Goal: Task Accomplishment & Management: Manage account settings

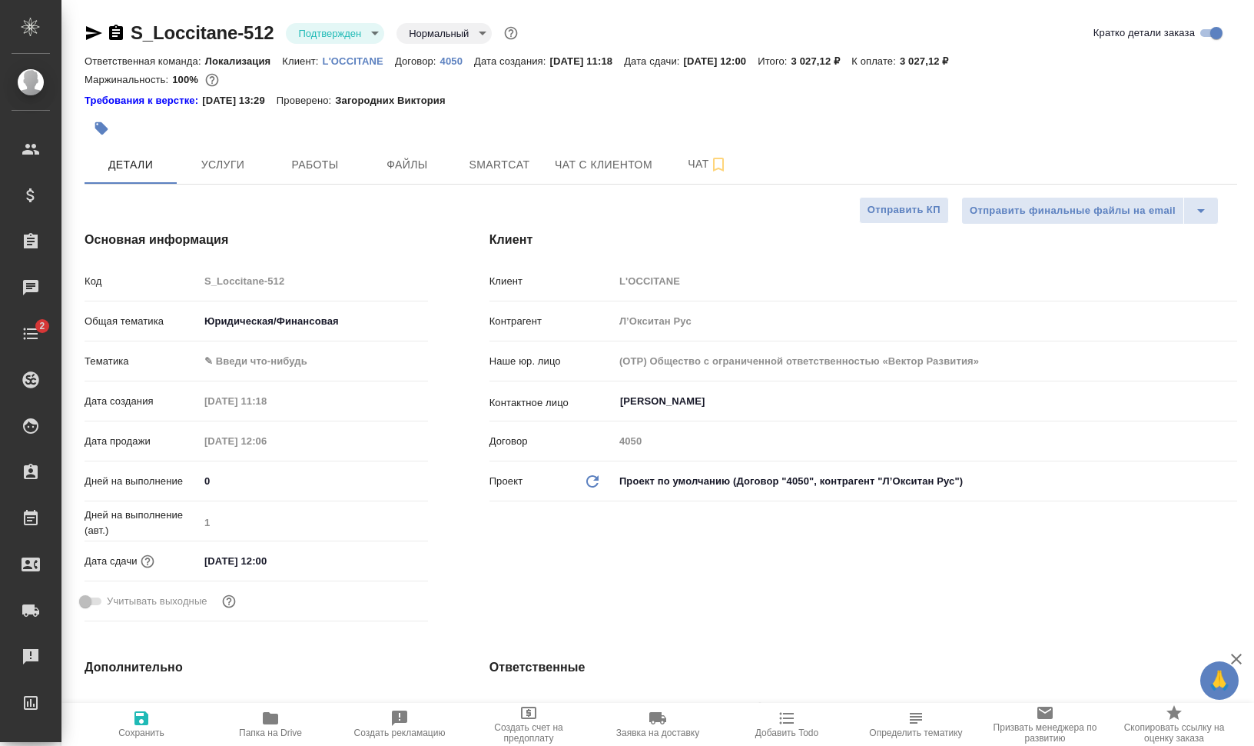
select select "RU"
click at [240, 161] on span "Услуги" at bounding box center [223, 164] width 74 height 19
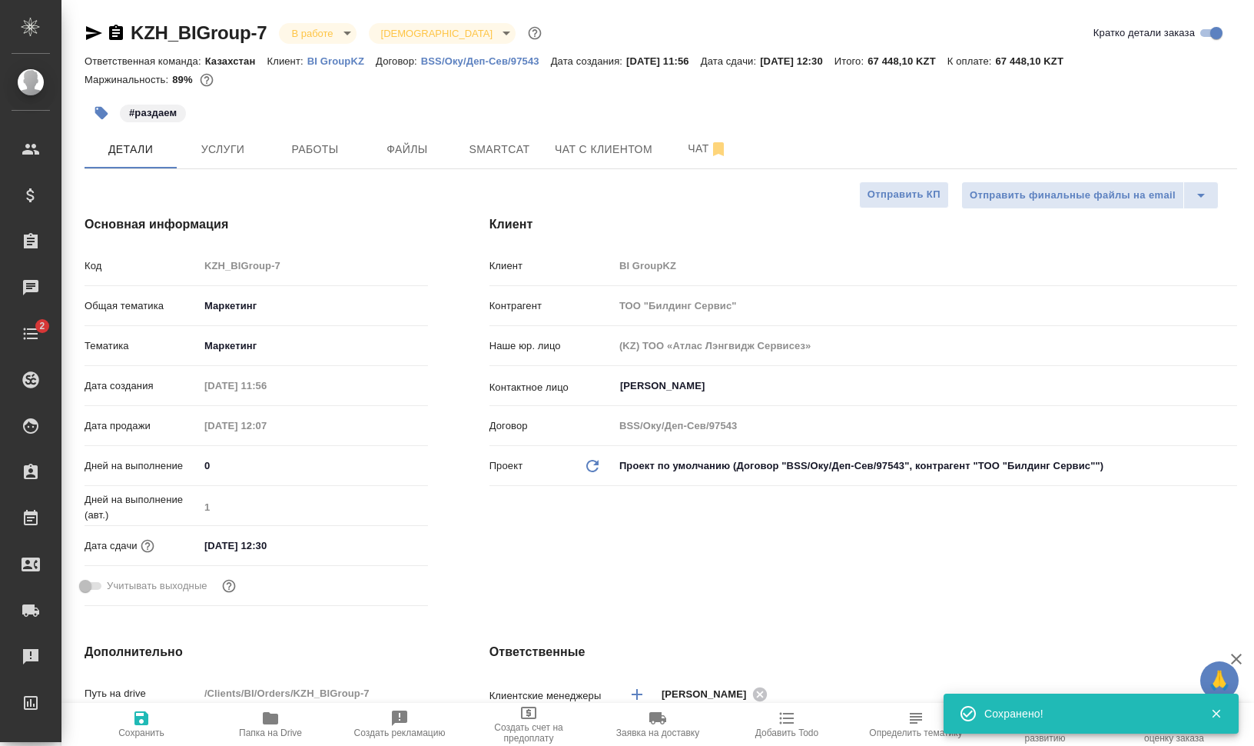
select select "RU"
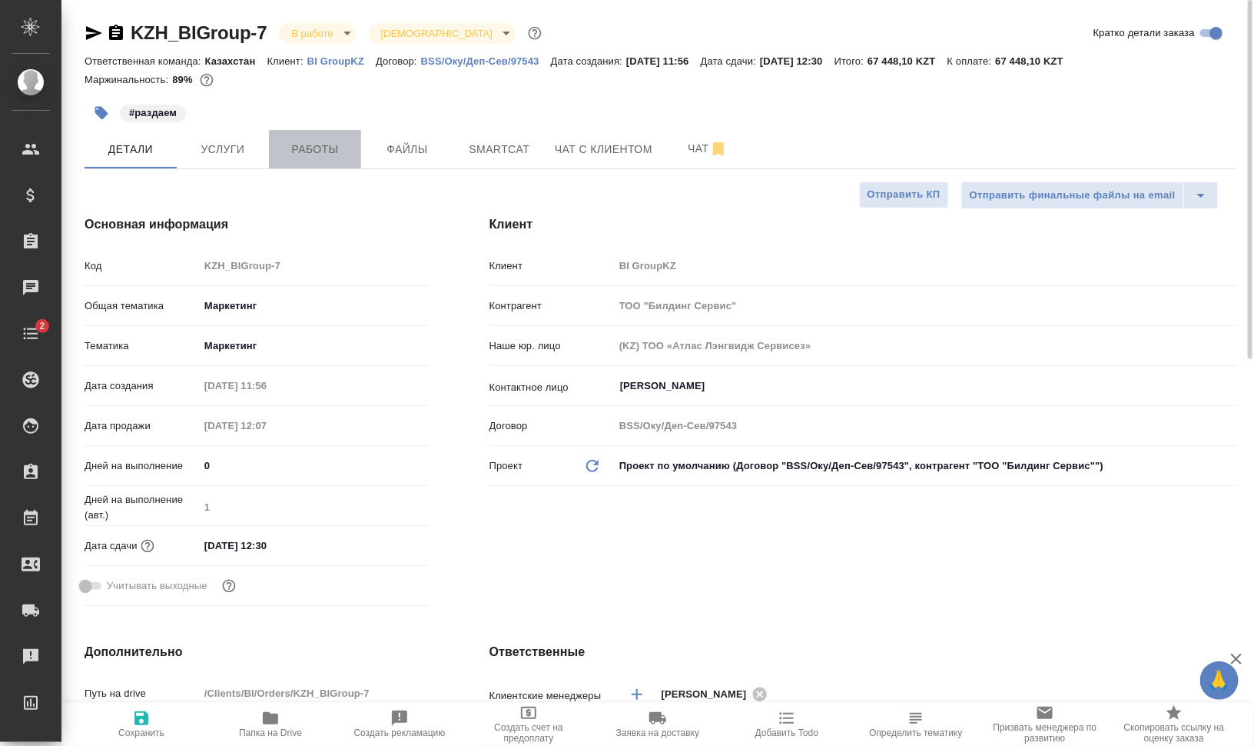
click at [332, 151] on span "Работы" at bounding box center [315, 149] width 74 height 19
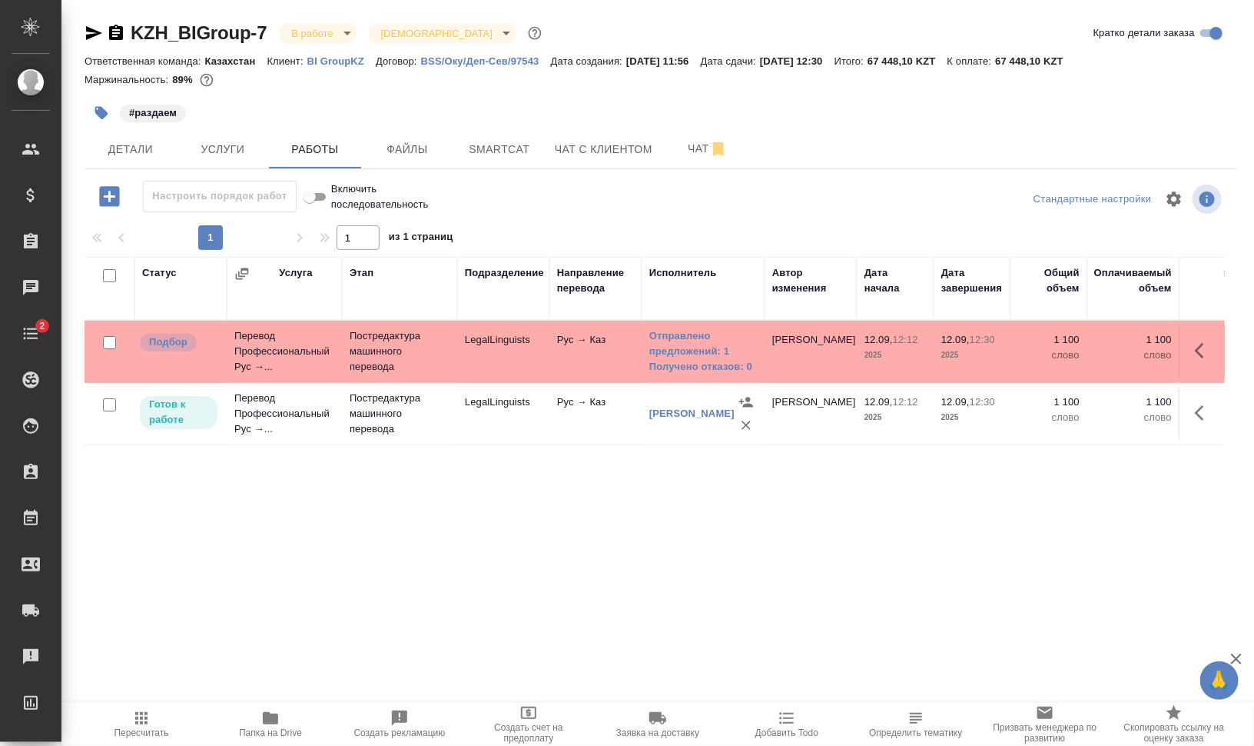
click at [1195, 344] on icon "button" at bounding box center [1204, 350] width 18 height 18
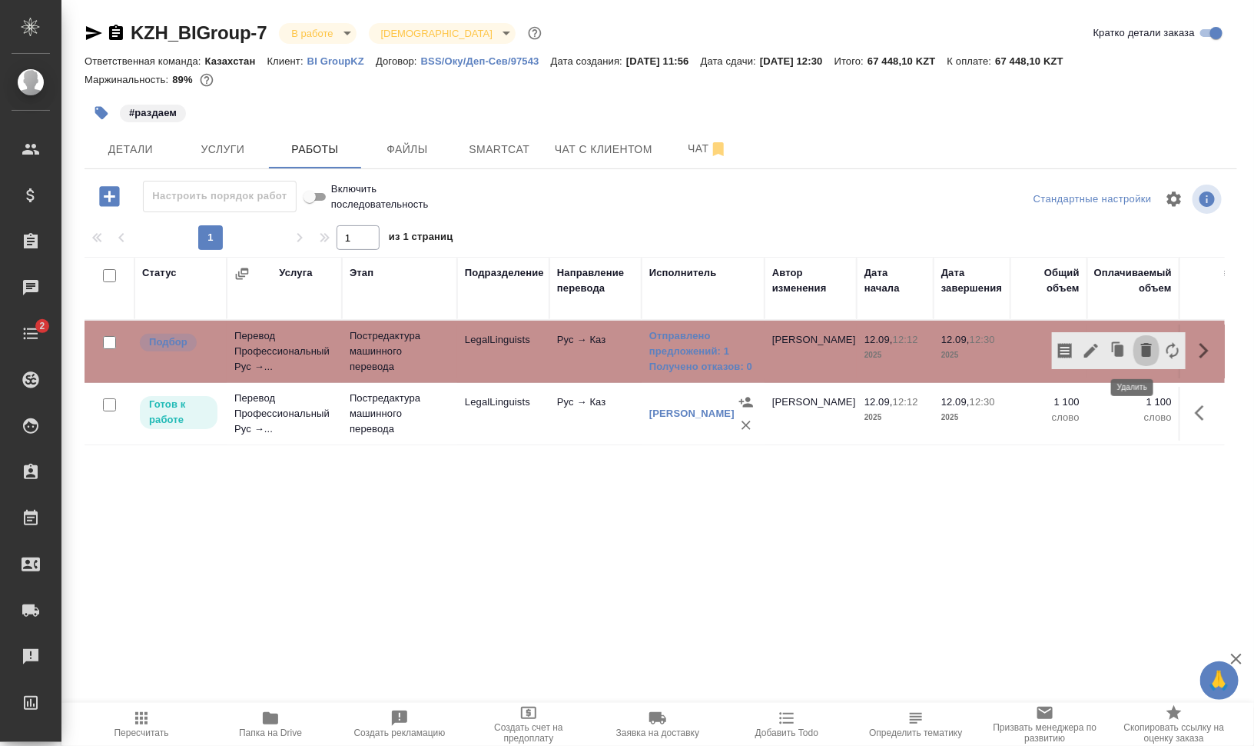
click at [1141, 348] on icon "button" at bounding box center [1146, 350] width 11 height 14
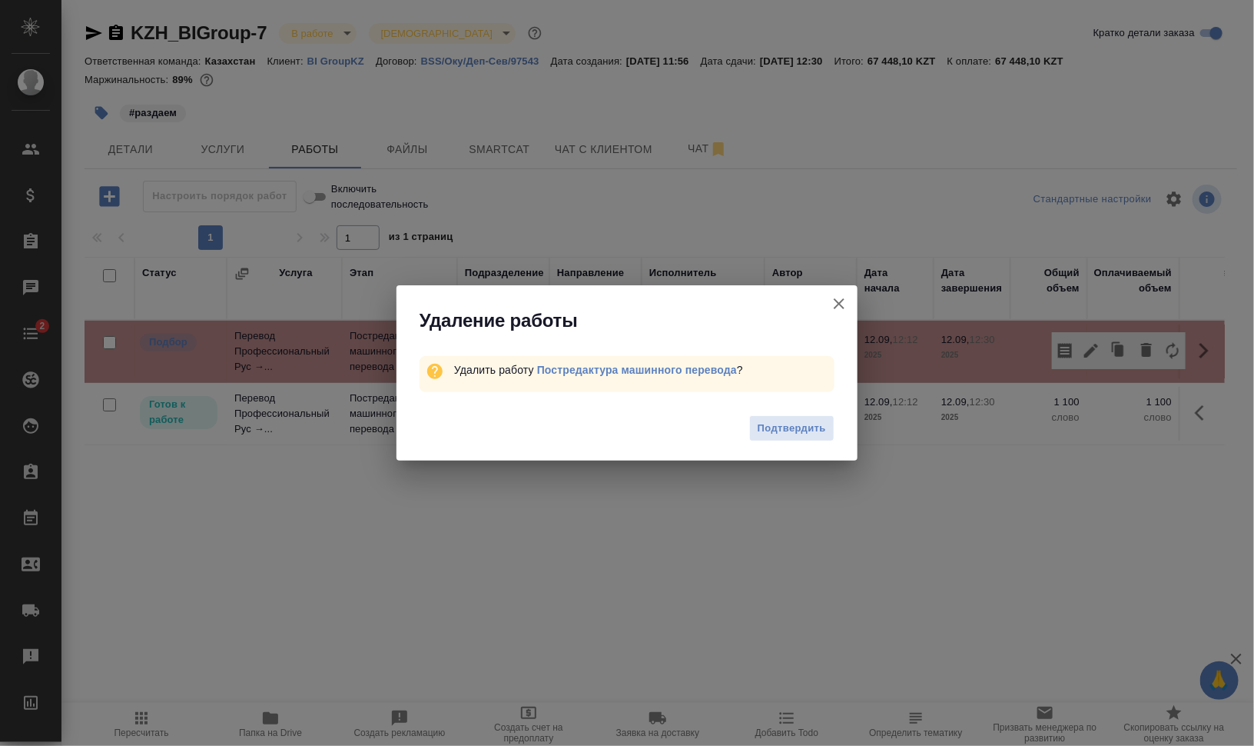
click at [805, 427] on span "Подтвердить" at bounding box center [792, 429] width 68 height 18
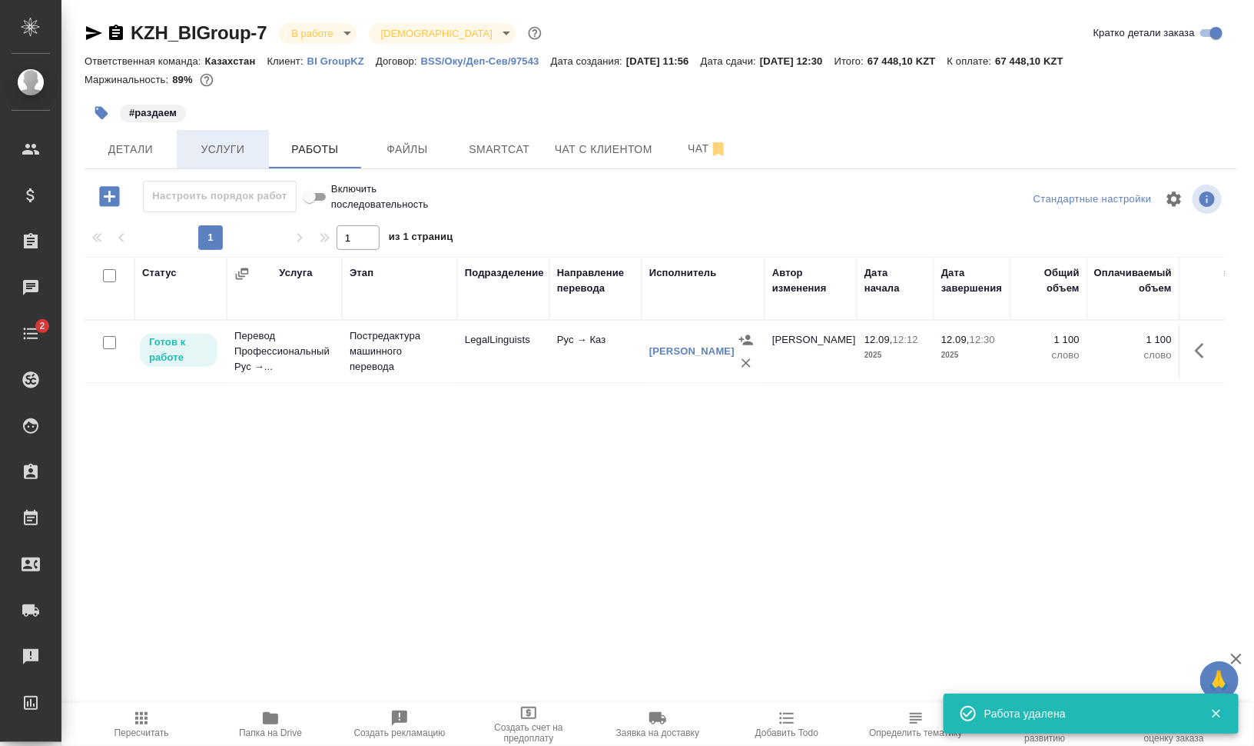
click at [212, 153] on span "Услуги" at bounding box center [223, 149] width 74 height 19
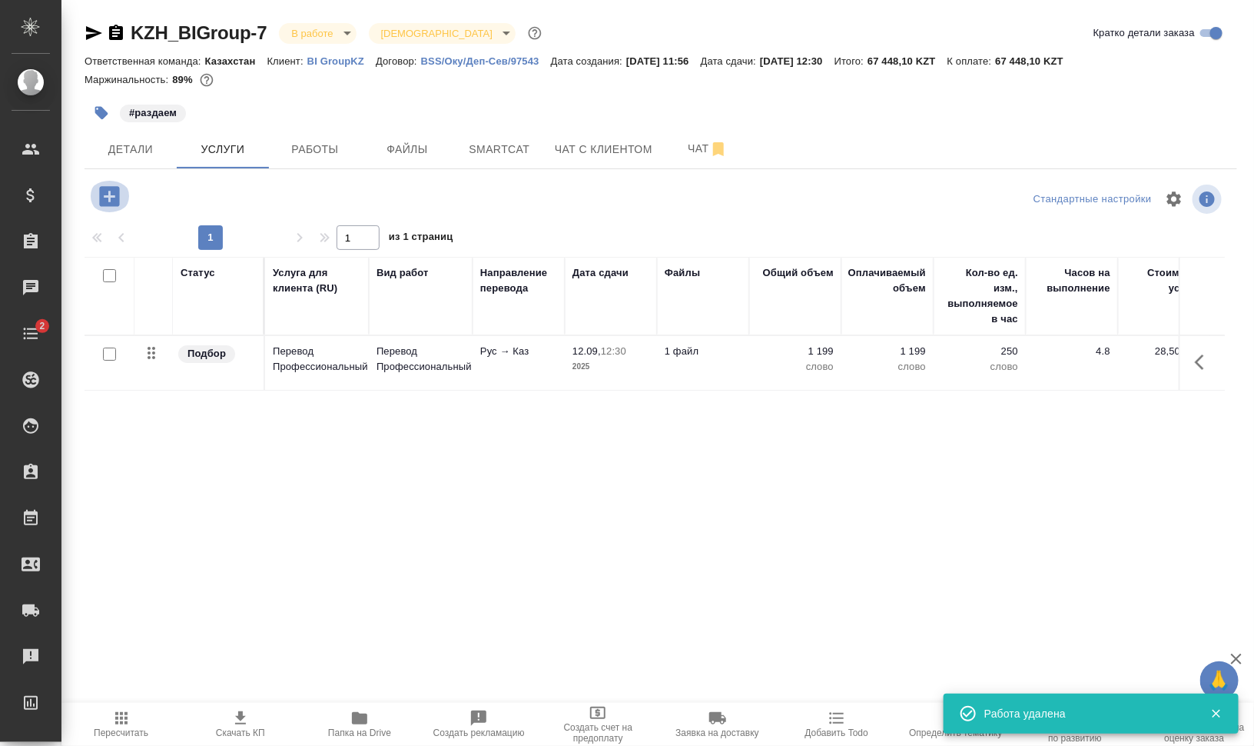
click at [107, 196] on icon "button" at bounding box center [109, 196] width 27 height 27
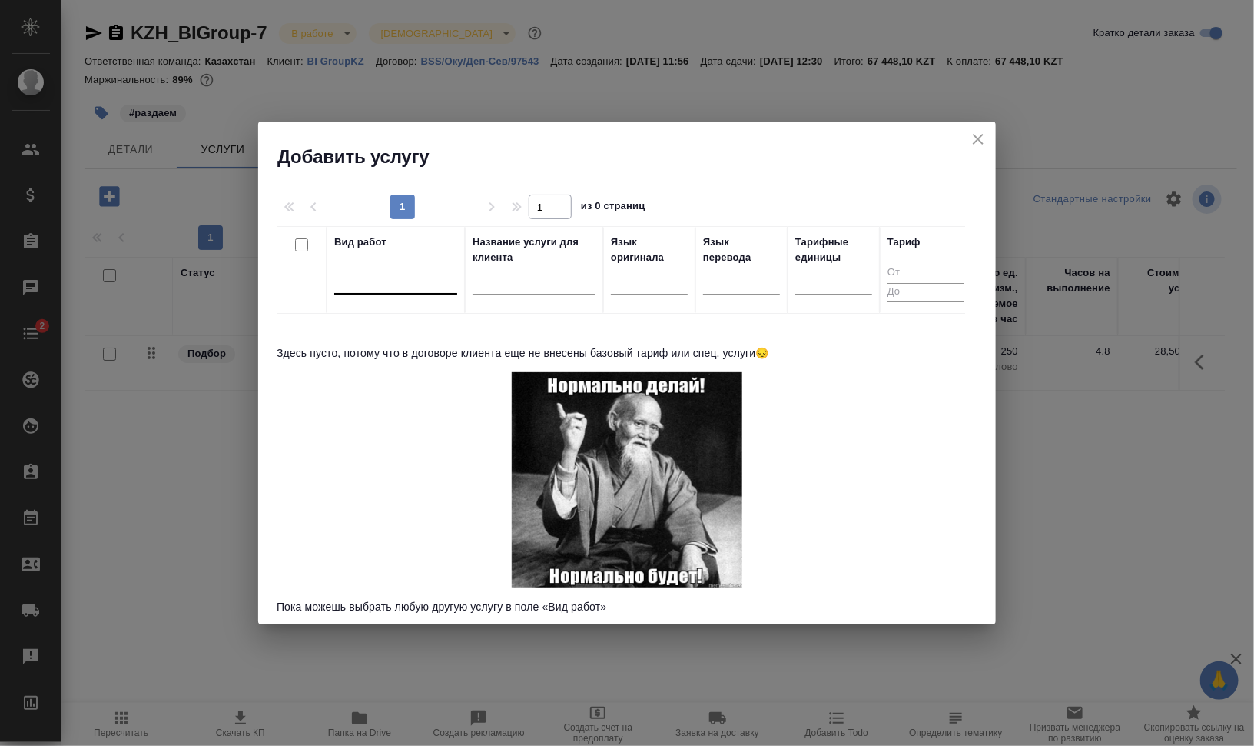
click at [406, 281] on div at bounding box center [395, 278] width 123 height 22
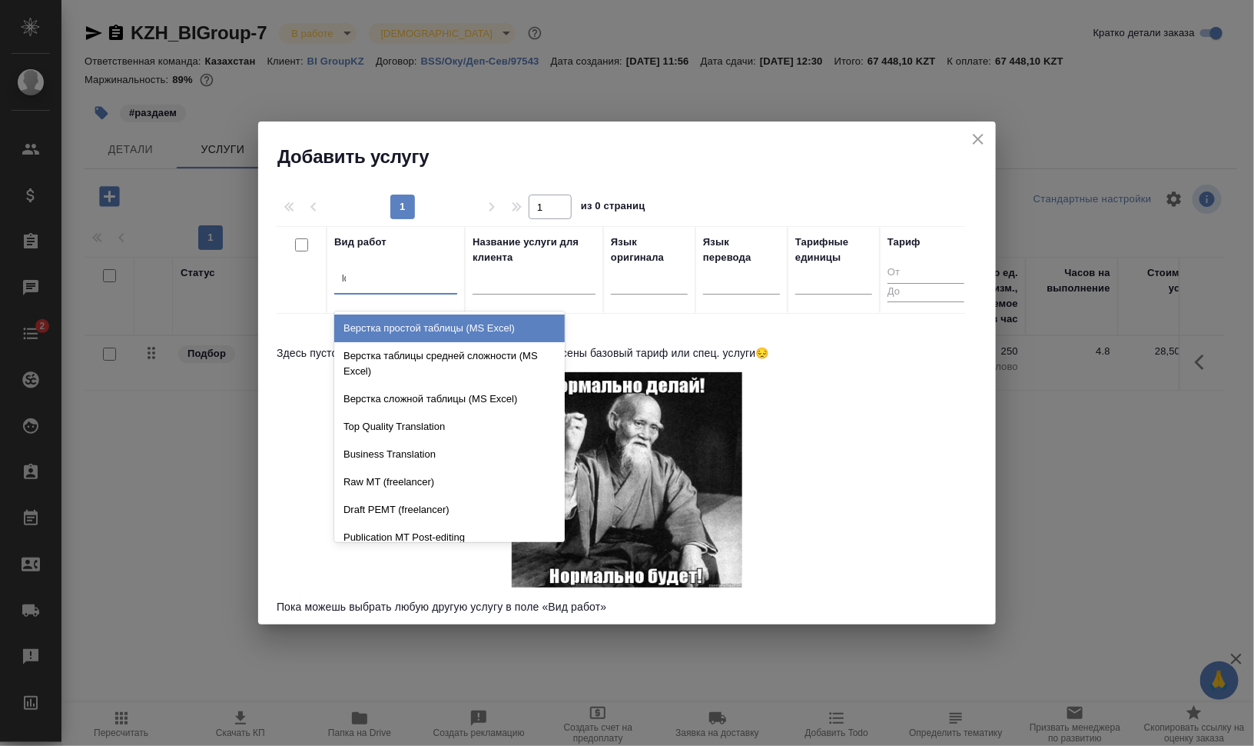
type input "lqa"
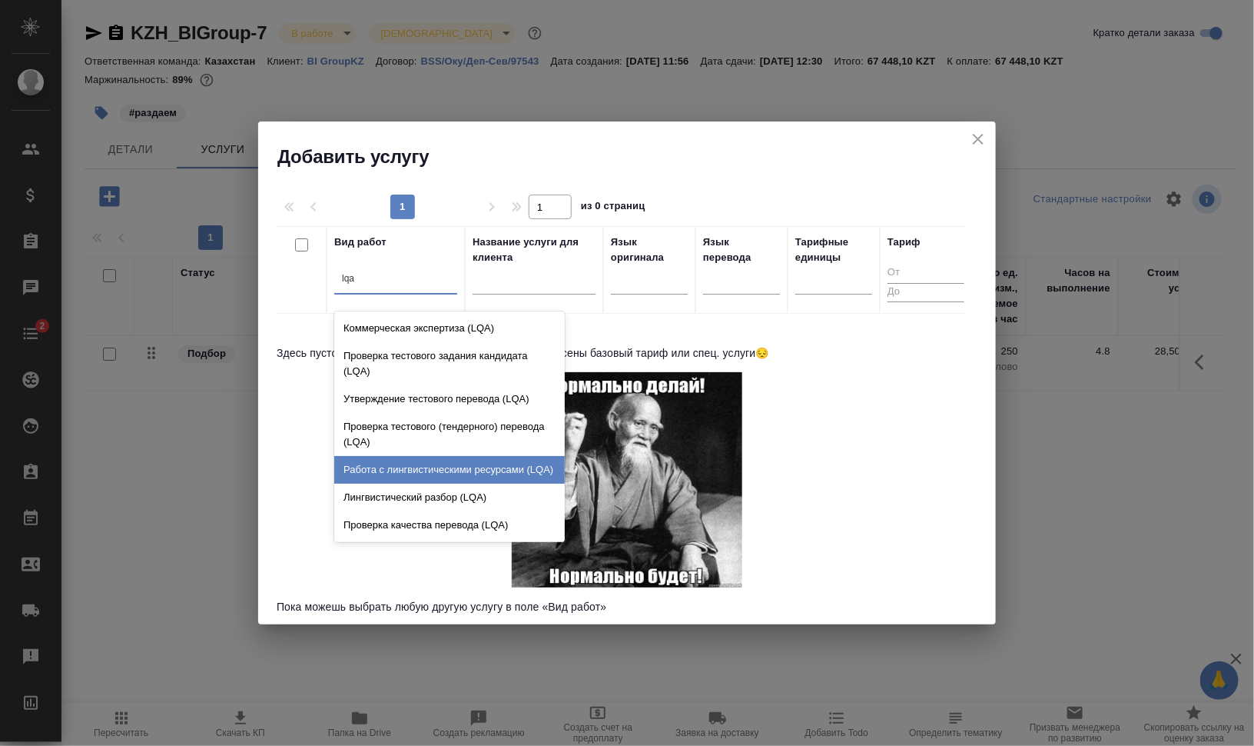
scroll to position [43, 0]
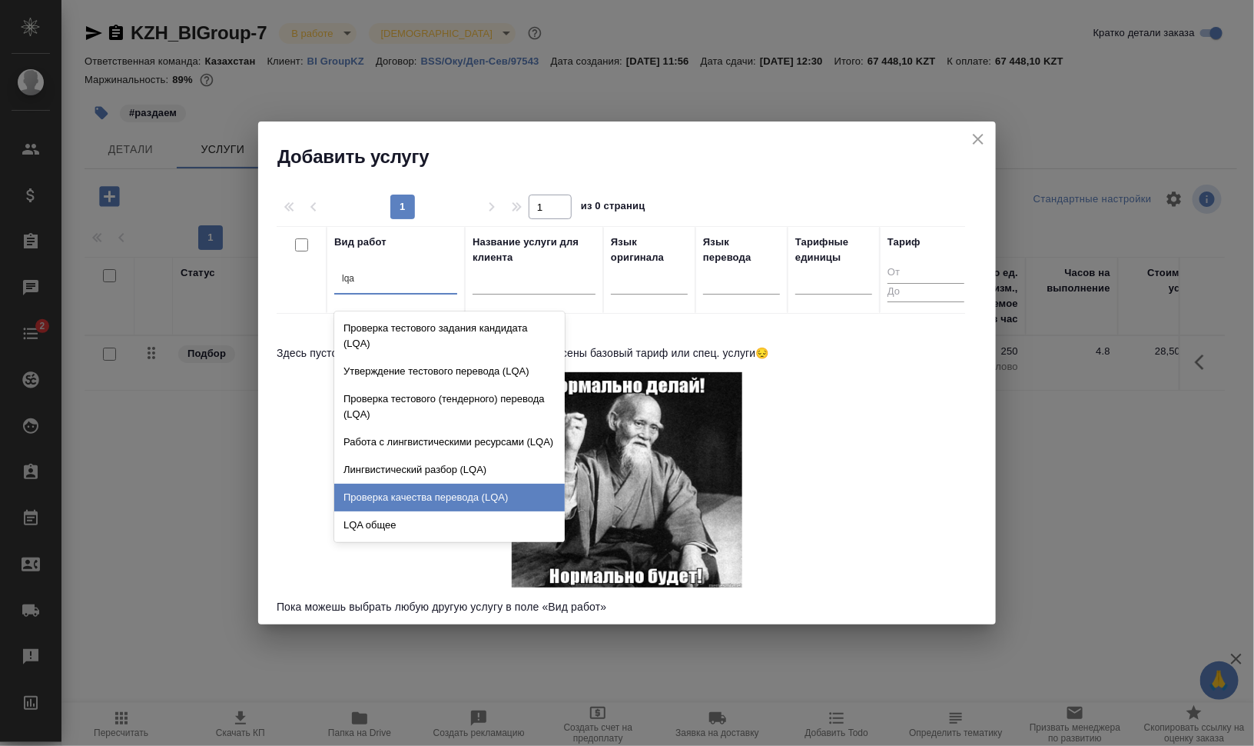
click at [487, 503] on div "Проверка качества перевода (LQA)" at bounding box center [449, 497] width 231 height 28
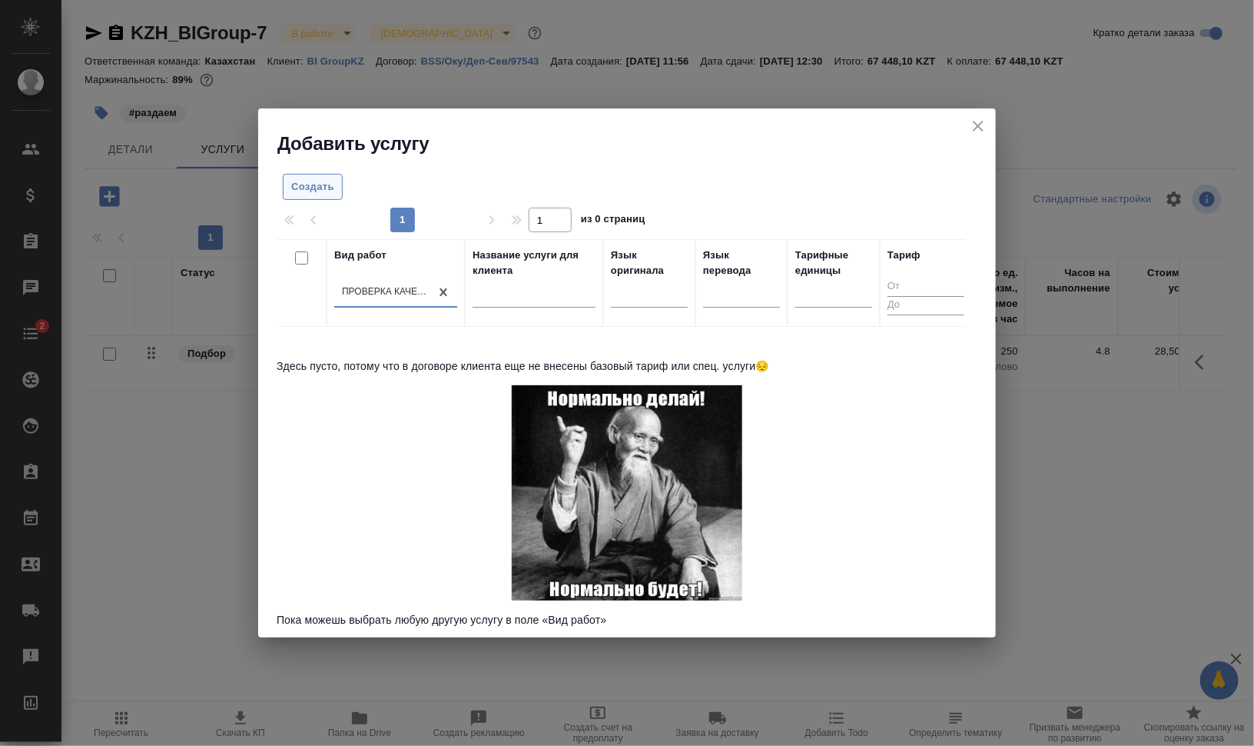
click at [321, 184] on span "Создать" at bounding box center [312, 187] width 43 height 18
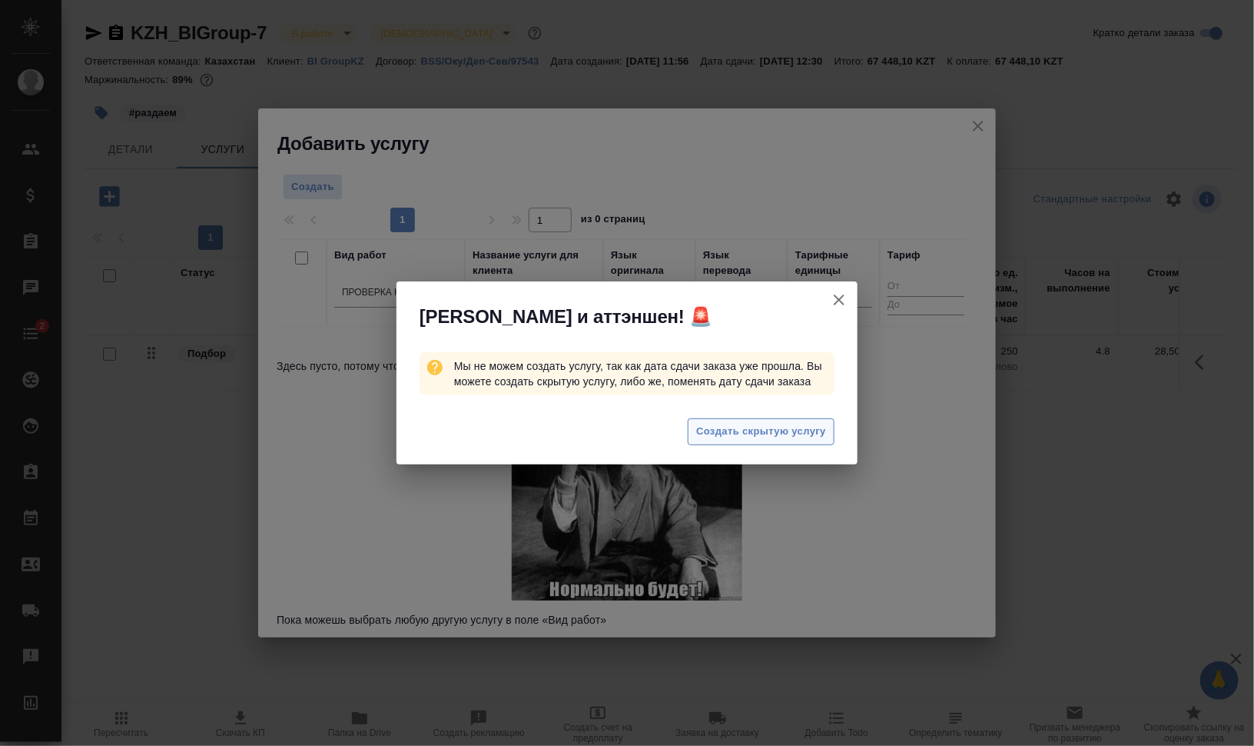
click at [796, 433] on span "Создать скрытую услугу" at bounding box center [761, 432] width 130 height 18
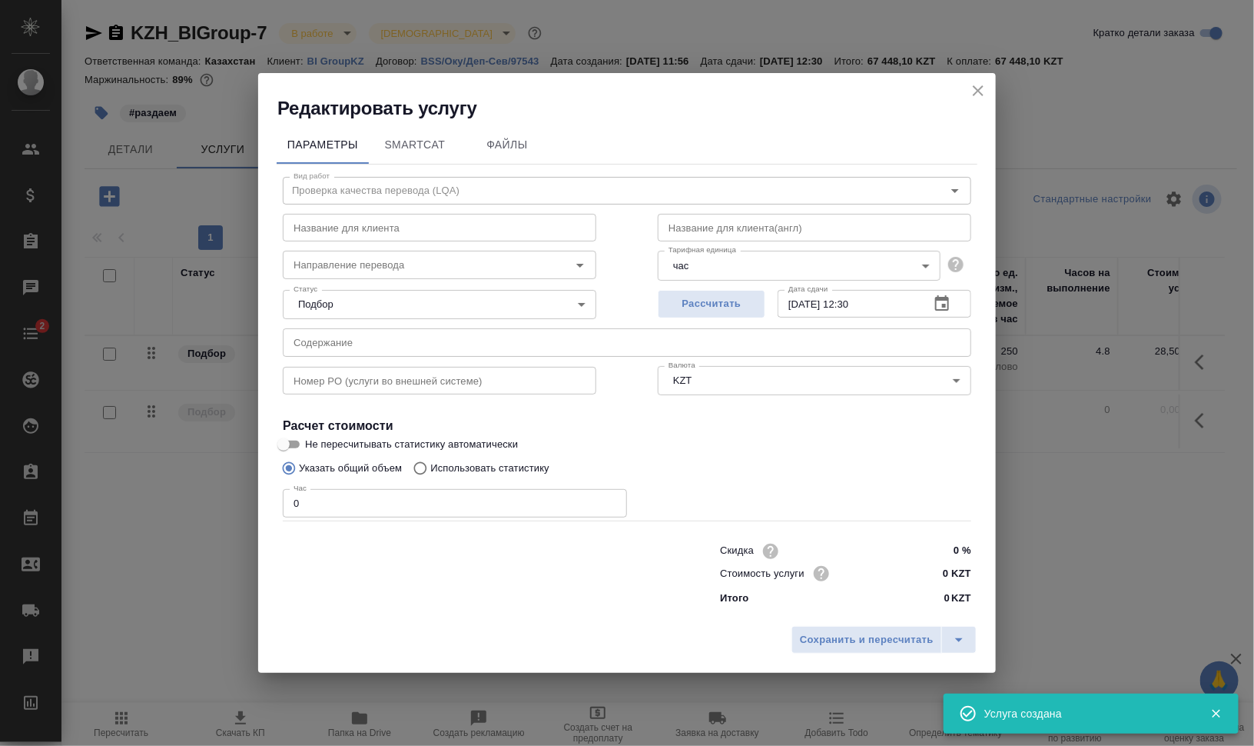
click at [981, 87] on icon "close" at bounding box center [978, 90] width 11 height 11
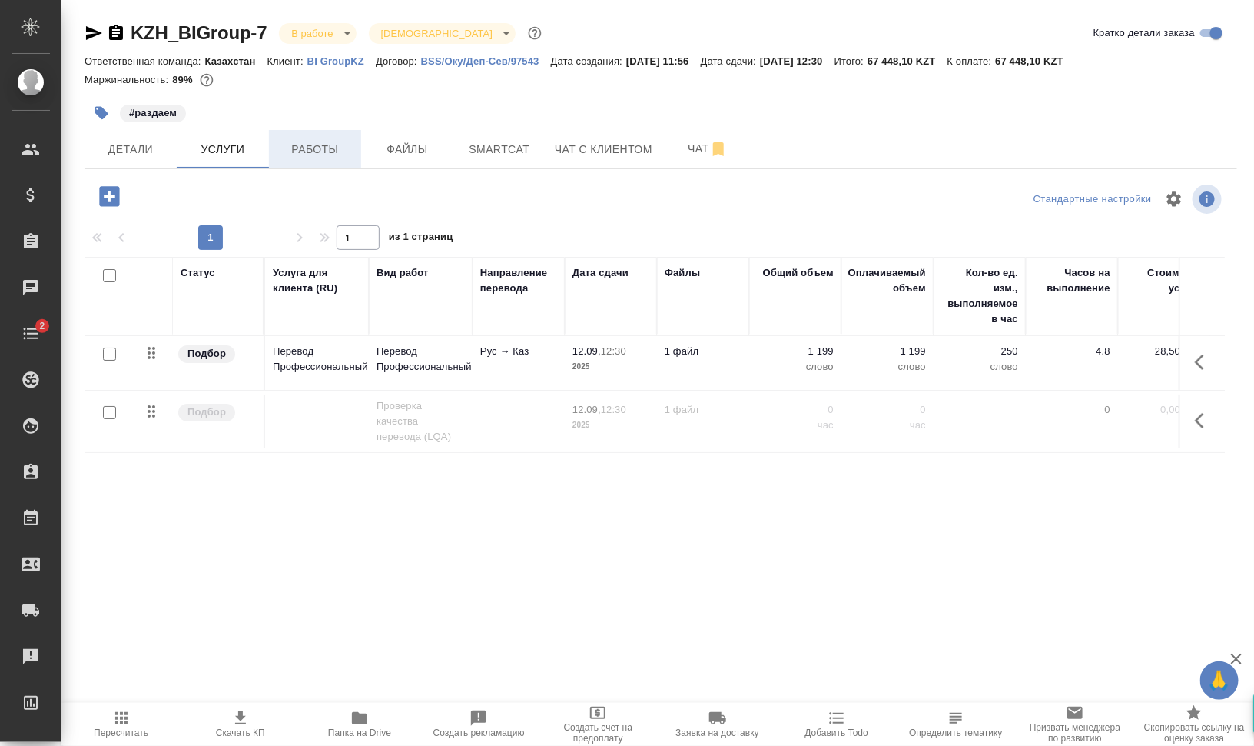
click at [304, 155] on span "Работы" at bounding box center [315, 149] width 74 height 19
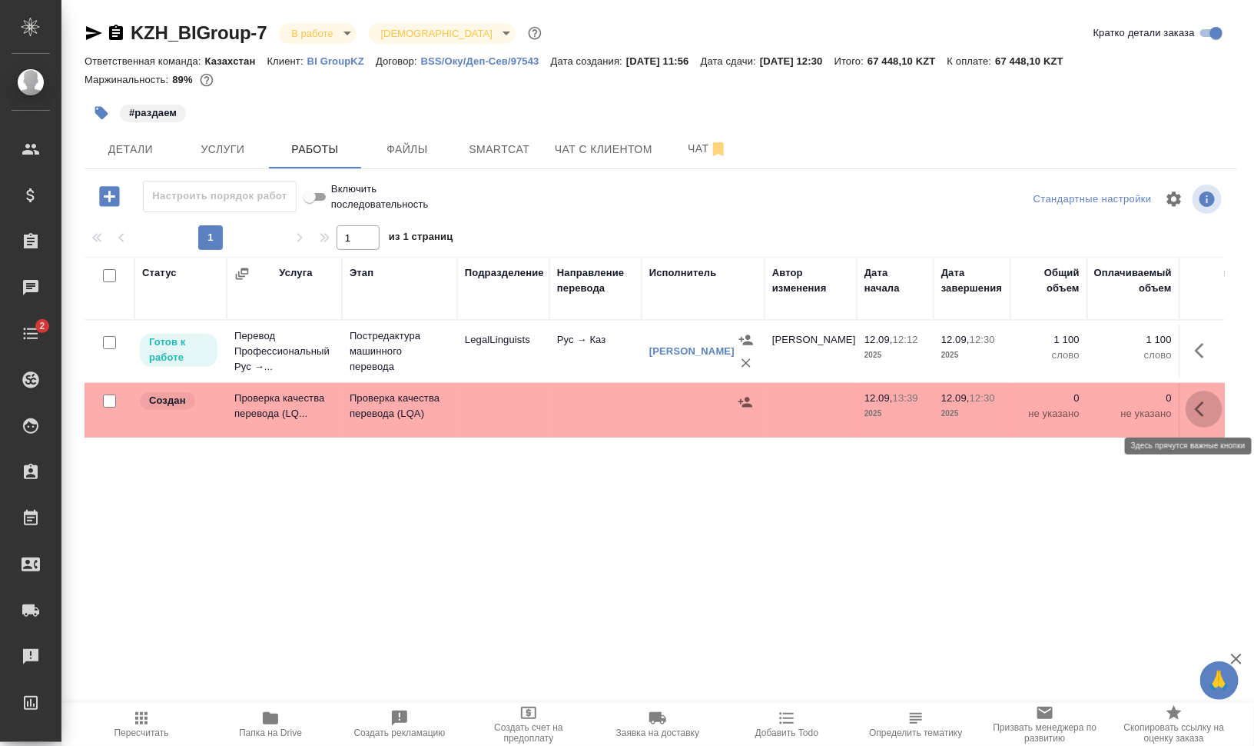
click at [1195, 412] on icon "button" at bounding box center [1204, 409] width 18 height 18
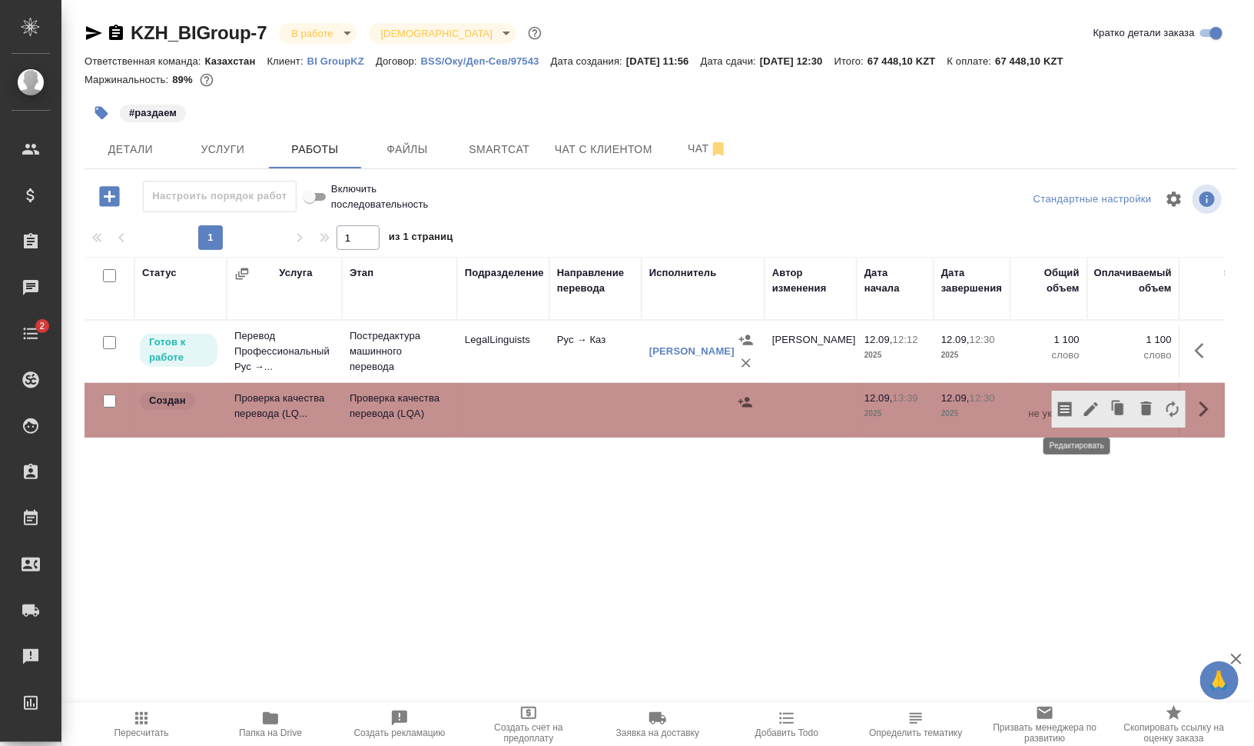
click at [1086, 407] on icon "button" at bounding box center [1091, 409] width 18 height 18
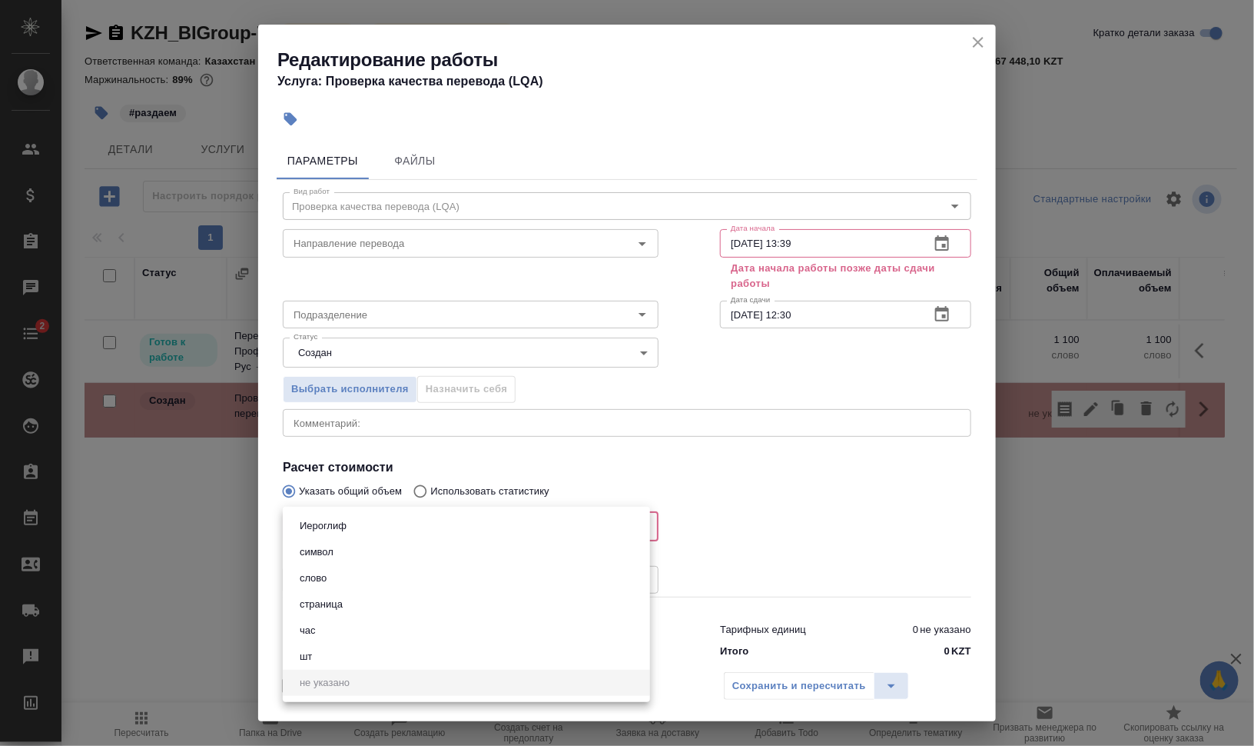
click at [368, 535] on body "🙏 .cls-1 fill:#fff; AWATERA Валеев Динар Клиенты Спецификации Заказы 0 Чаты 2 T…" at bounding box center [627, 434] width 1254 height 869
click at [342, 627] on li "час" at bounding box center [466, 630] width 367 height 26
type input "5a8b1489cc6b4906c91bfd93"
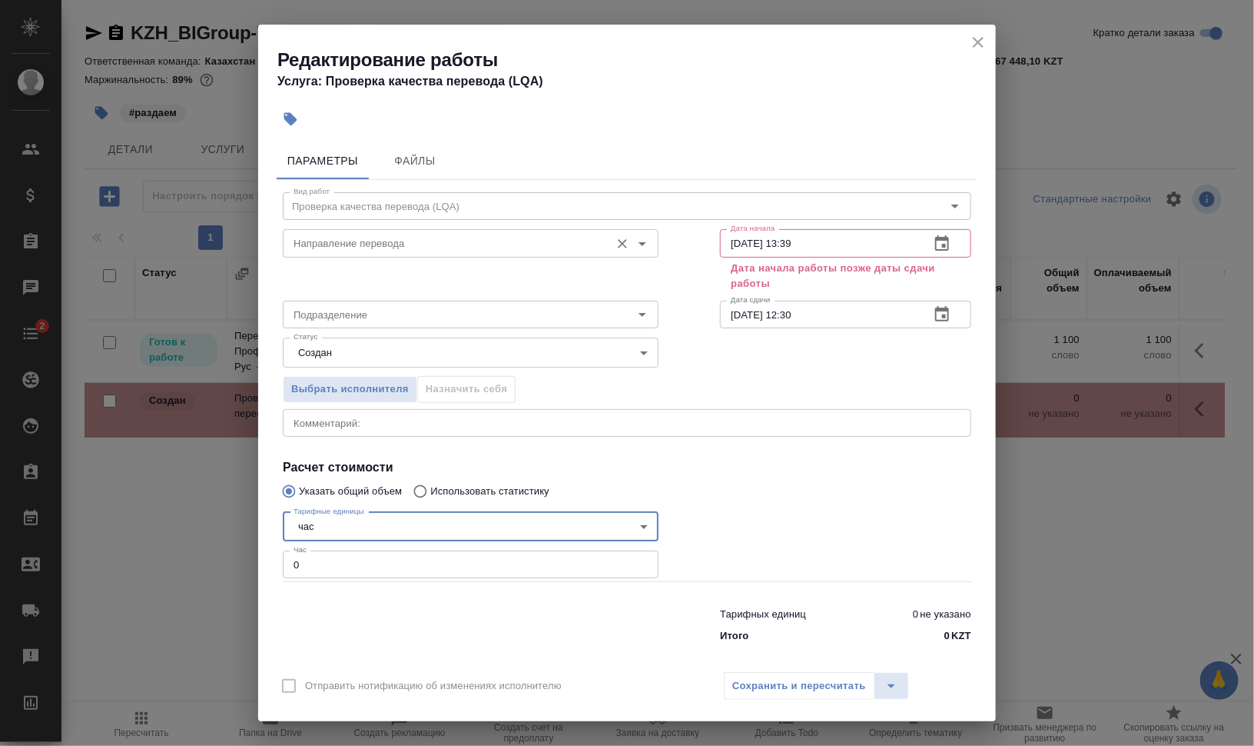
click at [350, 241] on input "Направление перевода" at bounding box center [444, 243] width 315 height 18
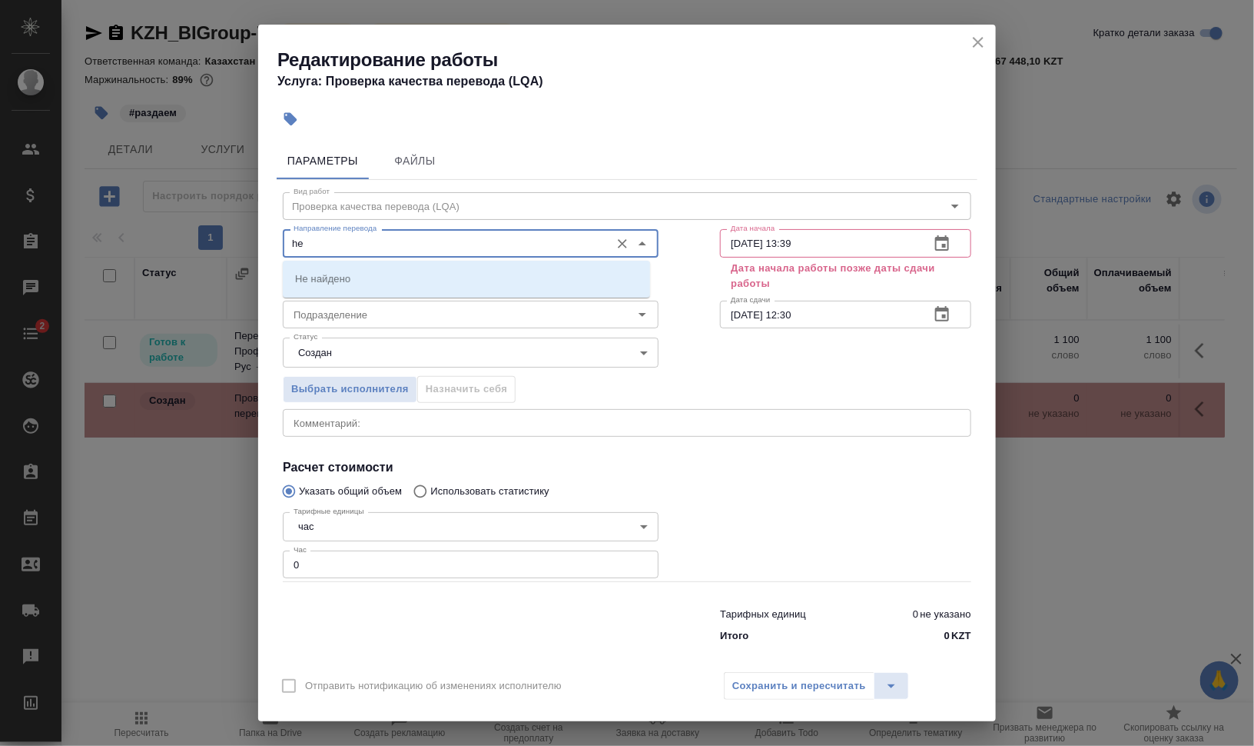
type input "h"
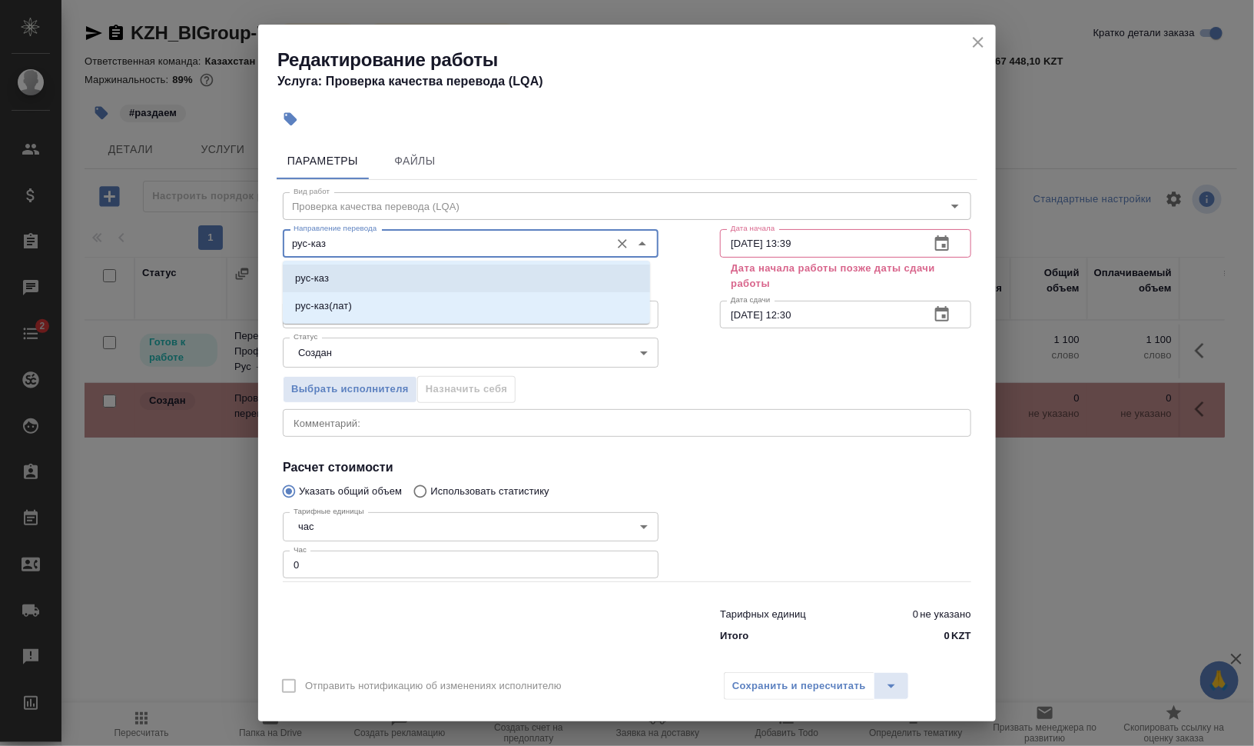
click at [354, 272] on li "рус-каз" at bounding box center [466, 278] width 367 height 28
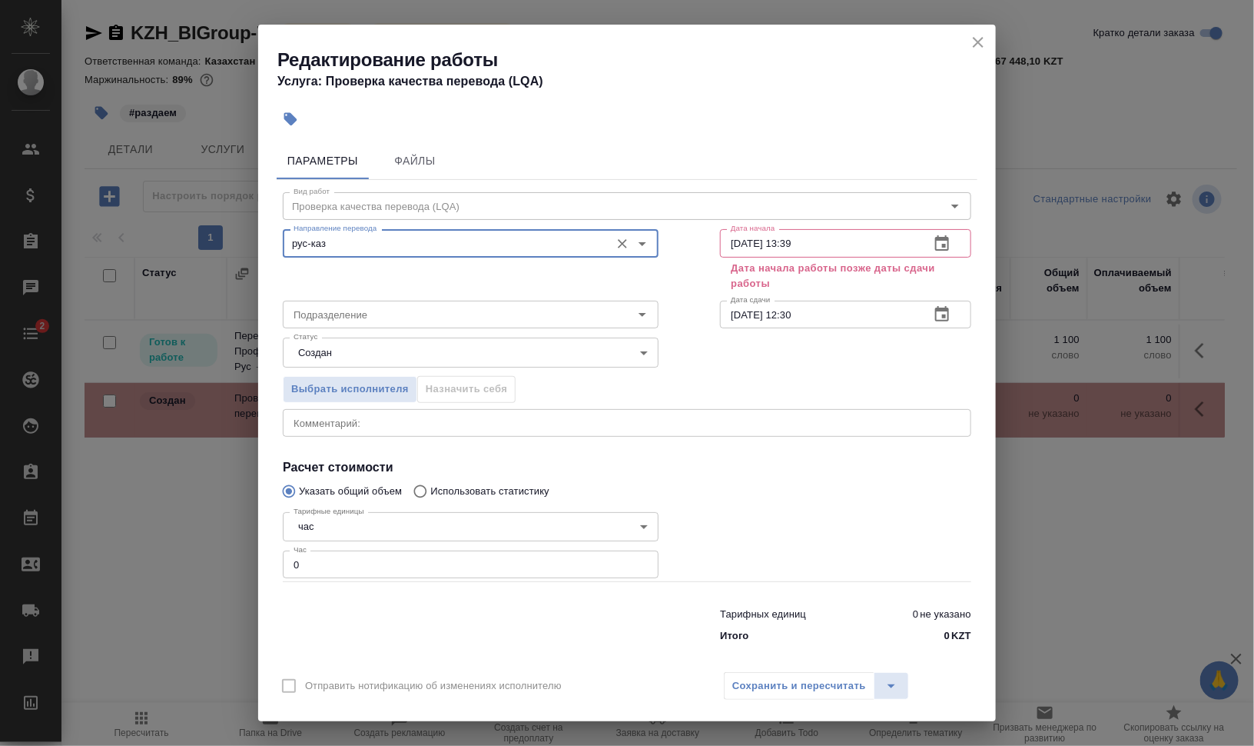
type input "рус-каз"
drag, startPoint x: 800, startPoint y: 242, endPoint x: 851, endPoint y: 244, distance: 50.8
click at [832, 244] on input "12.09.2025 13:39" at bounding box center [819, 243] width 198 height 28
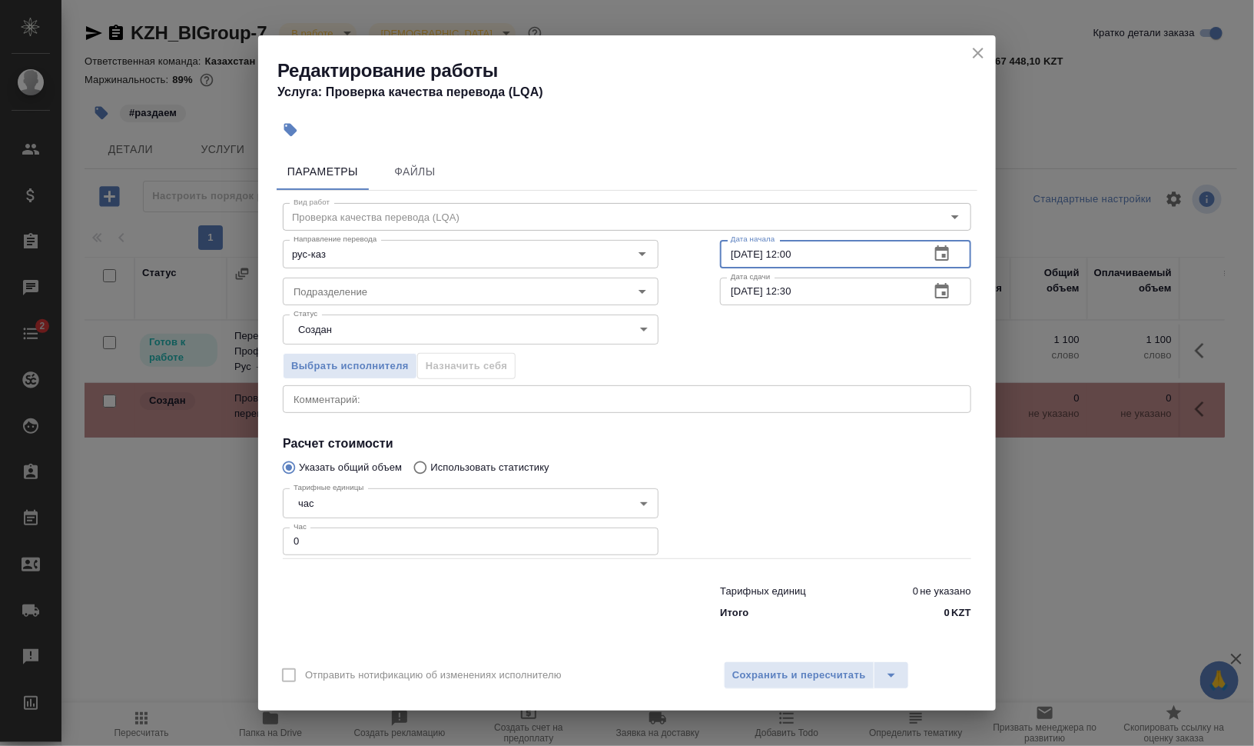
type input "12.09.2025 12:00"
click at [761, 335] on div "Выбрать исполнителя Назначить себя" at bounding box center [627, 364] width 750 height 94
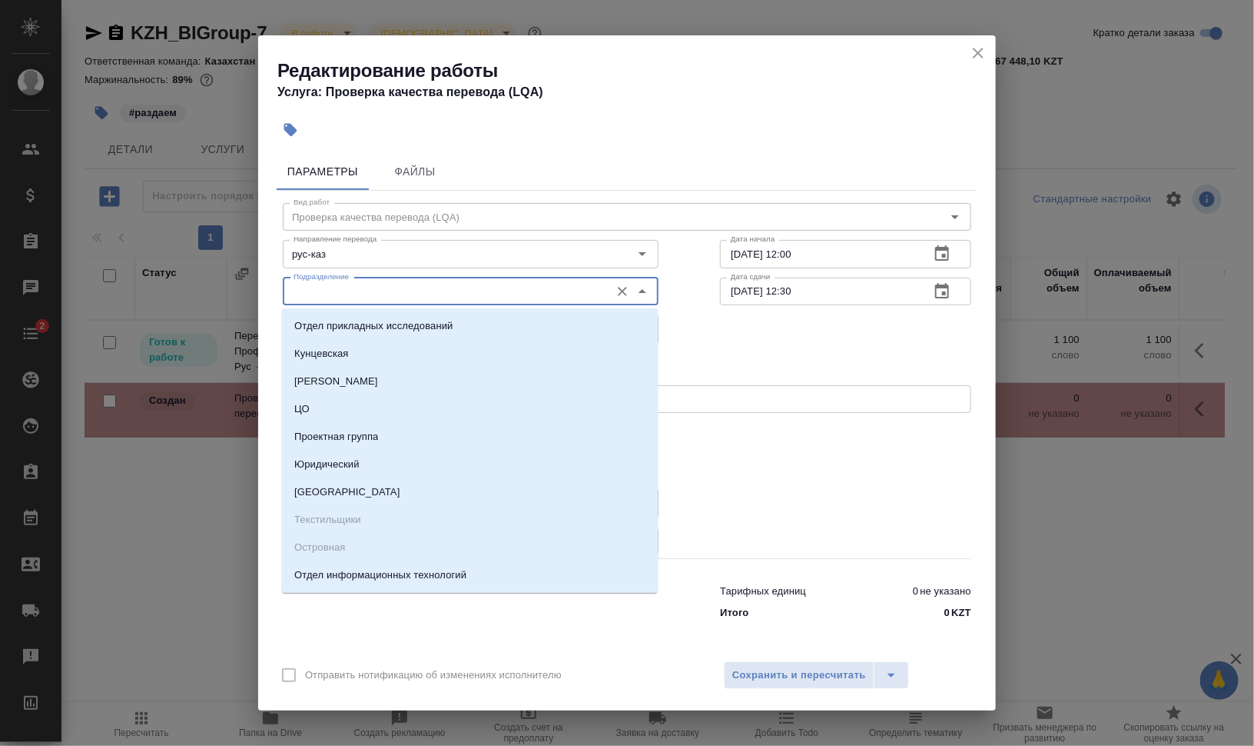
click at [392, 297] on input "Подразделение" at bounding box center [444, 291] width 315 height 18
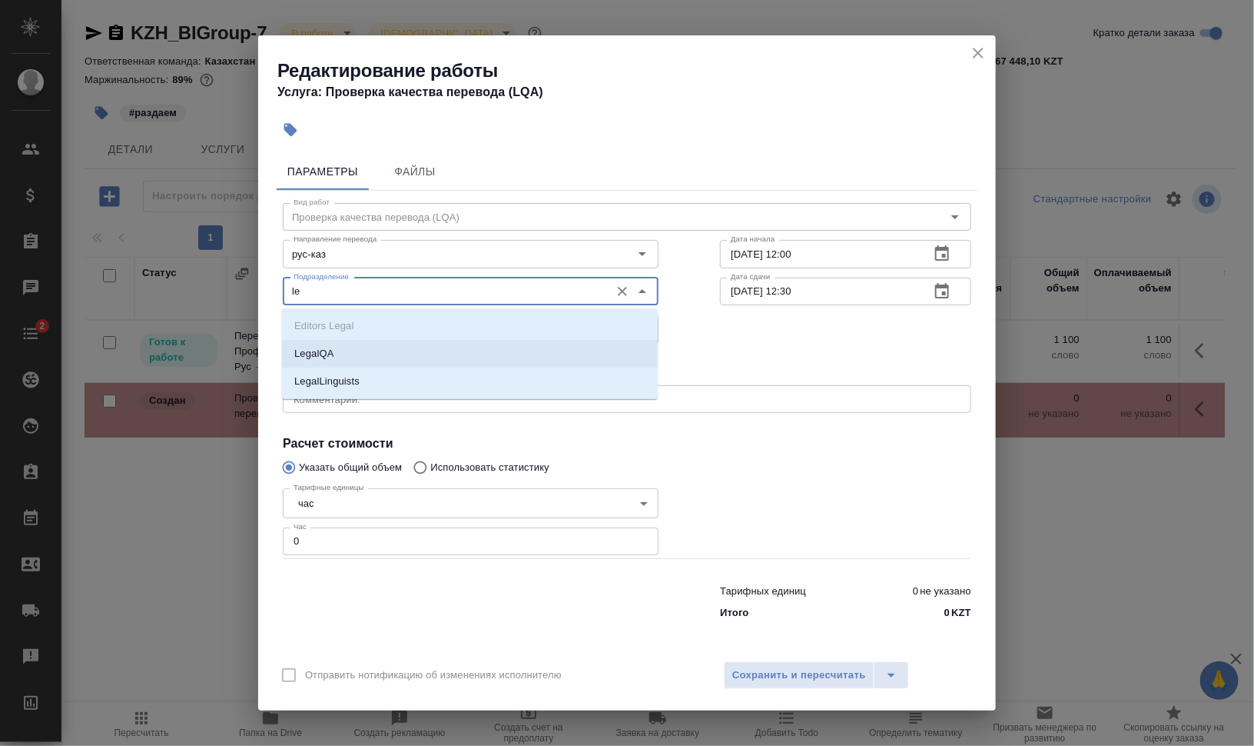
click at [390, 354] on li "LegalQA" at bounding box center [470, 354] width 376 height 28
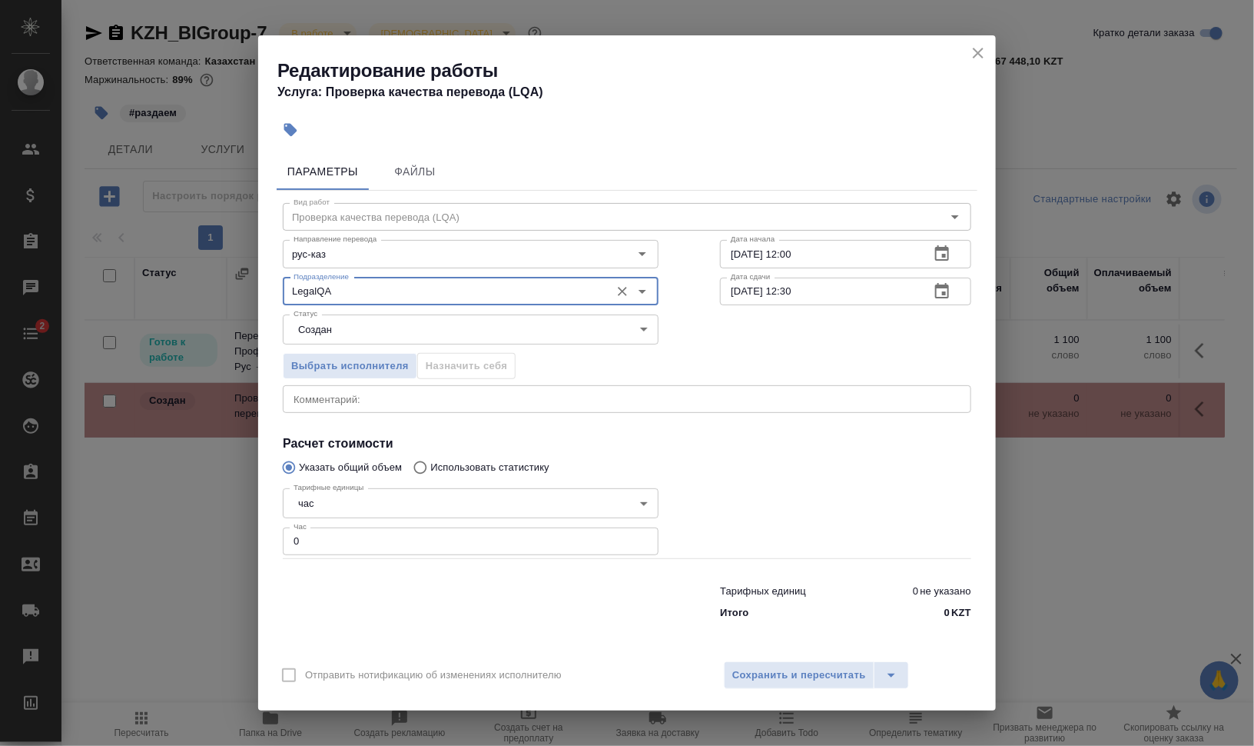
type input "LegalQA"
drag, startPoint x: 307, startPoint y: 538, endPoint x: 270, endPoint y: 536, distance: 37.7
click at [270, 536] on div "Параметры Файлы Вид работ Проверка качества перевода (LQA) Вид работ Направлени…" at bounding box center [627, 399] width 738 height 504
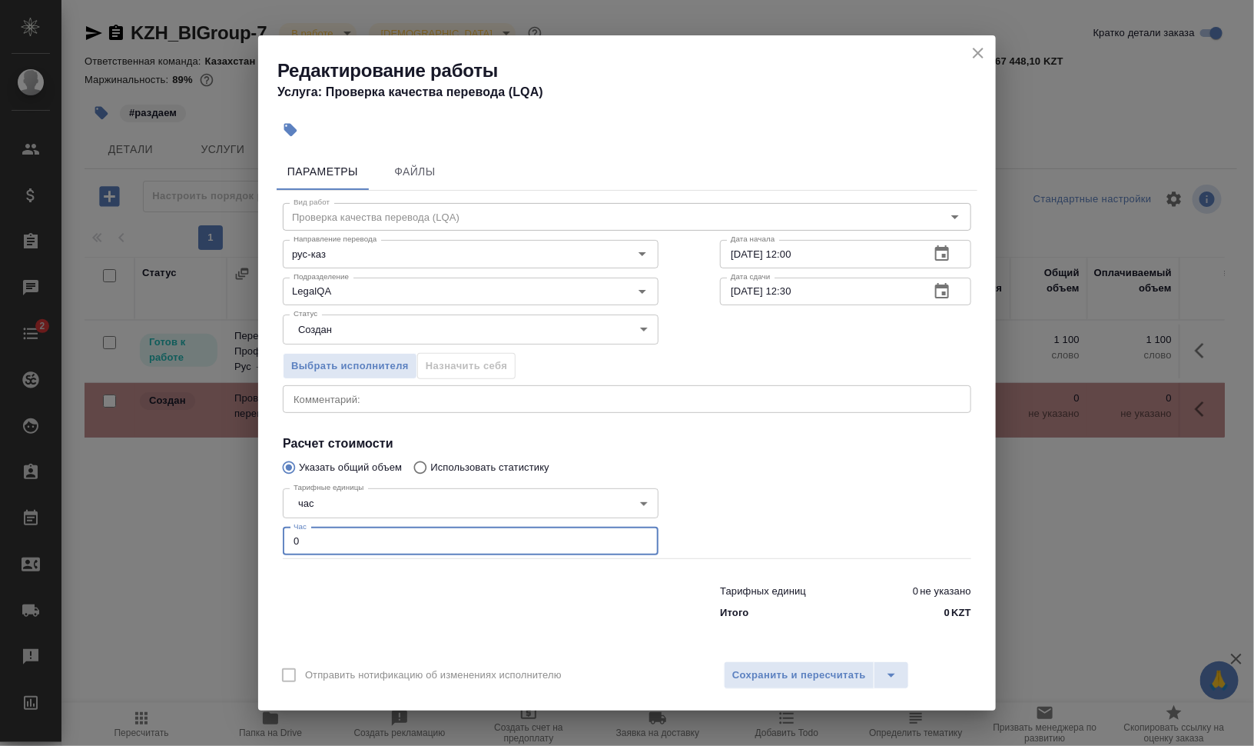
click at [900, 487] on div at bounding box center [845, 520] width 313 height 138
click at [569, 327] on body "🙏 .cls-1 fill:#fff; AWATERA Валеев Динар Клиенты Спецификации Заказы 0 Чаты 2 T…" at bounding box center [627, 434] width 1254 height 869
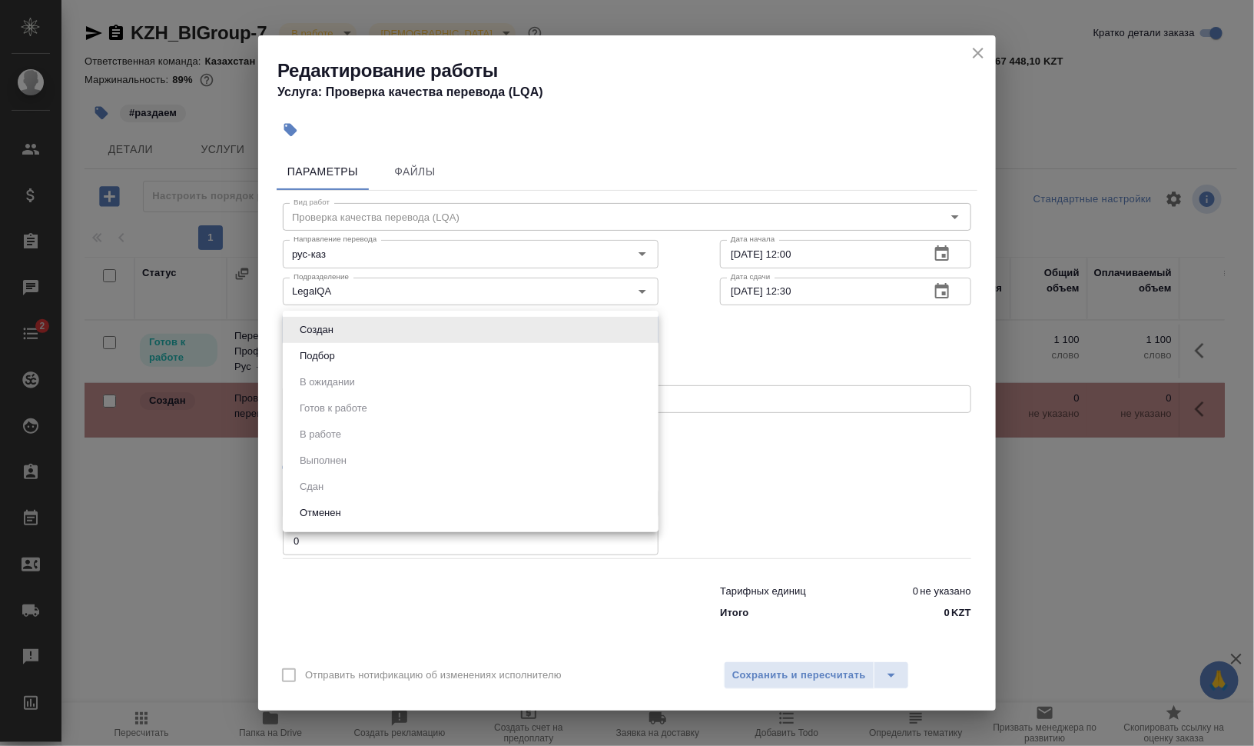
click at [558, 358] on li "Подбор" at bounding box center [471, 356] width 376 height 26
type input "recruiting"
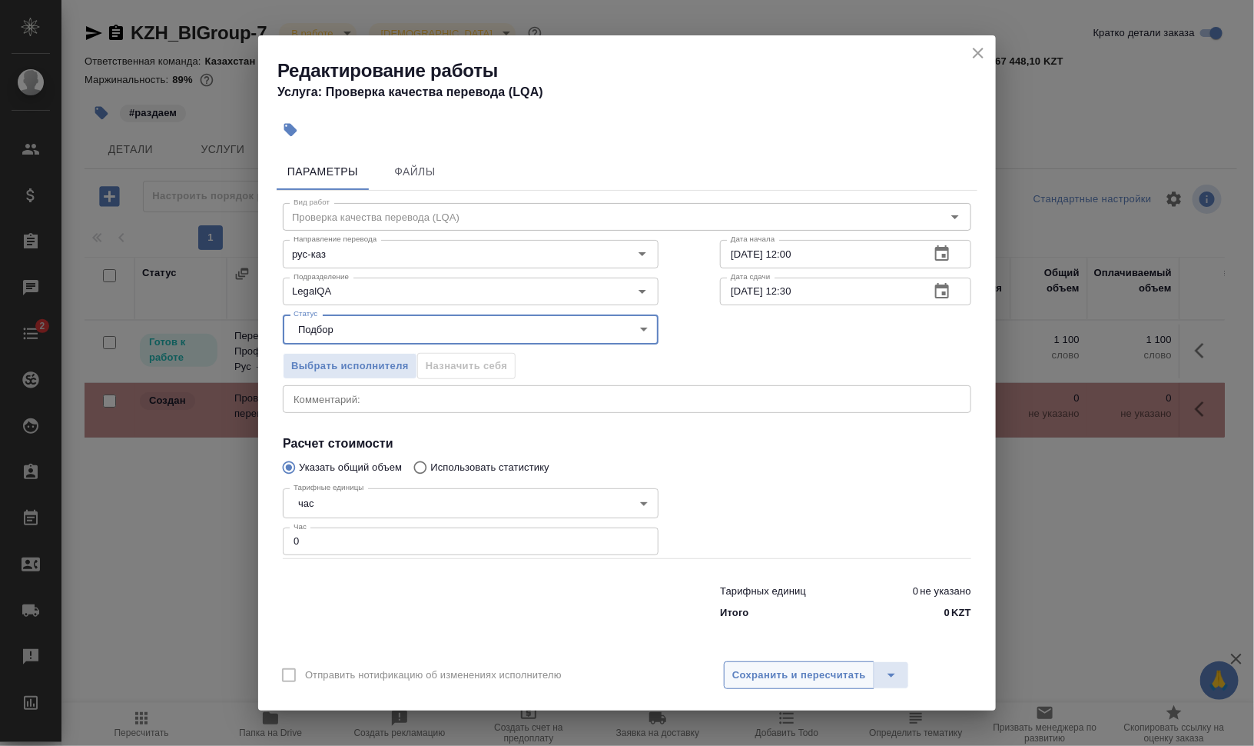
click at [773, 685] on button "Сохранить и пересчитать" at bounding box center [799, 675] width 151 height 28
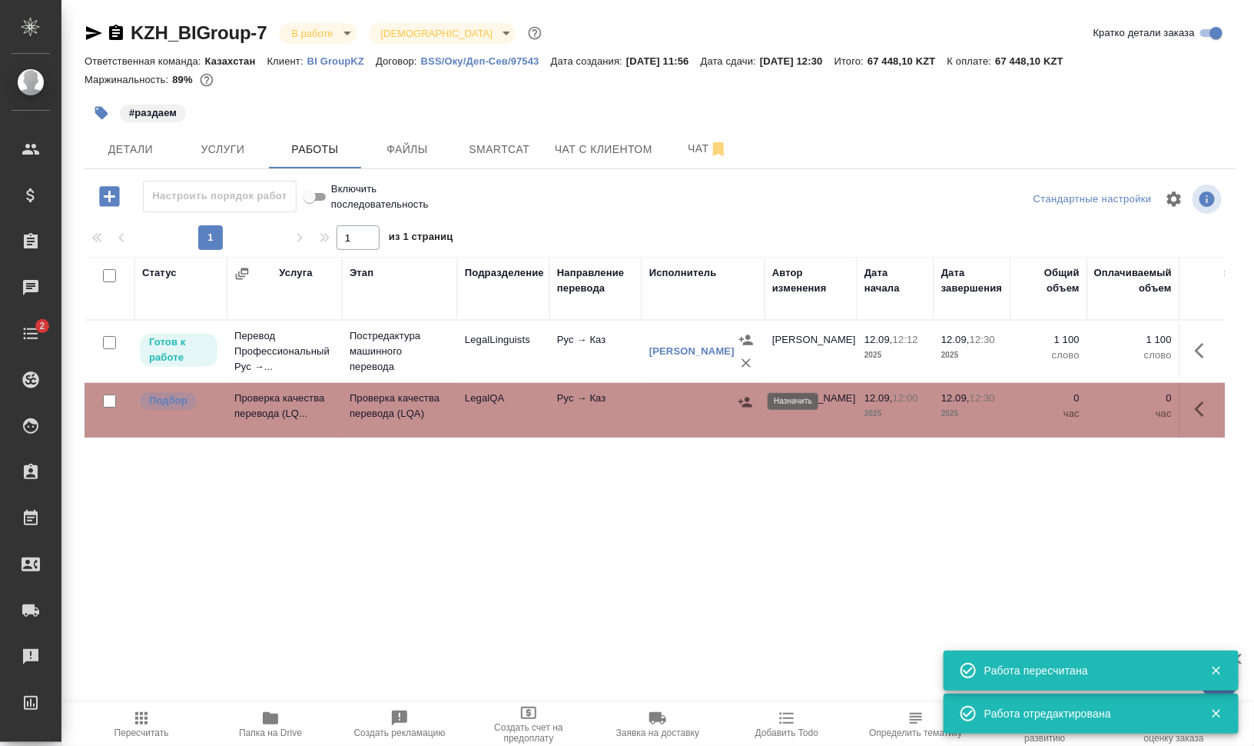
click at [746, 401] on icon "button" at bounding box center [745, 401] width 15 height 15
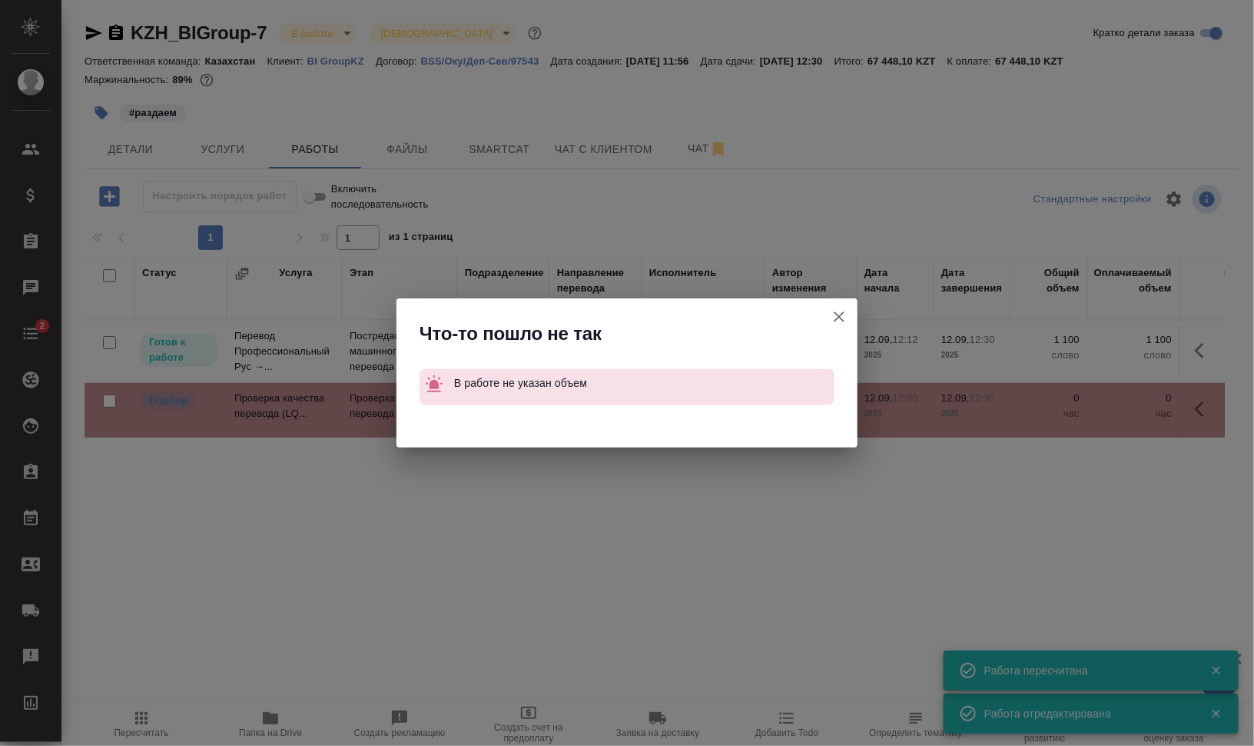
click at [844, 308] on icon "button" at bounding box center [839, 316] width 18 height 18
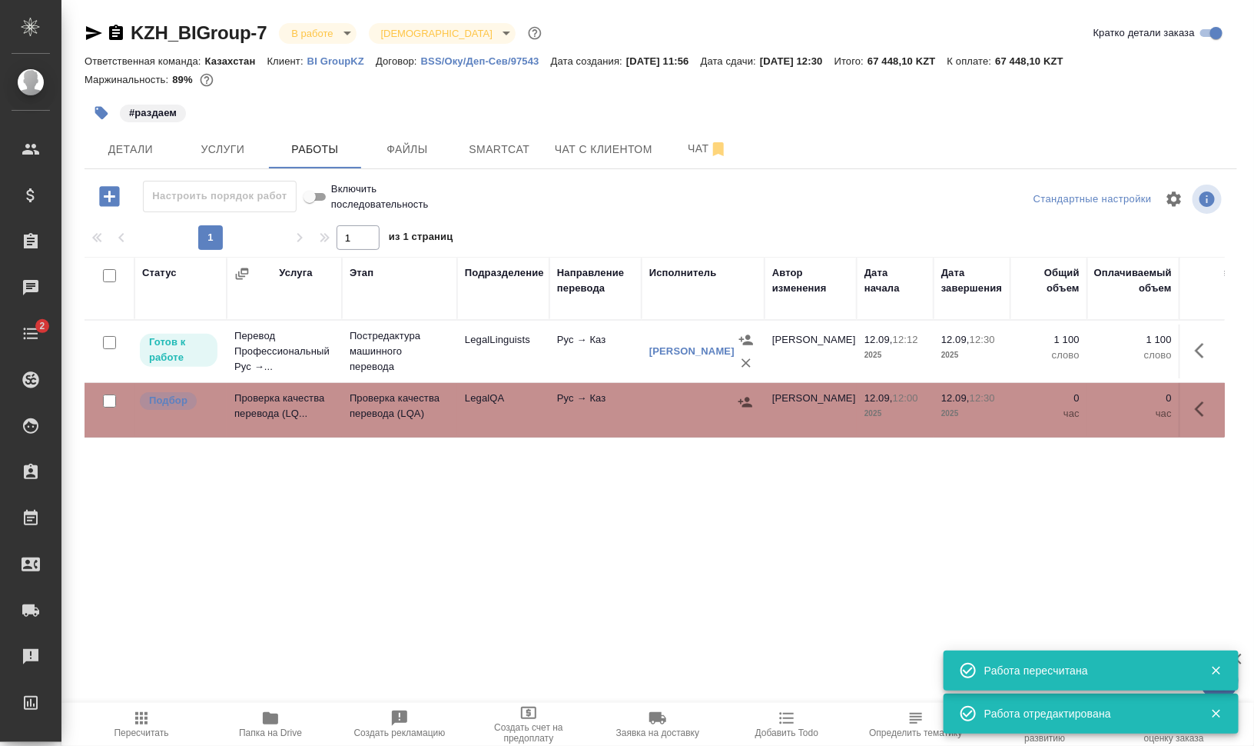
click at [1205, 401] on button "button" at bounding box center [1204, 408] width 37 height 37
click at [1084, 406] on icon "button" at bounding box center [1091, 409] width 14 height 14
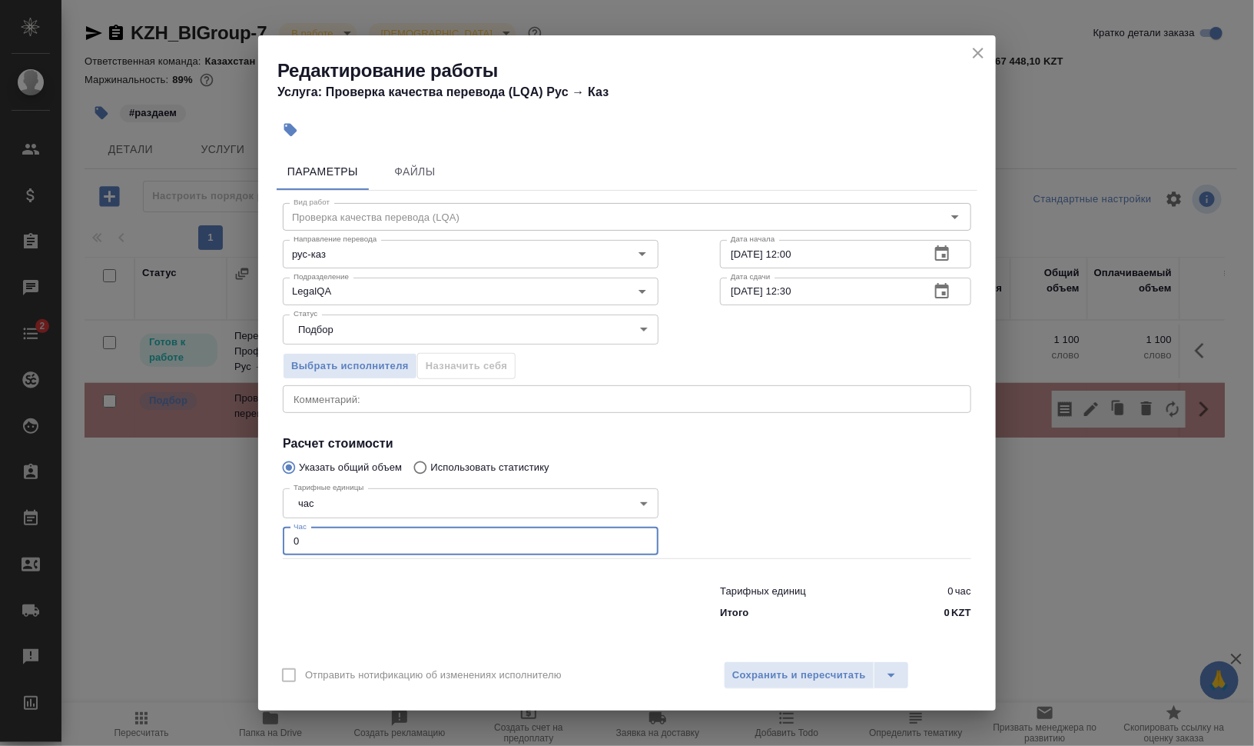
drag, startPoint x: 281, startPoint y: 540, endPoint x: 246, endPoint y: 538, distance: 35.4
click at [274, 539] on div "Параметры Файлы Вид работ Проверка качества перевода (LQA) Вид работ Направлени…" at bounding box center [627, 399] width 738 height 504
type input "1"
click at [826, 685] on button "Сохранить и пересчитать" at bounding box center [799, 675] width 151 height 28
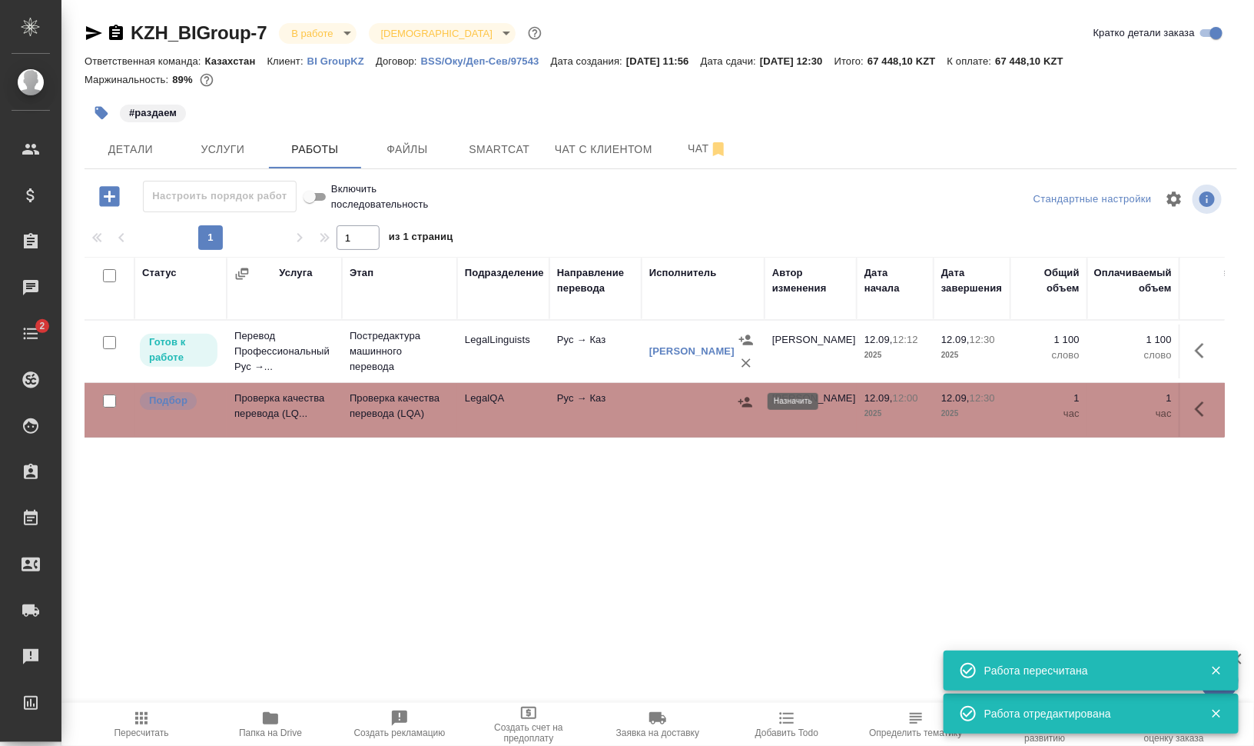
click at [753, 400] on button "button" at bounding box center [745, 401] width 23 height 23
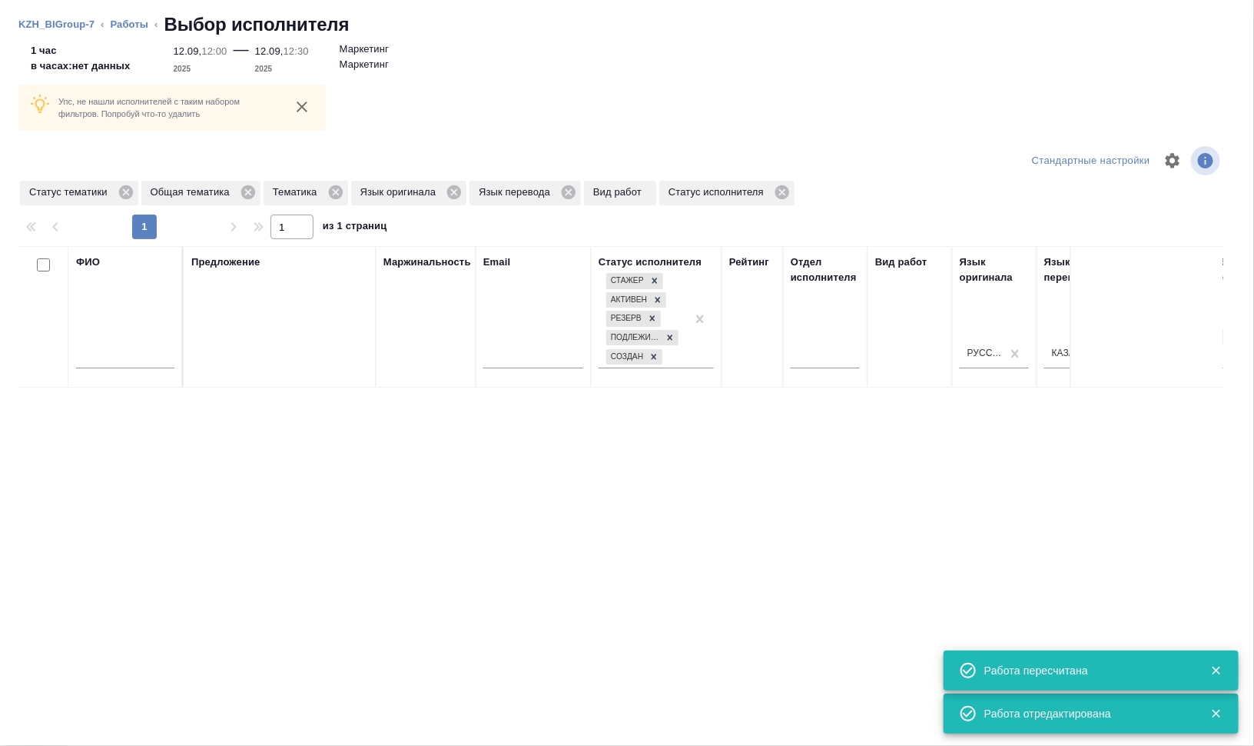
click at [118, 274] on div "ФИО" at bounding box center [125, 316] width 98 height 125
click at [146, 356] on input "text" at bounding box center [125, 358] width 98 height 19
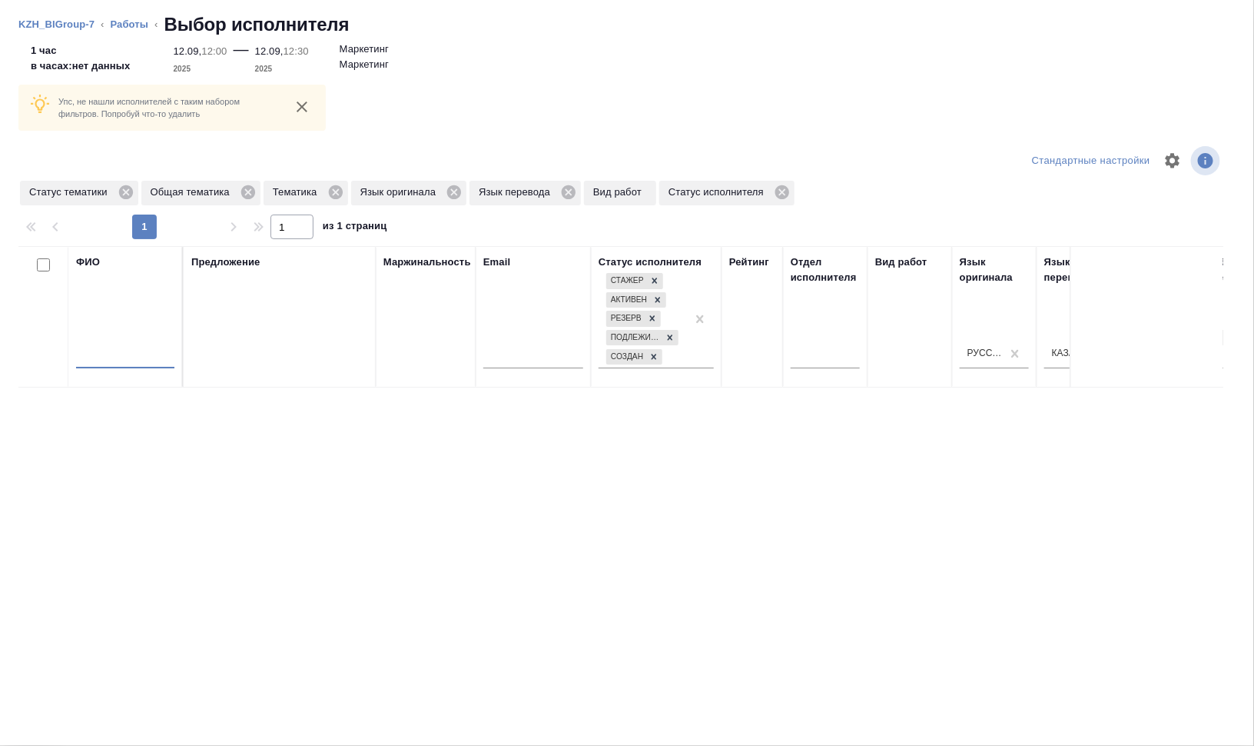
type input "м"
type input "шири"
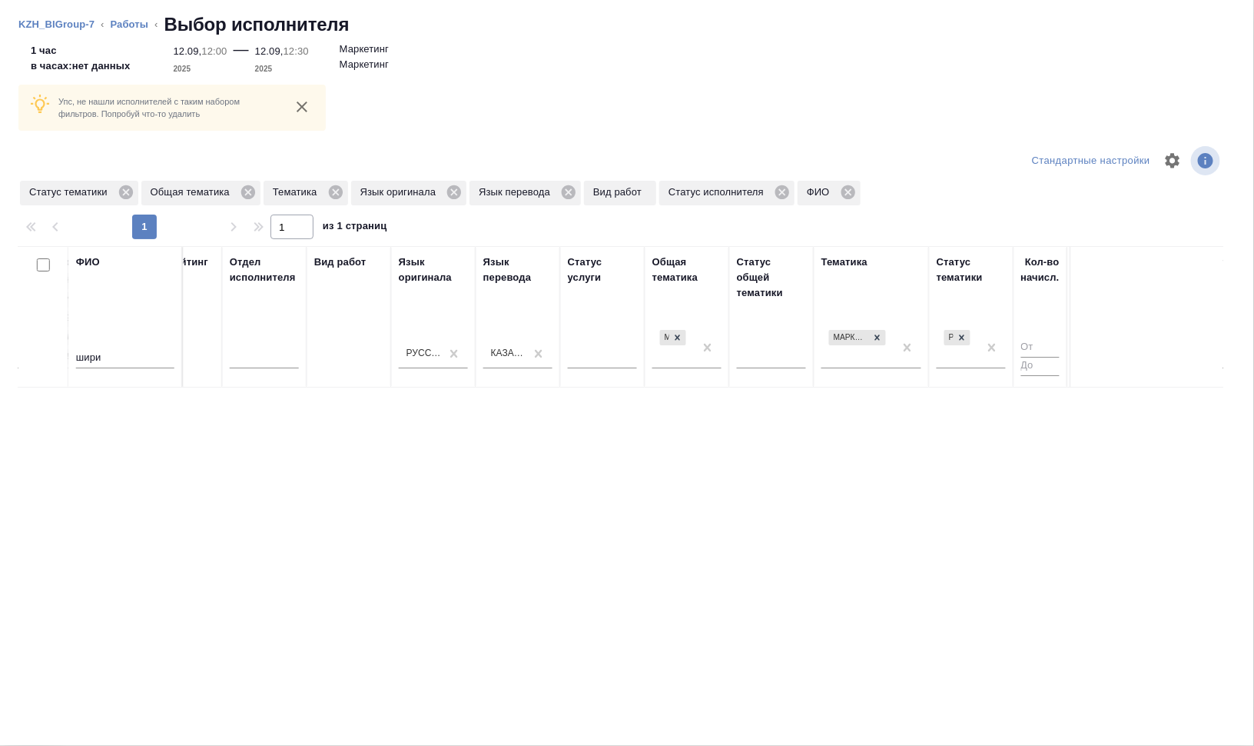
scroll to position [0, 602]
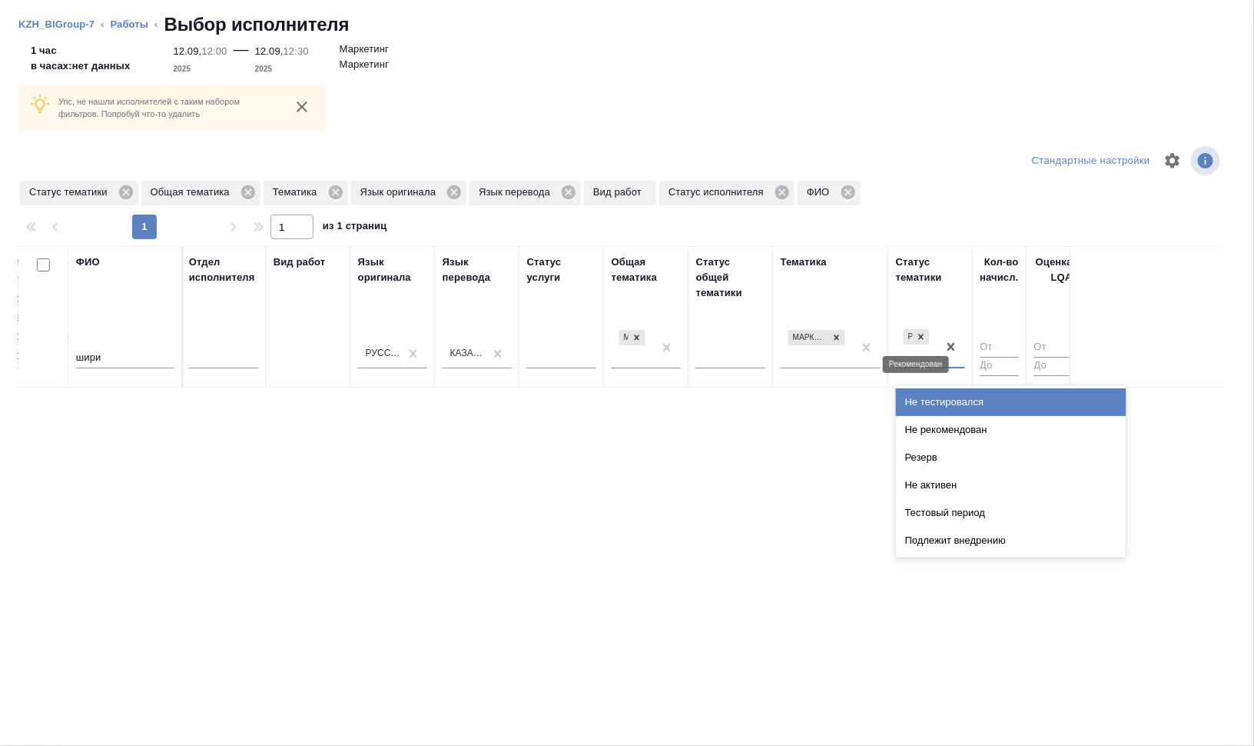
click at [925, 327] on div "Рекомендован" at bounding box center [916, 336] width 29 height 19
click at [925, 333] on icon at bounding box center [921, 336] width 11 height 11
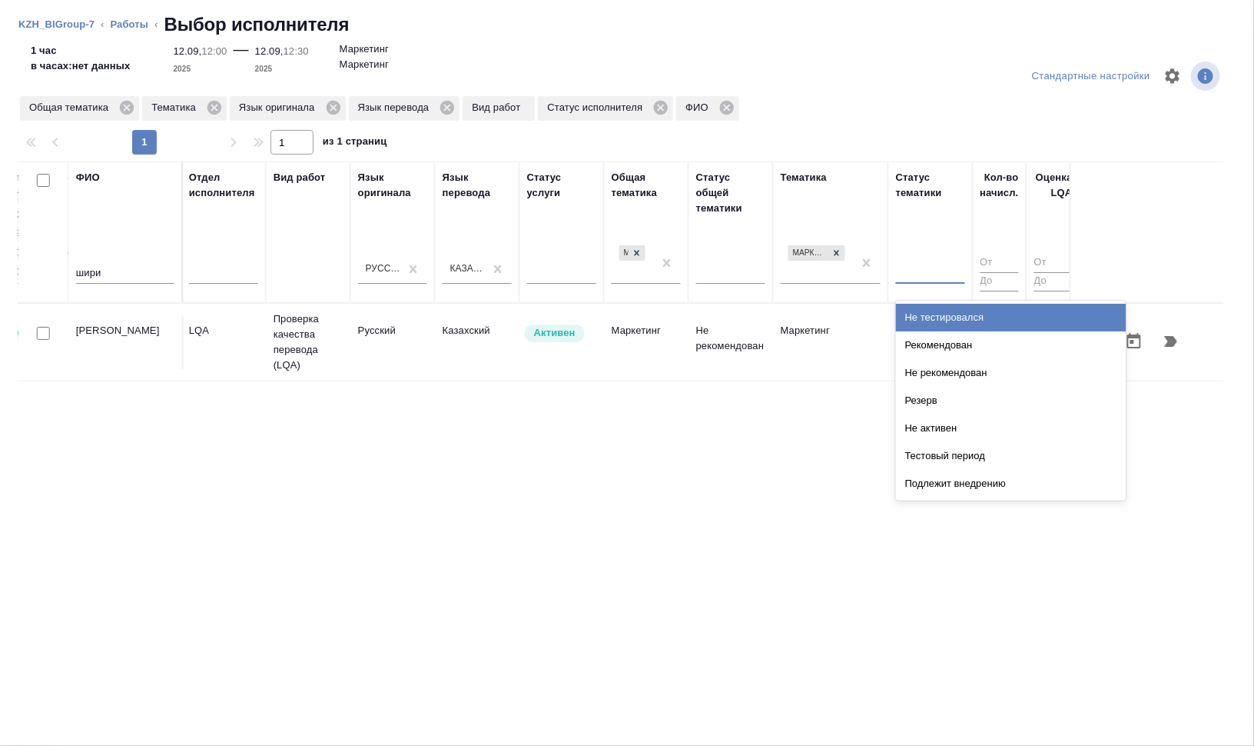
click at [779, 390] on div "ФИО шири Предложение Маржинальность Email Статус исполнителя Стажер Активен Рез…" at bounding box center [620, 403] width 1205 height 484
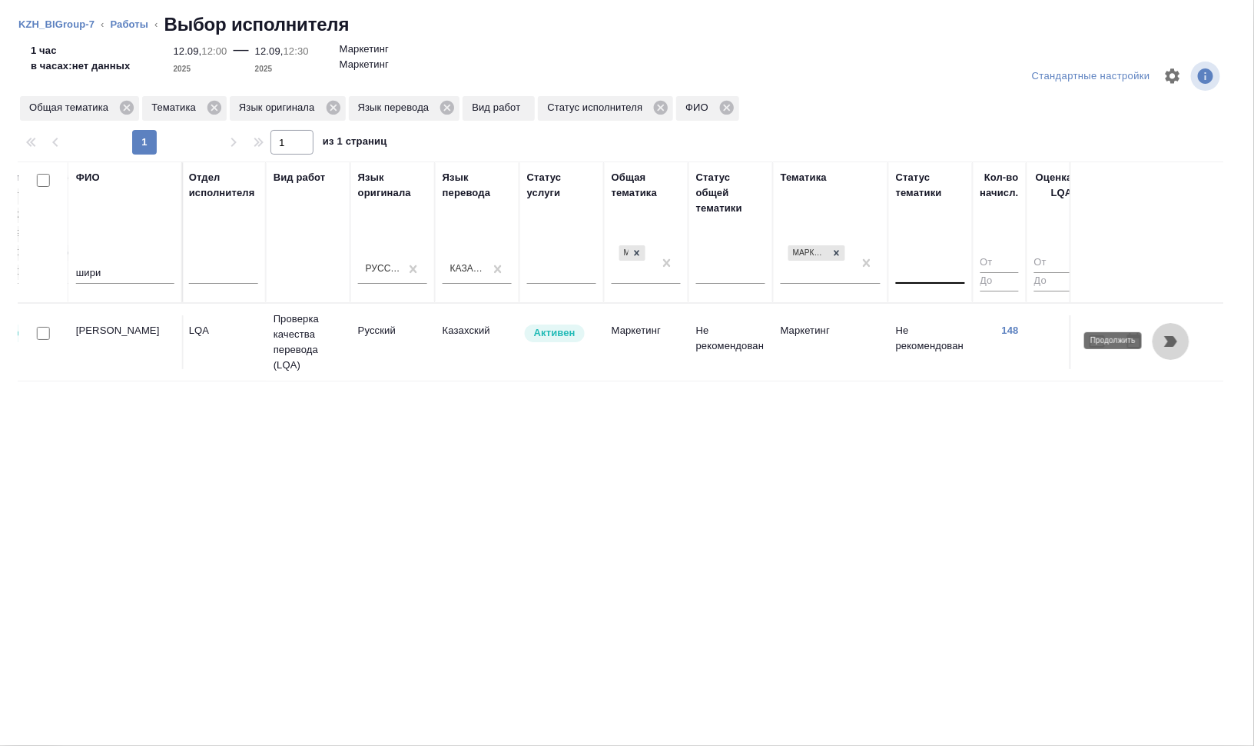
click at [1173, 337] on icon "button" at bounding box center [1171, 341] width 13 height 11
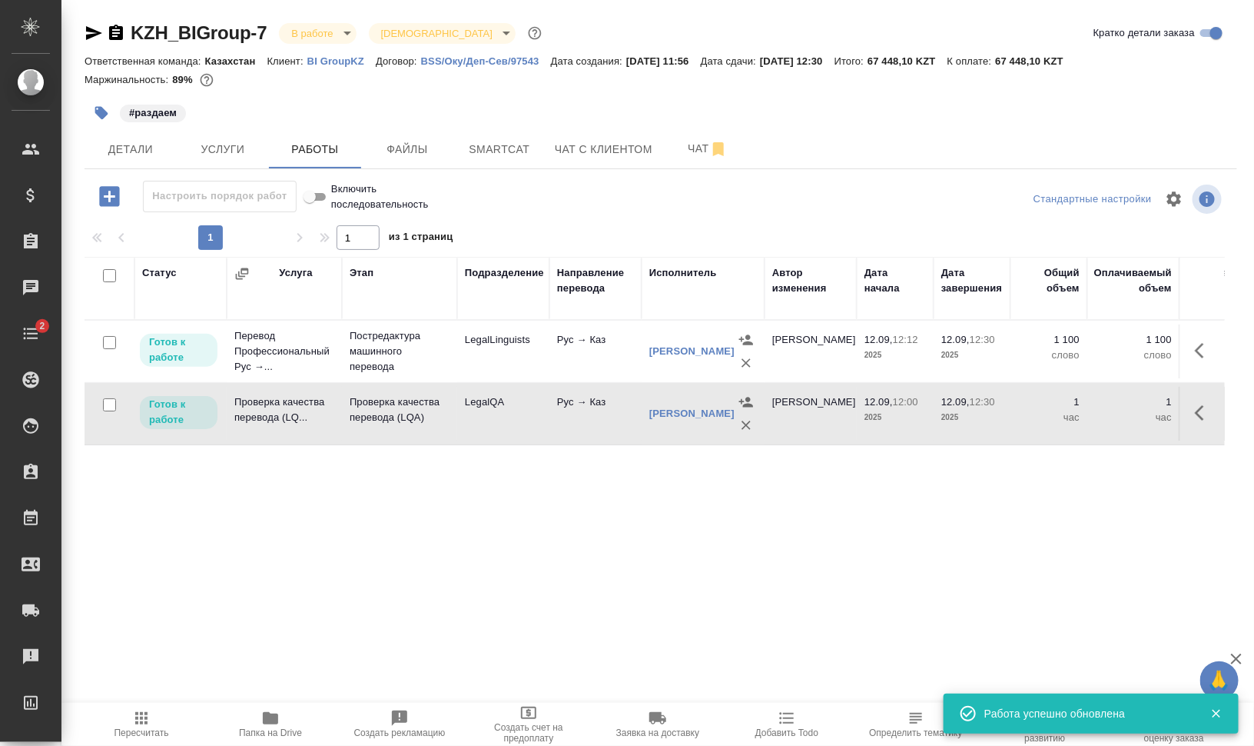
click at [557, 417] on td "Рус → Каз" at bounding box center [596, 414] width 92 height 54
click at [101, 105] on button "button" at bounding box center [102, 113] width 34 height 34
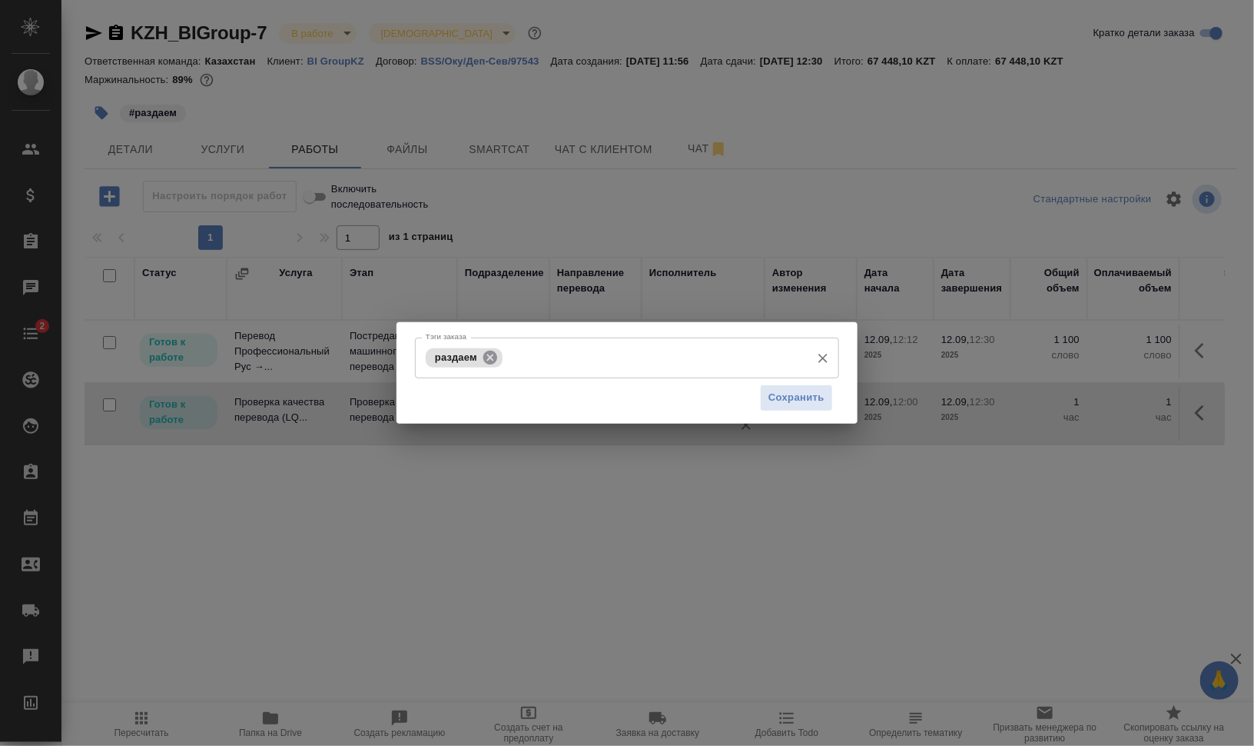
click at [490, 350] on icon at bounding box center [490, 357] width 17 height 17
click at [525, 356] on input "Тэги заказа" at bounding box center [655, 357] width 297 height 26
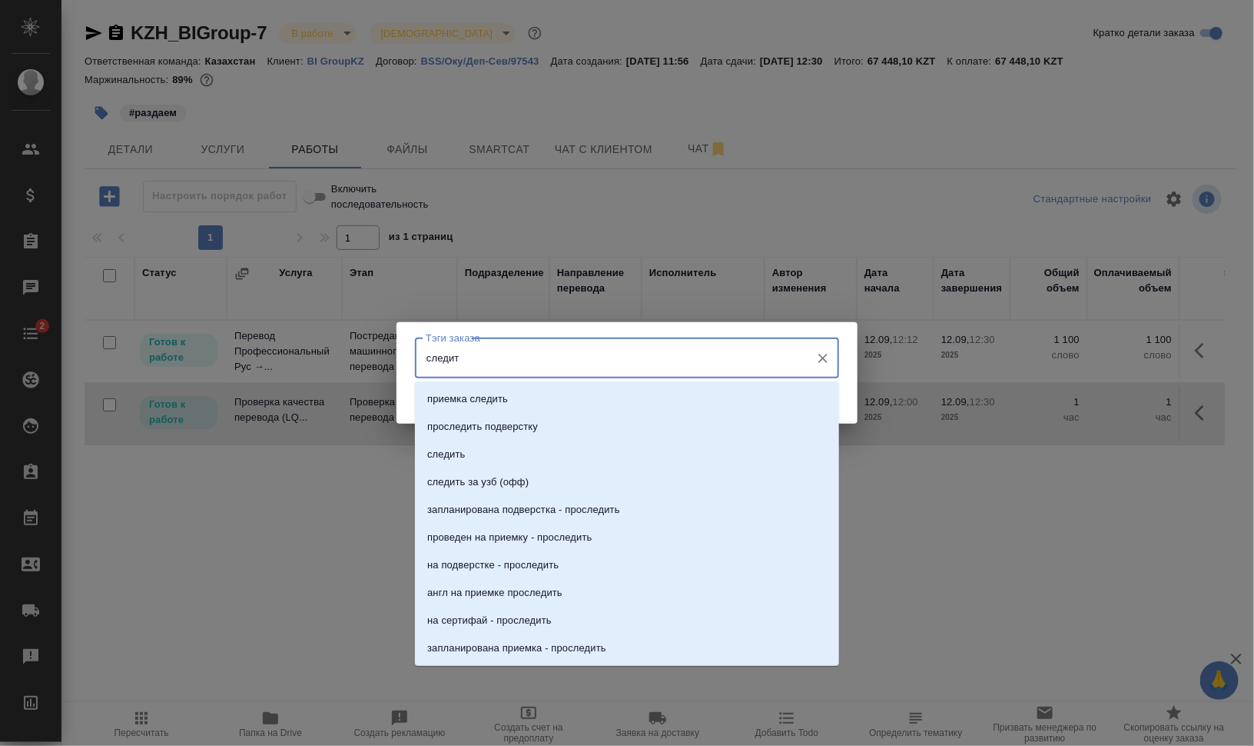
type input "следить"
click at [521, 458] on li "следить" at bounding box center [627, 454] width 424 height 28
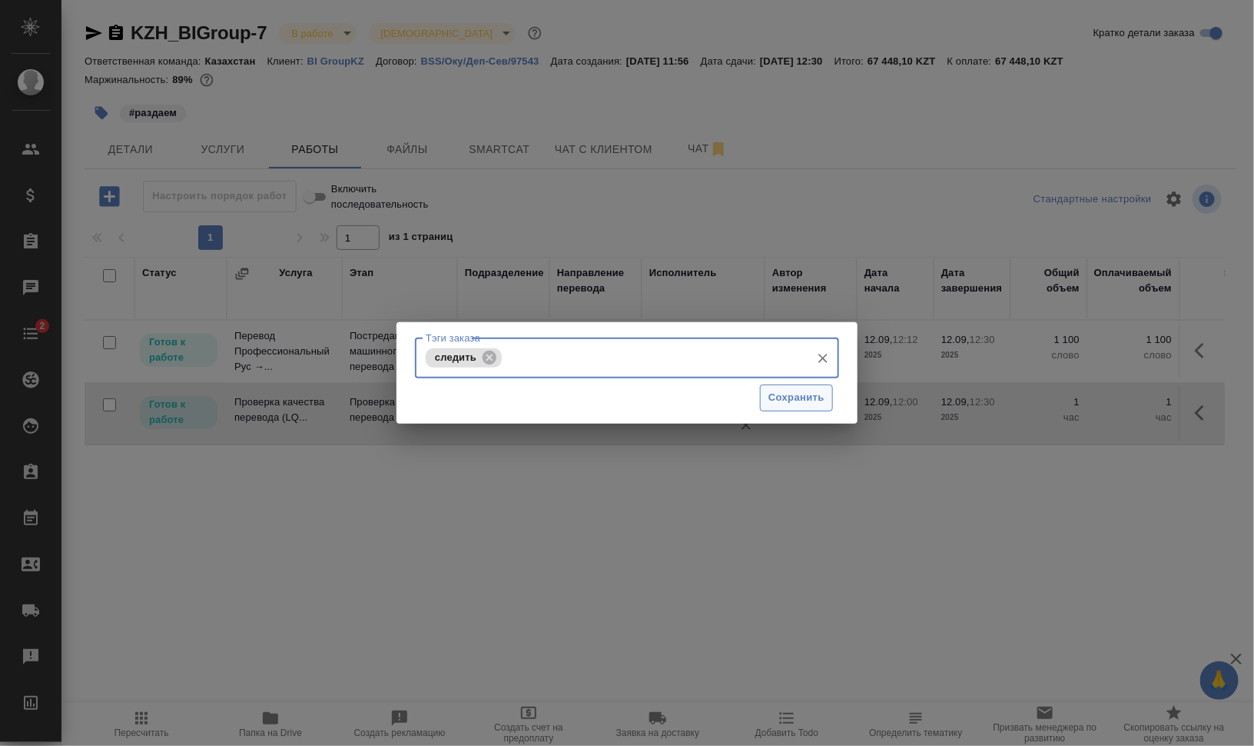
click at [802, 396] on span "Сохранить" at bounding box center [797, 398] width 56 height 18
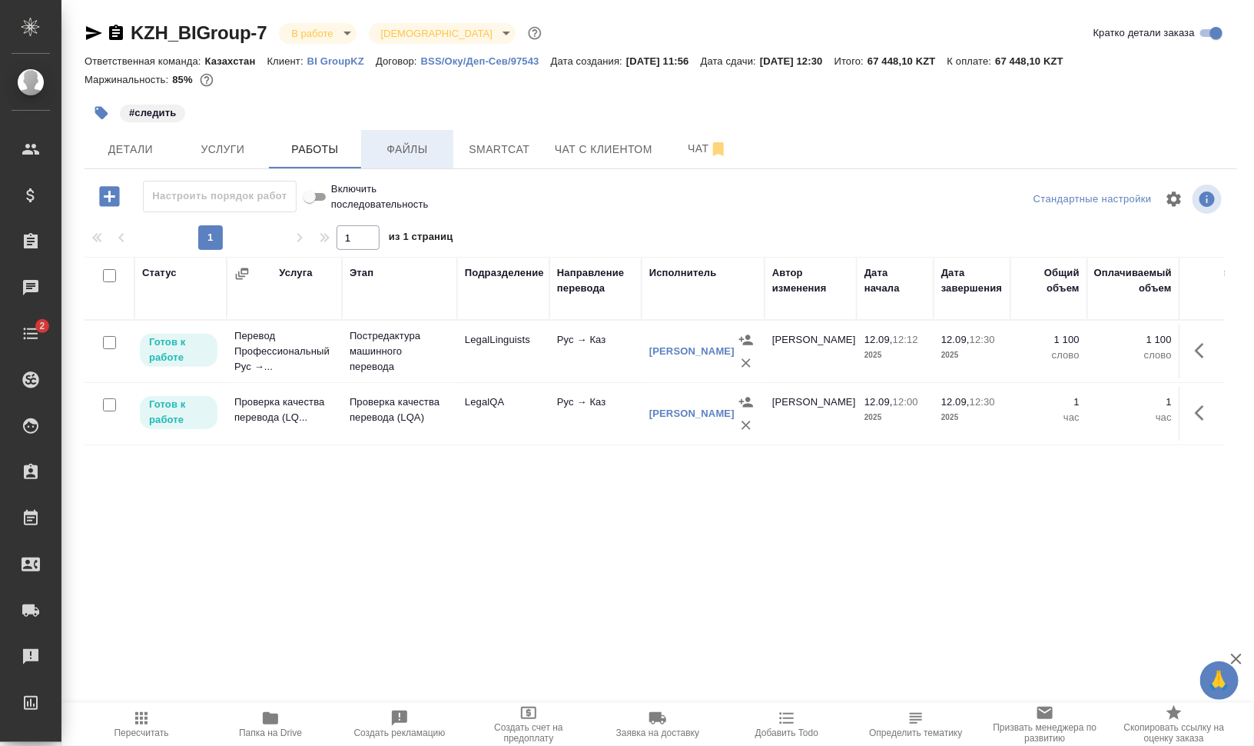
click at [417, 148] on span "Файлы" at bounding box center [407, 149] width 74 height 19
click at [327, 144] on span "Работы" at bounding box center [315, 149] width 74 height 19
click at [524, 144] on span "Smartcat" at bounding box center [500, 149] width 74 height 19
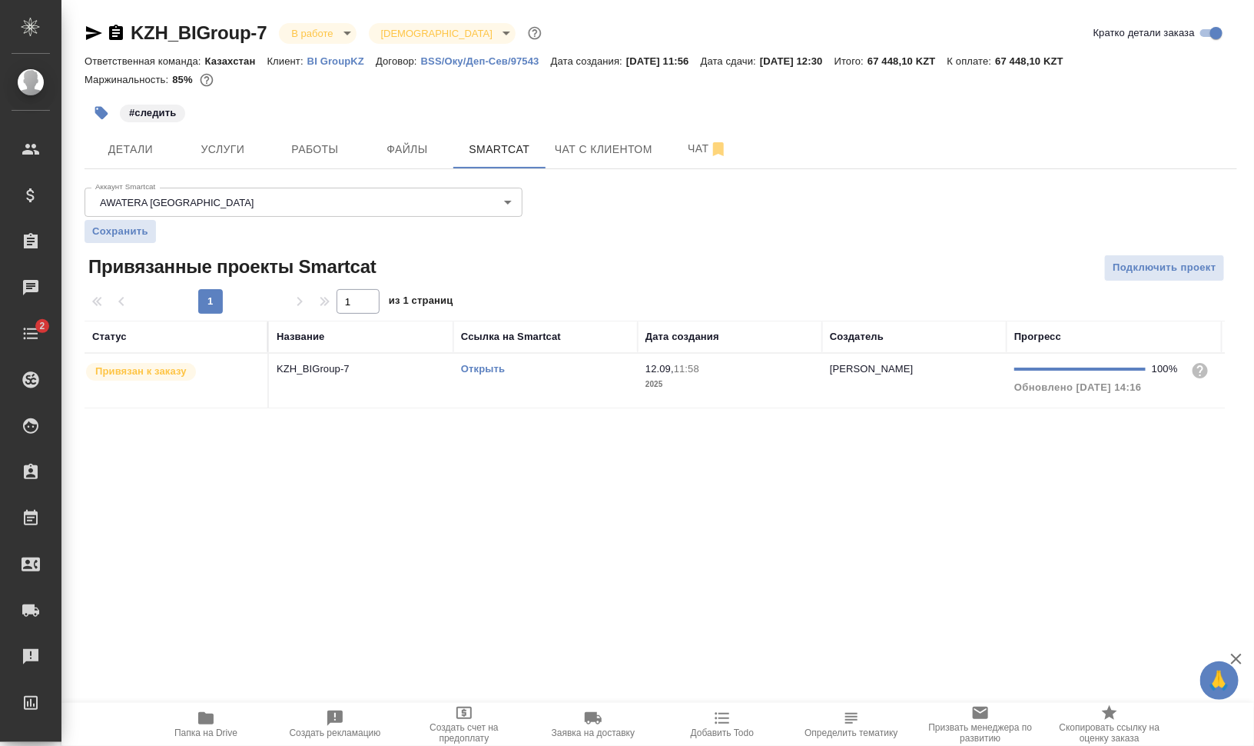
click at [521, 384] on td "Открыть" at bounding box center [545, 381] width 184 height 54
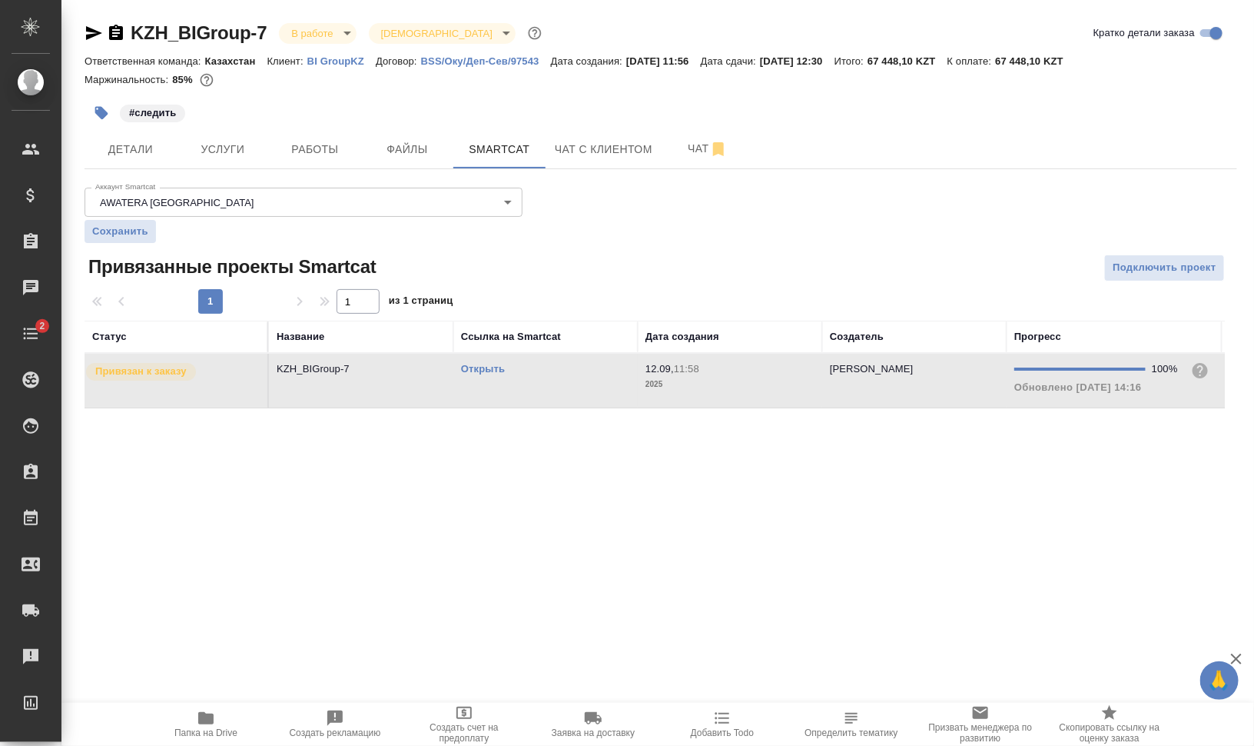
click at [521, 384] on td "Открыть" at bounding box center [545, 381] width 184 height 54
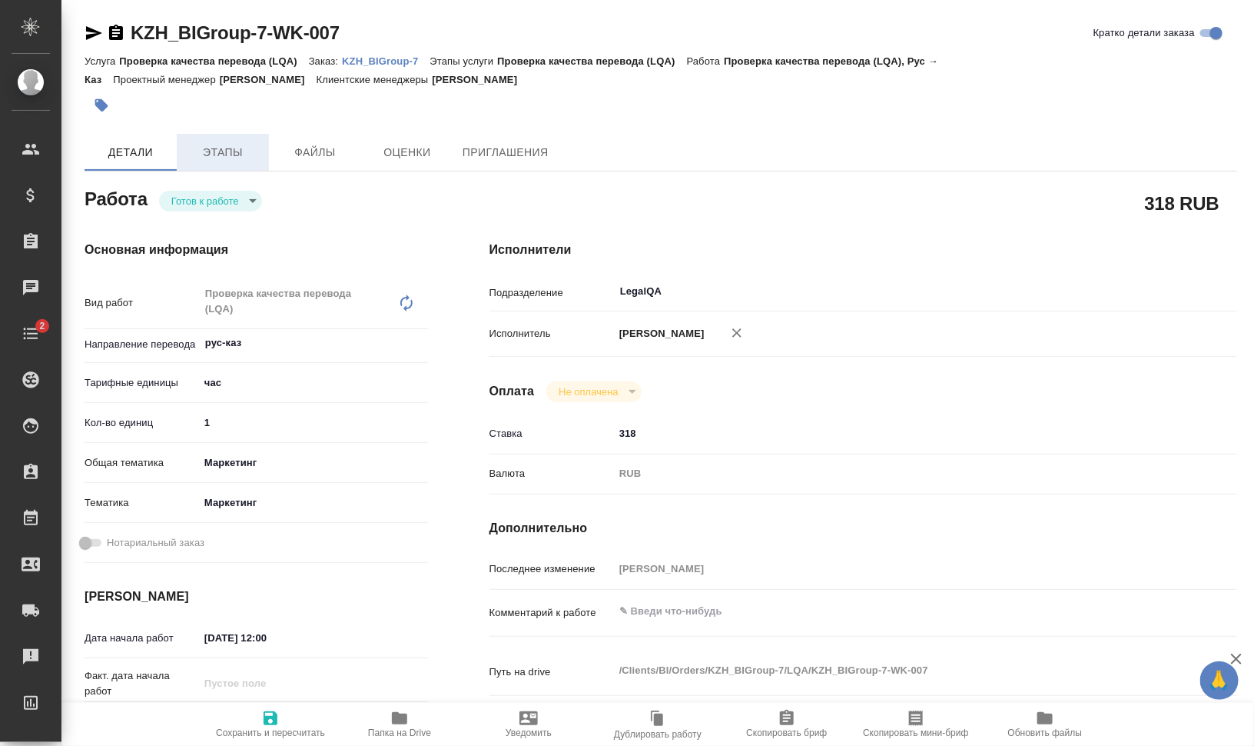
type textarea "x"
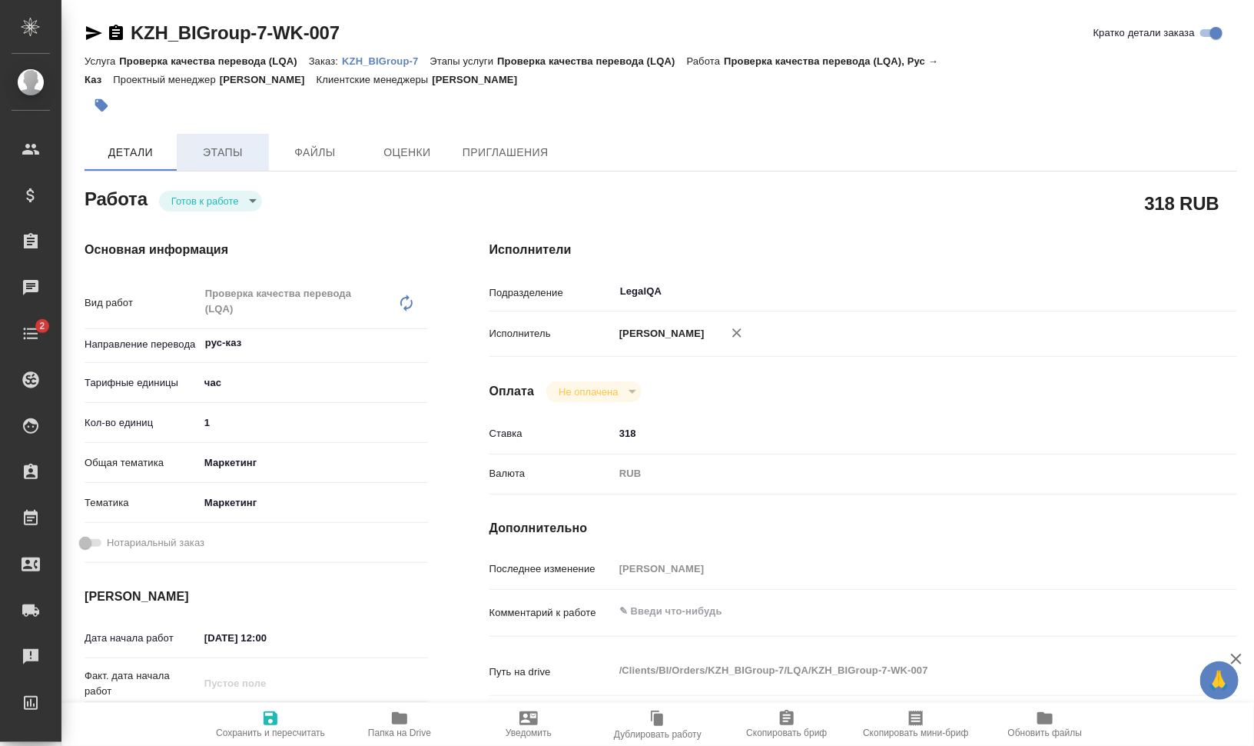
type textarea "x"
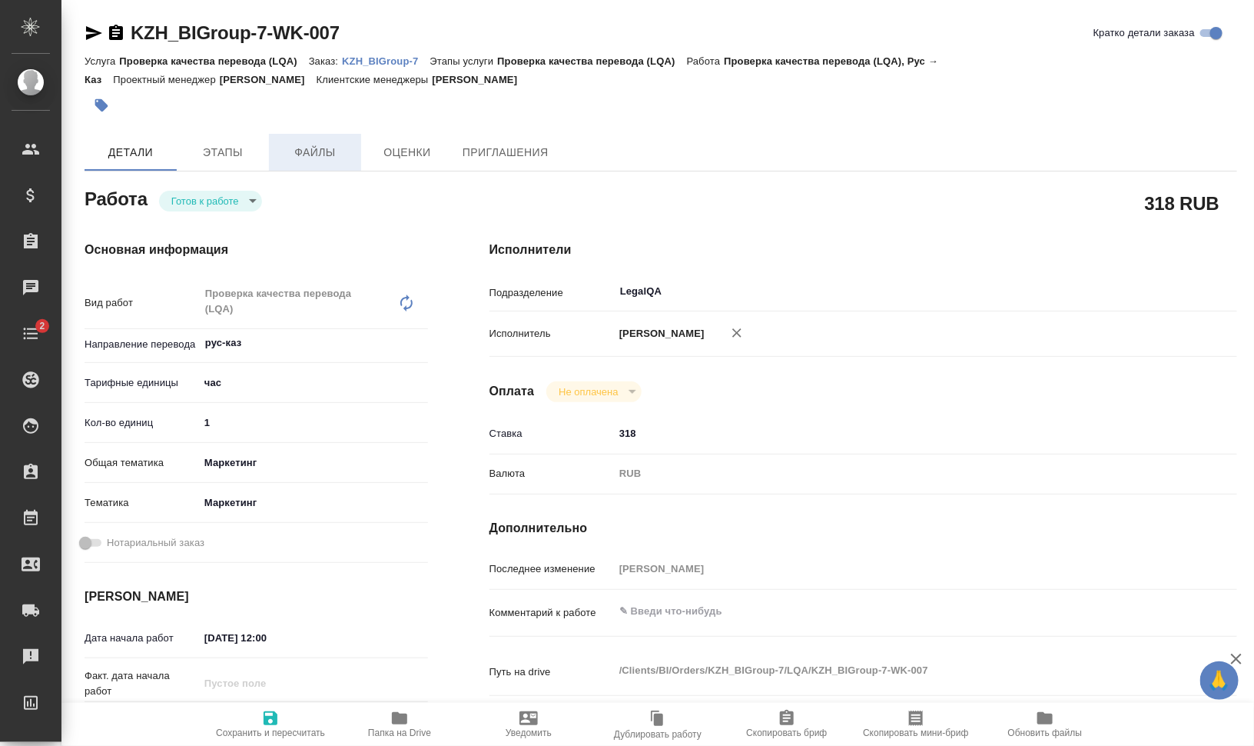
type textarea "x"
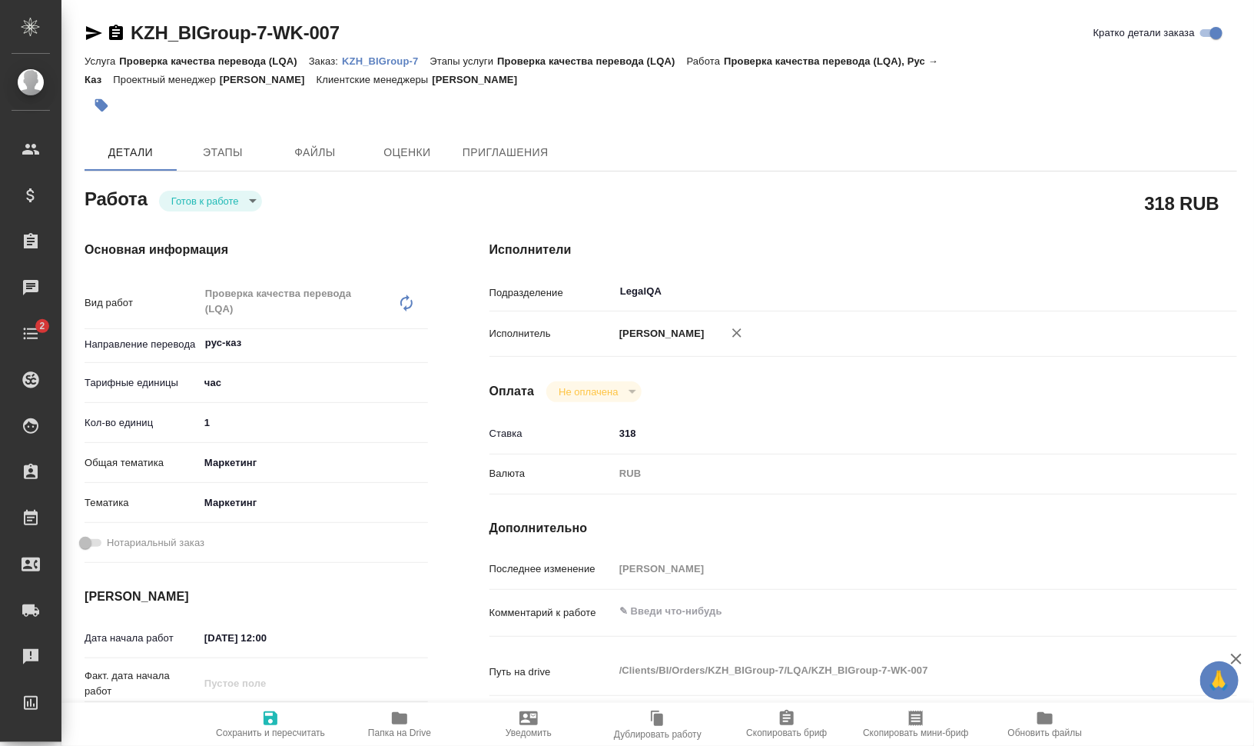
type textarea "x"
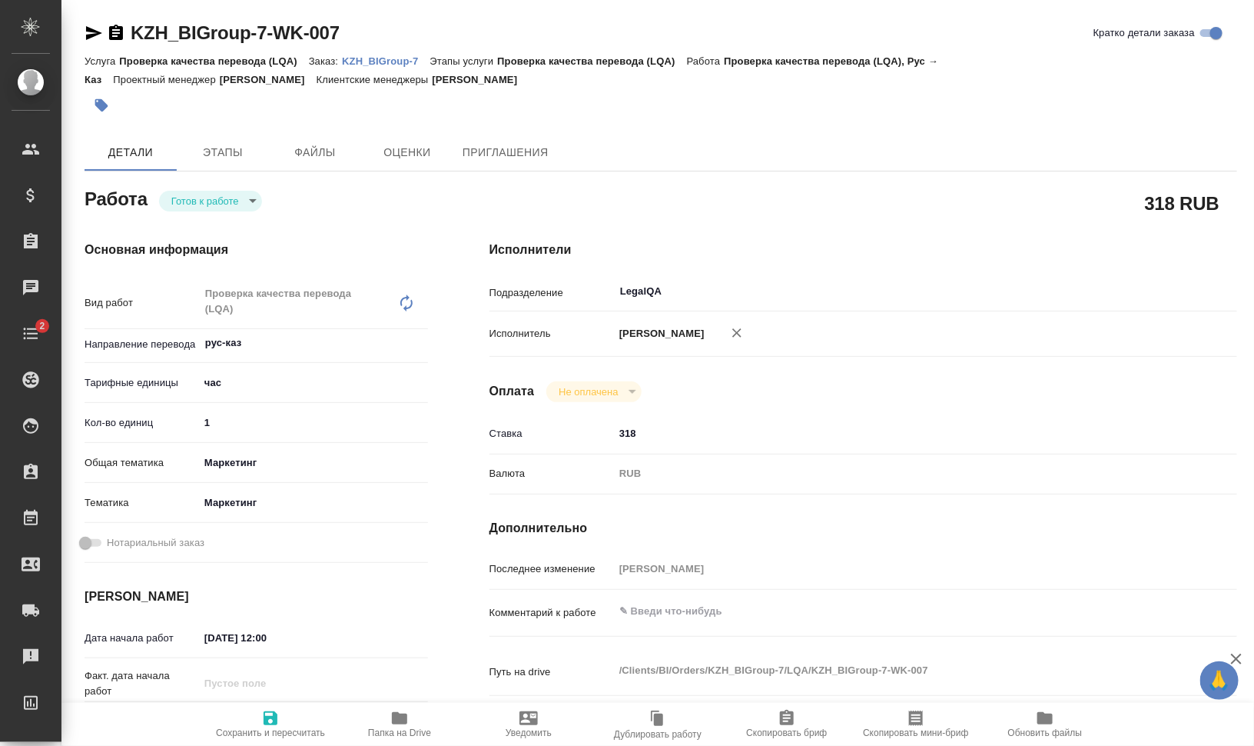
type textarea "x"
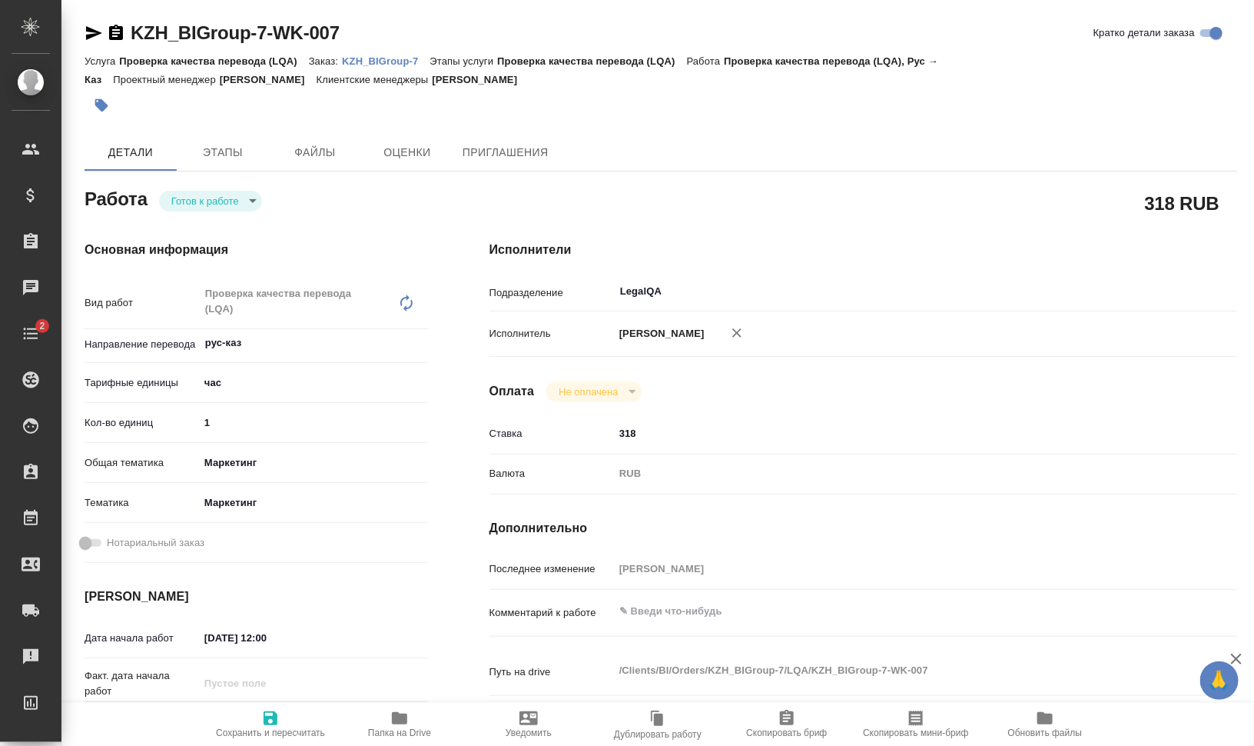
type textarea "x"
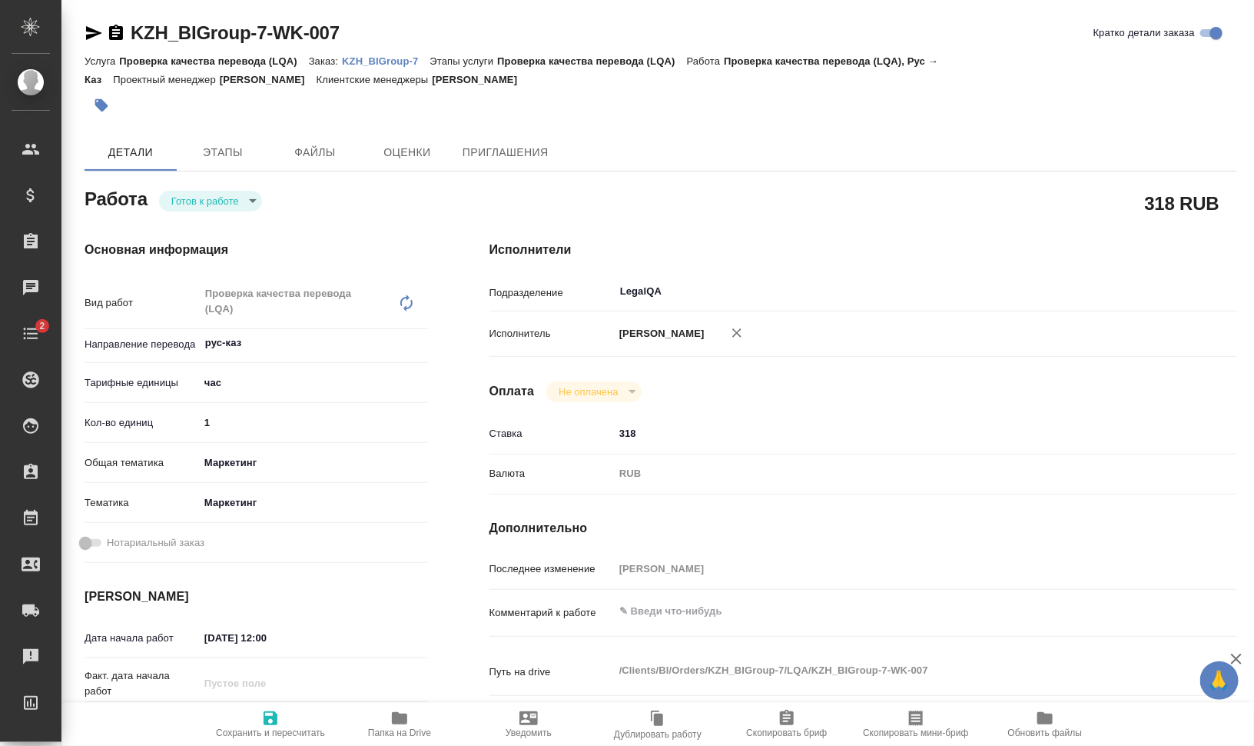
click at [90, 28] on icon "button" at bounding box center [94, 33] width 16 height 14
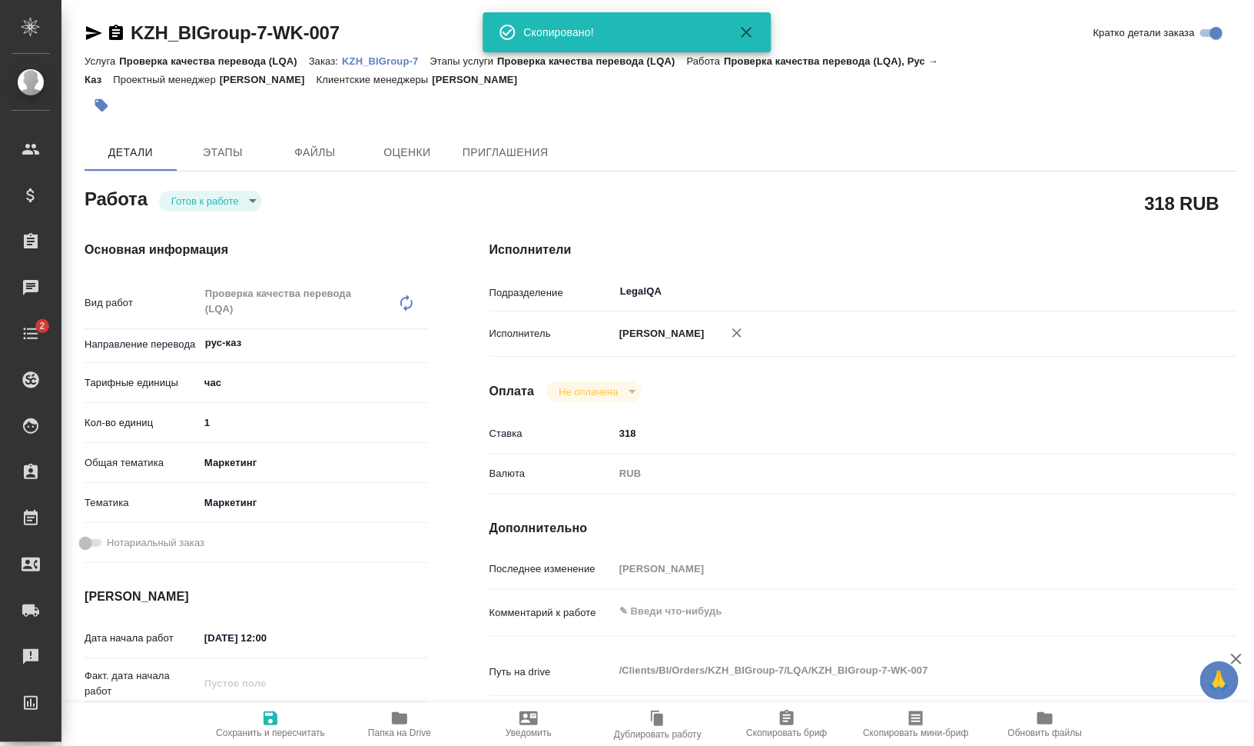
type textarea "x"
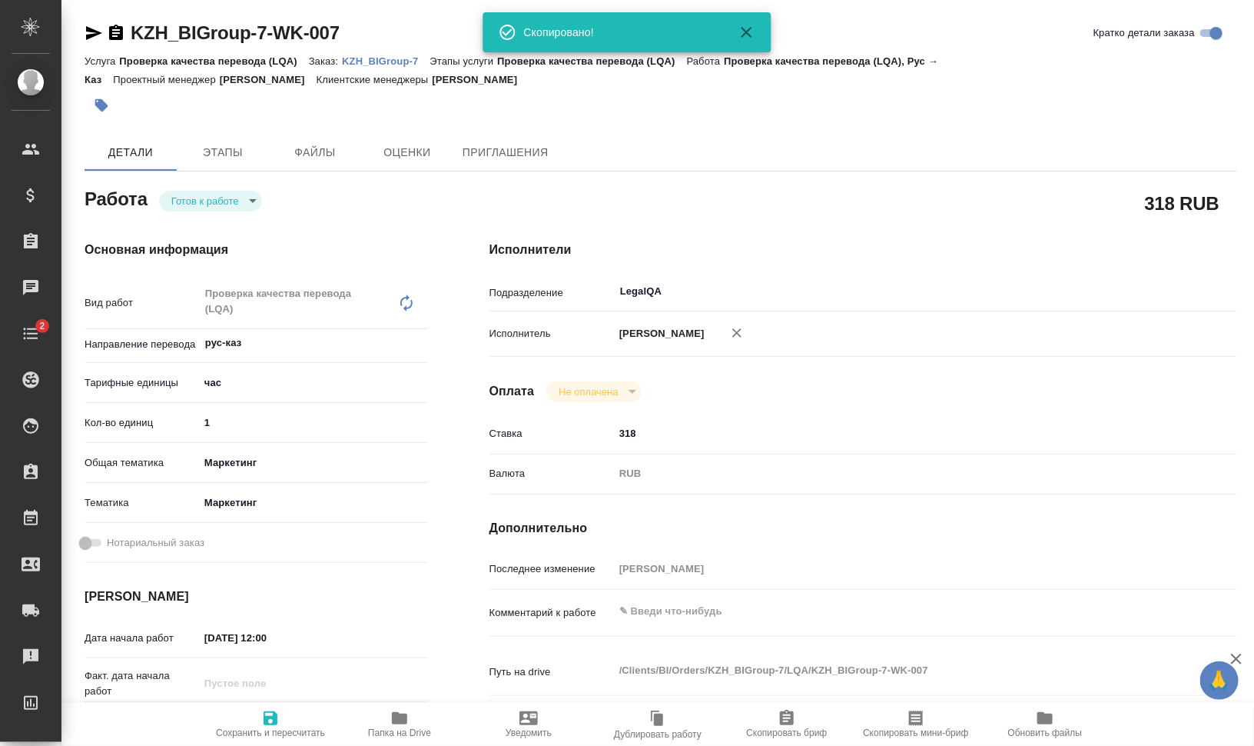
type textarea "x"
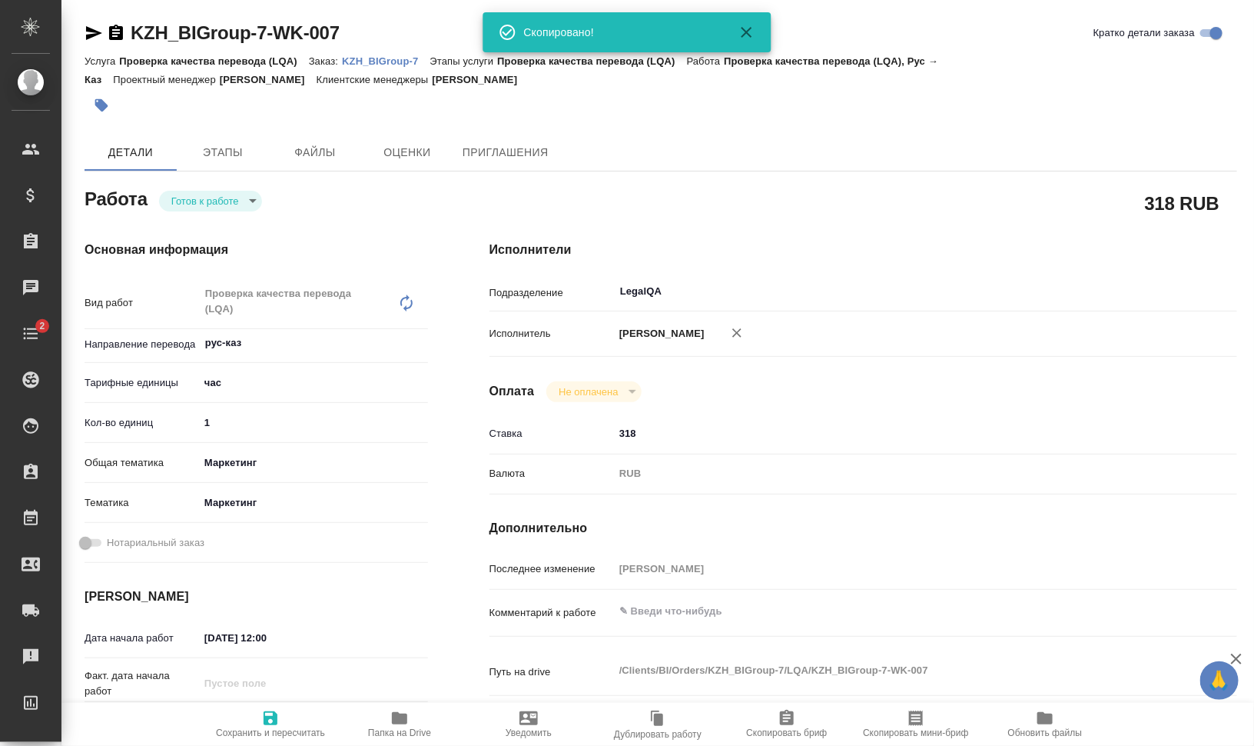
type textarea "x"
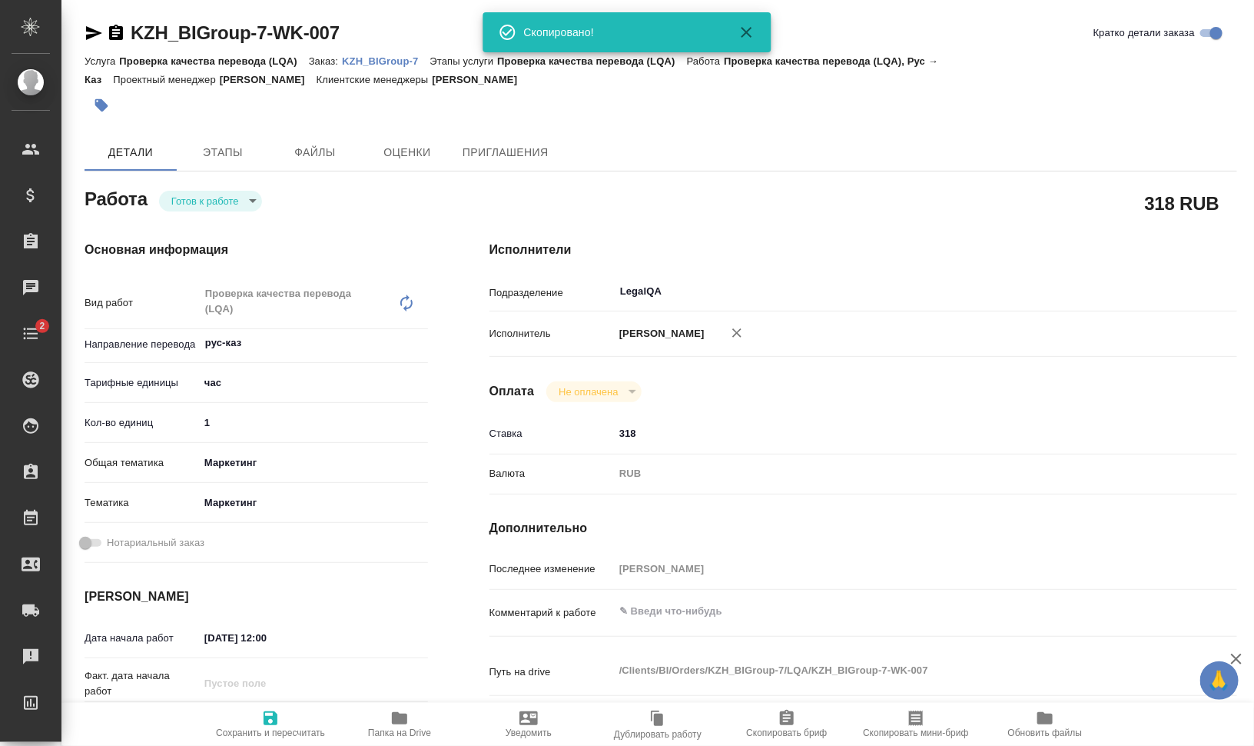
type textarea "x"
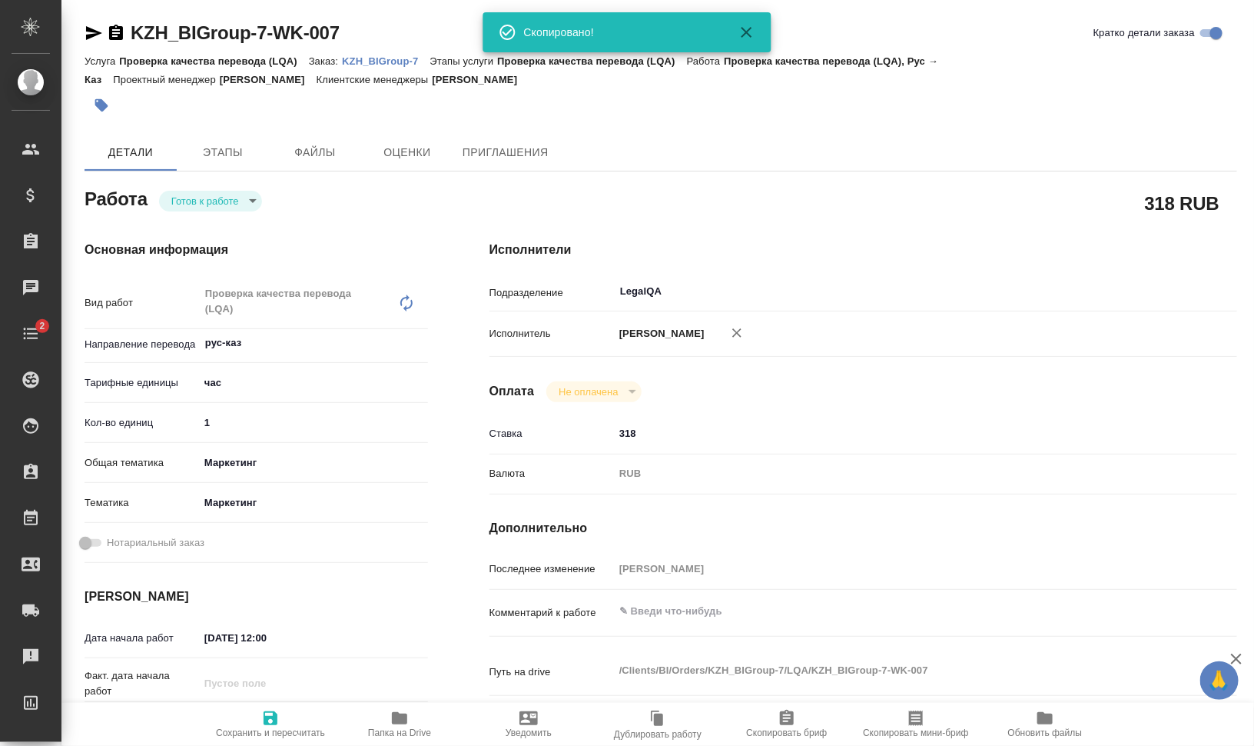
type textarea "x"
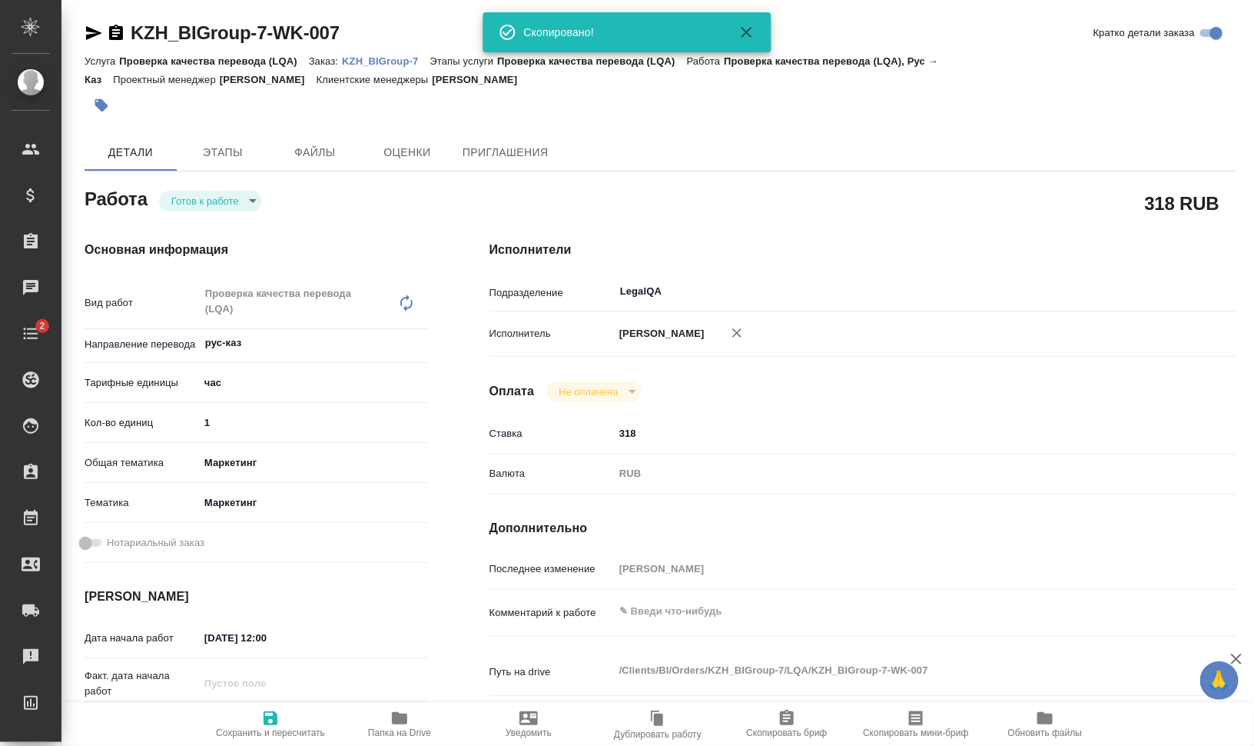
type textarea "x"
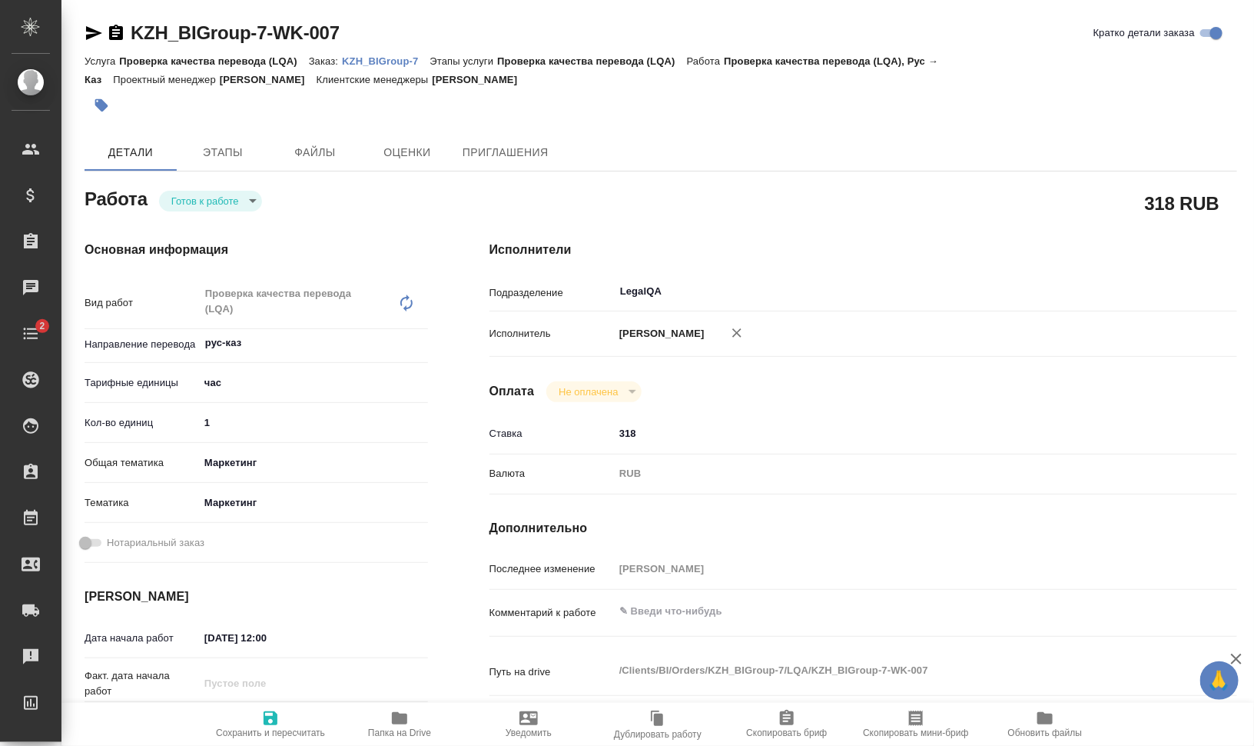
type textarea "x"
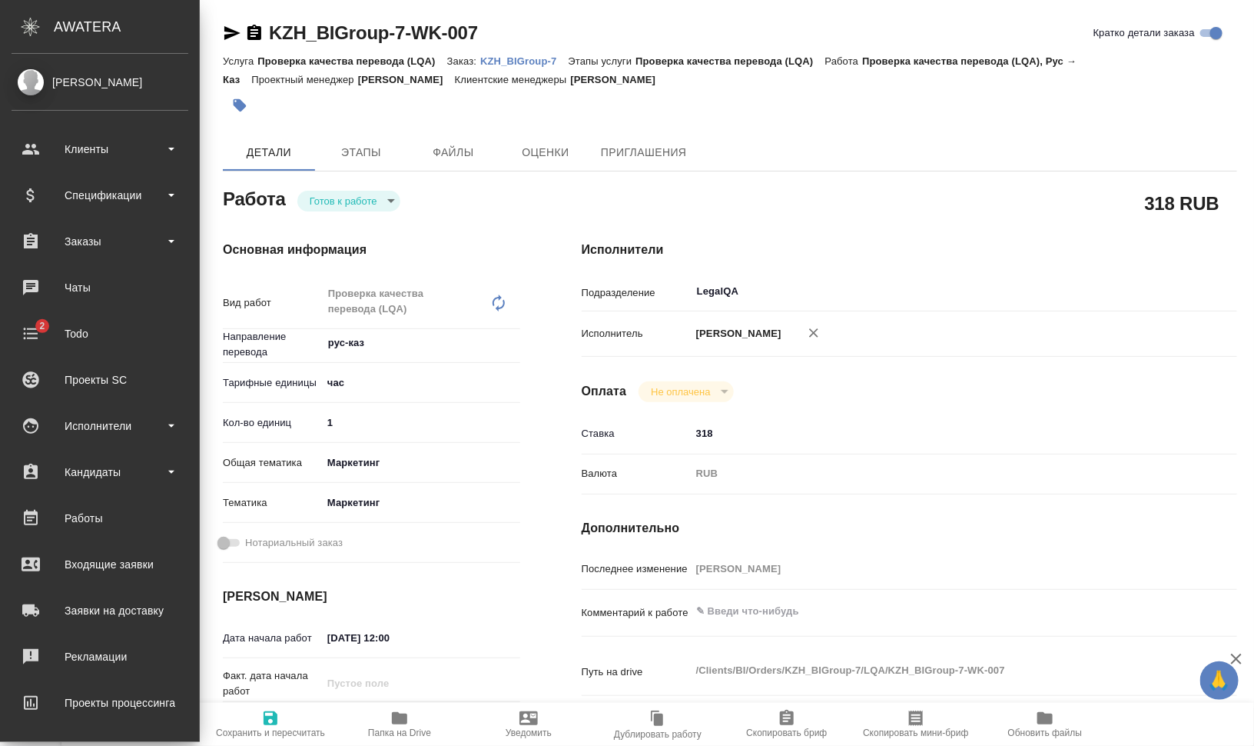
type textarea "x"
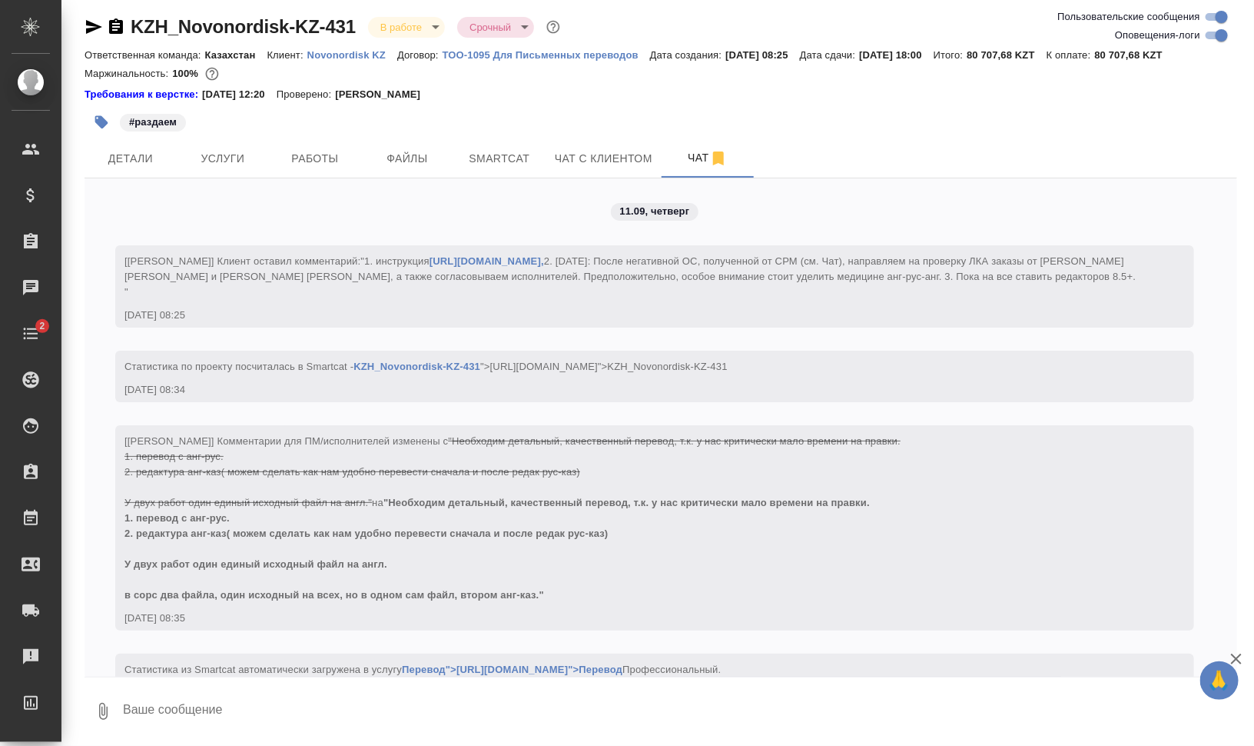
scroll to position [2813, 0]
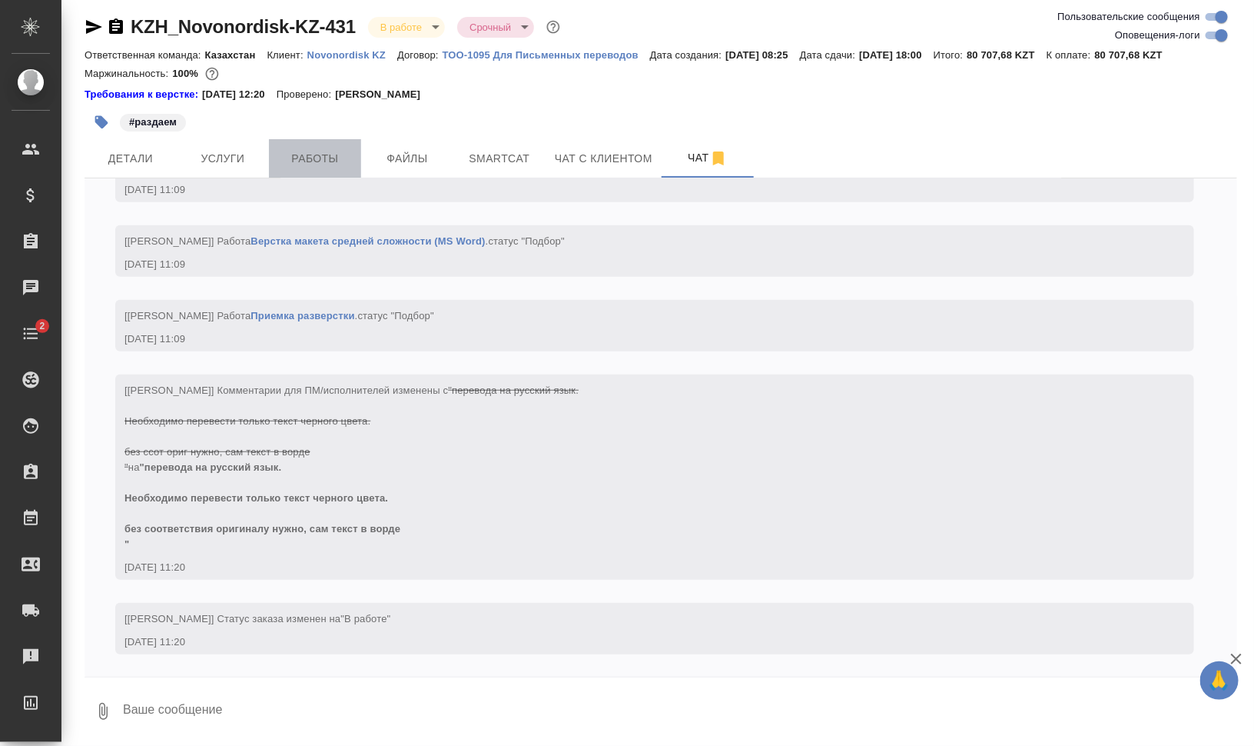
click at [319, 161] on span "Работы" at bounding box center [315, 158] width 74 height 19
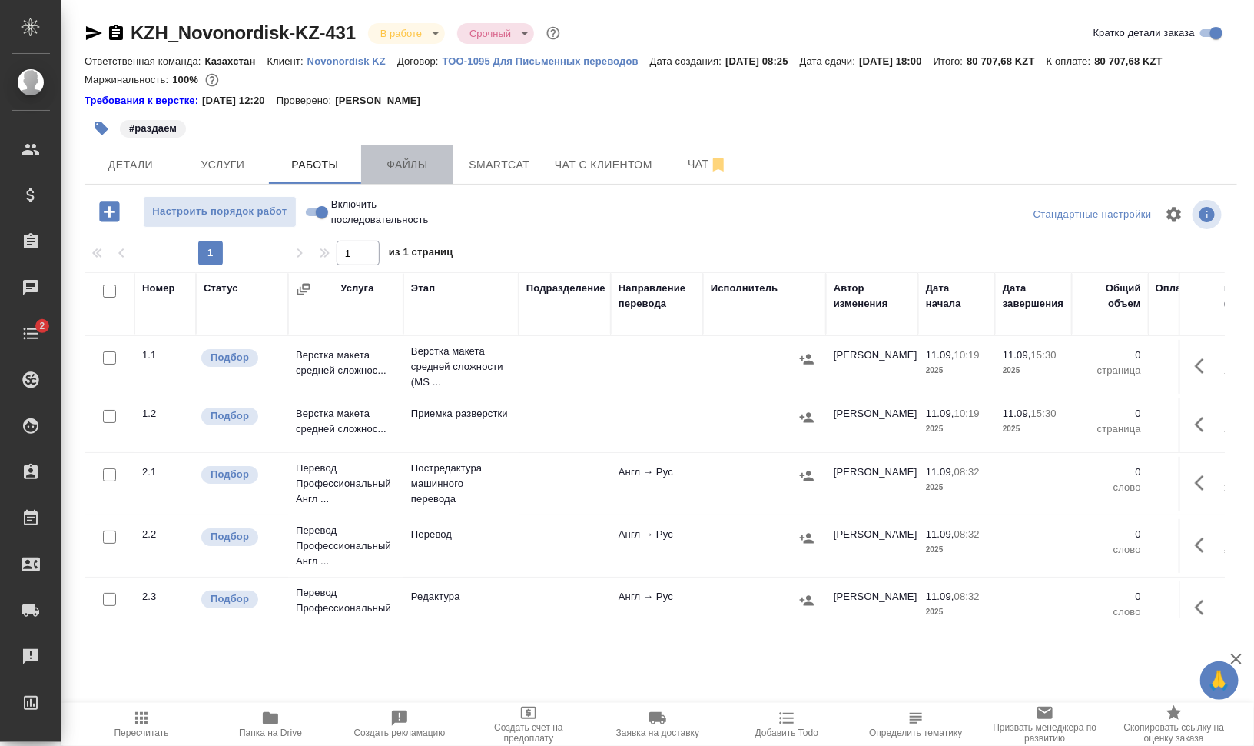
click at [390, 156] on span "Файлы" at bounding box center [407, 164] width 74 height 19
click at [327, 165] on span "Работы" at bounding box center [315, 164] width 74 height 19
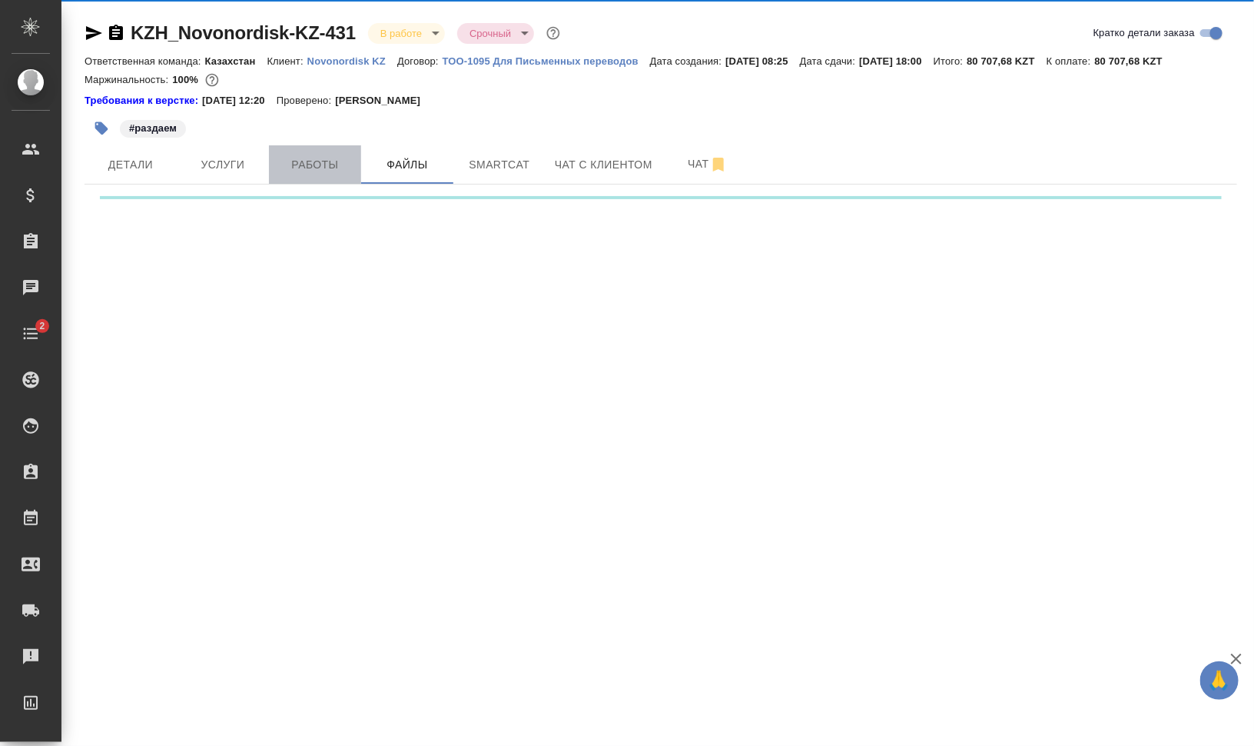
click at [327, 165] on span "Работы" at bounding box center [315, 164] width 74 height 19
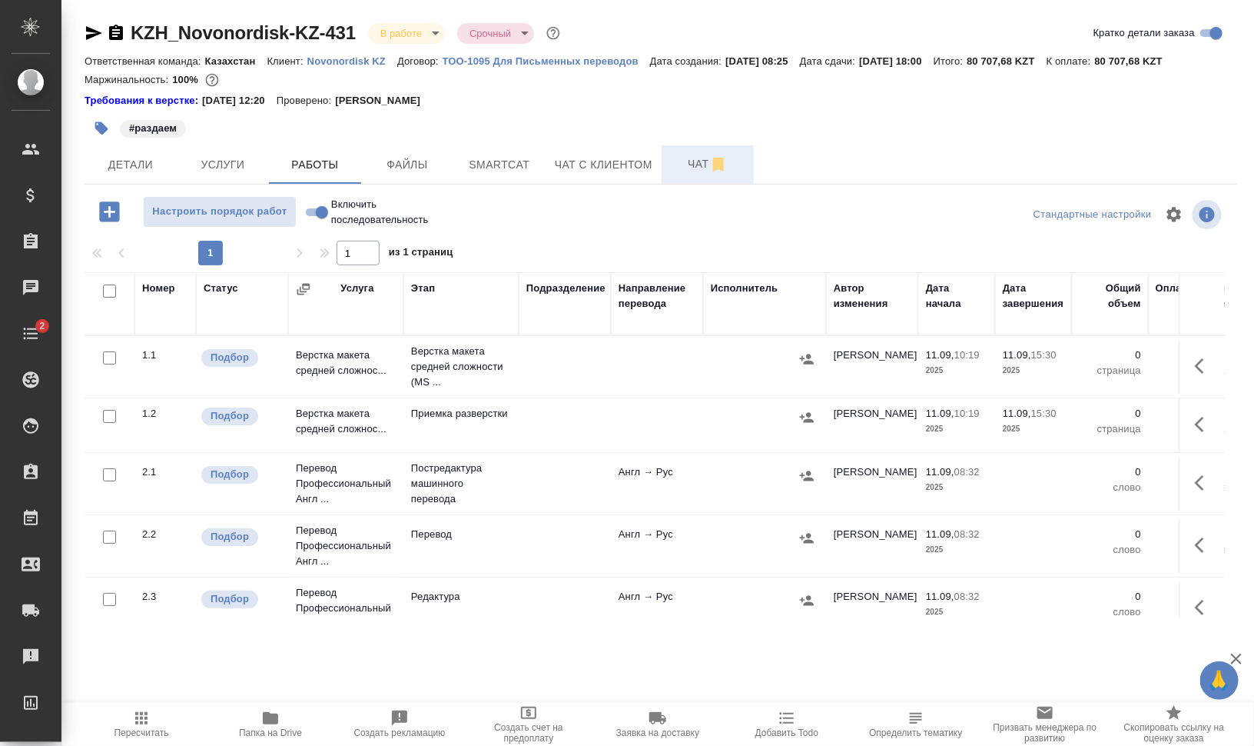
click at [676, 156] on span "Чат" at bounding box center [708, 163] width 74 height 19
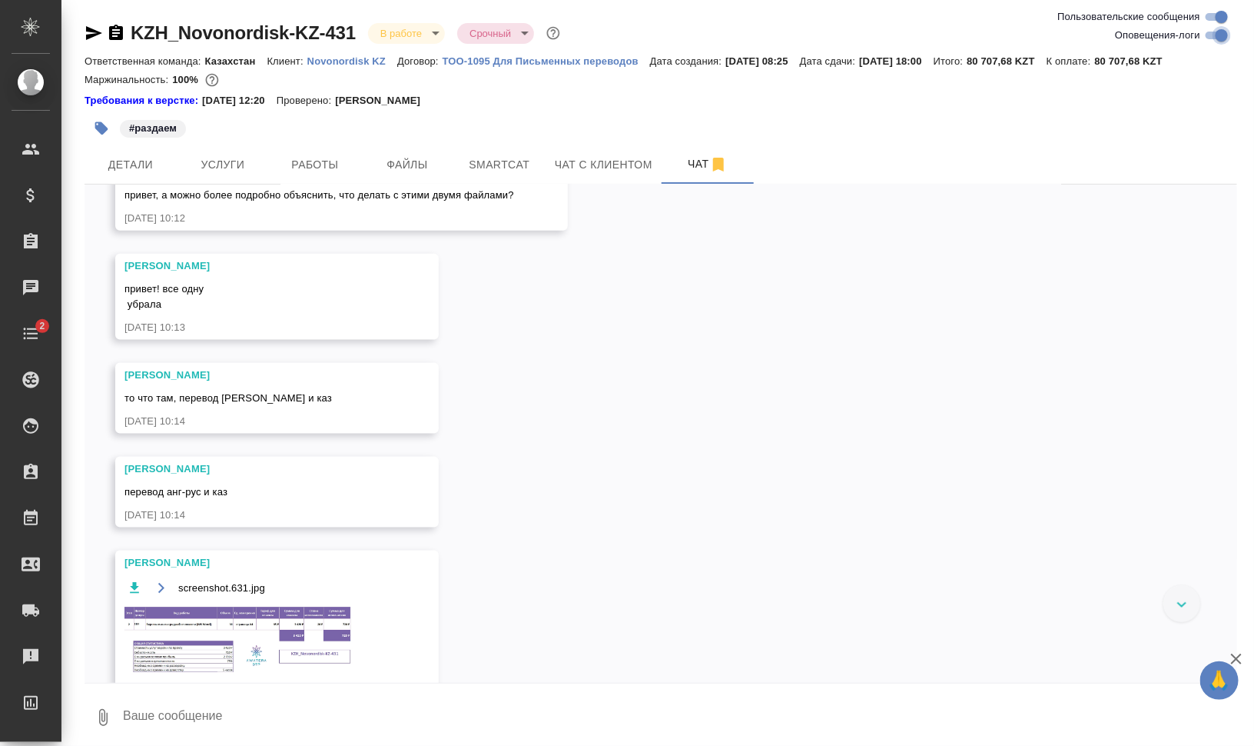
click at [1217, 33] on input "Оповещения-логи" at bounding box center [1221, 35] width 55 height 18
checkbox input "false"
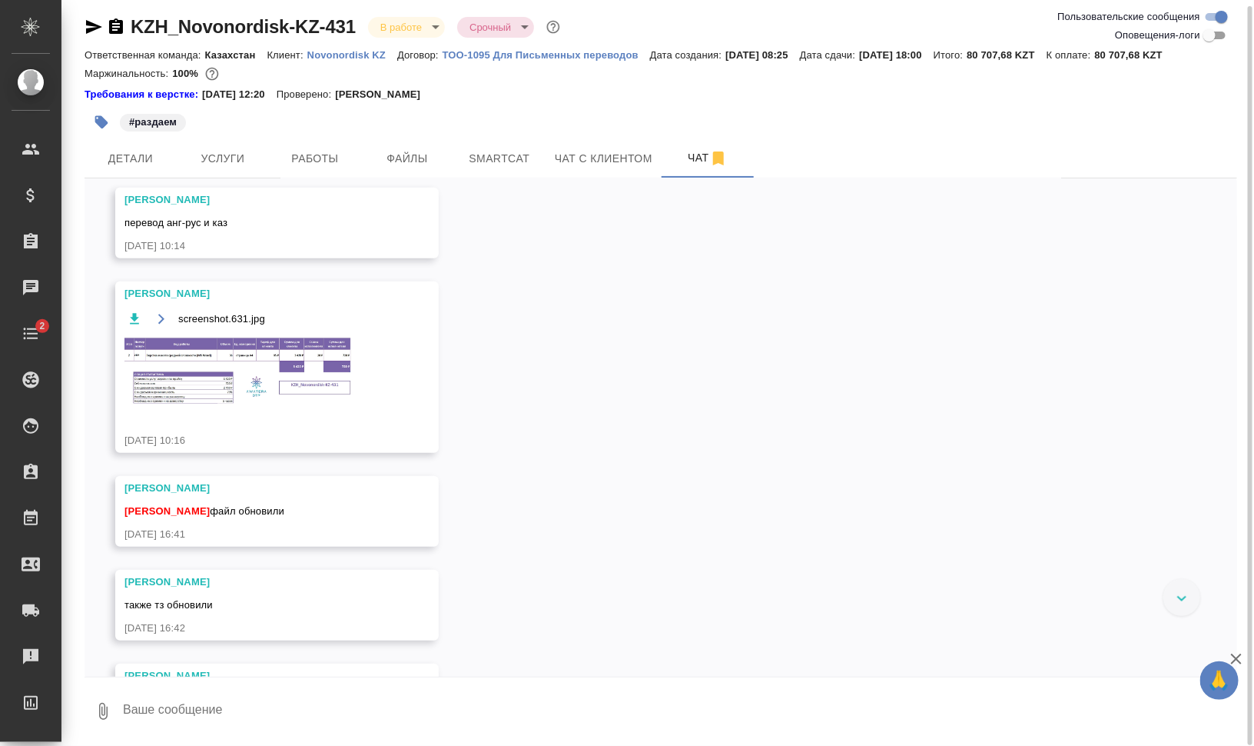
scroll to position [384, 0]
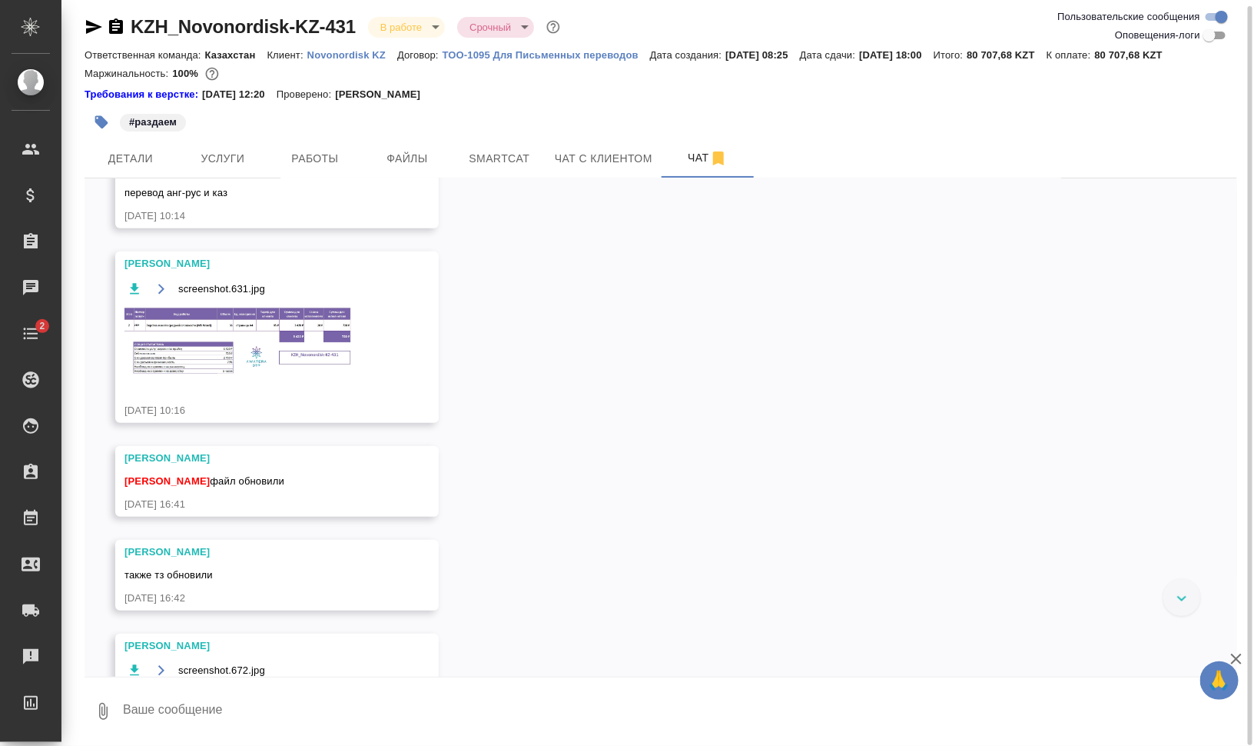
click at [216, 326] on img at bounding box center [240, 341] width 231 height 70
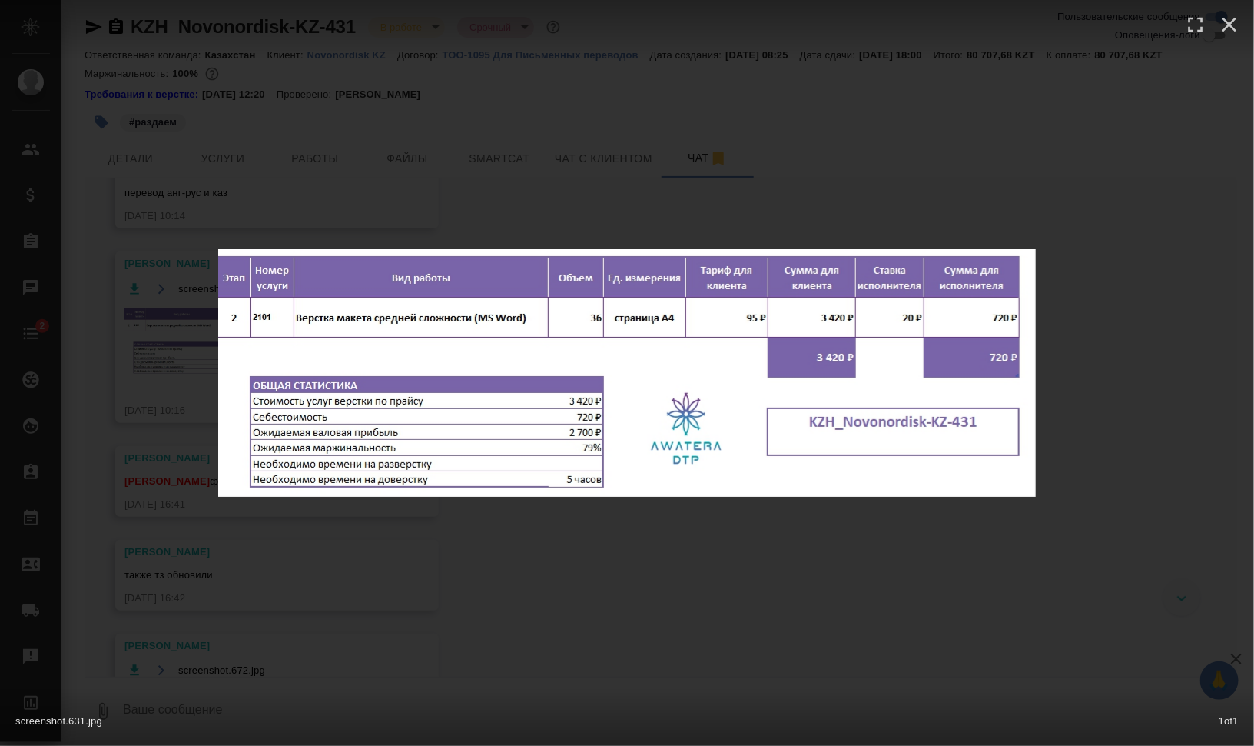
click at [830, 602] on div "screenshot.631.jpg 1 of 1" at bounding box center [627, 373] width 1254 height 746
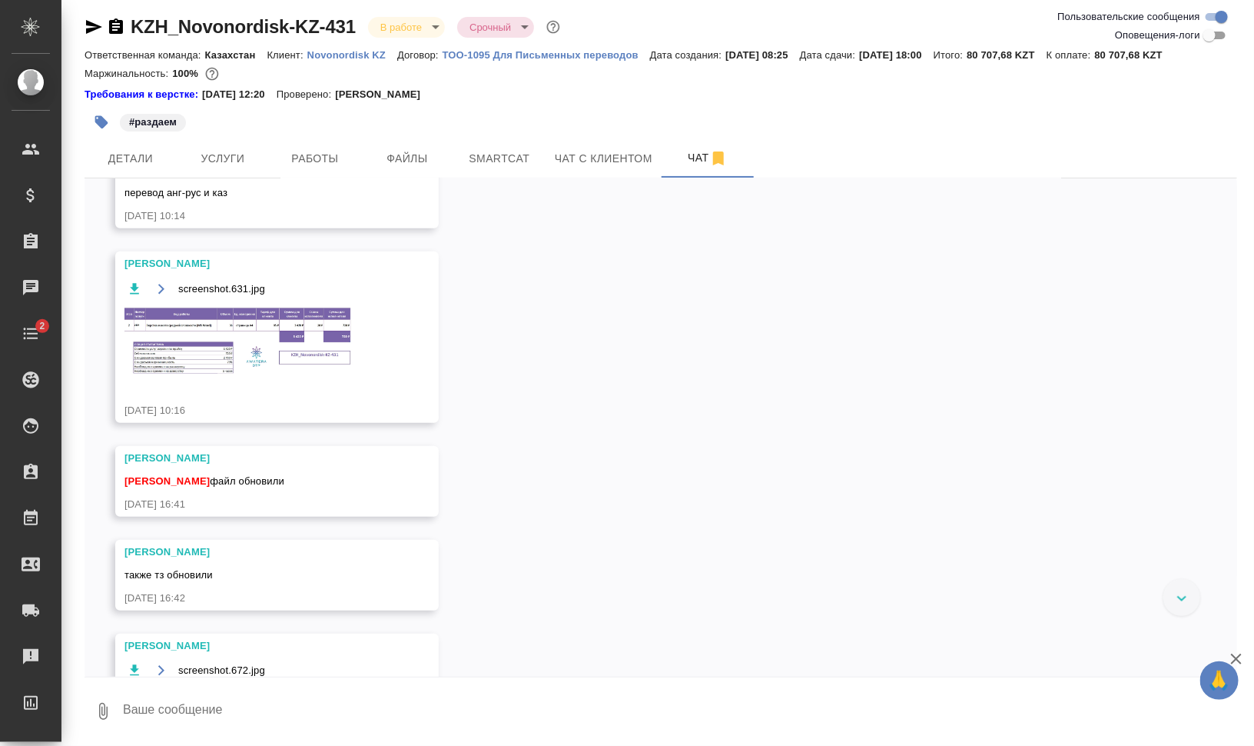
scroll to position [538, 0]
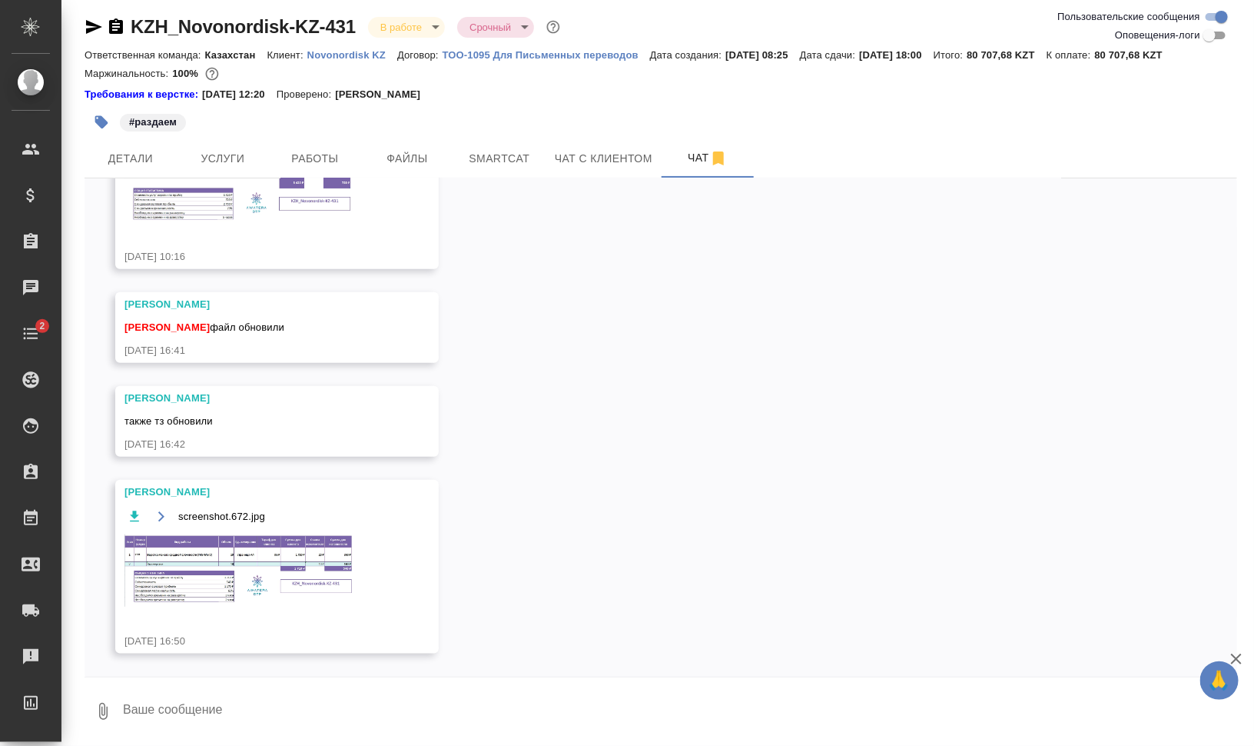
click at [192, 573] on img at bounding box center [240, 570] width 231 height 72
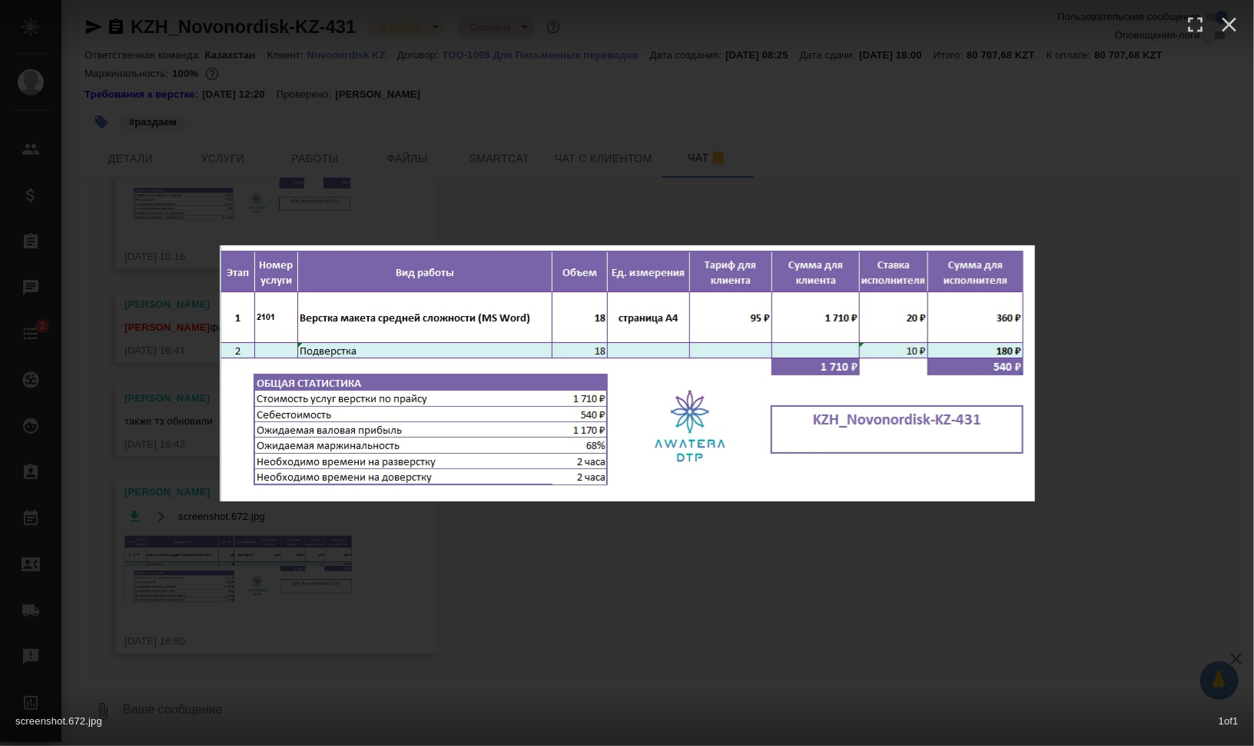
click at [892, 619] on div "screenshot.672.jpg 1 of 1" at bounding box center [627, 373] width 1254 height 746
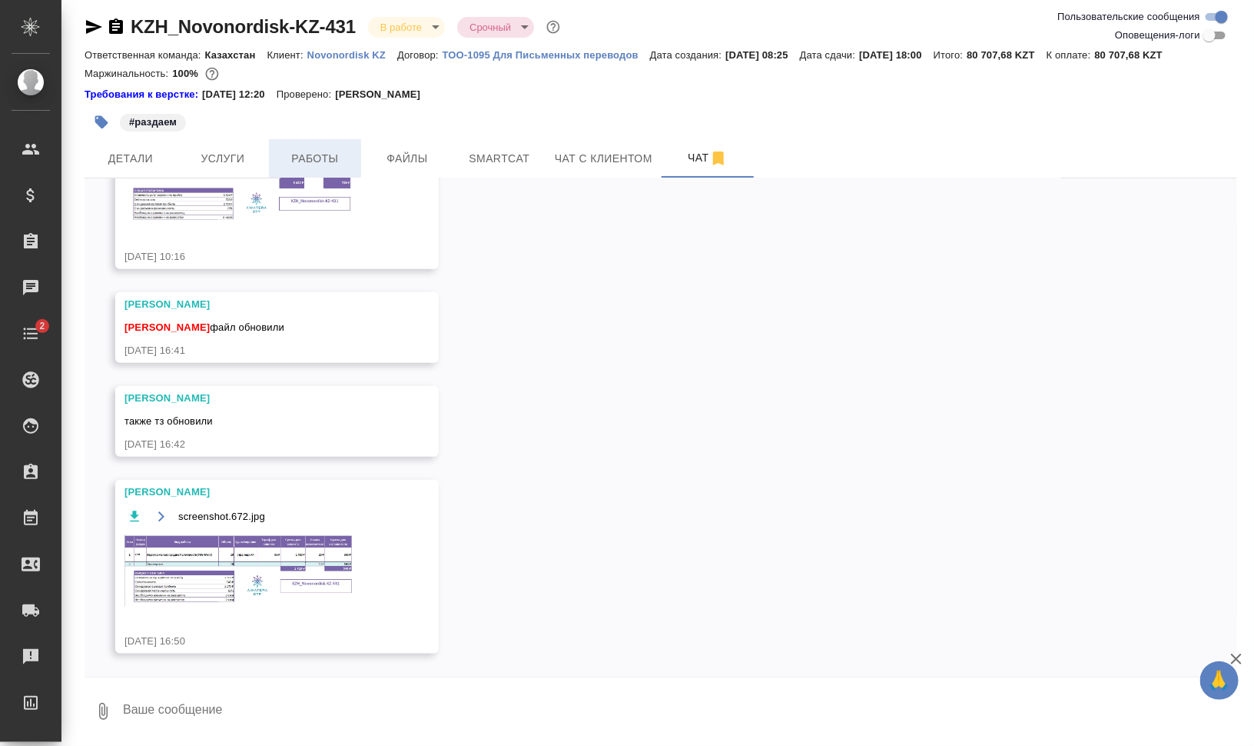
click at [321, 161] on span "Работы" at bounding box center [315, 158] width 74 height 19
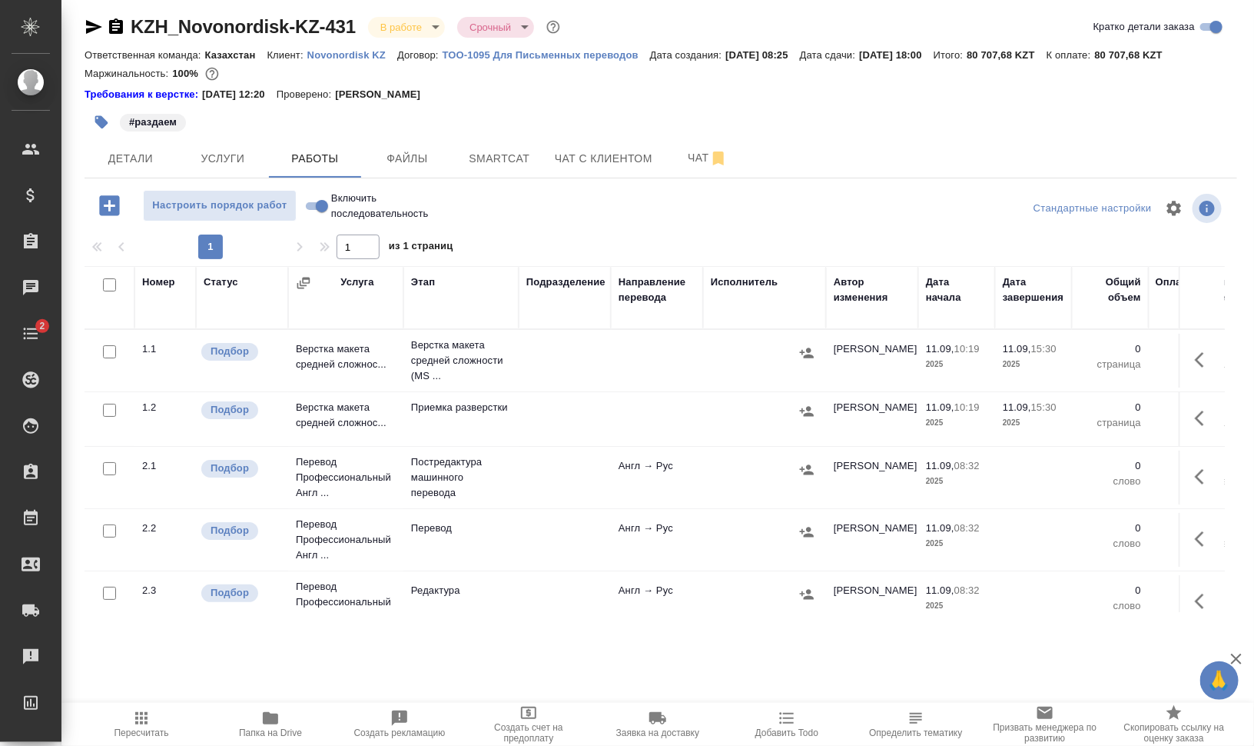
click at [105, 283] on input "checkbox" at bounding box center [109, 284] width 13 height 13
checkbox input "true"
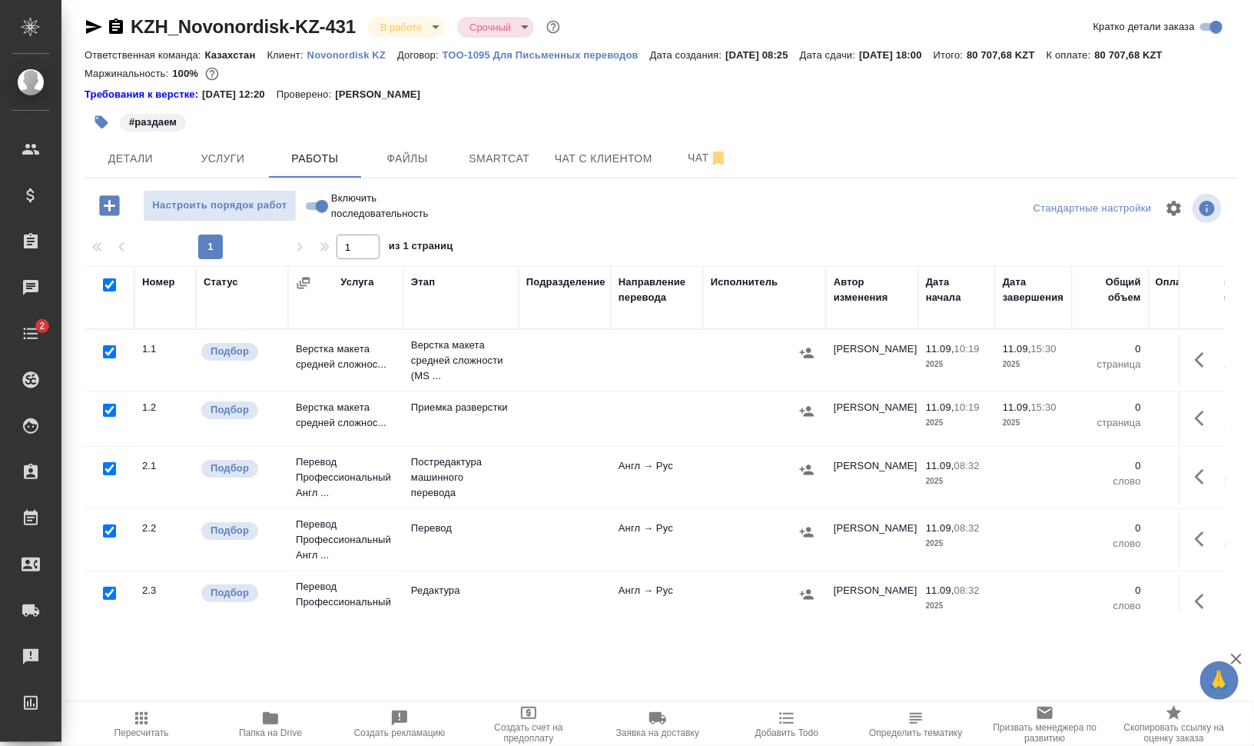
checkbox input "true"
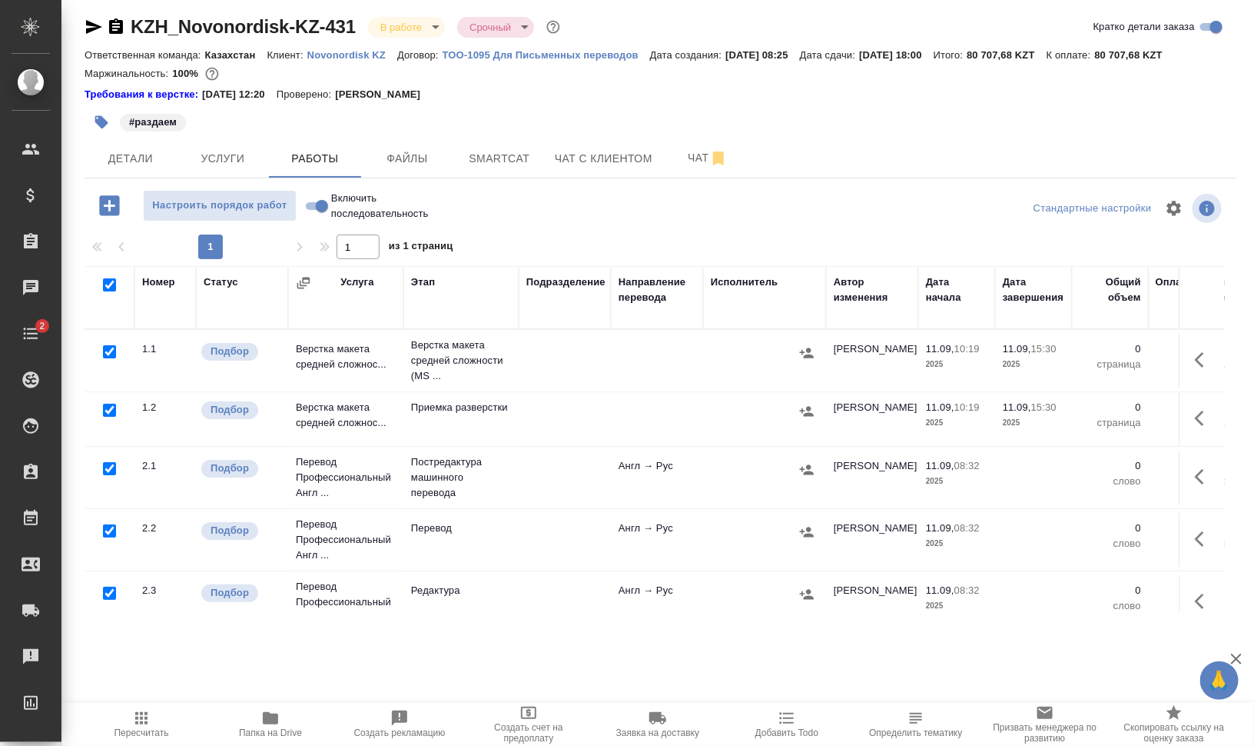
checkbox input "true"
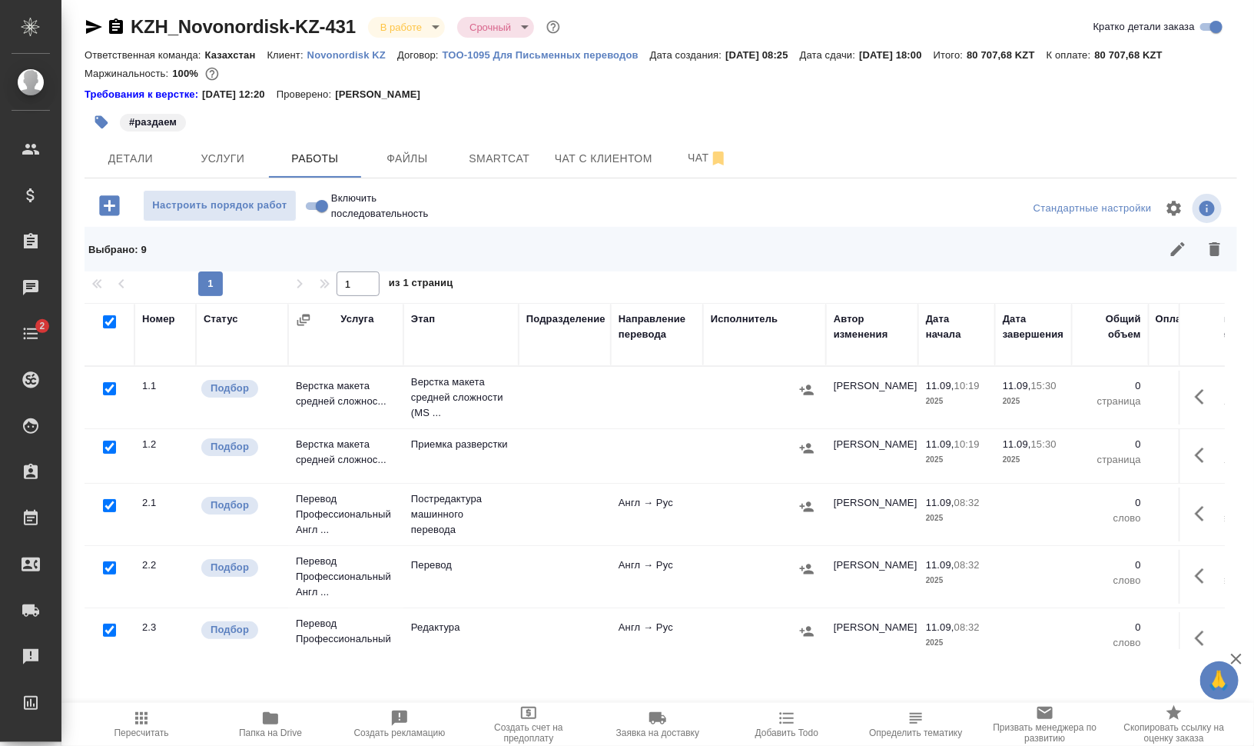
click at [109, 379] on div at bounding box center [109, 389] width 35 height 22
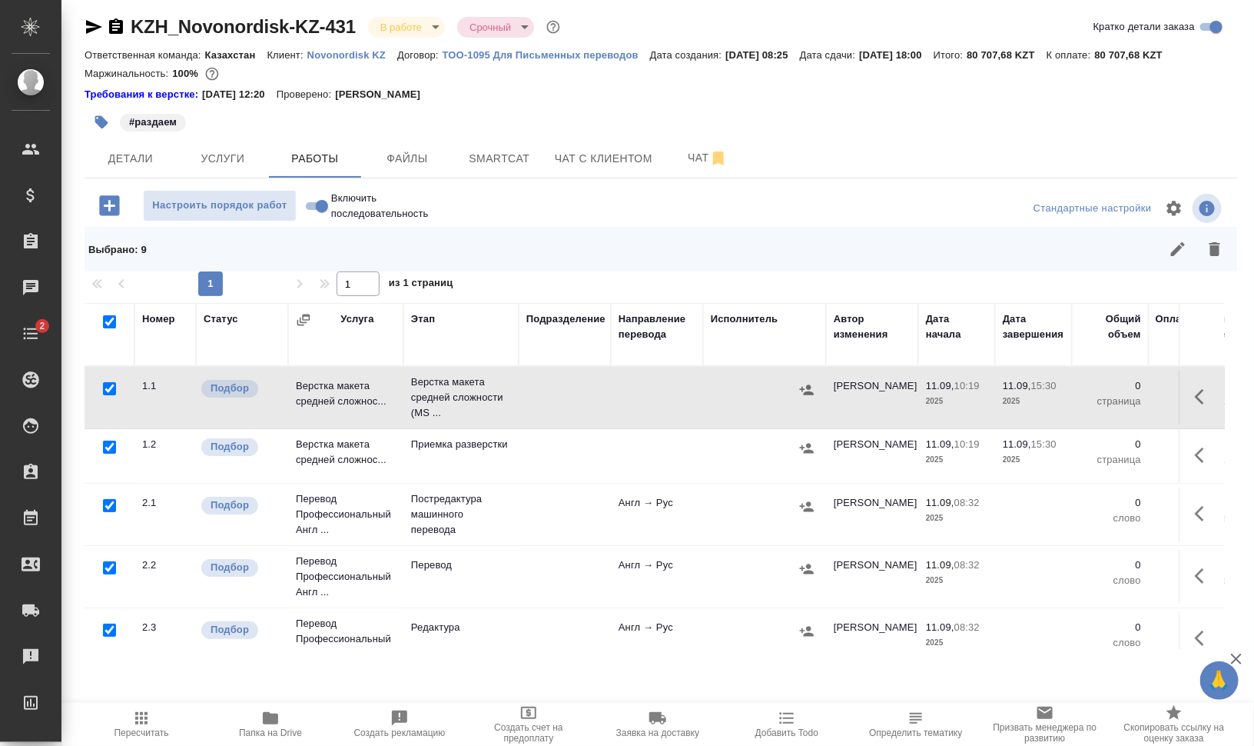
click at [108, 388] on input "checkbox" at bounding box center [109, 388] width 13 height 13
checkbox input "false"
click at [100, 500] on div at bounding box center [109, 506] width 35 height 22
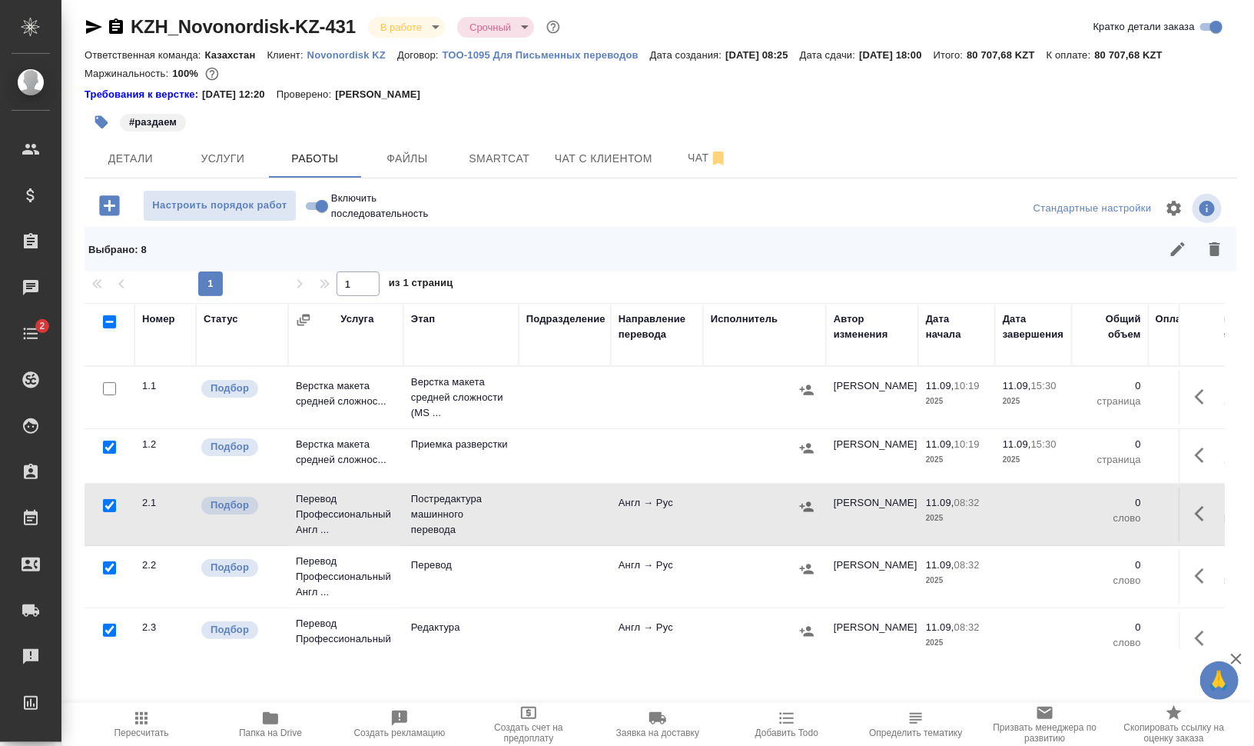
click at [109, 502] on input "checkbox" at bounding box center [109, 505] width 13 height 13
checkbox input "false"
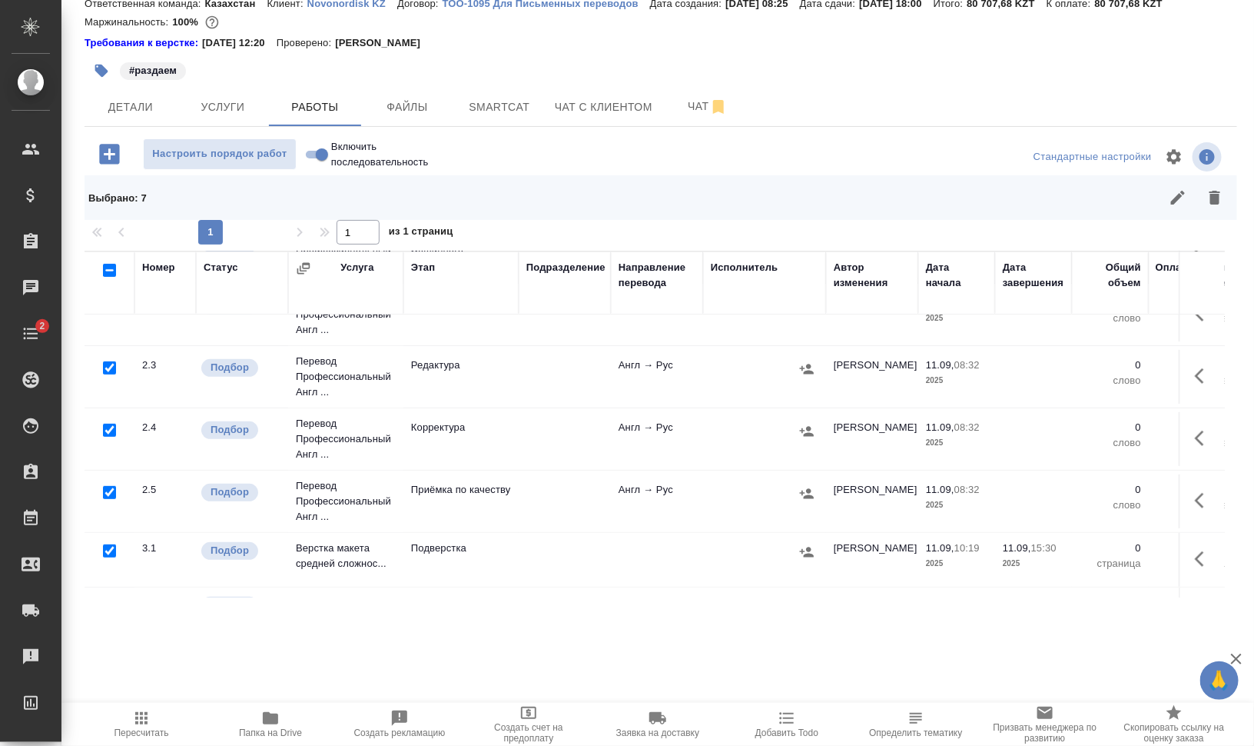
scroll to position [170, 0]
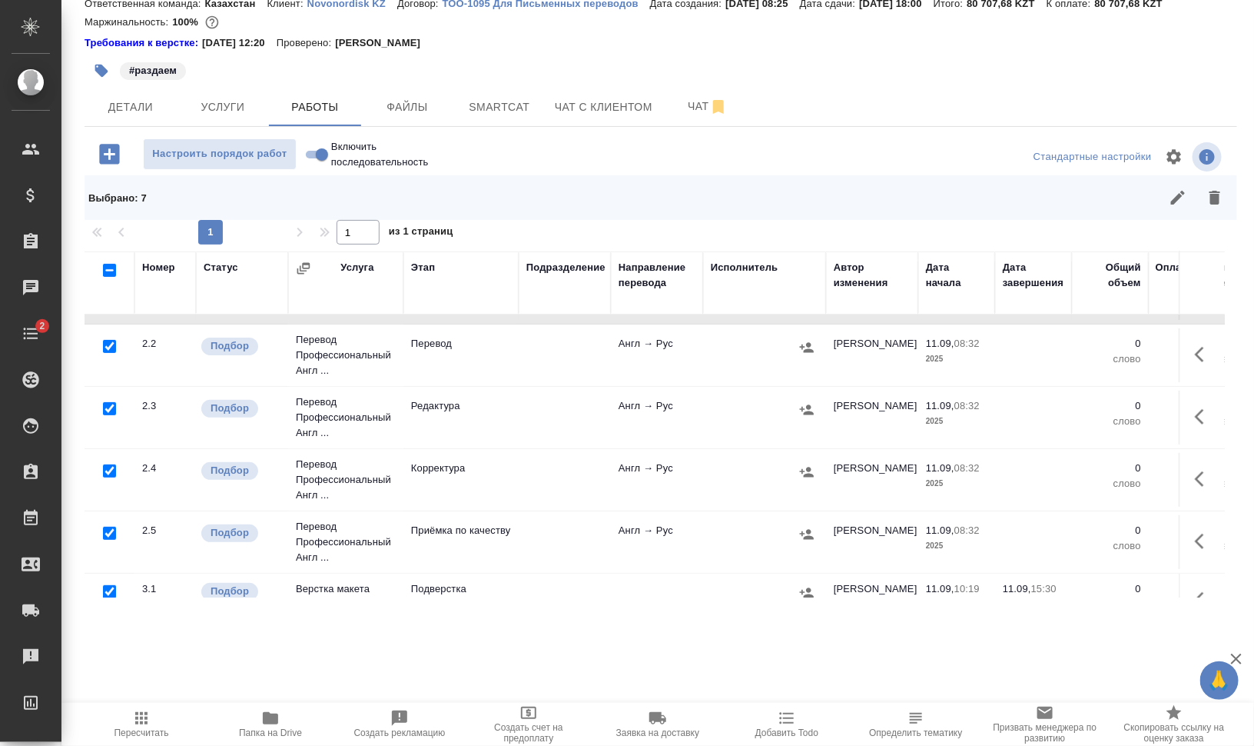
click at [106, 472] on input "checkbox" at bounding box center [109, 470] width 13 height 13
checkbox input "false"
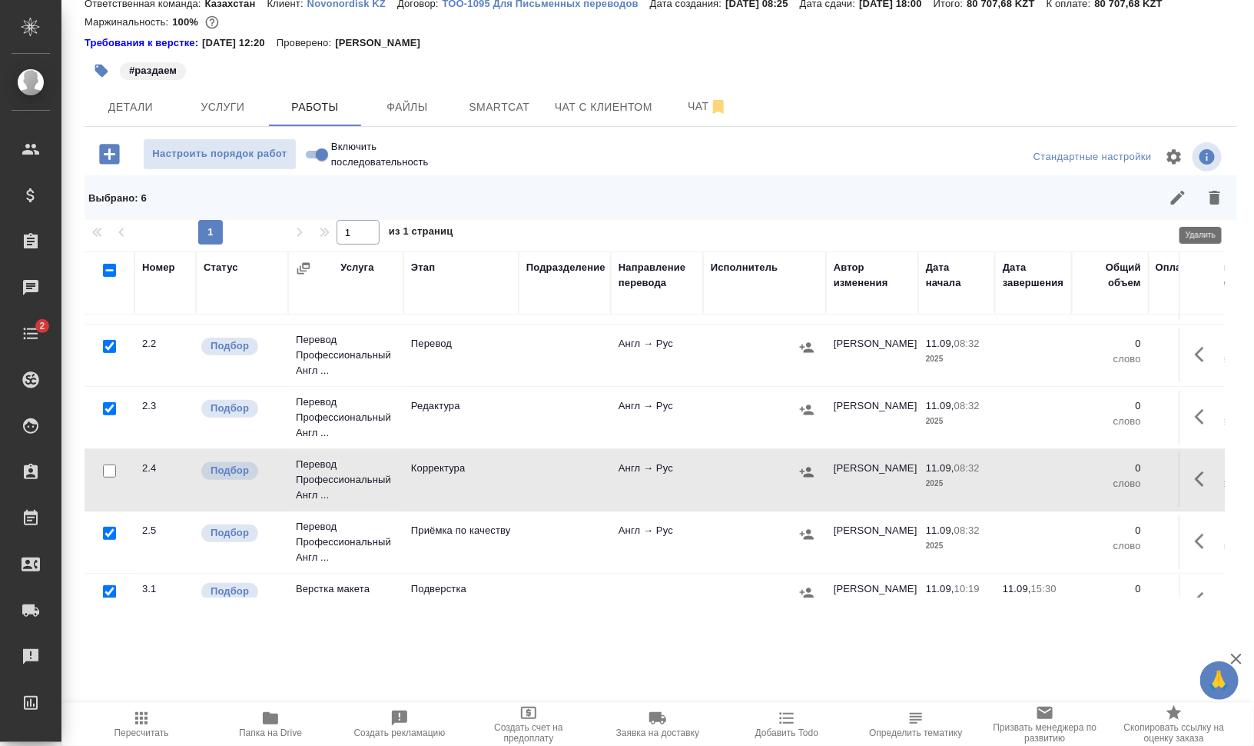
click at [1209, 198] on icon "button" at bounding box center [1215, 197] width 18 height 18
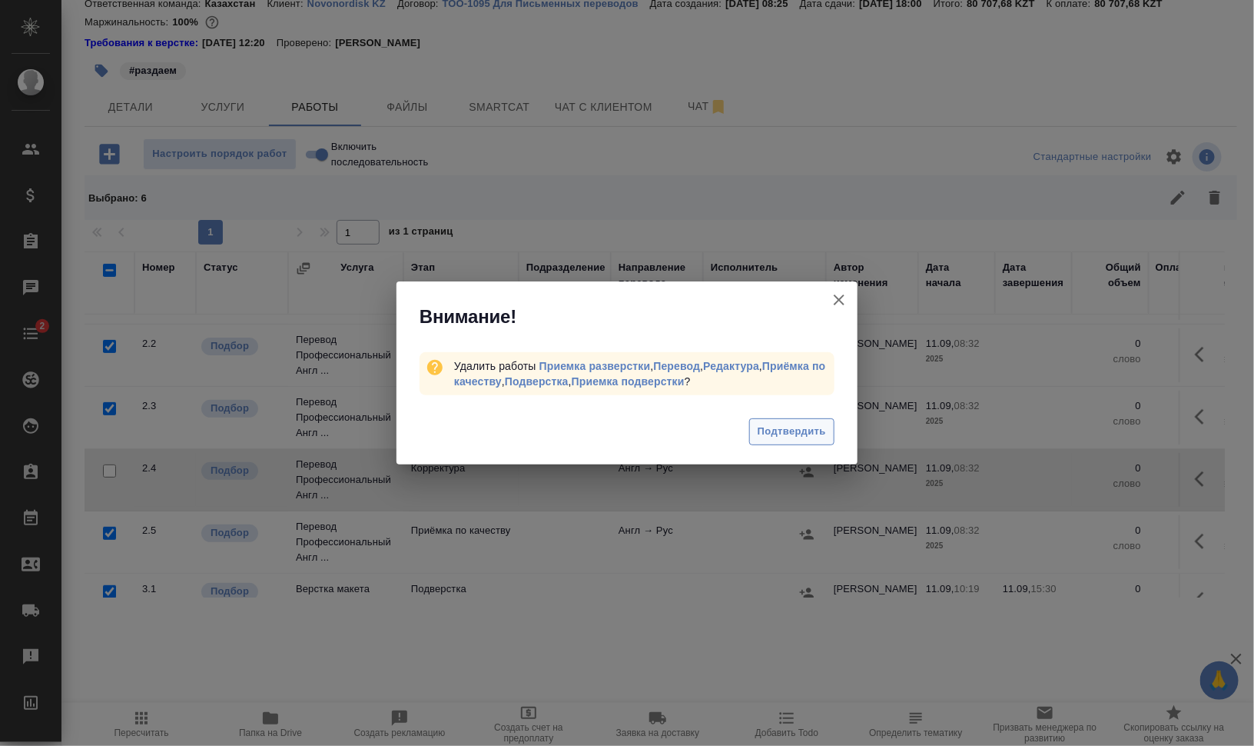
click at [791, 437] on span "Подтвердить" at bounding box center [792, 432] width 68 height 18
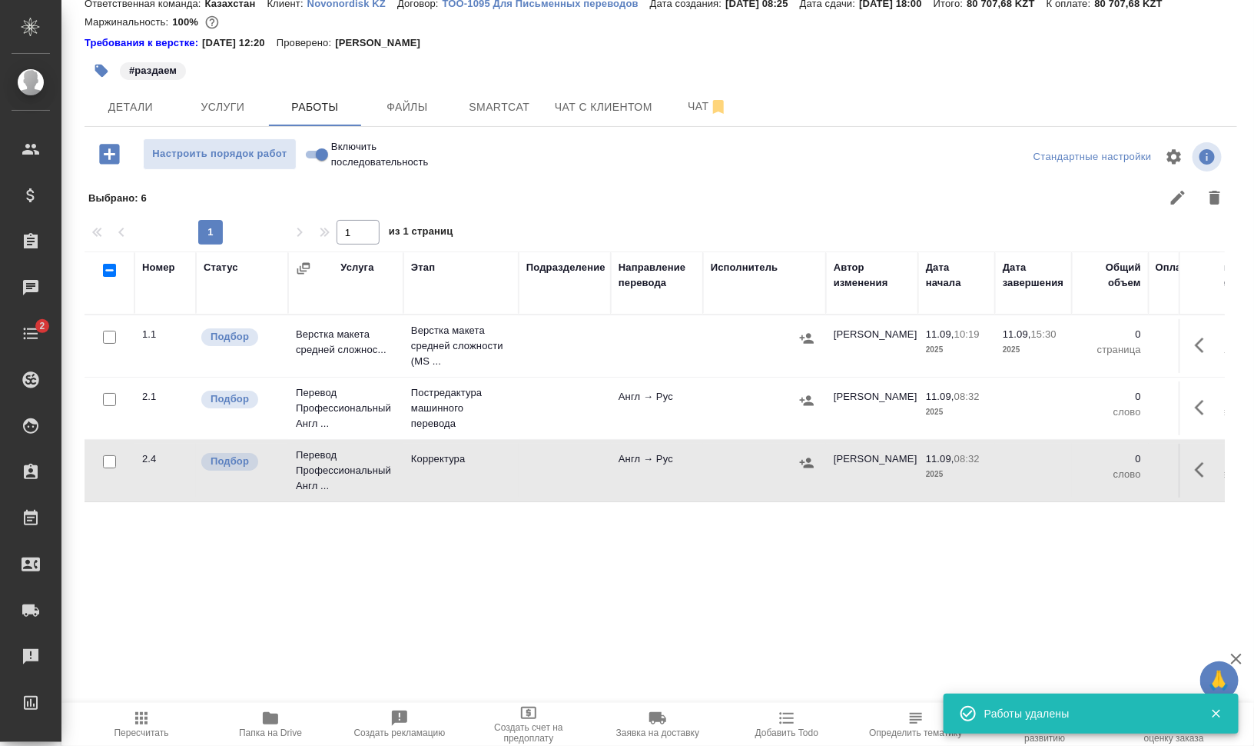
scroll to position [0, 0]
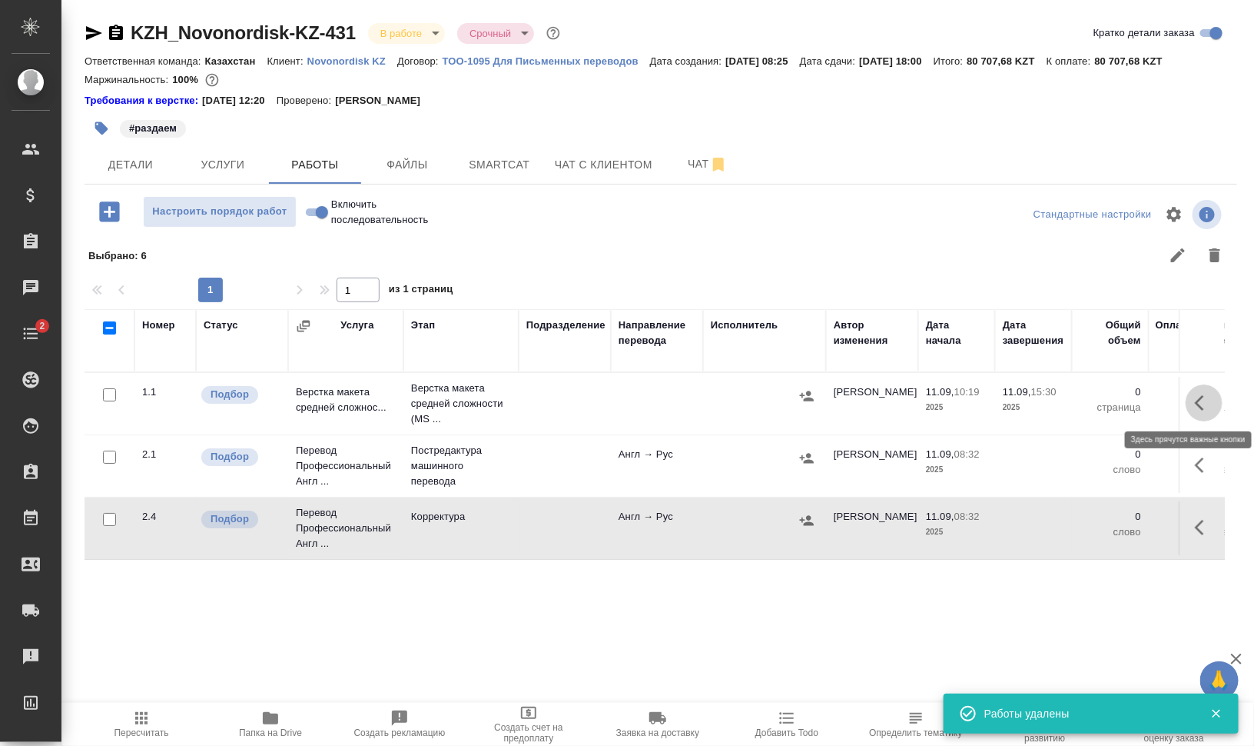
click at [1203, 399] on icon "button" at bounding box center [1204, 403] width 18 height 18
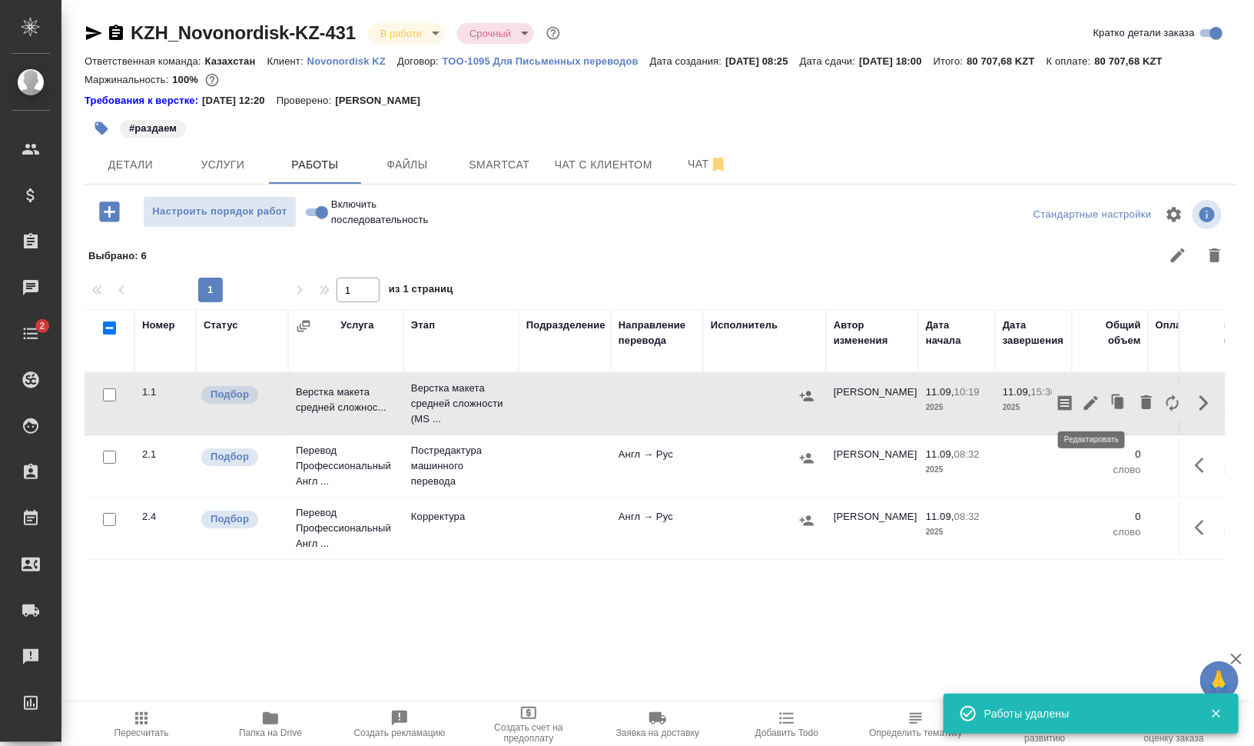
click at [1091, 401] on icon "button" at bounding box center [1091, 403] width 14 height 14
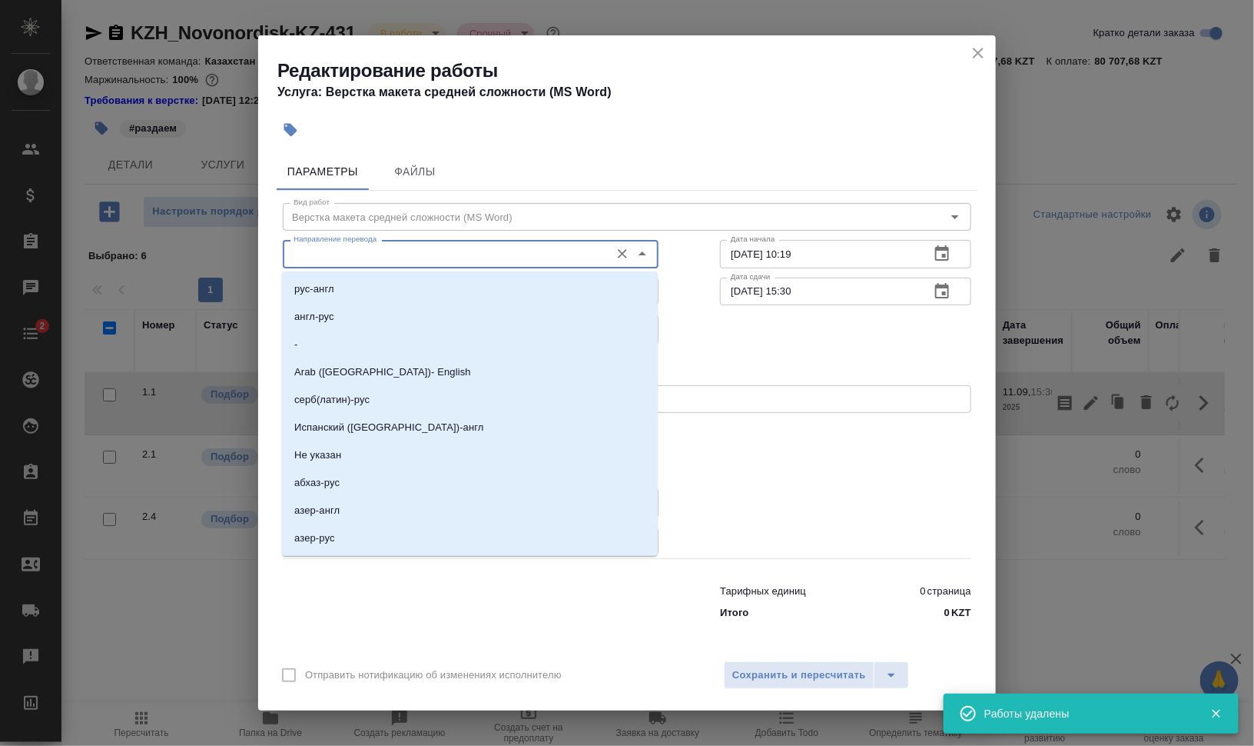
click at [373, 257] on input "Направление перевода" at bounding box center [444, 253] width 315 height 18
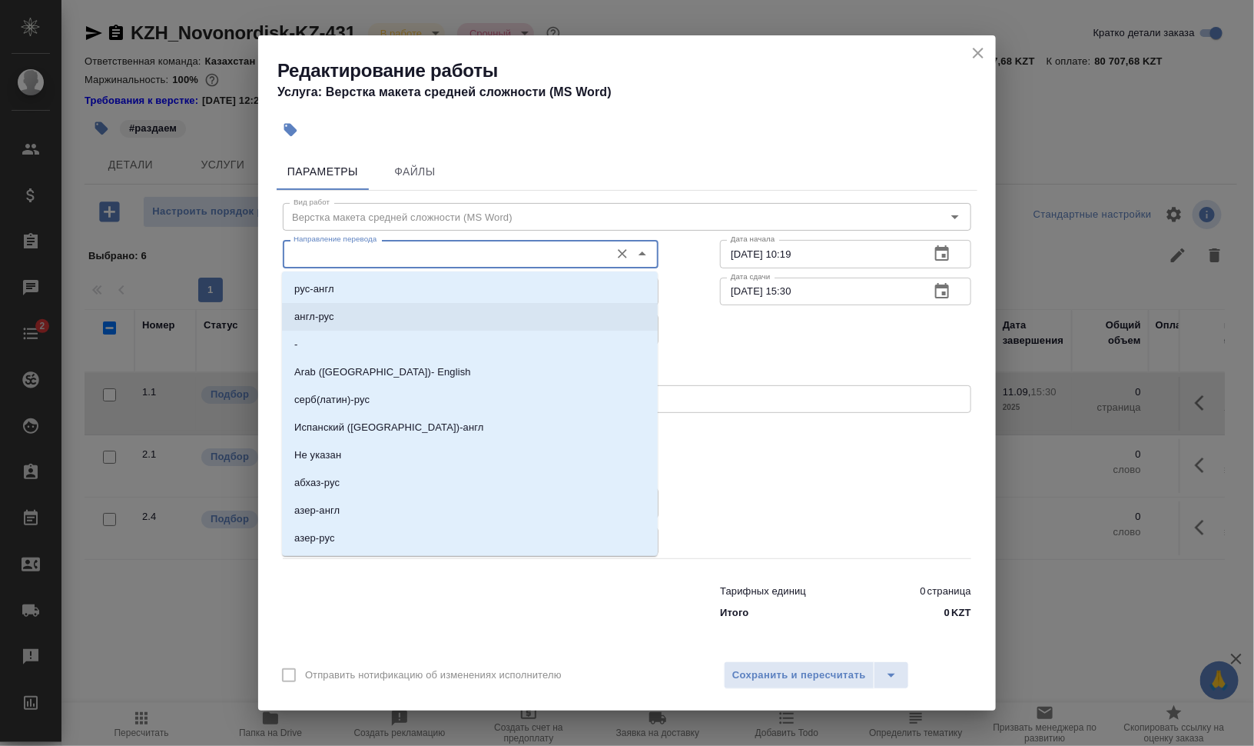
click at [365, 321] on li "англ-рус" at bounding box center [470, 317] width 376 height 28
type input "англ-рус"
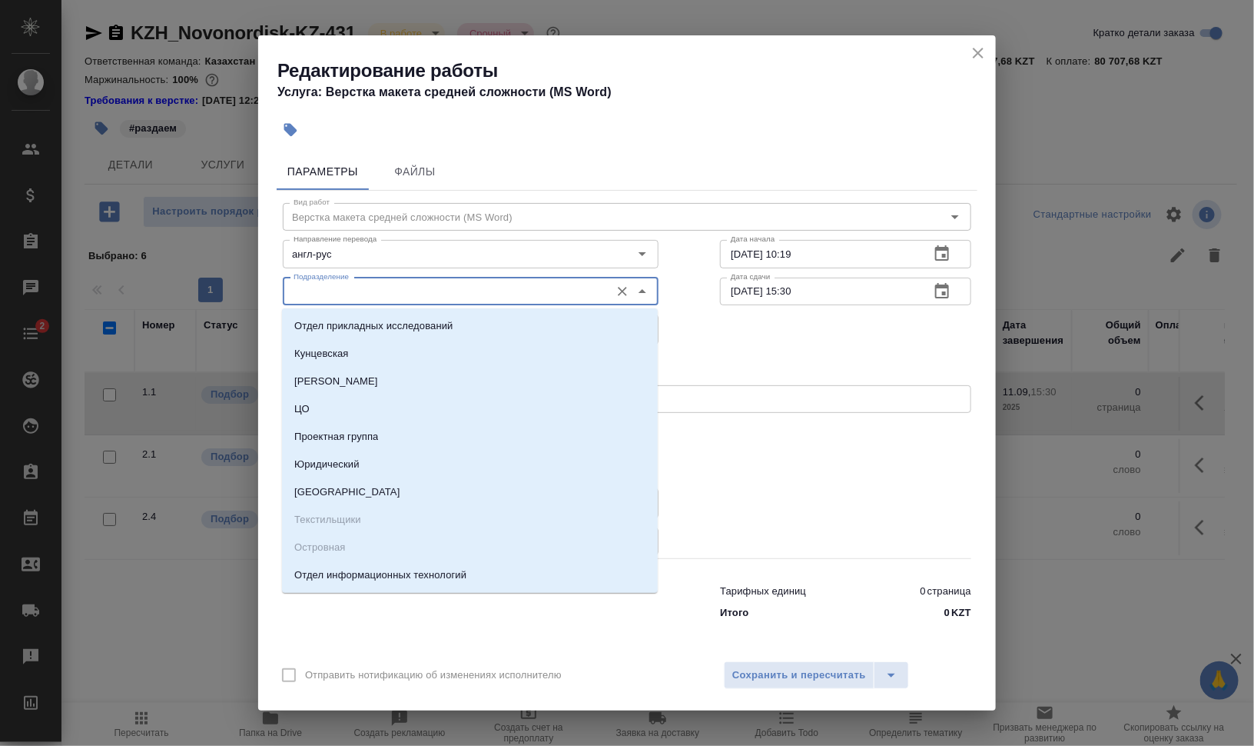
click at [373, 297] on input "Подразделение" at bounding box center [444, 291] width 315 height 18
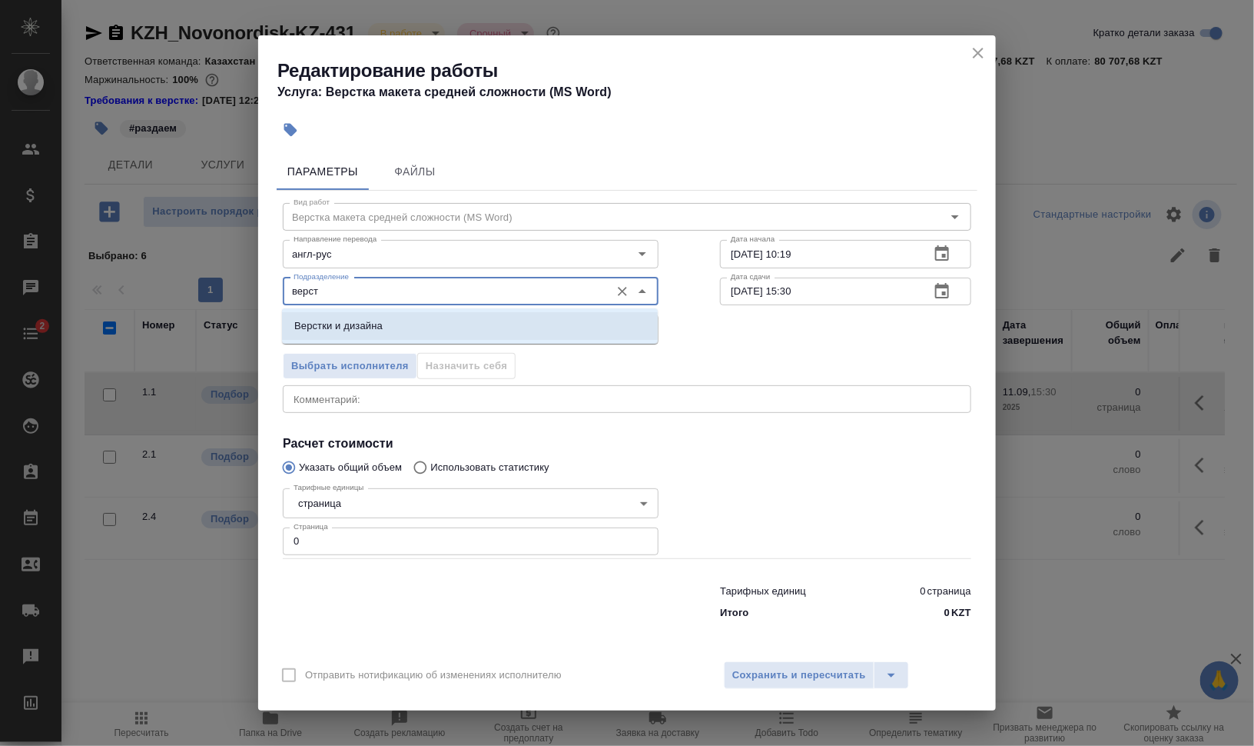
click at [371, 323] on p "Верстки и дизайна" at bounding box center [338, 325] width 88 height 15
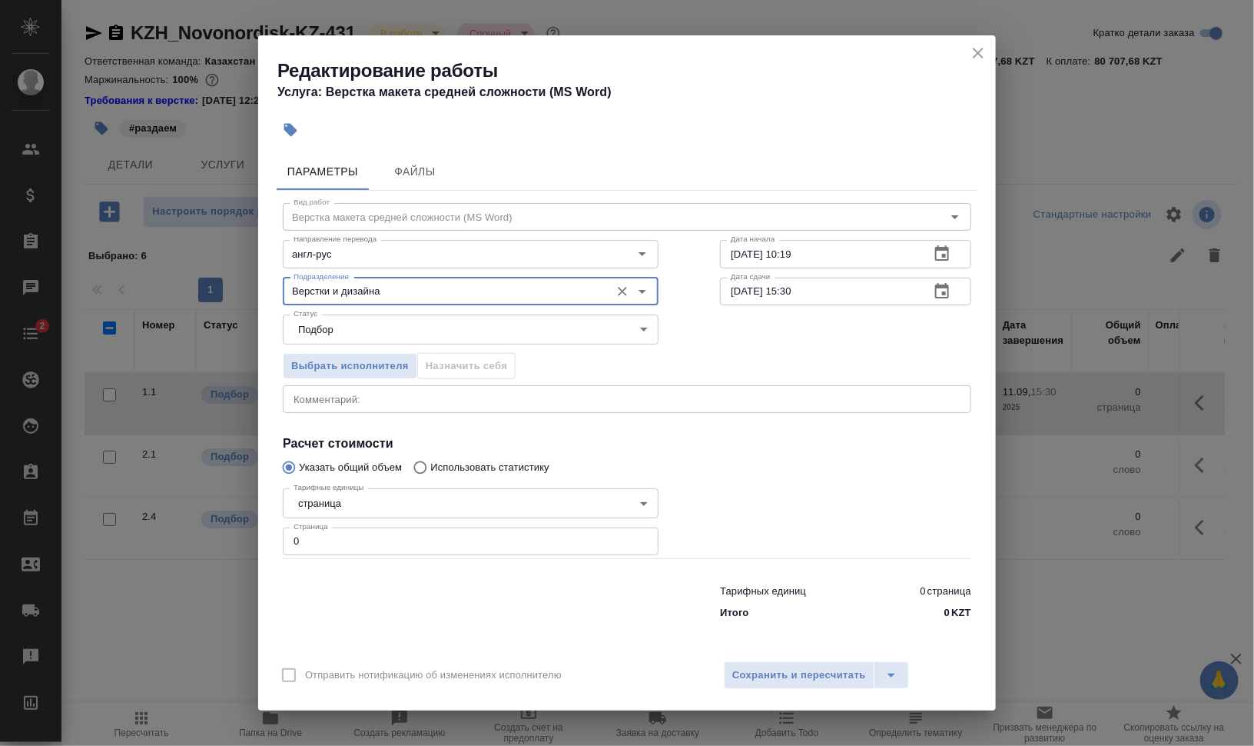
type input "Верстки и дизайна"
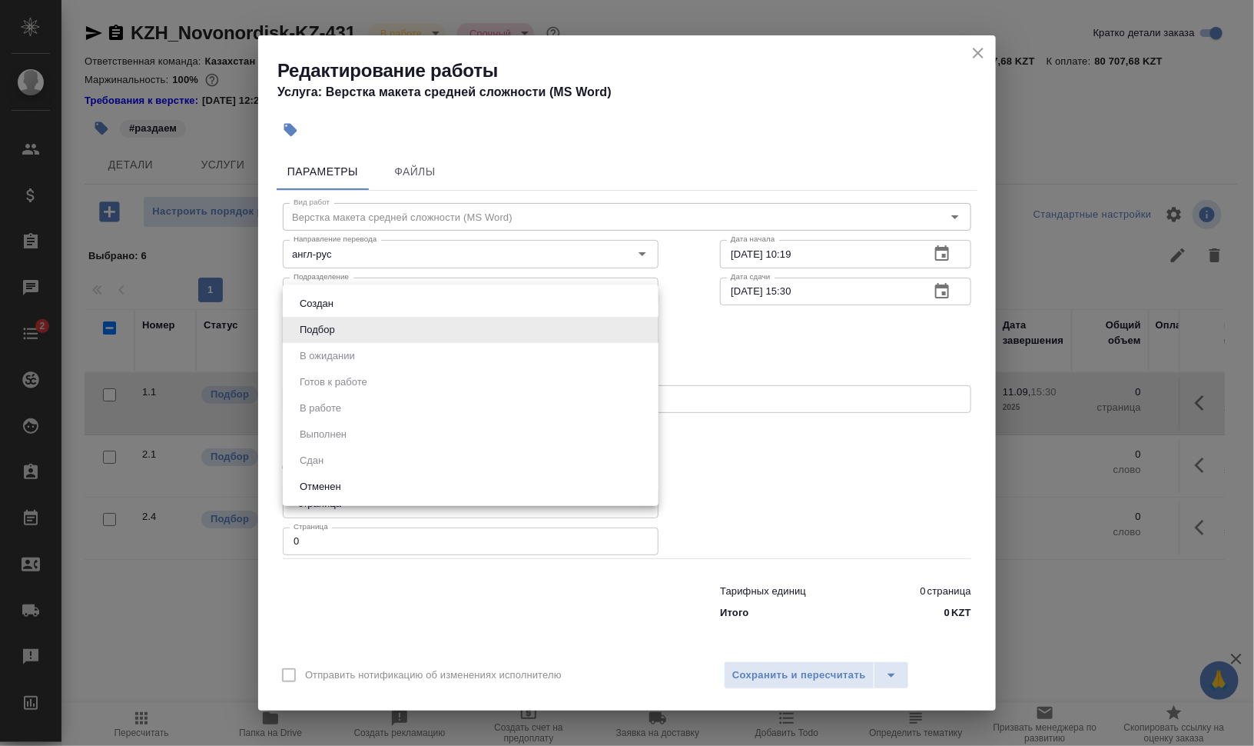
click at [388, 317] on body "🙏 .cls-1 fill:#fff; AWATERA Валеев Динар Клиенты Спецификации Заказы 0 Чаты 2 T…" at bounding box center [627, 434] width 1254 height 869
click at [767, 360] on div at bounding box center [627, 373] width 1254 height 746
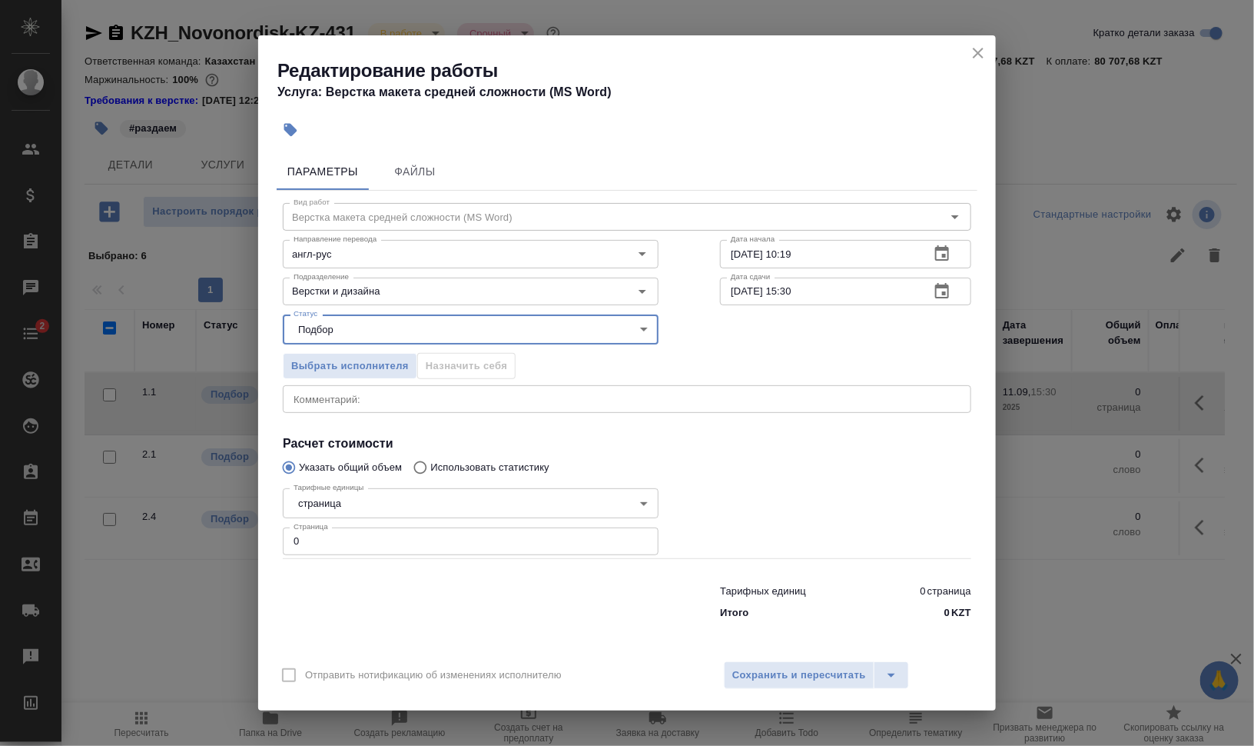
click at [515, 390] on div "x Комментарий:" at bounding box center [627, 399] width 689 height 28
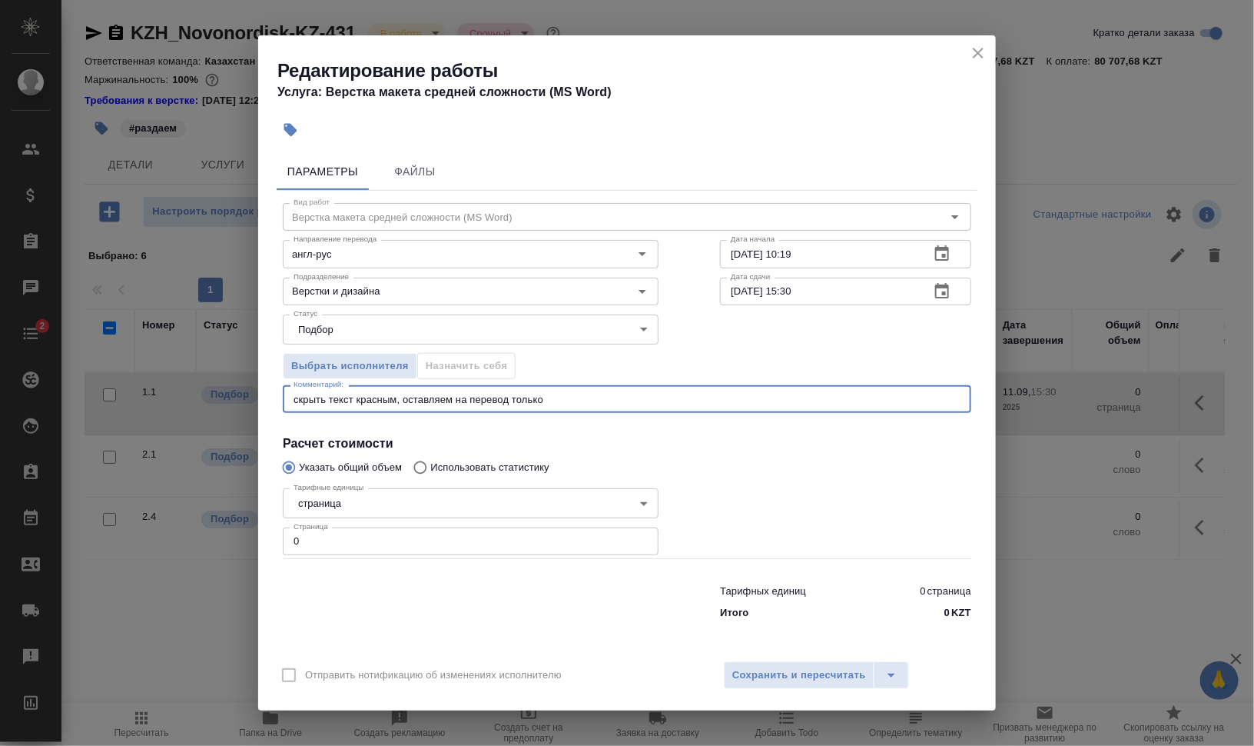
drag, startPoint x: 404, startPoint y: 400, endPoint x: 262, endPoint y: 398, distance: 141.4
click at [263, 398] on div "Параметры Файлы Вид работ Верстка макета средней сложности (MS Word) Вид работ …" at bounding box center [627, 399] width 738 height 504
drag, startPoint x: 401, startPoint y: 395, endPoint x: 353, endPoint y: 396, distance: 48.4
click at [353, 396] on textarea "оставляем на перевод только" at bounding box center [627, 400] width 667 height 12
click at [377, 397] on textarea "оставляем на перевод только" at bounding box center [627, 400] width 667 height 12
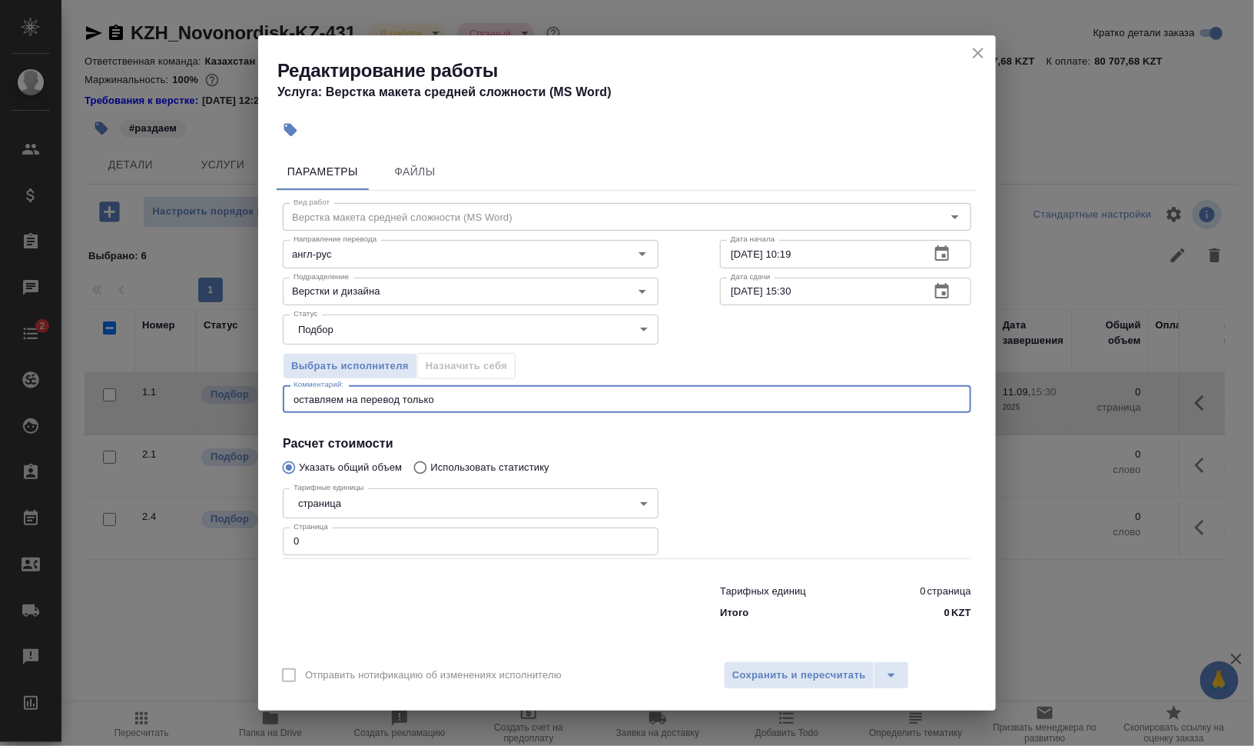
click at [434, 394] on textarea "оставляем на перевод только" at bounding box center [627, 400] width 667 height 12
click at [572, 395] on textarea "оставляем на перевод только текст, выделенный черным. Красный" at bounding box center [627, 400] width 667 height 12
click at [646, 400] on textarea "оставляем на перевод только текст, выделенный черным. Текст красный" at bounding box center [627, 400] width 667 height 12
click at [594, 395] on textarea "оставляем на перевод только текст, выделенный черным. Текст красным скрываем" at bounding box center [627, 400] width 667 height 12
click at [704, 394] on textarea "оставляем на перевод только текст, выделенный черным. Текст, выделенный красным…" at bounding box center [627, 400] width 667 height 12
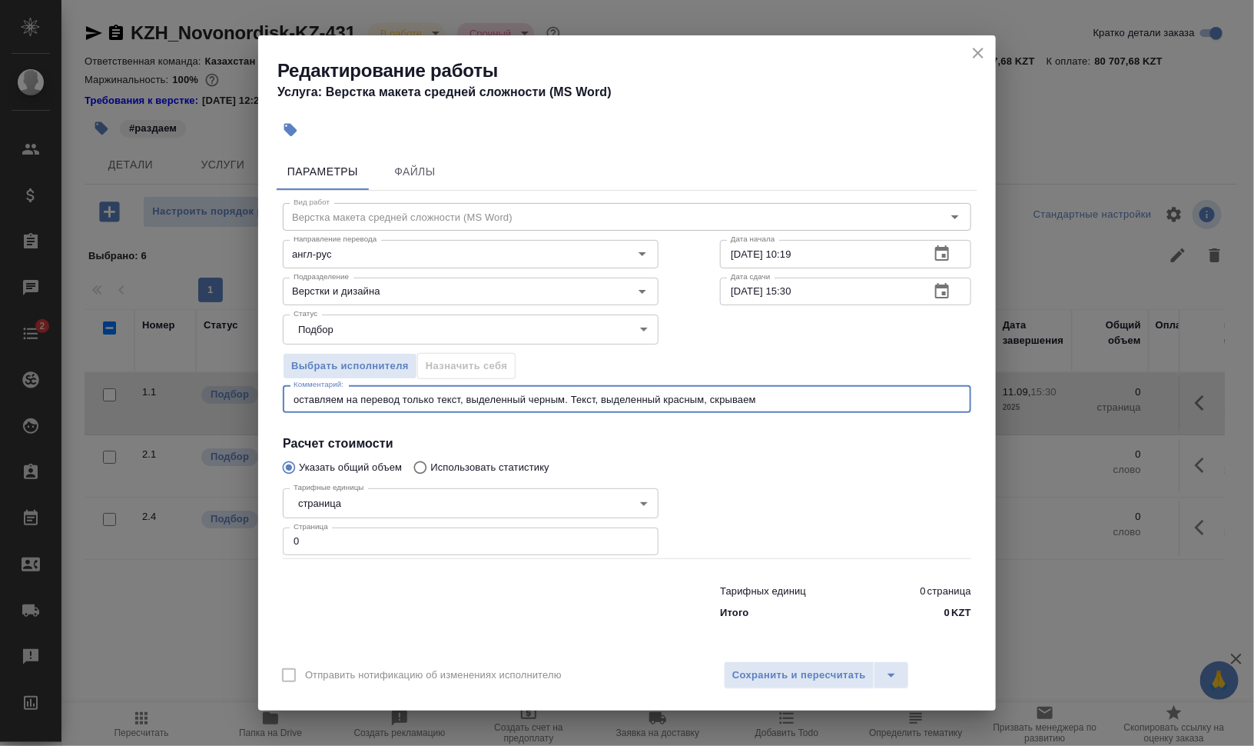
type textarea "оставляем на перевод только текст, выделенный черным. Текст, выделенный красным…"
click at [287, 536] on input "0" at bounding box center [471, 541] width 376 height 28
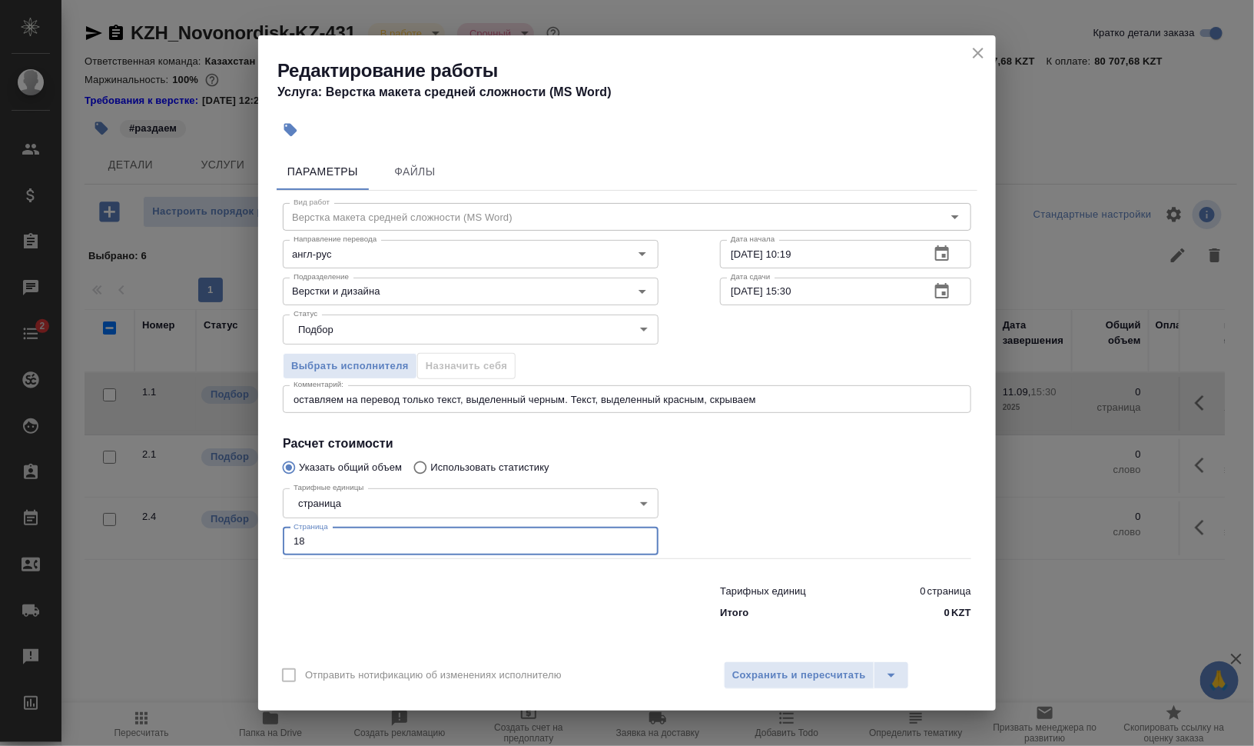
type input "18"
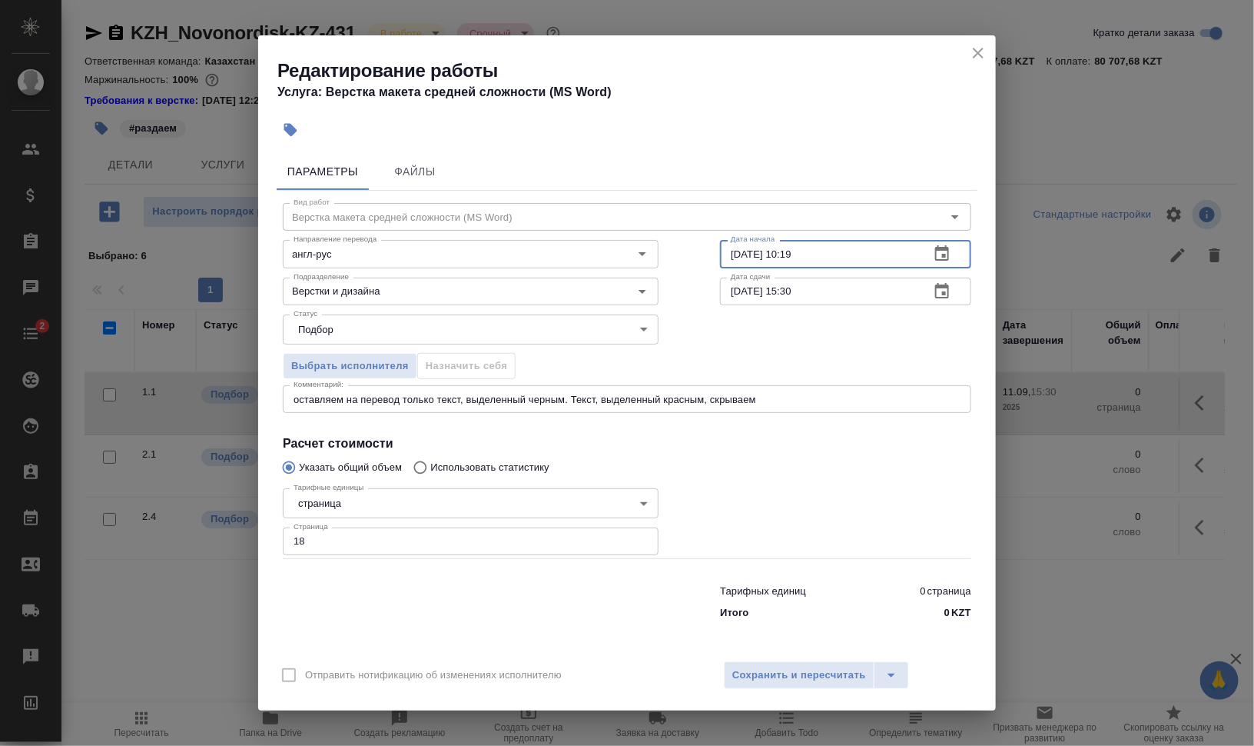
drag, startPoint x: 789, startPoint y: 254, endPoint x: 1150, endPoint y: 281, distance: 362.2
click at [1036, 287] on div "Редактирование работы Услуга: Верстка макета средней сложности (MS Word) Параме…" at bounding box center [627, 373] width 1254 height 746
type input "11.09.2025 13:54"
drag, startPoint x: 785, startPoint y: 287, endPoint x: 852, endPoint y: 289, distance: 67.7
click at [852, 289] on input "11.09.2025 15:30" at bounding box center [819, 291] width 198 height 28
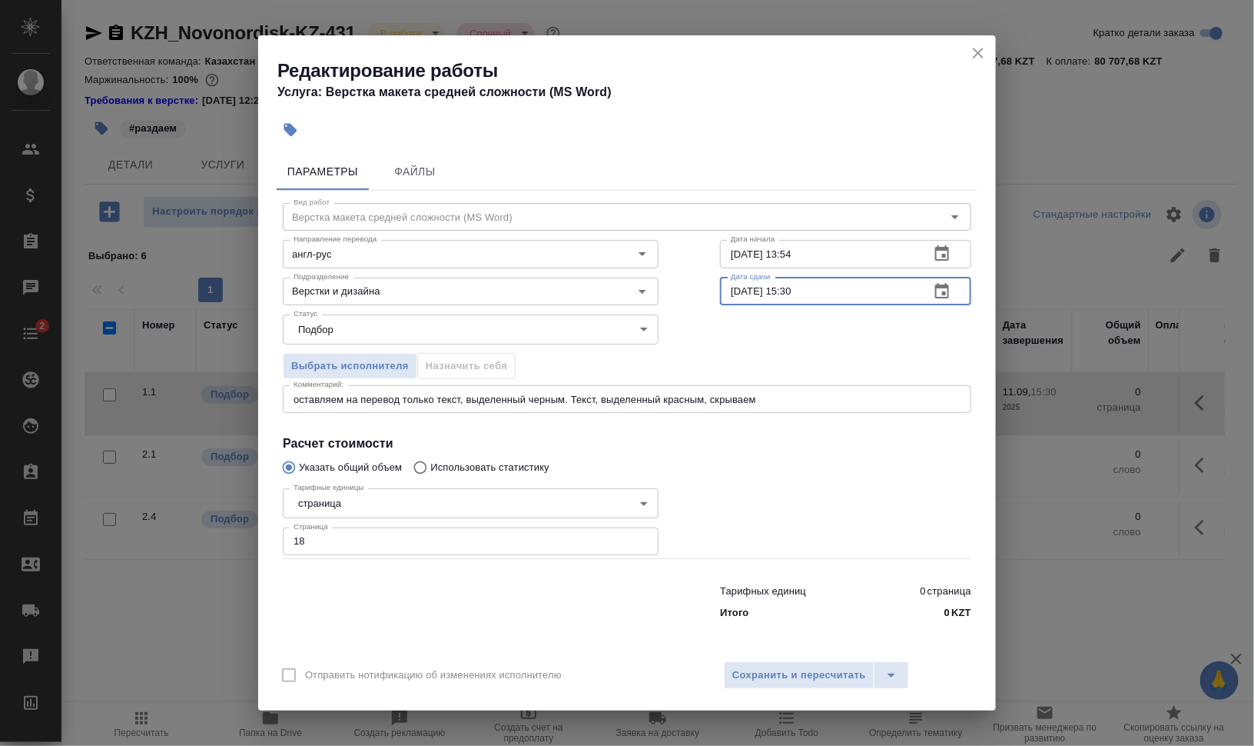
click at [800, 287] on input "11.09.2025 15:30" at bounding box center [819, 291] width 198 height 28
drag, startPoint x: 796, startPoint y: 291, endPoint x: 864, endPoint y: 299, distance: 68.1
click at [862, 299] on input "11.09.2025 15:30" at bounding box center [819, 291] width 198 height 28
type input "11.09.2025 16:00"
click at [805, 673] on span "Сохранить и пересчитать" at bounding box center [799, 675] width 134 height 18
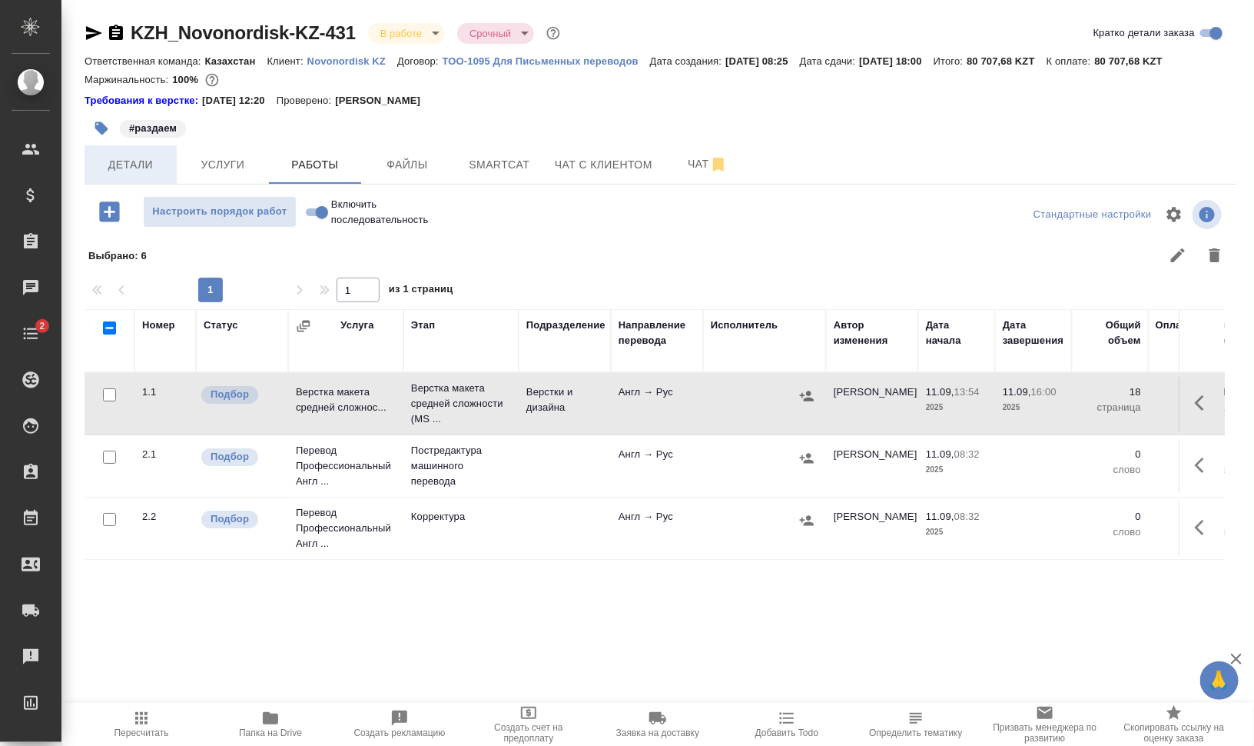
click at [141, 162] on span "Детали" at bounding box center [131, 164] width 74 height 19
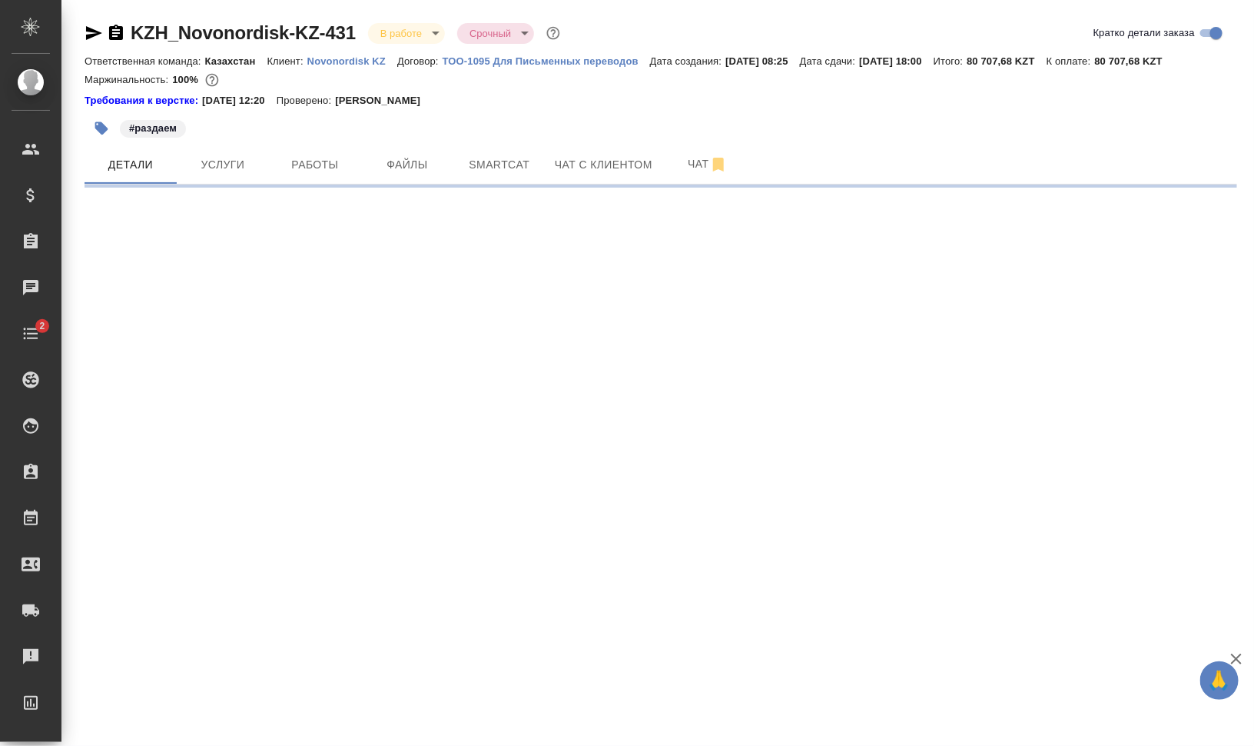
select select "RU"
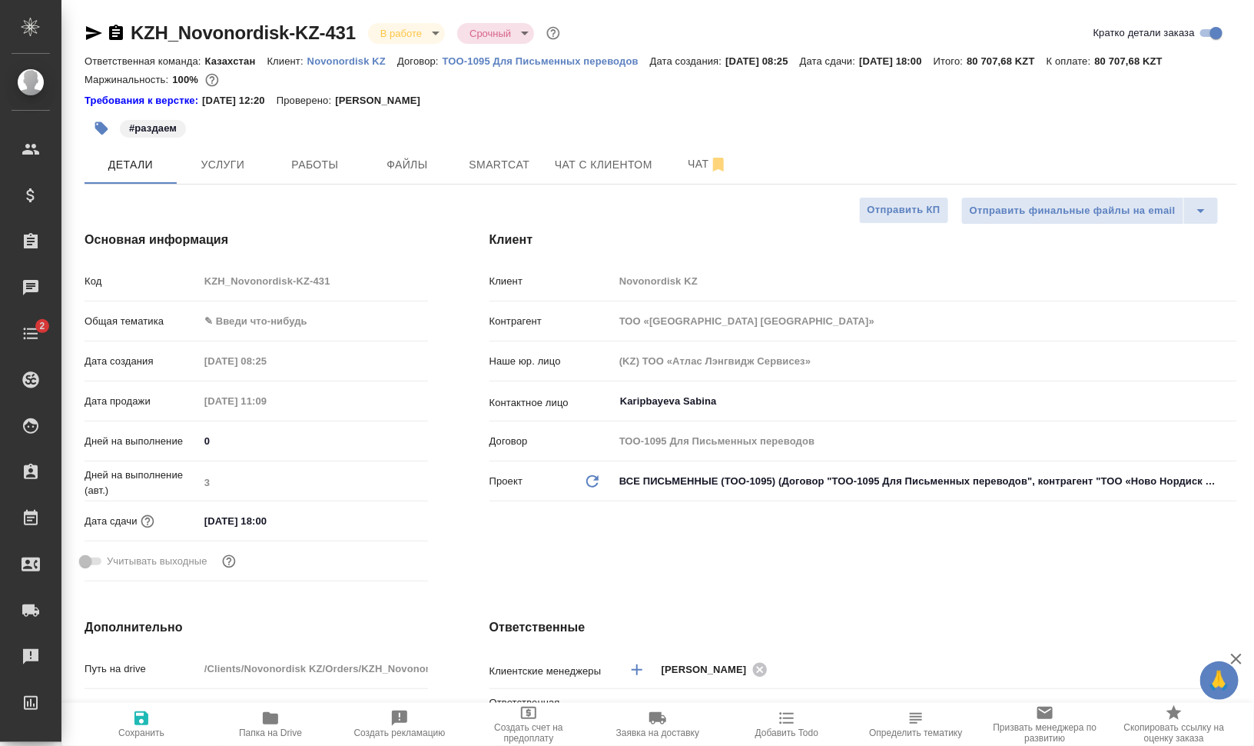
type textarea "x"
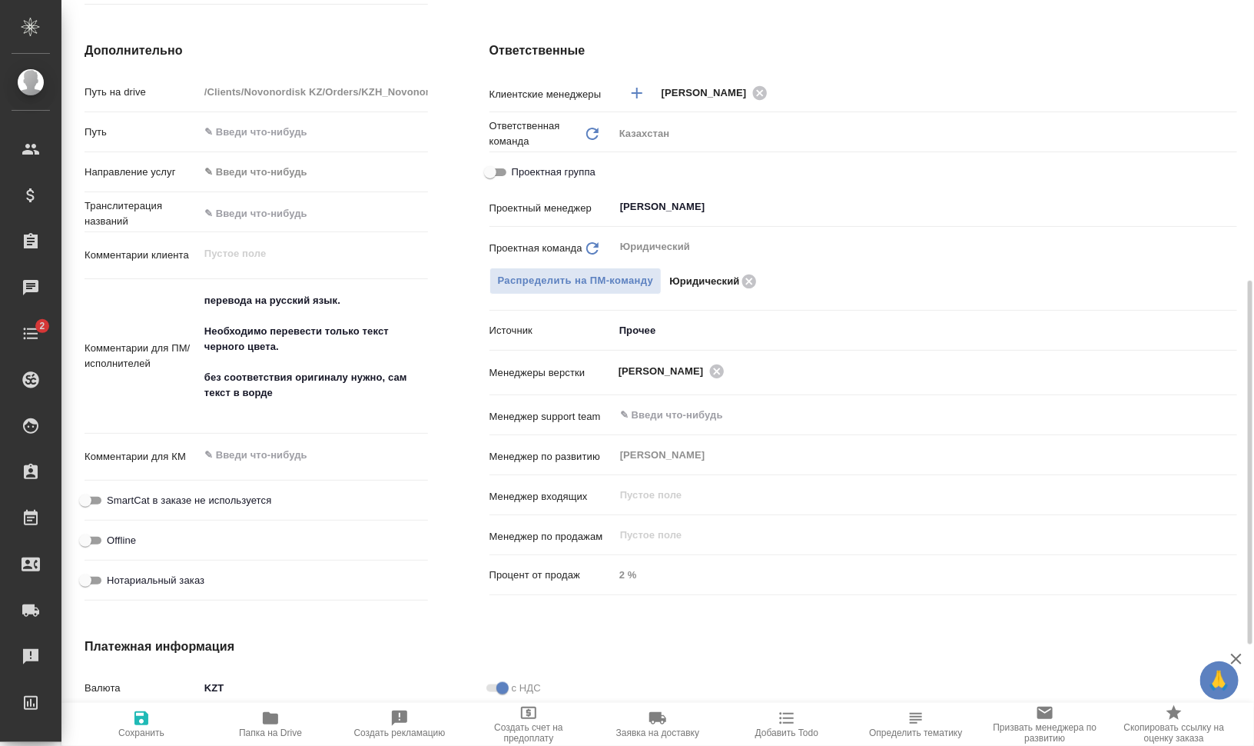
type textarea "x"
drag, startPoint x: 297, startPoint y: 386, endPoint x: 171, endPoint y: 370, distance: 126.2
click at [172, 370] on div "Комментарии для ПМ/исполнителей перевода на русский язык. Необходимо перевести …" at bounding box center [257, 356] width 344 height 143
type textarea "перевода на русский язык. Необходимо перевести только текст черного цвета."
type textarea "x"
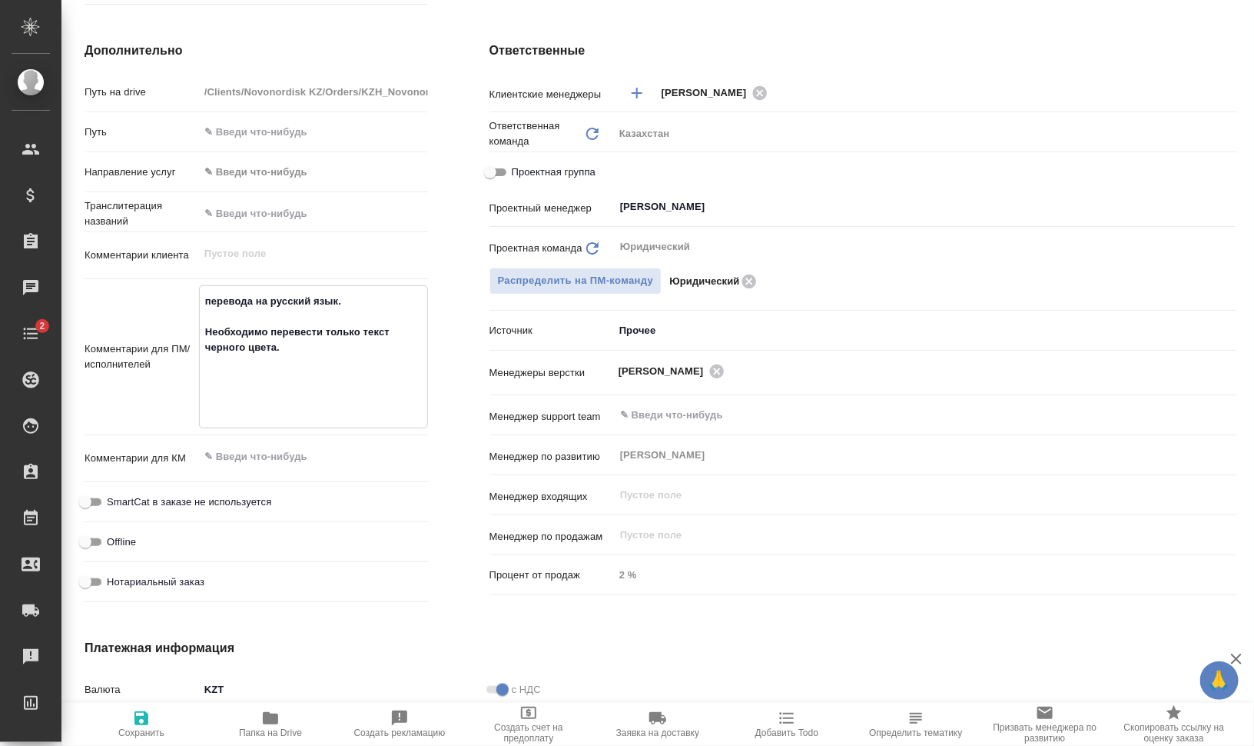
type textarea "x"
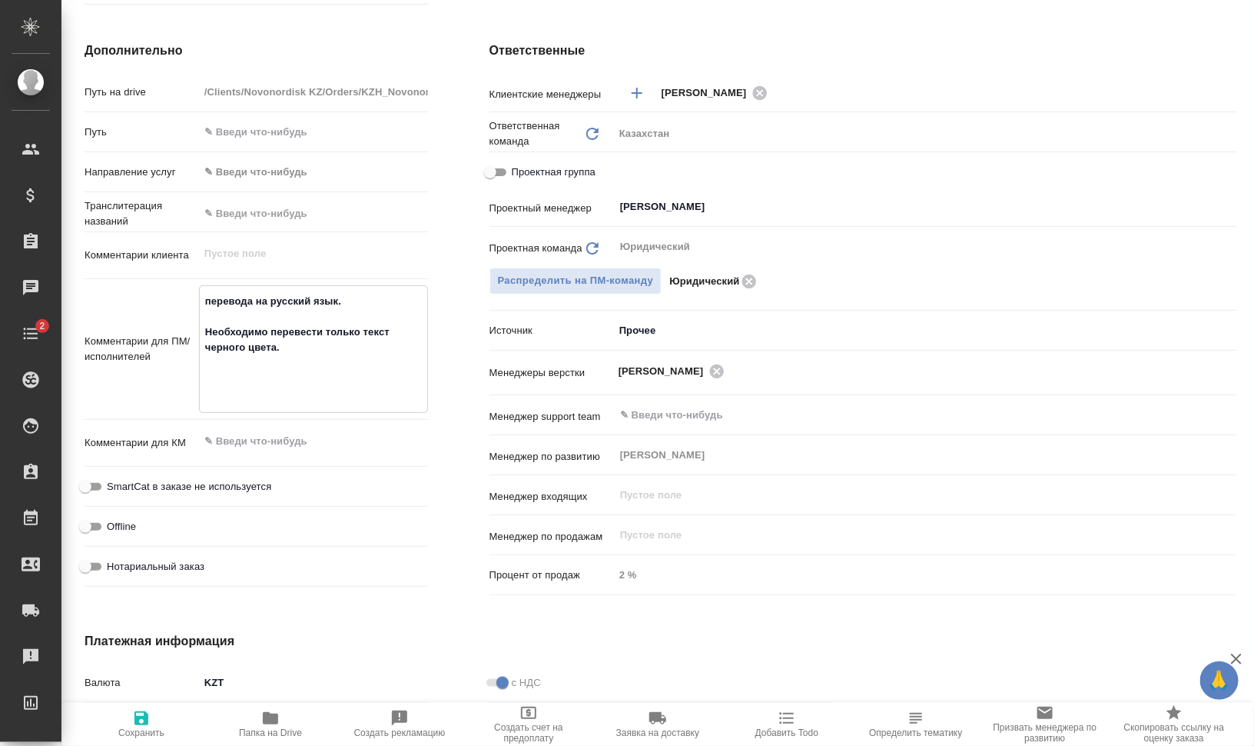
type textarea "x"
type textarea "перевода на русский язык. Необходимо перевести только текст черного цвета."
type textarea "x"
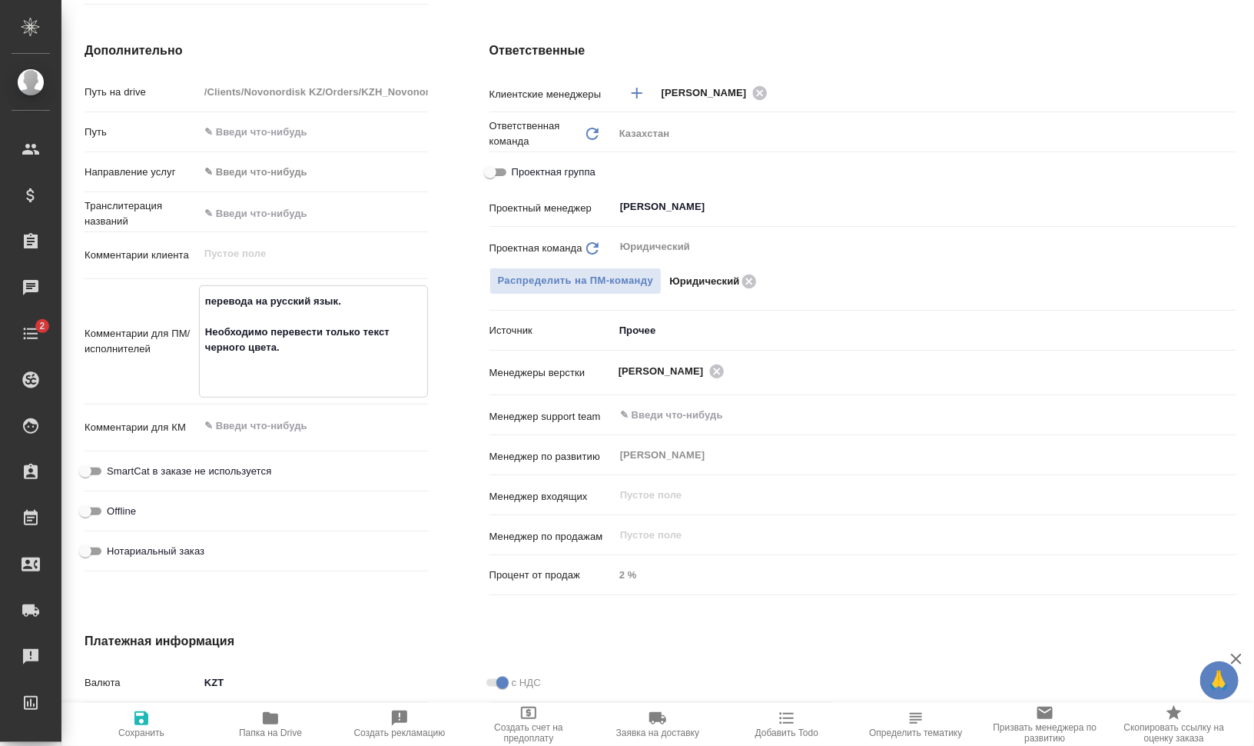
type textarea "x"
type textarea "перевода на русский язык. Необходимо перевести только текст черного цвета."
type textarea "x"
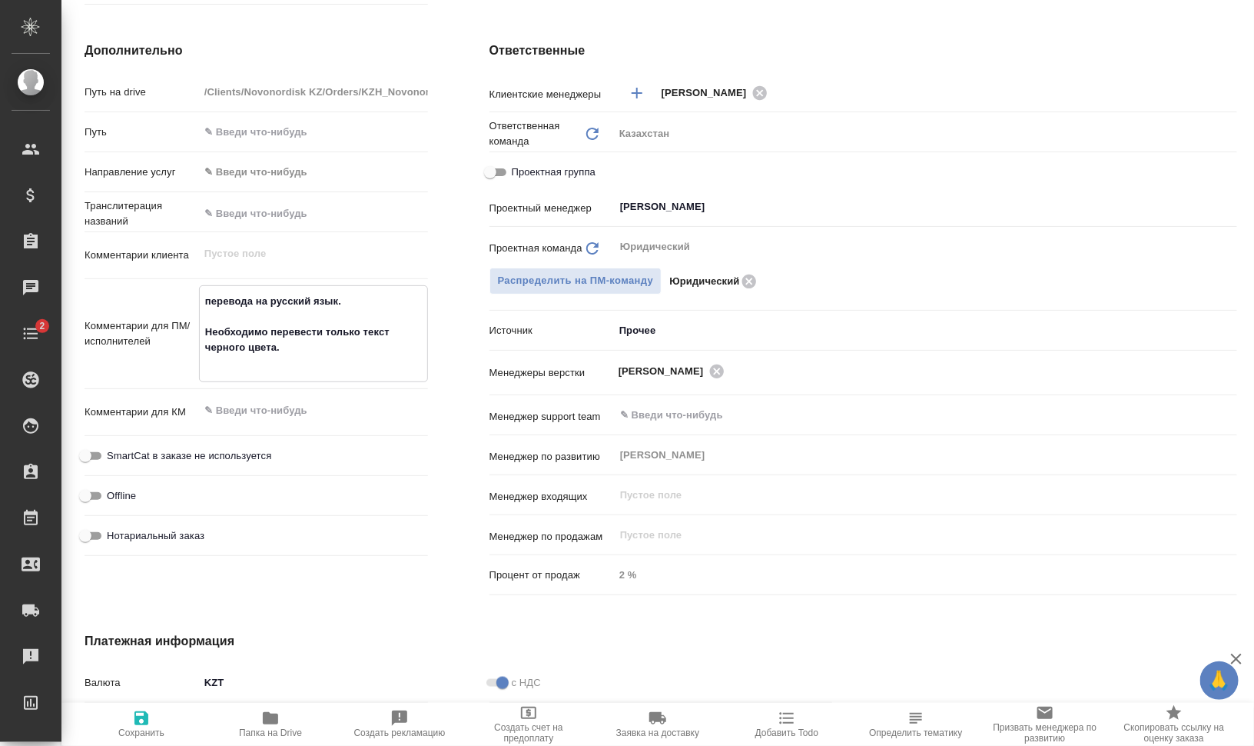
type textarea "перевода на русский язык. Необходимо перевести только текст черного цвета."
type textarea "x"
click at [150, 716] on icon "button" at bounding box center [141, 718] width 18 height 18
type textarea "x"
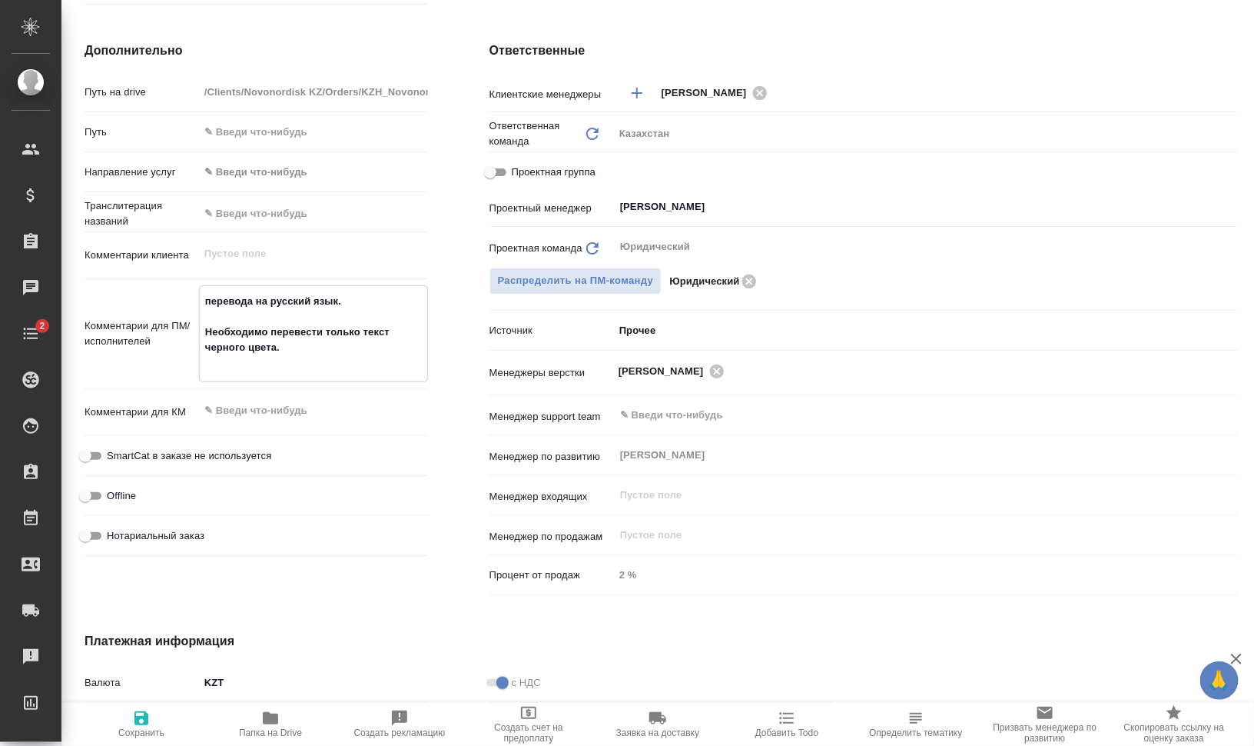
type textarea "x"
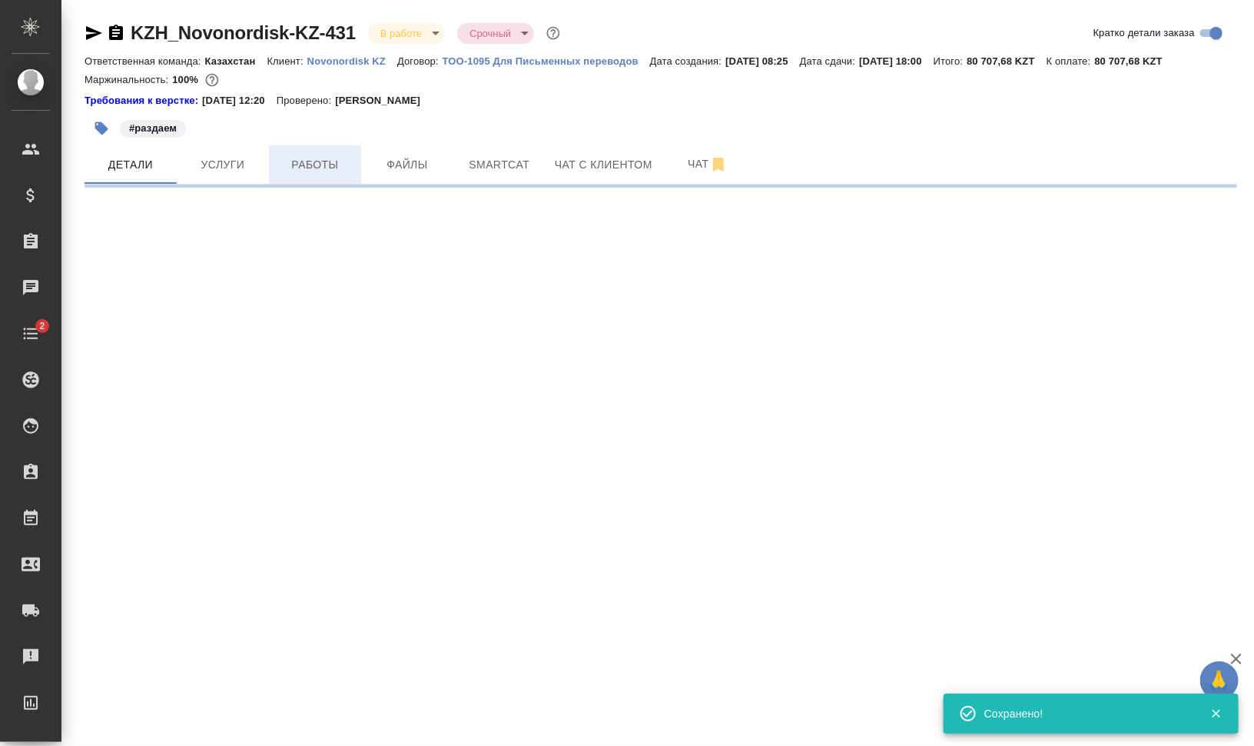
select select "RU"
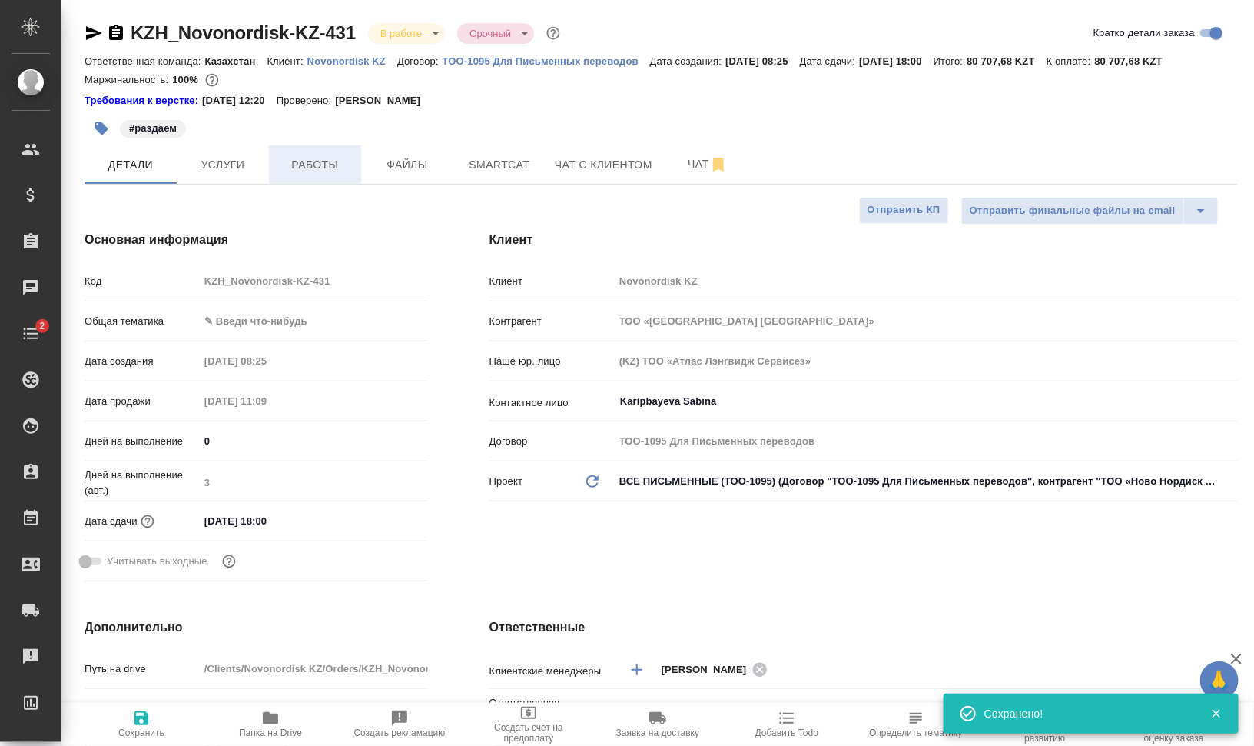
type textarea "x"
click at [317, 167] on span "Работы" at bounding box center [315, 164] width 74 height 19
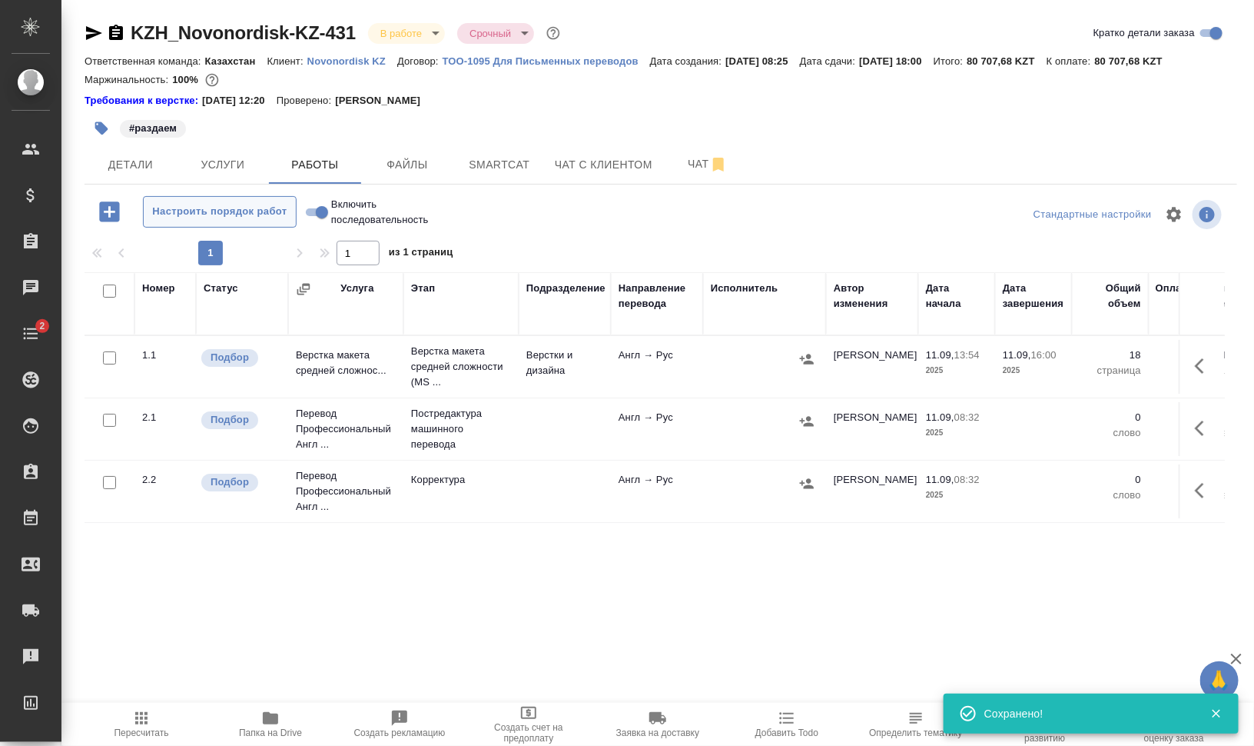
click at [189, 208] on span "Настроить порядок работ" at bounding box center [219, 212] width 137 height 18
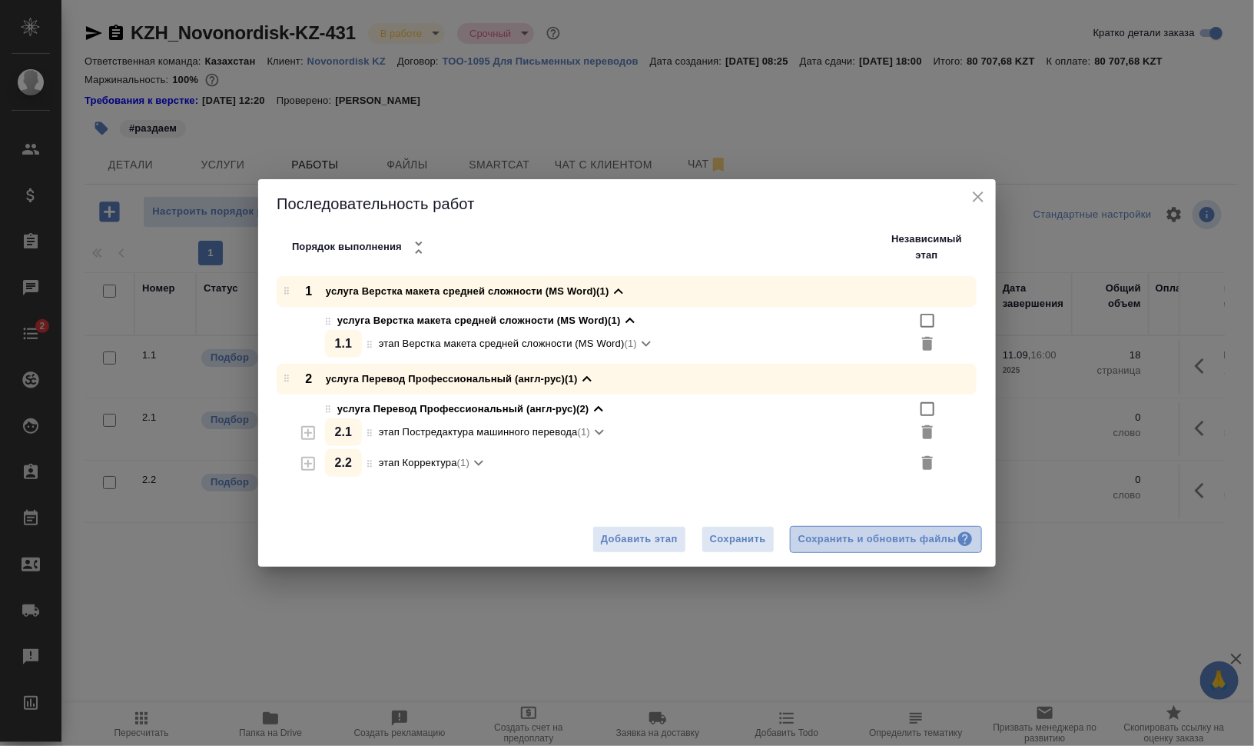
click at [855, 539] on div "Сохранить и обновить файлы" at bounding box center [886, 539] width 175 height 18
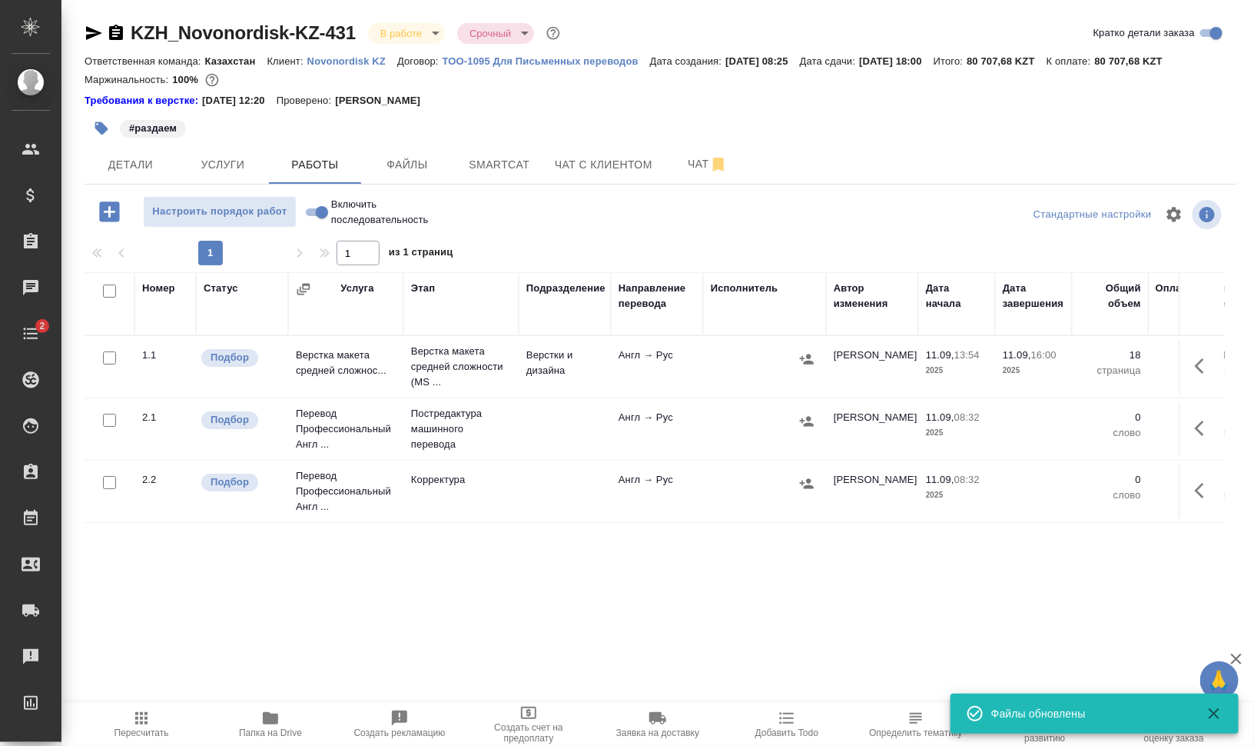
click at [97, 125] on icon "button" at bounding box center [101, 128] width 15 height 15
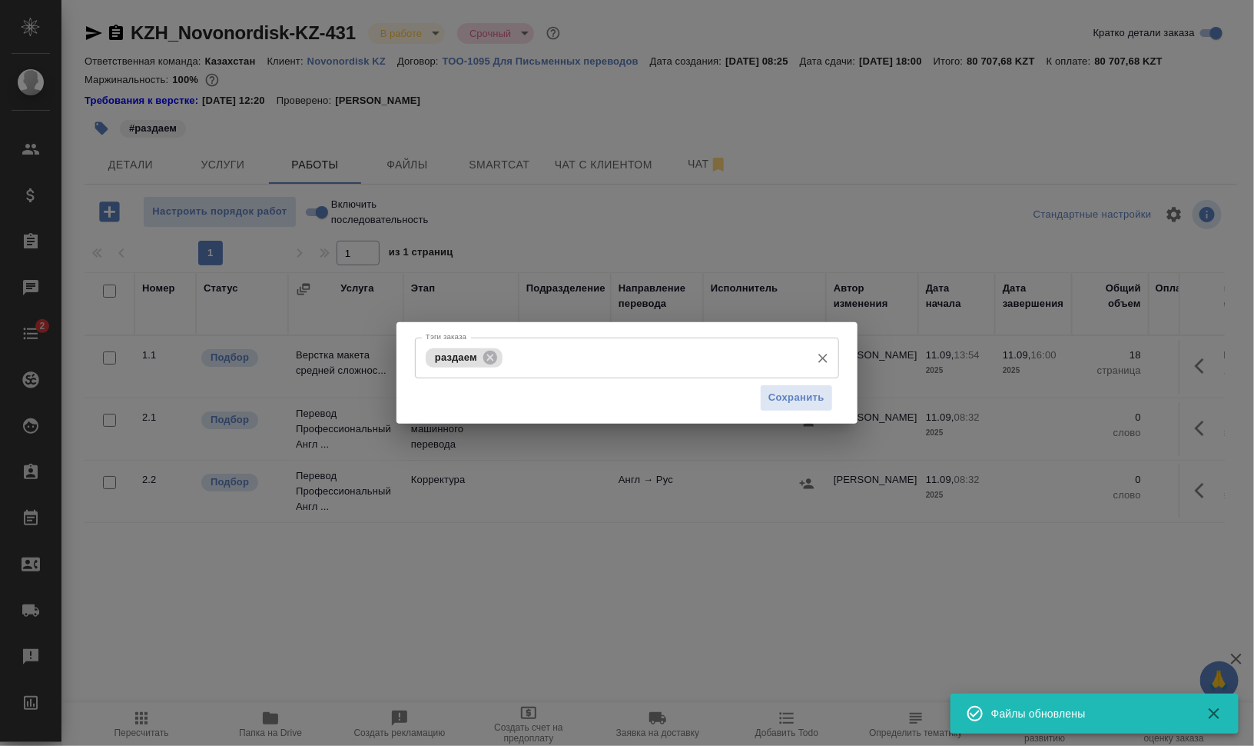
click at [639, 366] on input "Тэги заказа" at bounding box center [655, 357] width 297 height 26
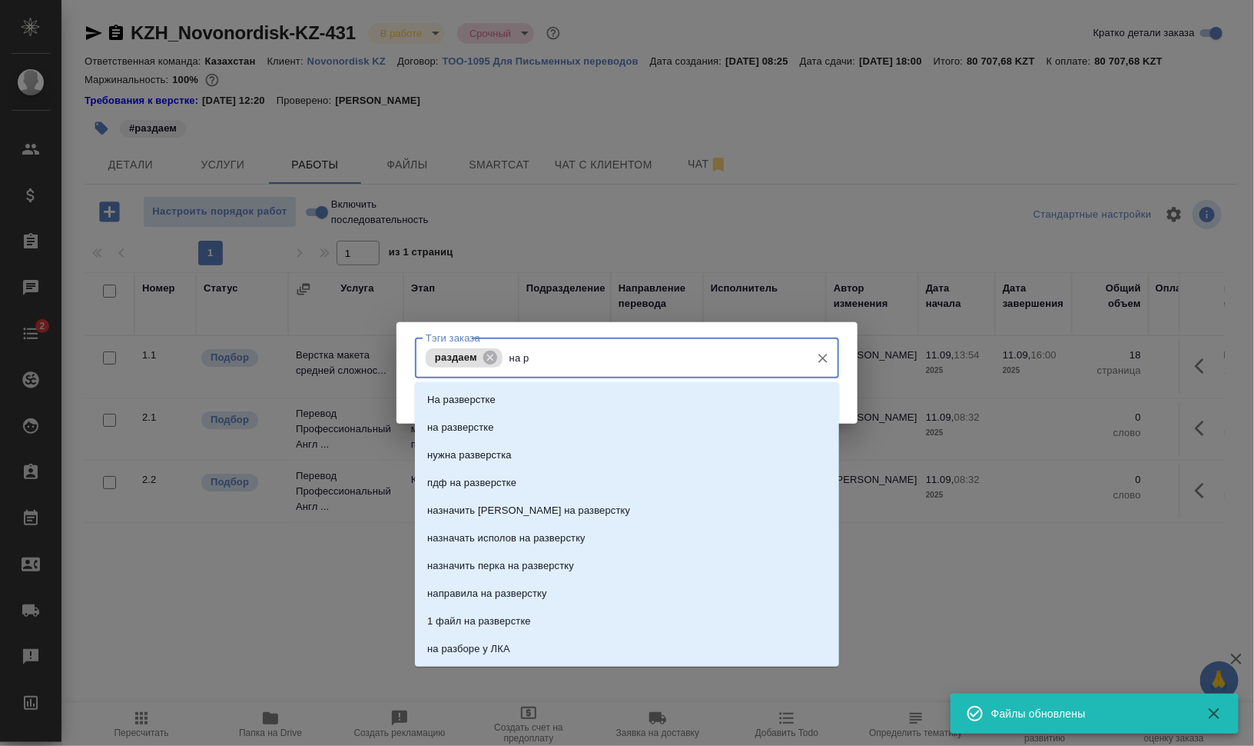
type input "на ра"
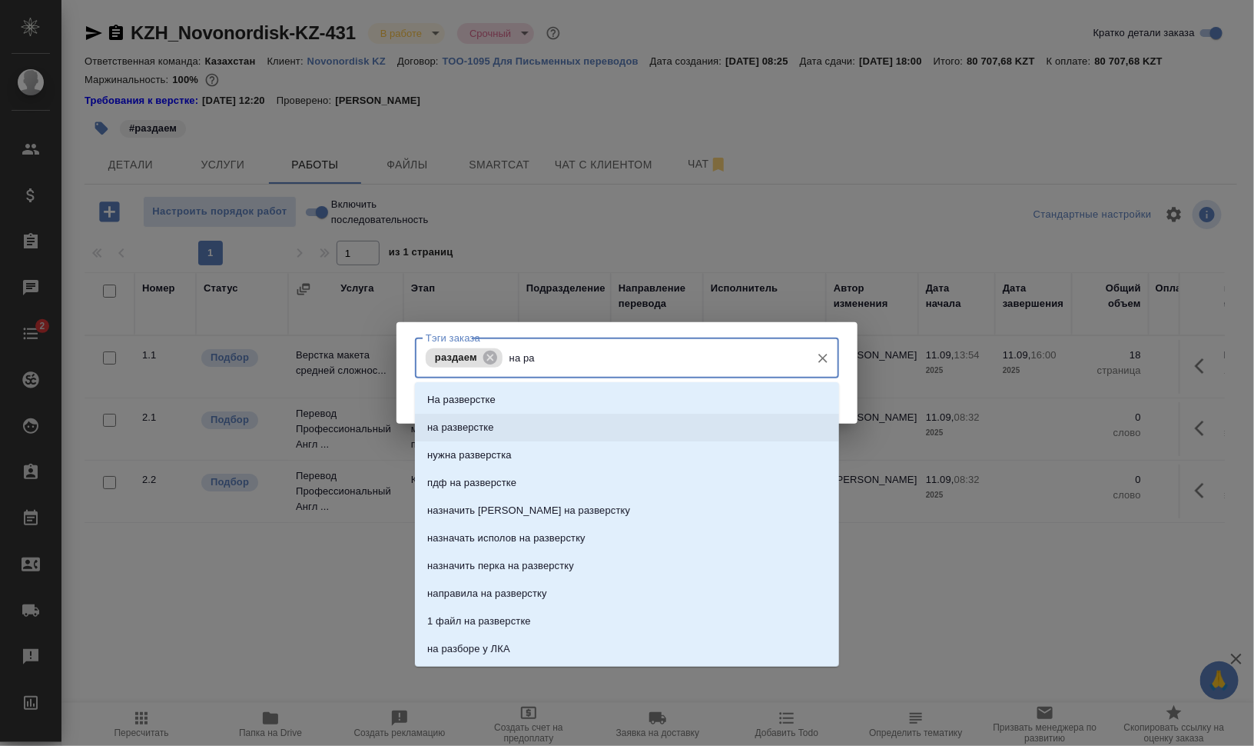
click at [607, 427] on li "на разверстке" at bounding box center [627, 428] width 424 height 28
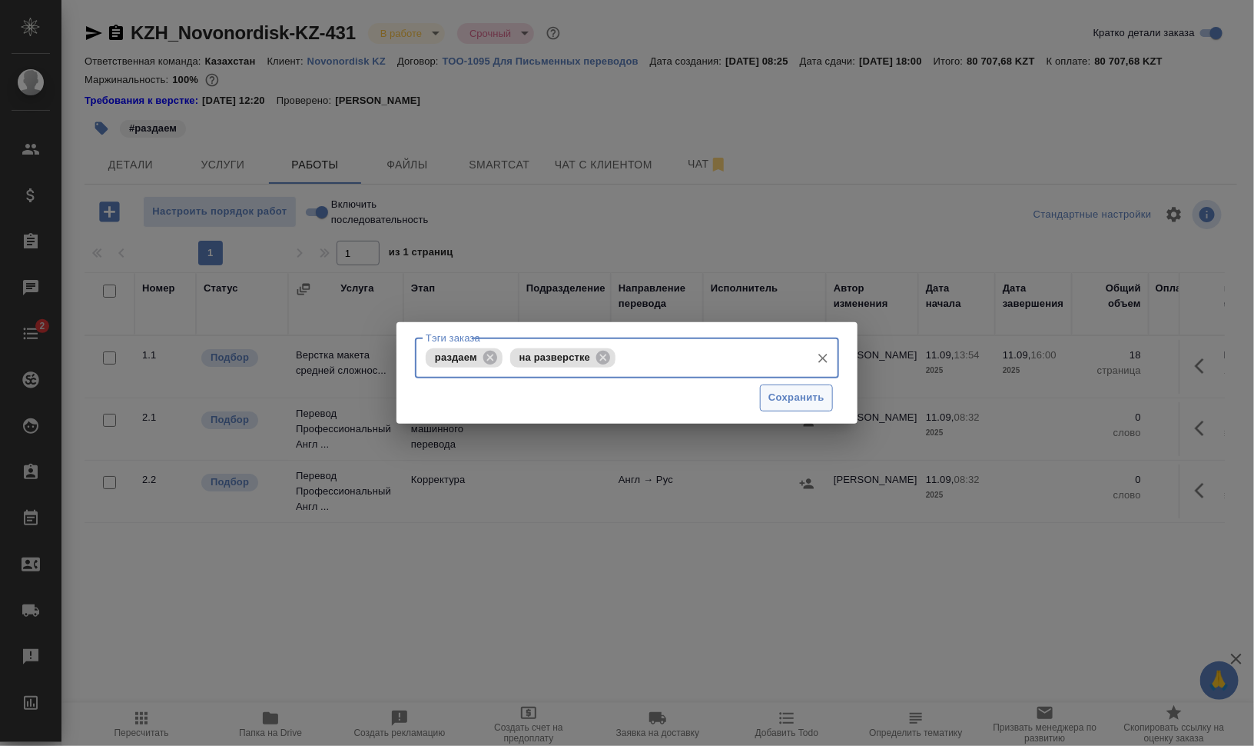
click at [793, 398] on span "Сохранить" at bounding box center [797, 398] width 56 height 18
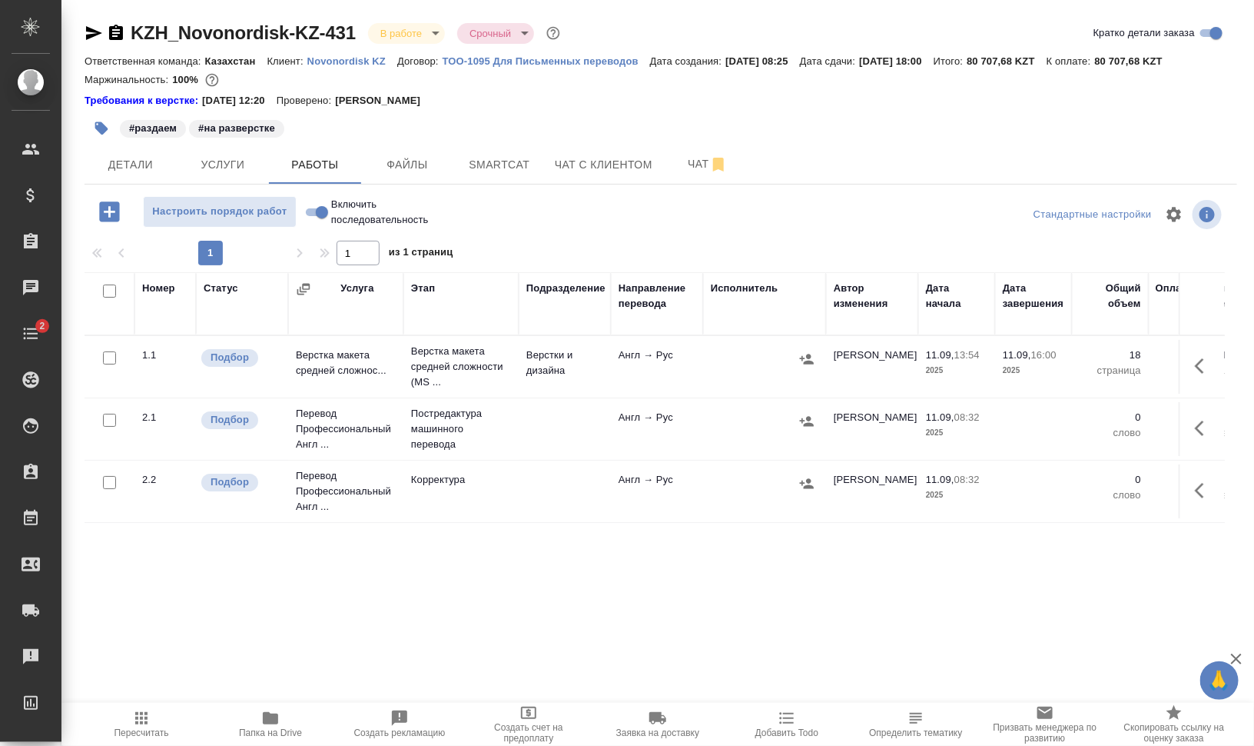
click at [281, 726] on span "Папка на Drive" at bounding box center [270, 723] width 111 height 29
click at [517, 154] on button "Smartcat" at bounding box center [499, 164] width 92 height 38
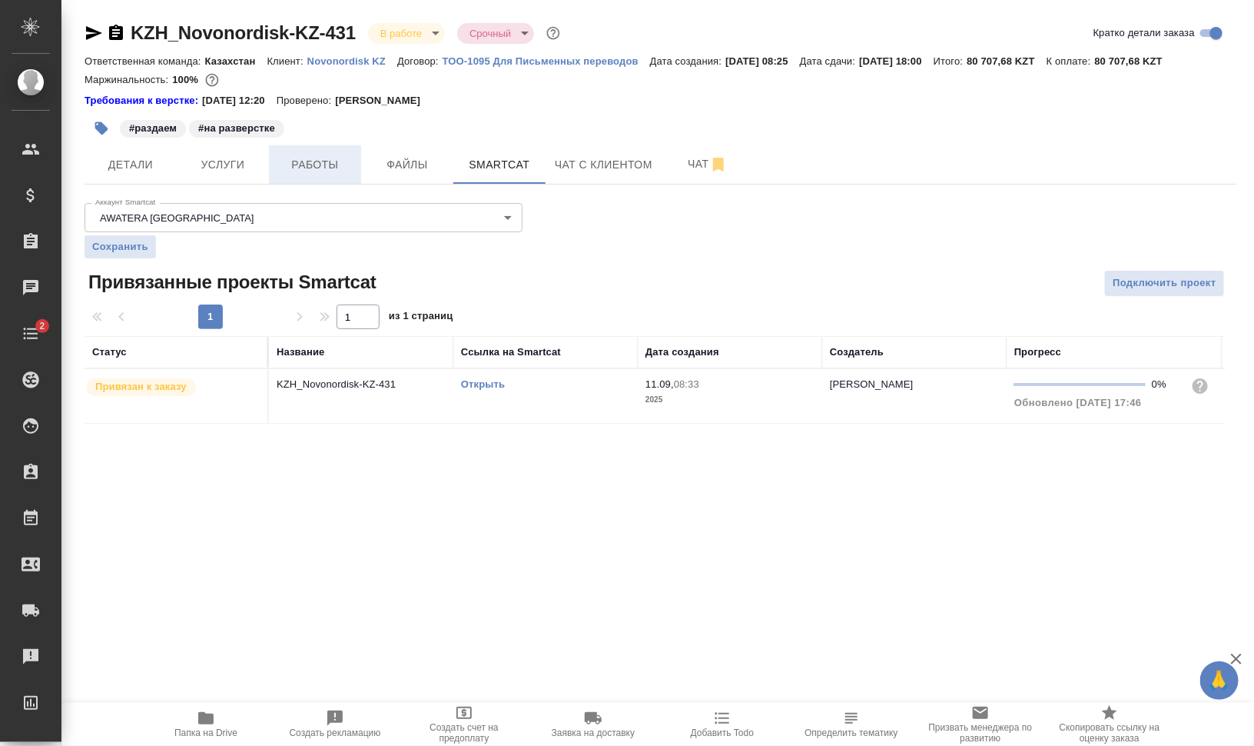
click at [319, 172] on span "Работы" at bounding box center [315, 164] width 74 height 19
click at [212, 164] on div "KZH_Novonordisk-KZ-431 В работе inProgress Срочный urgent Кратко детали заказа …" at bounding box center [661, 231] width 1170 height 463
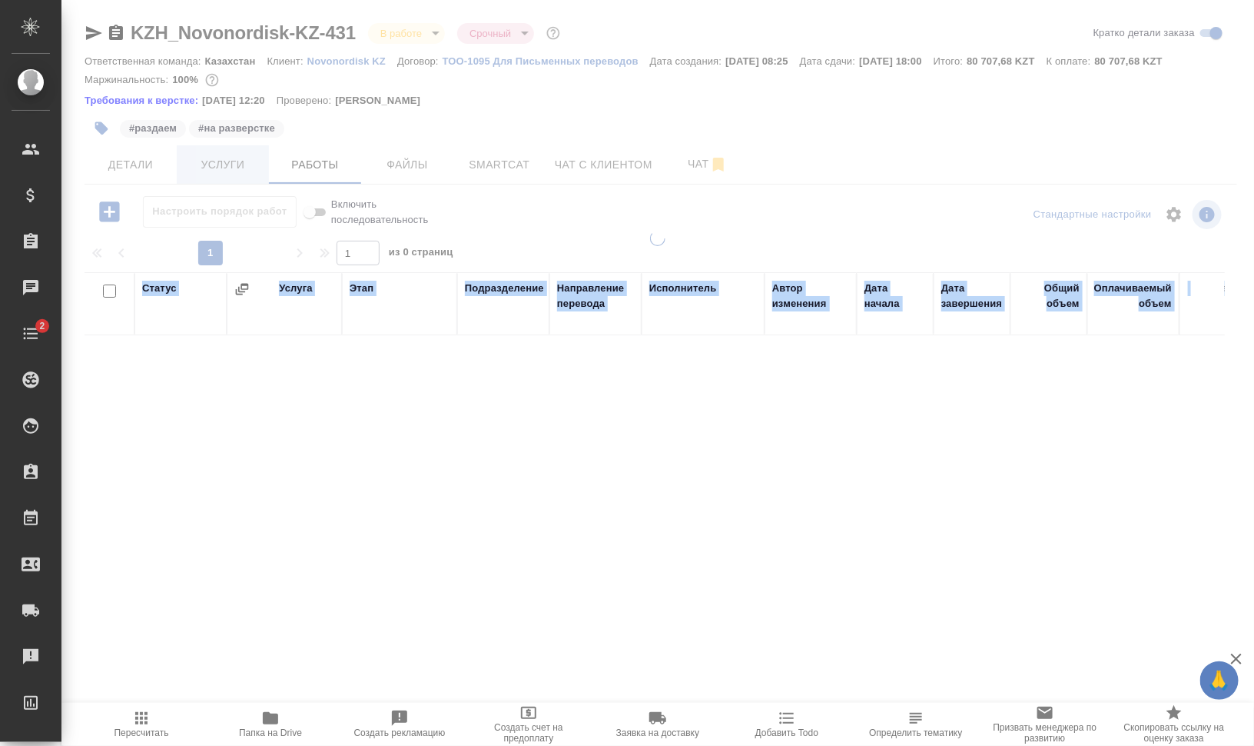
click at [212, 164] on div at bounding box center [657, 328] width 1193 height 657
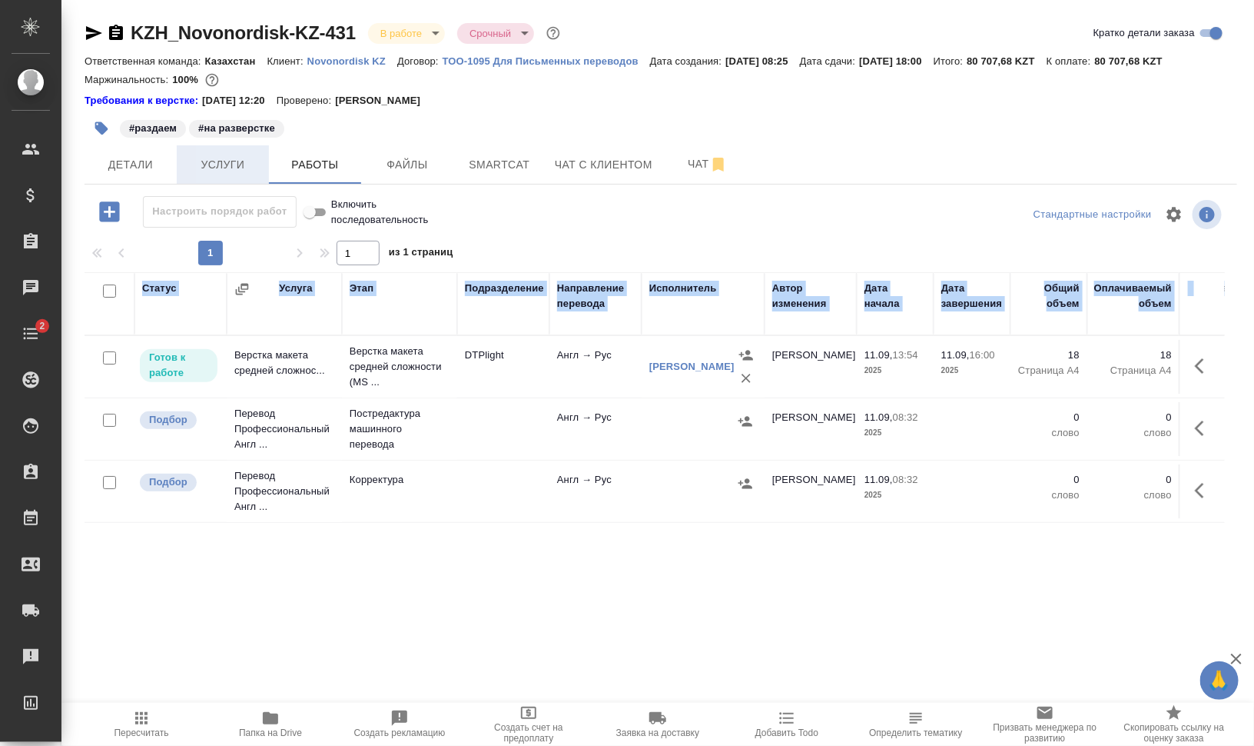
click at [212, 164] on span "Услуги" at bounding box center [223, 164] width 74 height 19
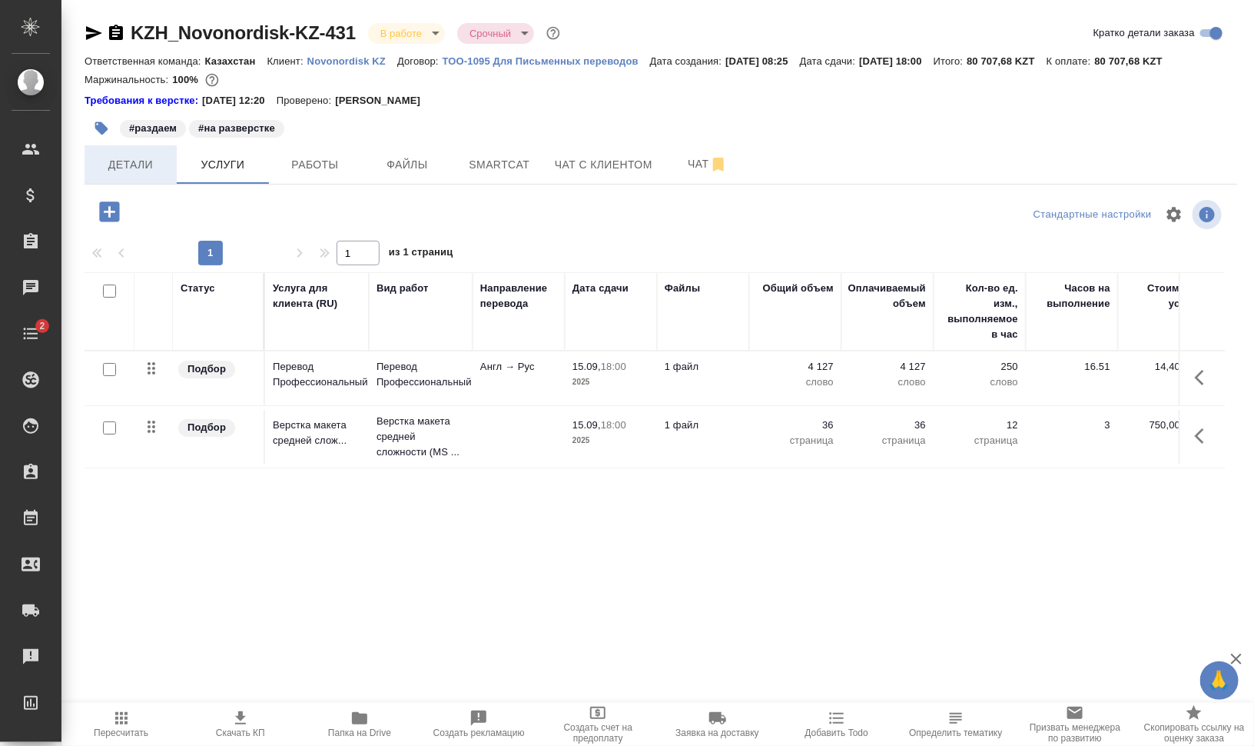
click at [148, 161] on span "Детали" at bounding box center [131, 164] width 74 height 19
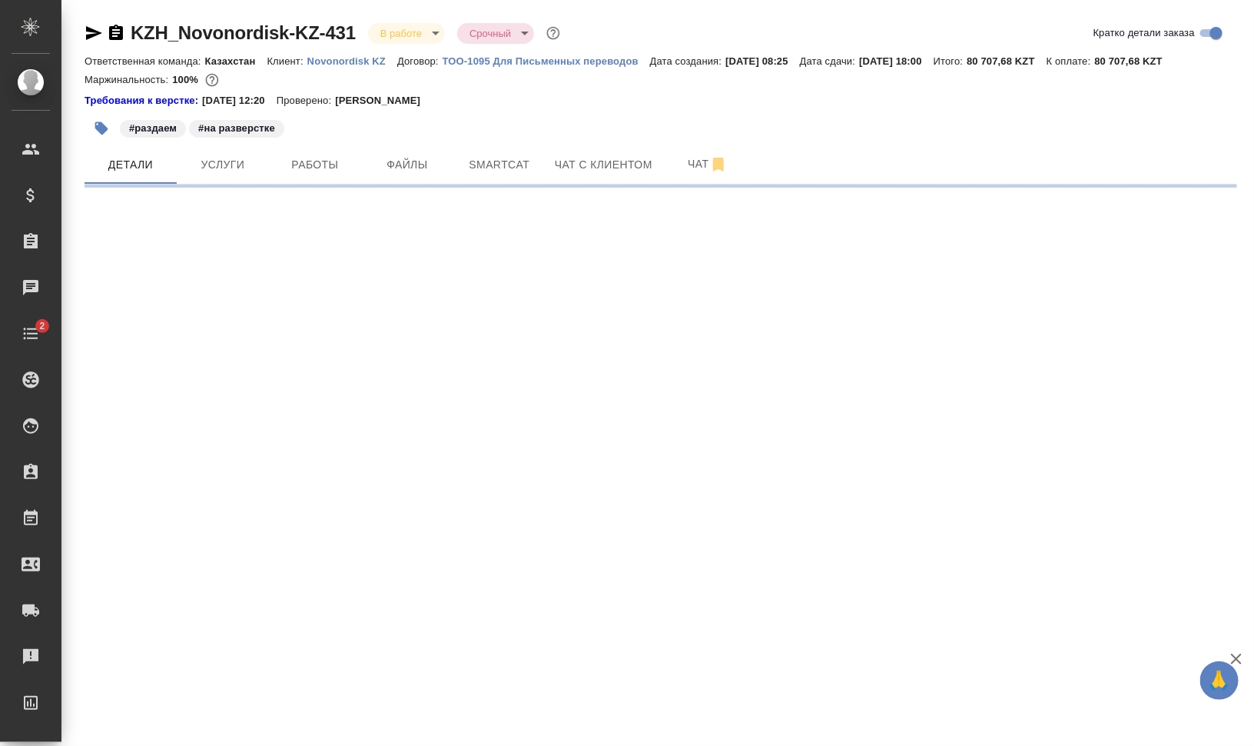
select select "RU"
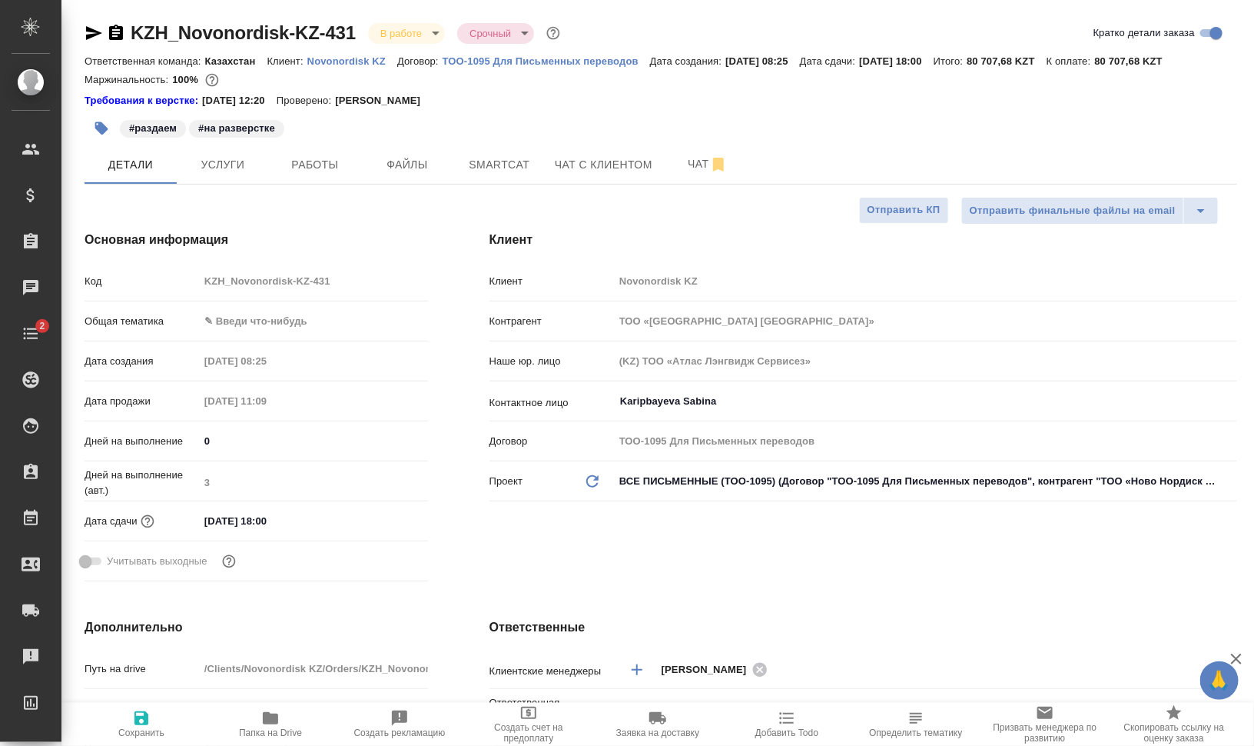
type textarea "x"
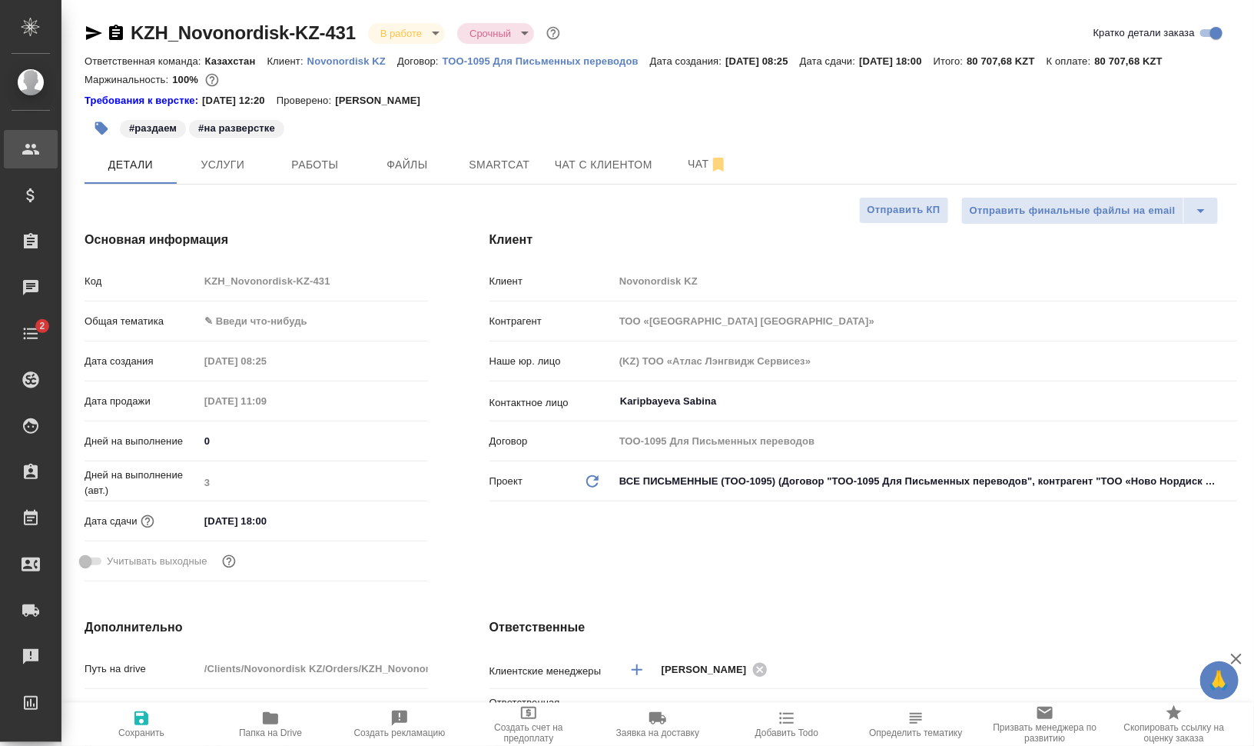
type textarea "x"
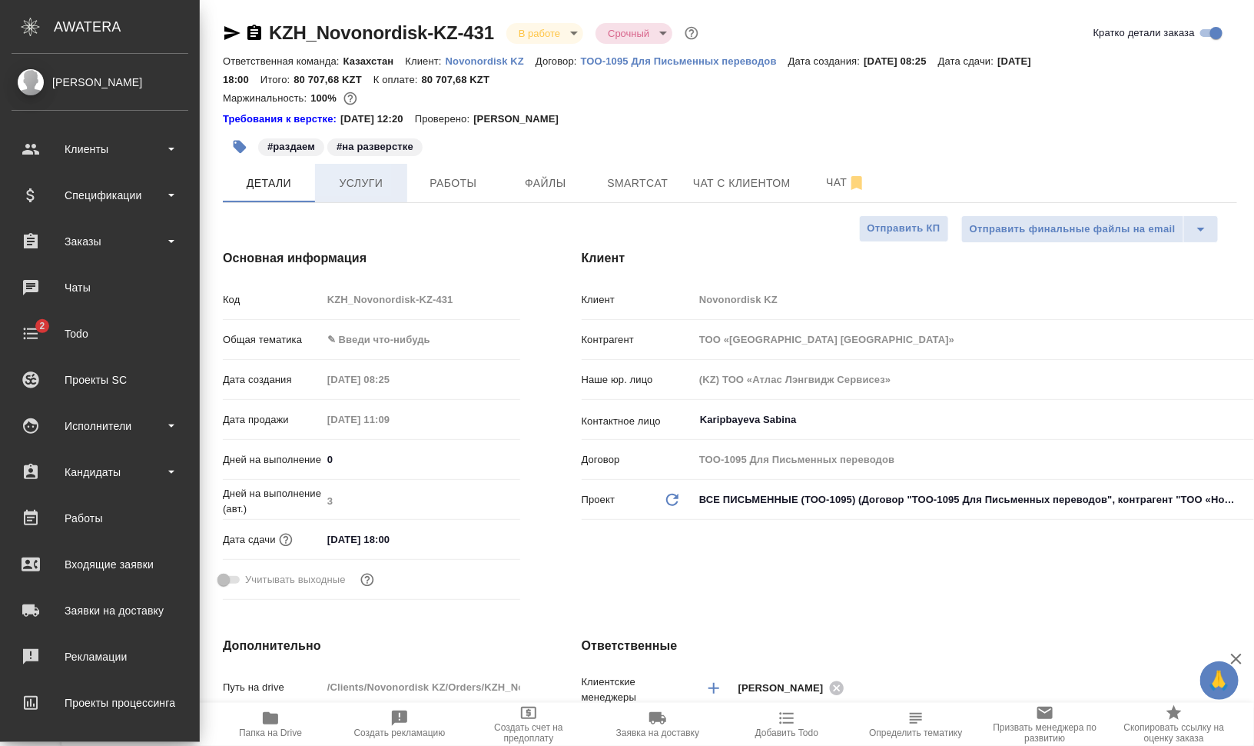
type textarea "x"
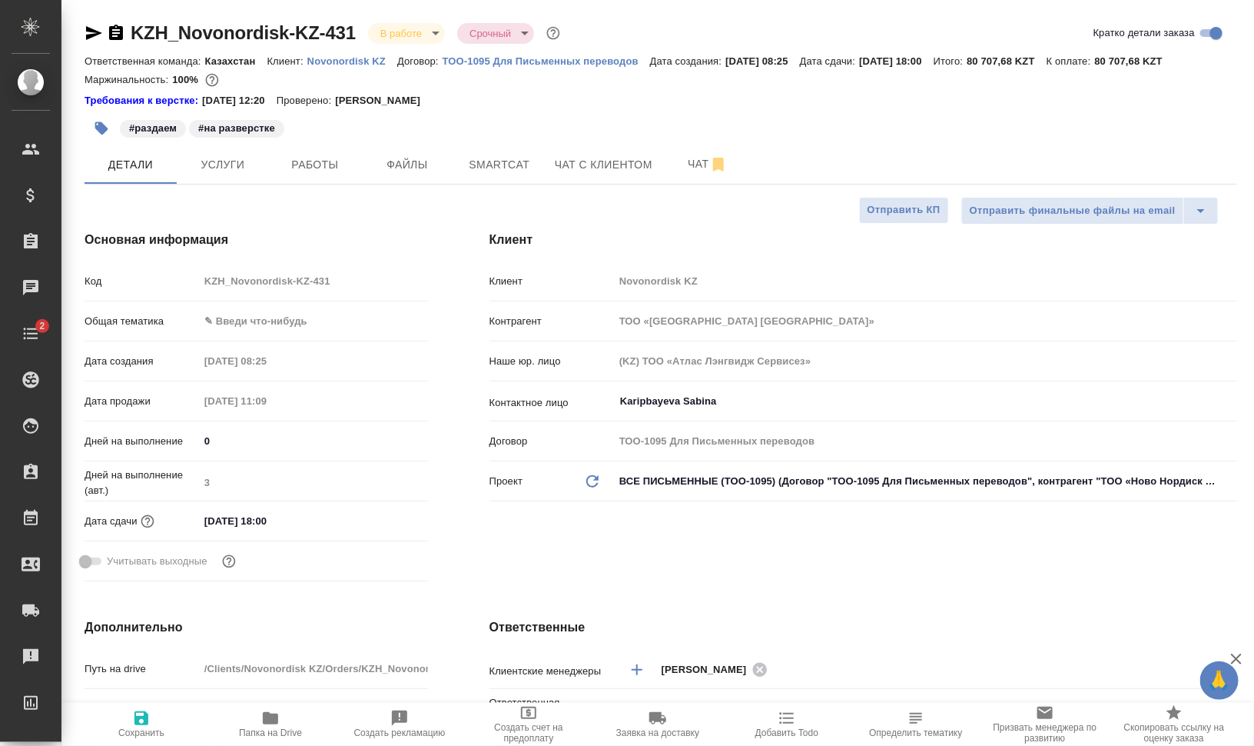
click at [291, 330] on body "🙏 .cls-1 fill:#fff; AWATERA Валеев Динар Клиенты Спецификации Заказы 0 Чаты 2 T…" at bounding box center [627, 434] width 1254 height 869
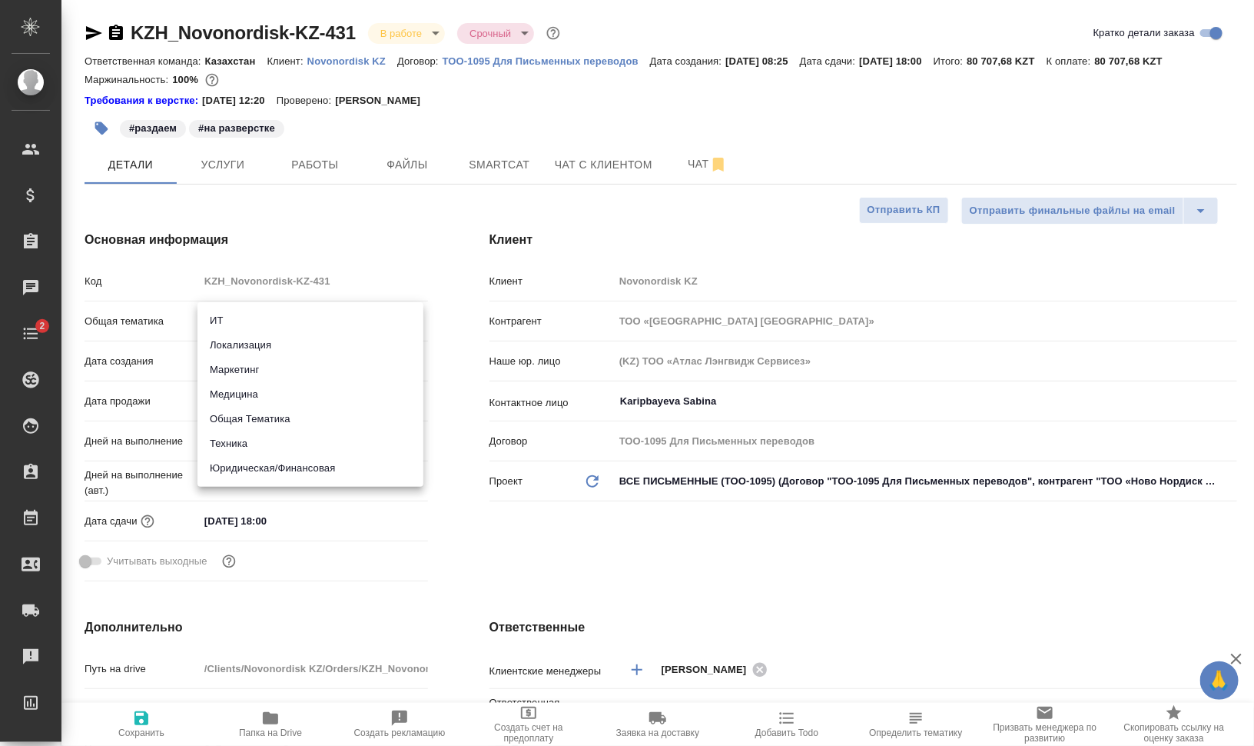
click at [288, 401] on li "Медицина" at bounding box center [311, 394] width 226 height 25
type input "med"
type textarea "x"
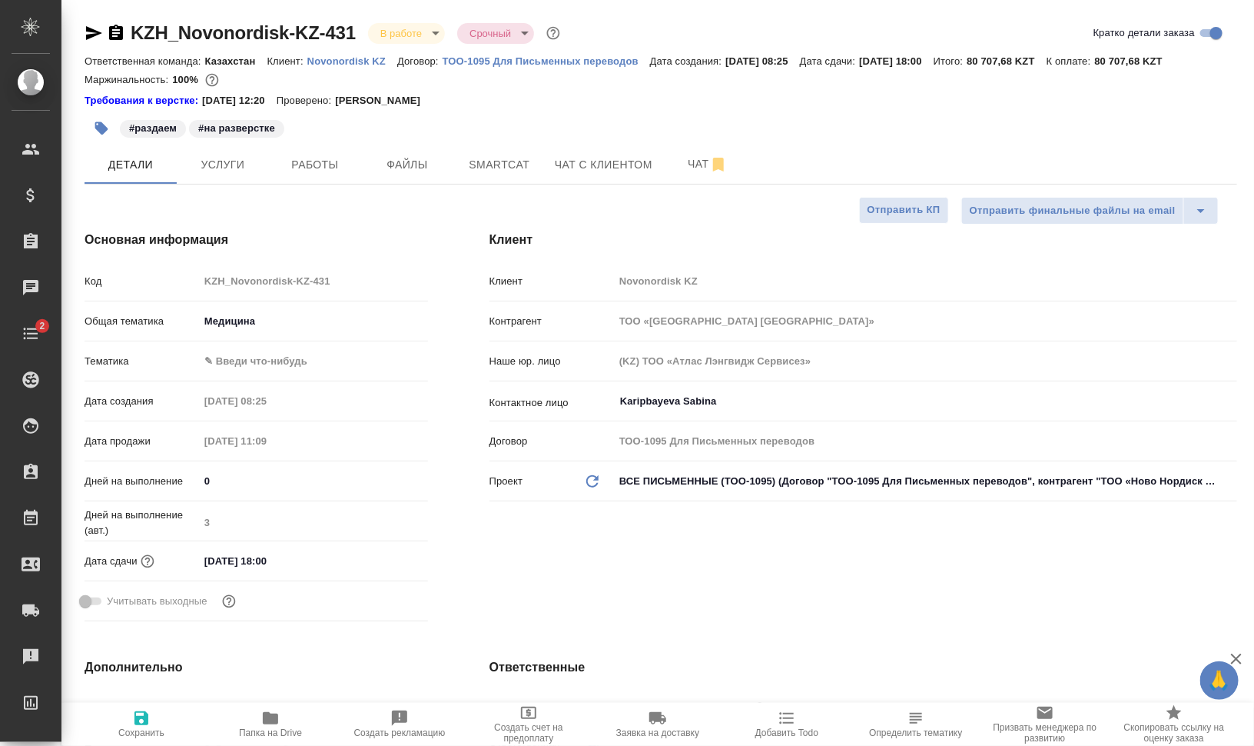
click at [260, 352] on body "🙏 .cls-1 fill:#fff; AWATERA Валеев Динар Клиенты Спецификации Заказы 0 Чаты 2 T…" at bounding box center [627, 434] width 1254 height 869
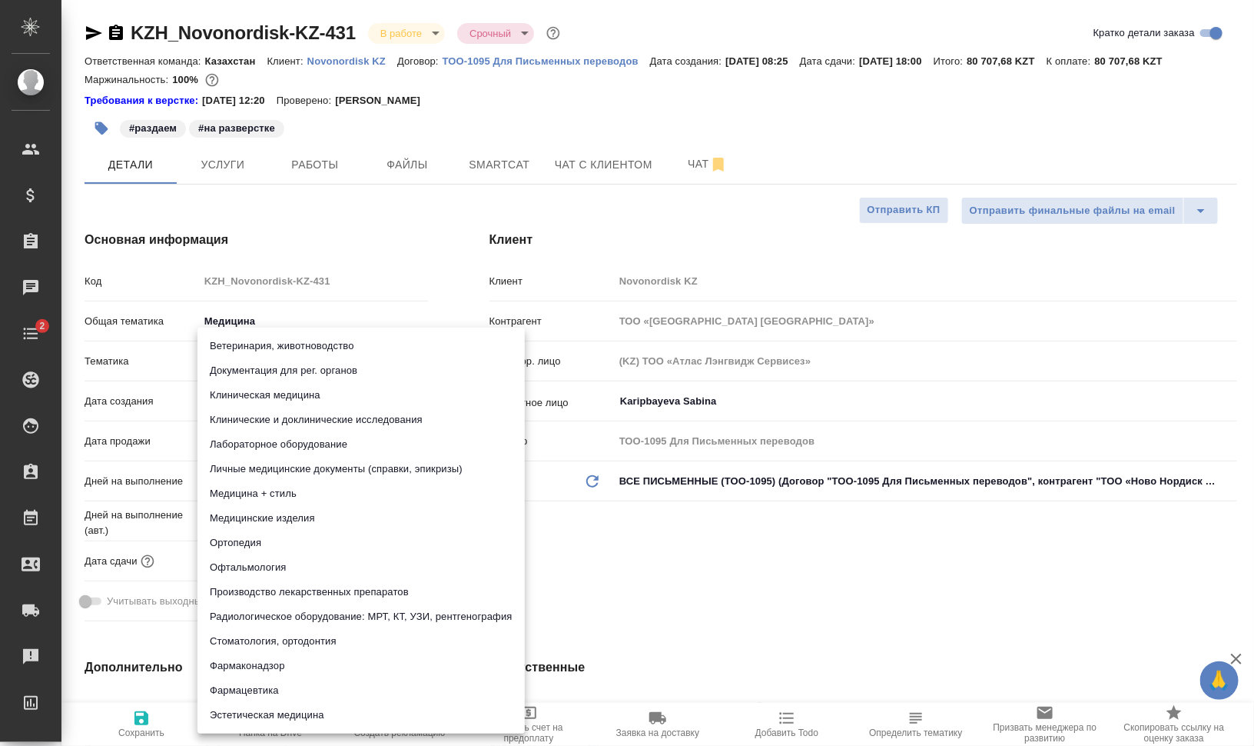
click at [261, 414] on li "Клинические и доклинические исследования" at bounding box center [361, 419] width 327 height 25
type textarea "x"
type input "5a8b8b956a9677013d343d9e"
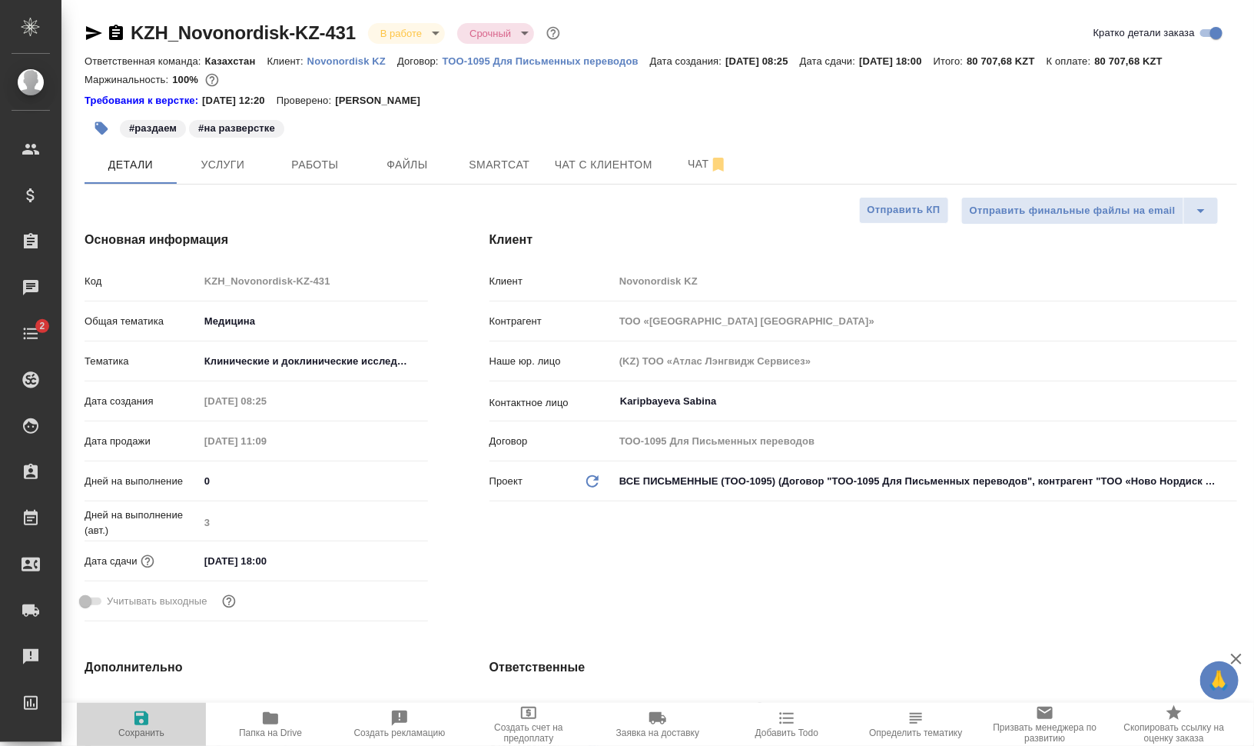
click at [124, 719] on span "Сохранить" at bounding box center [141, 723] width 111 height 29
type textarea "x"
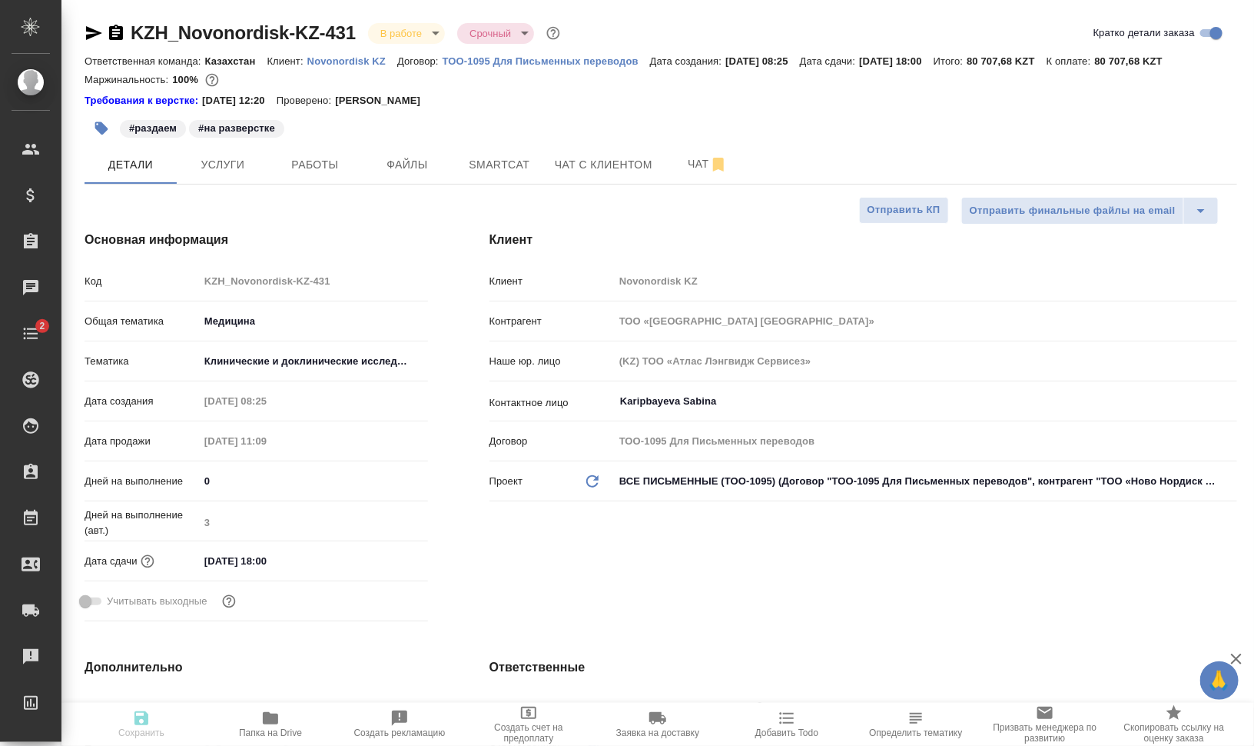
type textarea "x"
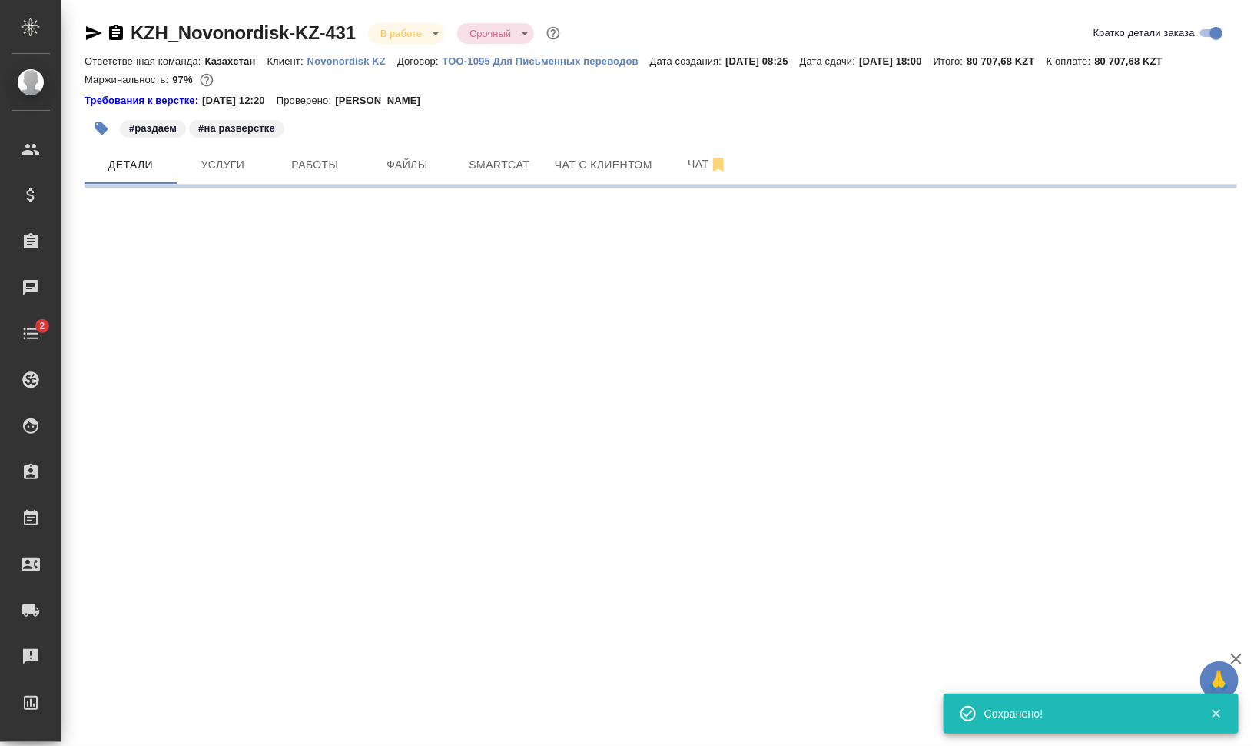
select select "RU"
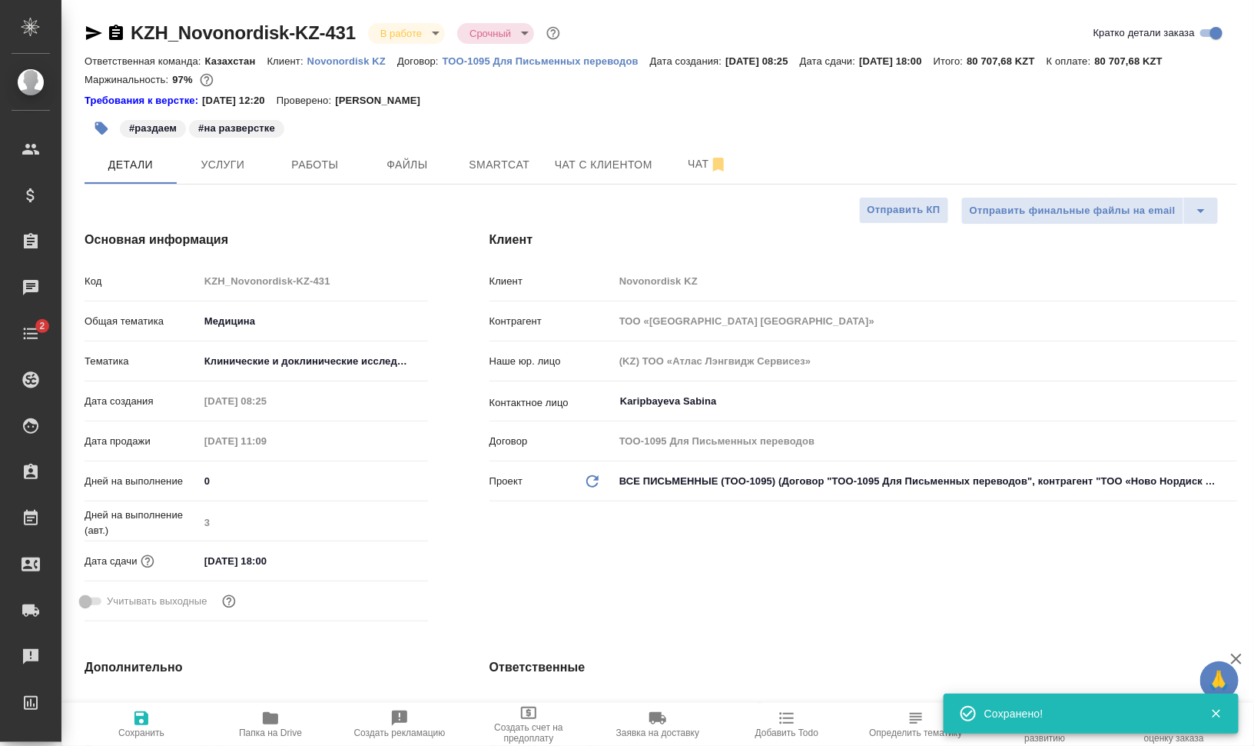
type textarea "x"
click at [331, 153] on button "Работы" at bounding box center [315, 164] width 92 height 38
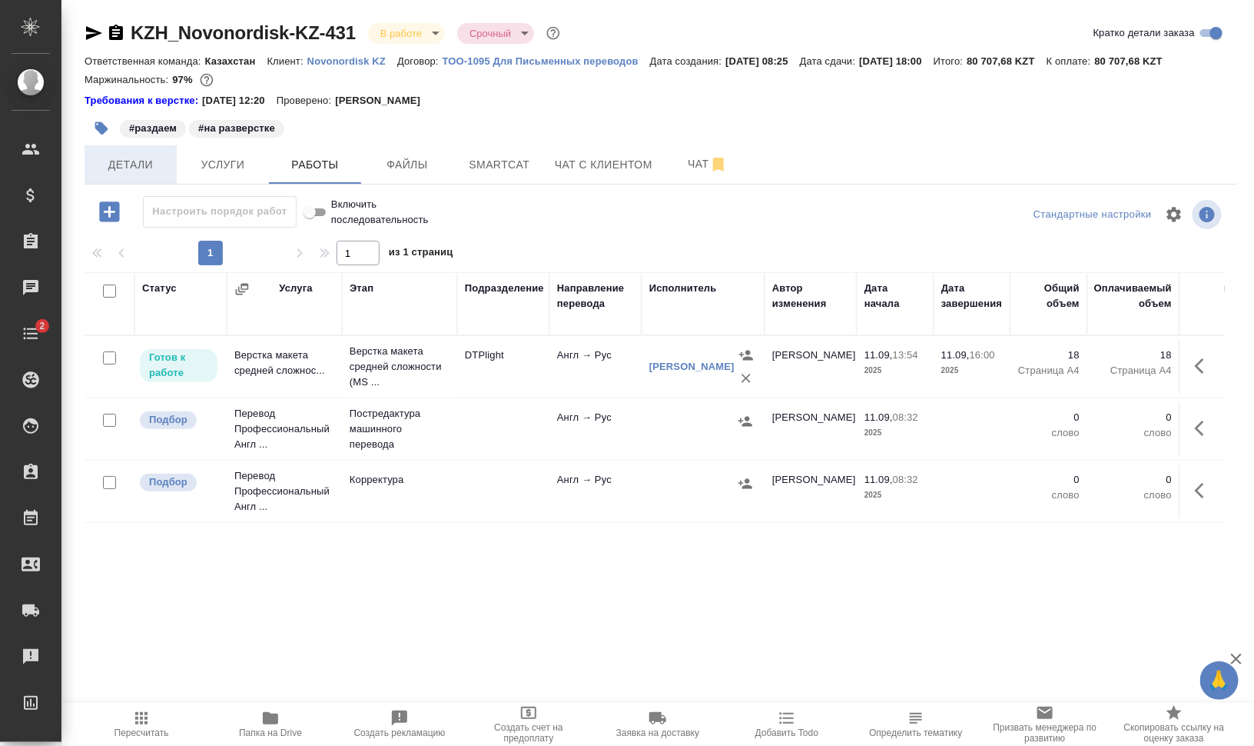
click at [135, 163] on span "Детали" at bounding box center [131, 164] width 74 height 19
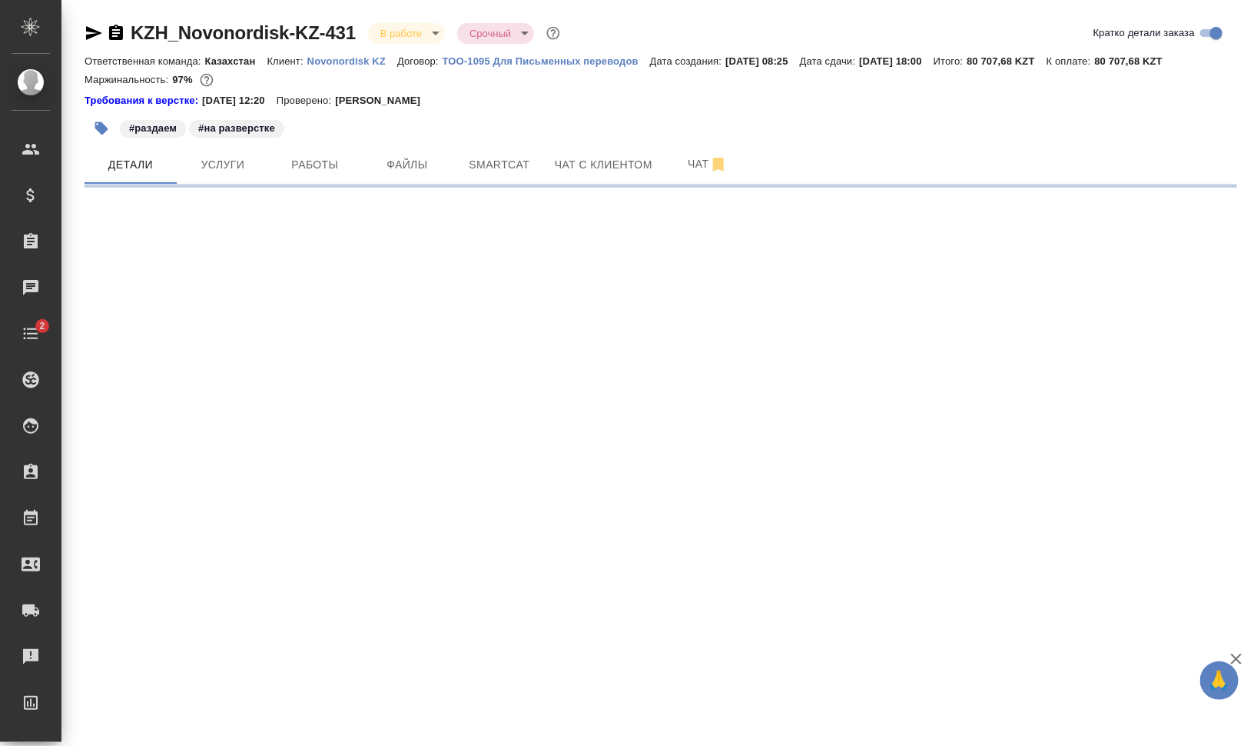
select select "RU"
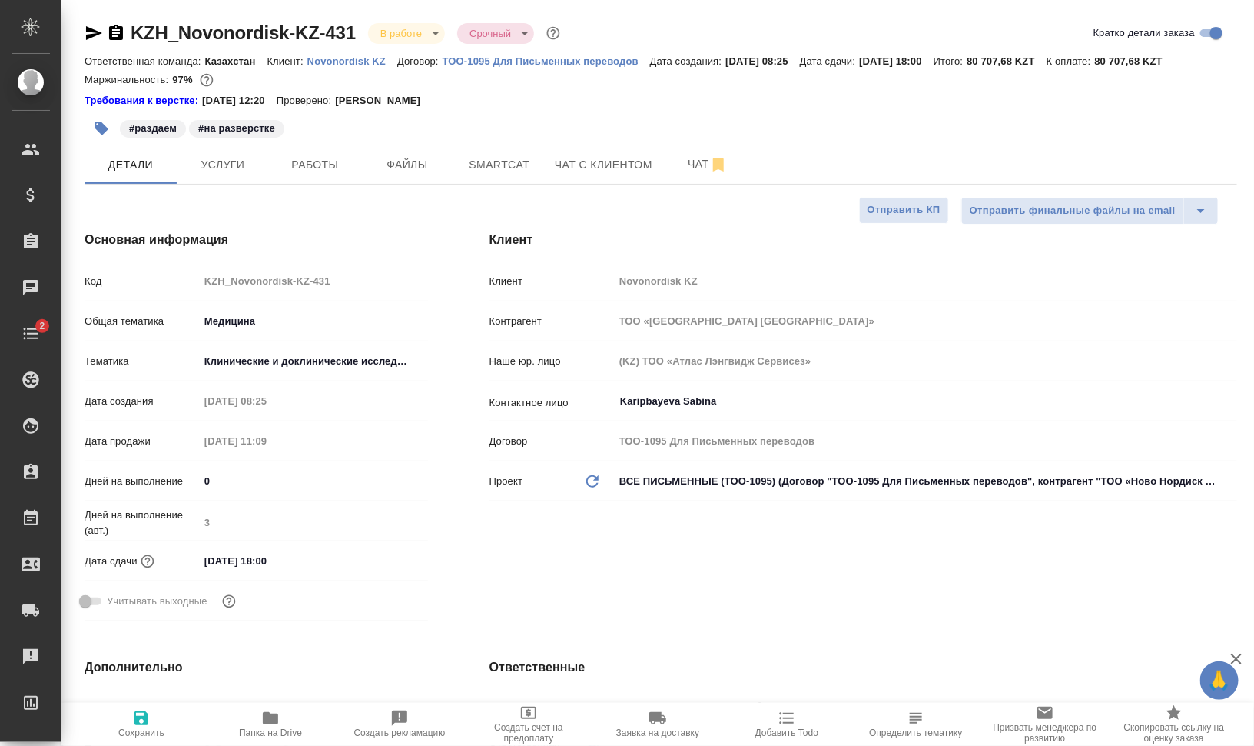
type textarea "x"
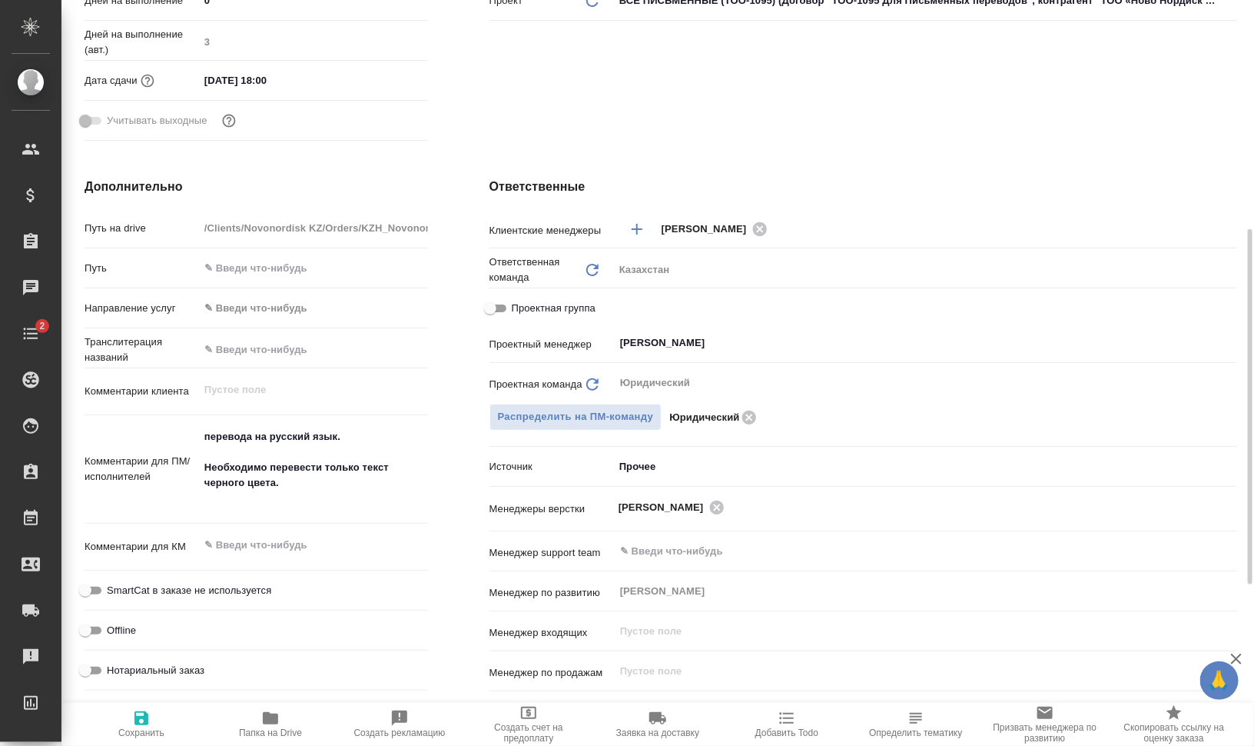
type textarea "x"
click at [348, 483] on textarea "перевода на русский язык. Необходимо перевести только текст черного цвета." at bounding box center [314, 468] width 228 height 88
click at [352, 508] on textarea "перевода на русский язык. Необходимо перевести только текст черного цвета." at bounding box center [314, 468] width 228 height 88
type textarea "x"
type textarea "перевода на русский язык. Необходимо перевести только текст черного цвета."
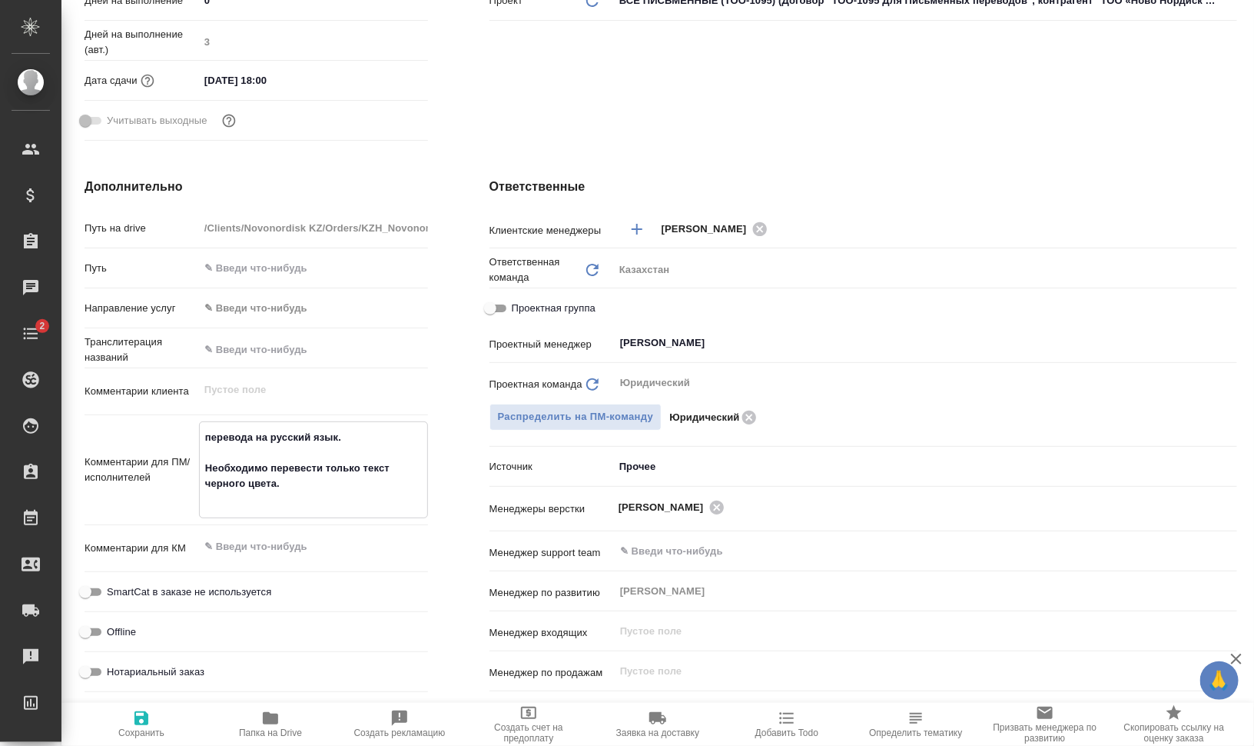
type textarea "x"
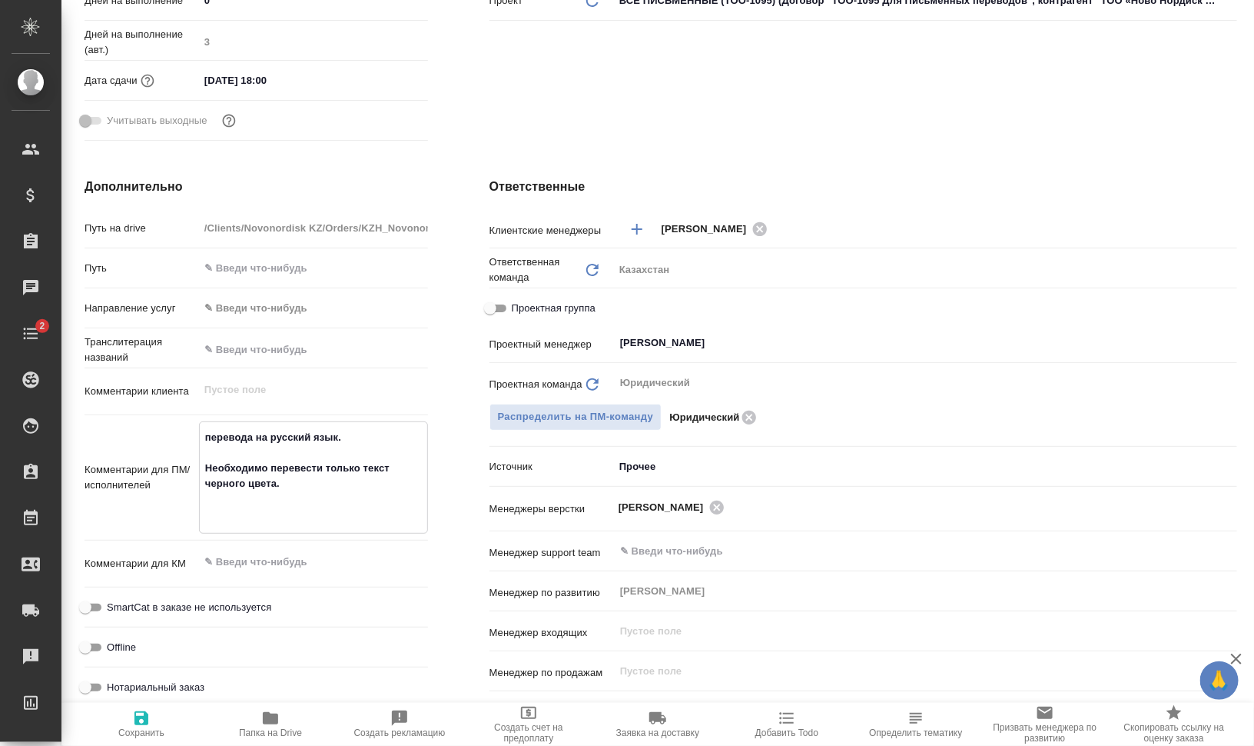
type textarea "x"
type textarea "перевода на русский язык. Необходимо перевести только текст черного цвета. к"
type textarea "x"
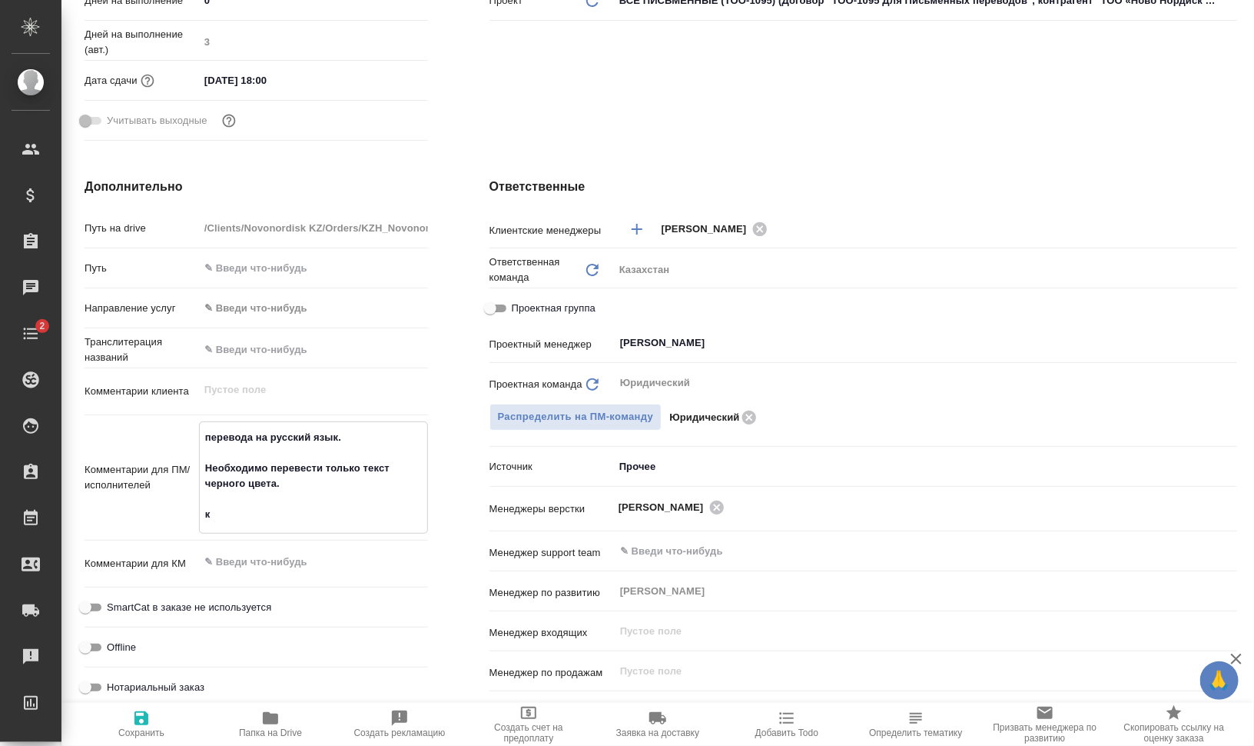
type textarea "перевода на русский язык. Необходимо перевести только текст черного цвета. ко"
type textarea "x"
type textarea "перевода на русский язык. Необходимо перевести только текст черного цвета. ком"
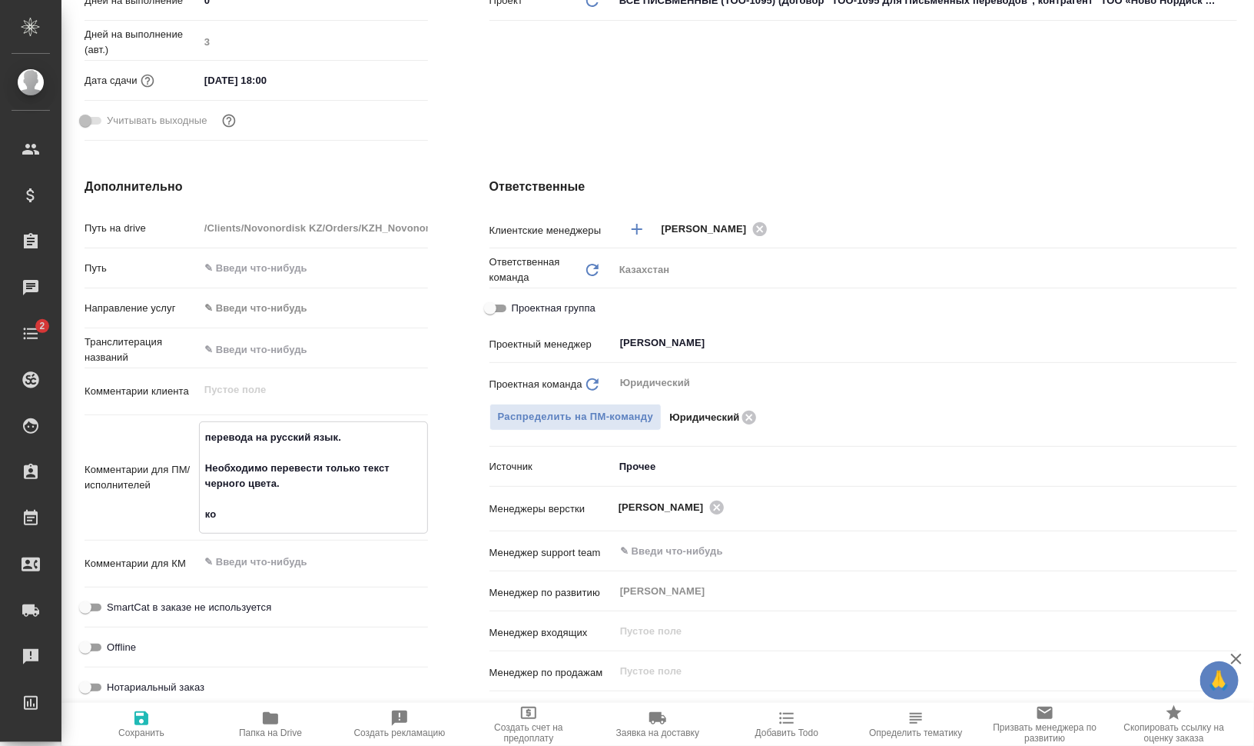
type textarea "x"
type textarea "перевода на русский язык. Необходимо перевести только текст черного цвета. комм"
type textarea "x"
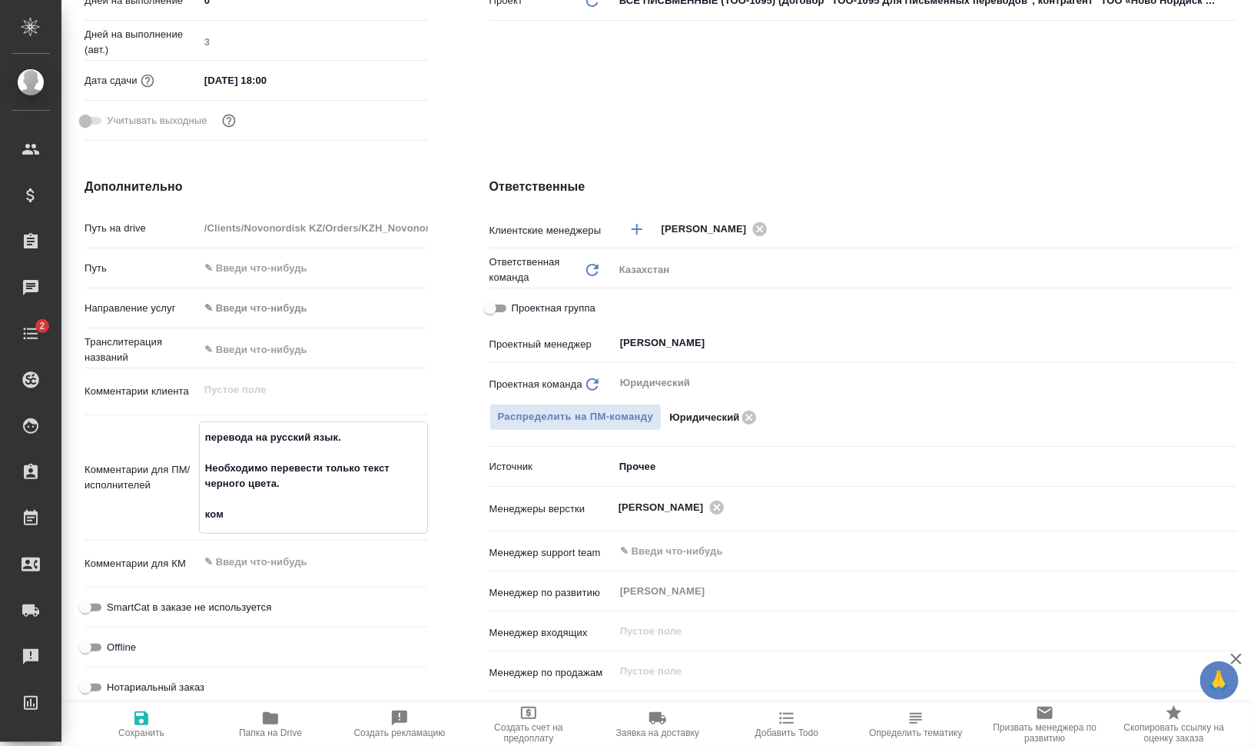
type textarea "x"
type textarea "перевода на русский язык. Необходимо перевести только текст черного цвета. комме"
type textarea "x"
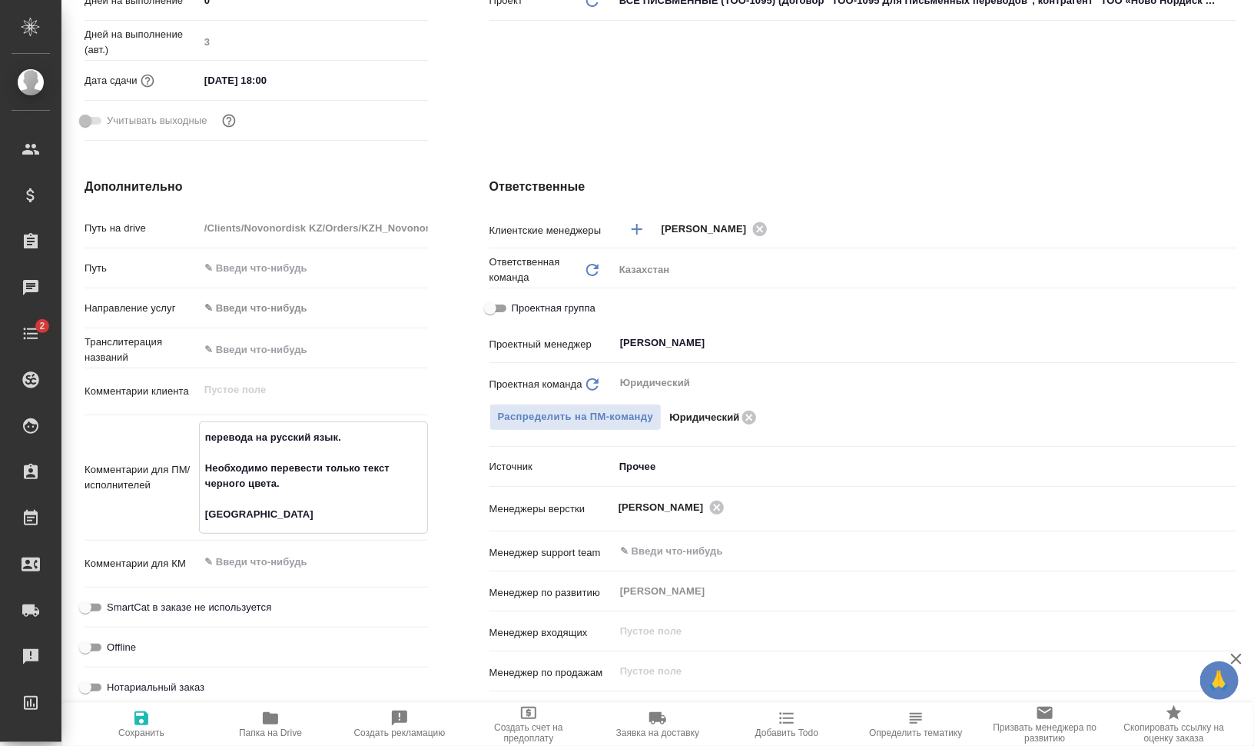
type textarea "x"
type textarea "перевода на русский язык. Необходимо перевести только текст черного цвета. комм…"
type textarea "x"
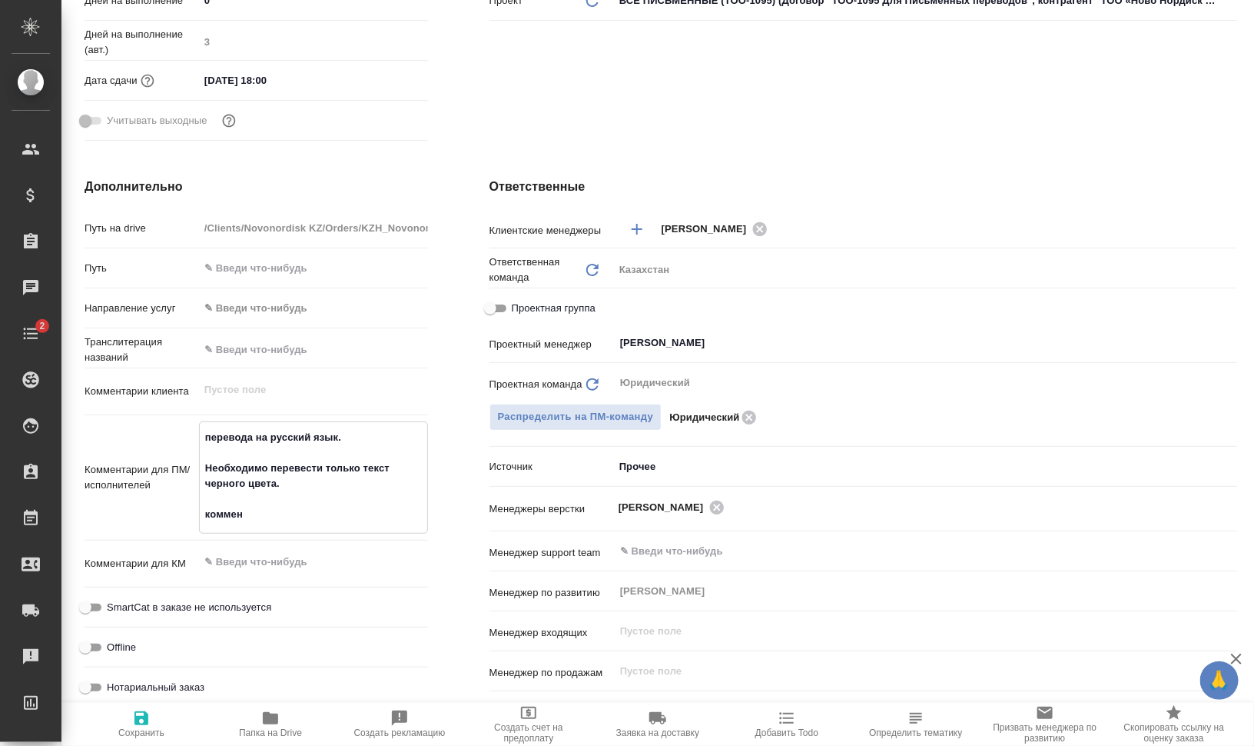
type textarea "перевода на русский язык. Необходимо перевести только текст черного цвета. комм…"
type textarea "x"
type textarea "перевода на русский язык. Необходимо перевести только текст черного цвета. комм…"
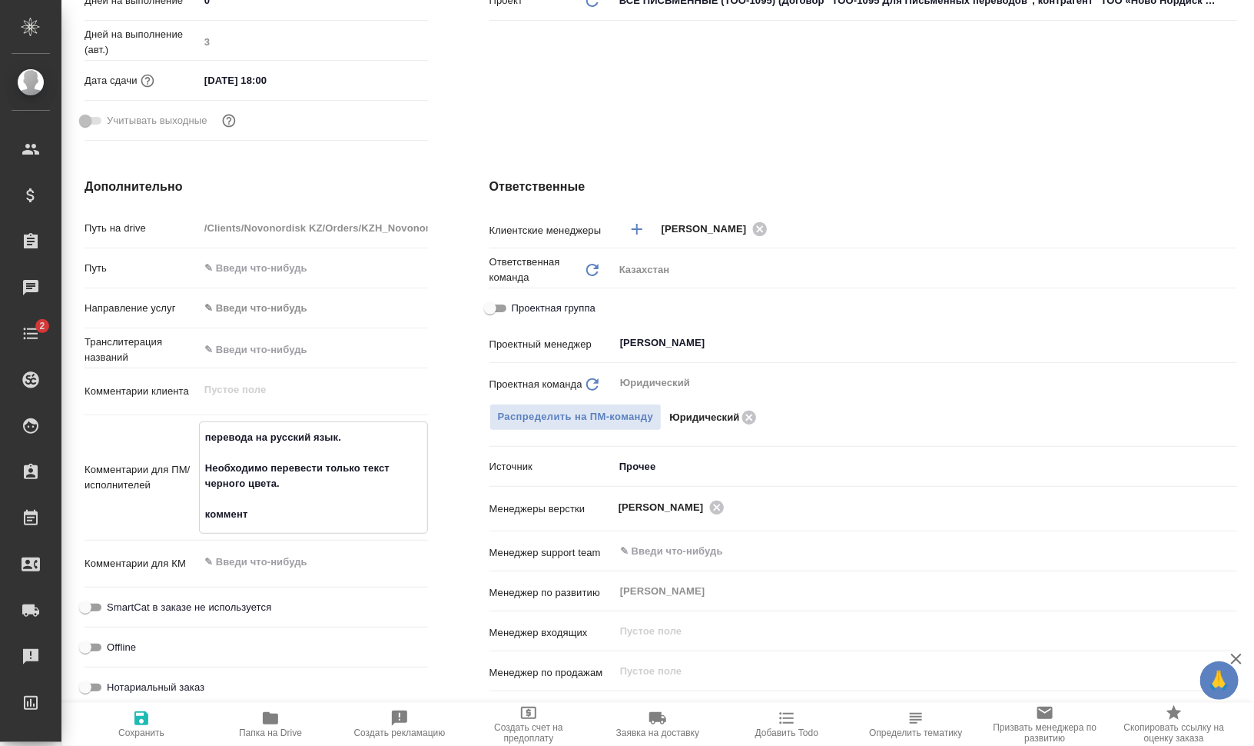
type textarea "x"
type textarea "перевода на русский язык. Необходимо перевести только текст черного цвета. комм…"
type textarea "x"
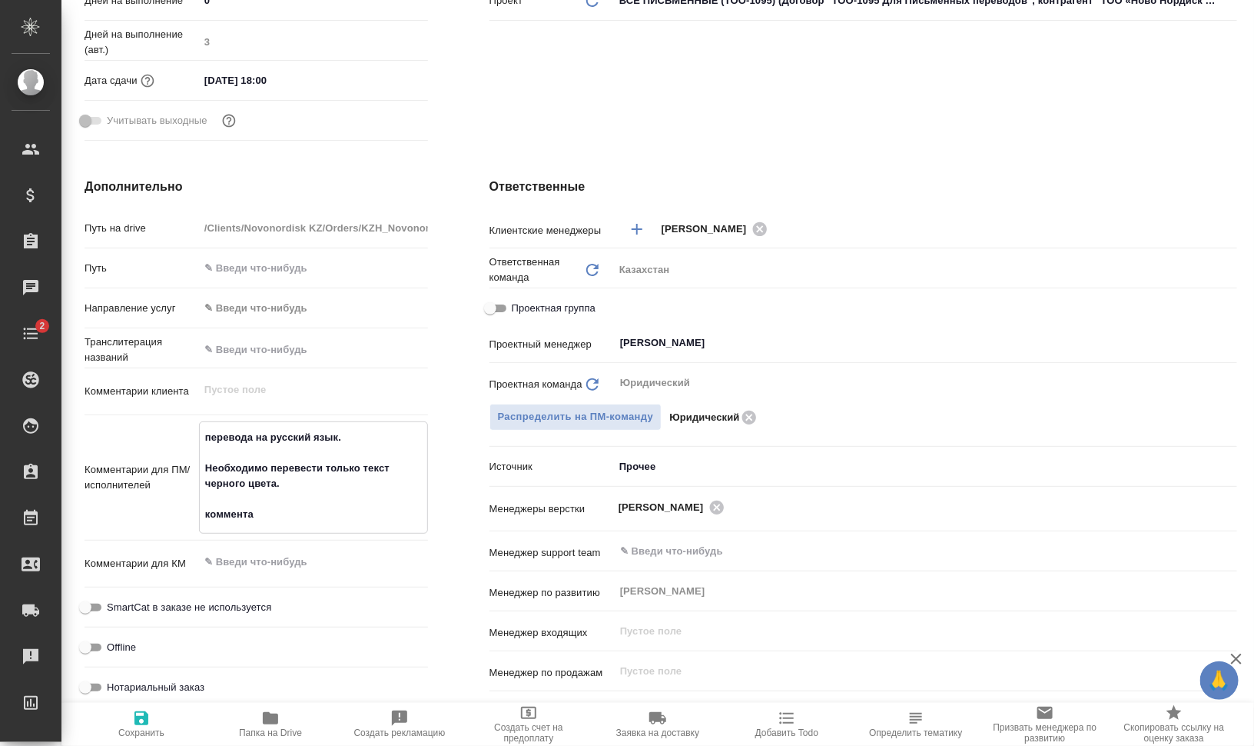
type textarea "x"
type textarea "перевода на русский язык. Необходимо перевести только текст черного цвета. комм…"
type textarea "x"
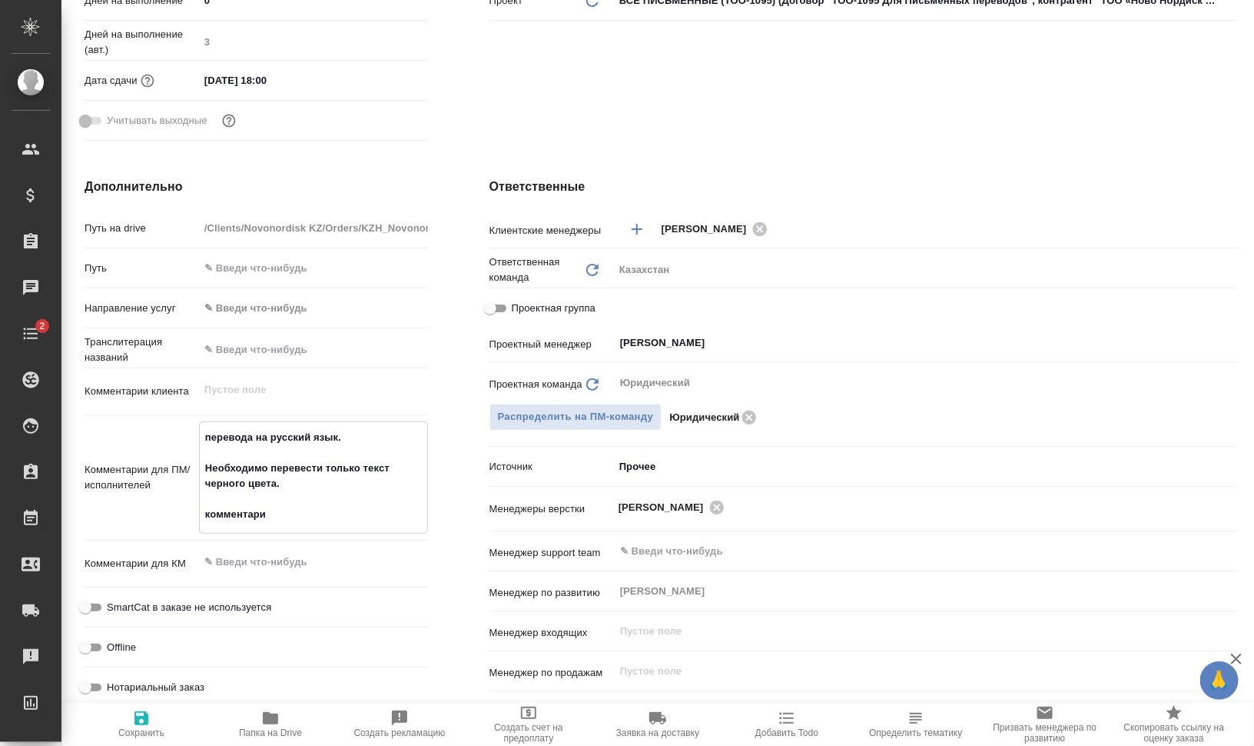
type textarea "x"
type textarea "перевода на русский язык. Необходимо перевести только текст черного цвета. комм…"
type textarea "x"
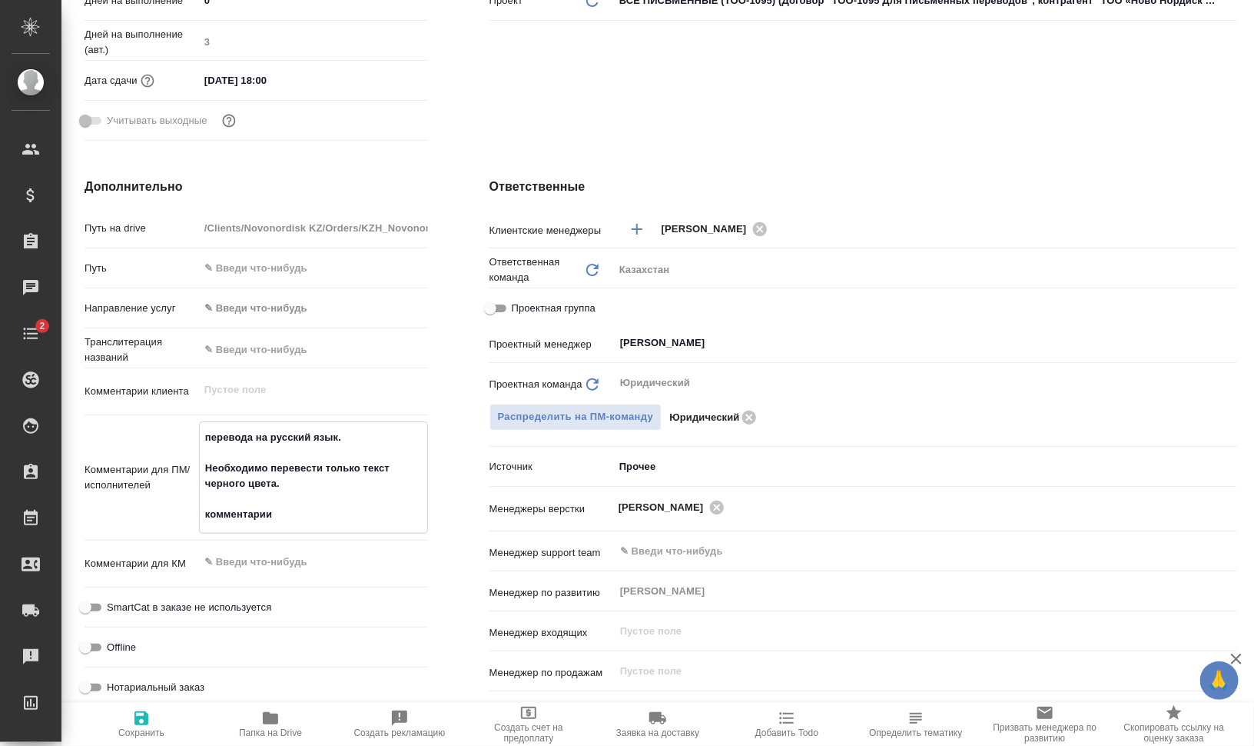
type textarea "перевода на русский язык. Необходимо перевести только текст черного цвета. комм…"
type textarea "x"
type textarea "перевода на русский язык. Необходимо перевести только текст черного цвета. комм…"
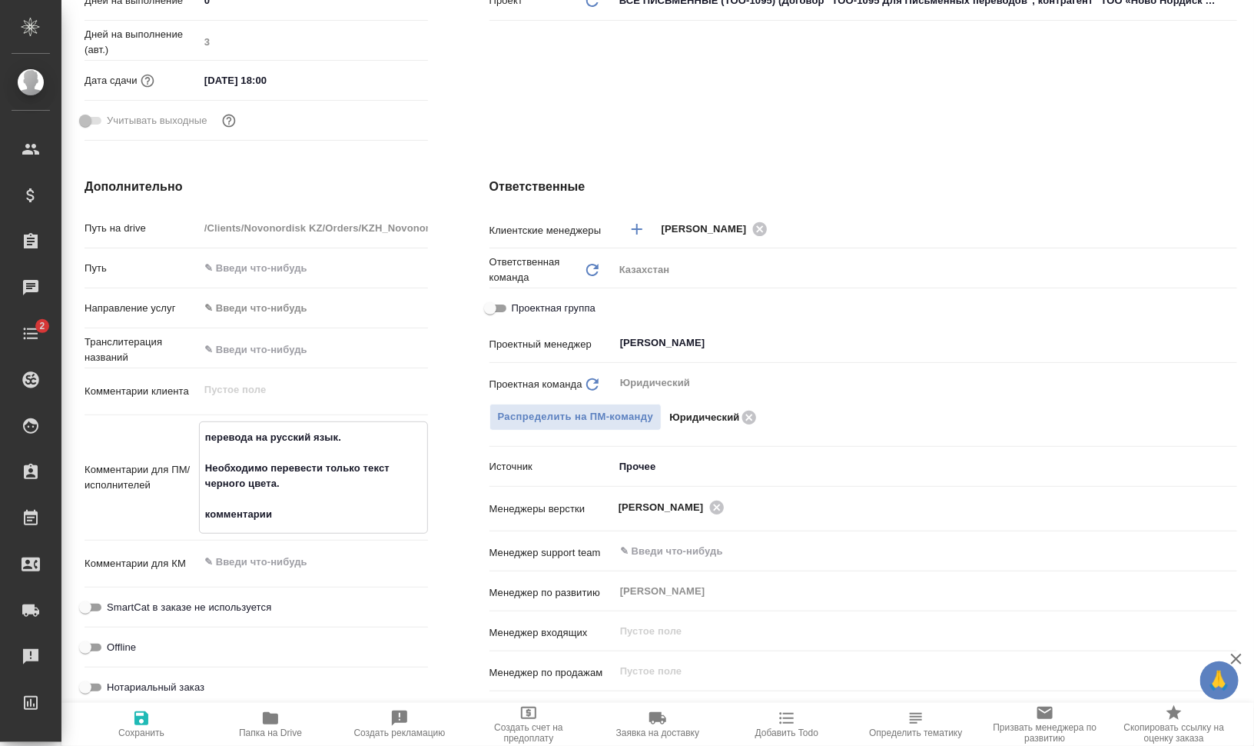
type textarea "x"
type textarea "перевода на русский язык. Необходимо перевести только текст черного цвета. комм…"
type textarea "x"
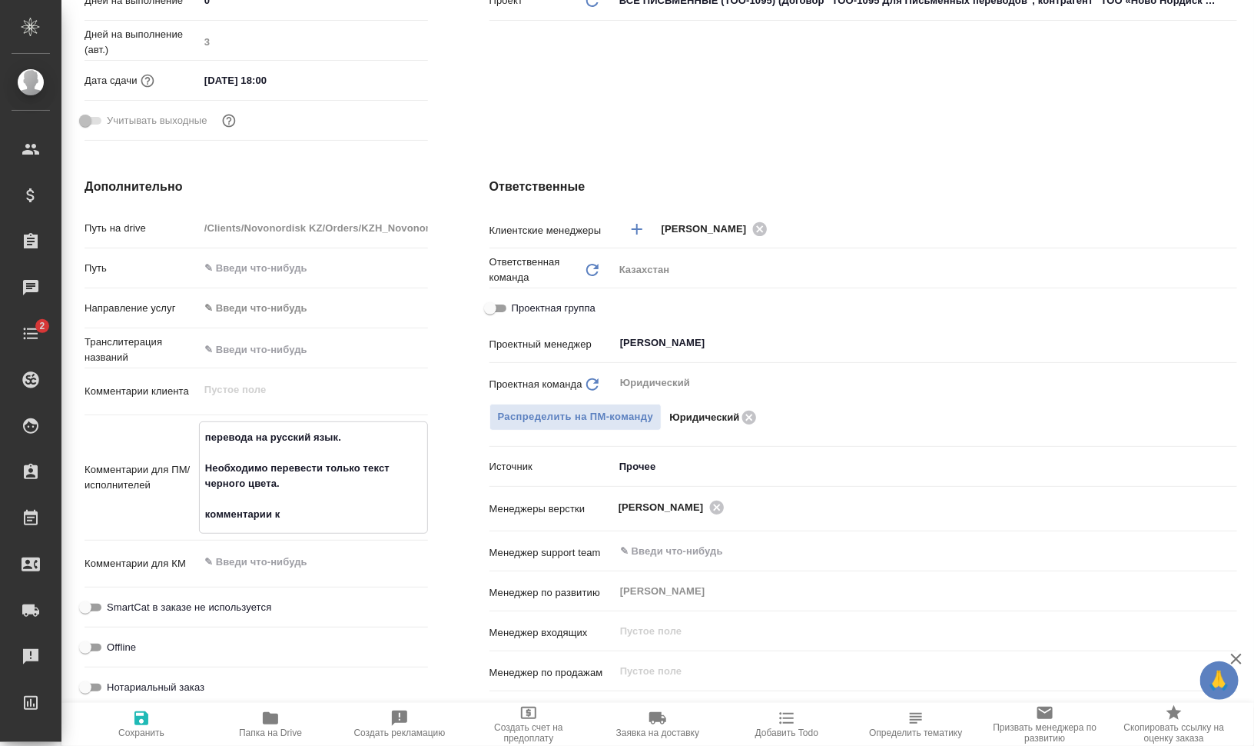
type textarea "x"
type textarea "перевода на русский язык. Необходимо перевести только текст черного цвета. комм…"
type textarea "x"
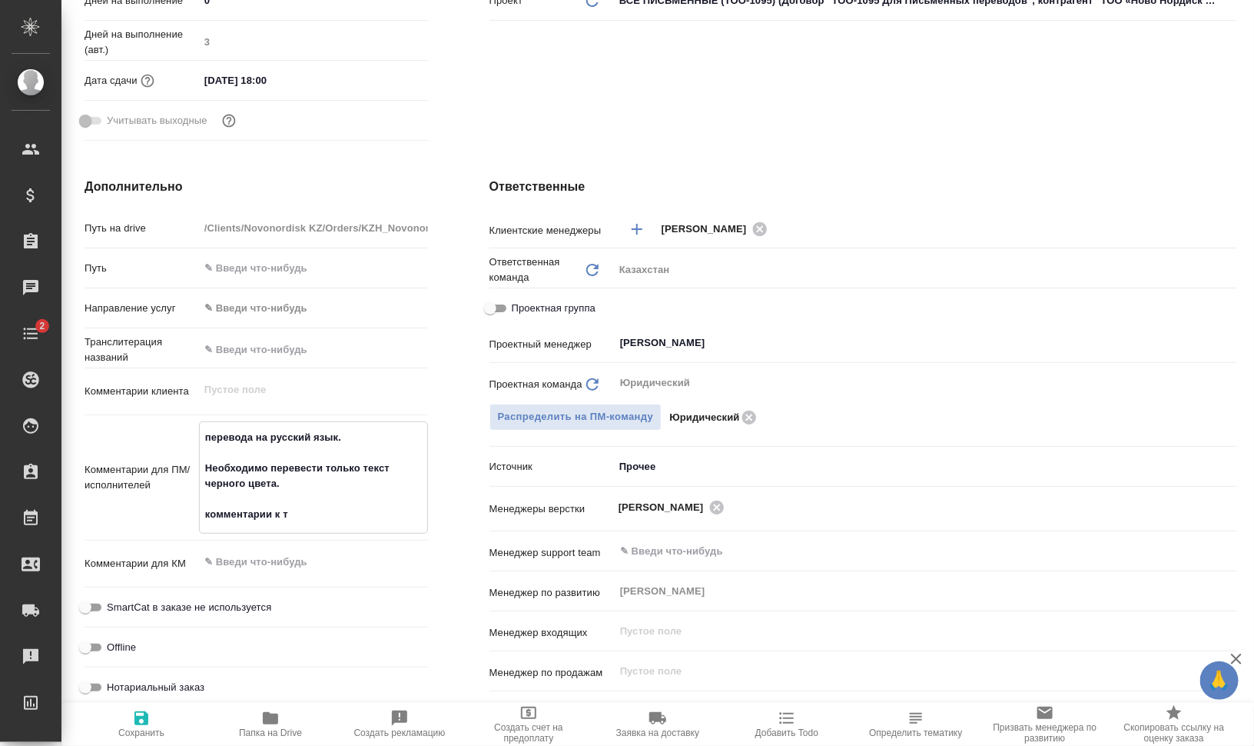
type textarea "перевода на русский язык. Необходимо перевести только текст черного цвета. комм…"
type textarea "x"
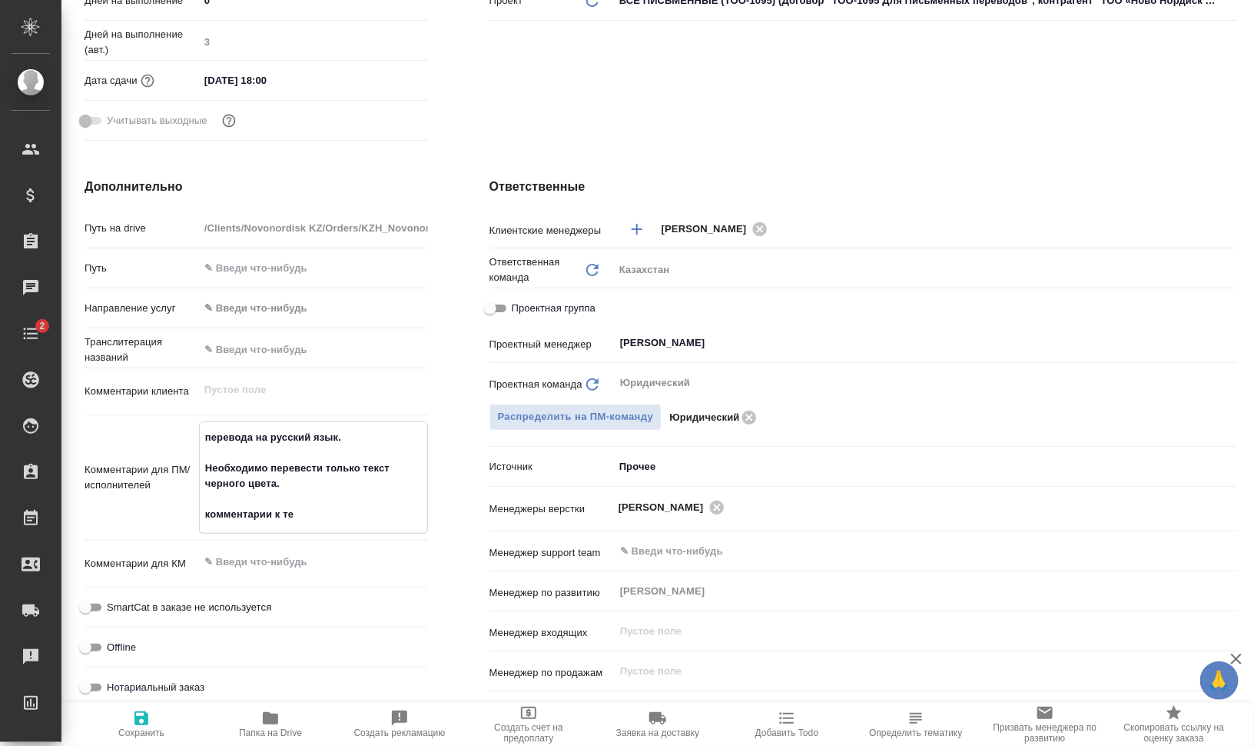
type textarea "перевода на русский язык. Необходимо перевести только текст черного цвета. комм…"
type textarea "x"
type textarea "перевода на русский язык. Необходимо перевести только текст черного цвета. комм…"
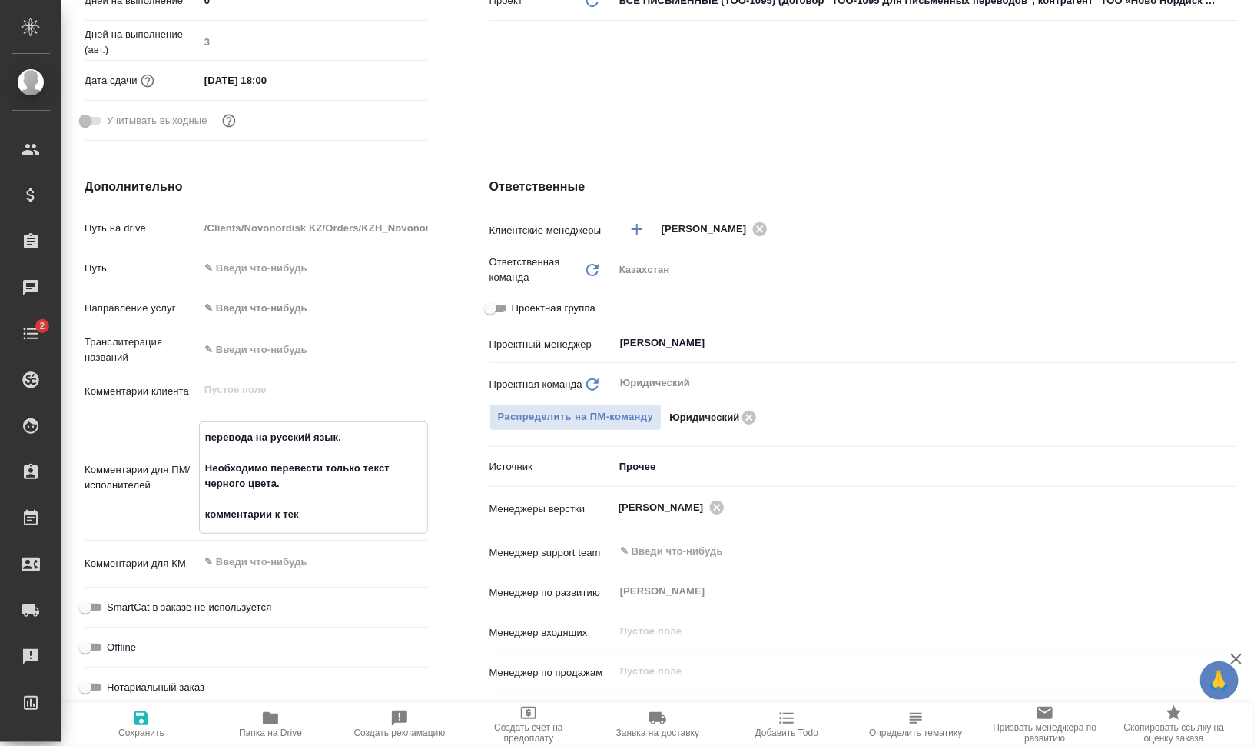
type textarea "x"
type textarea "перевода на русский язык. Необходимо перевести только текст черного цвета. комм…"
type textarea "x"
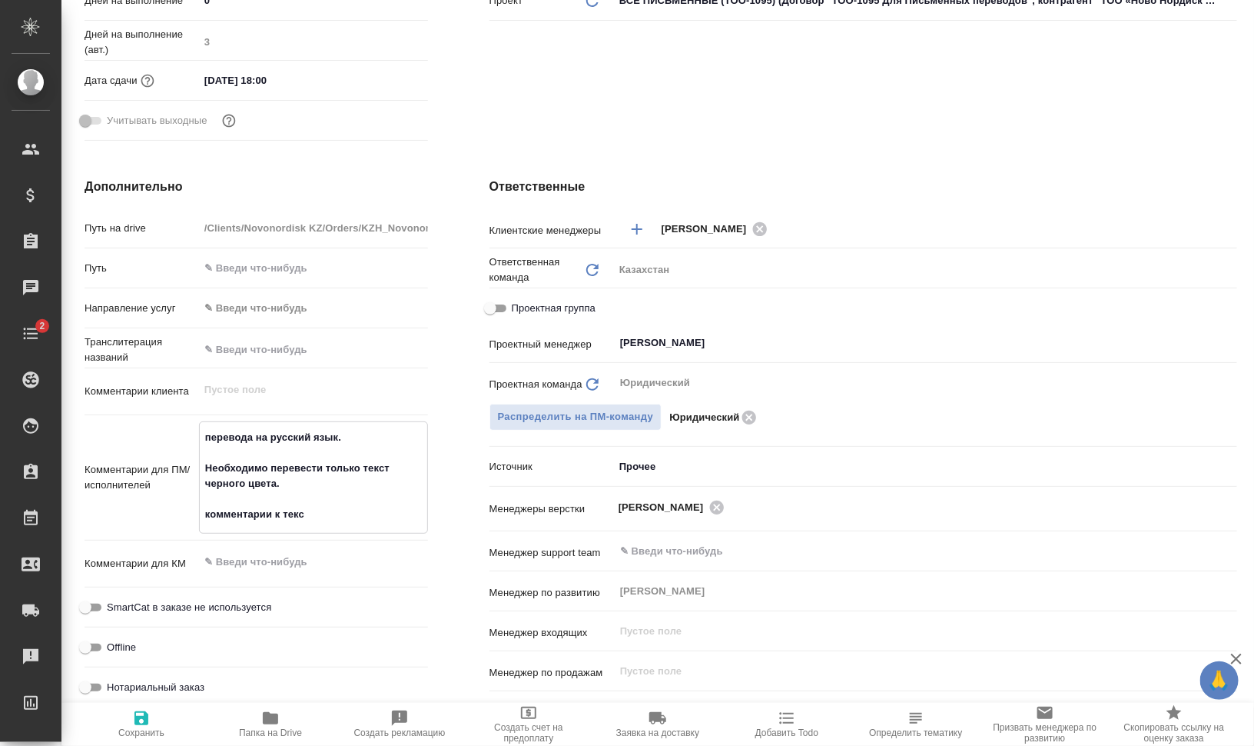
type textarea "x"
type textarea "перевода на русский язык. Необходимо перевести только текст черного цвета. комм…"
type textarea "x"
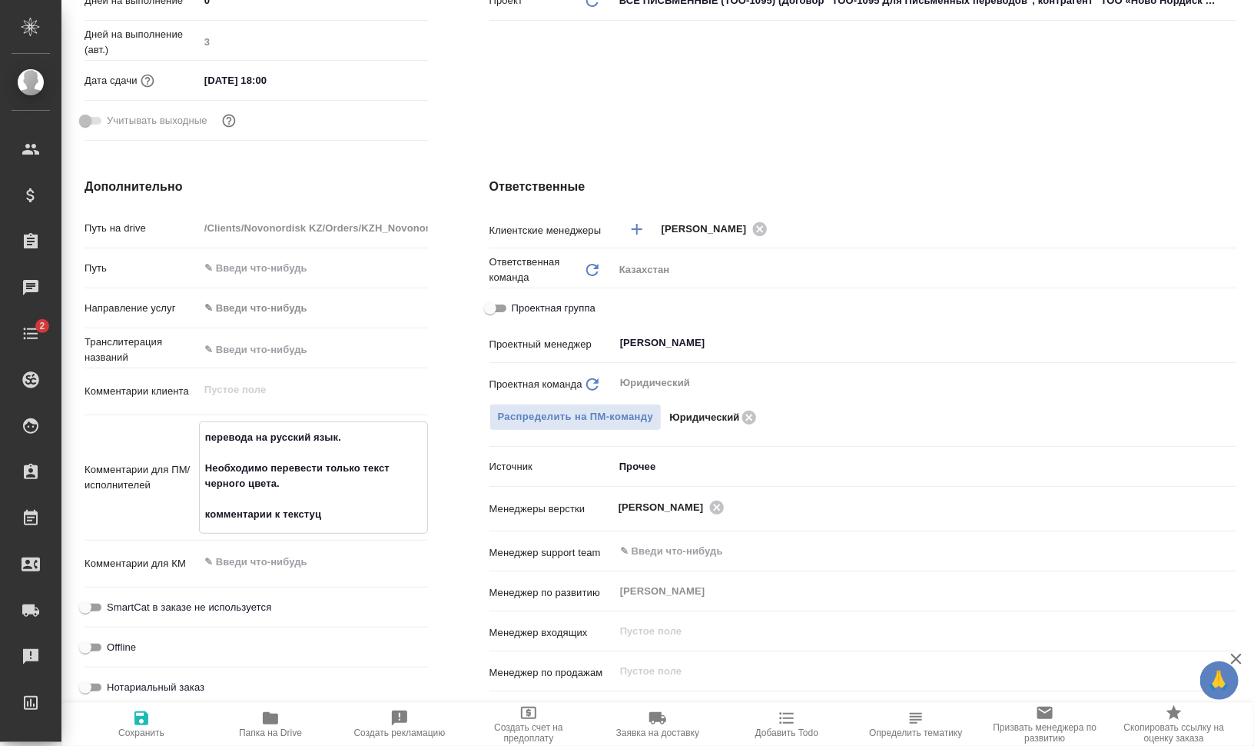
type textarea "x"
type textarea "перевода на русский язык. Необходимо перевести только текст черного цвета. комм…"
type textarea "x"
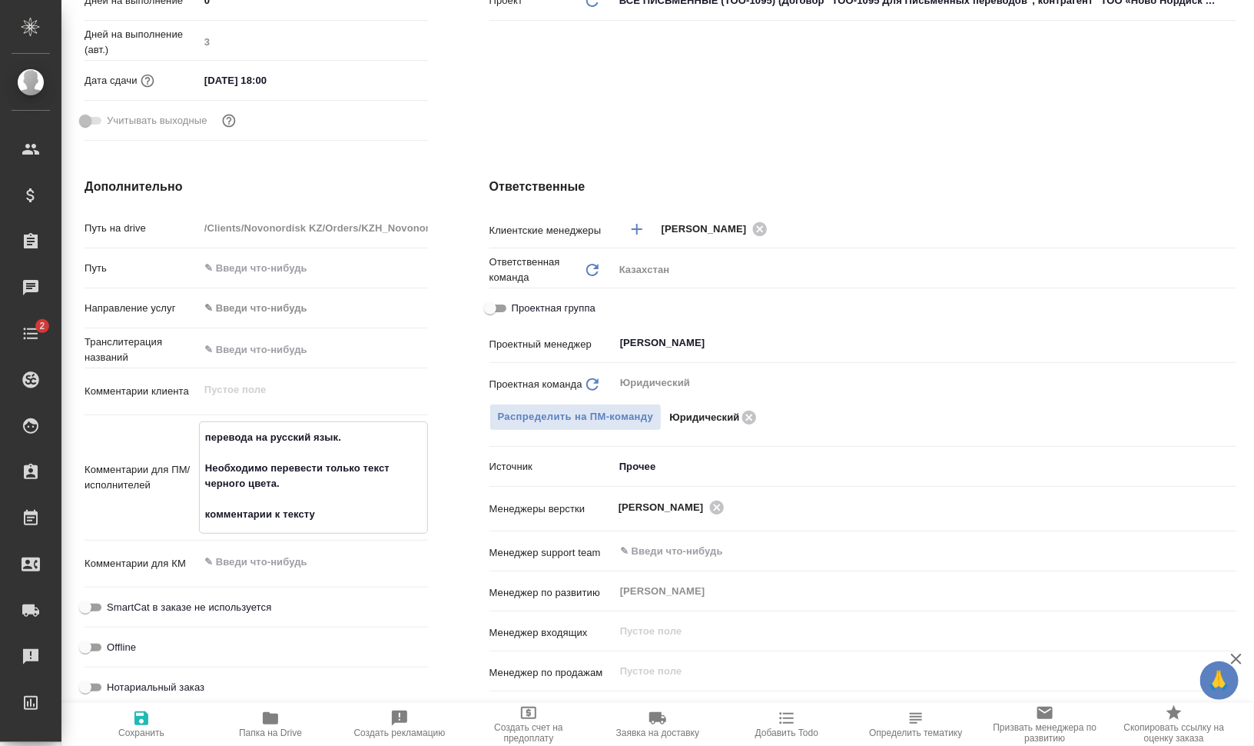
type textarea "перевода на русский язык. Необходимо перевести только текст черного цвета. комм…"
type textarea "x"
type textarea "перевода на русский язык. Необходимо перевести только текст черного цвета. комм…"
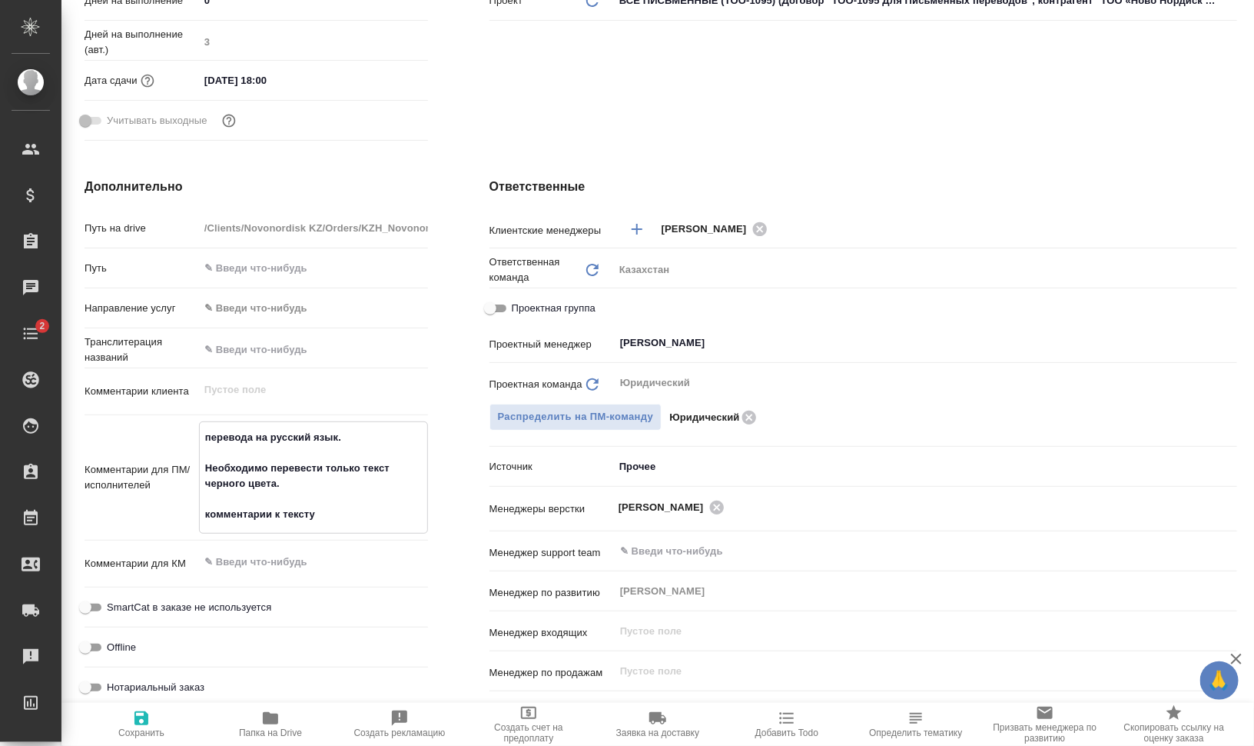
type textarea "x"
type textarea "перевода на русский язык. Необходимо перевести только текст черного цвета. комм…"
type textarea "x"
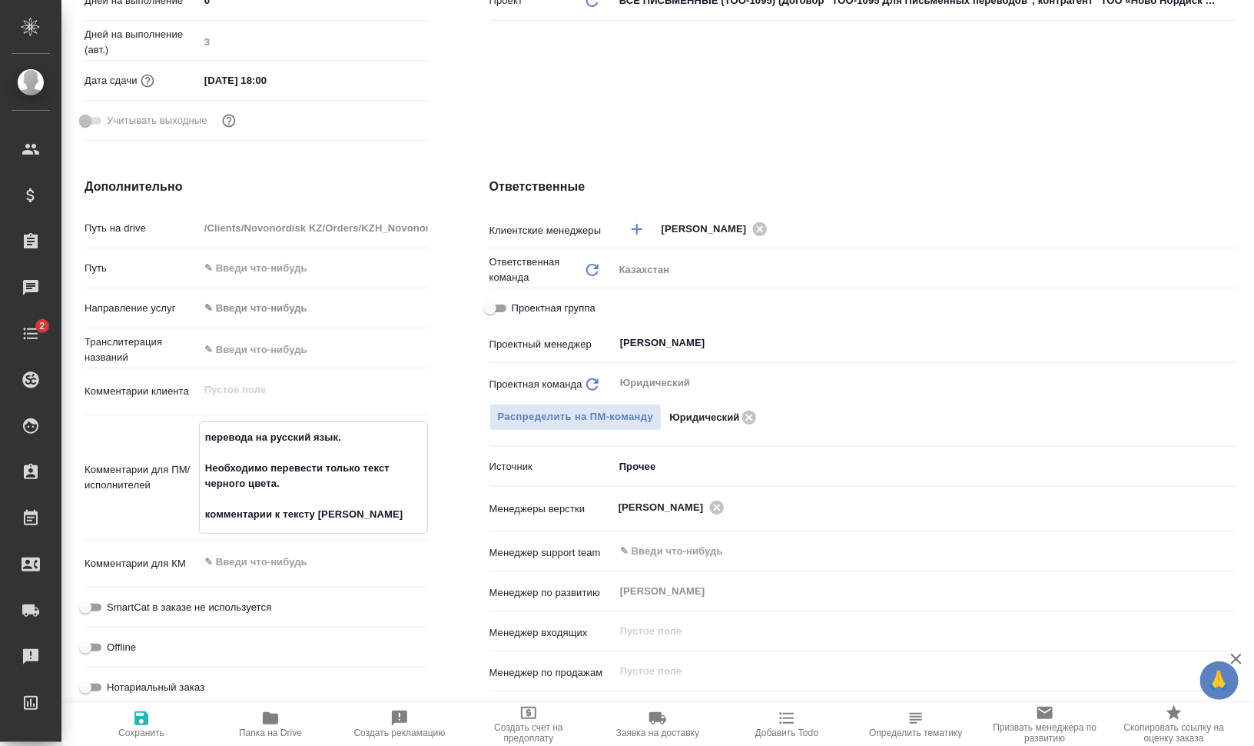
type textarea "x"
type textarea "перевода на русский язык. Необходимо перевести только текст черного цвета. комм…"
type textarea "x"
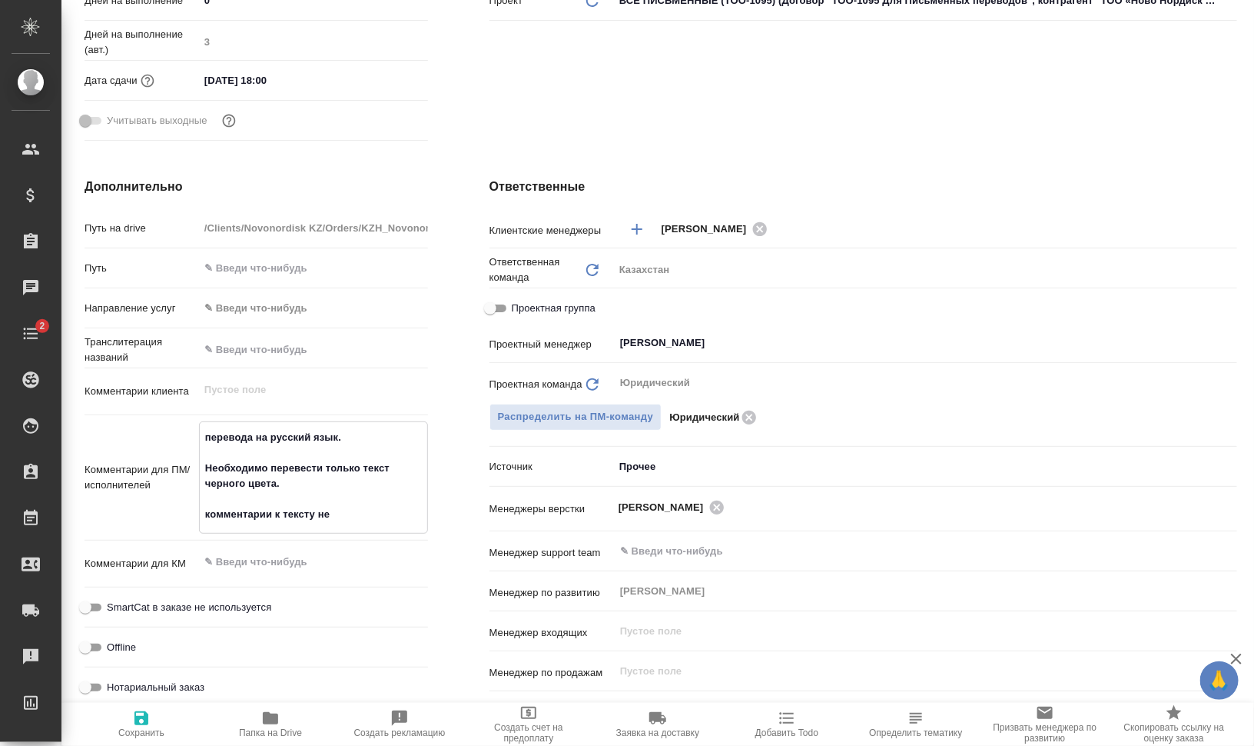
type textarea "x"
type textarea "перевода на русский язык. Необходимо перевести только текст черного цвета. комм…"
type textarea "x"
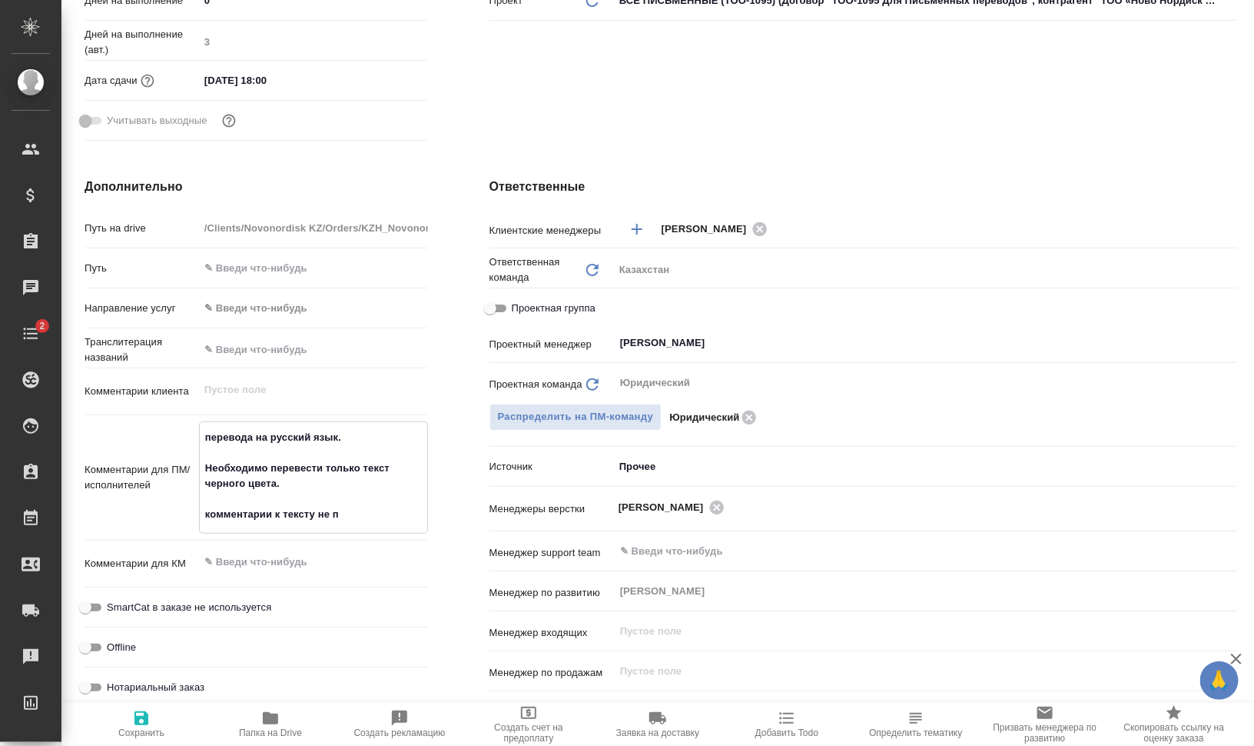
type textarea "перевода на русский язык. Необходимо перевести только текст черного цвета. комм…"
type textarea "x"
type textarea "перевода на русский язык. Необходимо перевести только текст черного цвета. комм…"
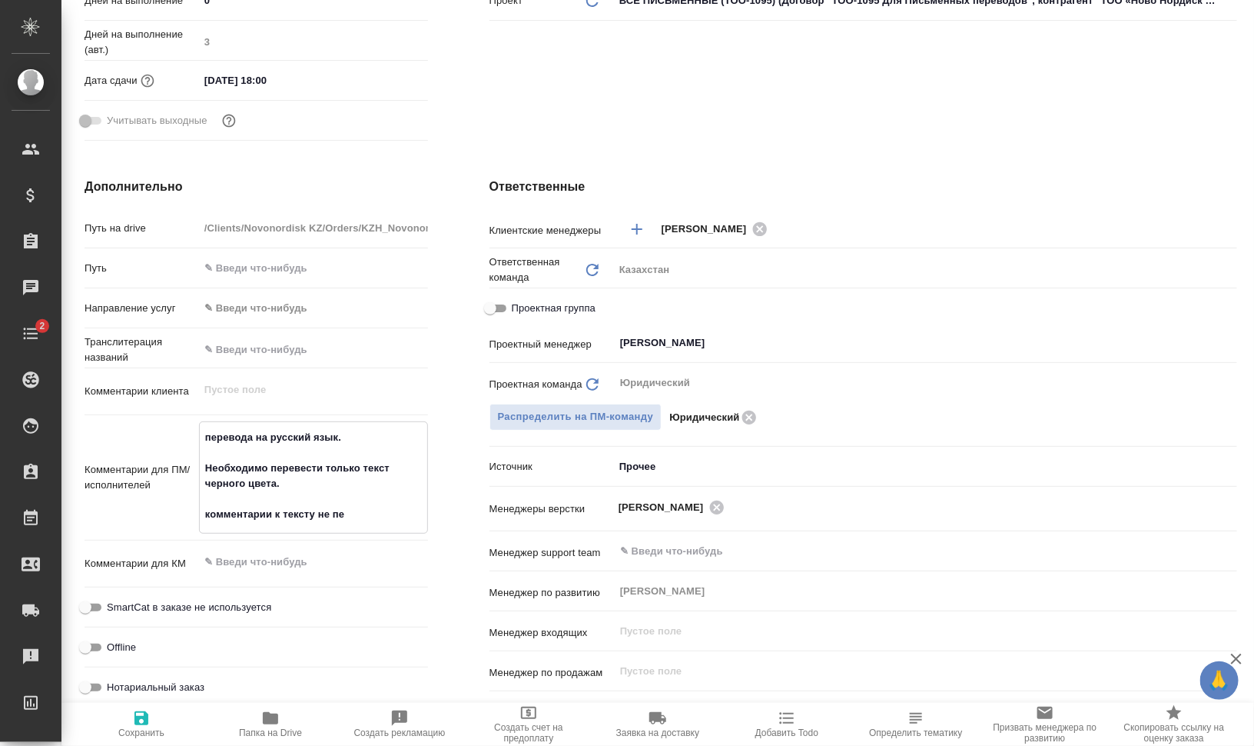
type textarea "x"
click at [130, 728] on span "Сохранить" at bounding box center [141, 732] width 46 height 11
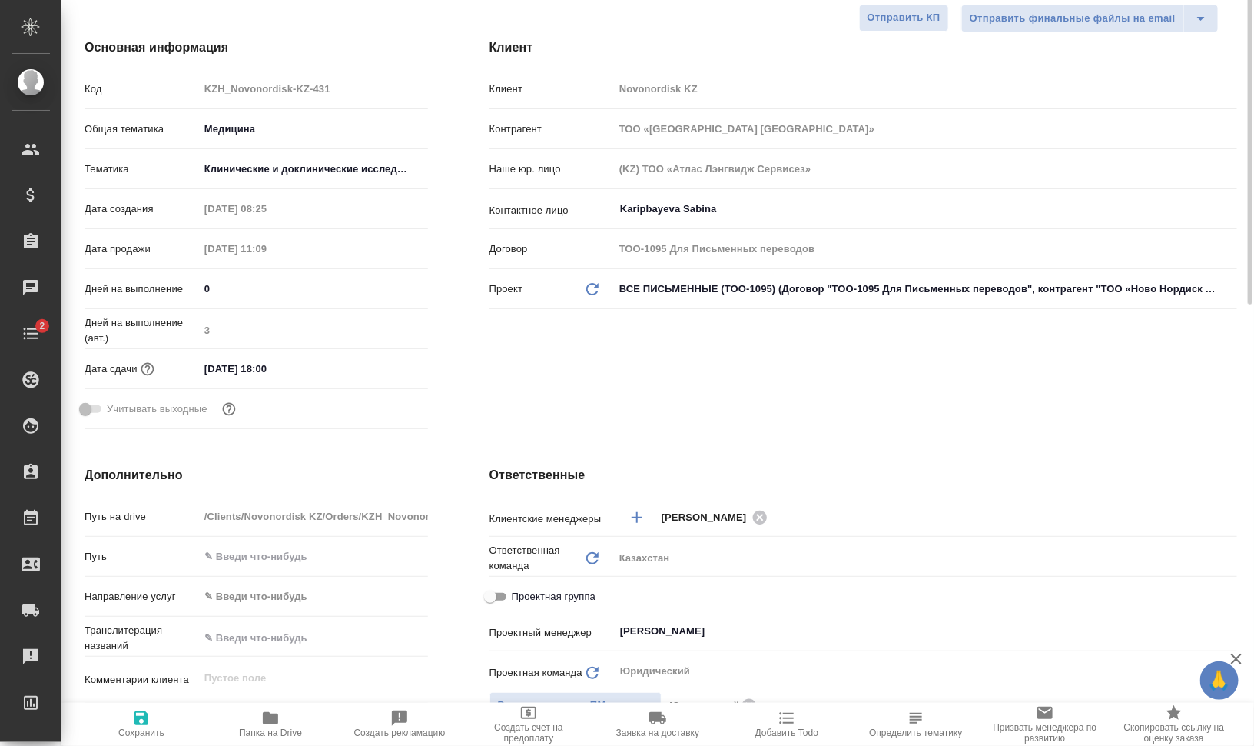
scroll to position [0, 0]
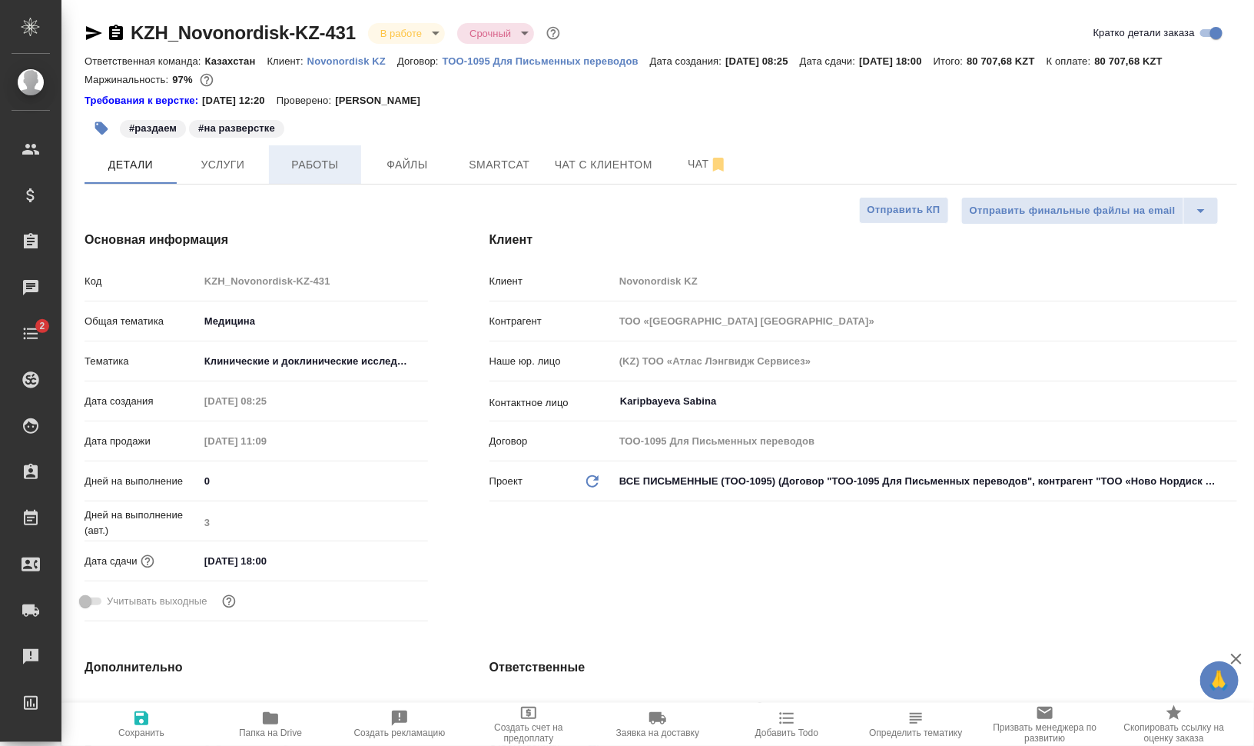
click at [321, 153] on button "Работы" at bounding box center [315, 164] width 92 height 38
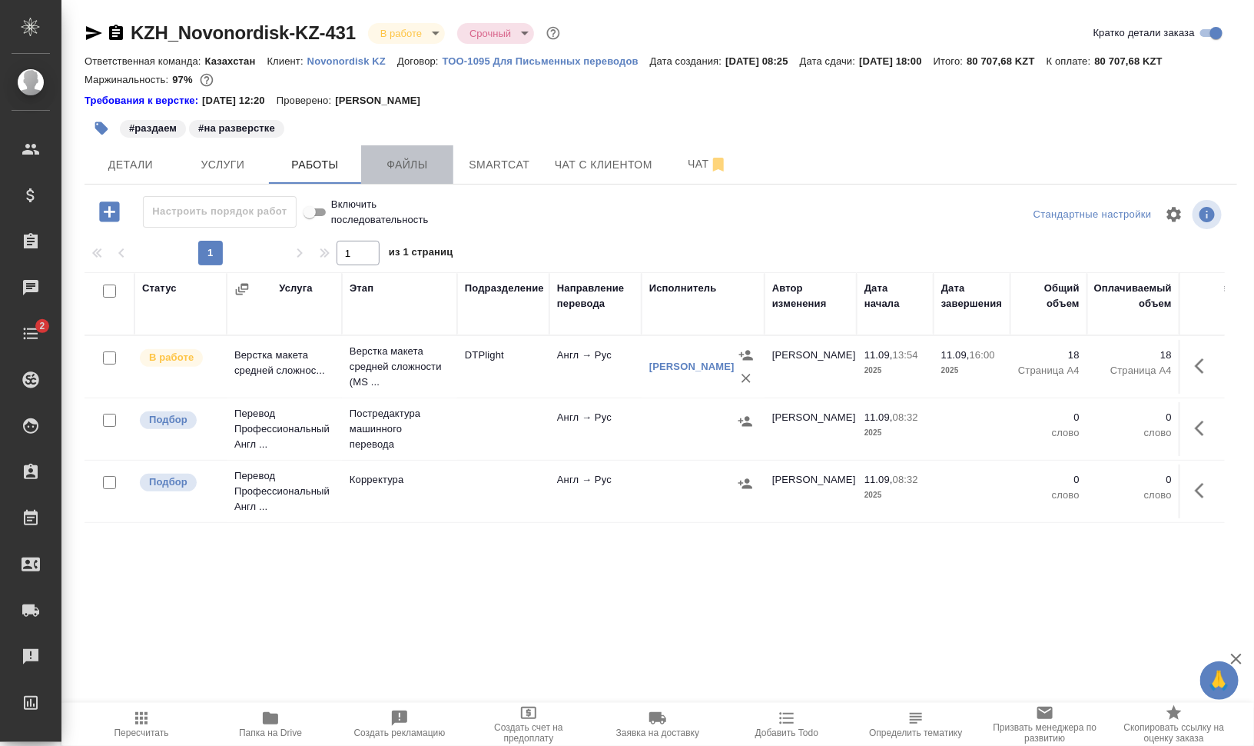
click at [393, 154] on button "Файлы" at bounding box center [407, 164] width 92 height 38
click at [312, 162] on span "Работы" at bounding box center [315, 164] width 74 height 19
click at [399, 164] on span "Файлы" at bounding box center [407, 164] width 74 height 19
click at [296, 161] on span "Работы" at bounding box center [315, 164] width 74 height 19
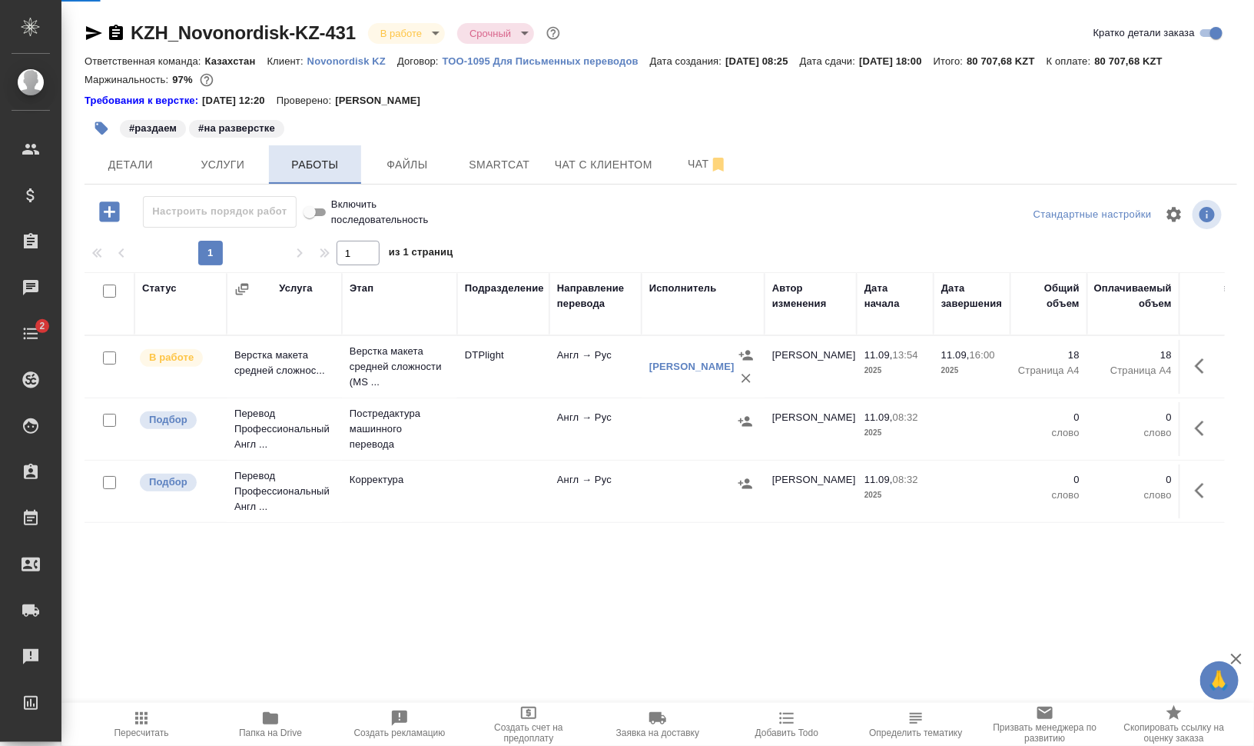
click at [296, 161] on span "Работы" at bounding box center [315, 164] width 74 height 19
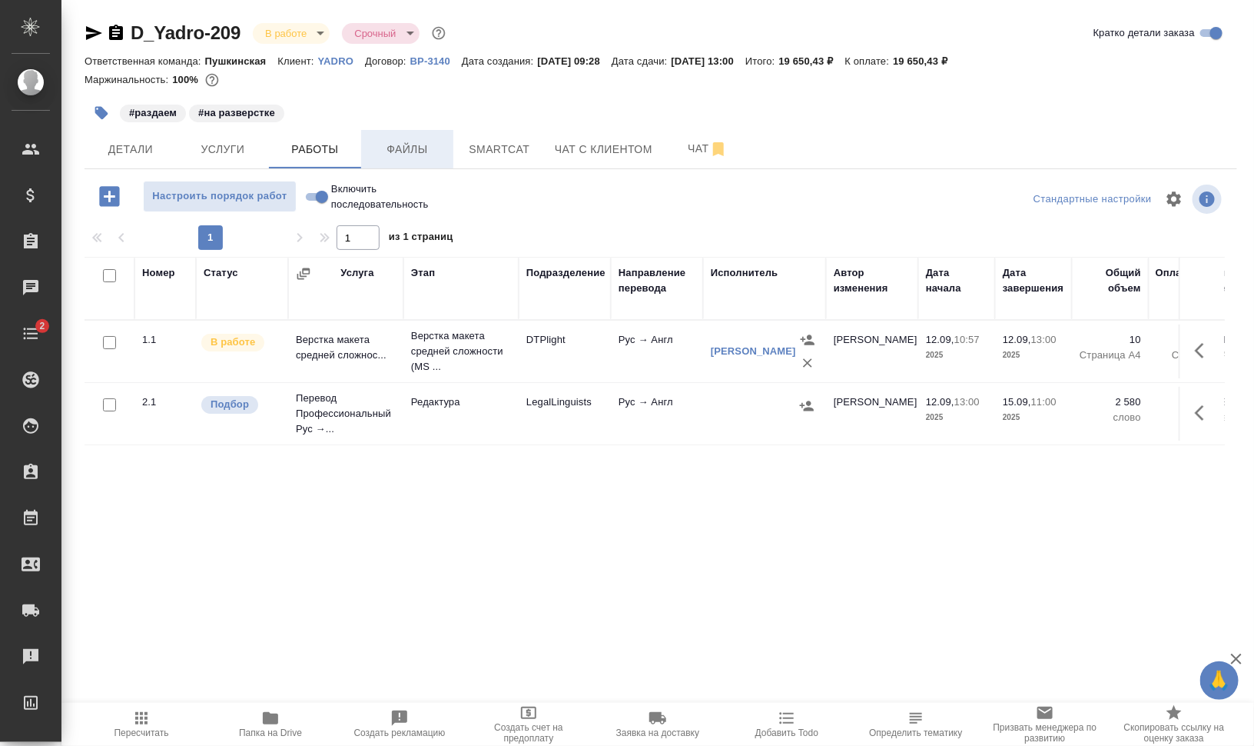
click at [412, 152] on span "Файлы" at bounding box center [407, 149] width 74 height 19
click at [312, 151] on span "Работы" at bounding box center [315, 149] width 74 height 19
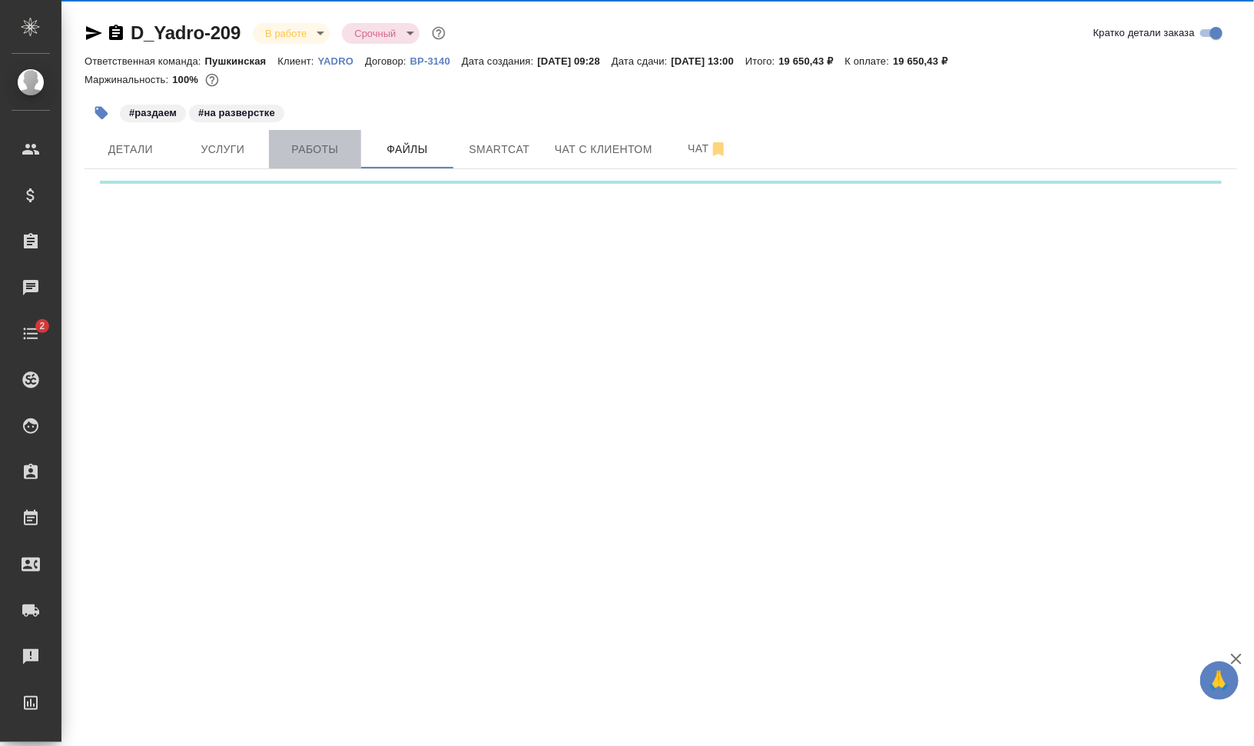
click at [316, 147] on span "Работы" at bounding box center [315, 149] width 74 height 19
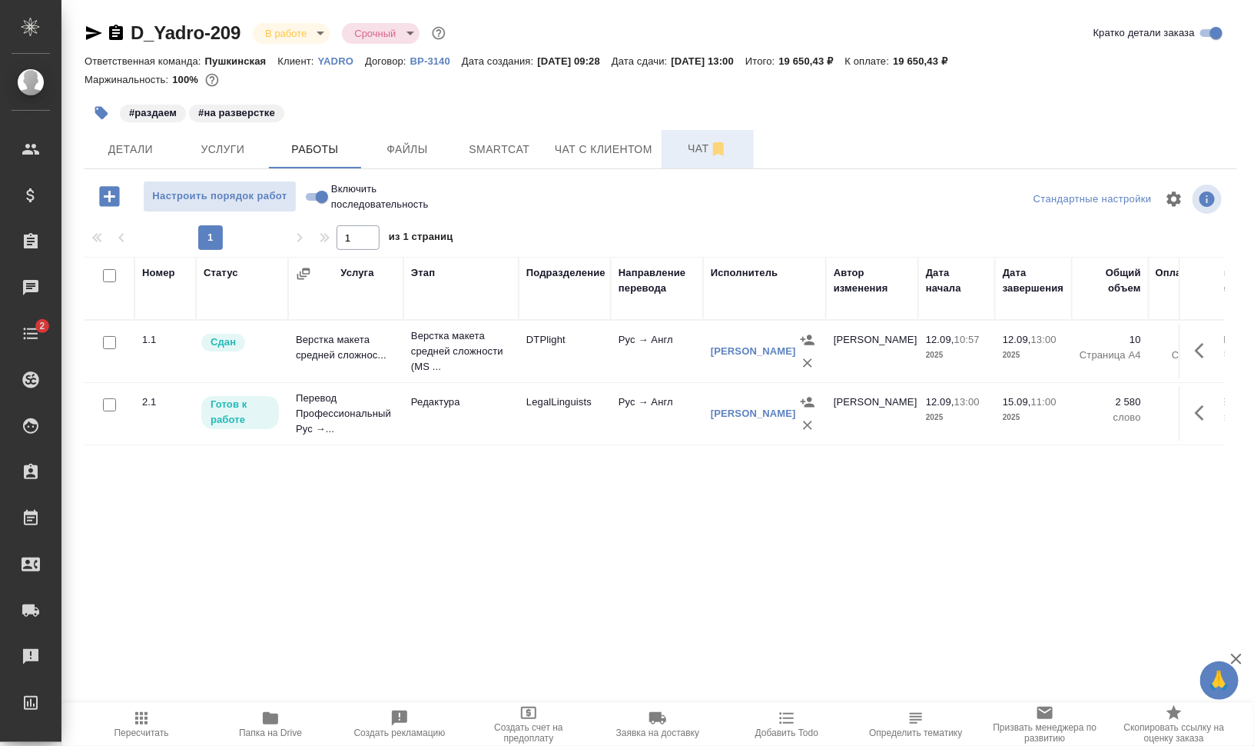
click at [692, 137] on button "Чат" at bounding box center [708, 149] width 92 height 38
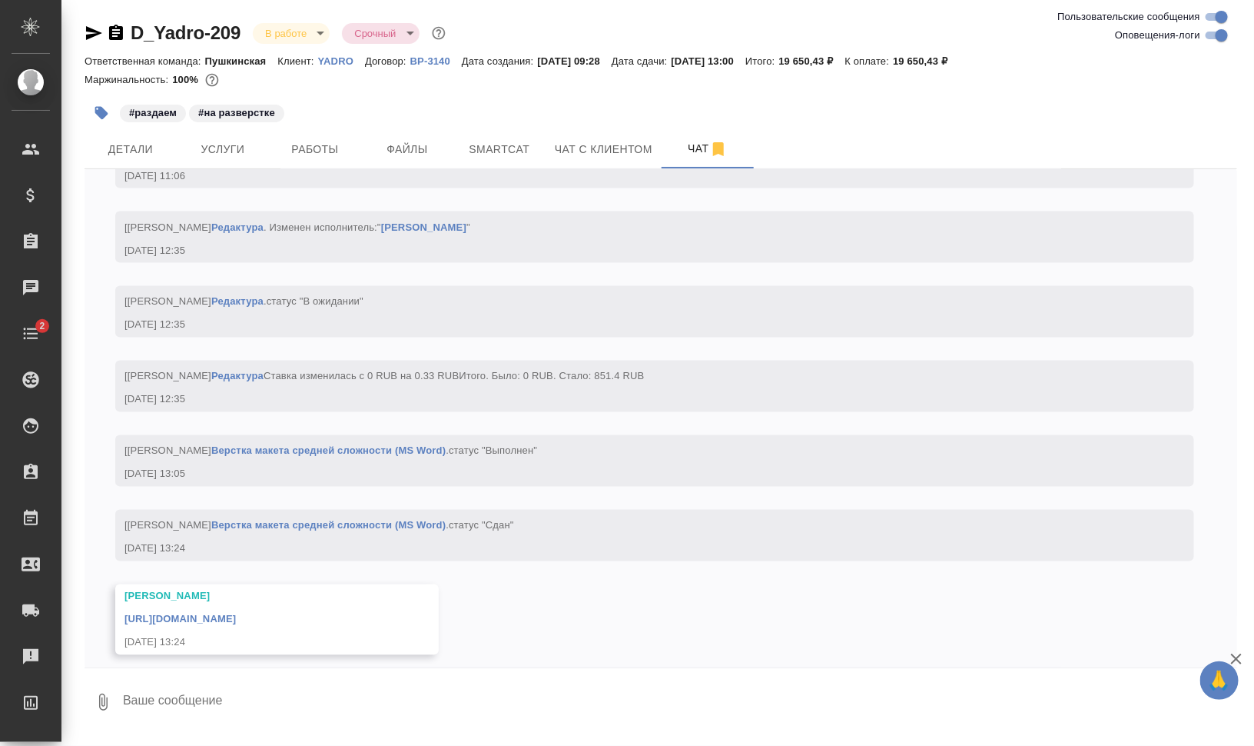
scroll to position [3726, 0]
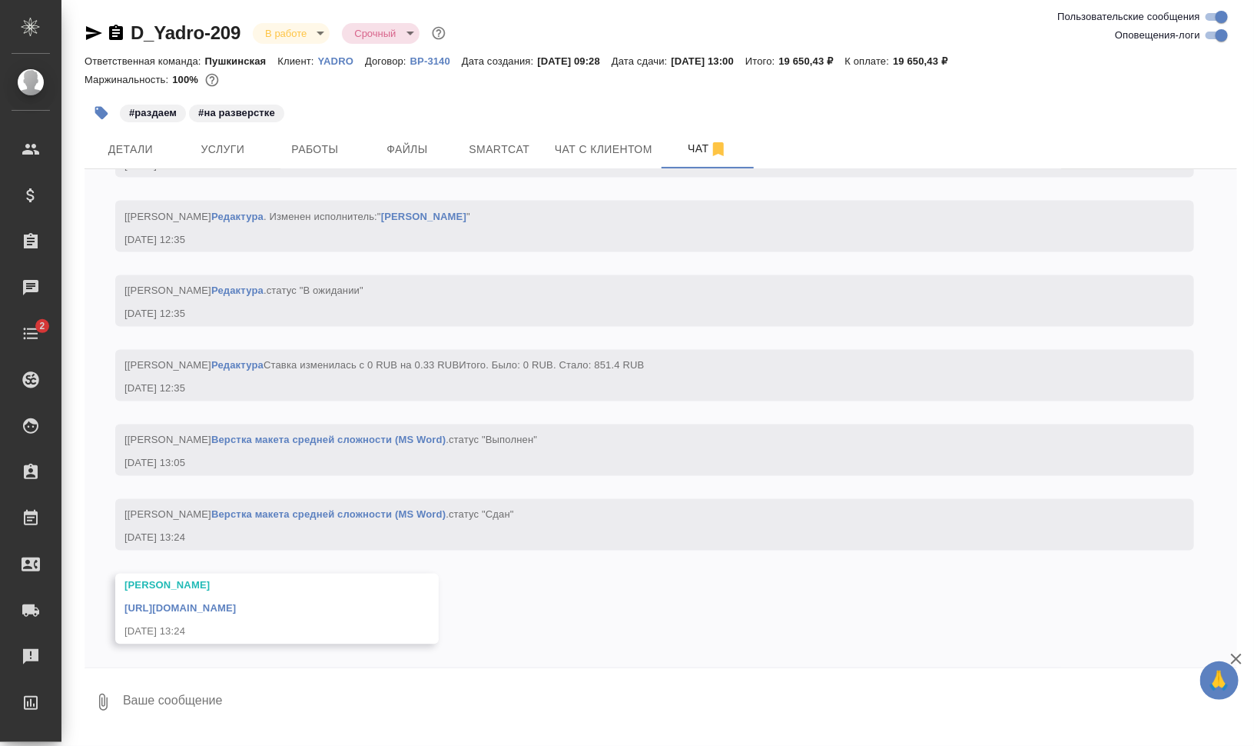
click at [236, 608] on link "https://drive.awatera.com/apps/files/files/10354044?dir=/Shares/YADRO/Orders/D_…" at bounding box center [180, 609] width 111 height 12
click at [531, 152] on span "Smartcat" at bounding box center [500, 149] width 74 height 19
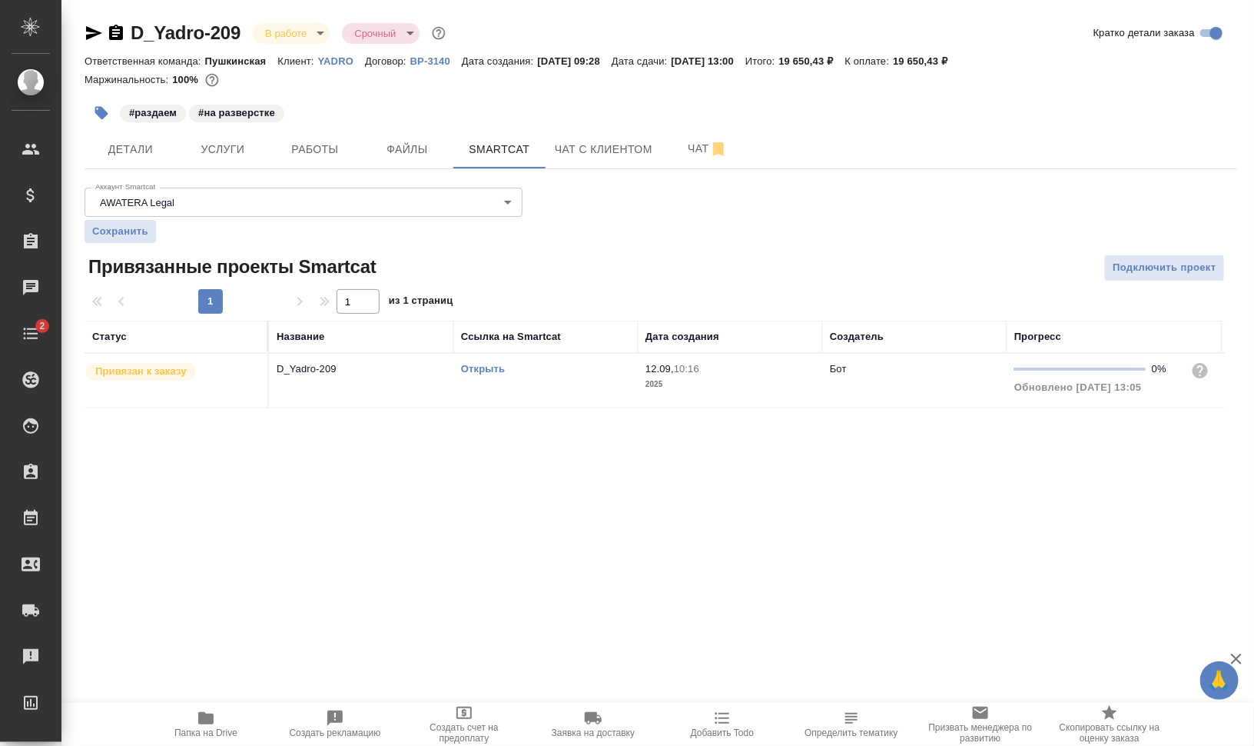
click at [481, 367] on link "Открыть" at bounding box center [483, 369] width 44 height 12
click at [306, 140] on span "Работы" at bounding box center [315, 149] width 74 height 19
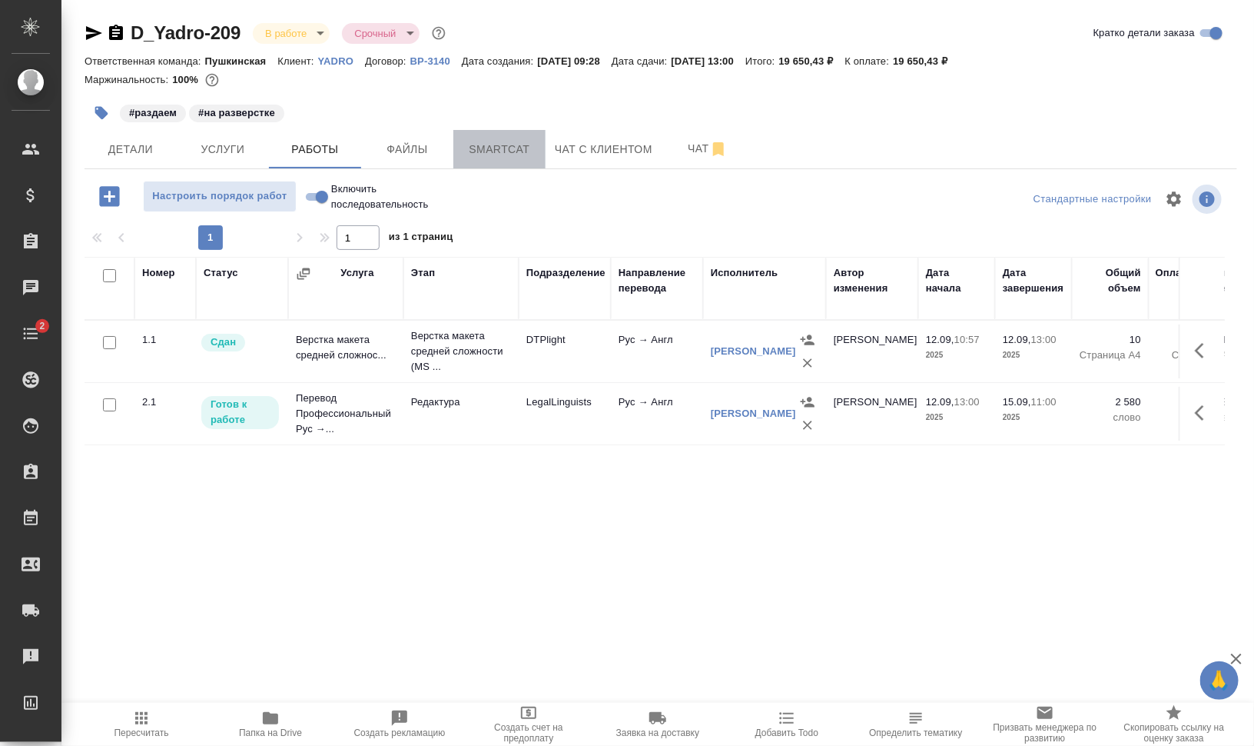
click at [538, 143] on button "Smartcat" at bounding box center [499, 149] width 92 height 38
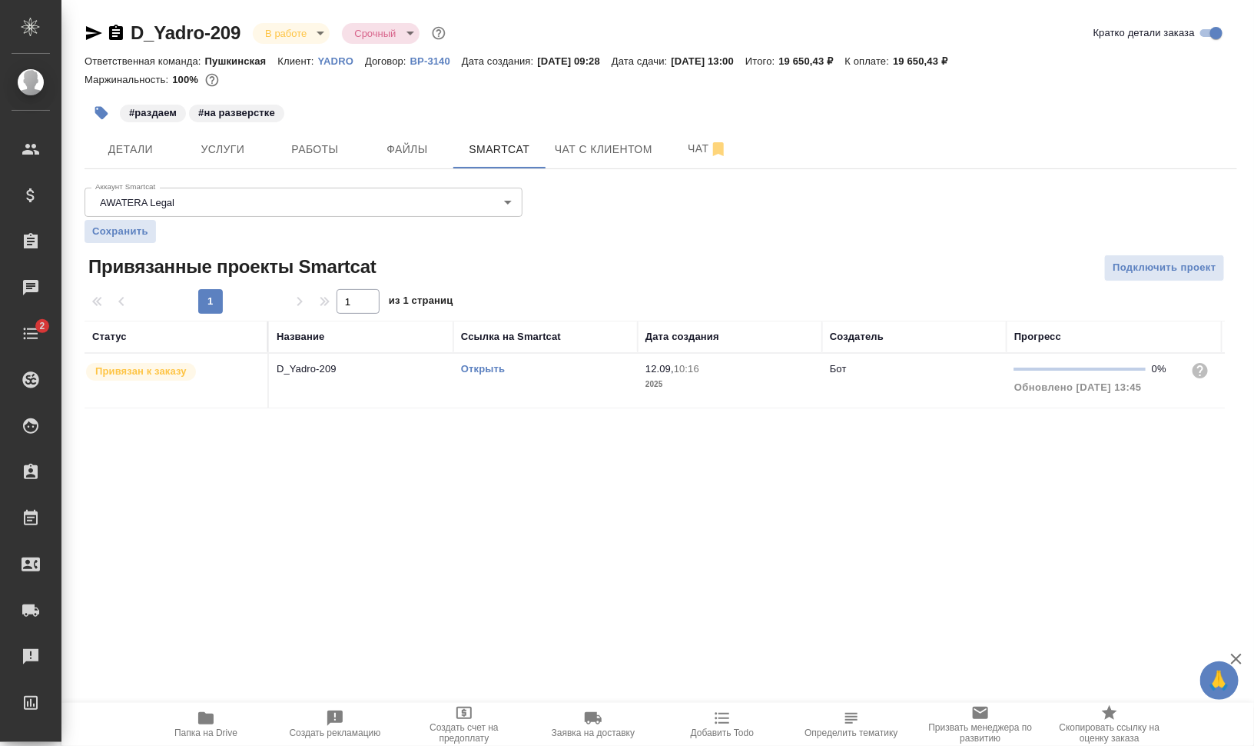
click at [500, 394] on td "Открыть" at bounding box center [545, 381] width 184 height 54
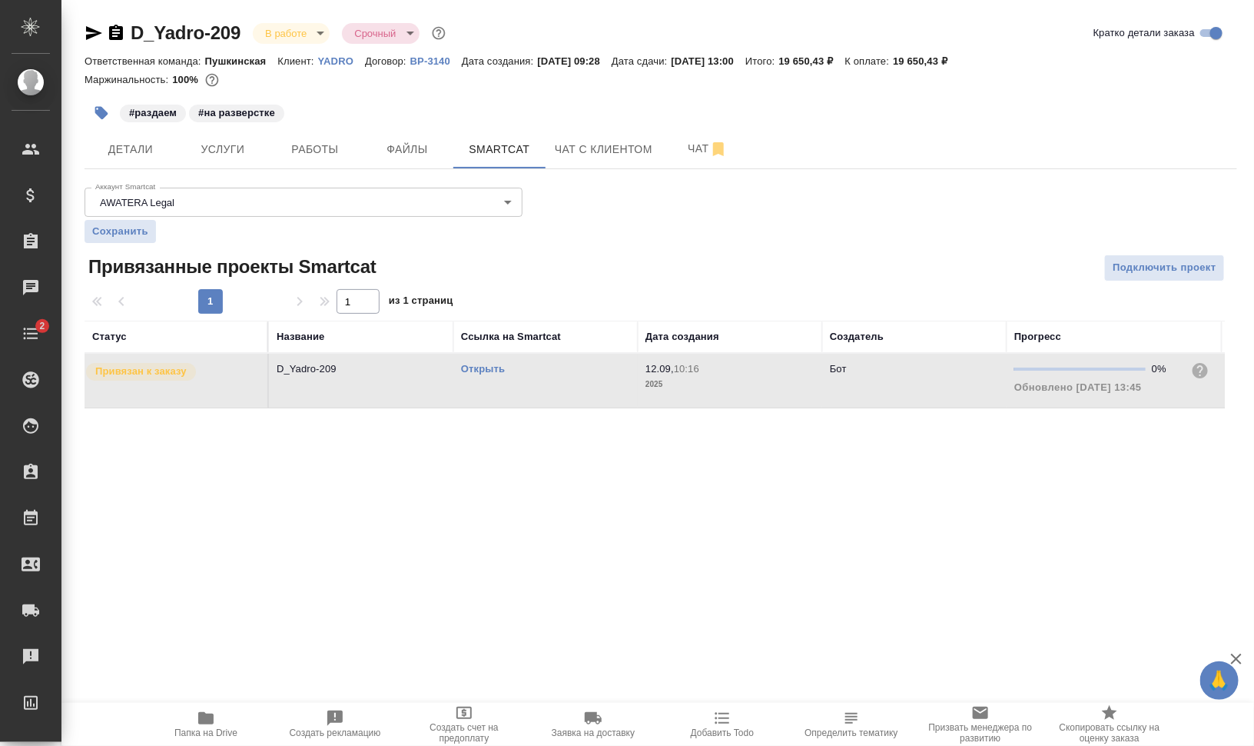
click at [500, 394] on td "Открыть" at bounding box center [545, 381] width 184 height 54
click at [99, 110] on icon "button" at bounding box center [101, 113] width 13 height 13
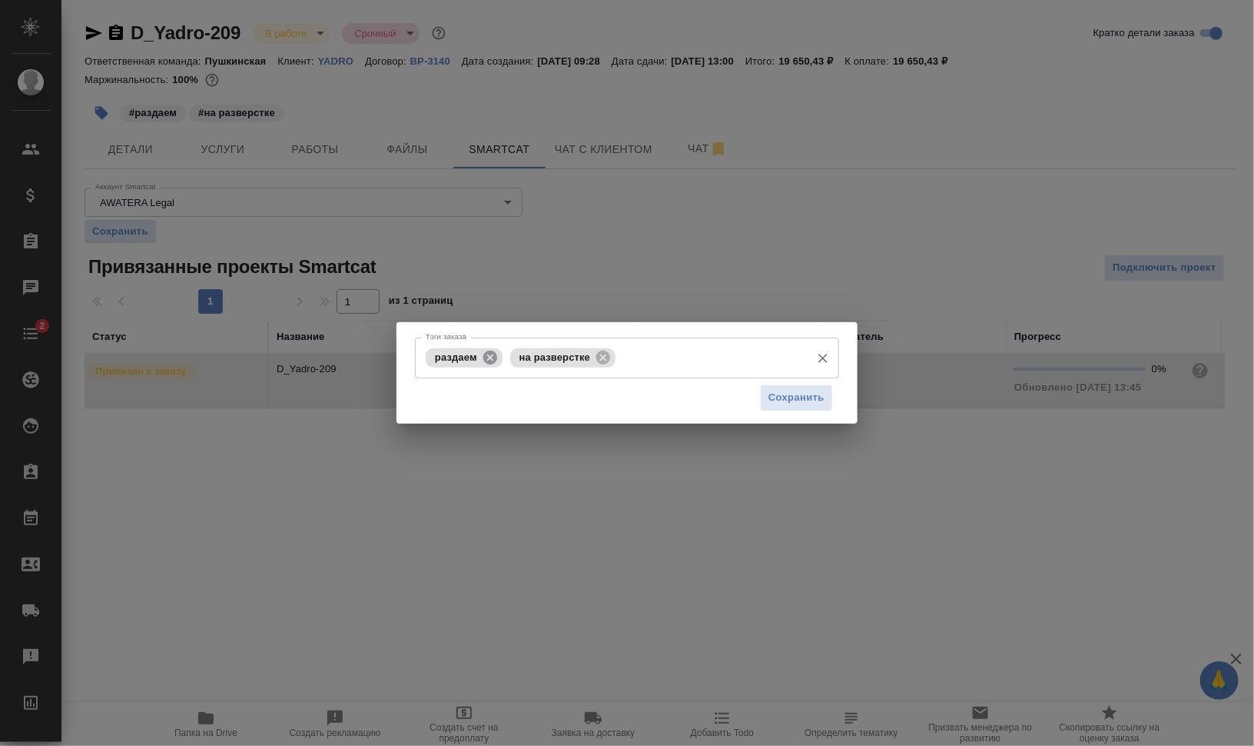
click at [489, 352] on icon at bounding box center [490, 357] width 14 height 14
click at [516, 356] on icon at bounding box center [519, 357] width 14 height 14
click at [536, 356] on input "Тэги заказа" at bounding box center [612, 357] width 381 height 26
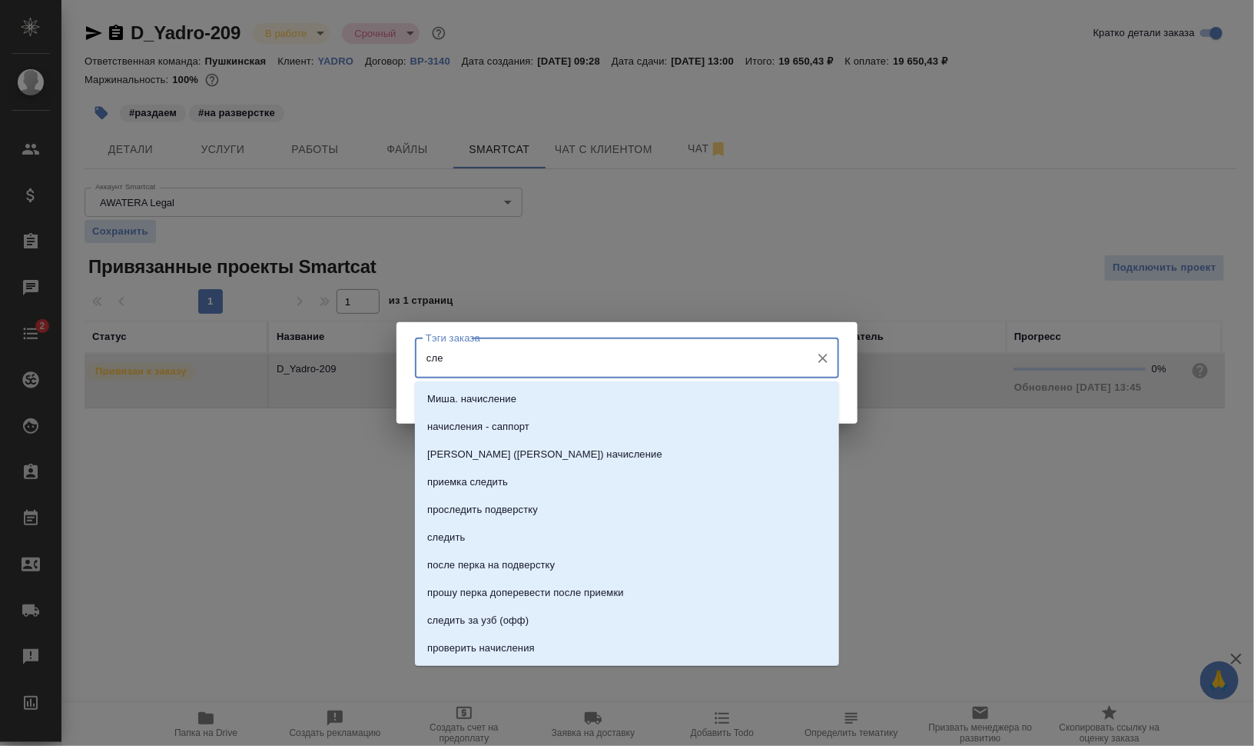
type input "след"
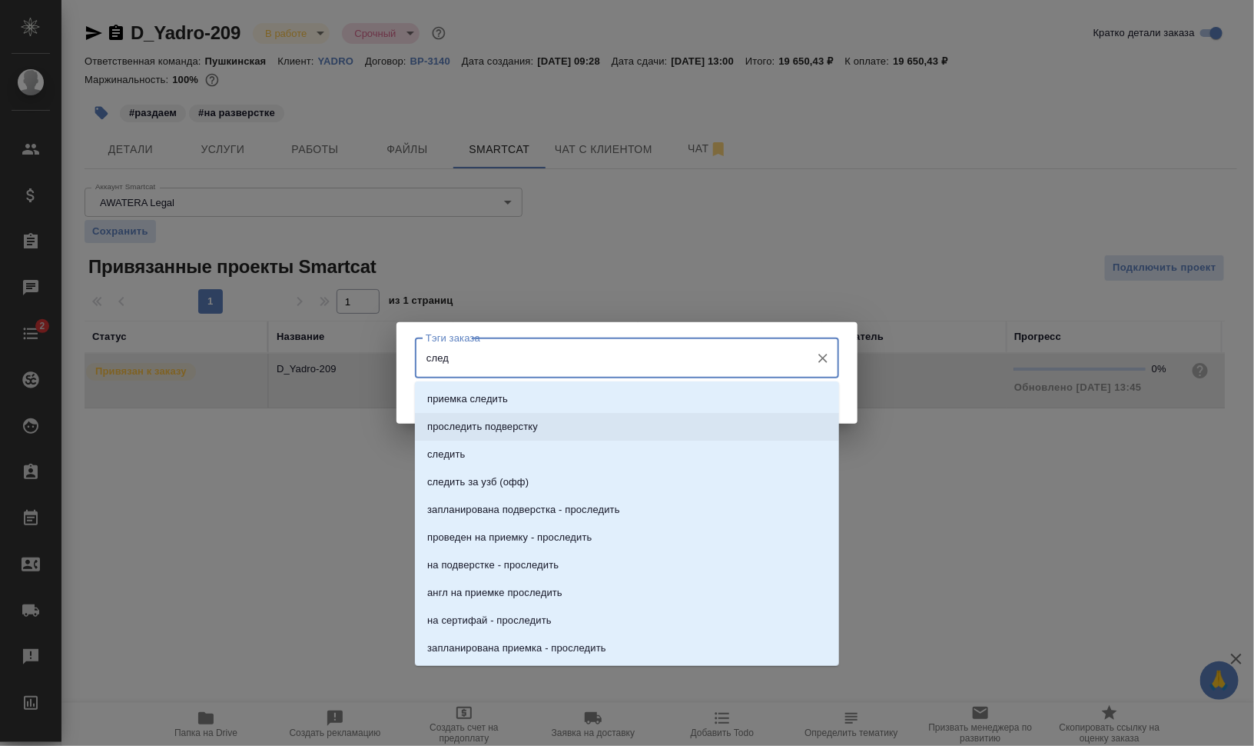
click at [487, 441] on li "следить" at bounding box center [627, 454] width 424 height 28
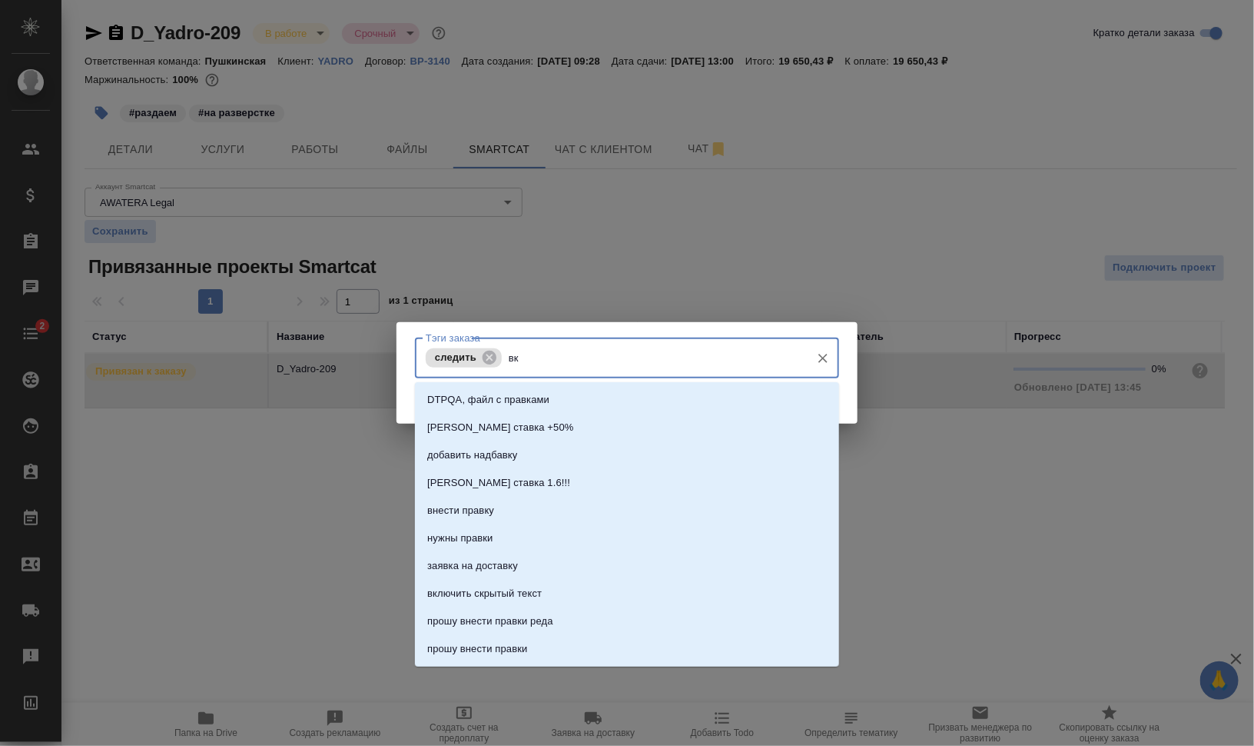
type input "вкл"
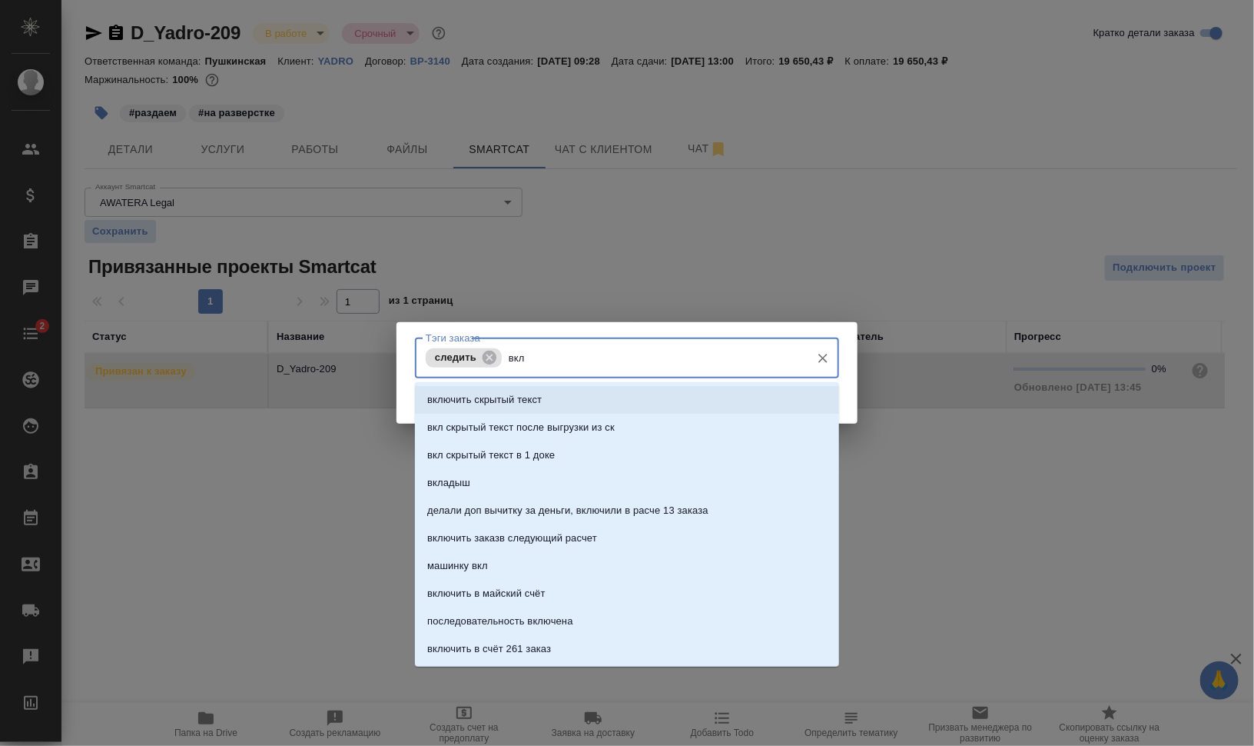
click at [639, 404] on li "включить скрытый текст" at bounding box center [627, 400] width 424 height 28
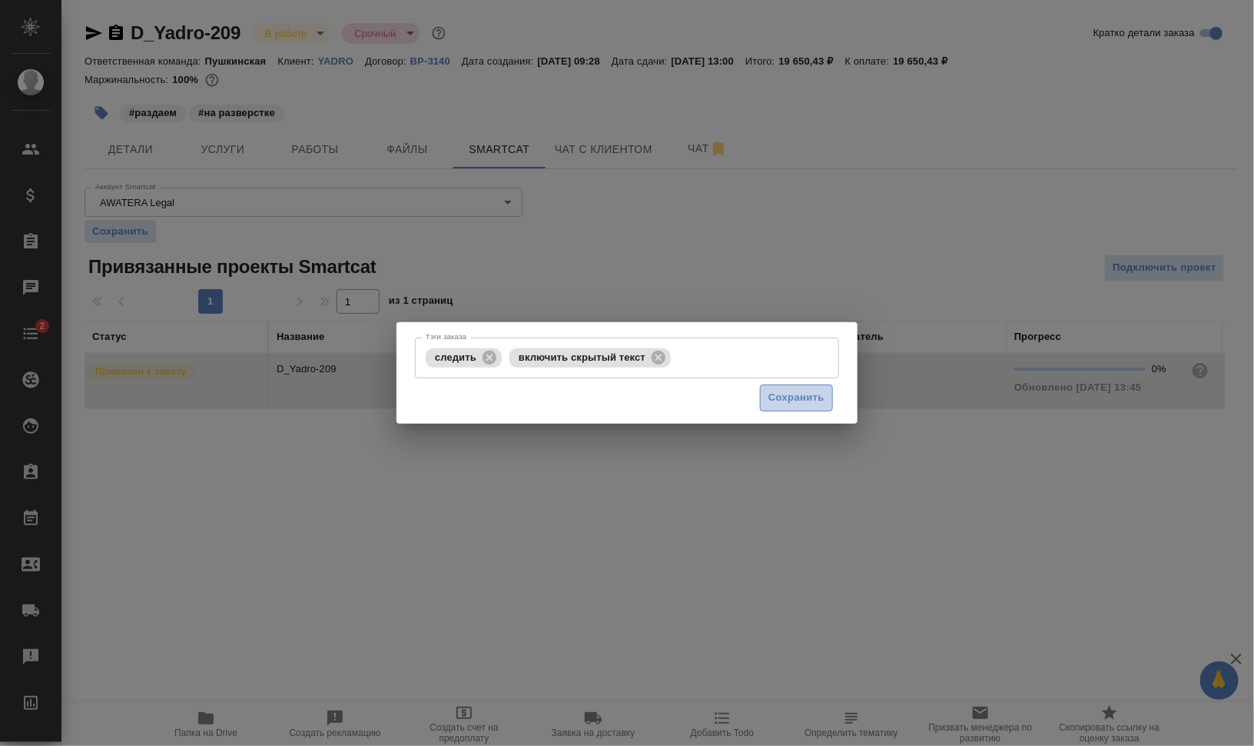
click at [810, 397] on span "Сохранить" at bounding box center [797, 398] width 56 height 18
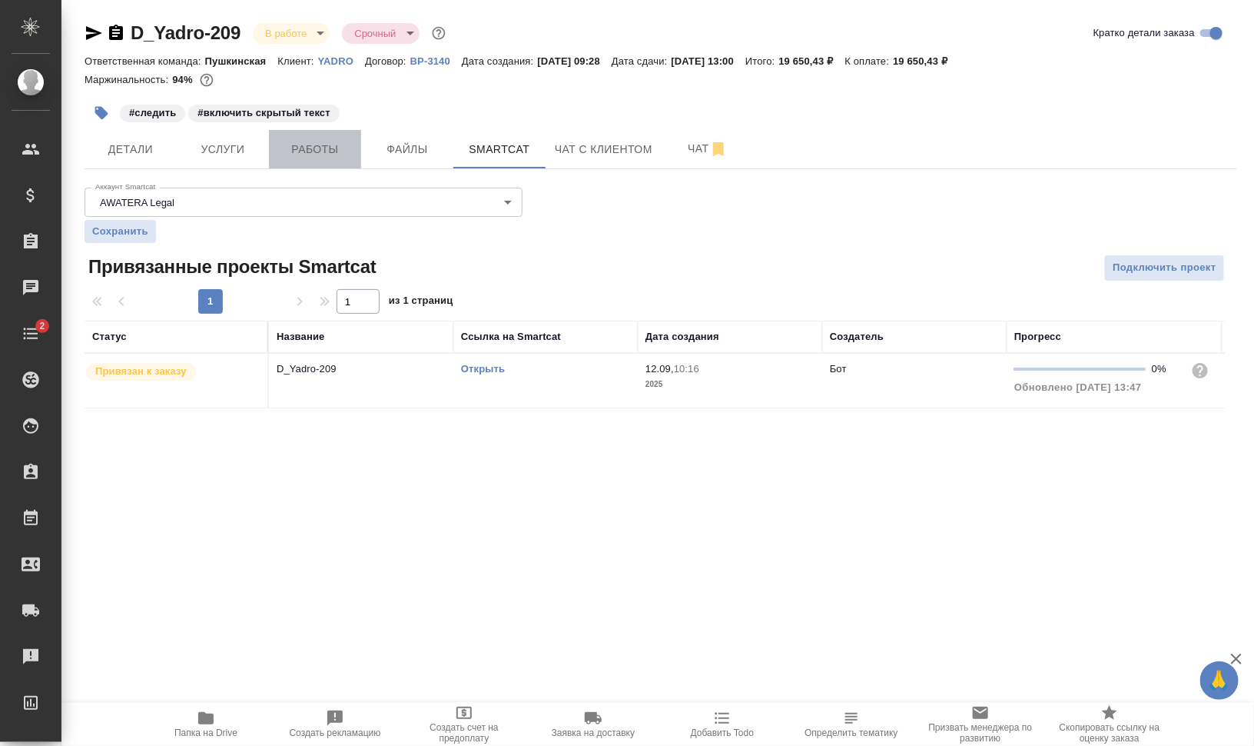
click at [327, 148] on span "Работы" at bounding box center [315, 149] width 74 height 19
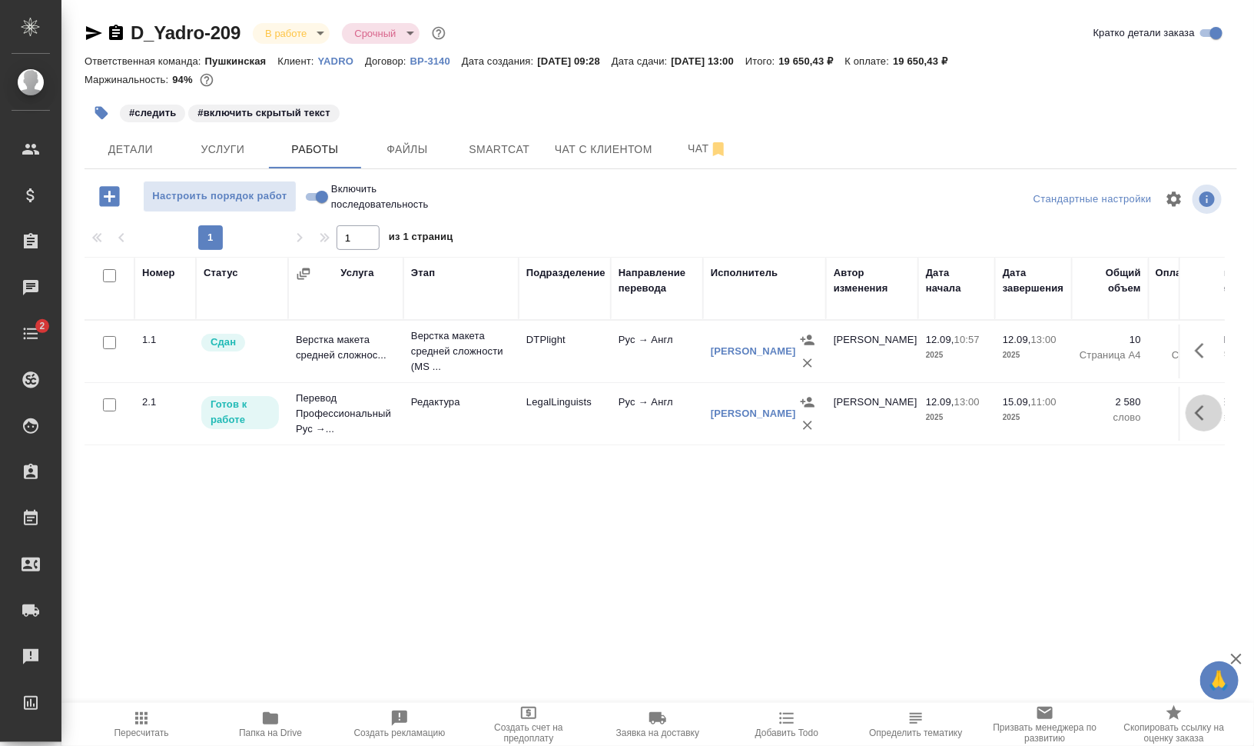
click at [1205, 417] on icon "button" at bounding box center [1204, 413] width 18 height 18
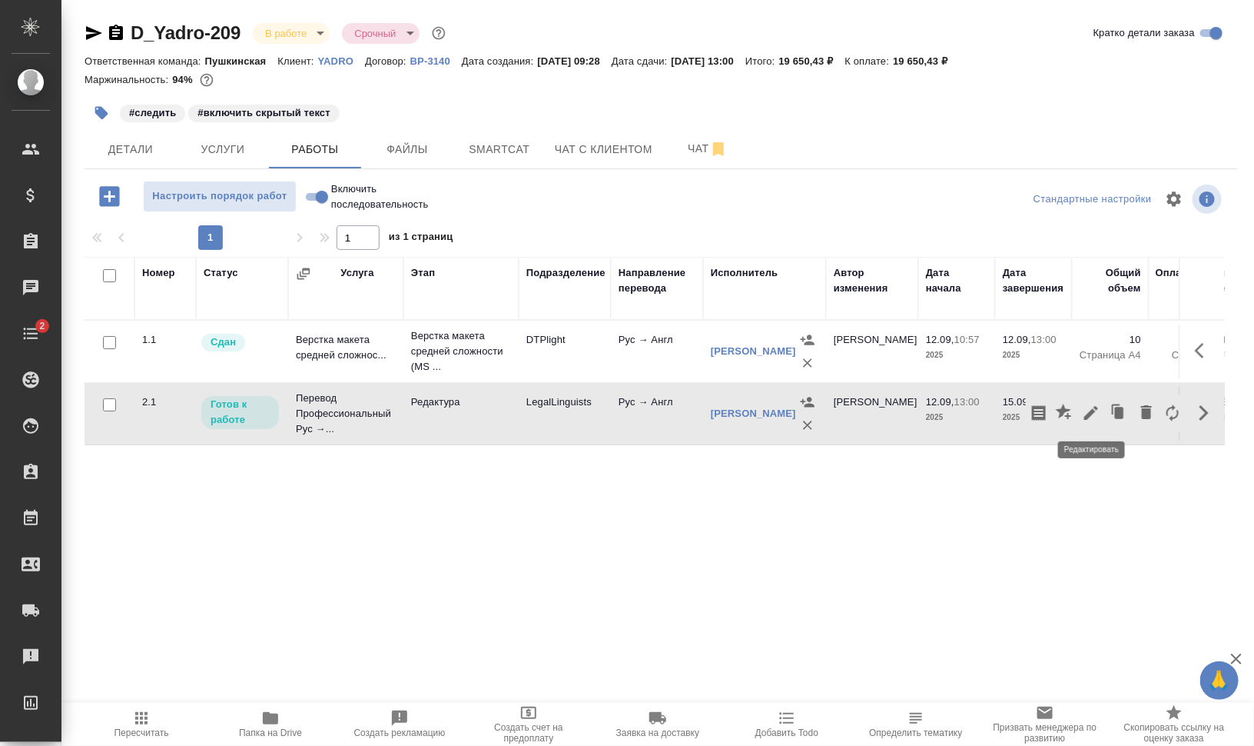
click at [1096, 415] on icon "button" at bounding box center [1091, 413] width 18 height 18
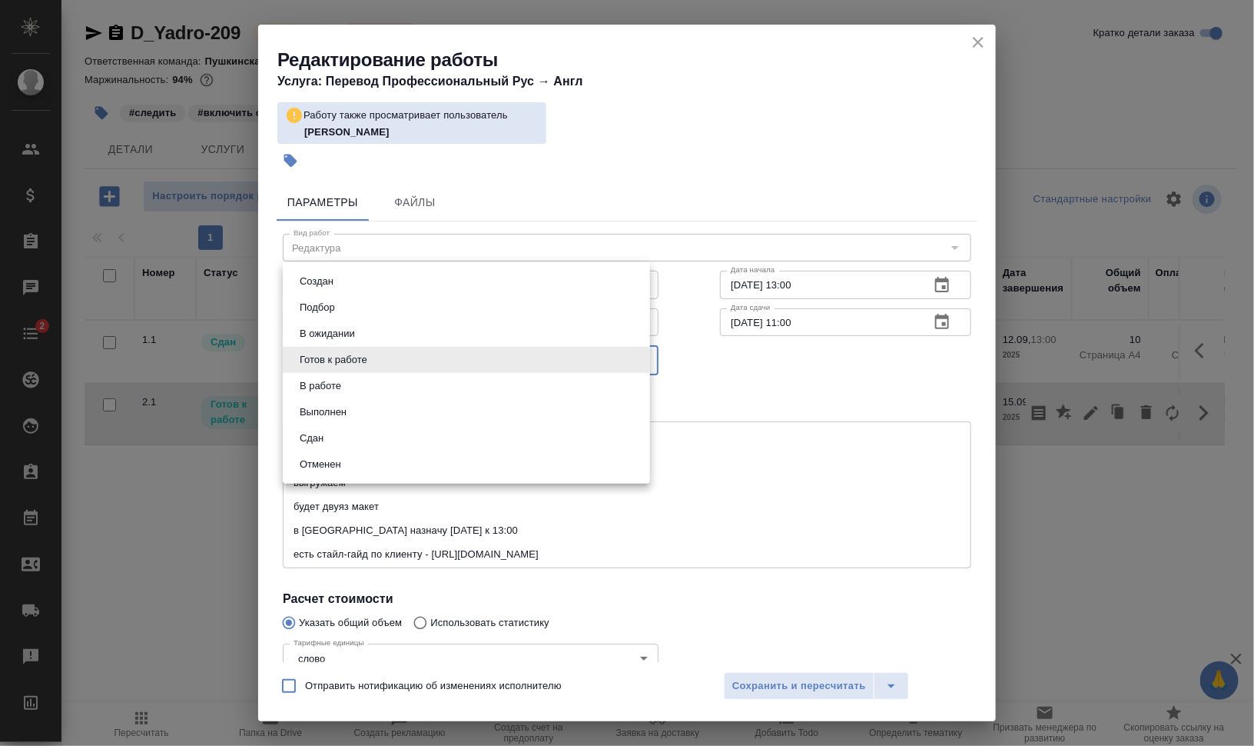
click at [431, 350] on body "🙏 .cls-1 fill:#fff; AWATERA Валеев Динар Клиенты Спецификации Заказы 0 Чаты 2 T…" at bounding box center [627, 434] width 1254 height 869
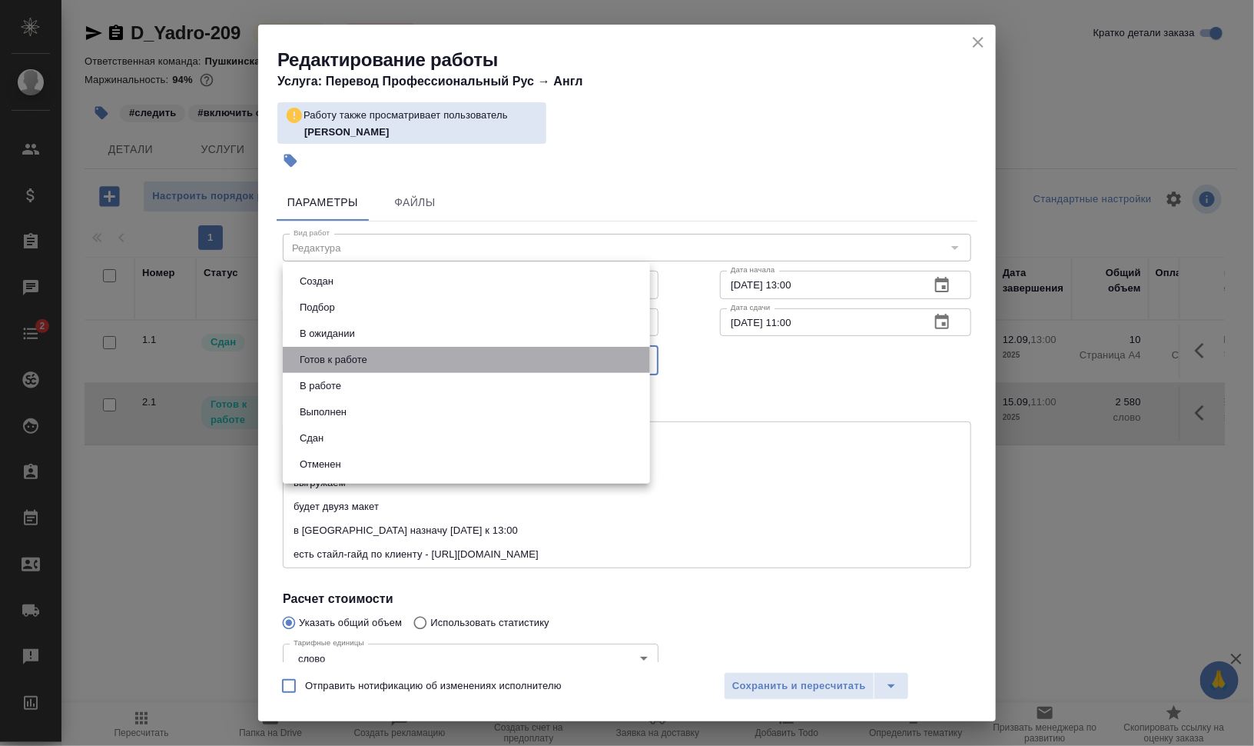
click at [434, 369] on li "Готов к работе" at bounding box center [466, 360] width 367 height 26
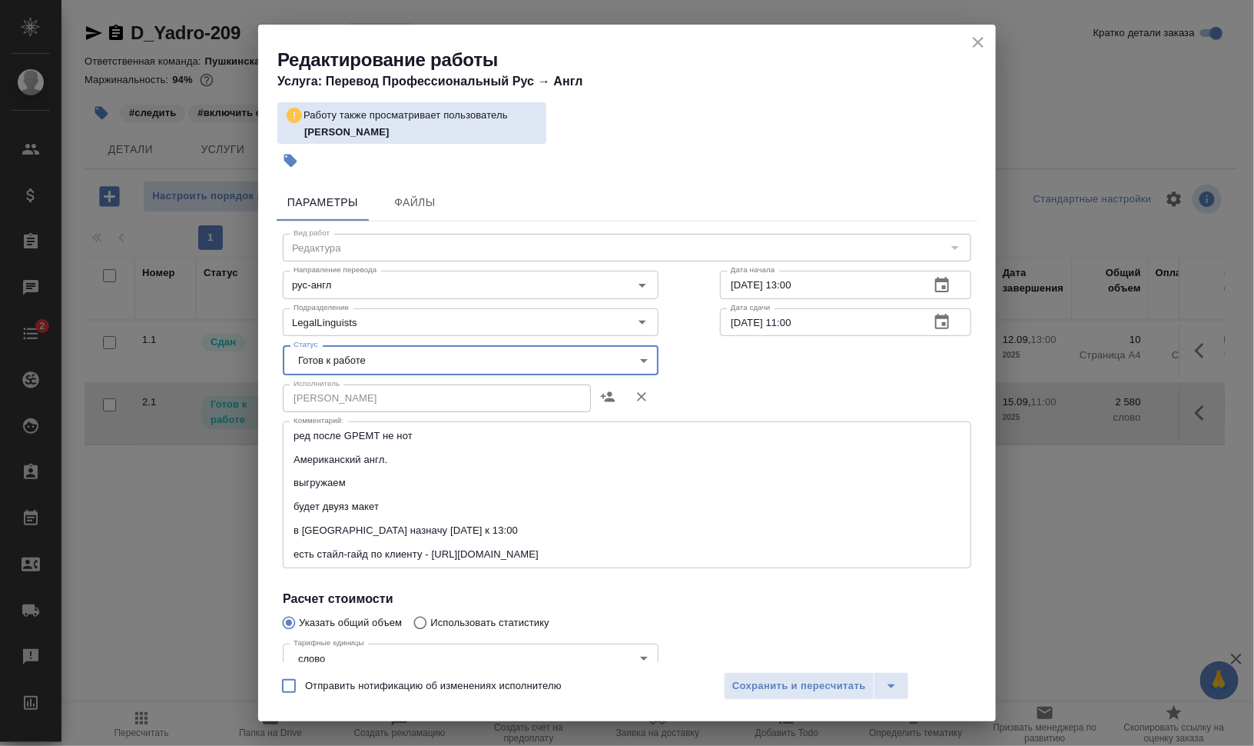
click at [443, 350] on body "🙏 .cls-1 fill:#fff; AWATERA Валеев Динар Клиенты Спецификации Заказы 0 Чаты 2 T…" at bounding box center [627, 434] width 1254 height 869
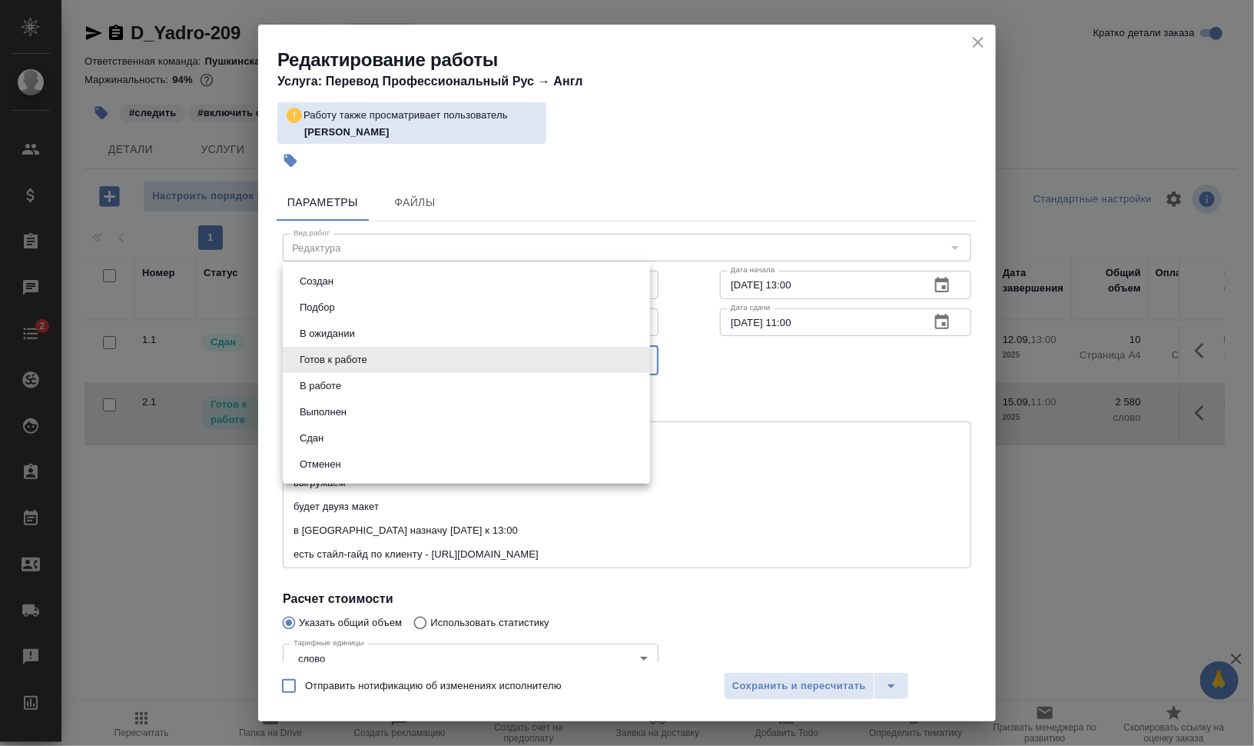
click at [443, 370] on li "Готов к работе" at bounding box center [466, 360] width 367 height 26
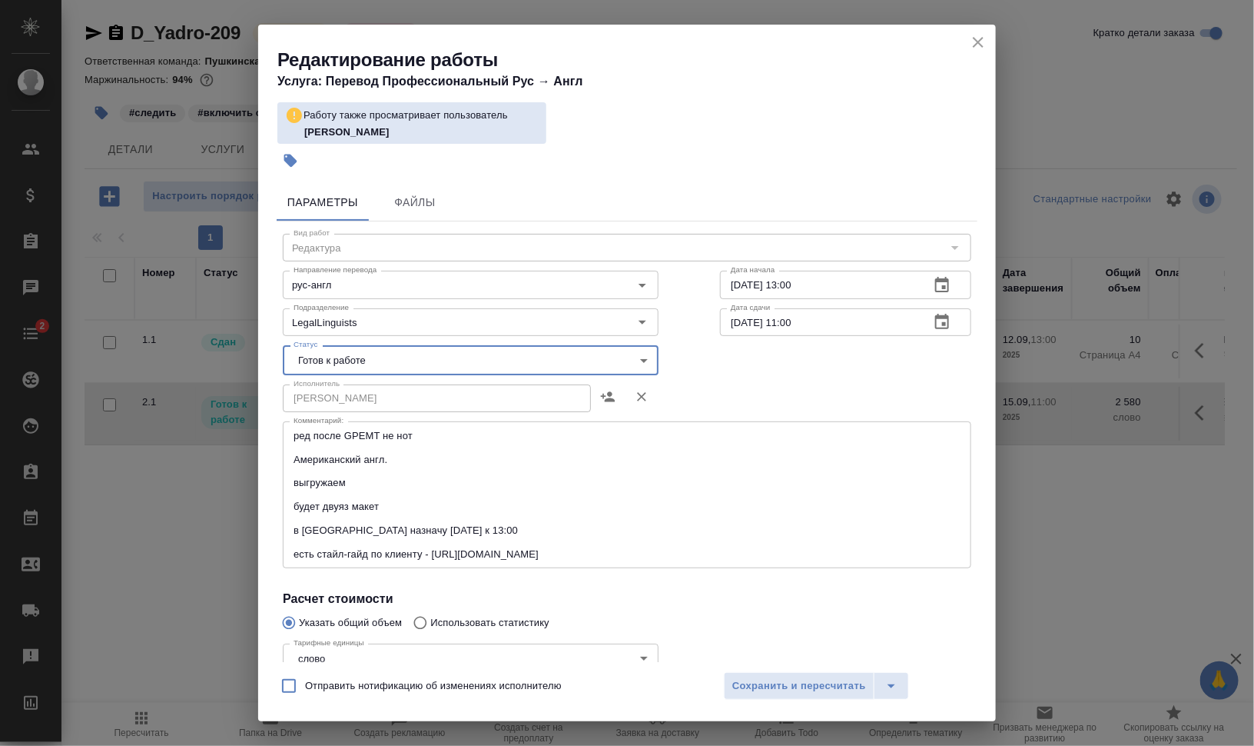
click at [452, 359] on body "🙏 .cls-1 fill:#fff; AWATERA Валеев Динар Клиенты Спецификации Заказы 0 Чаты 2 T…" at bounding box center [627, 434] width 1254 height 869
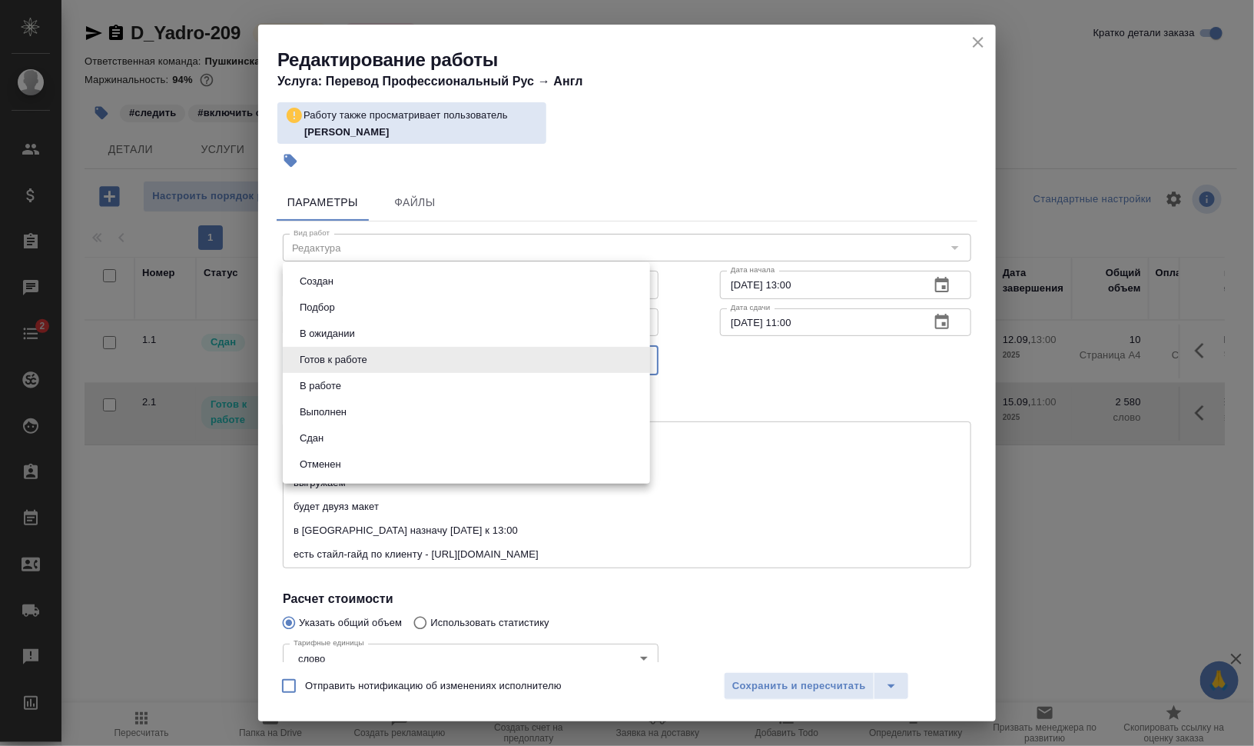
click at [453, 384] on li "В работе" at bounding box center [466, 386] width 367 height 26
type input "inProgress"
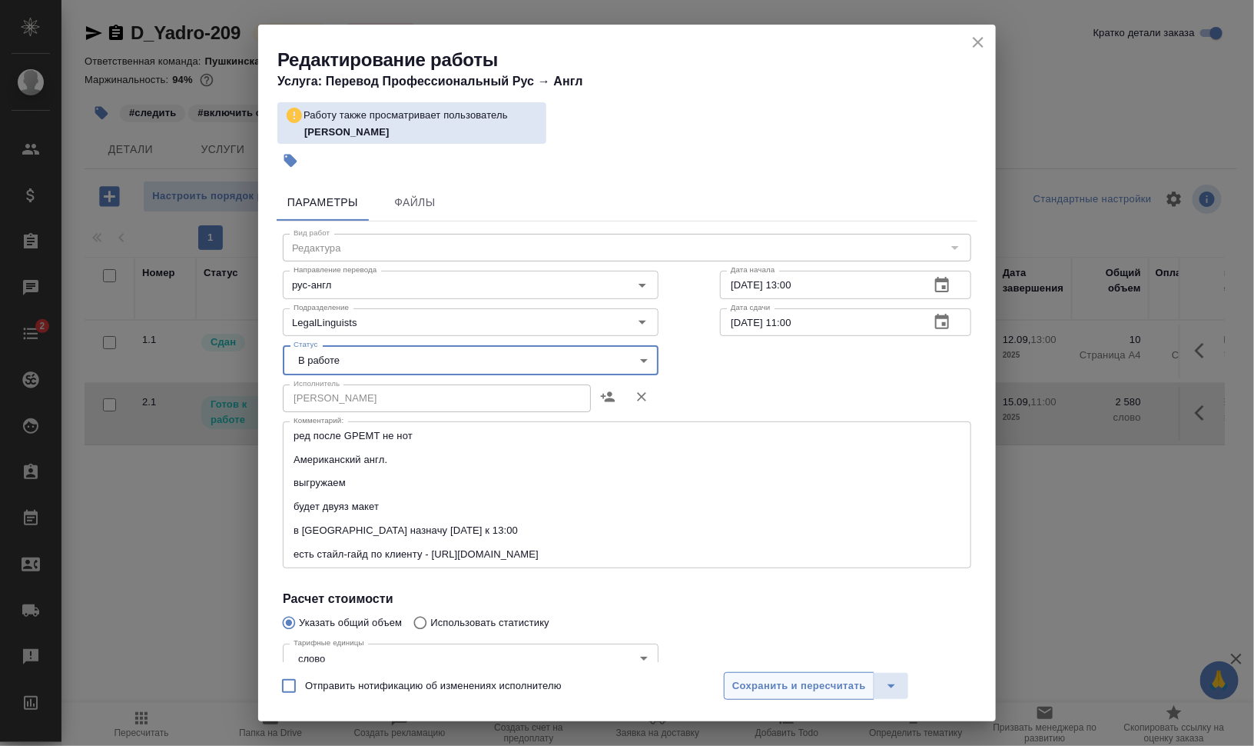
click at [748, 679] on span "Сохранить и пересчитать" at bounding box center [799, 686] width 134 height 18
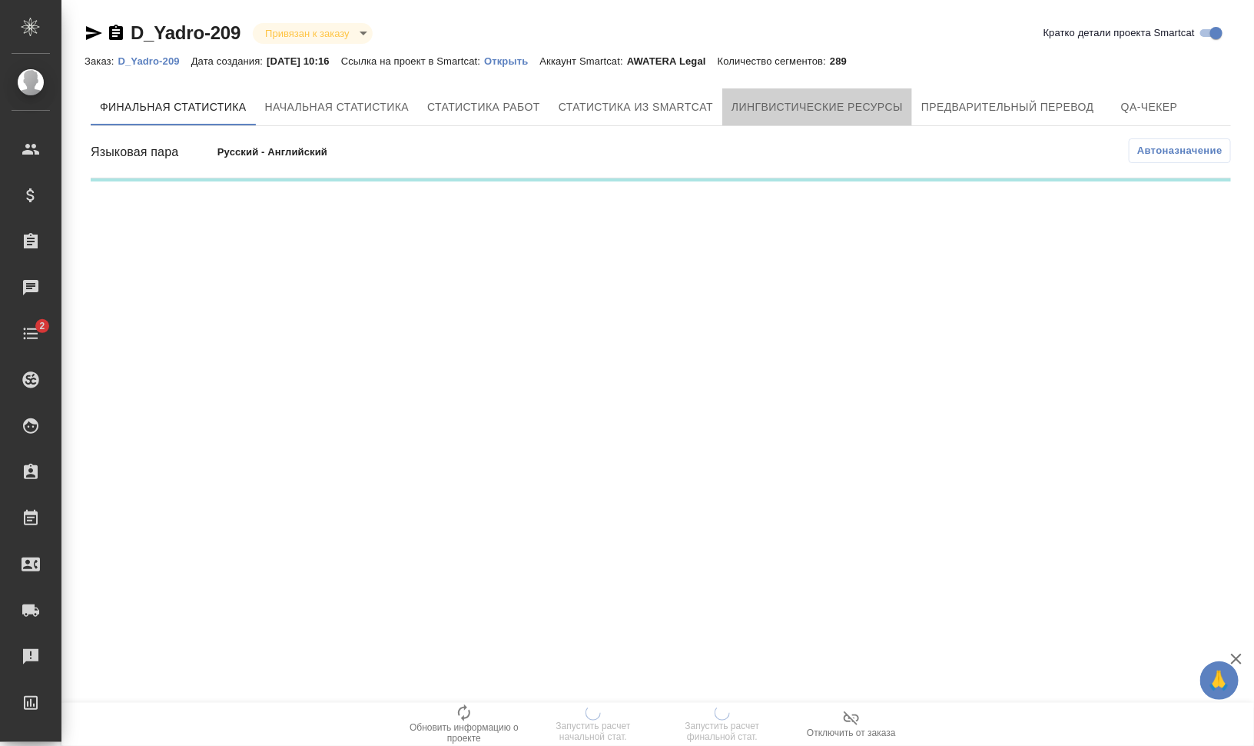
click at [802, 104] on span "Лингвистические ресурсы" at bounding box center [817, 107] width 171 height 19
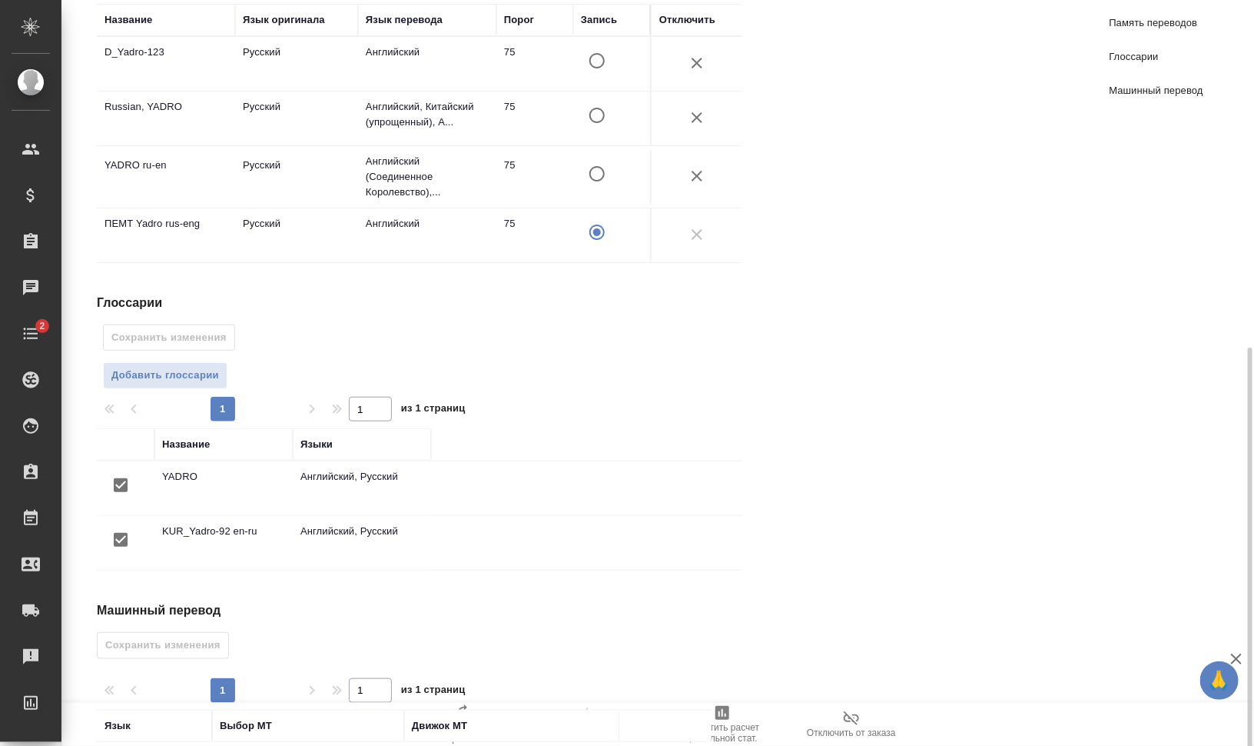
scroll to position [396, 0]
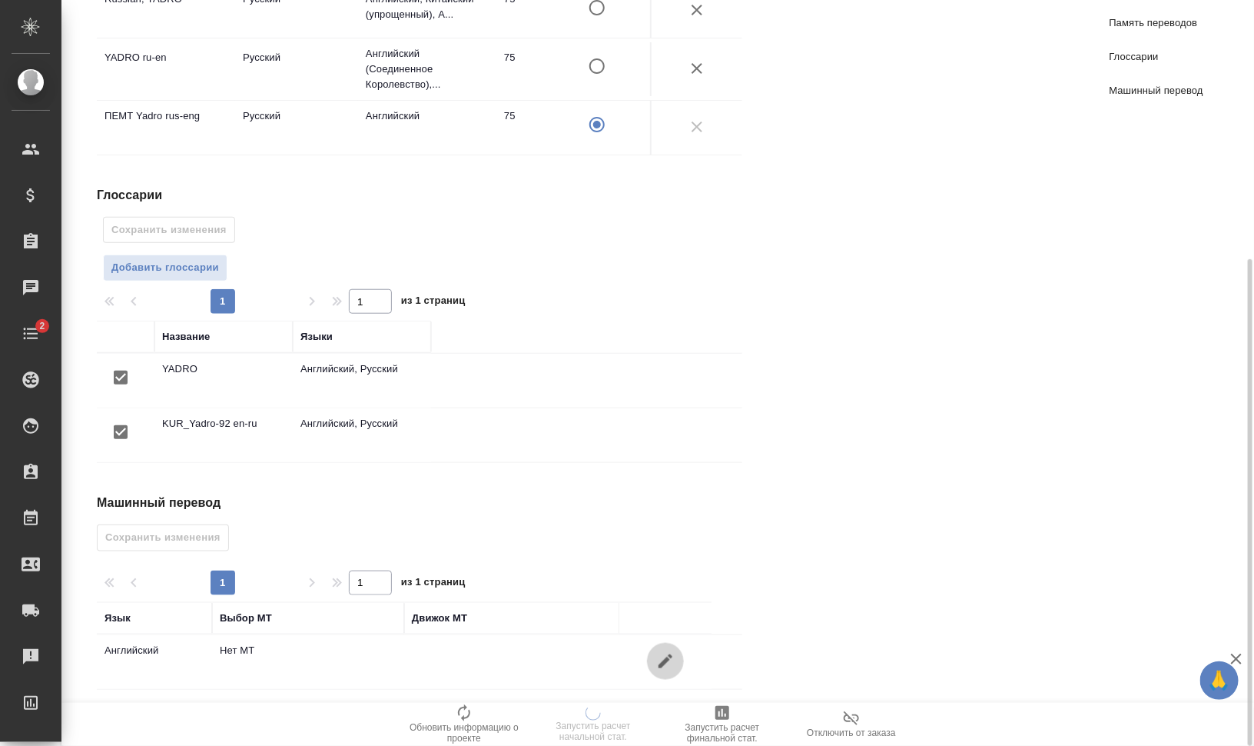
click at [658, 658] on icon "button" at bounding box center [665, 661] width 18 height 18
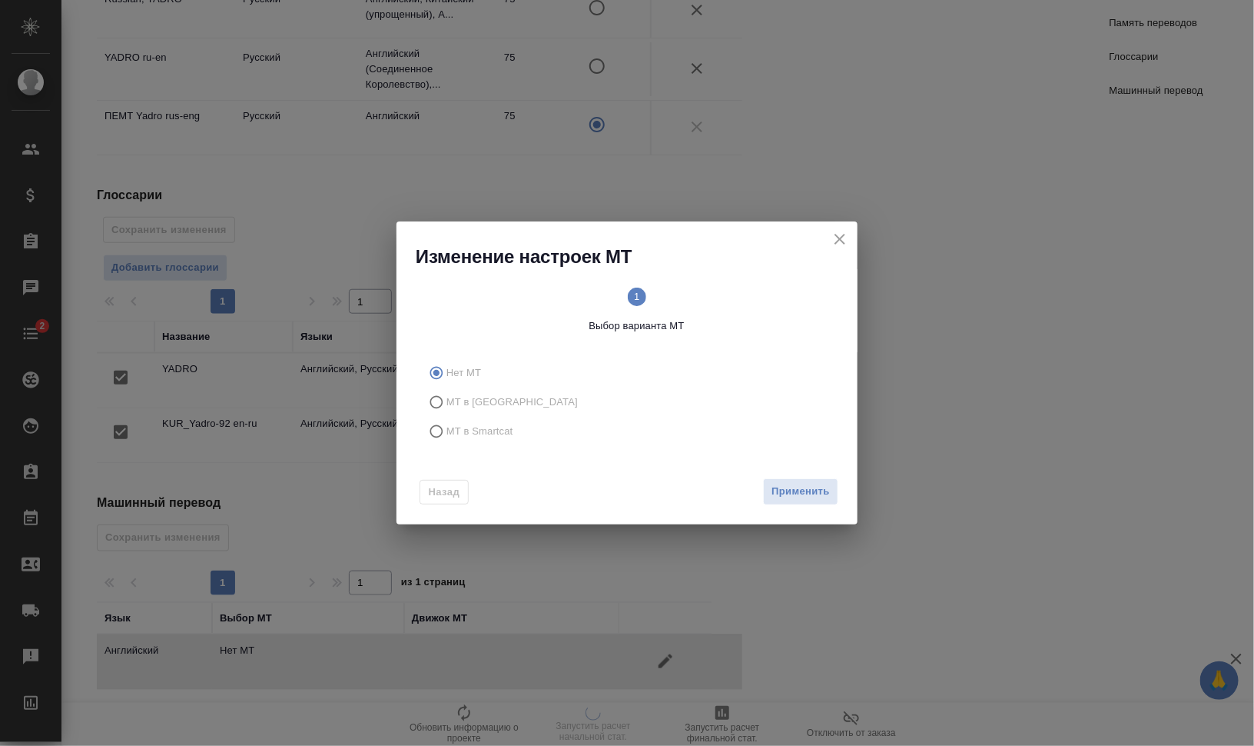
click at [487, 421] on label "МТ в Smartcat" at bounding box center [624, 431] width 405 height 29
click at [447, 421] on input "МТ в Smartcat" at bounding box center [434, 431] width 25 height 29
radio input "true"
click at [741, 297] on circle at bounding box center [738, 296] width 18 height 18
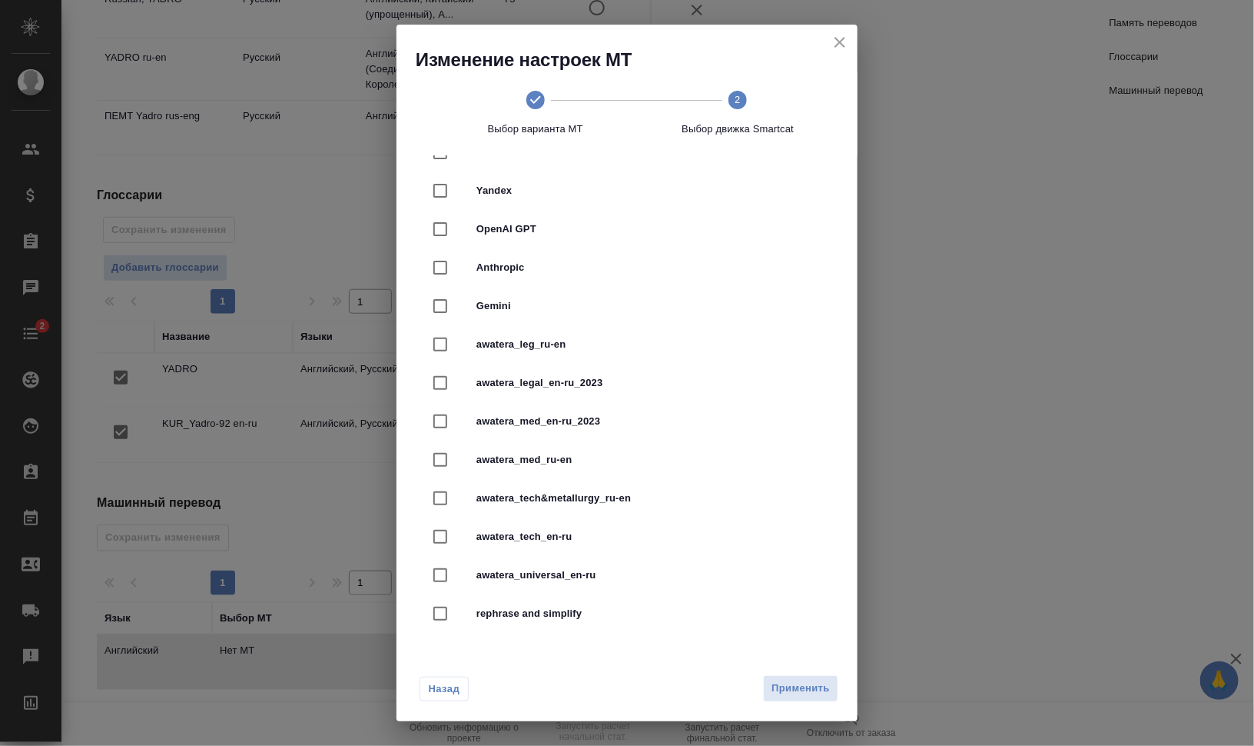
scroll to position [349, 0]
click at [624, 344] on span "awatera_leg_ru-en" at bounding box center [649, 343] width 344 height 15
checkbox input "true"
click at [820, 690] on span "Применить" at bounding box center [801, 688] width 58 height 18
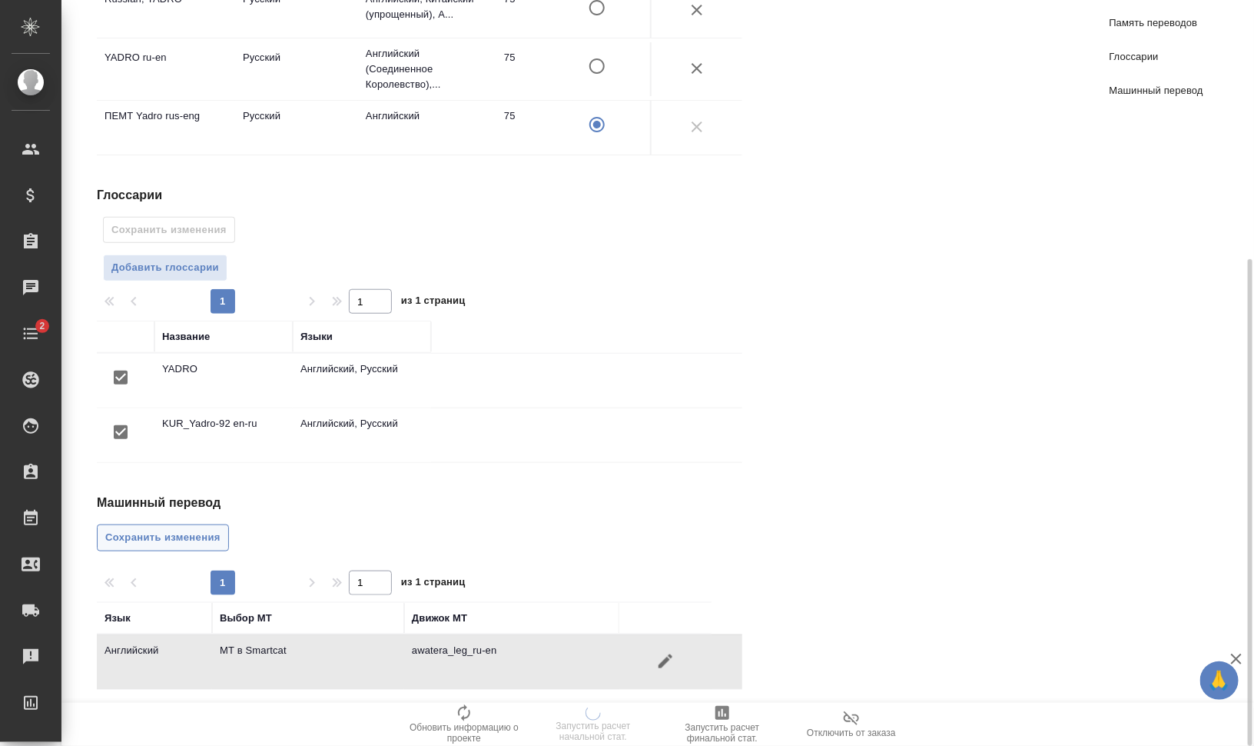
click at [121, 529] on span "Сохранить изменения" at bounding box center [162, 538] width 115 height 18
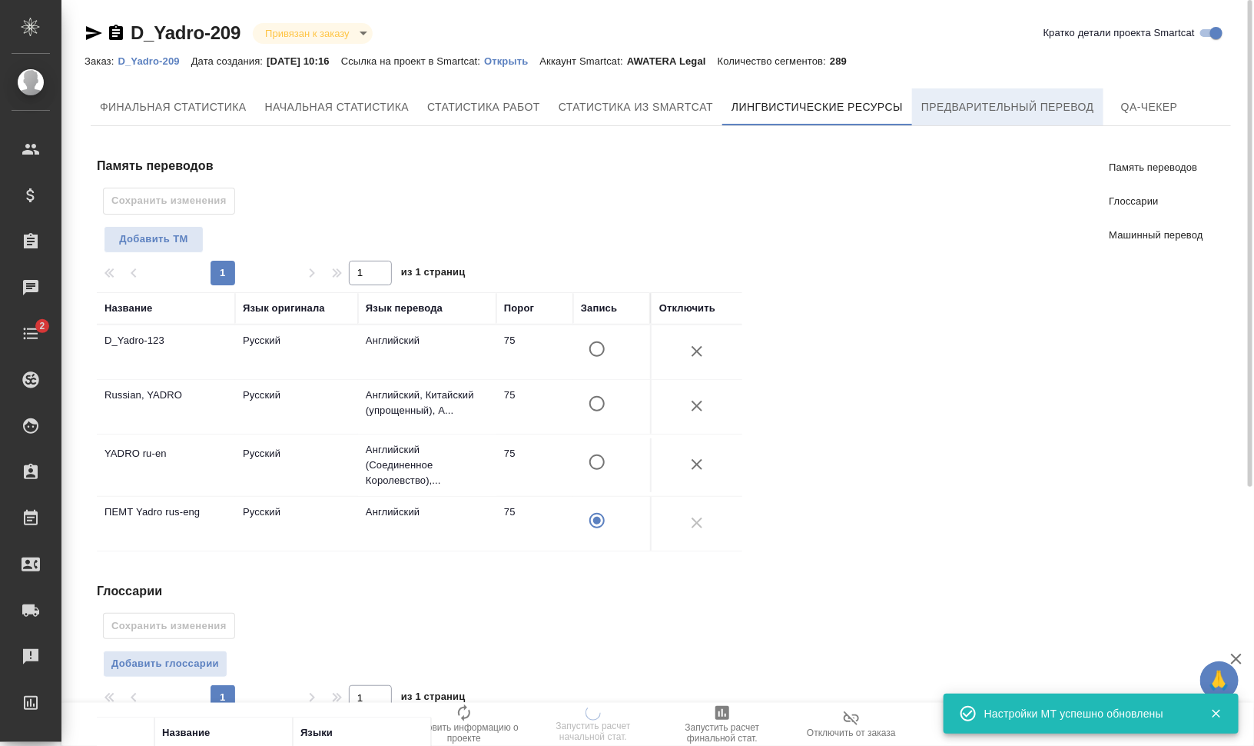
click at [1024, 102] on span "Предварительный перевод" at bounding box center [1008, 107] width 173 height 19
click at [984, 101] on span "Предварительный перевод" at bounding box center [1008, 107] width 173 height 19
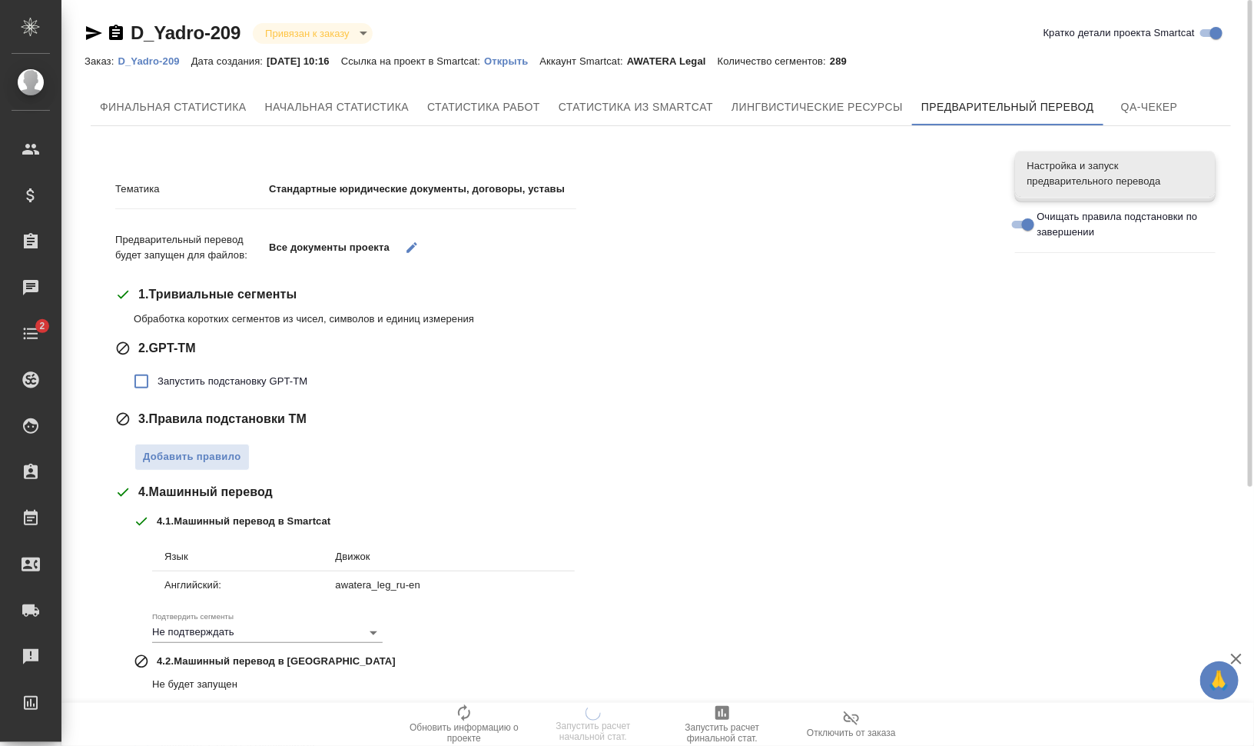
click at [264, 380] on span "Запустить подстановку GPT-TM" at bounding box center [233, 381] width 150 height 15
click at [158, 380] on input "Запустить подстановку GPT-TM" at bounding box center [141, 381] width 32 height 32
checkbox input "true"
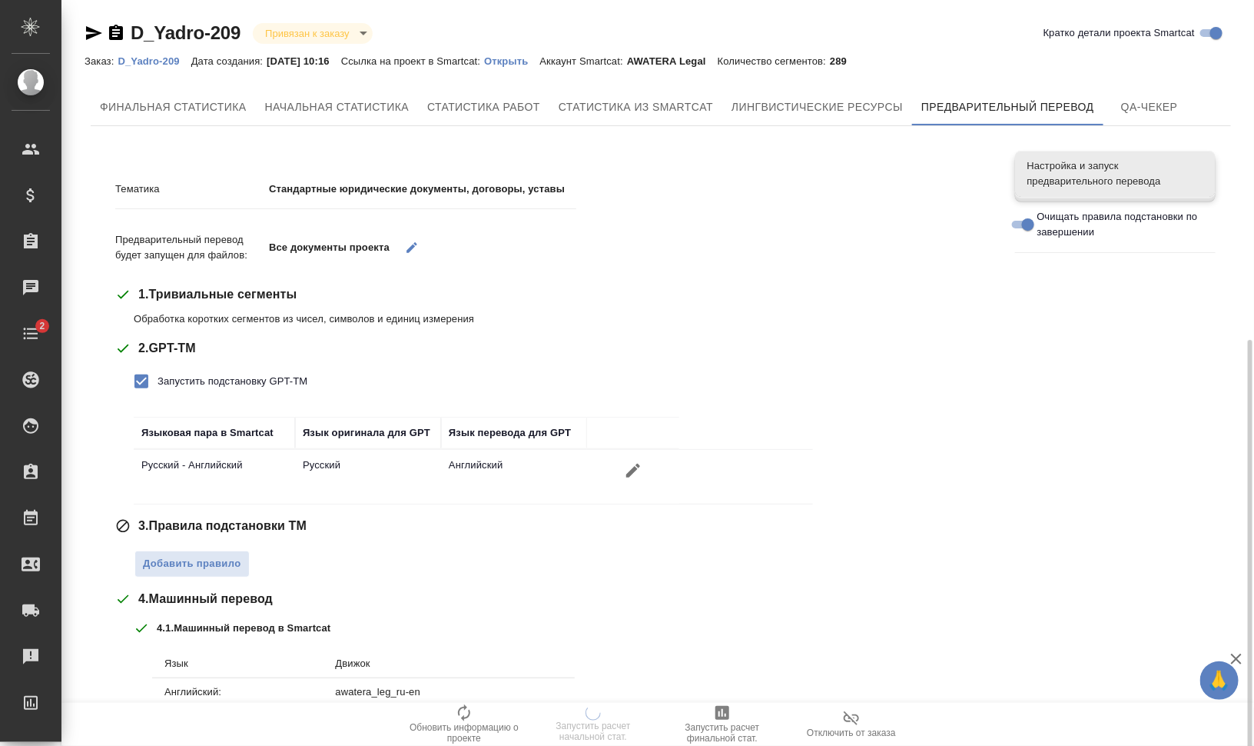
scroll to position [192, 0]
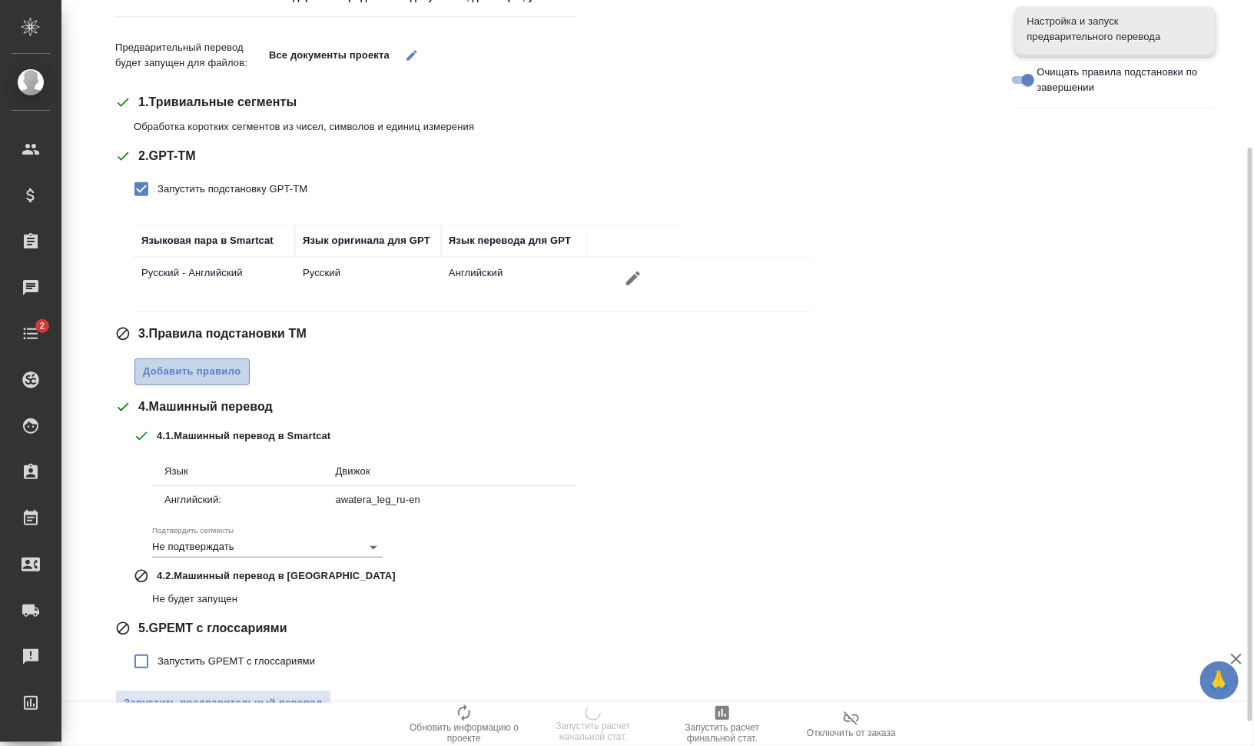
click at [194, 369] on span "Добавить правило" at bounding box center [192, 372] width 98 height 18
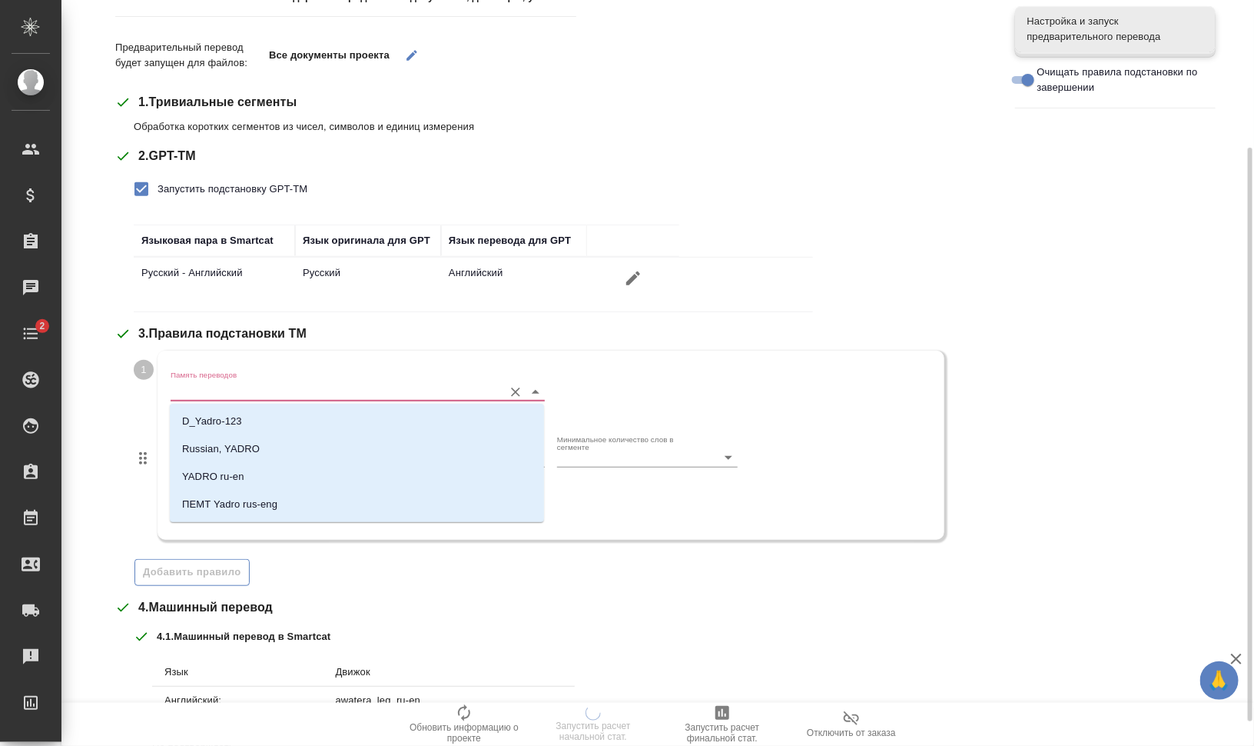
click at [248, 392] on input "Память переводов" at bounding box center [333, 391] width 325 height 18
click at [281, 420] on li "D_Yadro-123" at bounding box center [357, 421] width 374 height 28
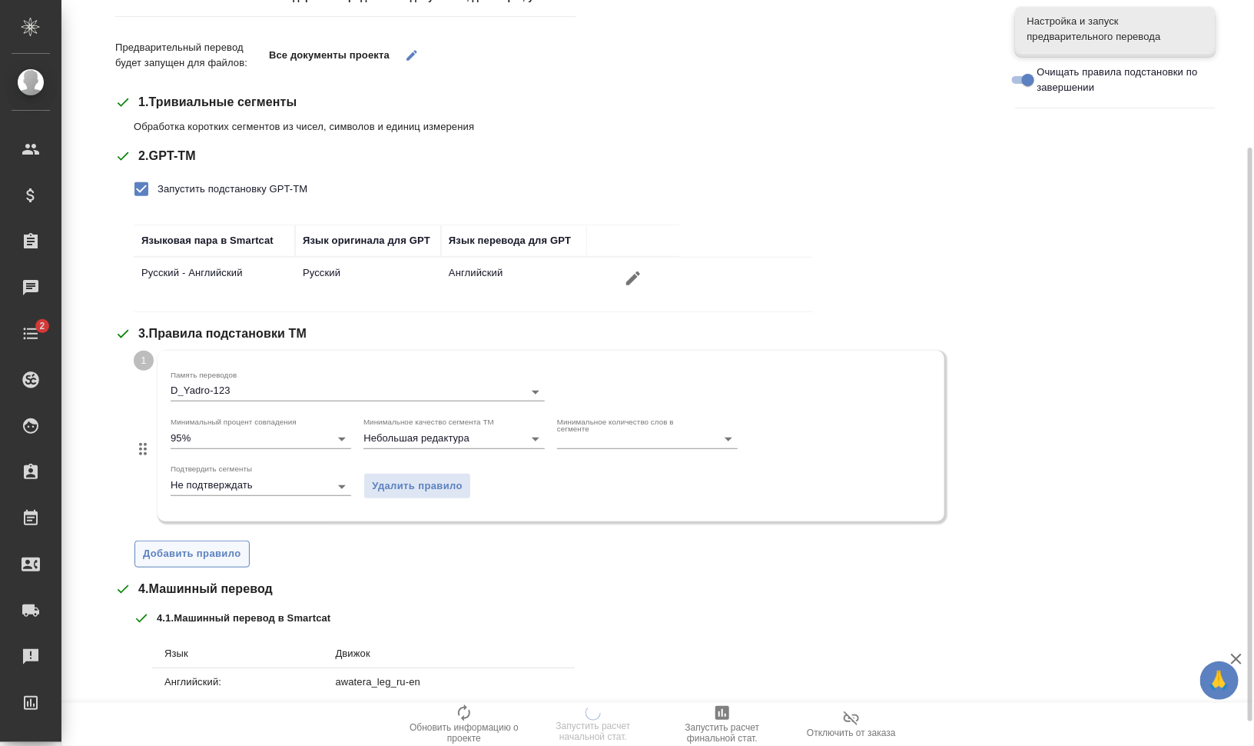
click at [219, 550] on span "Добавить правило" at bounding box center [192, 554] width 98 height 18
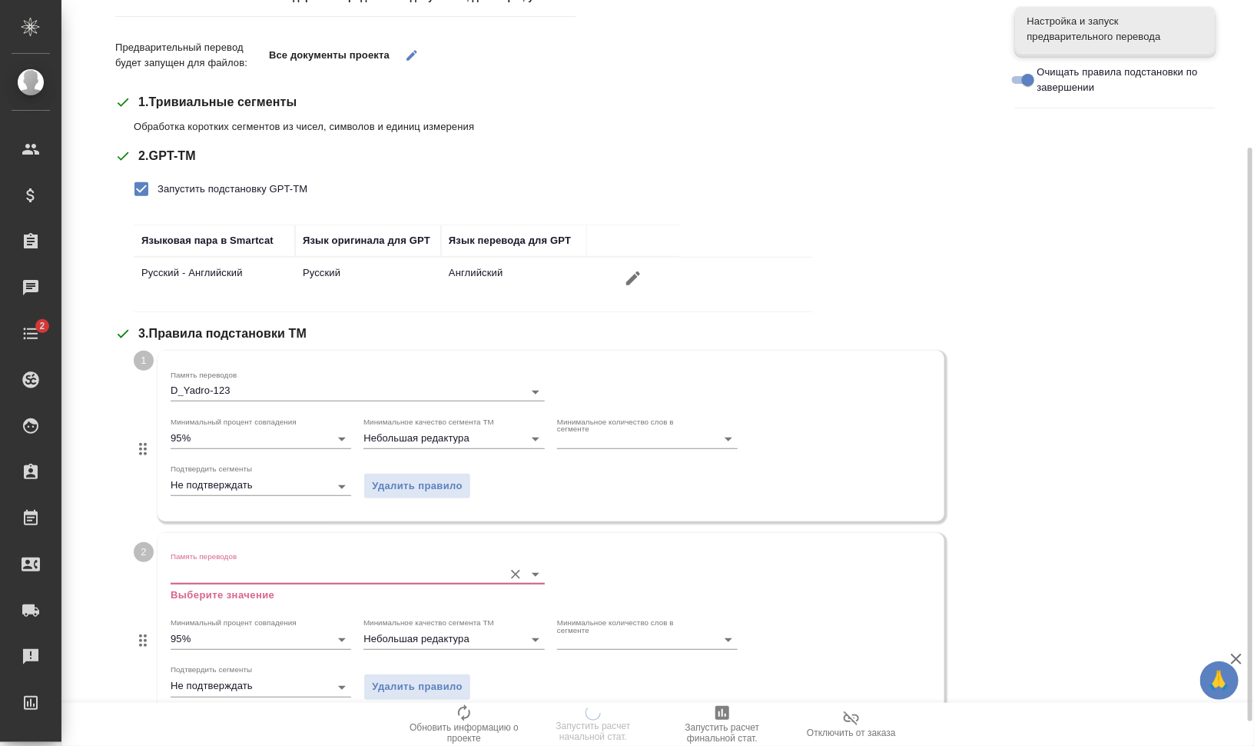
click at [220, 566] on input "Память переводов" at bounding box center [333, 573] width 325 height 18
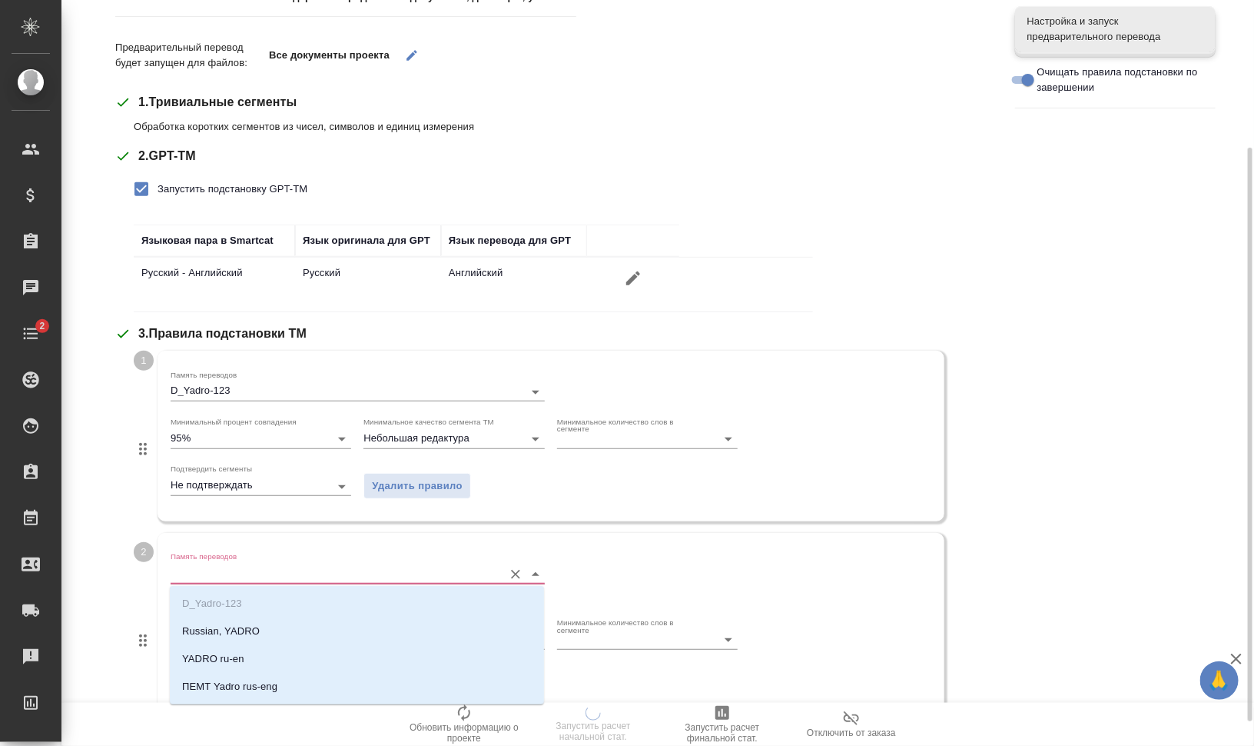
scroll to position [480, 0]
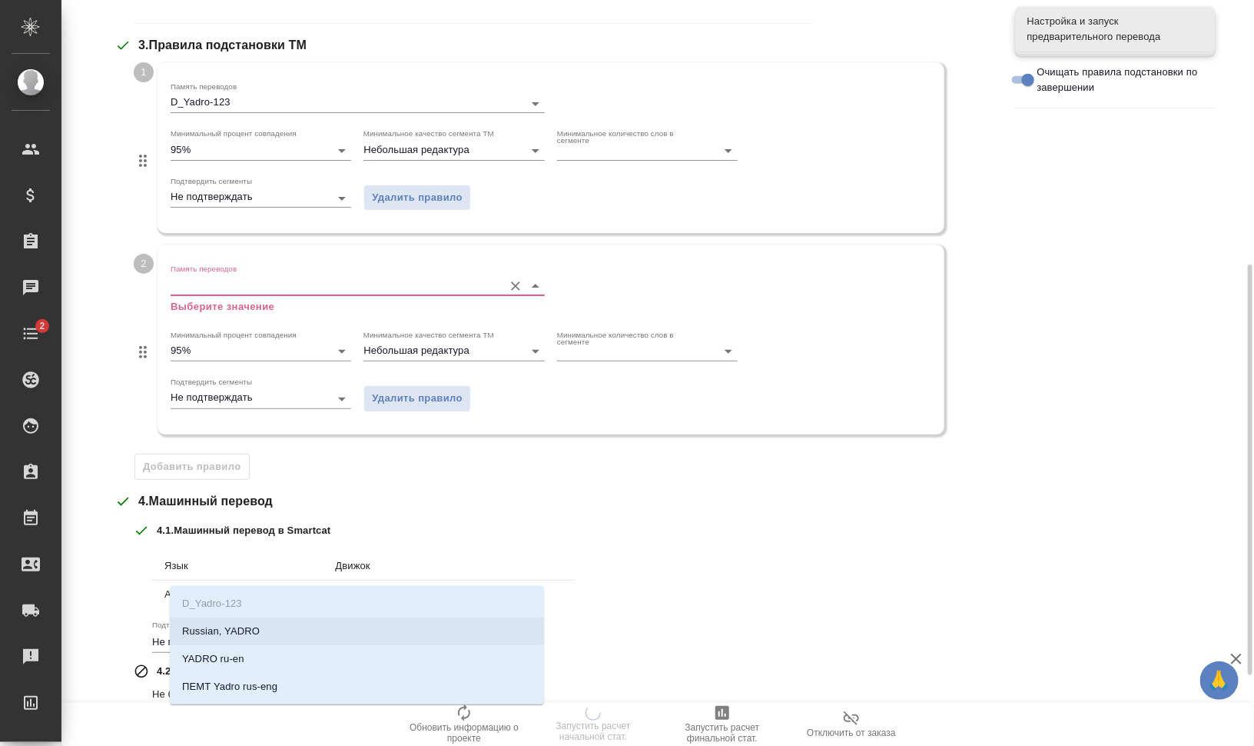
click at [284, 631] on li "Russian, YADRO" at bounding box center [357, 631] width 374 height 28
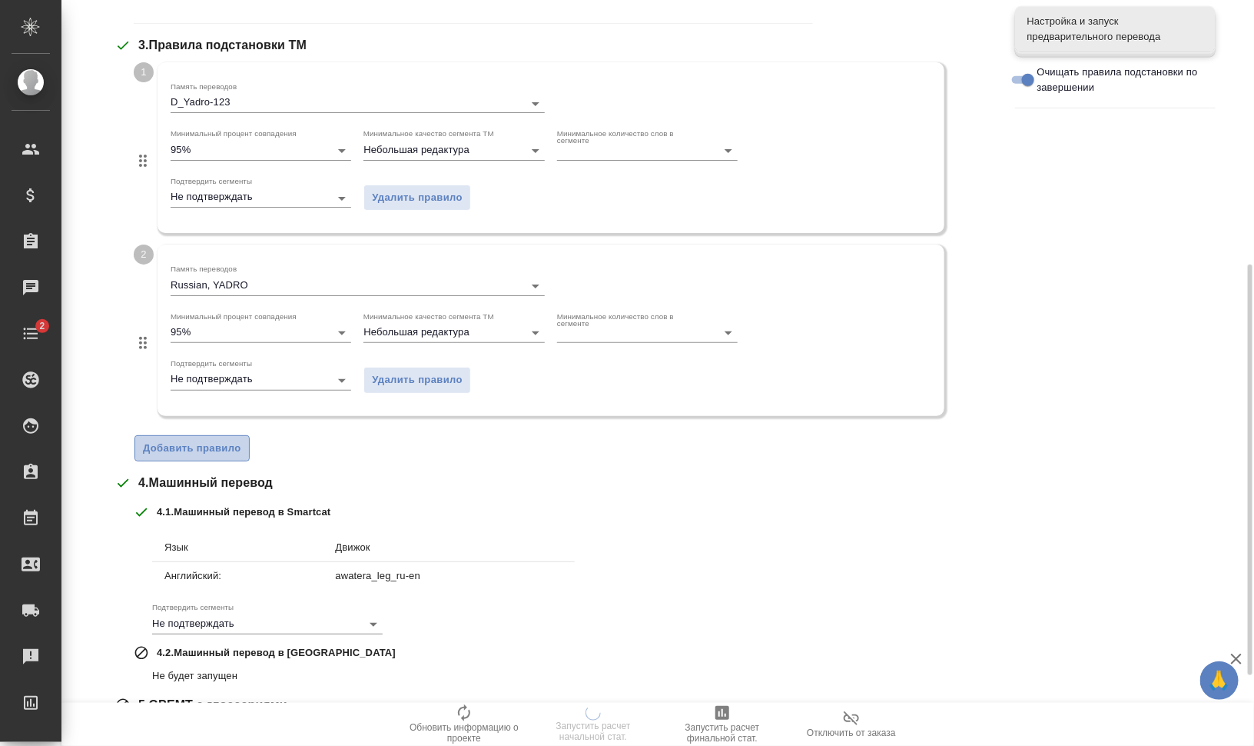
click at [223, 451] on span "Добавить правило" at bounding box center [192, 449] width 98 height 18
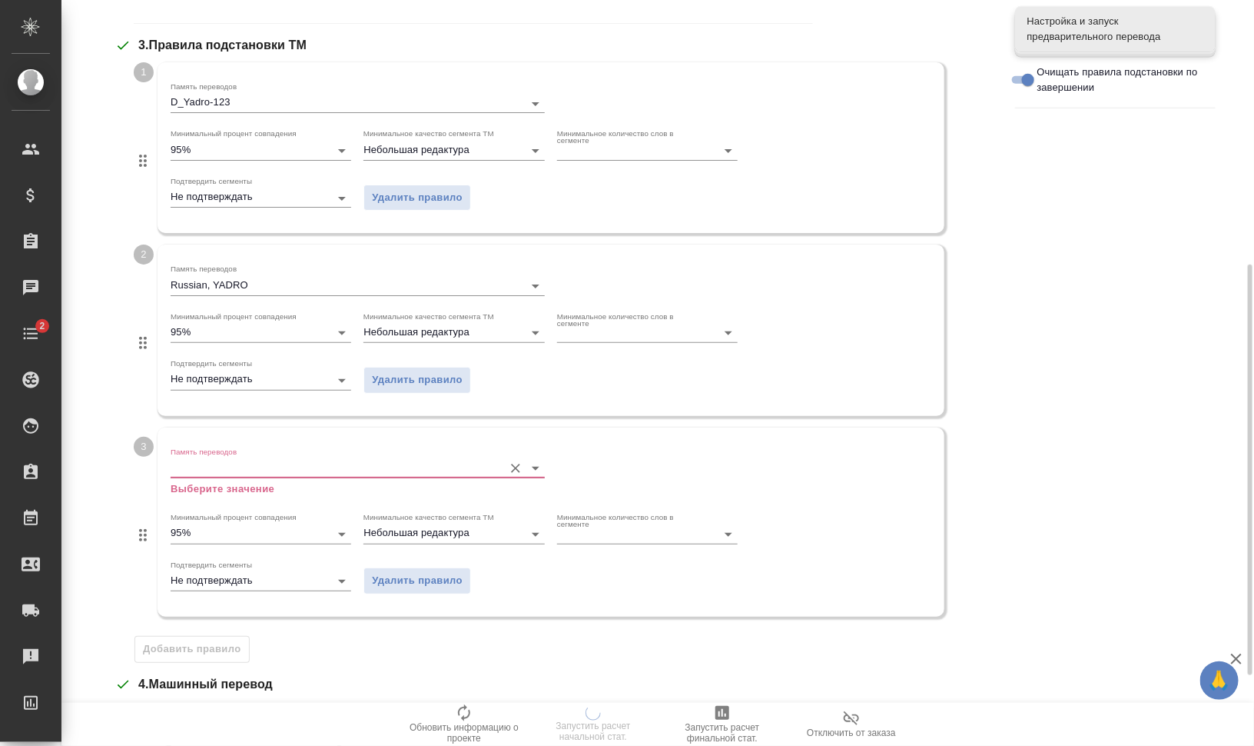
drag, startPoint x: 223, startPoint y: 451, endPoint x: 233, endPoint y: 465, distance: 17.1
click at [233, 465] on input "Память переводов" at bounding box center [333, 468] width 325 height 18
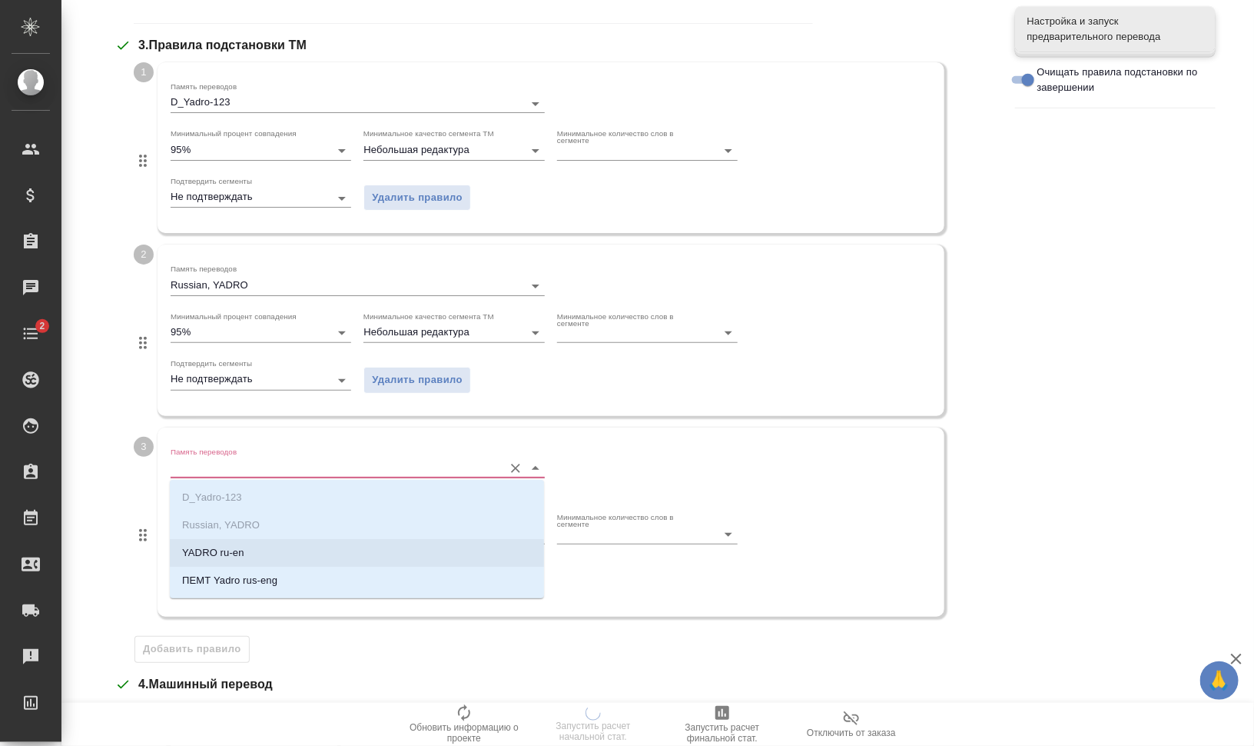
click at [267, 555] on li "YADRO ru-en" at bounding box center [357, 553] width 374 height 28
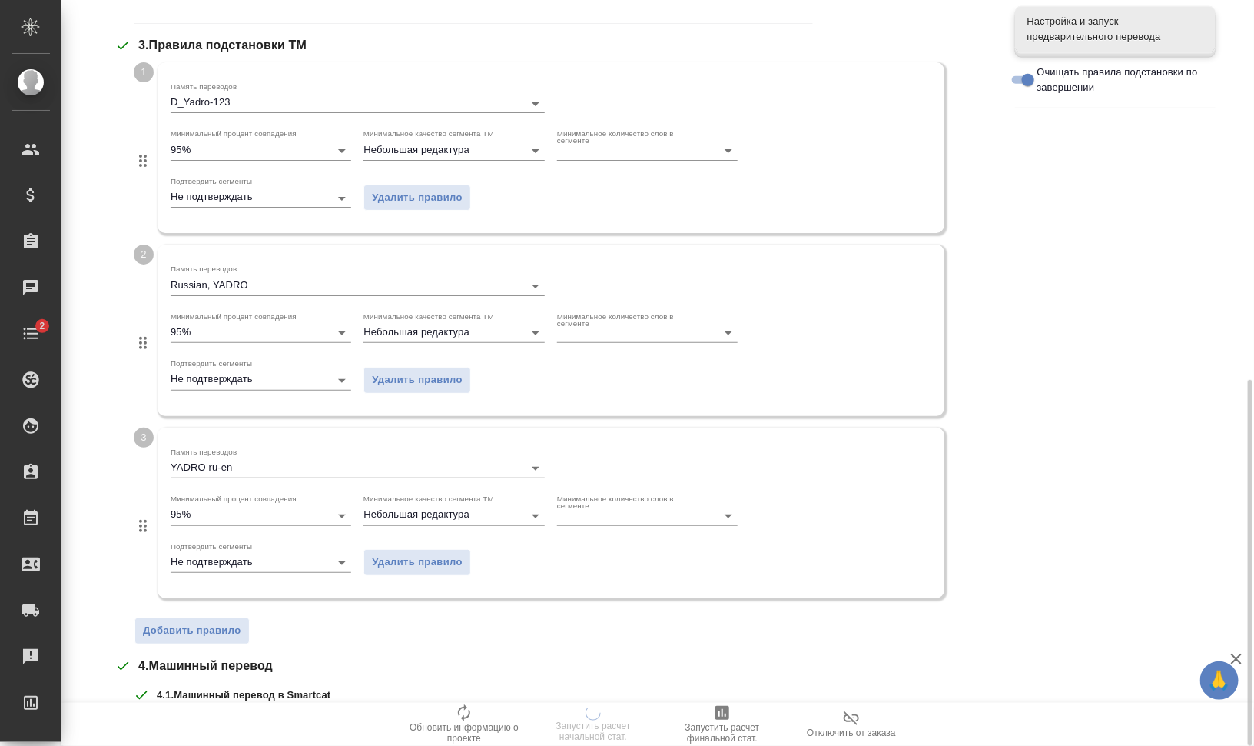
scroll to position [769, 0]
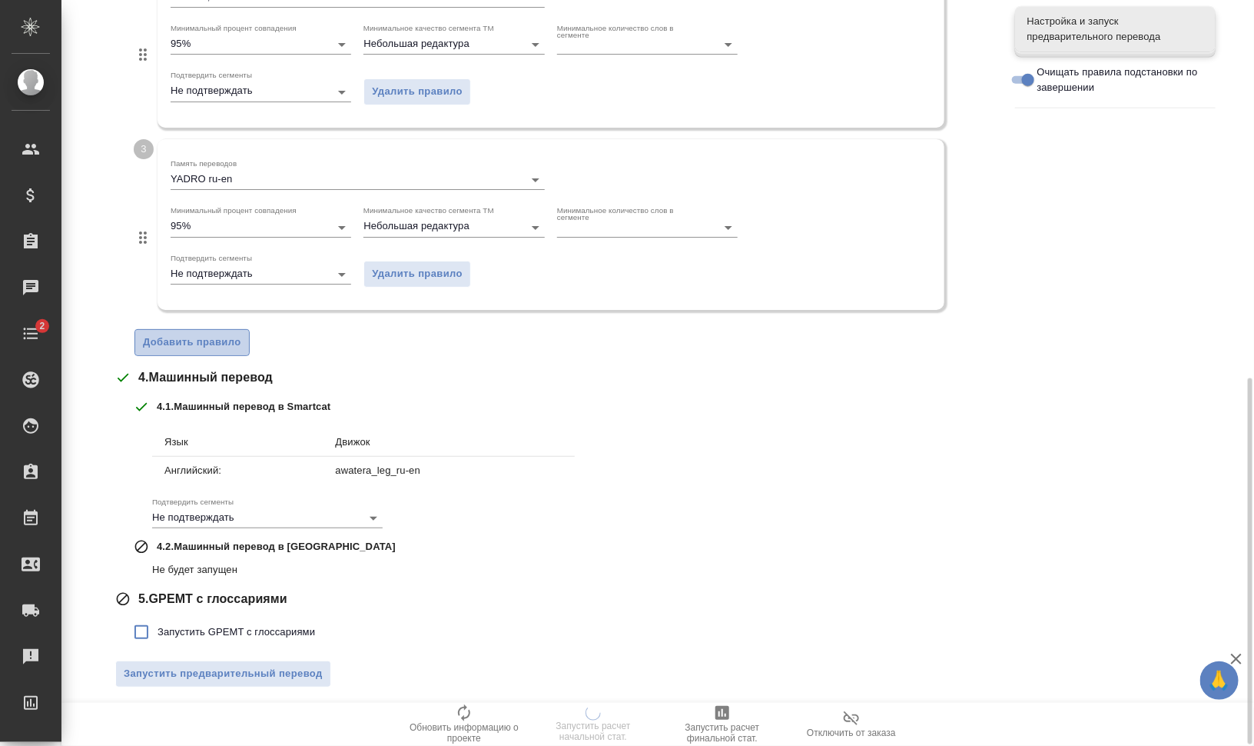
click at [172, 344] on span "Добавить правило" at bounding box center [192, 343] width 98 height 18
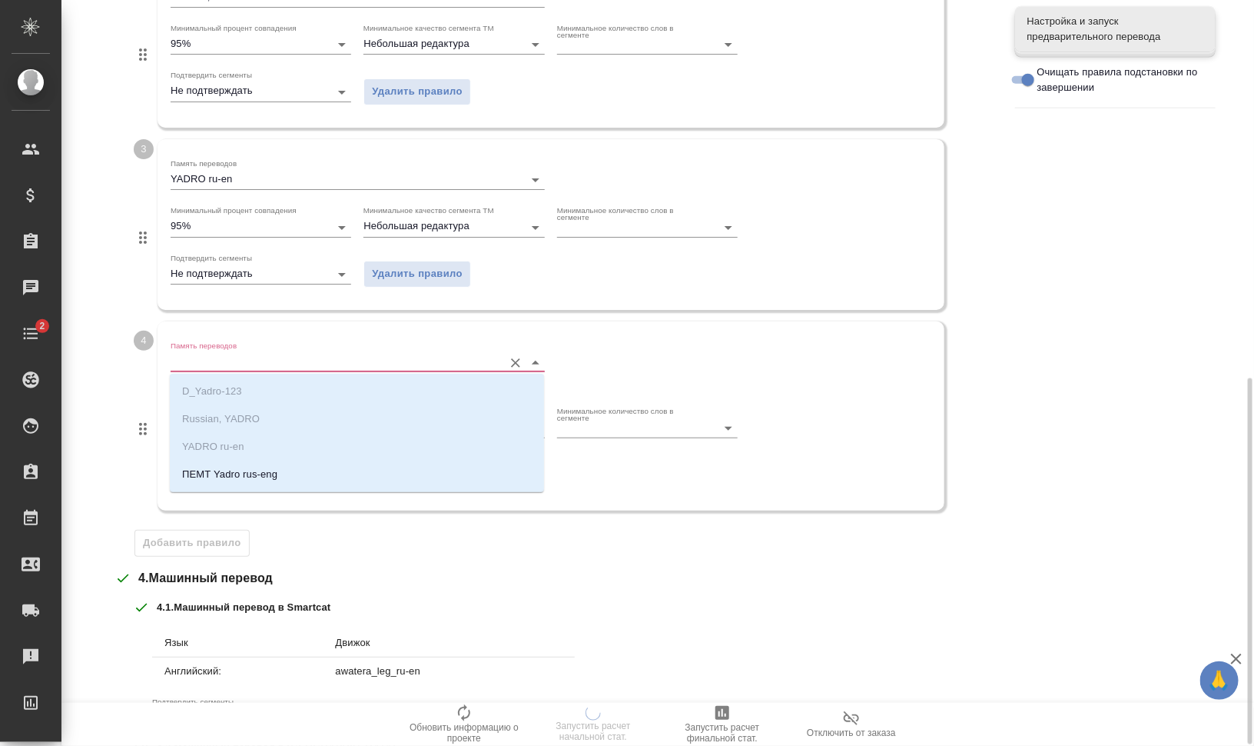
click at [184, 354] on input "Память переводов" at bounding box center [333, 362] width 325 height 18
click at [262, 461] on li "ПЕМТ Yadro rus-eng" at bounding box center [357, 474] width 374 height 28
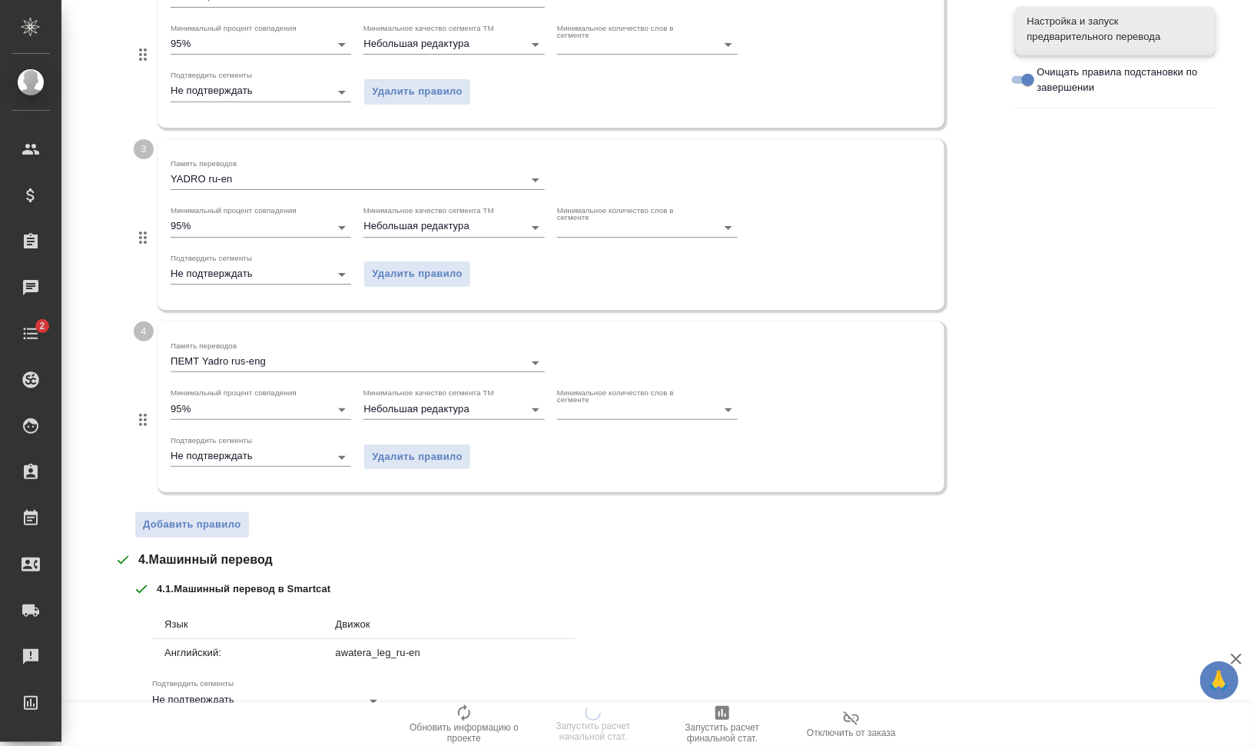
scroll to position [953, 0]
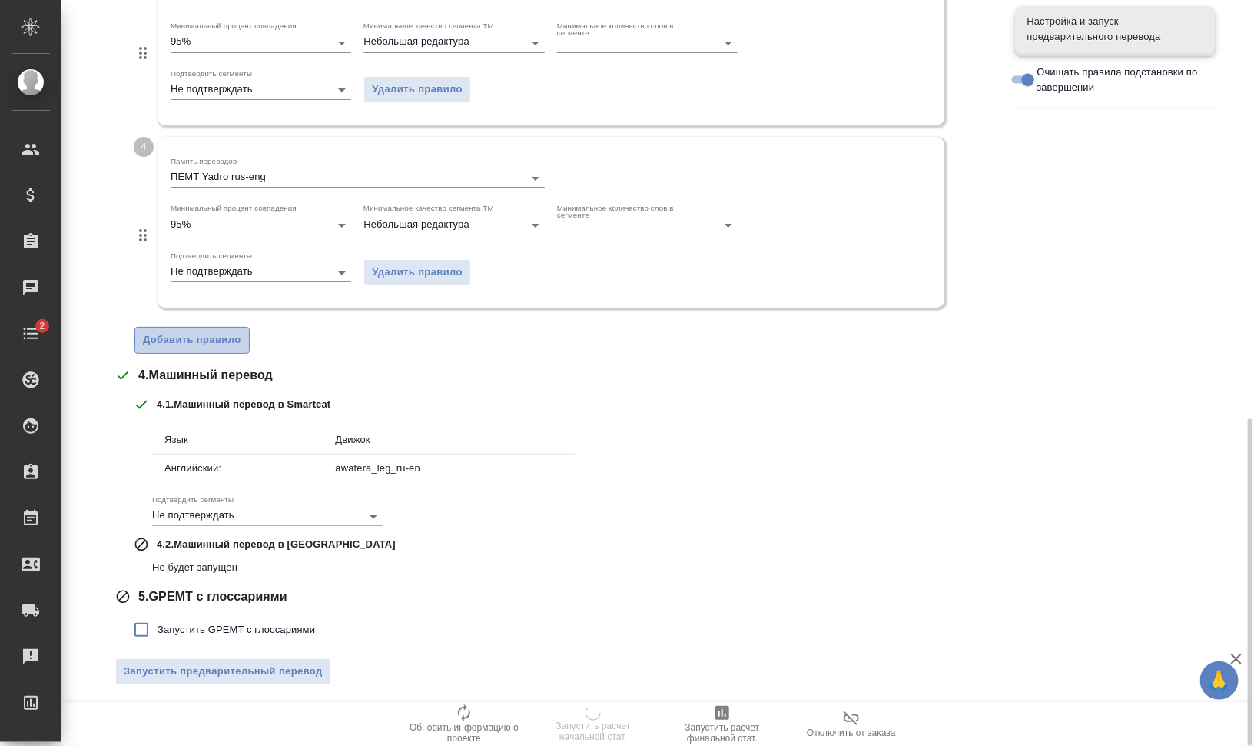
click at [212, 331] on span "Добавить правило" at bounding box center [192, 340] width 98 height 18
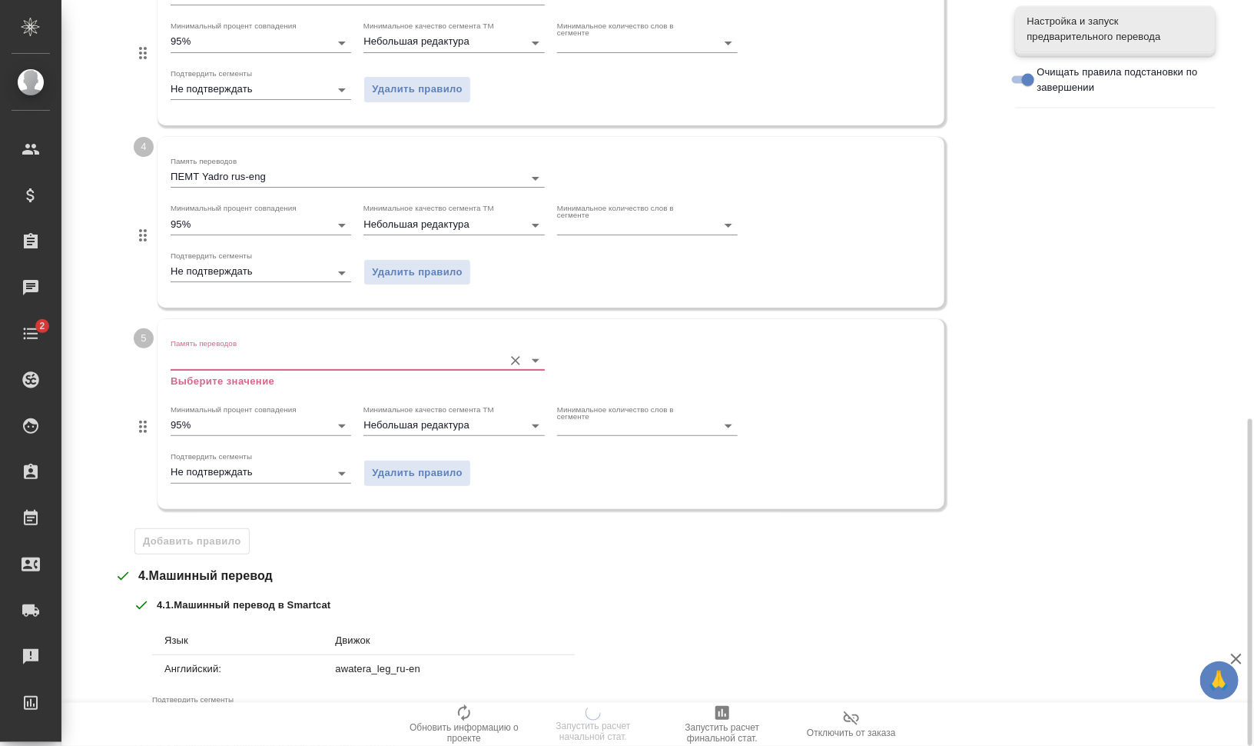
click at [234, 344] on label "Память переводов" at bounding box center [204, 344] width 66 height 8
click at [234, 350] on input "Память переводов" at bounding box center [333, 359] width 325 height 18
click at [239, 354] on input "Память переводов" at bounding box center [333, 359] width 325 height 18
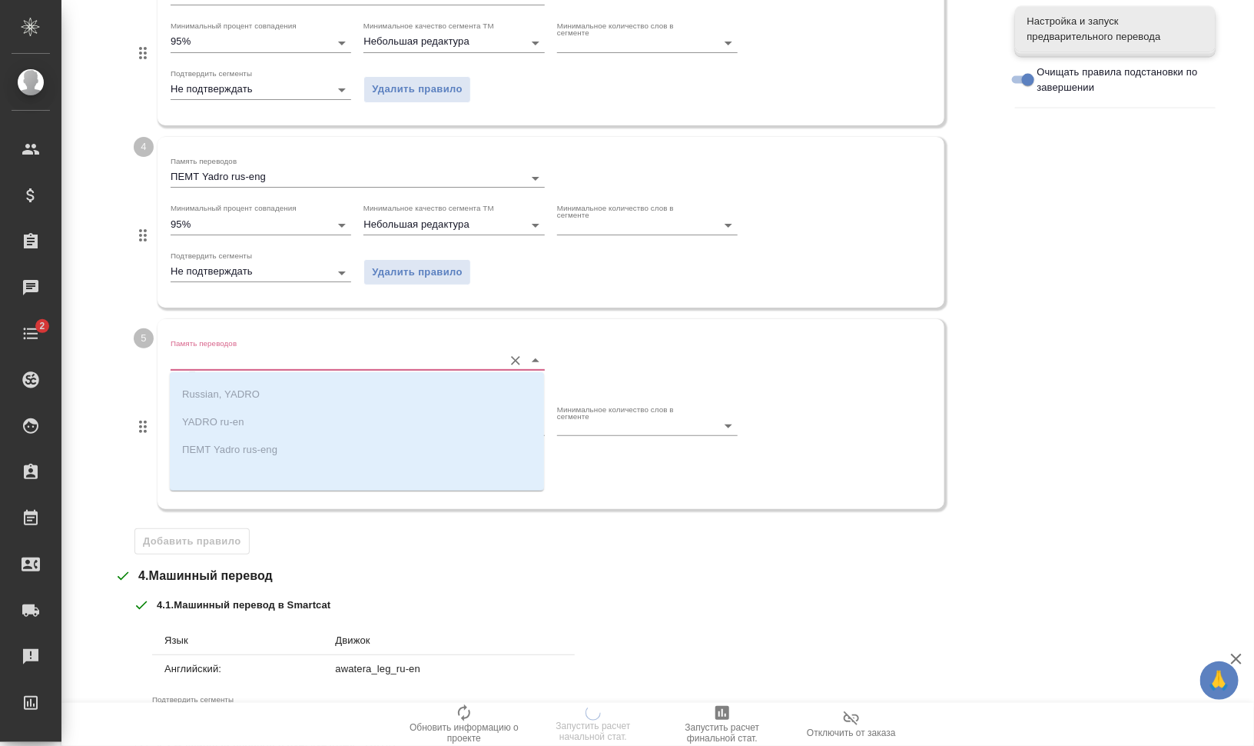
scroll to position [25, 0]
click at [503, 576] on div "4 . Машинный перевод" at bounding box center [553, 575] width 877 height 18
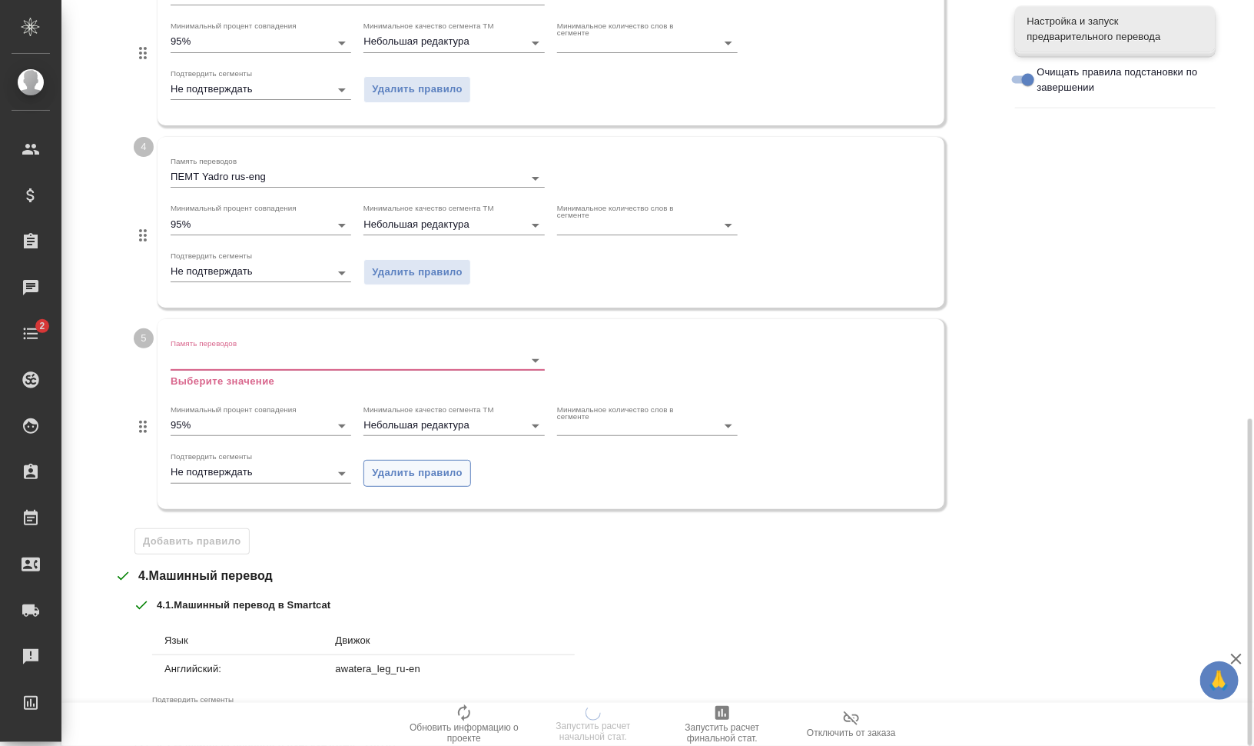
click at [402, 470] on span "Удалить правило" at bounding box center [417, 473] width 91 height 18
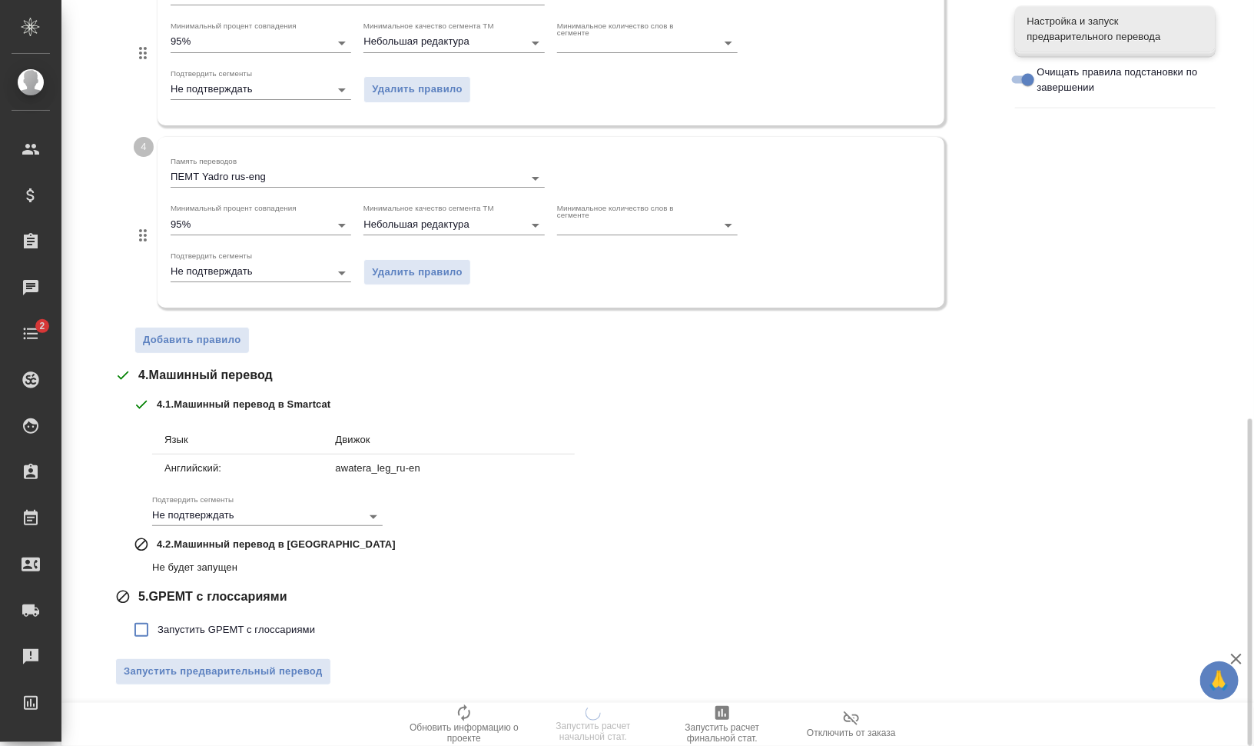
click at [265, 636] on label "Запустить GPEMT с глоссариями" at bounding box center [220, 629] width 190 height 32
click at [158, 636] on input "Запустить GPEMT с глоссариями" at bounding box center [141, 629] width 32 height 32
checkbox input "true"
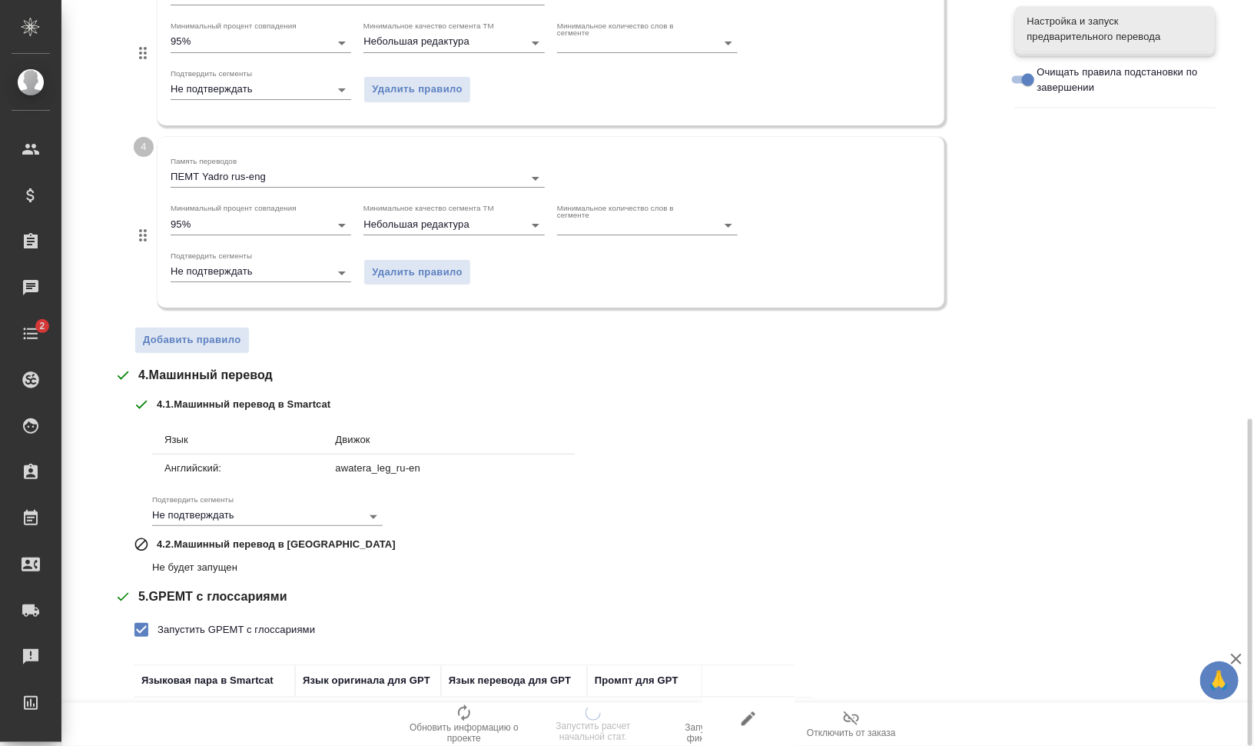
scroll to position [1058, 0]
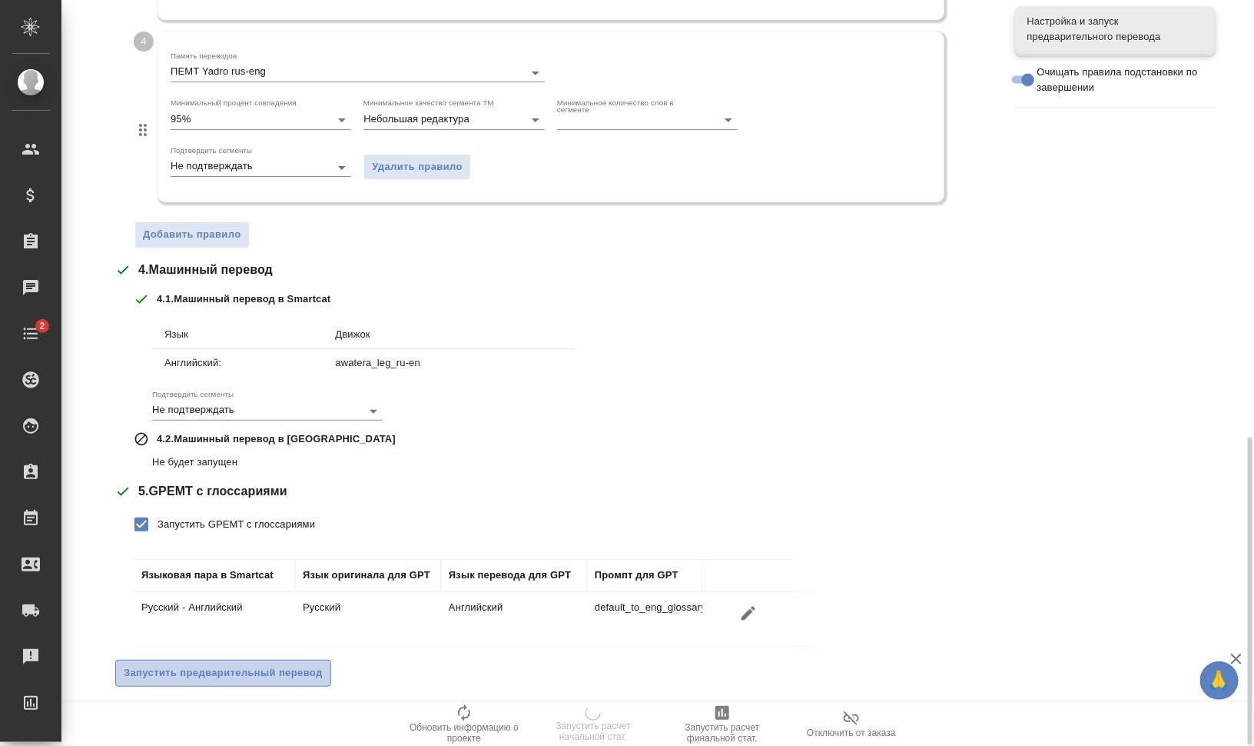
click at [298, 673] on span "Запустить предварительный перевод" at bounding box center [223, 673] width 199 height 18
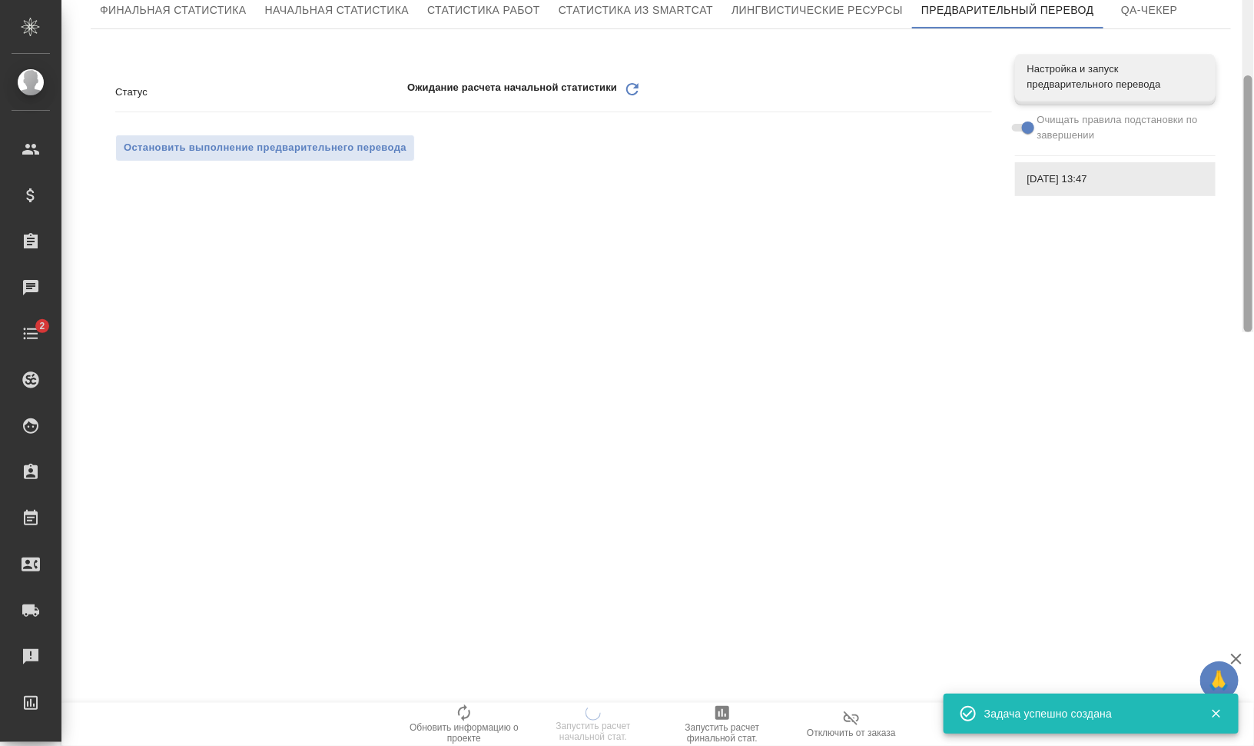
scroll to position [0, 0]
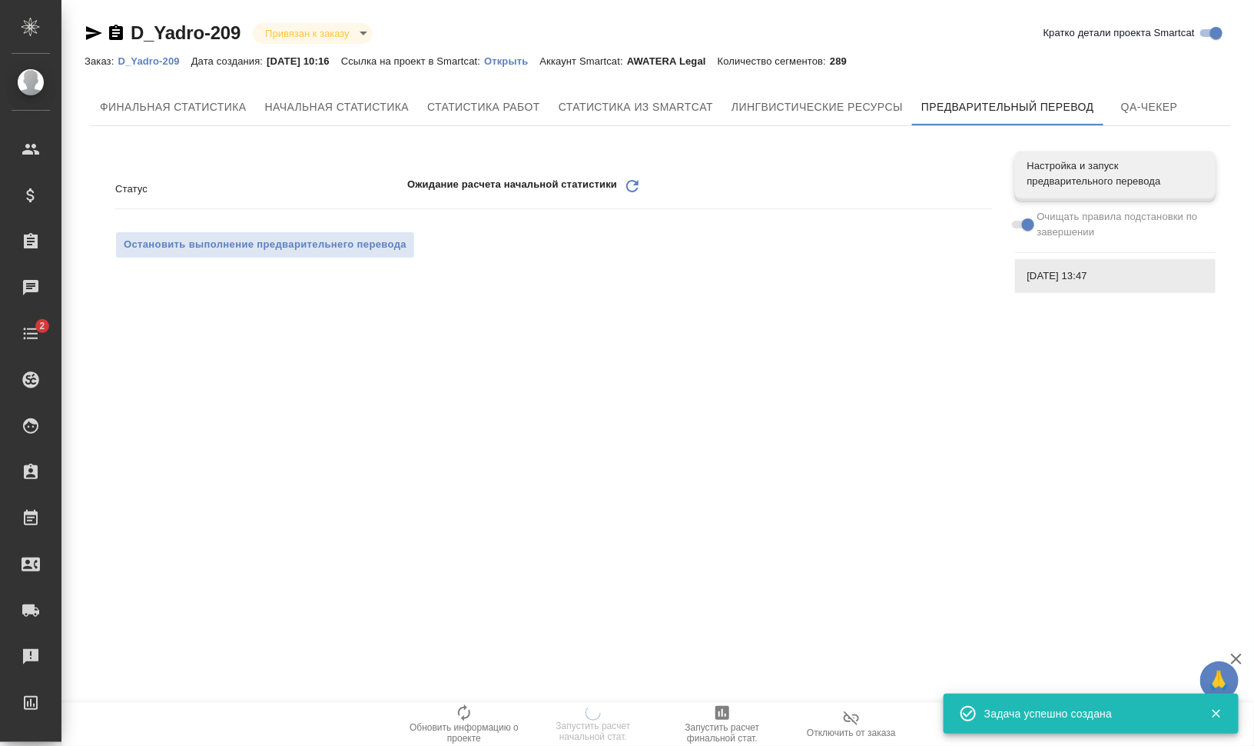
click at [633, 191] on icon at bounding box center [632, 186] width 12 height 12
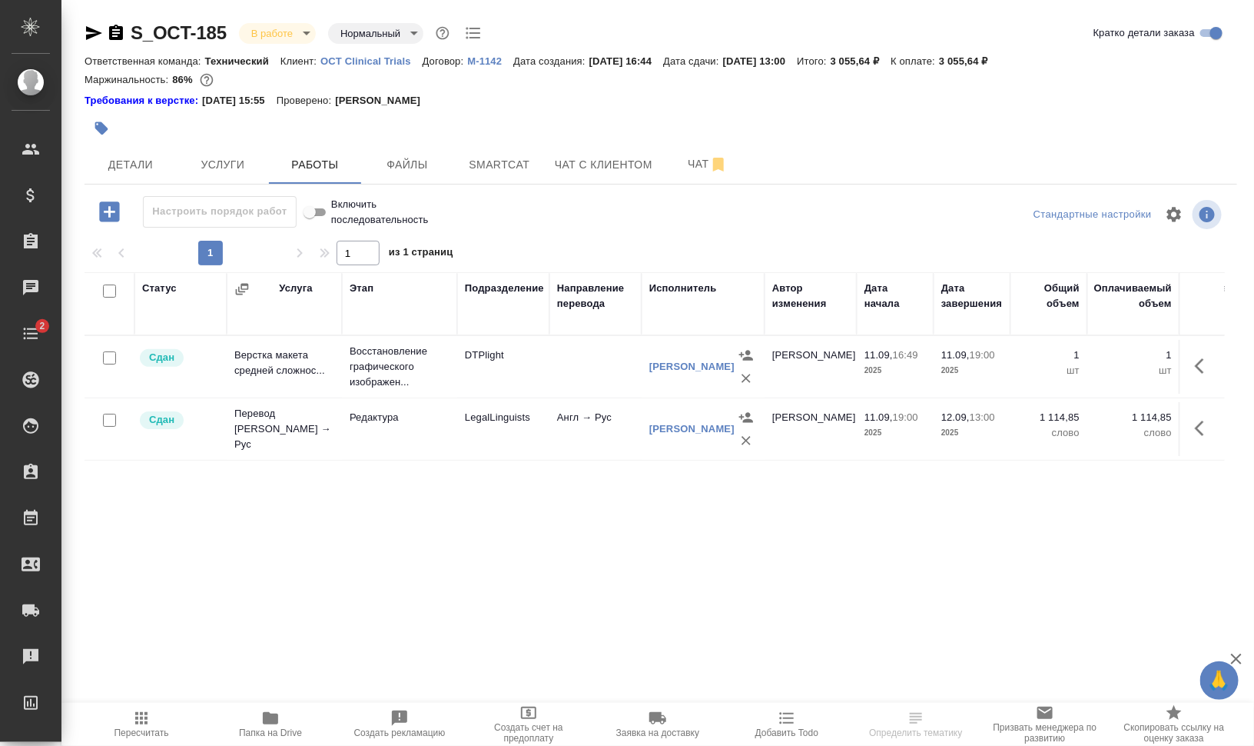
click at [274, 731] on span "Папка на Drive" at bounding box center [270, 732] width 63 height 11
click at [270, 29] on body "🙏 .cls-1 fill:#fff; AWATERA [PERSON_NAME] Спецификации Заказы 0 Чаты 2 Todo Про…" at bounding box center [627, 434] width 1254 height 869
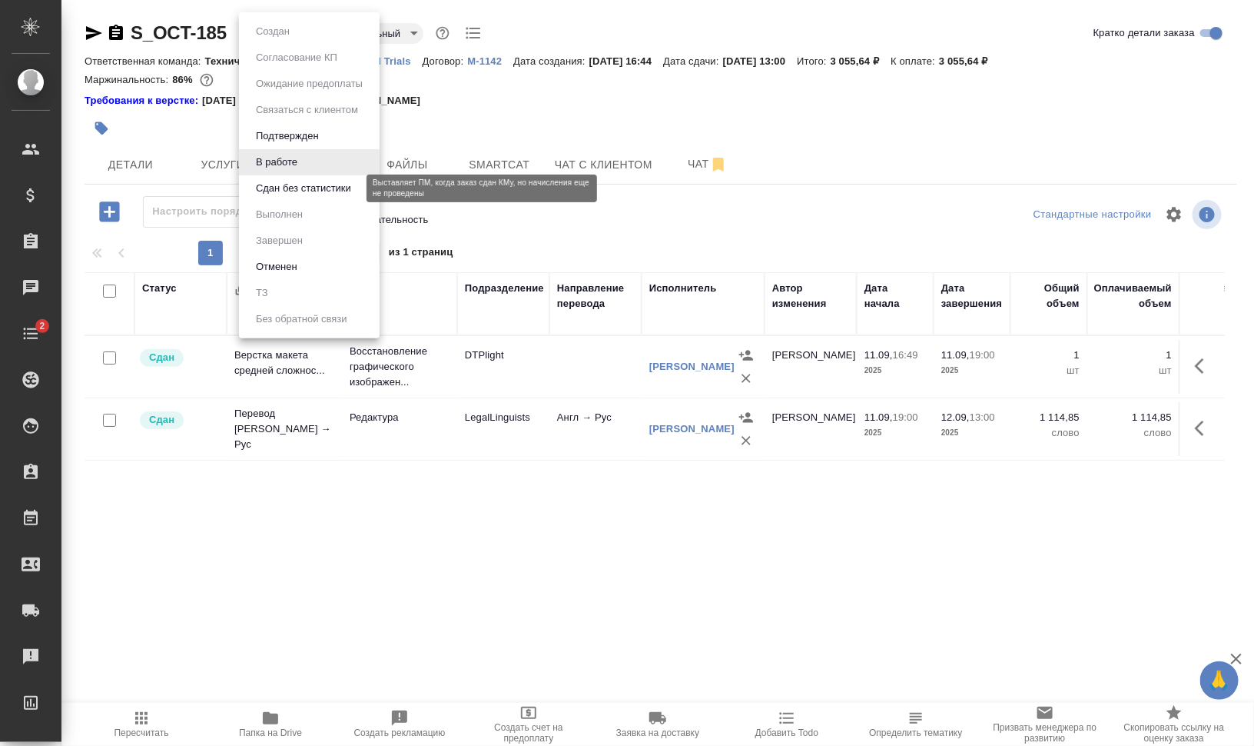
click at [289, 188] on button "Сдан без статистики" at bounding box center [303, 188] width 105 height 17
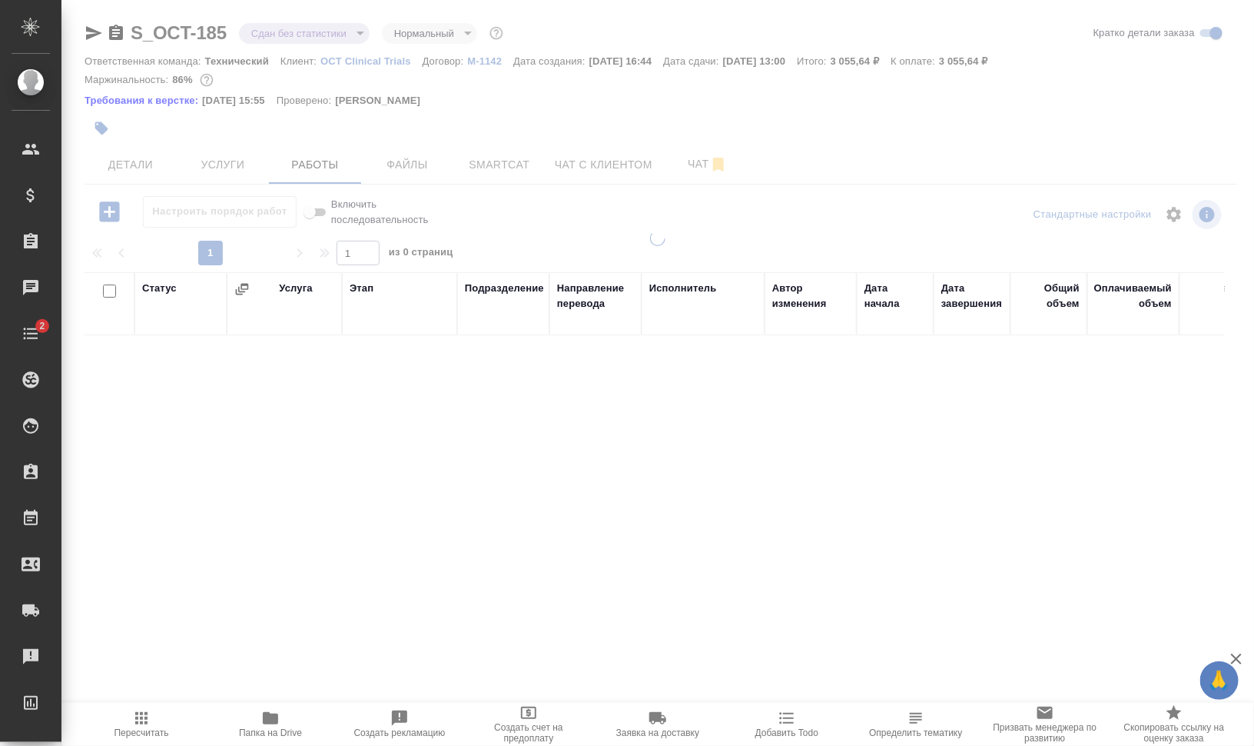
click at [319, 29] on div at bounding box center [657, 328] width 1193 height 657
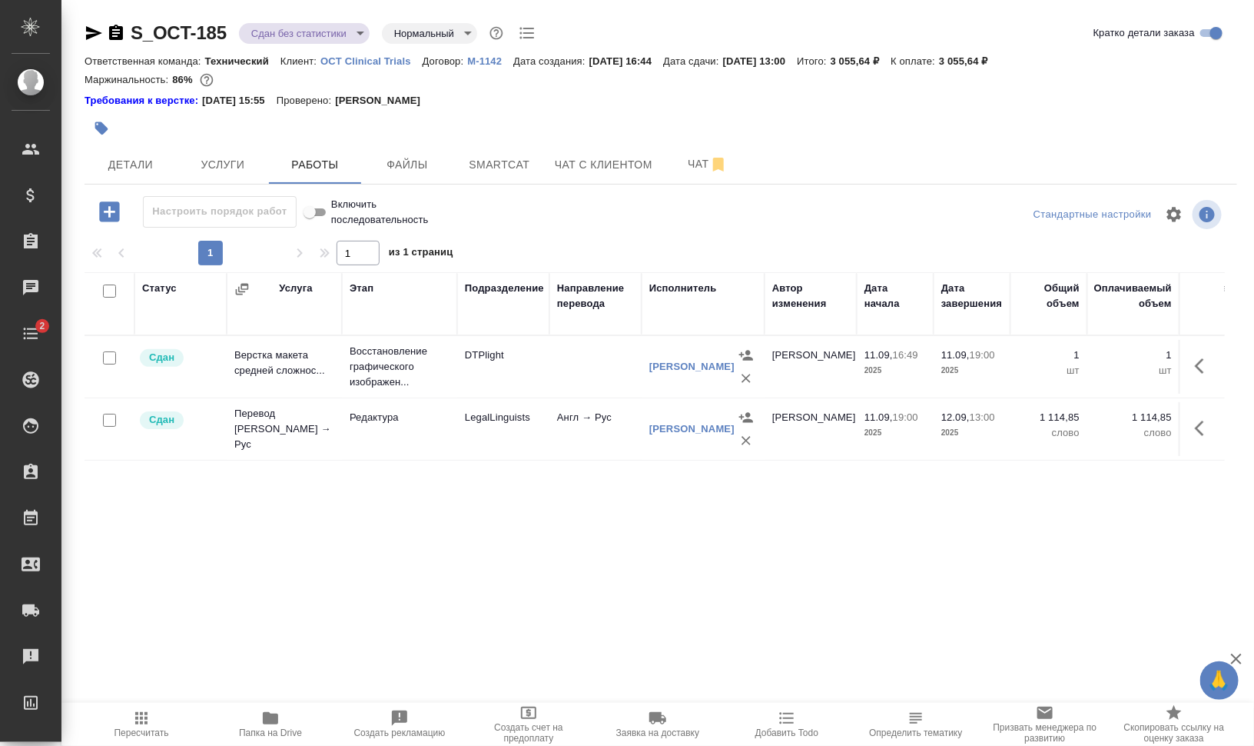
click at [319, 35] on body "🙏 .cls-1 fill:#fff; AWATERA [PERSON_NAME] Спецификации Заказы 0 Чаты 2 Todo Про…" at bounding box center [627, 434] width 1254 height 869
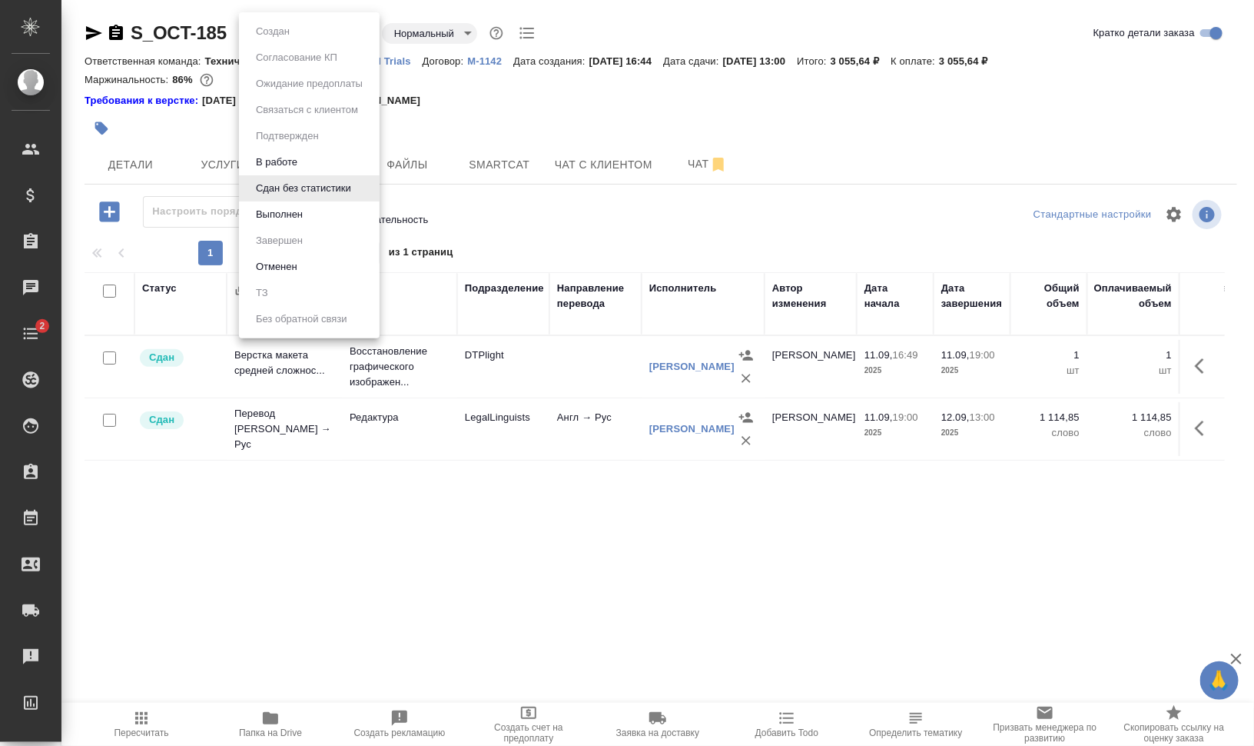
click at [313, 214] on li "Выполнен" at bounding box center [309, 214] width 141 height 26
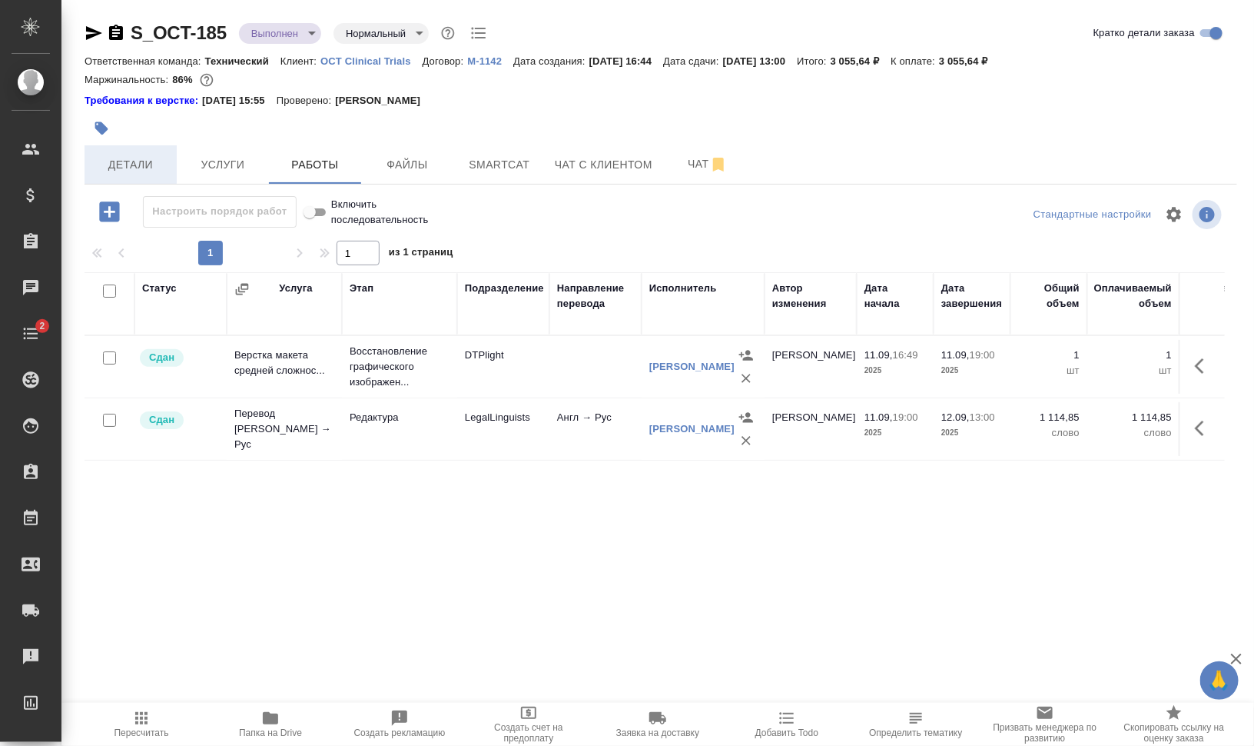
click at [121, 164] on span "Детали" at bounding box center [131, 164] width 74 height 19
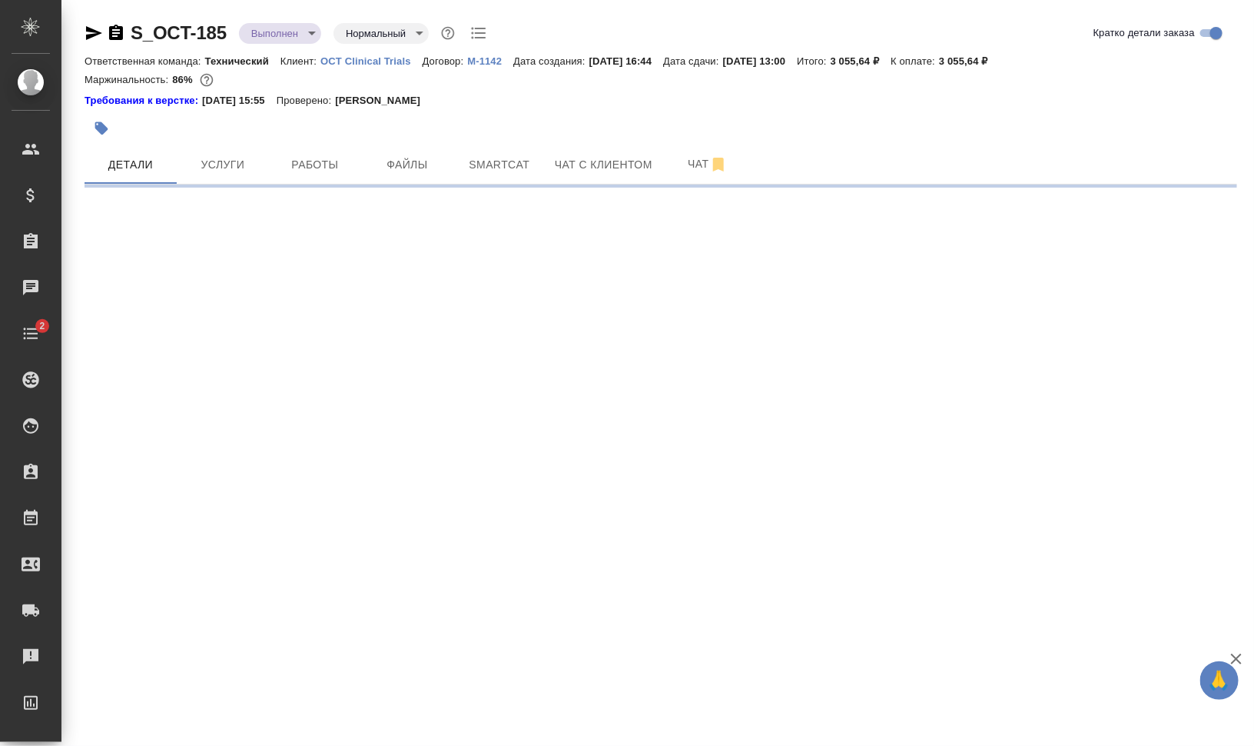
select select "RU"
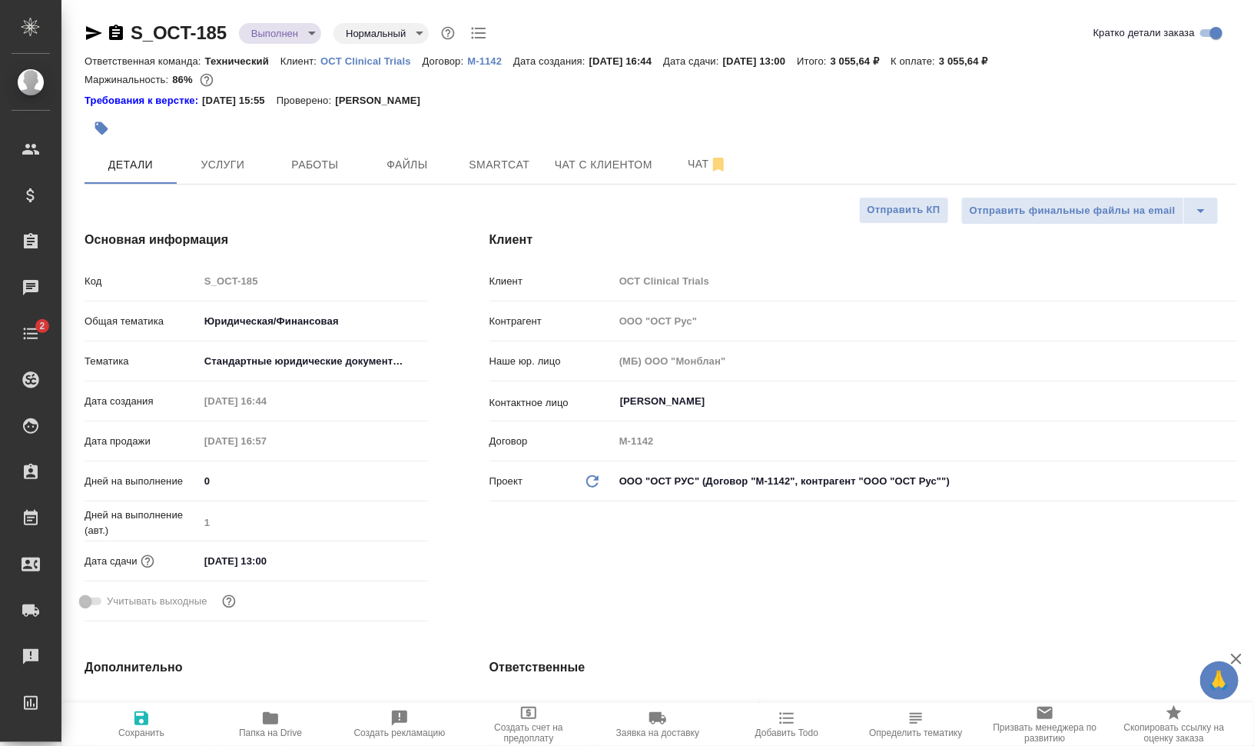
type textarea "x"
click at [688, 160] on span "Чат" at bounding box center [708, 163] width 74 height 19
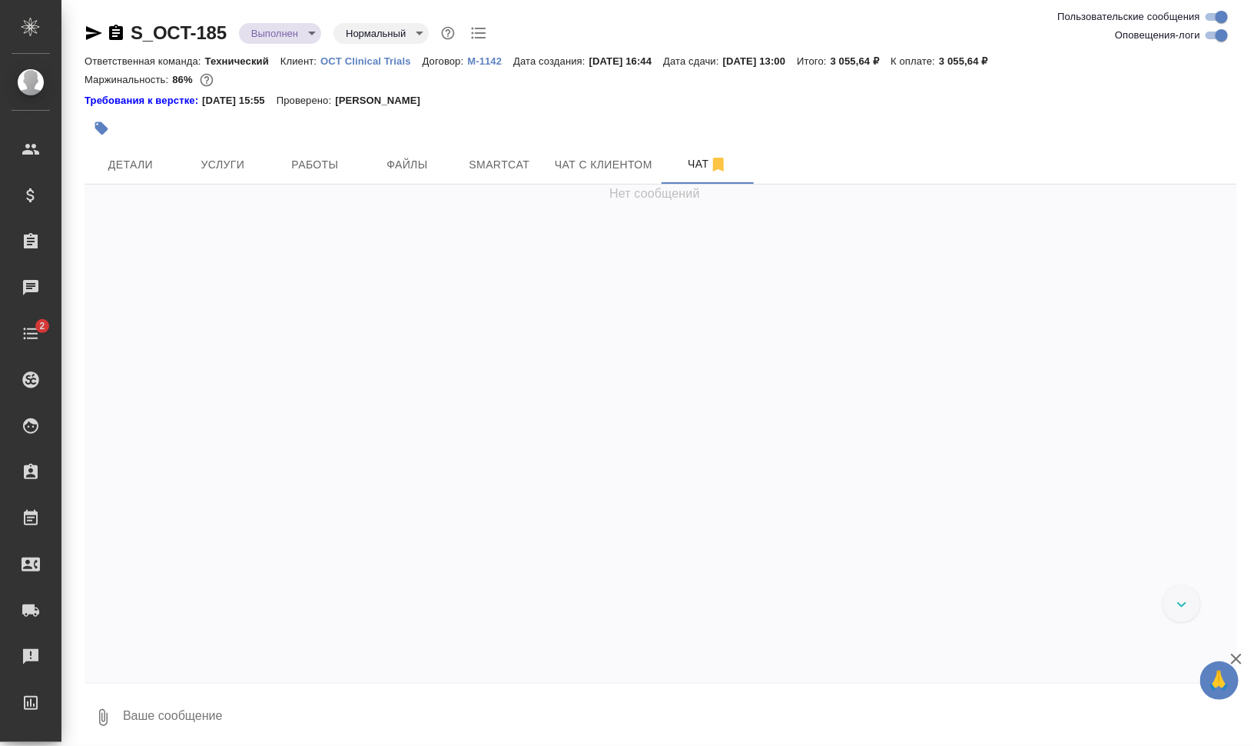
click at [407, 711] on textarea at bounding box center [679, 717] width 1116 height 52
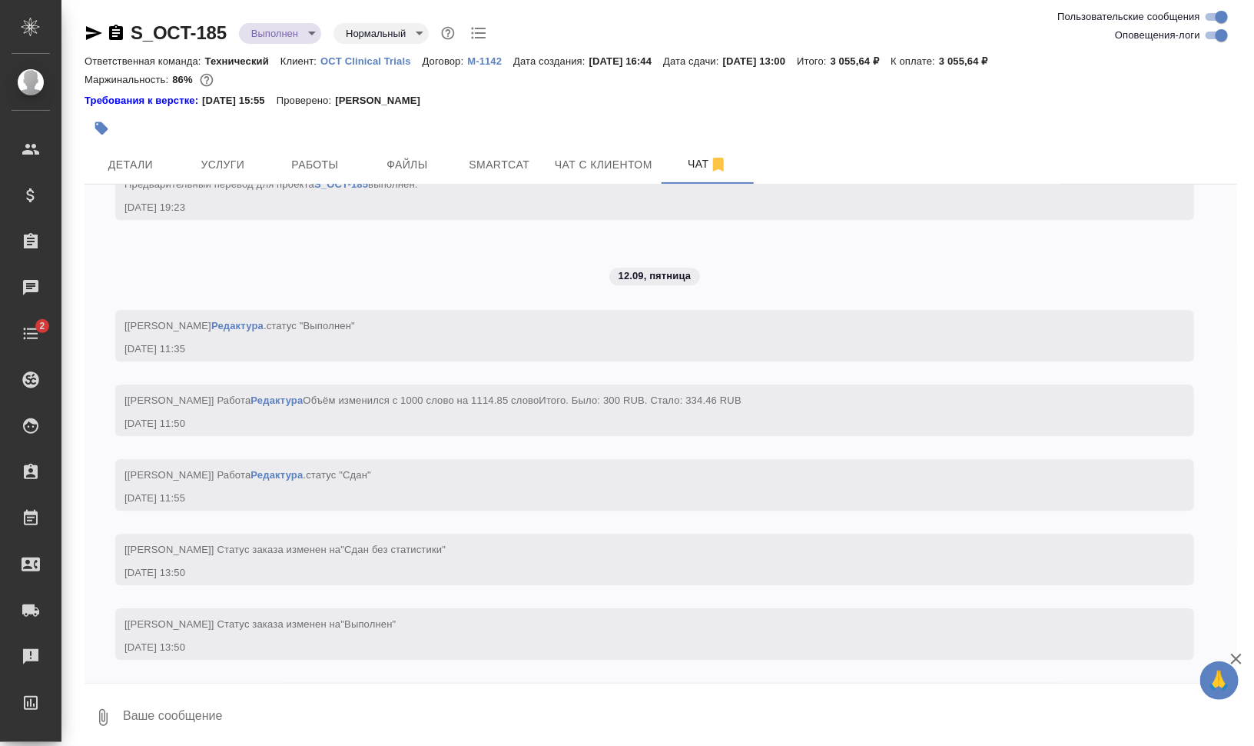
scroll to position [6990, 0]
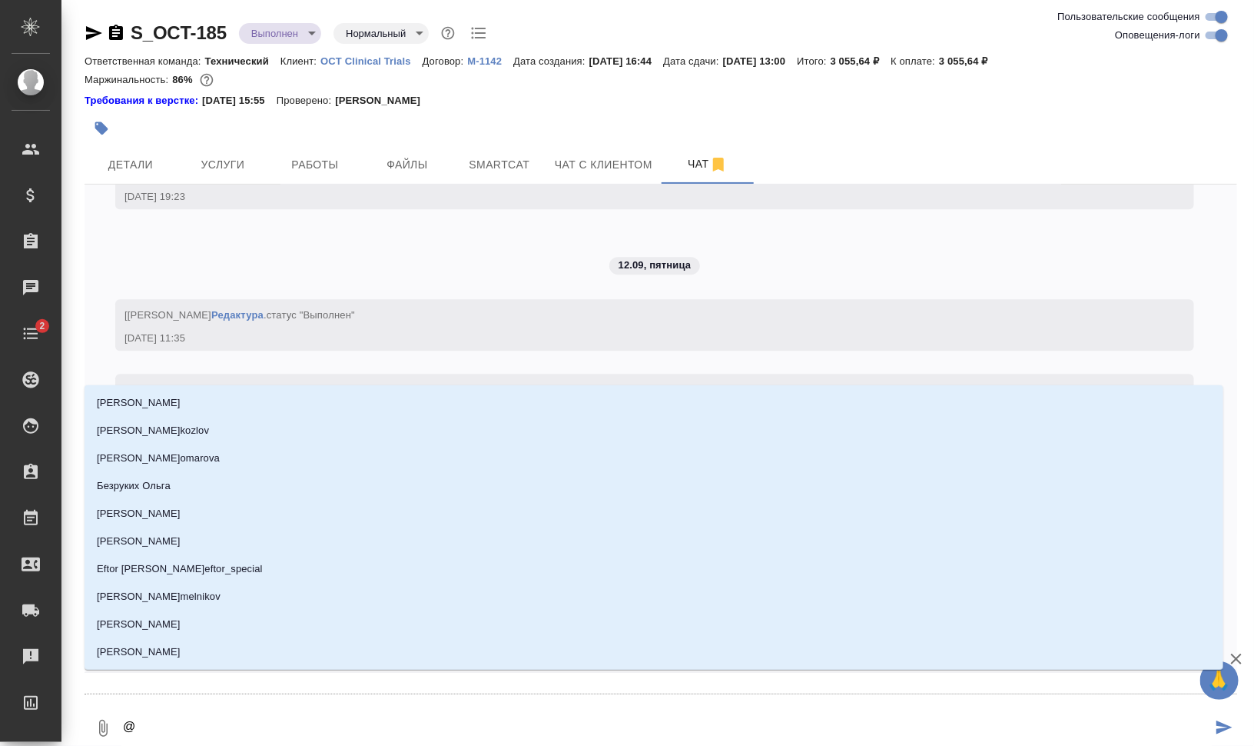
type textarea "@н"
type input "н"
type textarea "@ни"
type input "ни"
type textarea "@ник"
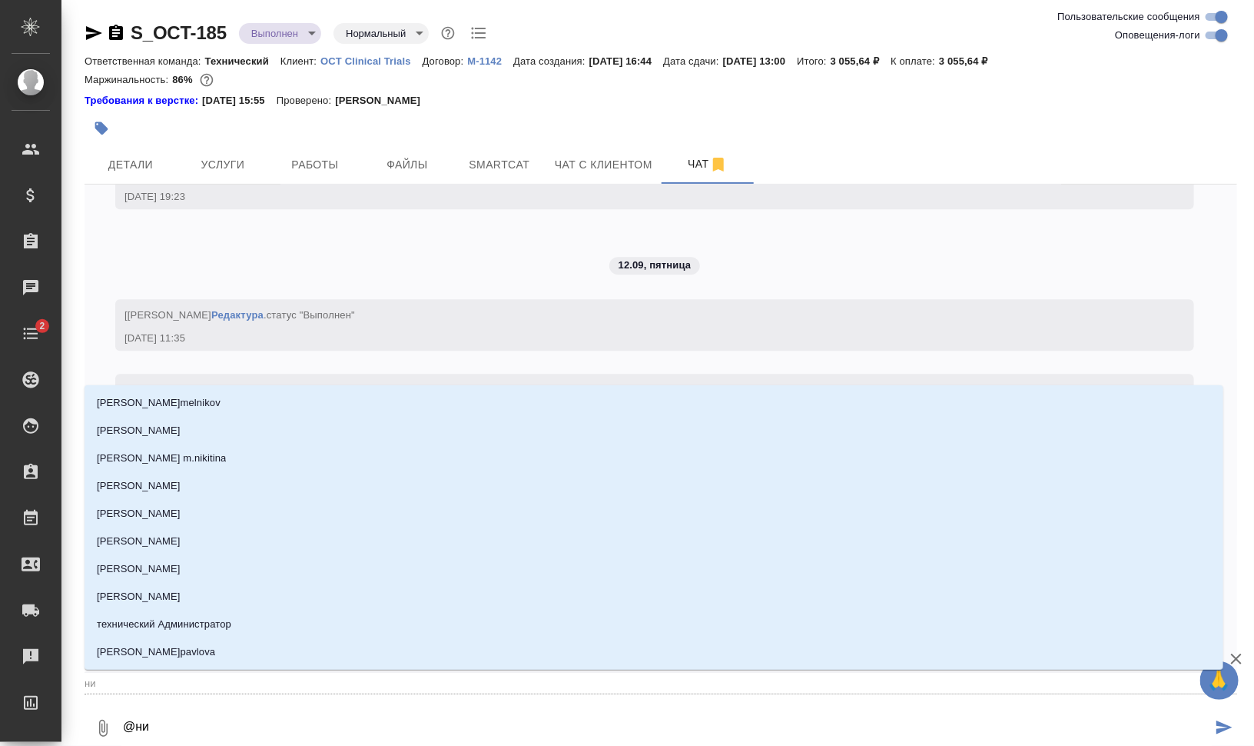
type input "ник"
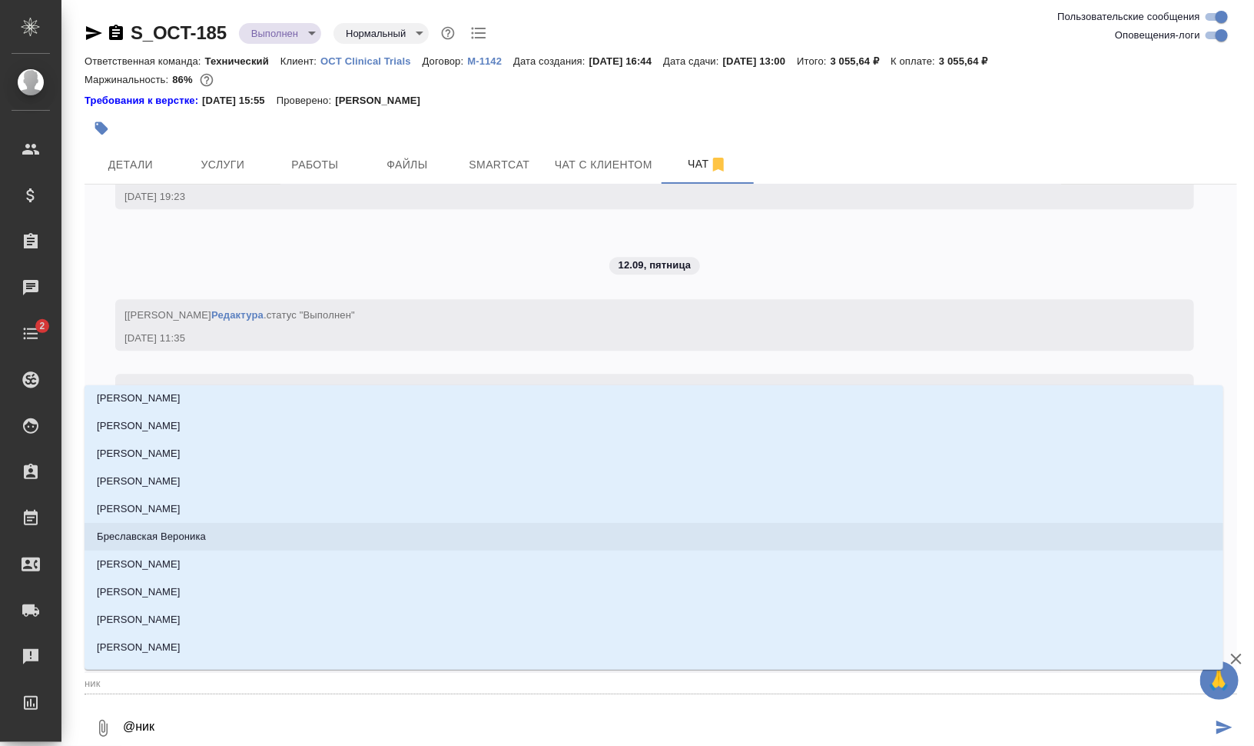
scroll to position [288, 0]
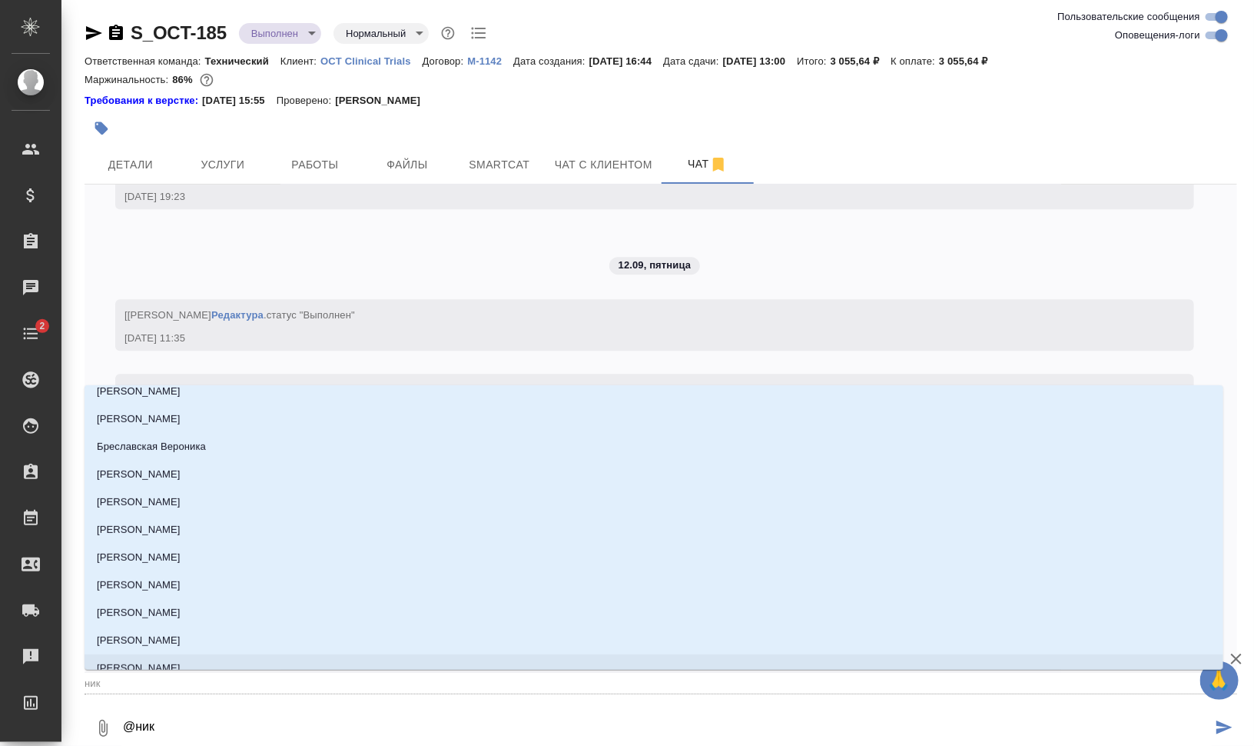
type textarea "@ники"
type input "ники"
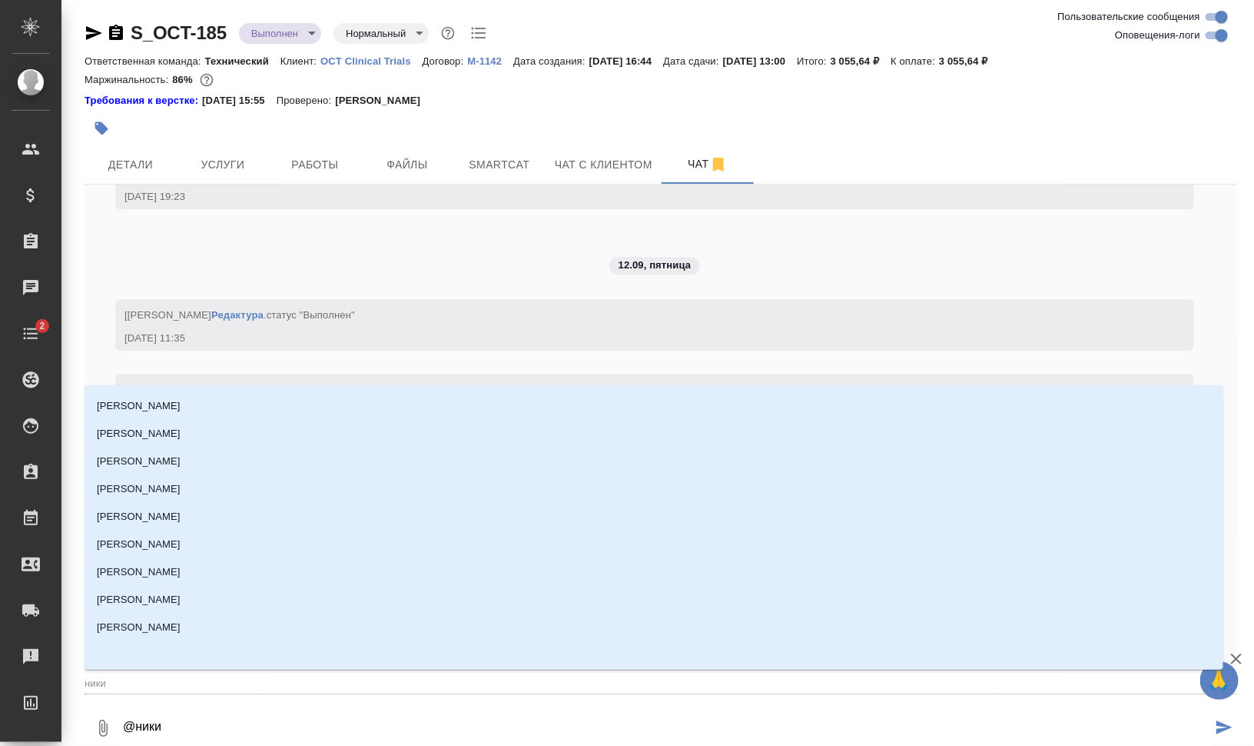
scroll to position [0, 0]
type textarea "@никиф"
type input "никиф"
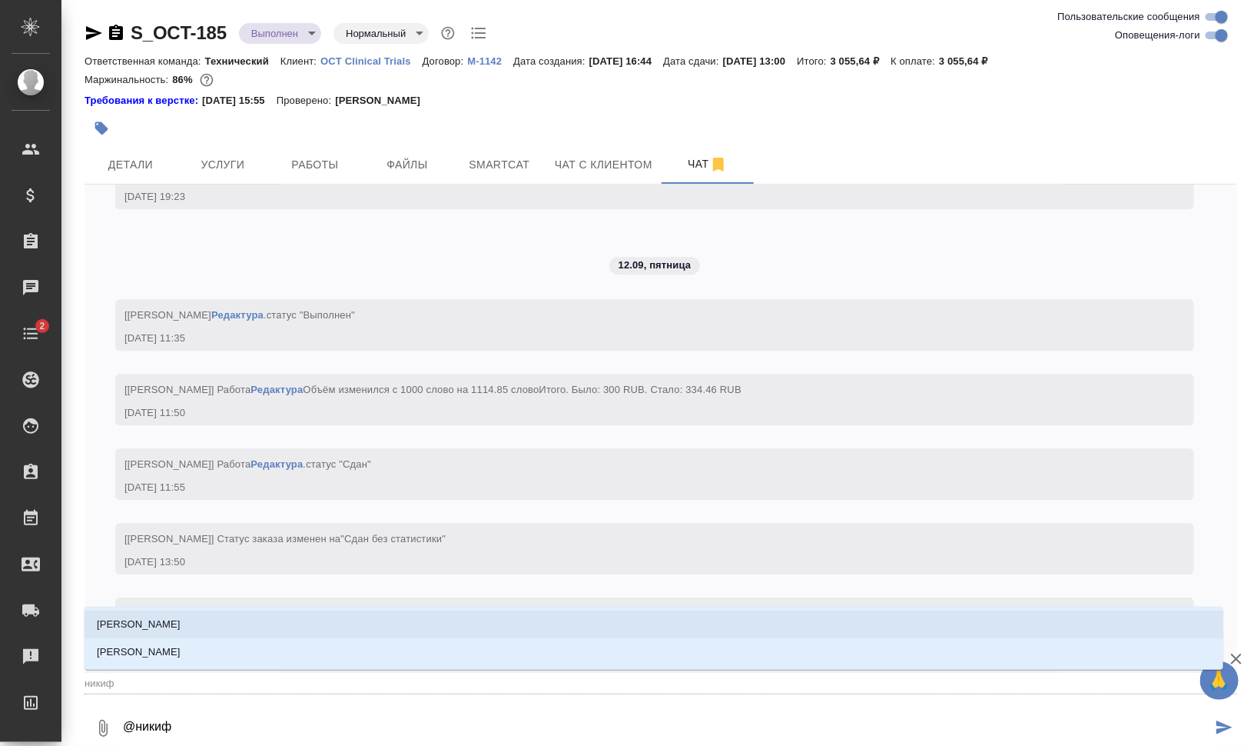
click at [290, 625] on li "[PERSON_NAME]" at bounding box center [654, 624] width 1139 height 28
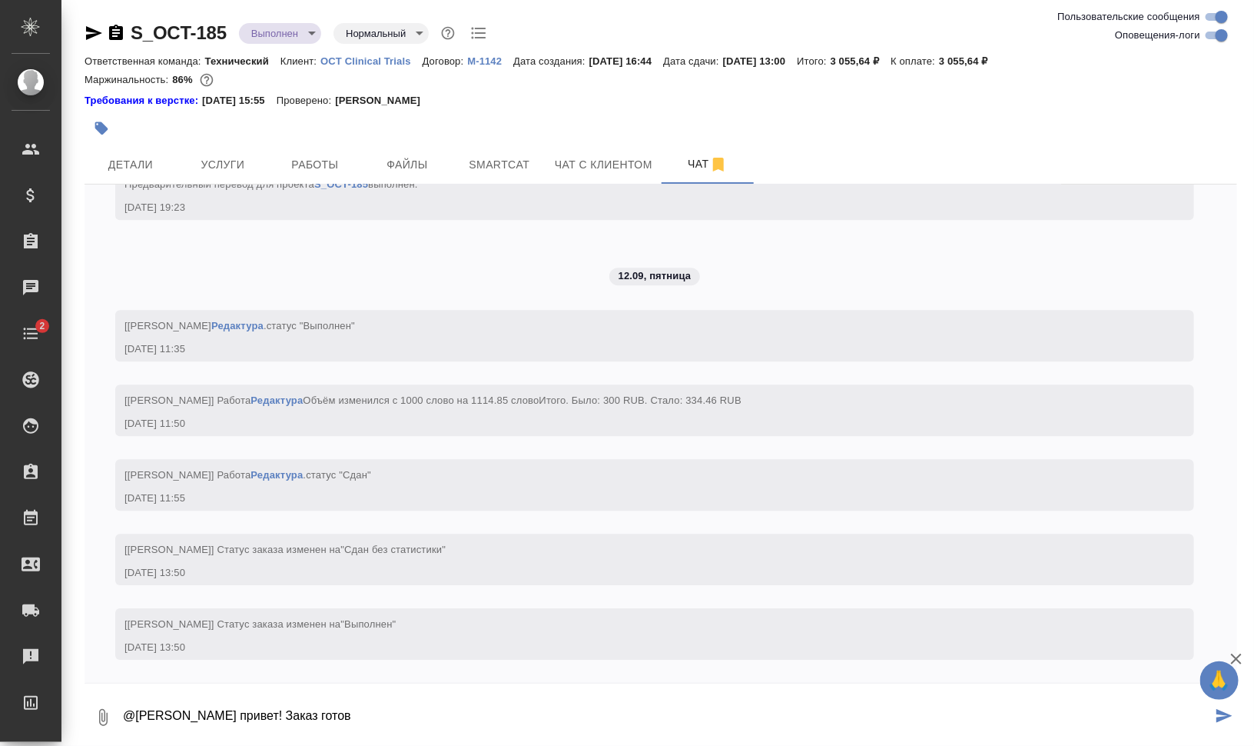
type textarea "@[PERSON_NAME] привет! Заказ готов"
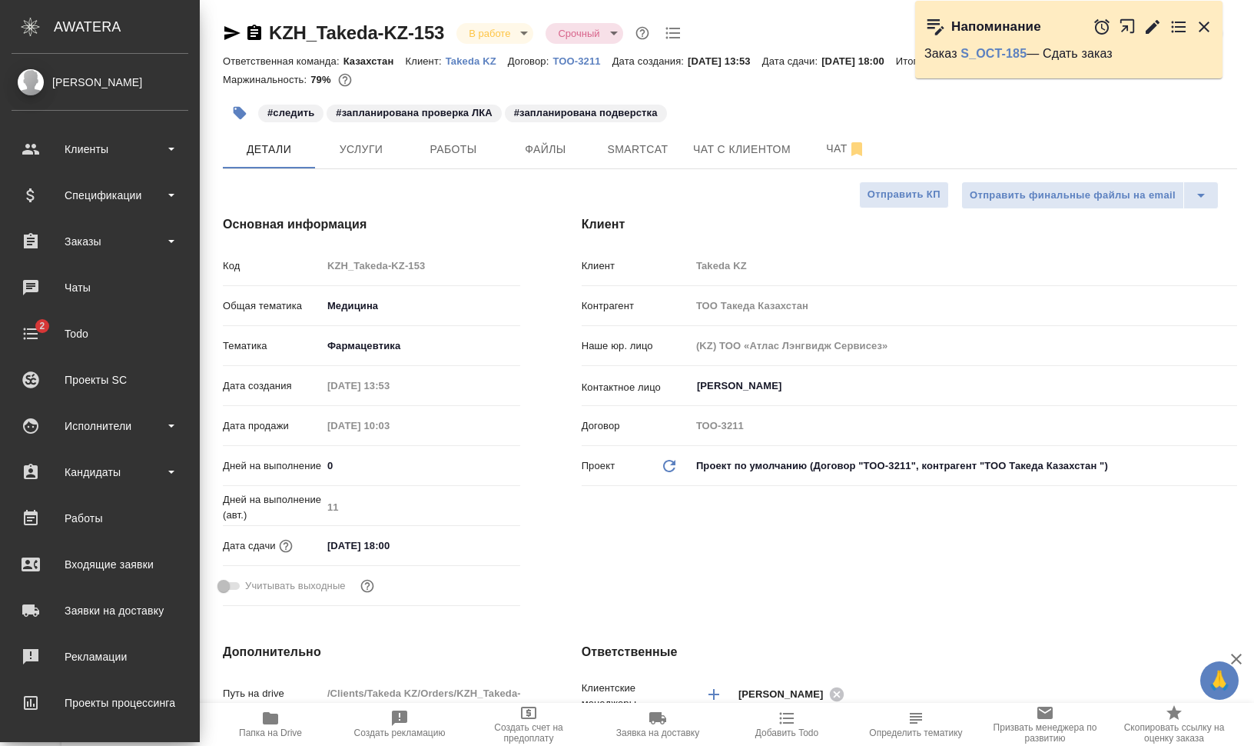
select select "RU"
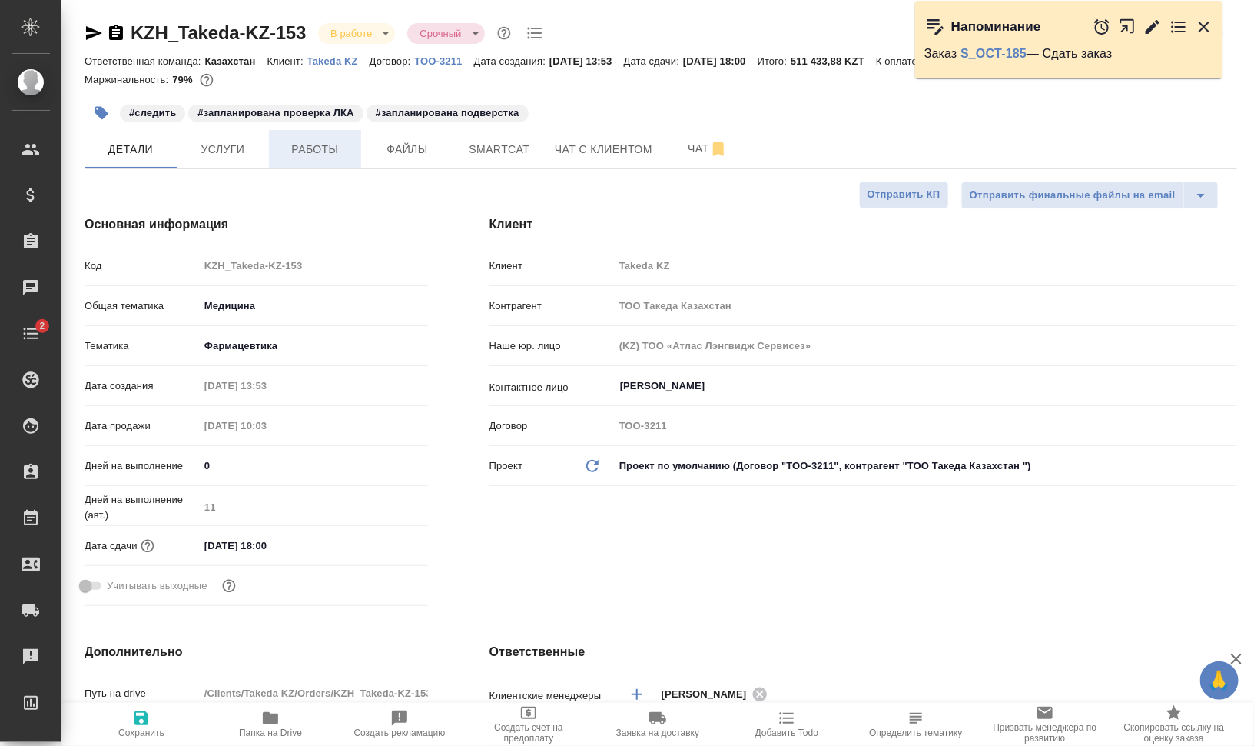
click at [284, 143] on span "Работы" at bounding box center [315, 149] width 74 height 19
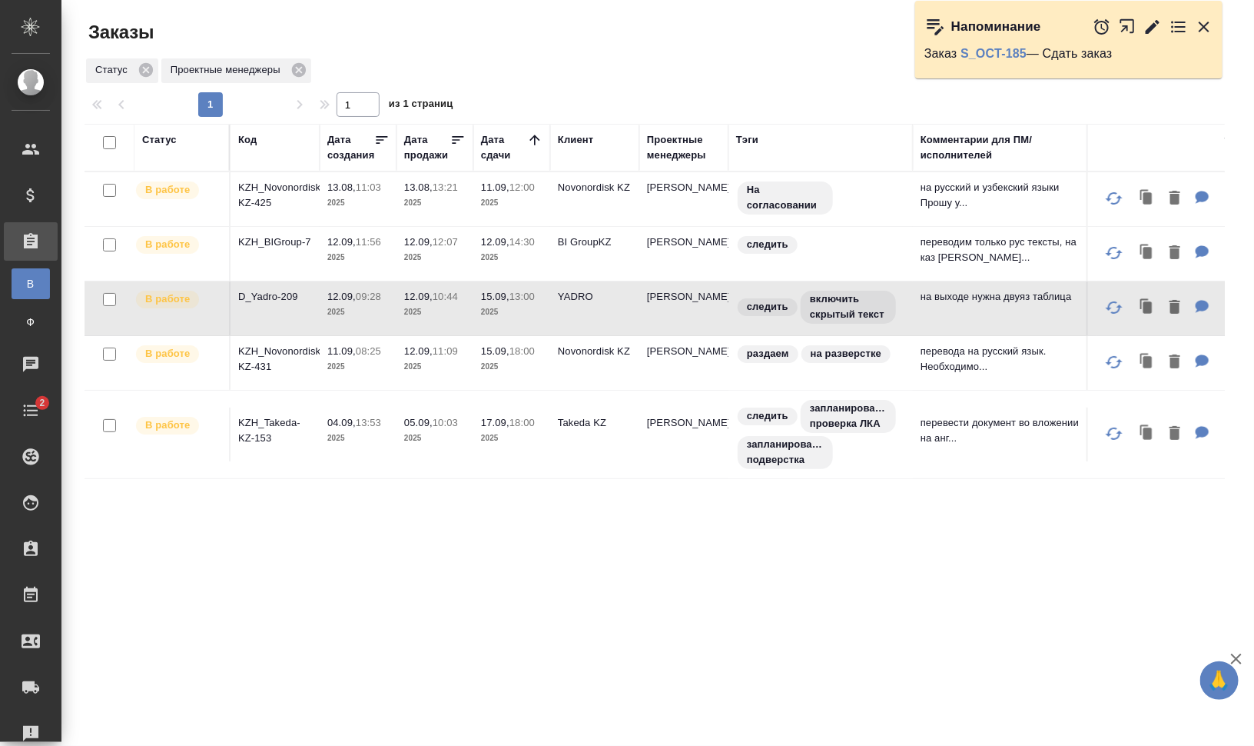
click at [1205, 24] on icon "button" at bounding box center [1204, 27] width 11 height 11
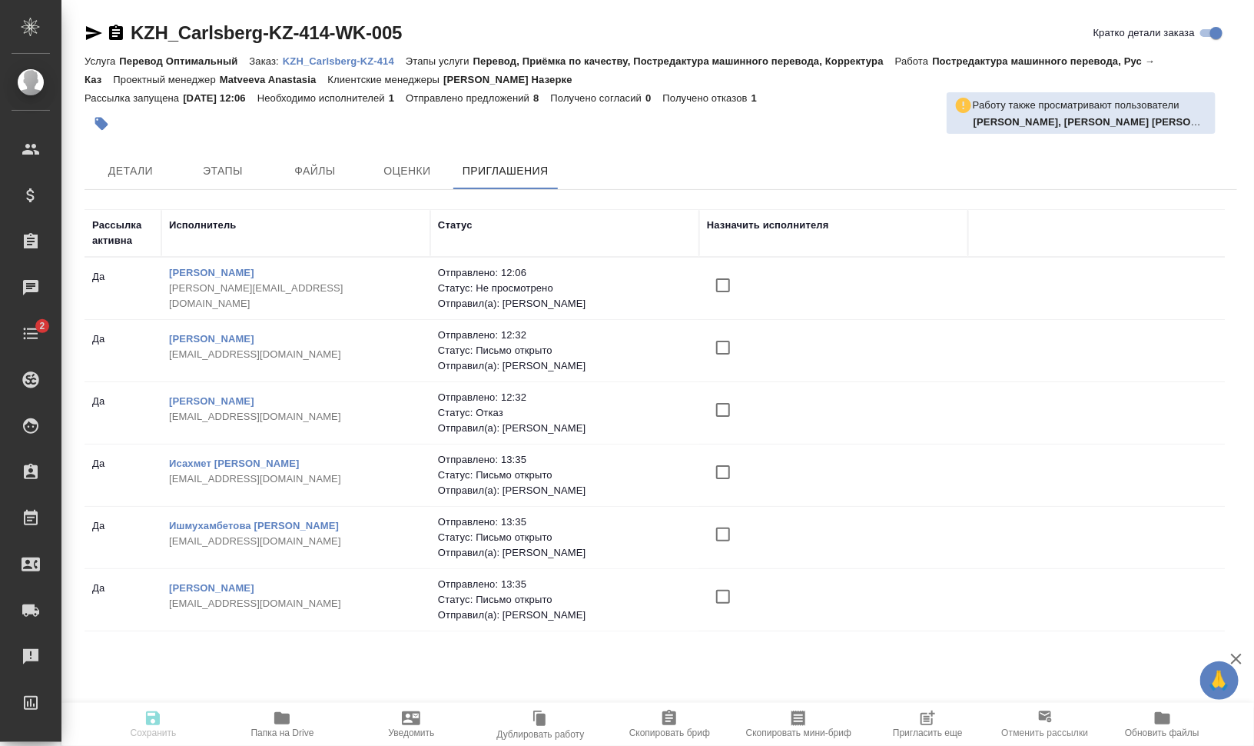
click at [373, 61] on p "KZH_Carlsberg-KZ-414" at bounding box center [344, 61] width 123 height 12
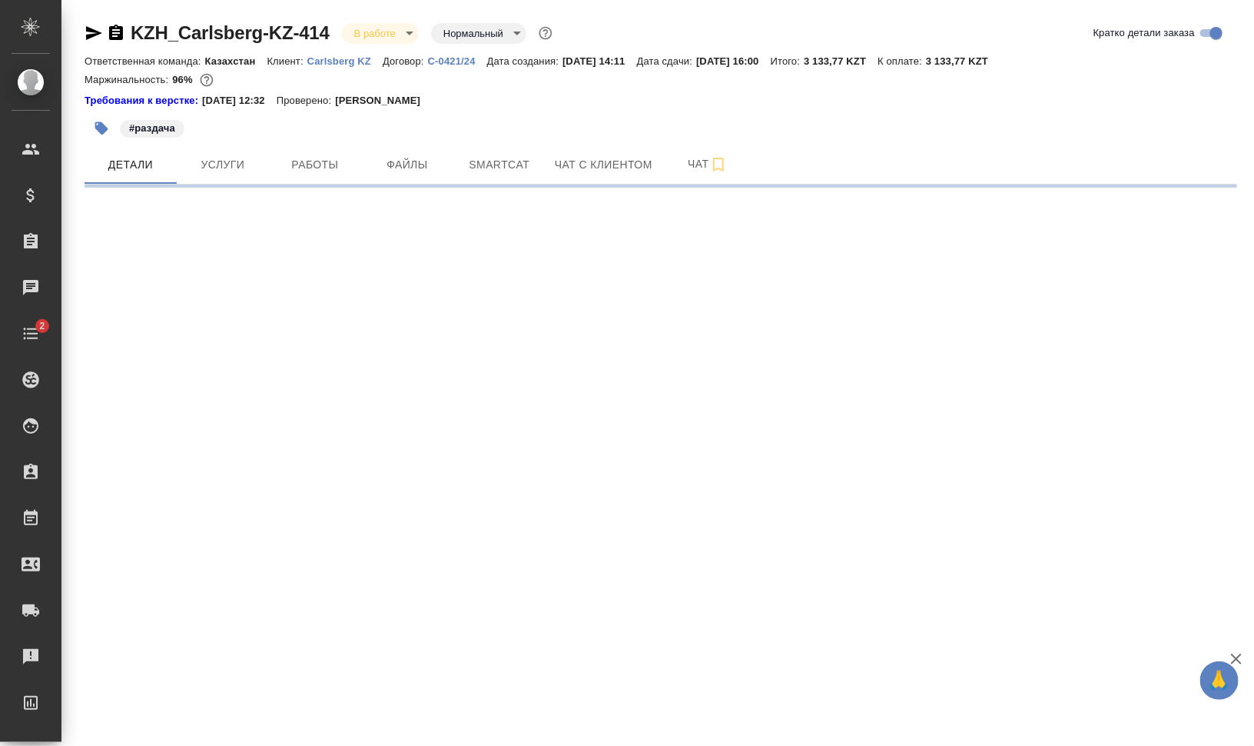
select select "RU"
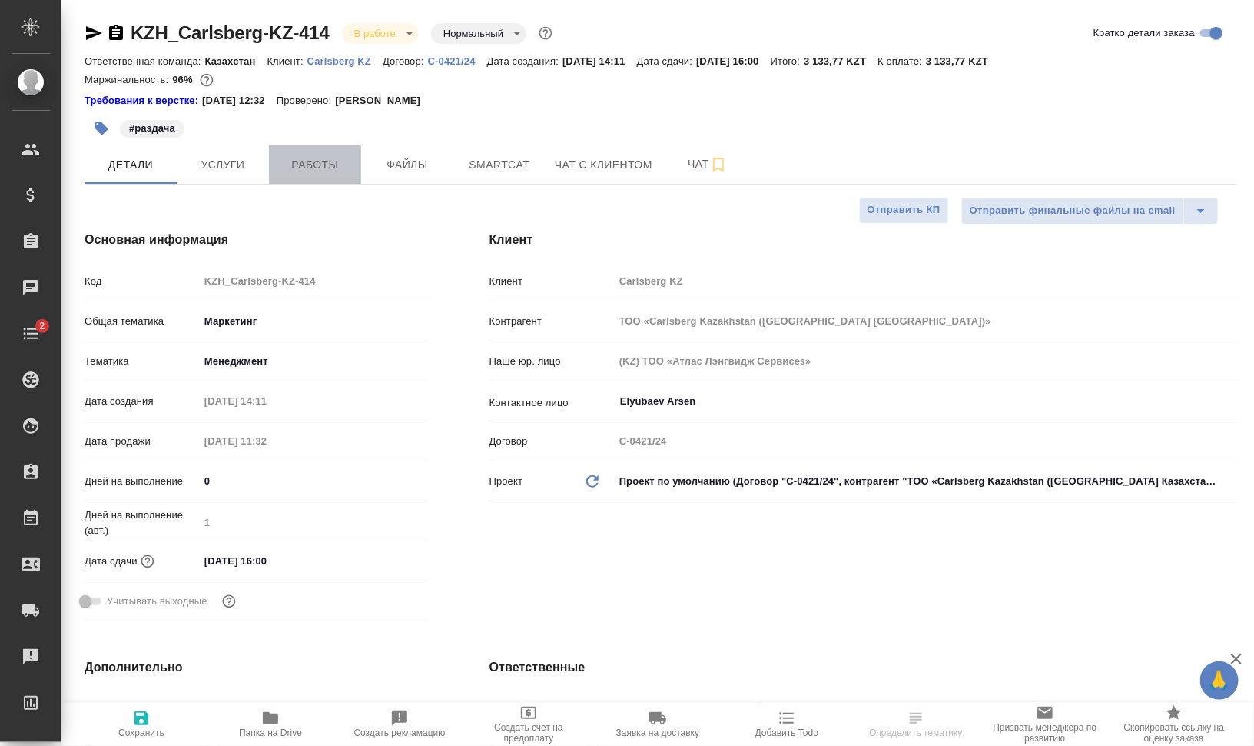
click at [291, 166] on span "Работы" at bounding box center [315, 164] width 74 height 19
type textarea "x"
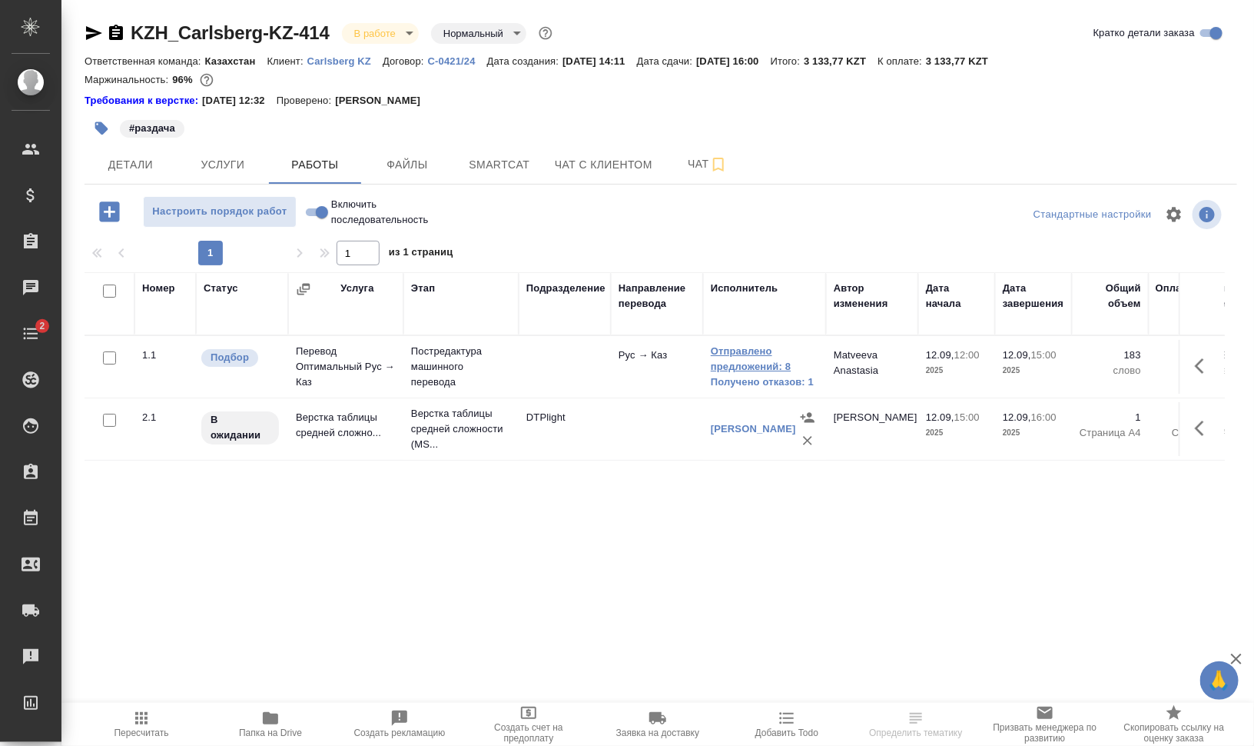
click at [722, 359] on link "Отправлено предложений: 8" at bounding box center [765, 359] width 108 height 31
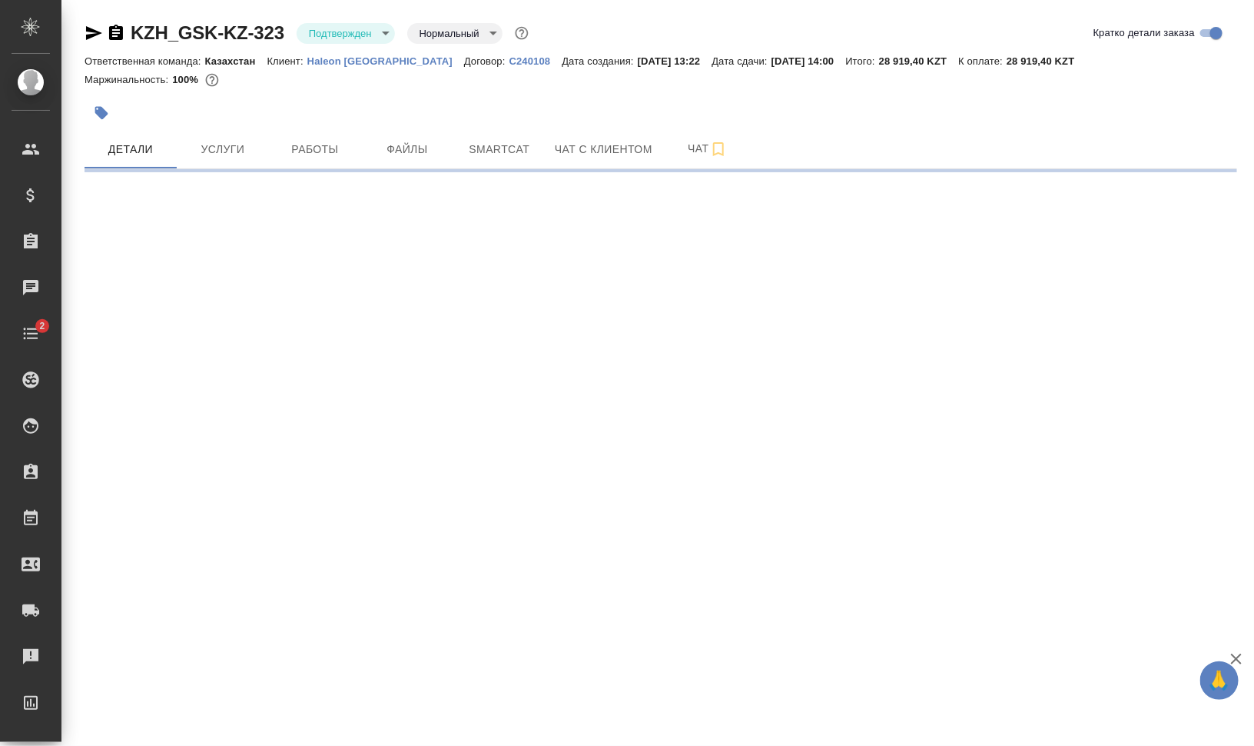
select select "RU"
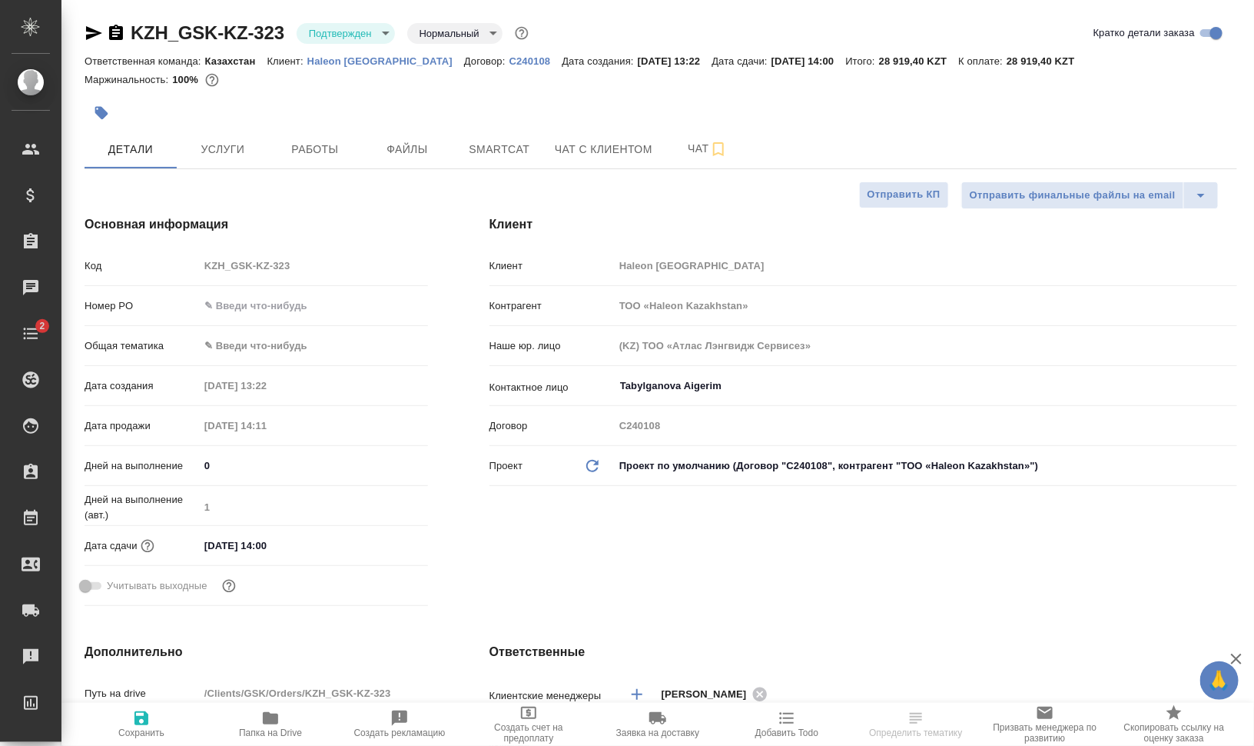
type textarea "x"
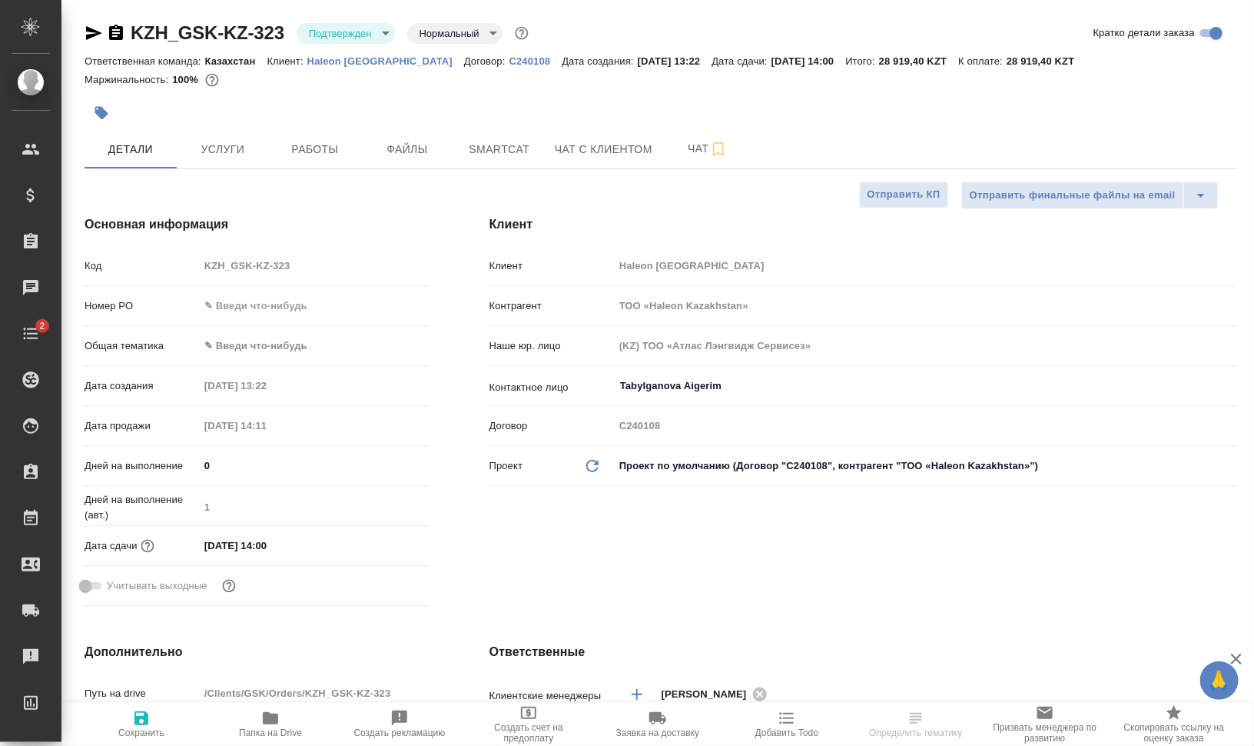
type textarea "x"
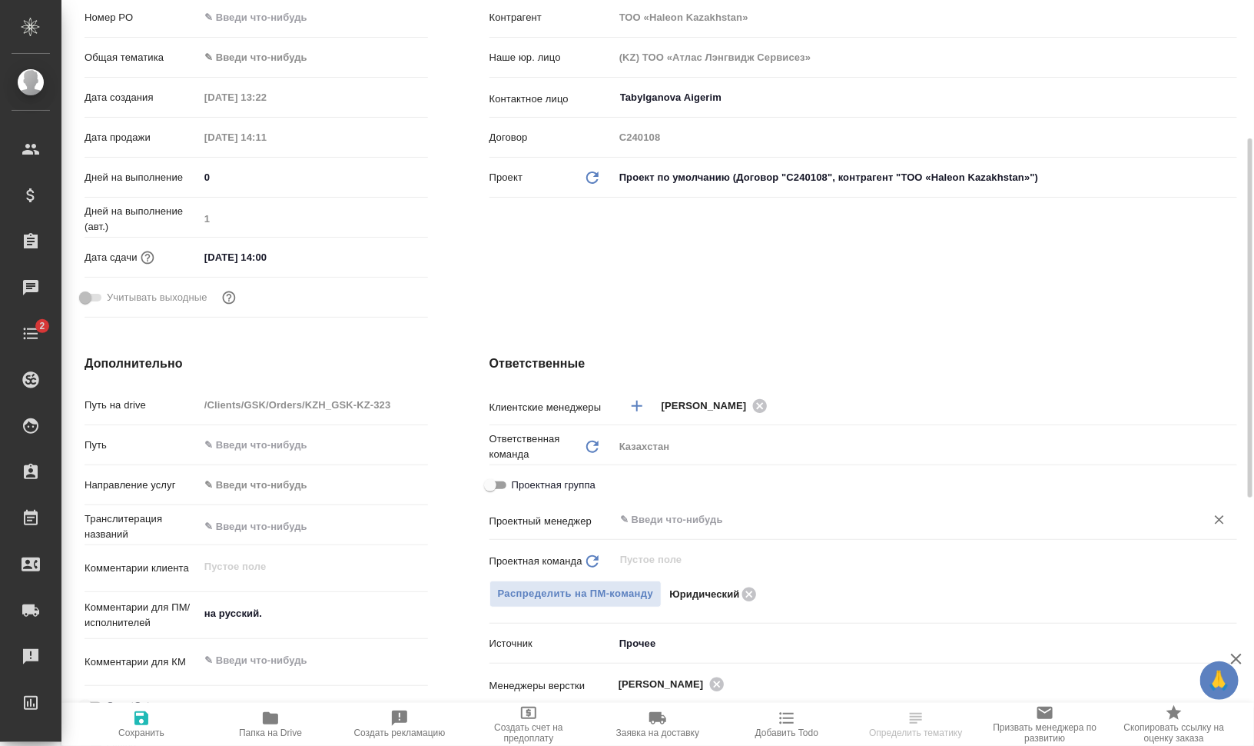
click at [760, 525] on input "text" at bounding box center [900, 519] width 563 height 18
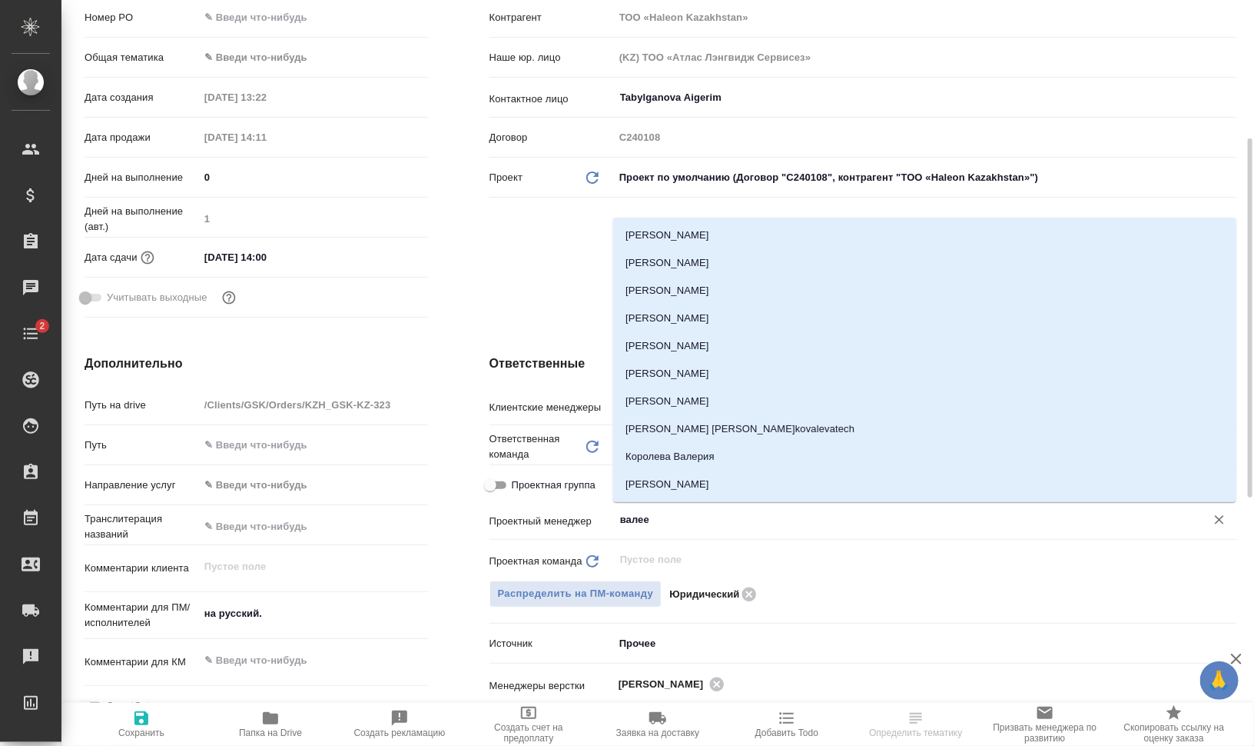
type input "валеев"
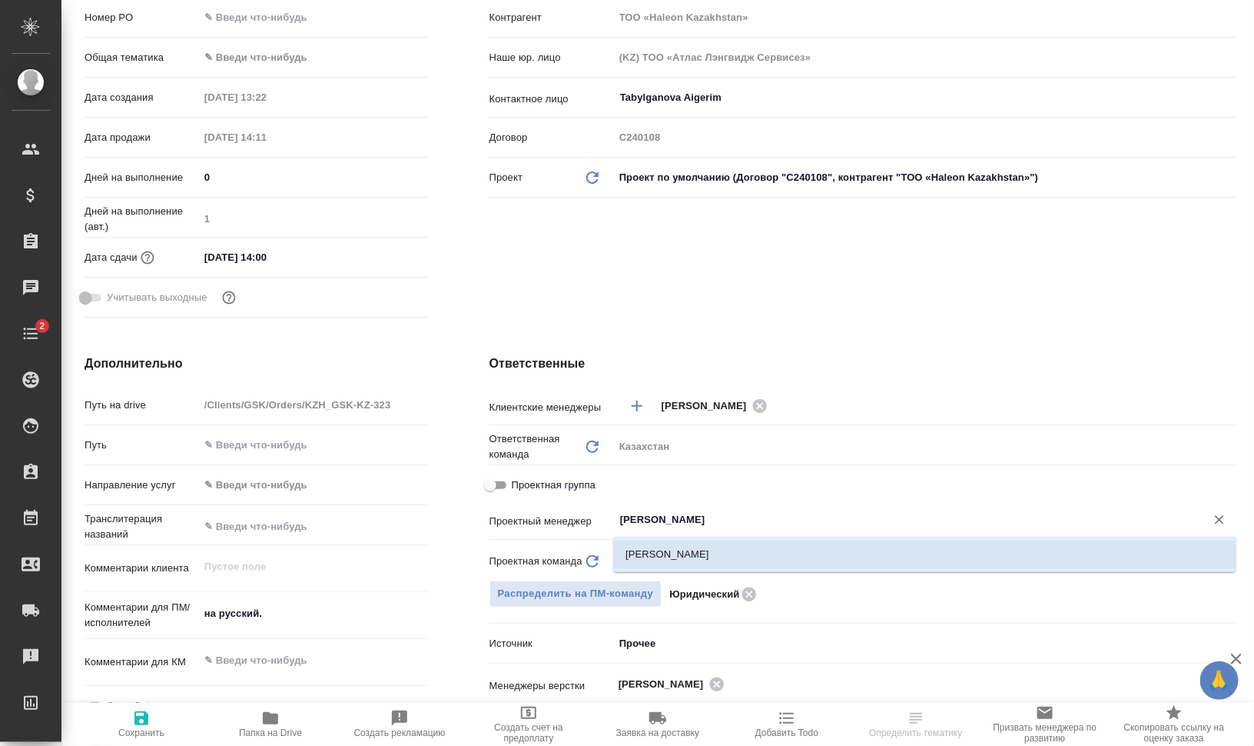
click at [757, 562] on li "[PERSON_NAME]" at bounding box center [924, 554] width 623 height 28
type textarea "x"
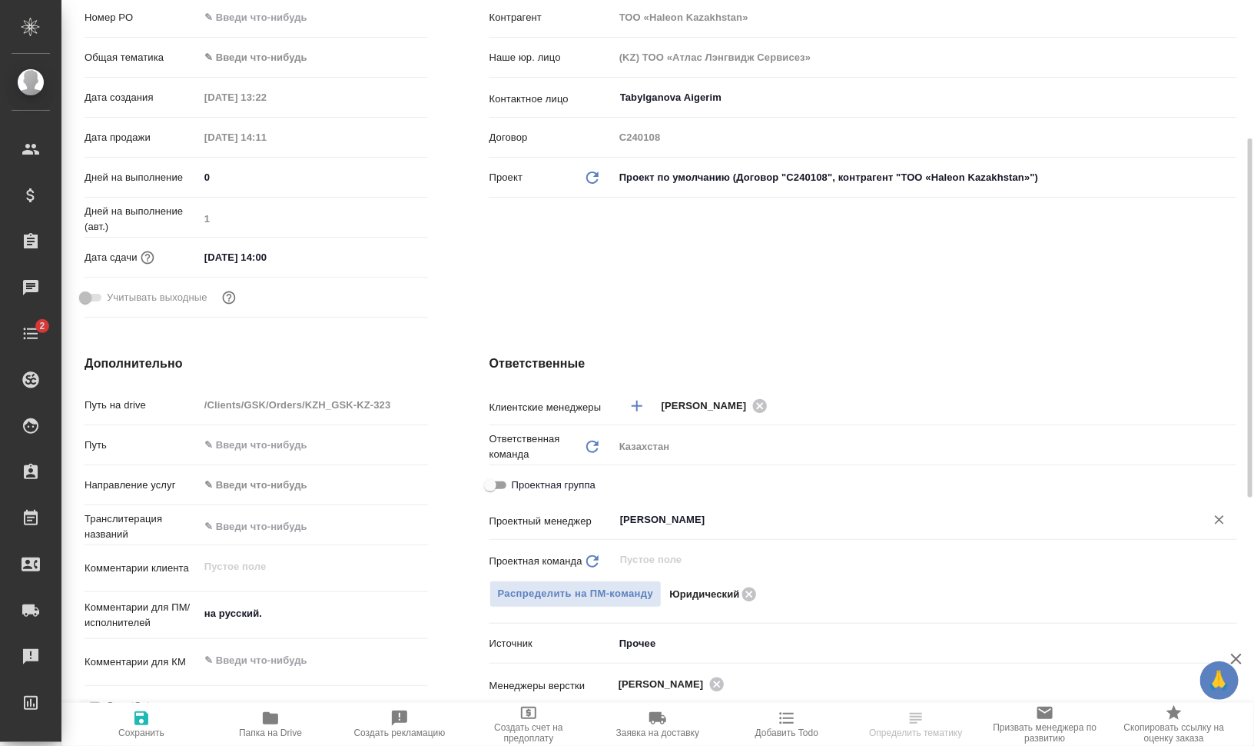
type input "[PERSON_NAME]"
click at [137, 715] on icon "button" at bounding box center [141, 718] width 18 height 18
type textarea "x"
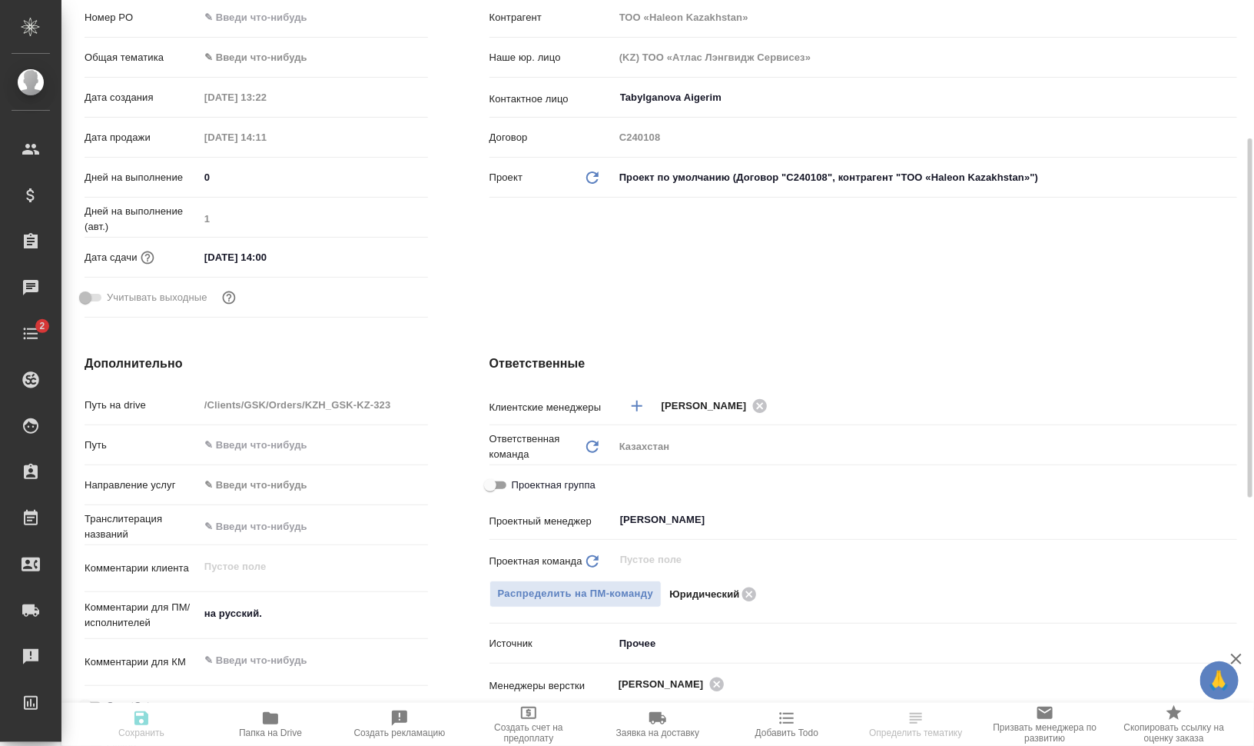
type textarea "x"
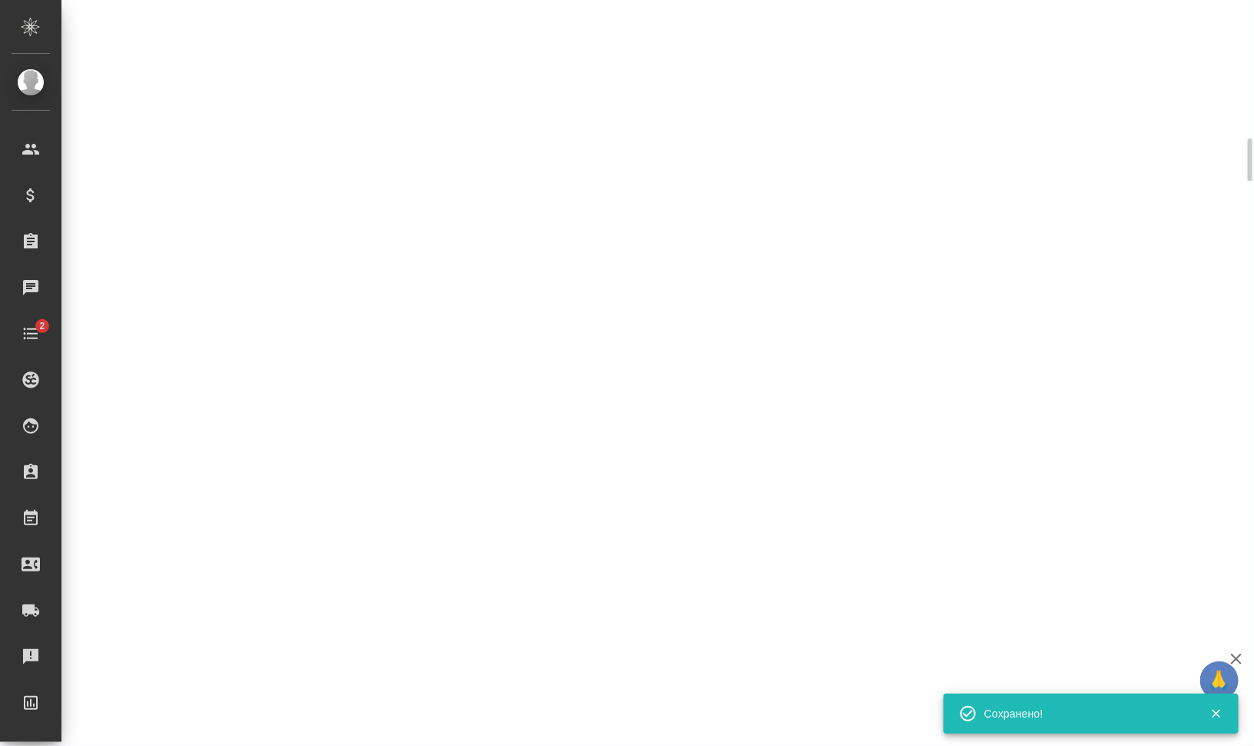
select select "RU"
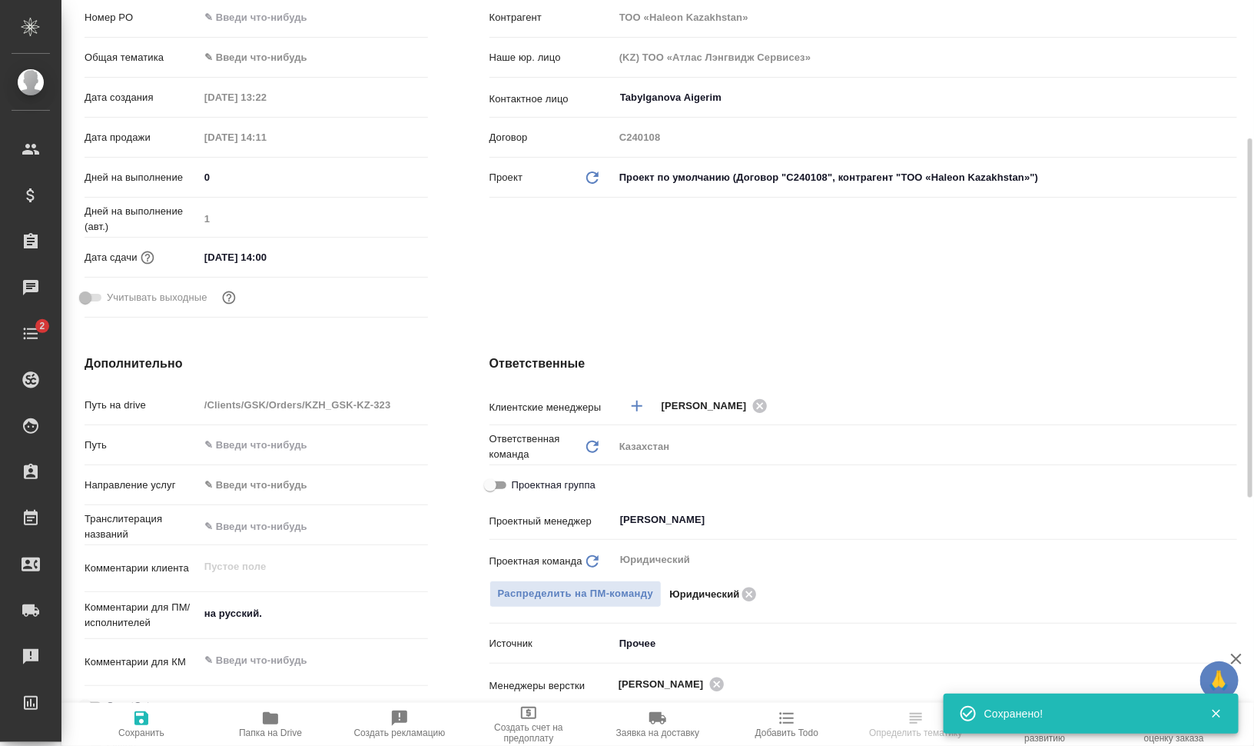
type textarea "x"
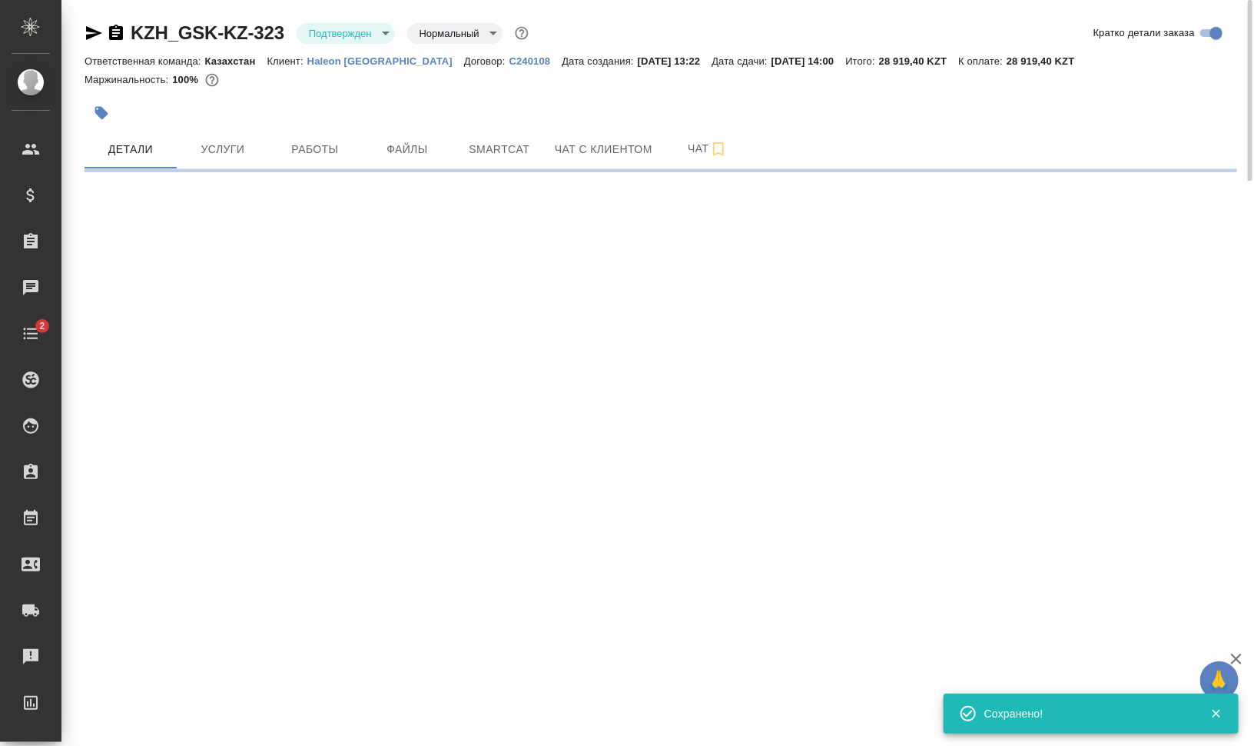
click at [388, 28] on body "🙏 .cls-1 fill:#fff; AWATERA Валеев Динар Клиенты Спецификации Заказы 0 Чаты 2 T…" at bounding box center [627, 434] width 1254 height 869
select select "RU"
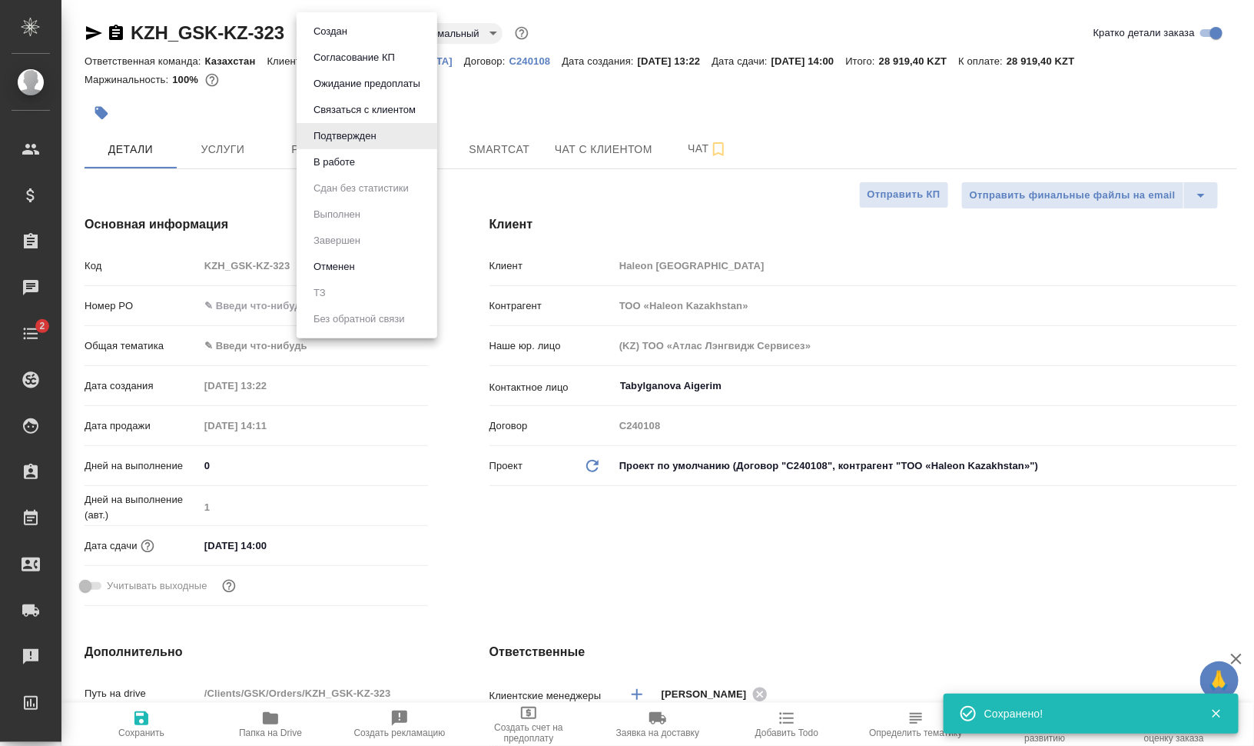
type textarea "x"
click at [377, 157] on li "В работе" at bounding box center [367, 162] width 141 height 26
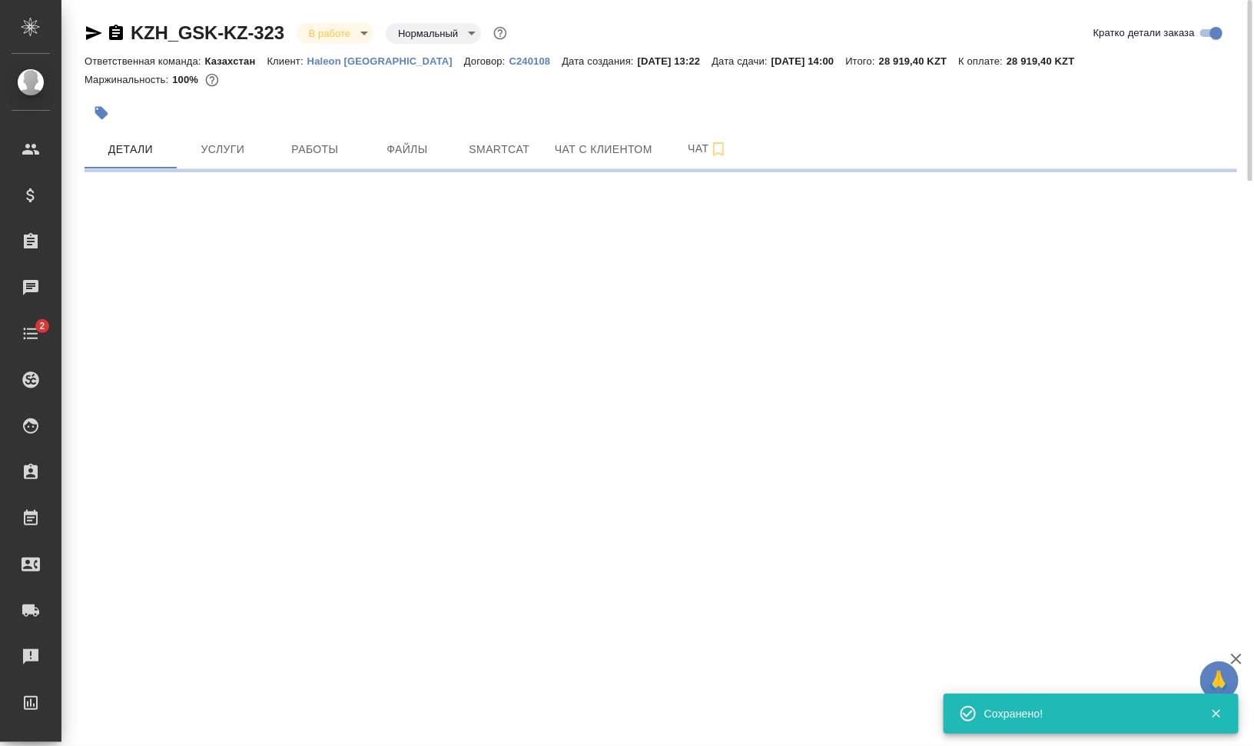
click at [96, 108] on icon "button" at bounding box center [101, 113] width 13 height 13
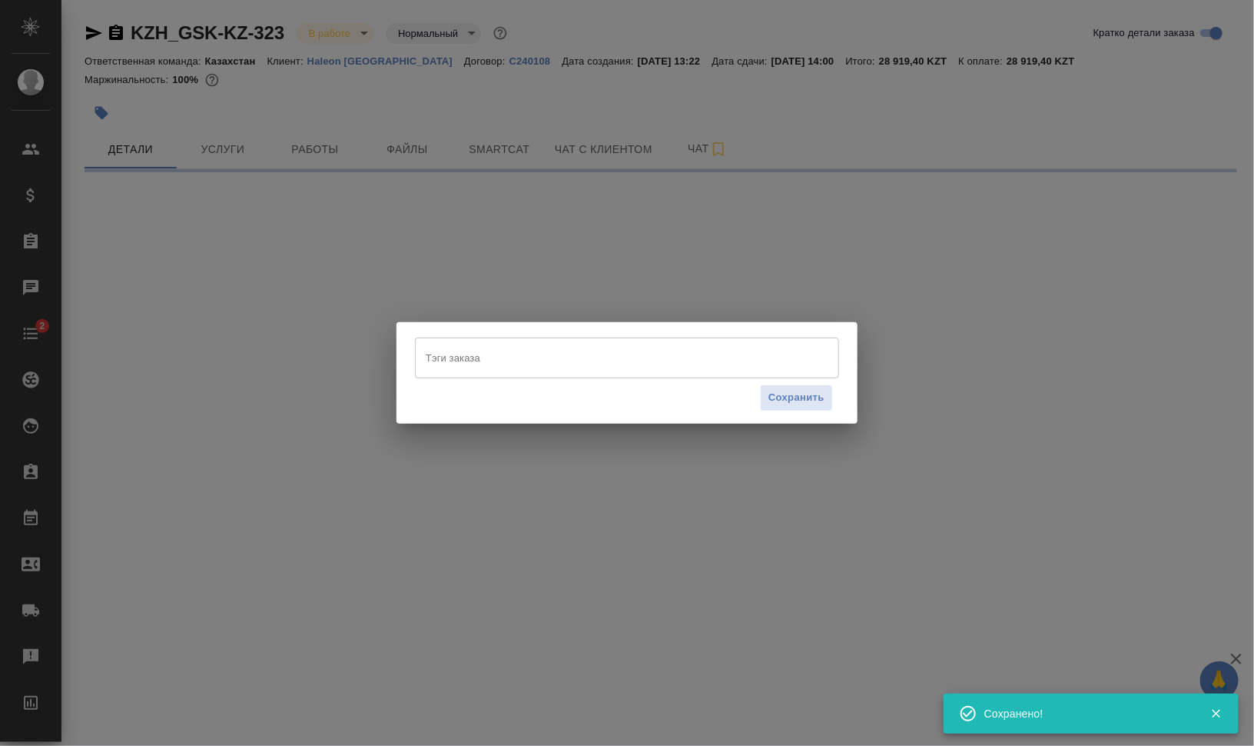
select select "RU"
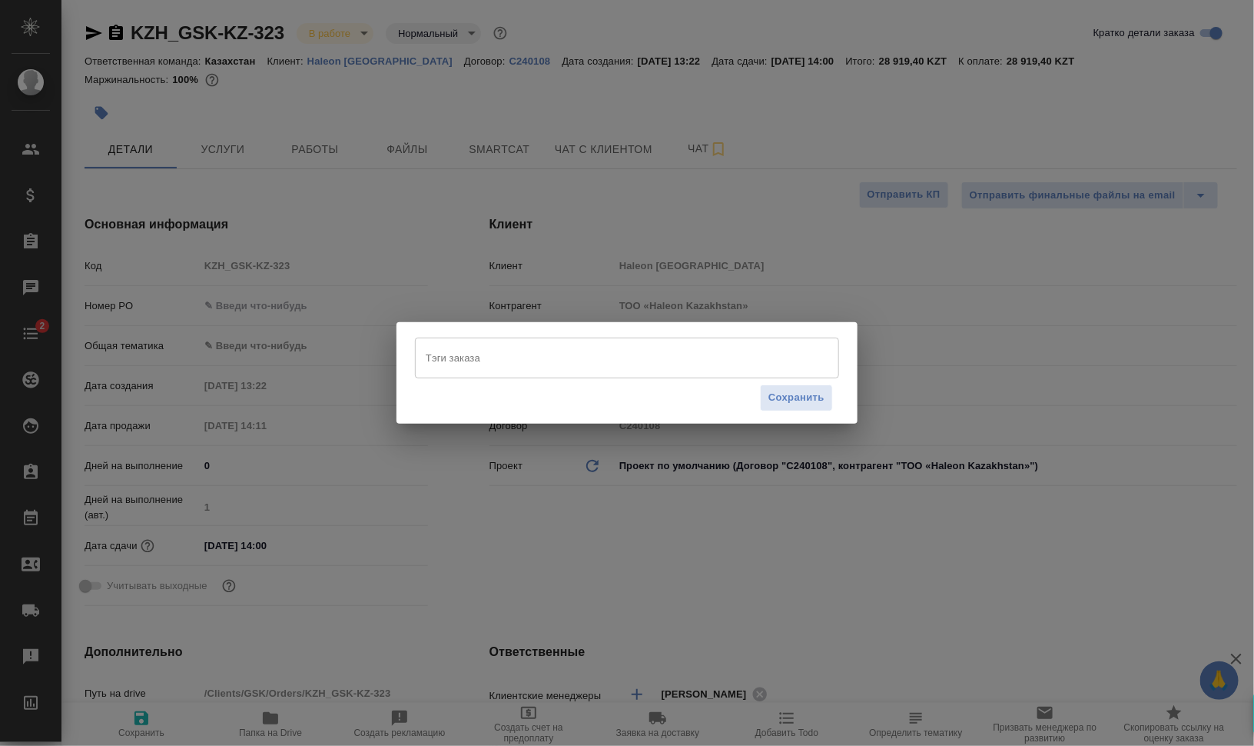
type textarea "x"
click at [493, 362] on input "Тэги заказа" at bounding box center [612, 357] width 381 height 26
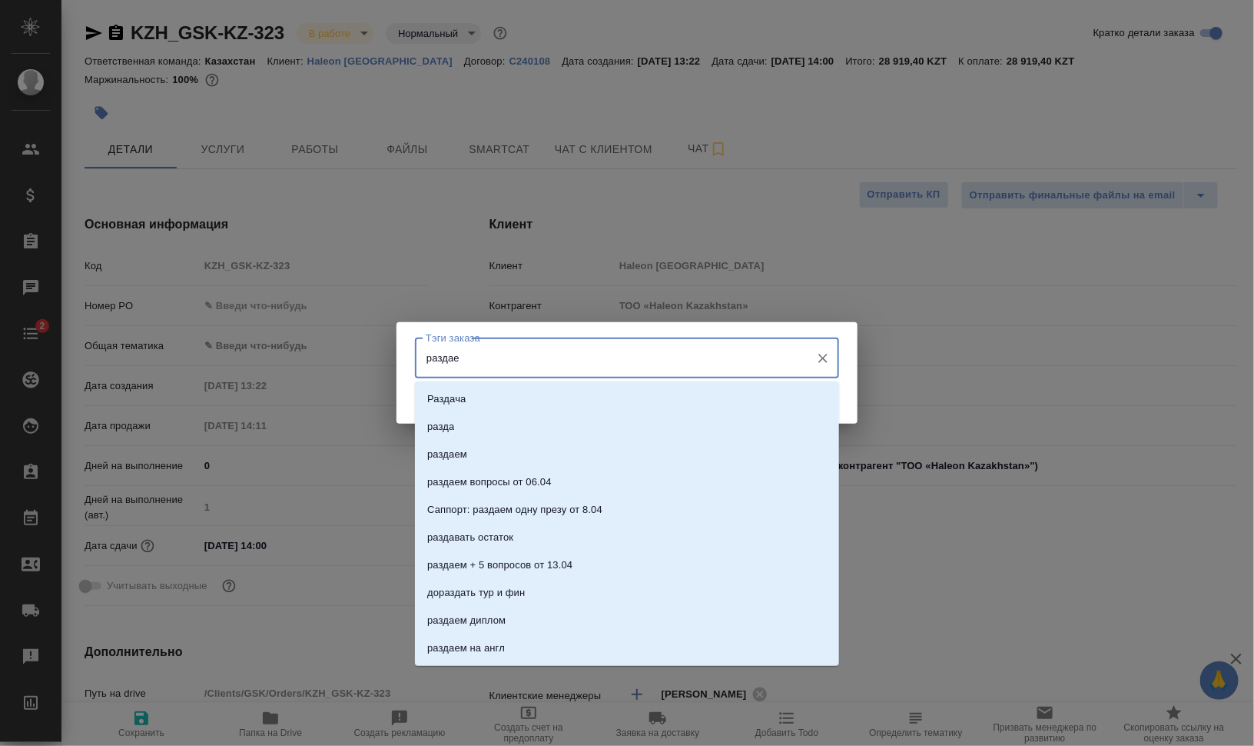
type input "раздаем"
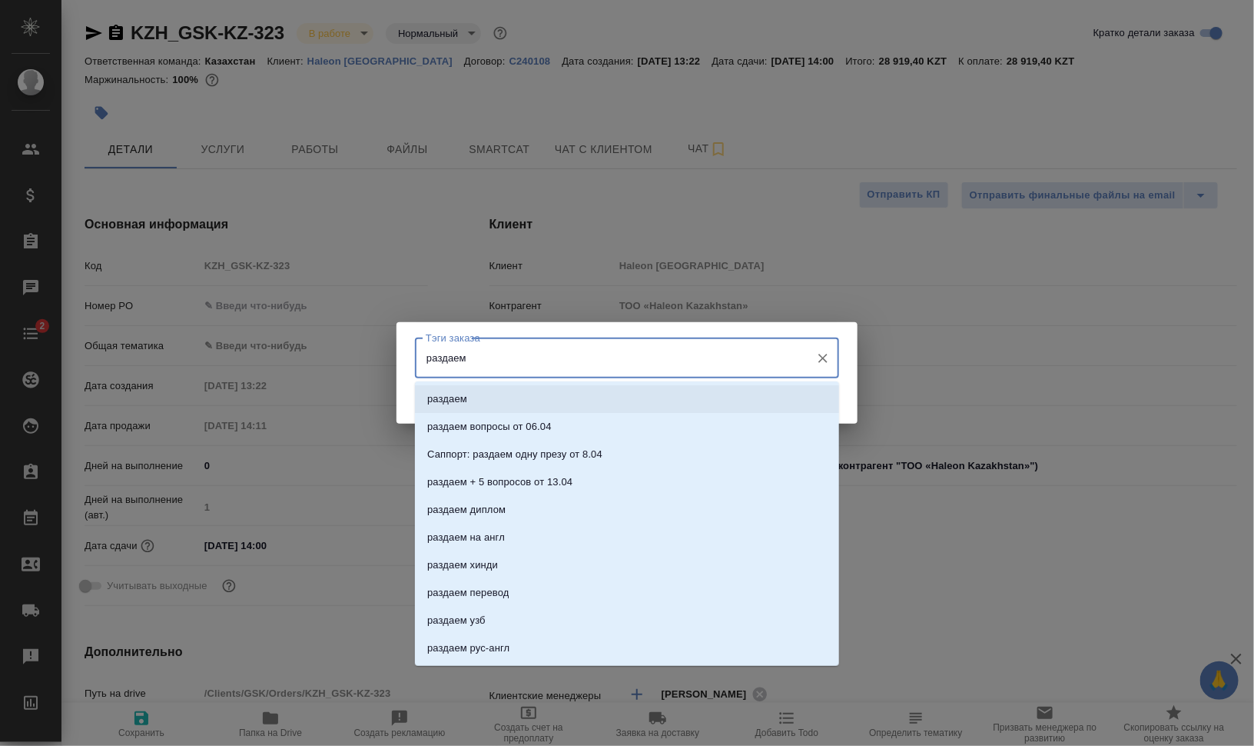
click at [500, 397] on li "раздаем" at bounding box center [627, 399] width 424 height 28
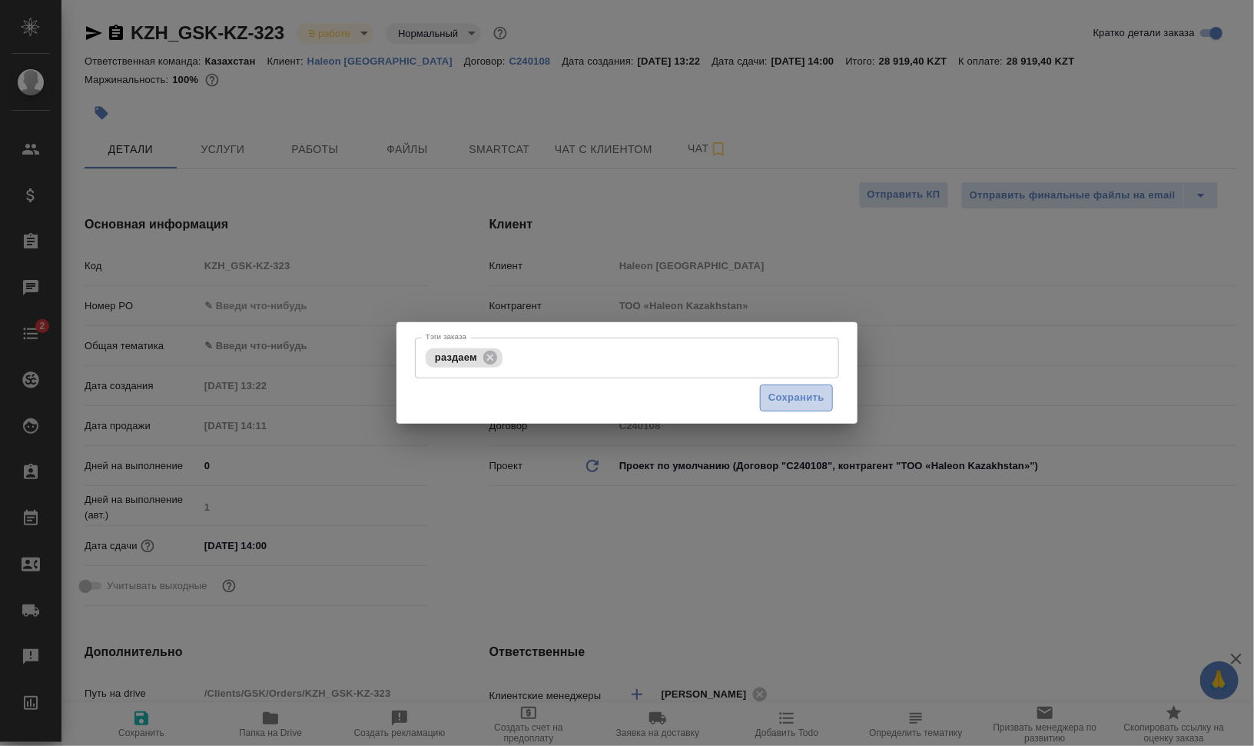
click at [812, 396] on span "Сохранить" at bounding box center [797, 398] width 56 height 18
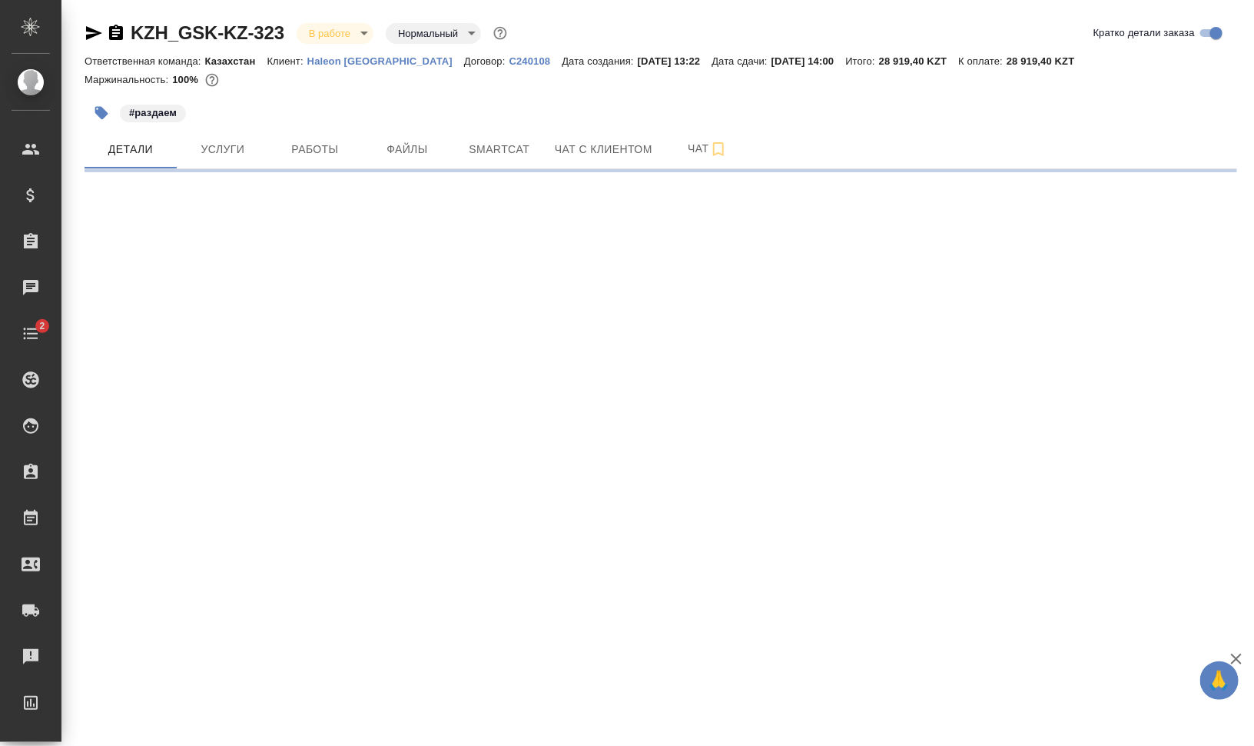
select select "RU"
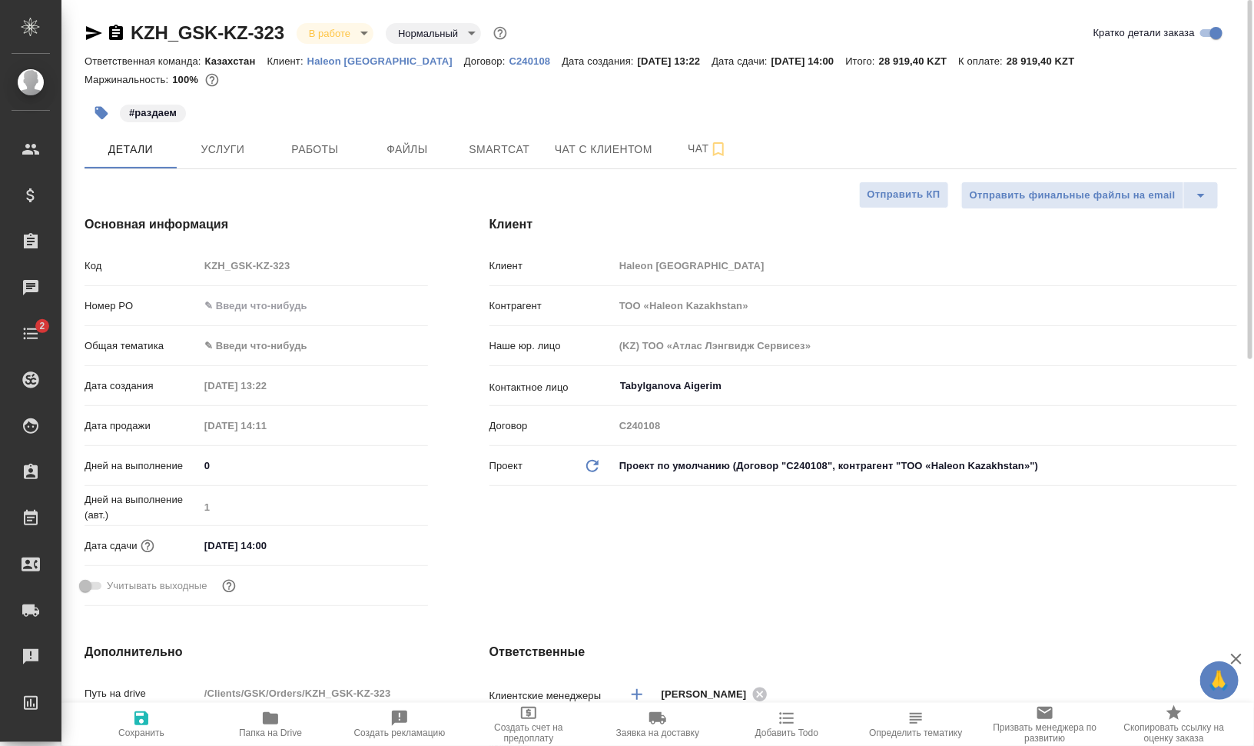
type textarea "x"
click at [278, 726] on icon "button" at bounding box center [270, 718] width 18 height 18
type textarea "x"
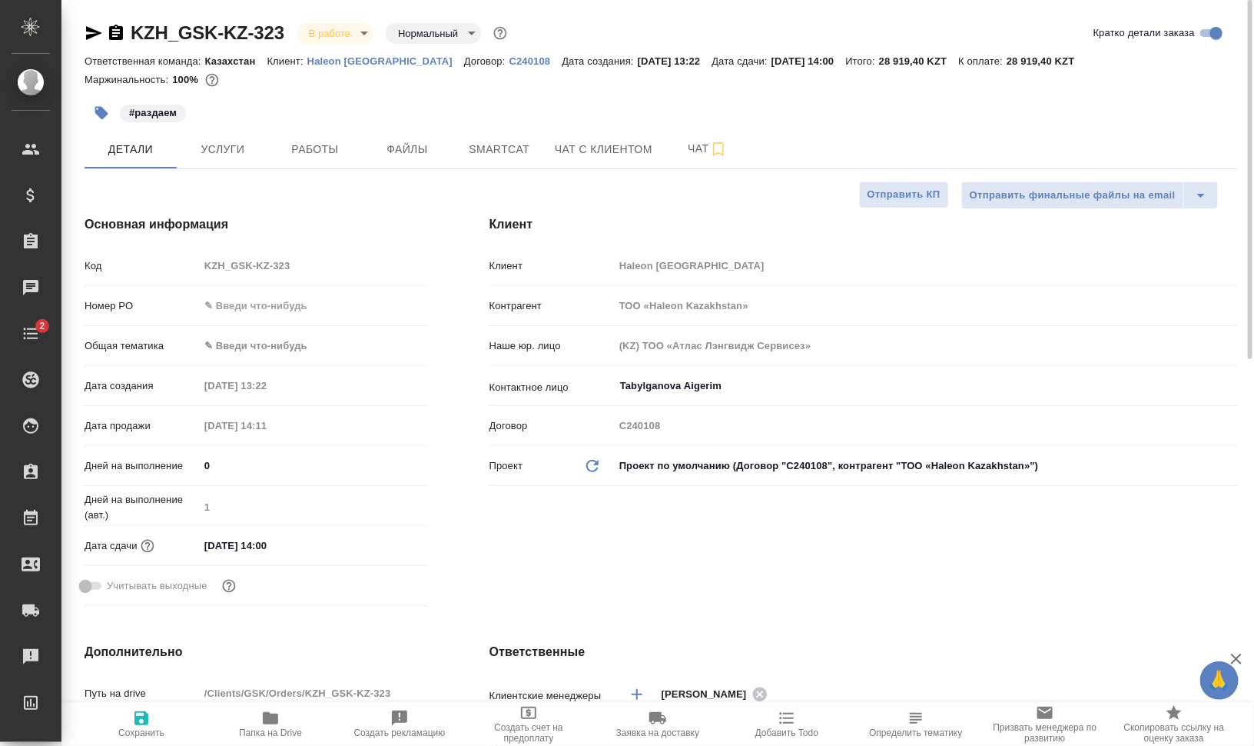
type textarea "x"
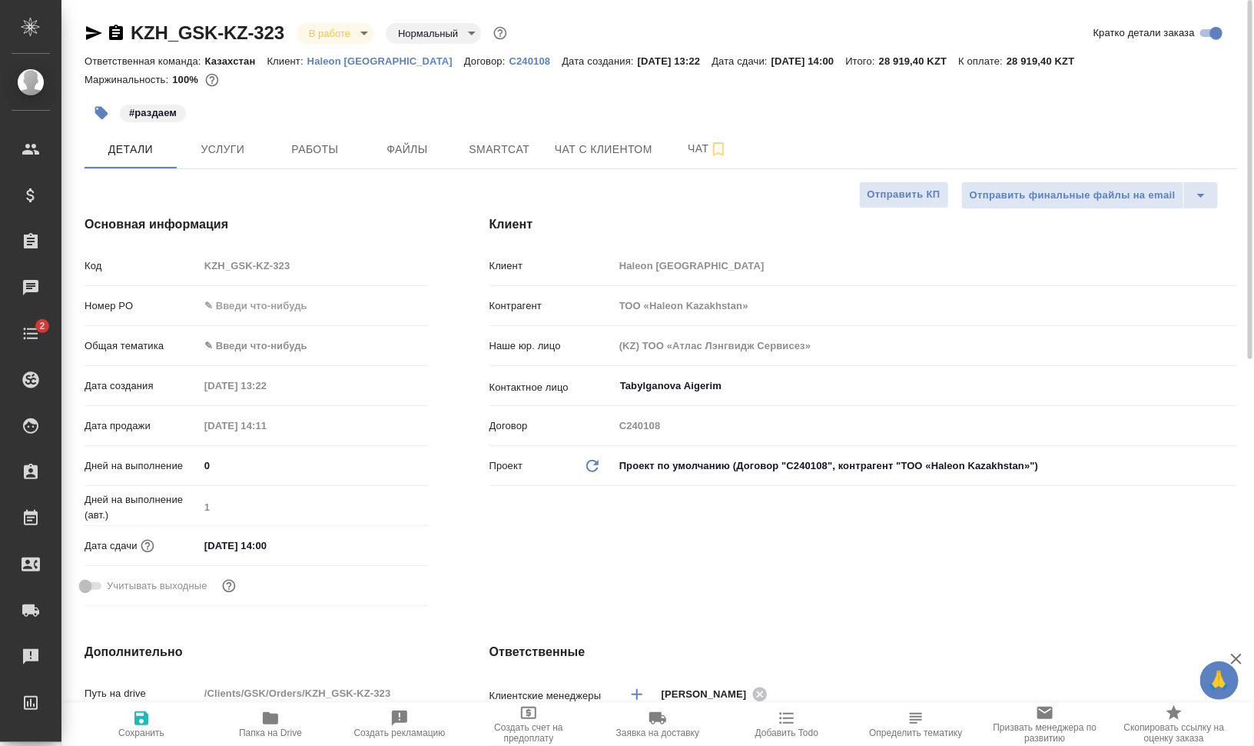
type textarea "x"
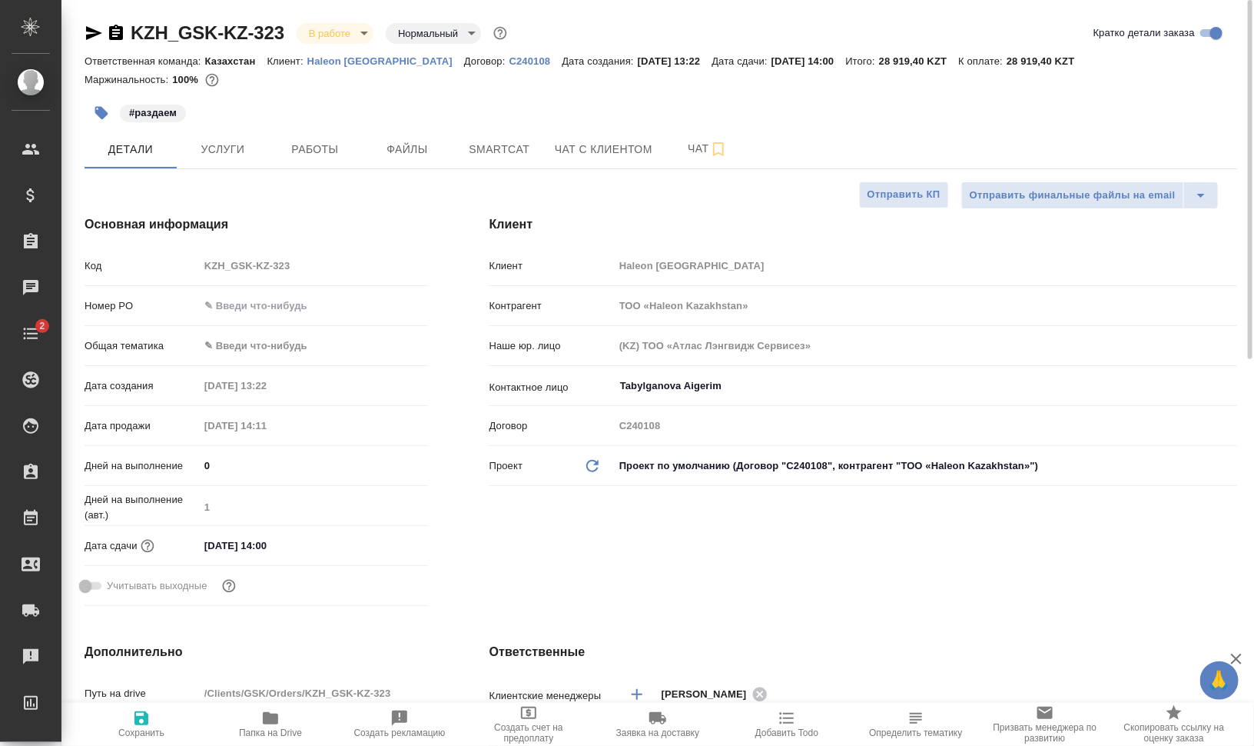
type textarea "x"
click at [297, 344] on body "🙏 .cls-1 fill:#fff; AWATERA Валеев Динар Клиенты Спецификации Заказы 0 Чаты 2 T…" at bounding box center [627, 434] width 1254 height 869
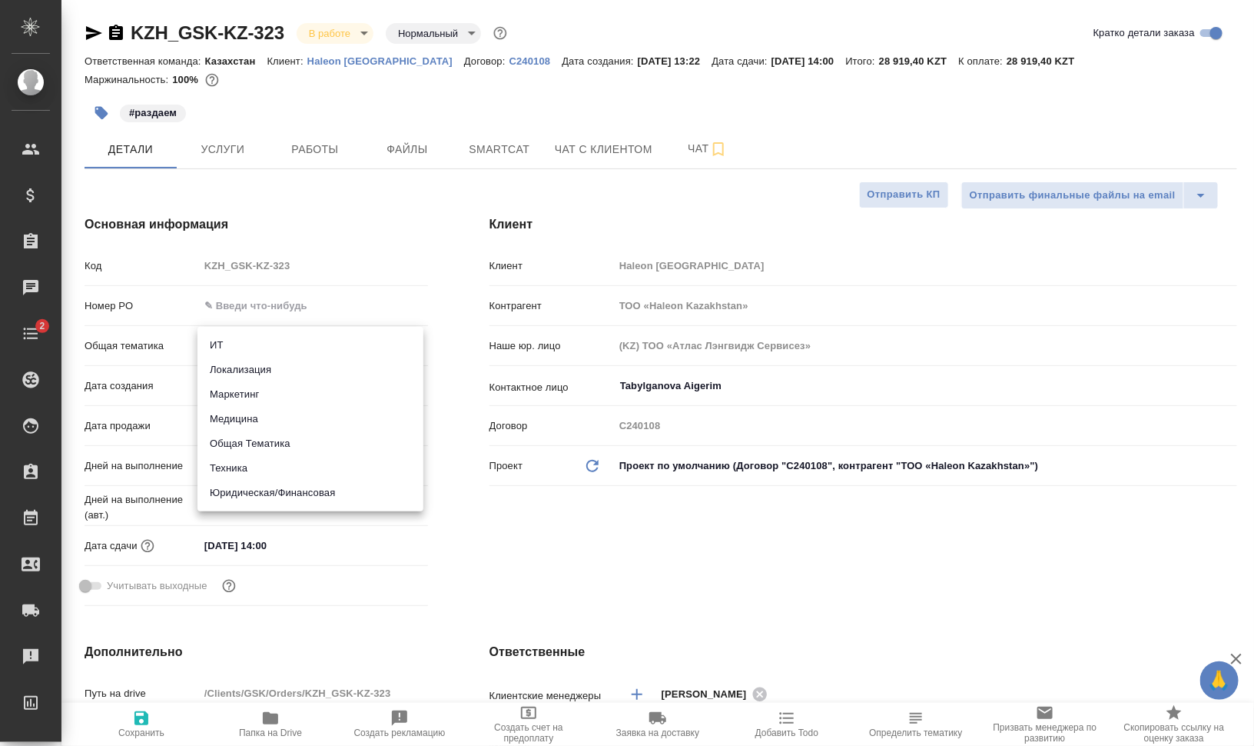
click at [305, 490] on li "Юридическая/Финансовая" at bounding box center [311, 492] width 226 height 25
type input "yr-fn"
type textarea "x"
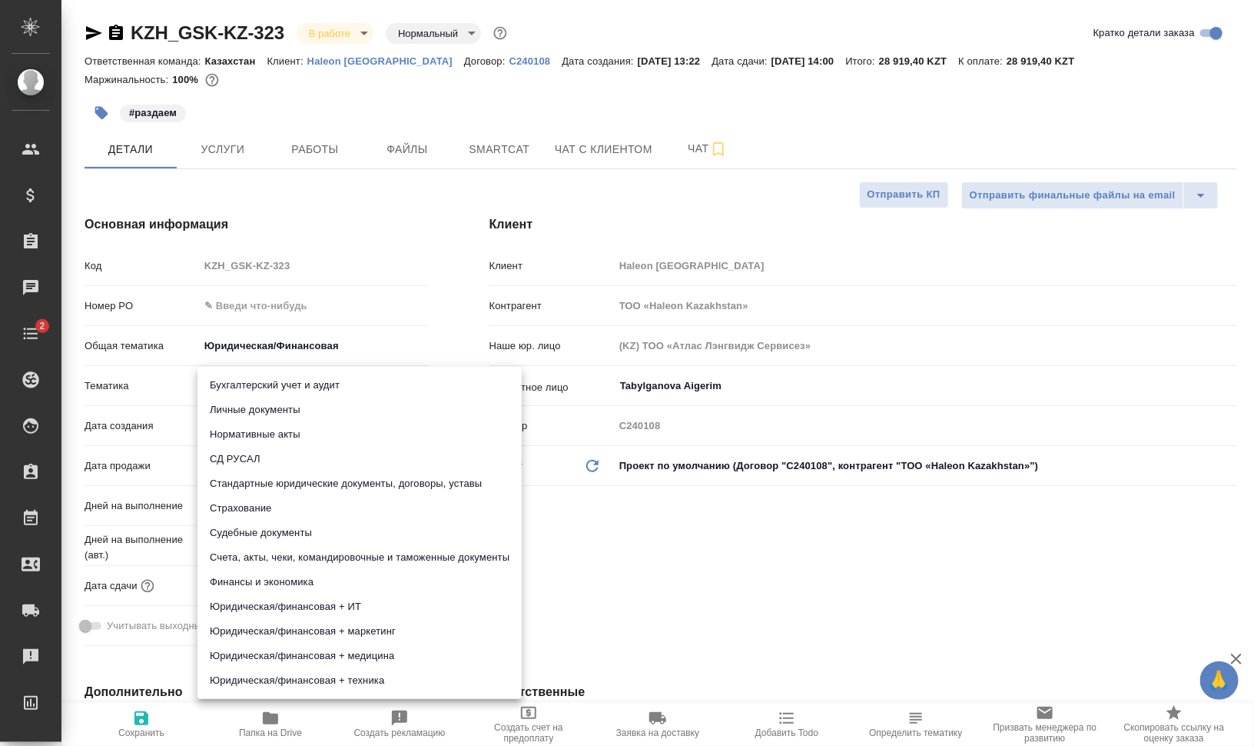
click at [293, 381] on body "🙏 .cls-1 fill:#fff; AWATERA Валеев Динар Клиенты Спецификации Заказы 0 Чаты 2 T…" at bounding box center [627, 434] width 1254 height 869
click at [330, 563] on li "Счета, акты, чеки, командировочные и таможенные документы" at bounding box center [360, 557] width 324 height 25
type textarea "x"
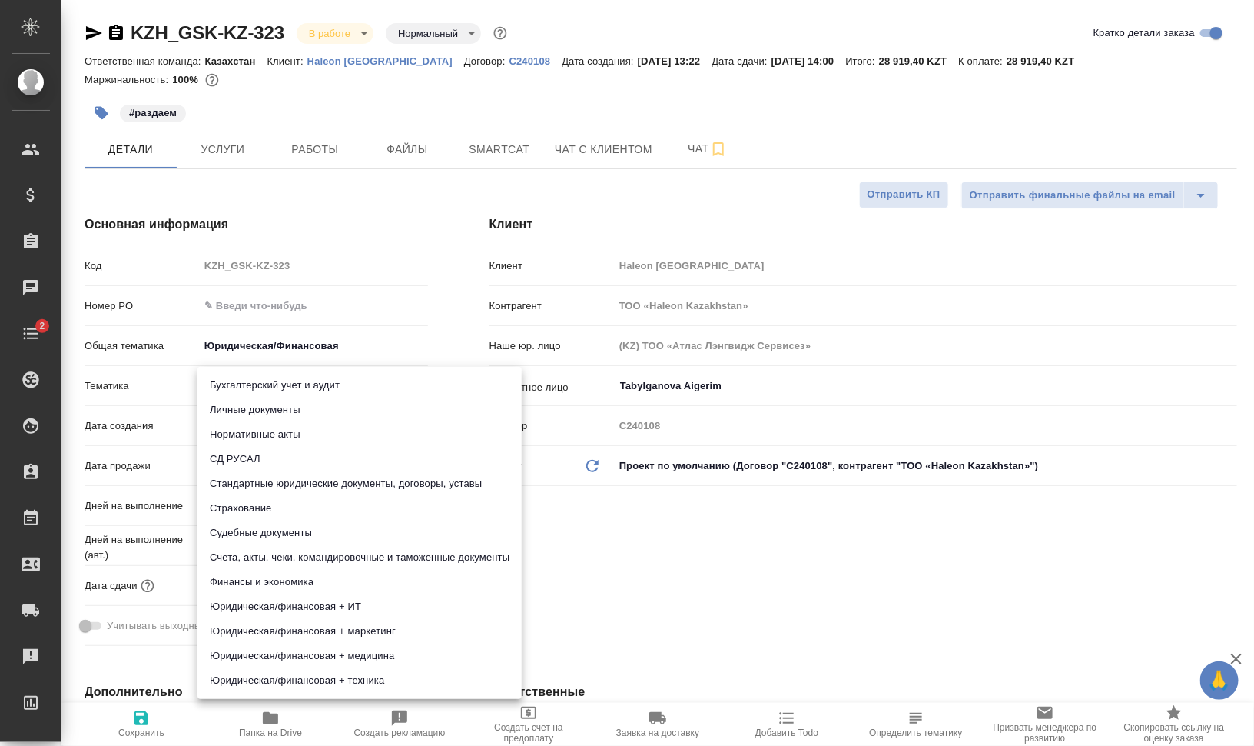
type input "5f647205b73bc97568ca66c0"
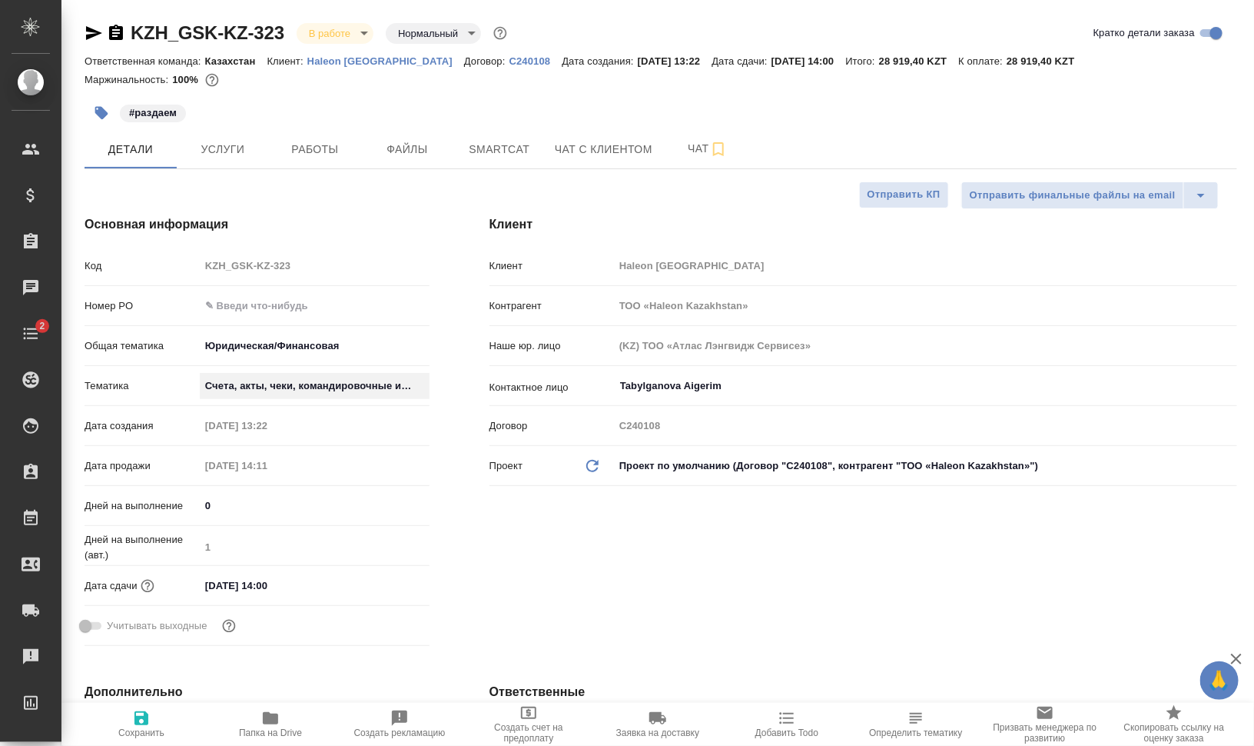
type textarea "x"
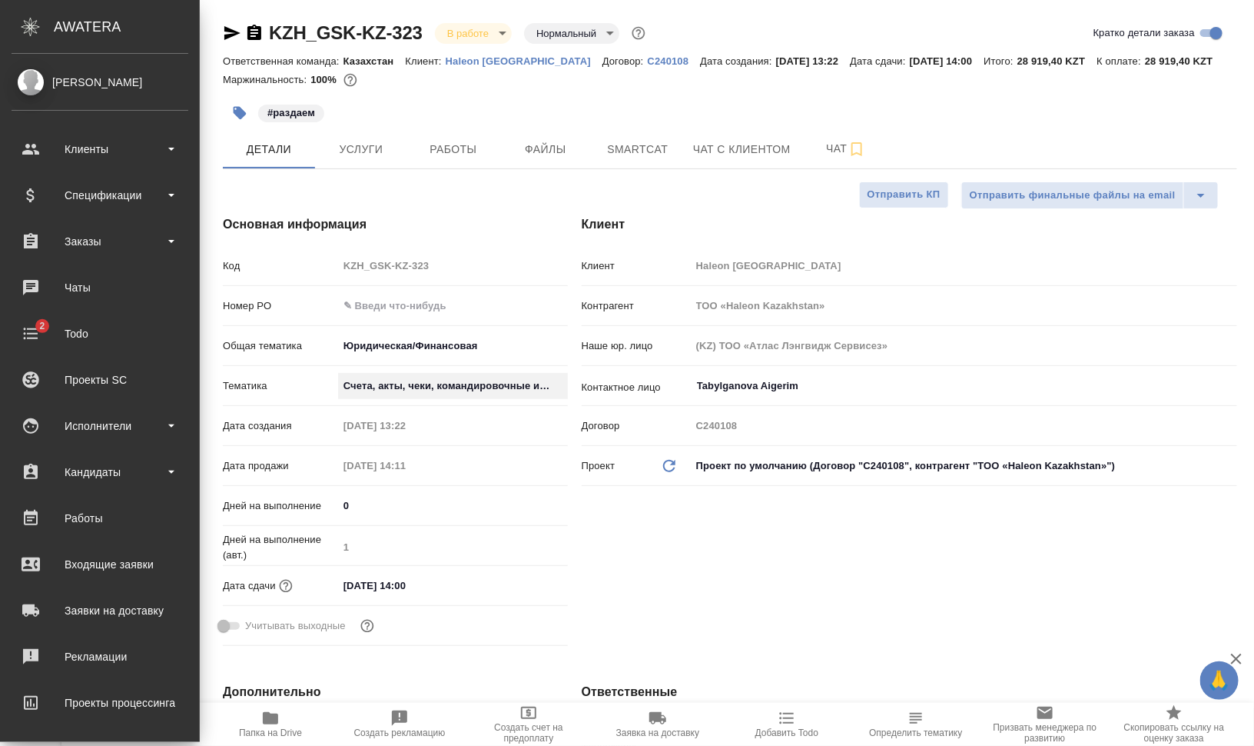
type textarea "x"
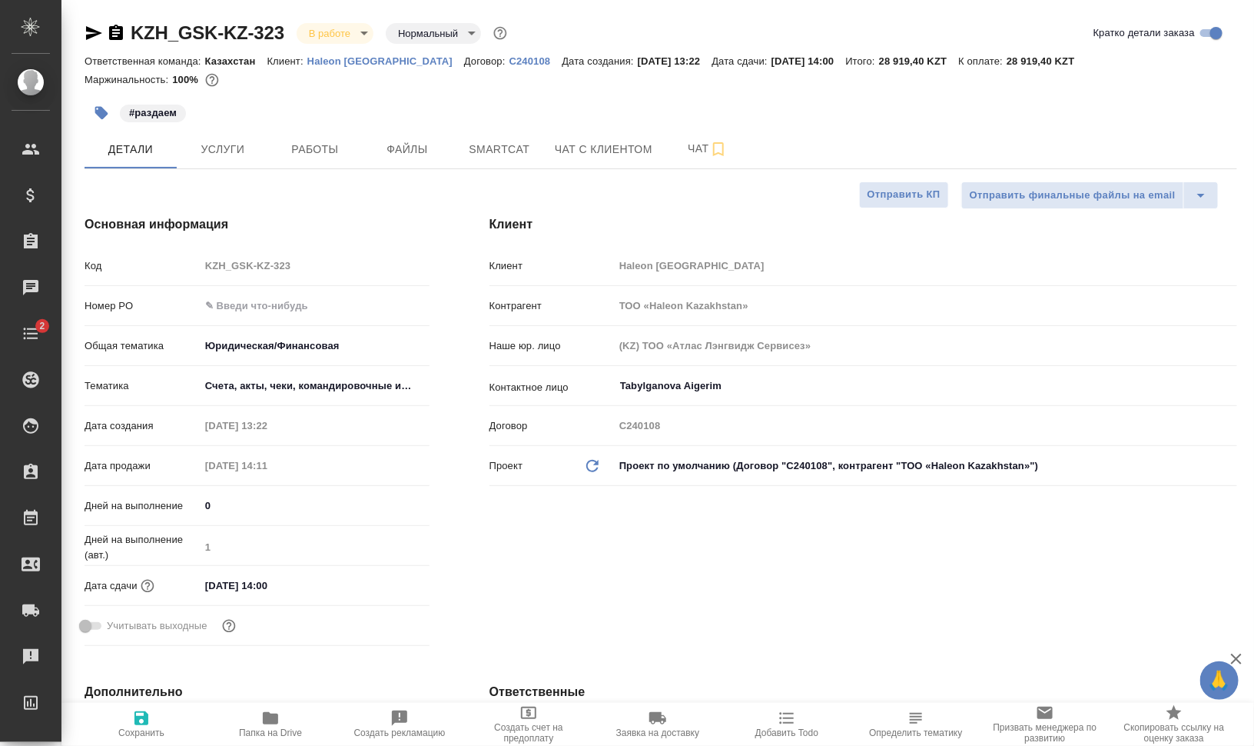
click at [148, 731] on span "Сохранить" at bounding box center [141, 732] width 46 height 11
type textarea "x"
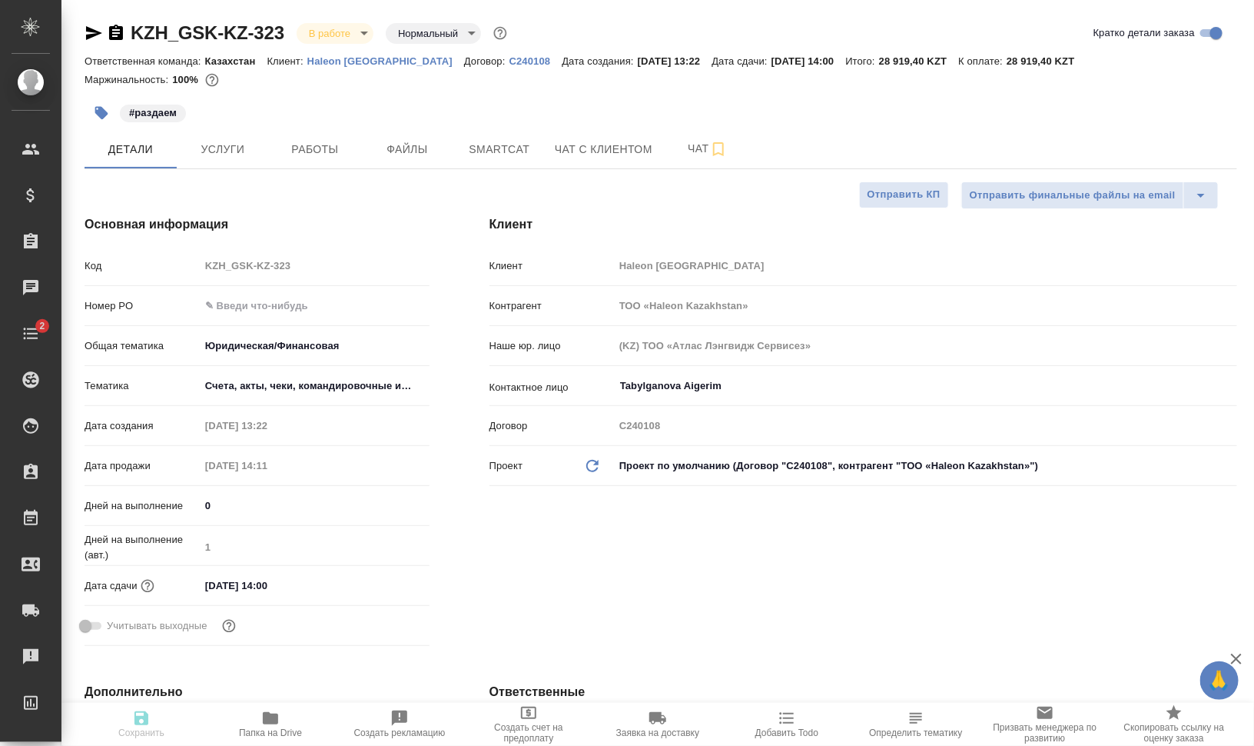
type textarea "x"
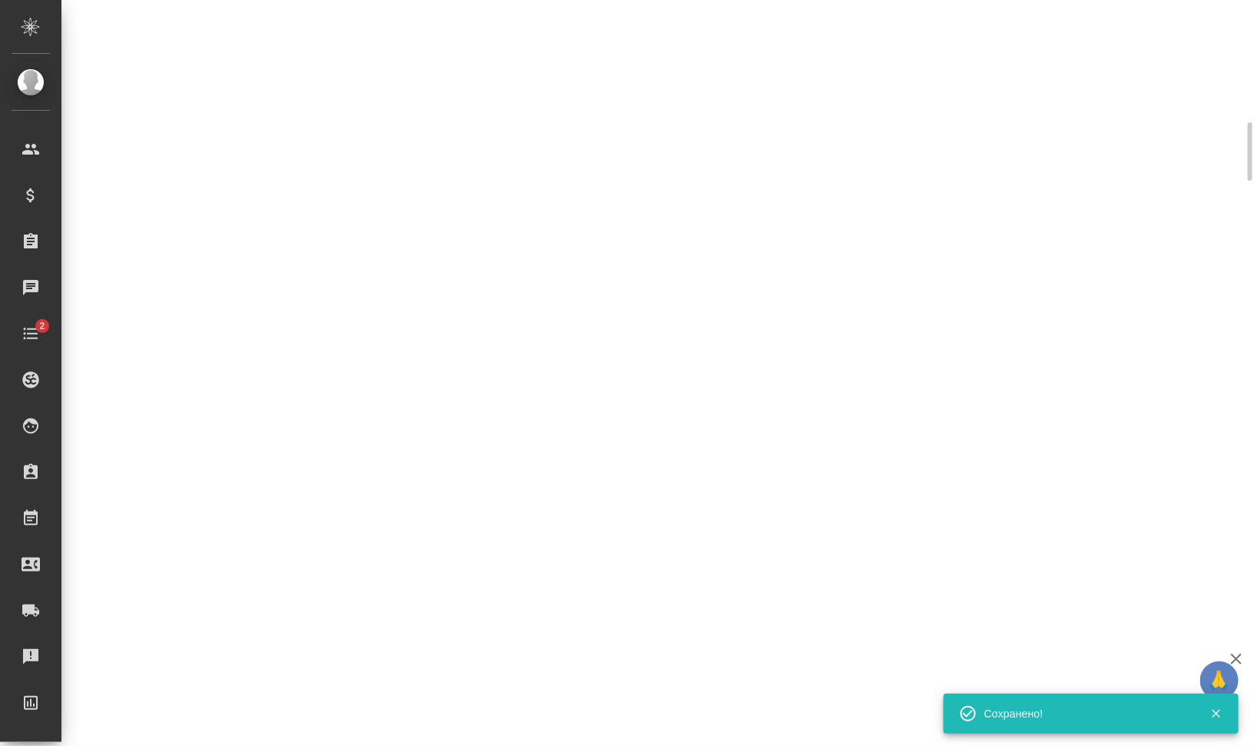
select select "RU"
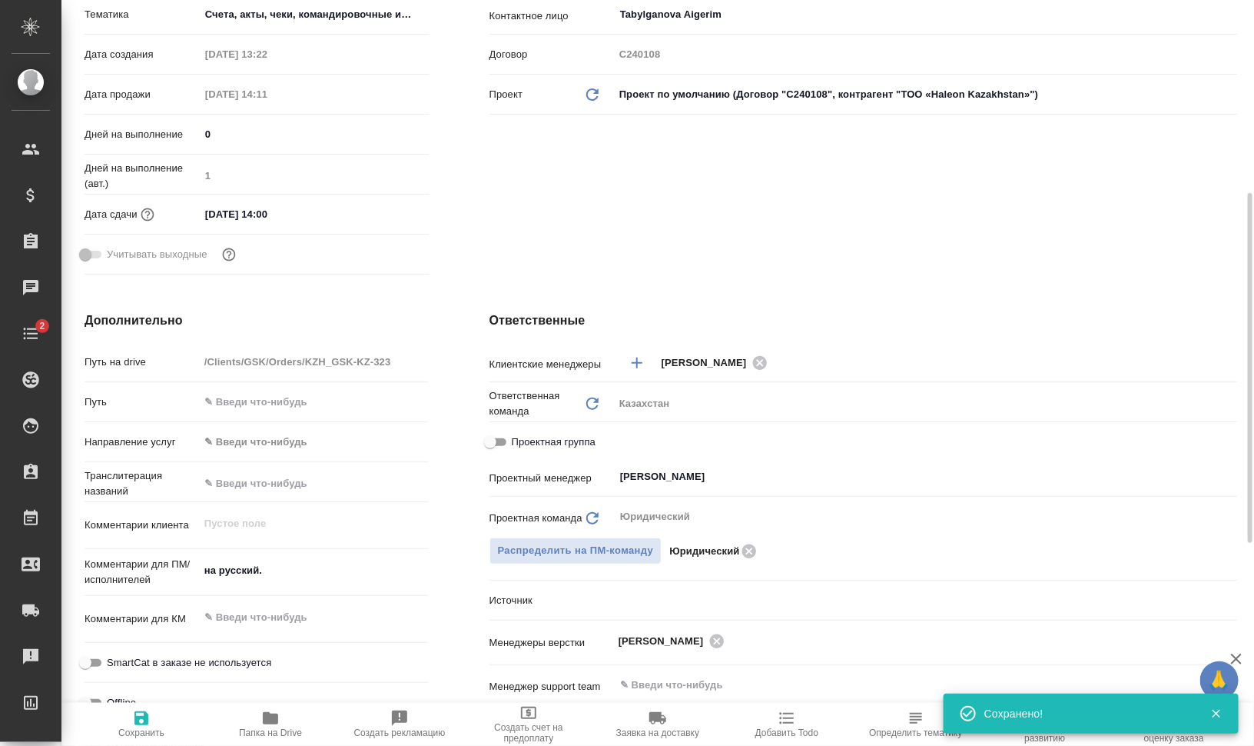
scroll to position [384, 0]
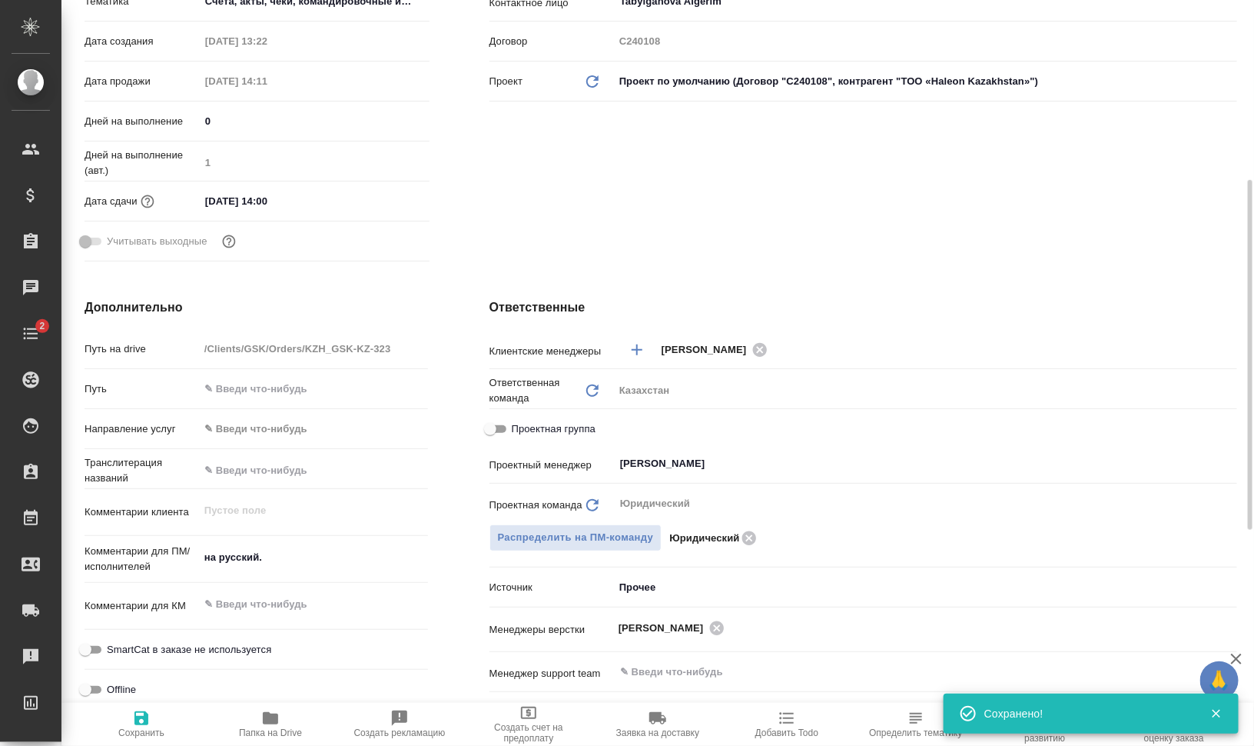
type textarea "x"
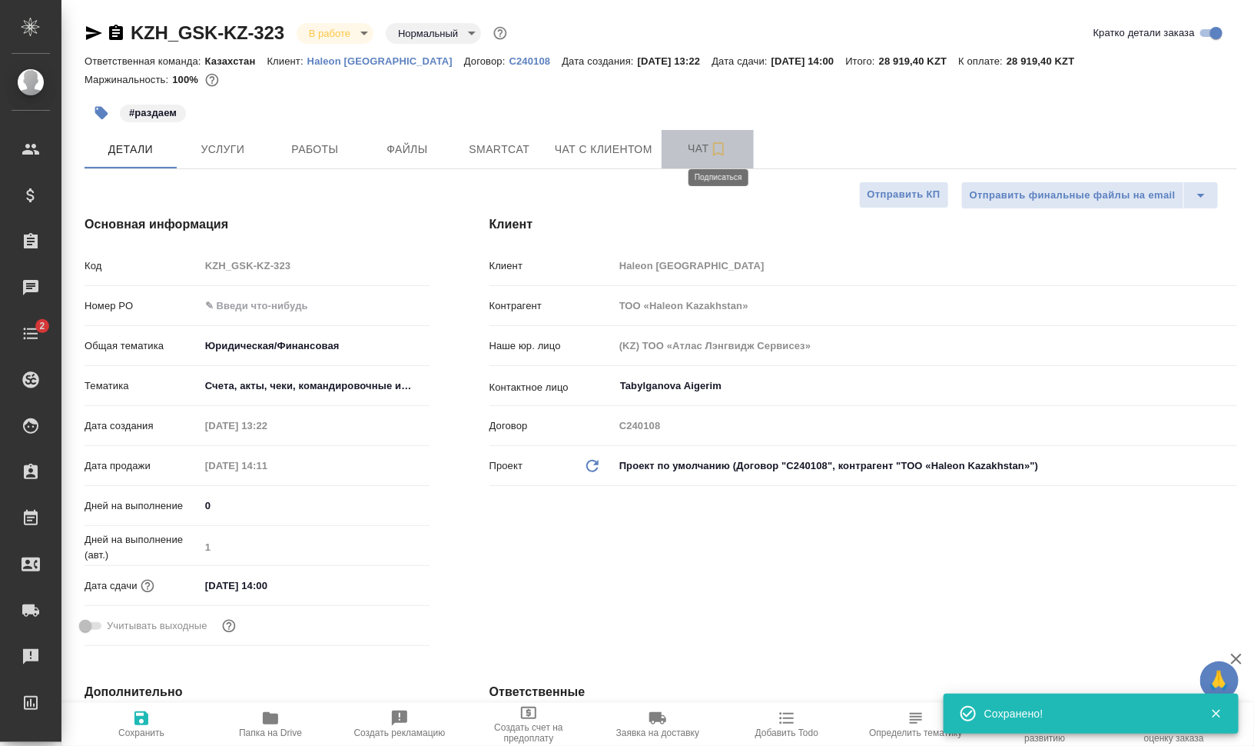
click at [716, 147] on icon "button" at bounding box center [718, 149] width 18 height 18
type textarea "x"
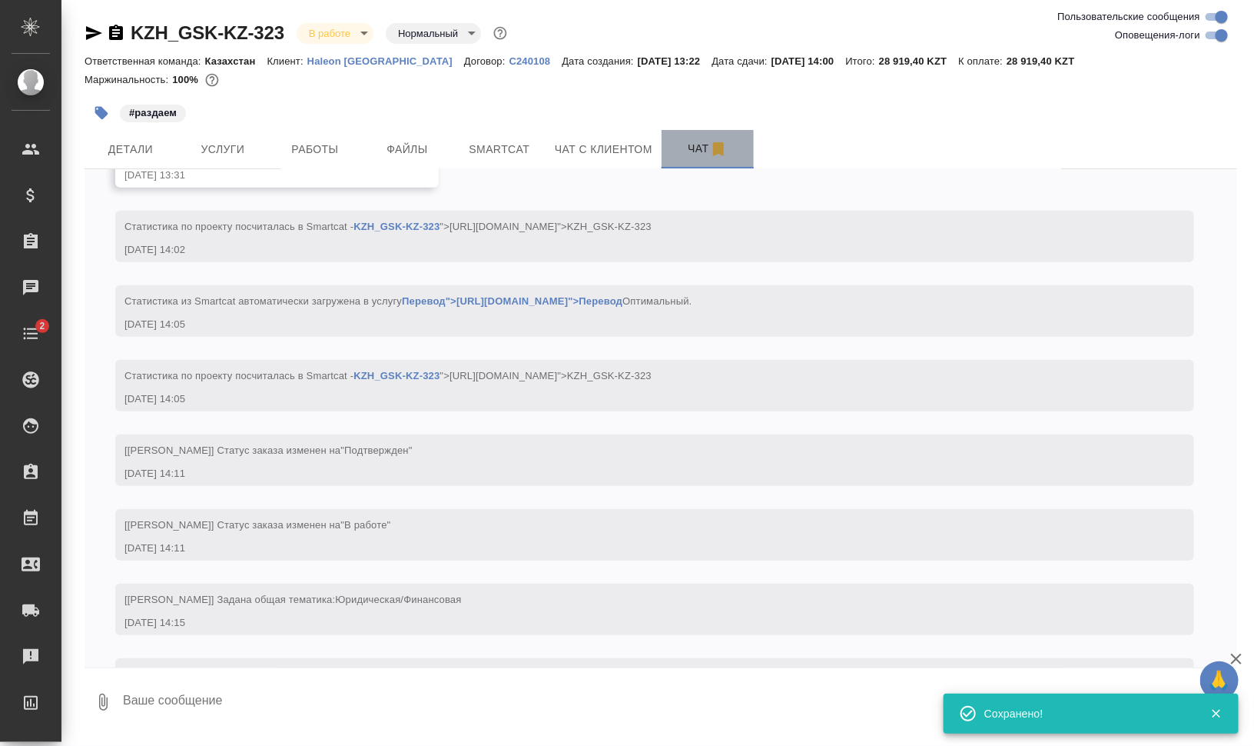
click at [688, 149] on span "Чат" at bounding box center [708, 148] width 74 height 19
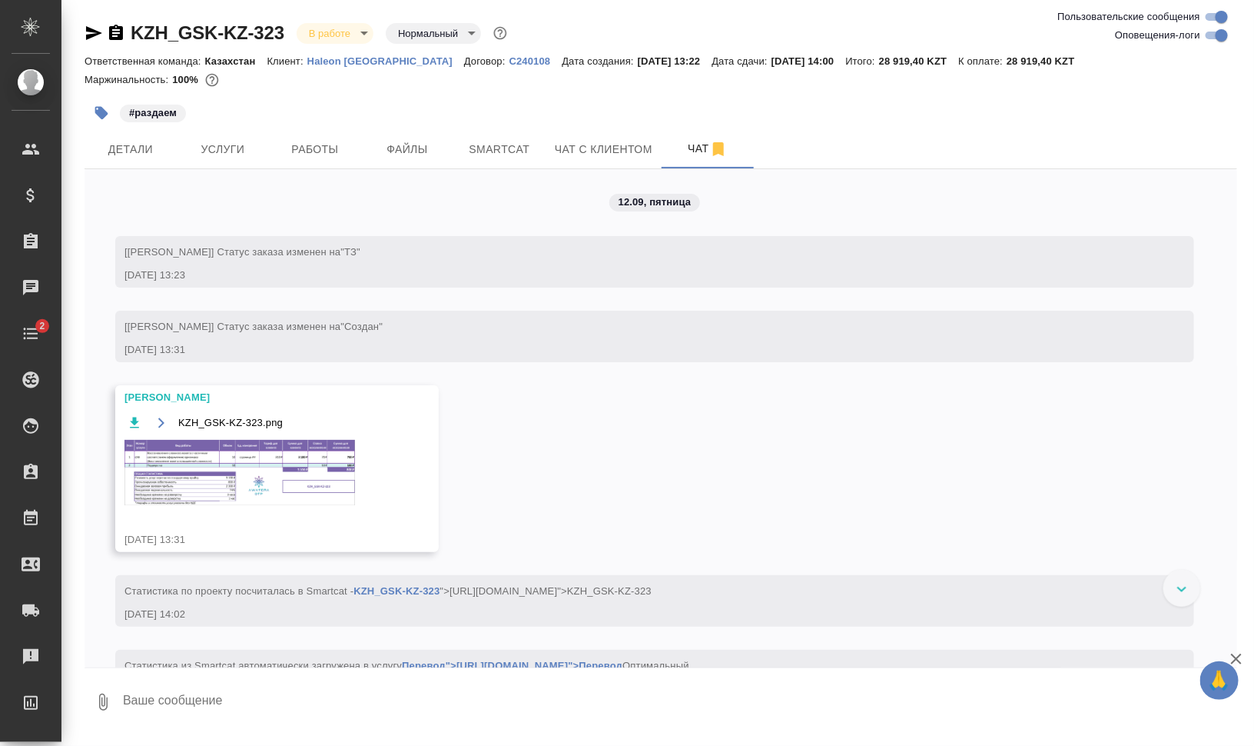
click at [214, 493] on img at bounding box center [240, 472] width 231 height 65
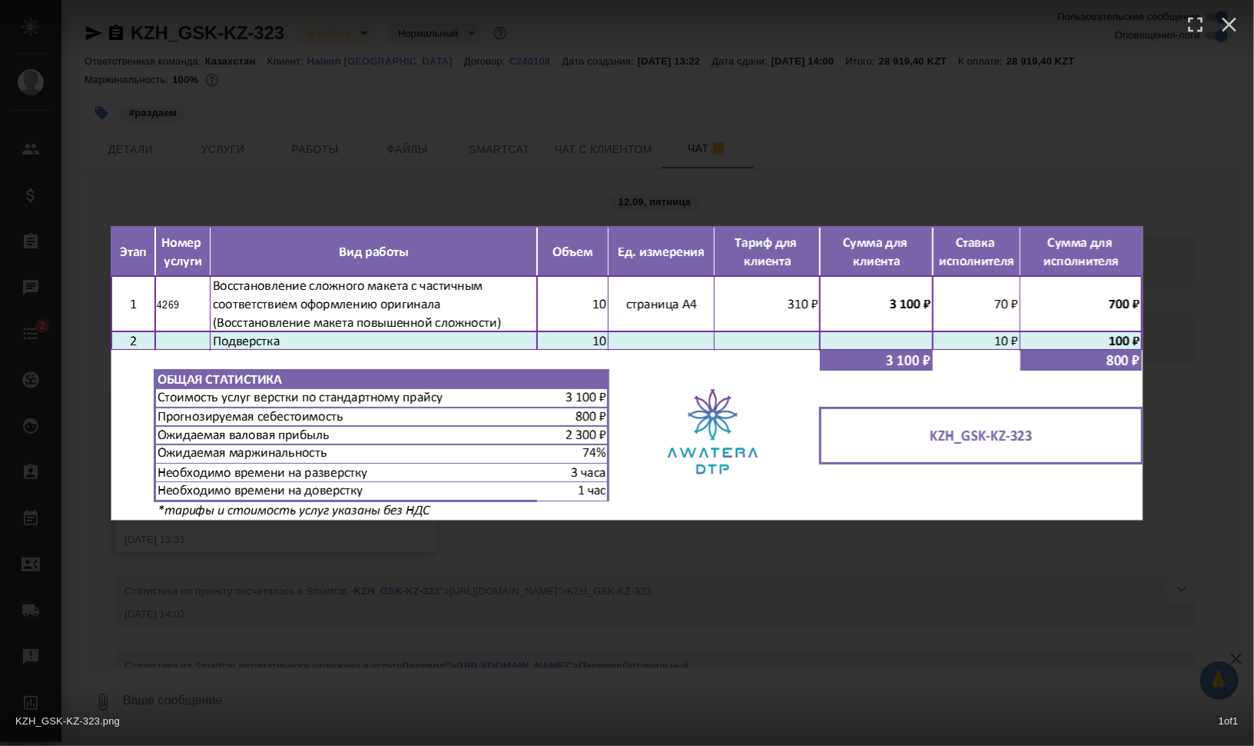
click at [585, 566] on div "KZH_GSK-KZ-323.png 1 of 1" at bounding box center [627, 373] width 1254 height 746
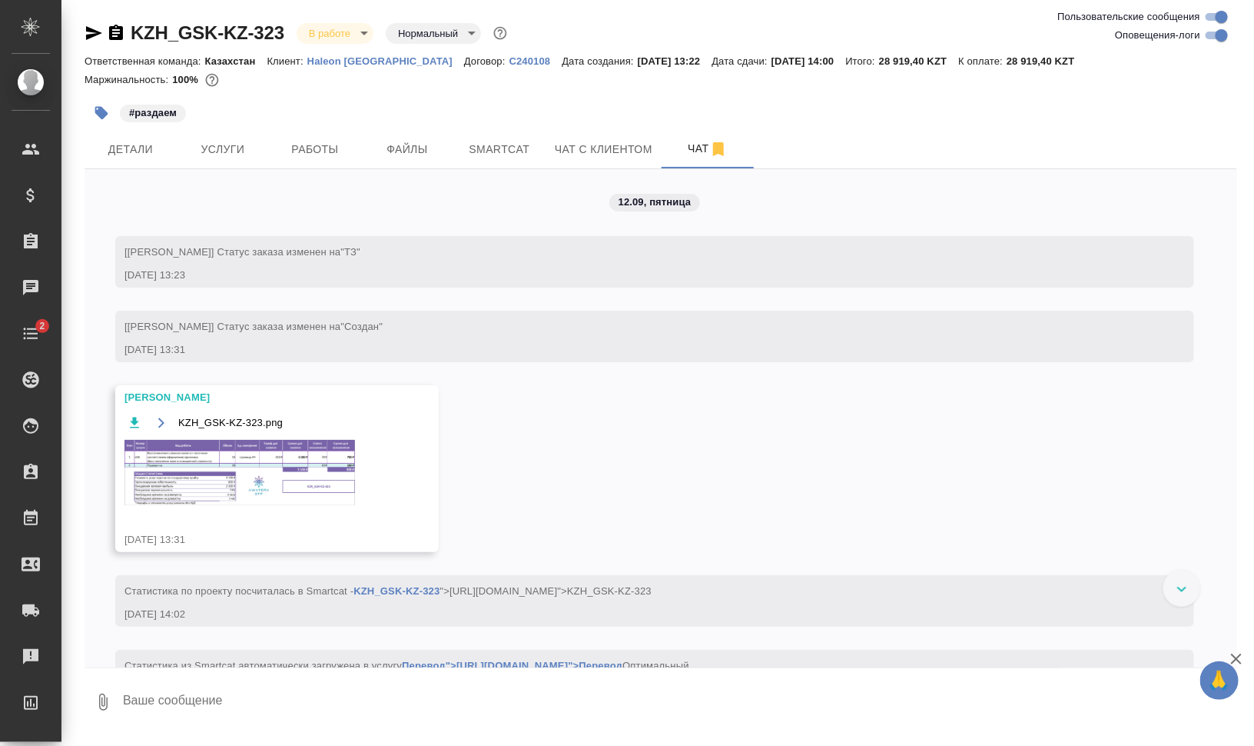
click at [279, 485] on img at bounding box center [240, 472] width 231 height 65
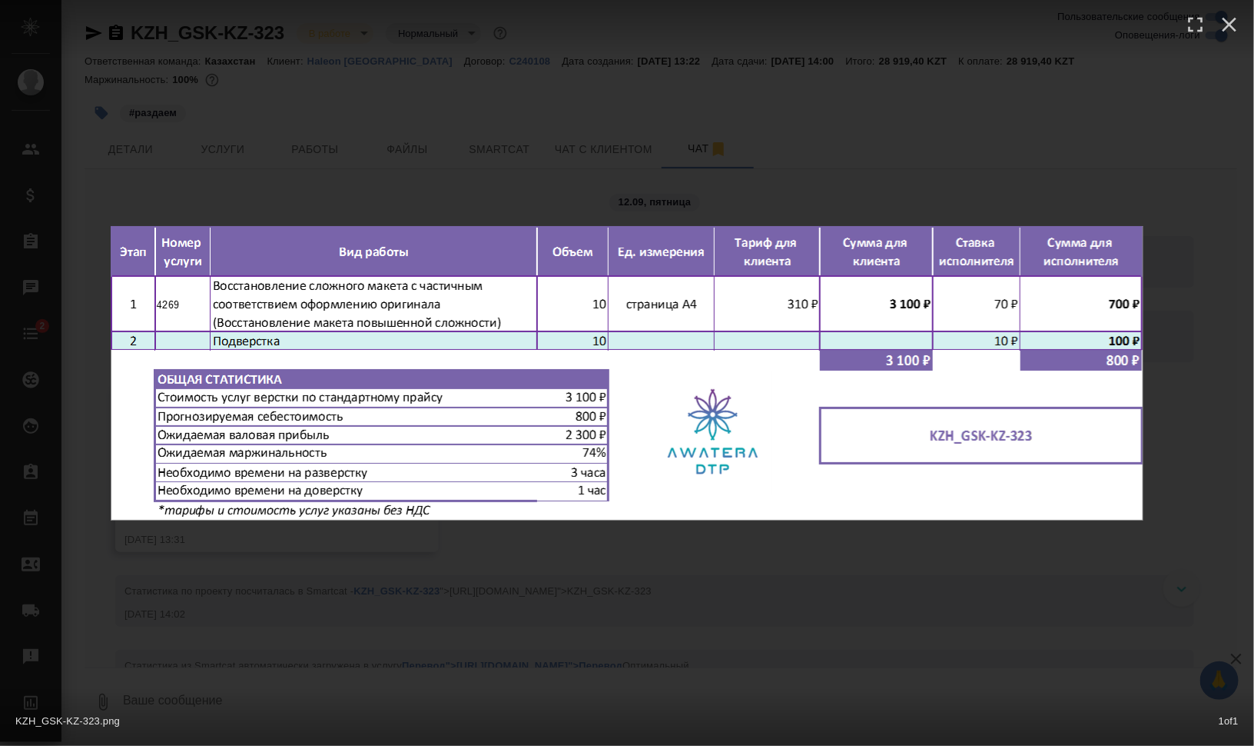
click at [662, 653] on div "KZH_GSK-KZ-323.png 1 of 1" at bounding box center [627, 373] width 1254 height 746
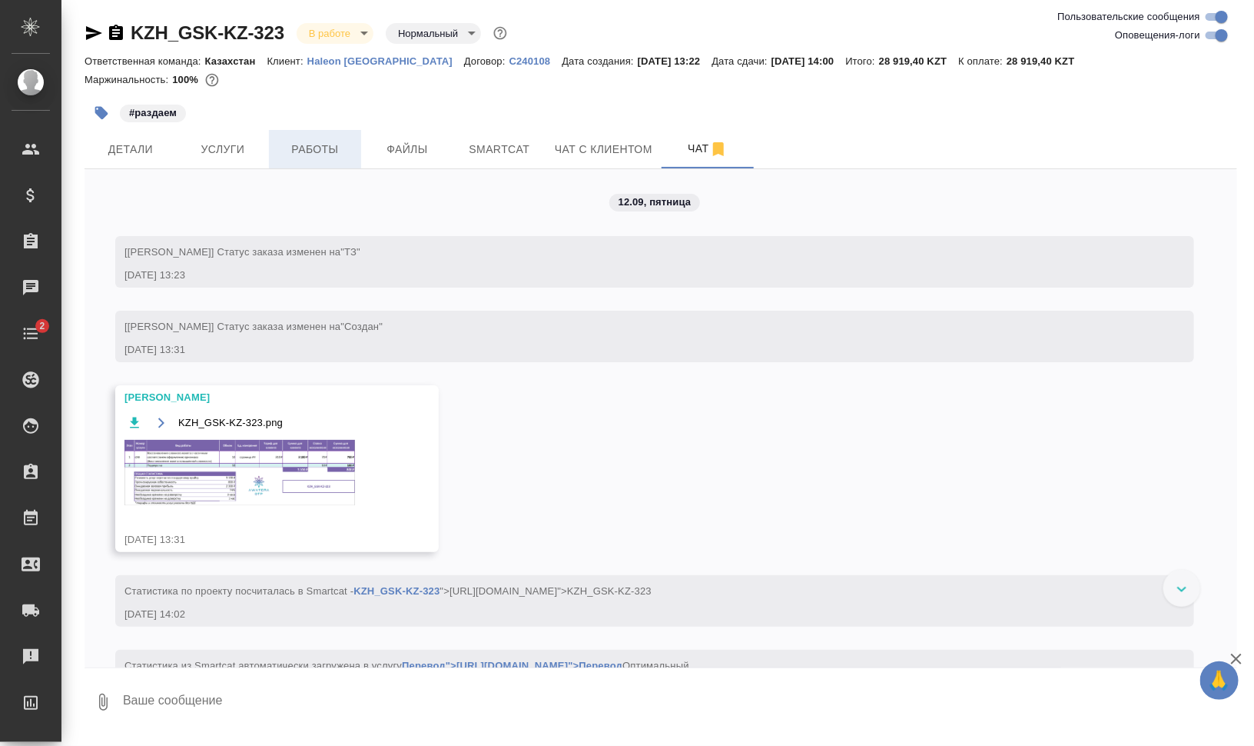
click at [316, 158] on button "Работы" at bounding box center [315, 149] width 92 height 38
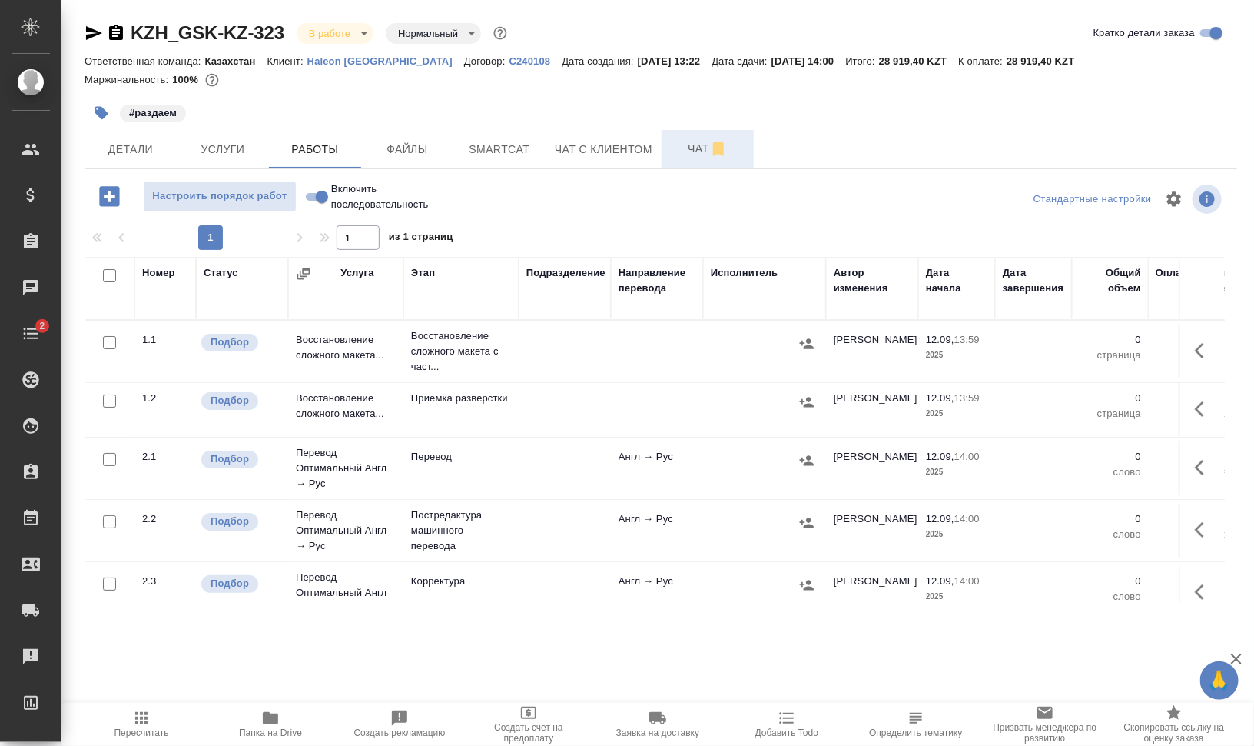
click at [683, 147] on span "Чат" at bounding box center [708, 148] width 74 height 19
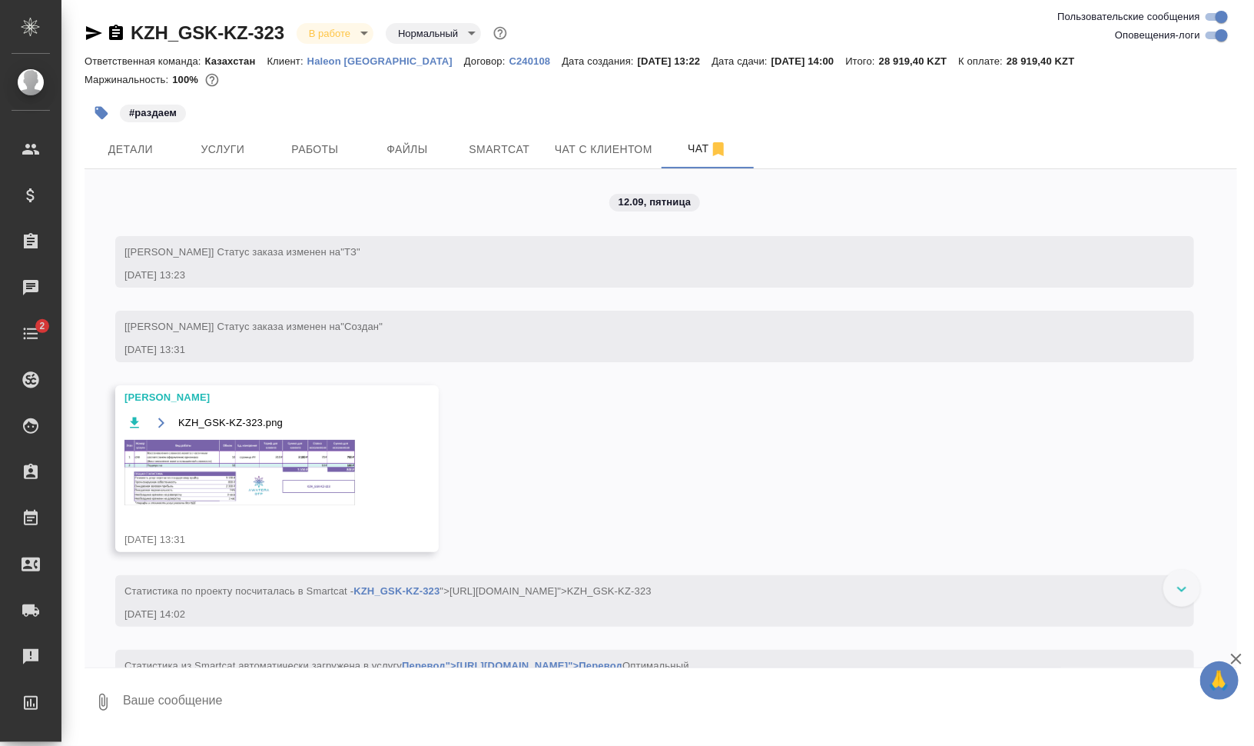
click at [261, 467] on img at bounding box center [240, 472] width 231 height 65
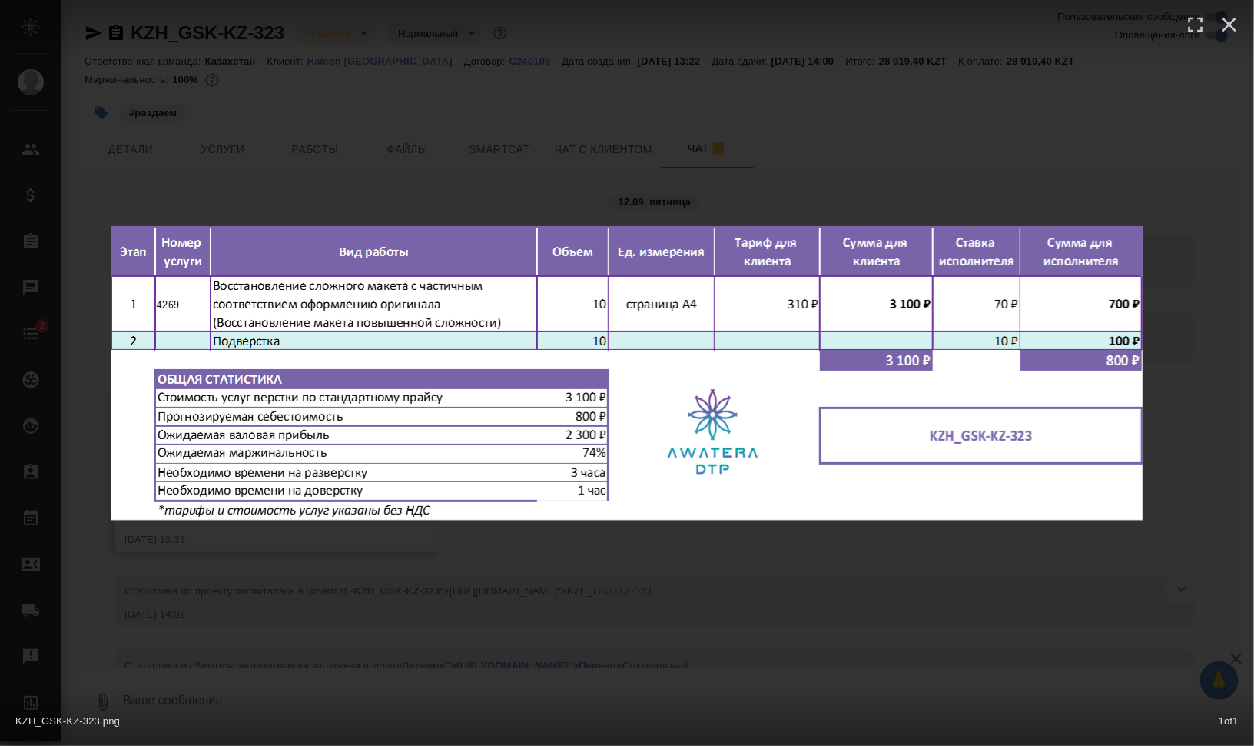
click at [1032, 630] on div "KZH_GSK-KZ-323.png 1 of 1" at bounding box center [627, 373] width 1254 height 746
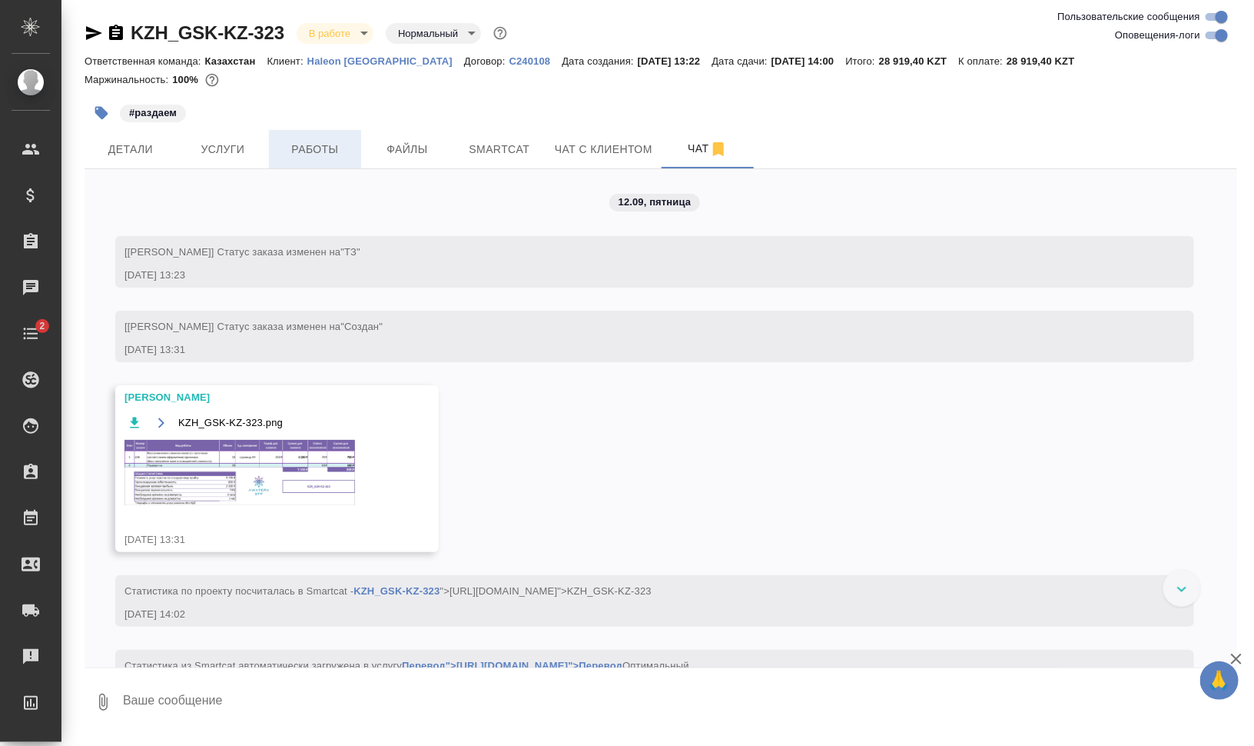
click at [319, 138] on button "Работы" at bounding box center [315, 149] width 92 height 38
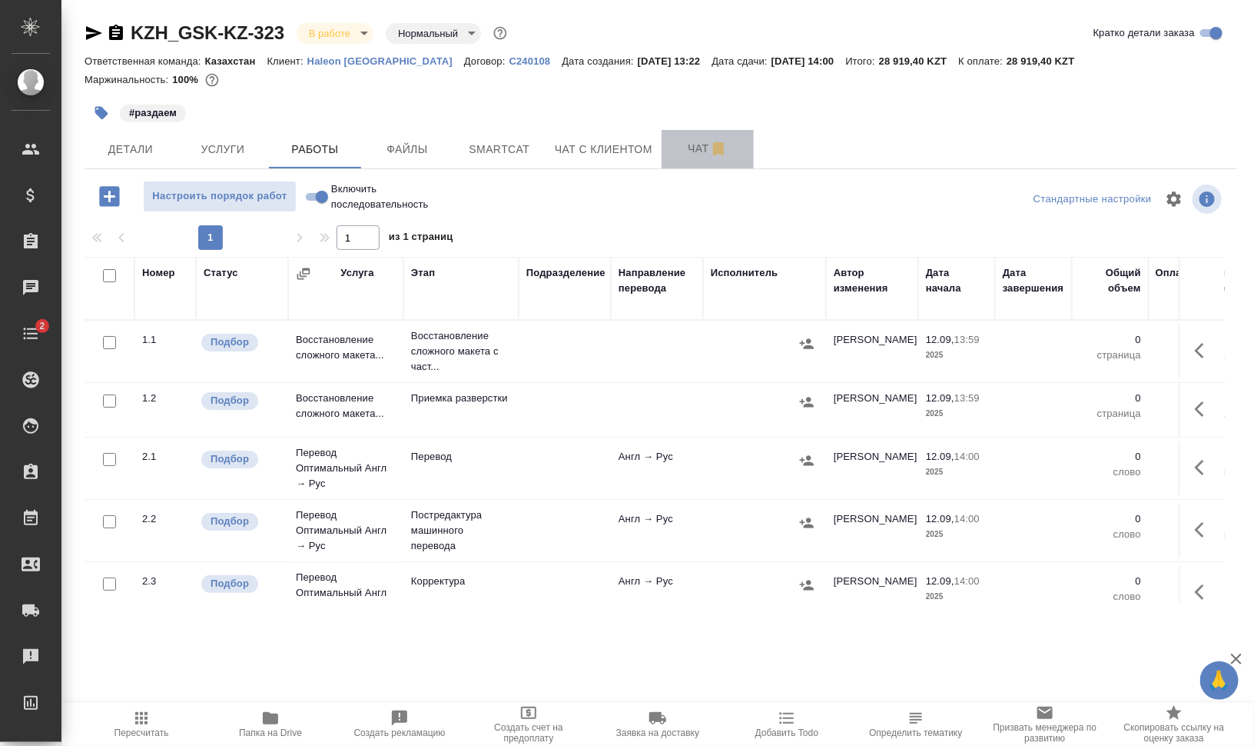
click at [669, 139] on button "Чат" at bounding box center [708, 149] width 92 height 38
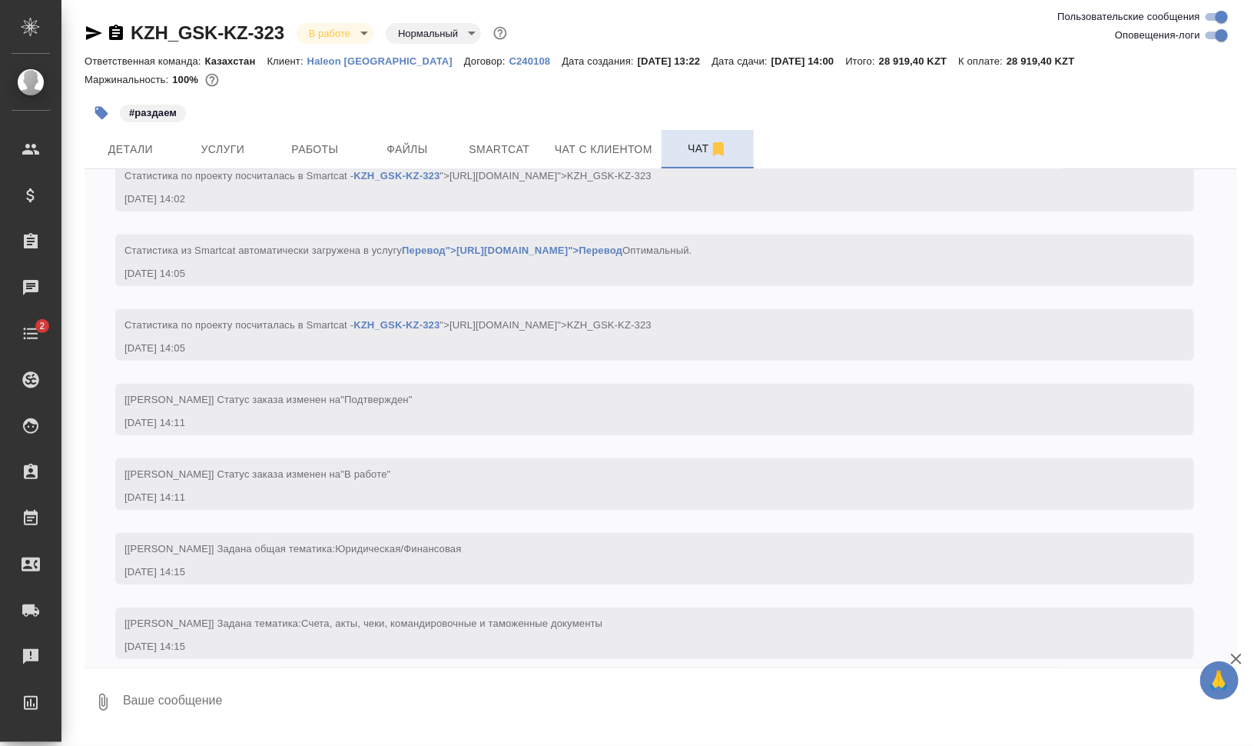
scroll to position [430, 0]
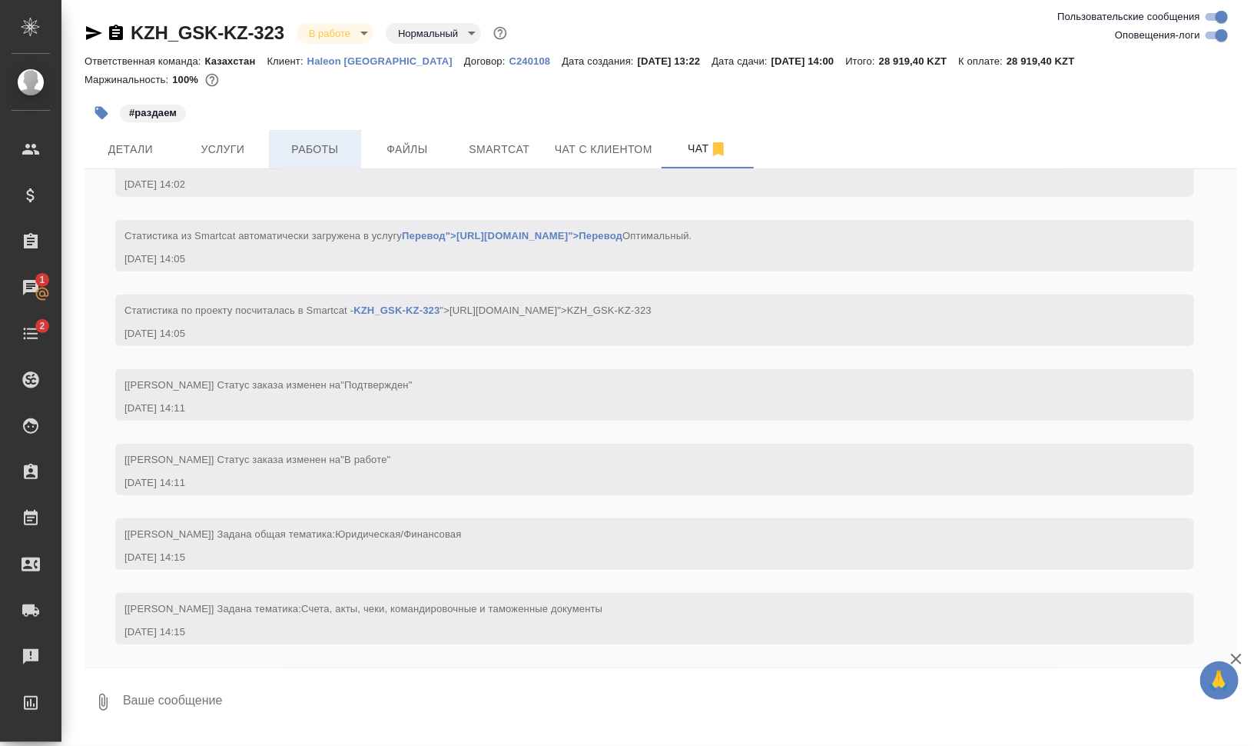
click at [337, 137] on button "Работы" at bounding box center [315, 149] width 92 height 38
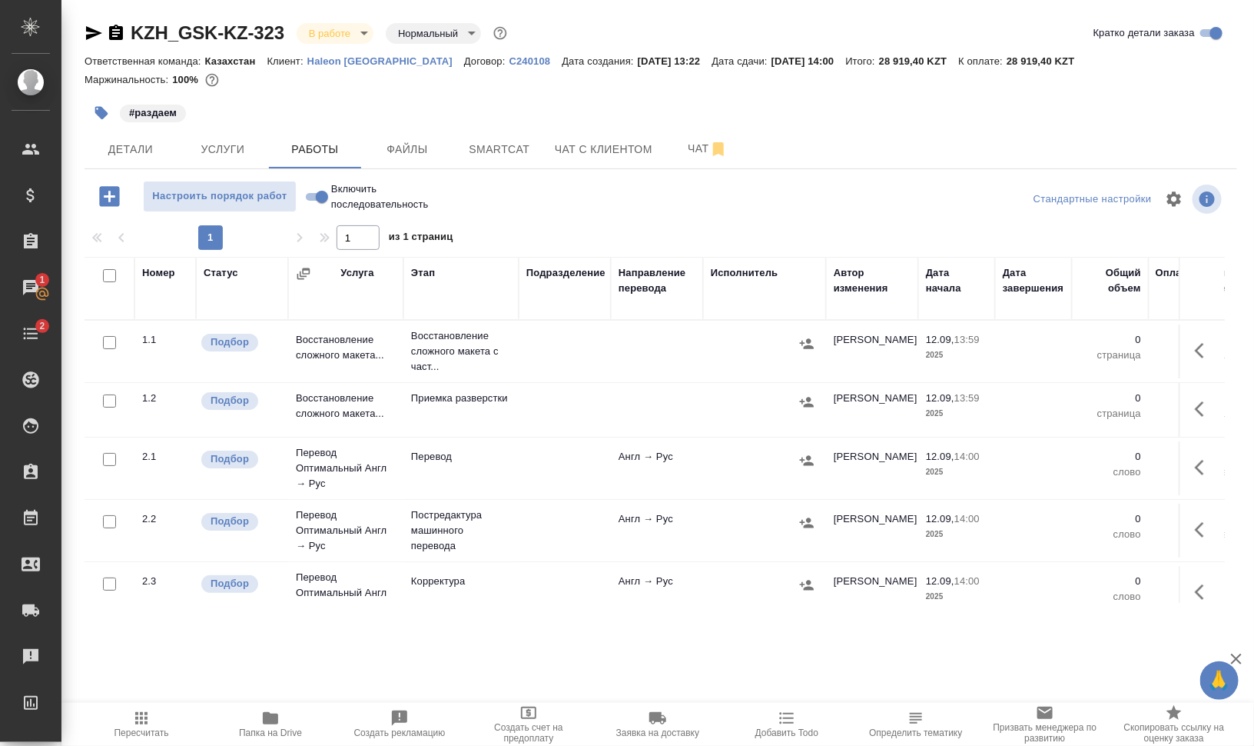
click at [260, 717] on span "Папка на Drive" at bounding box center [270, 723] width 111 height 29
click at [696, 151] on span "Чат" at bounding box center [708, 148] width 74 height 19
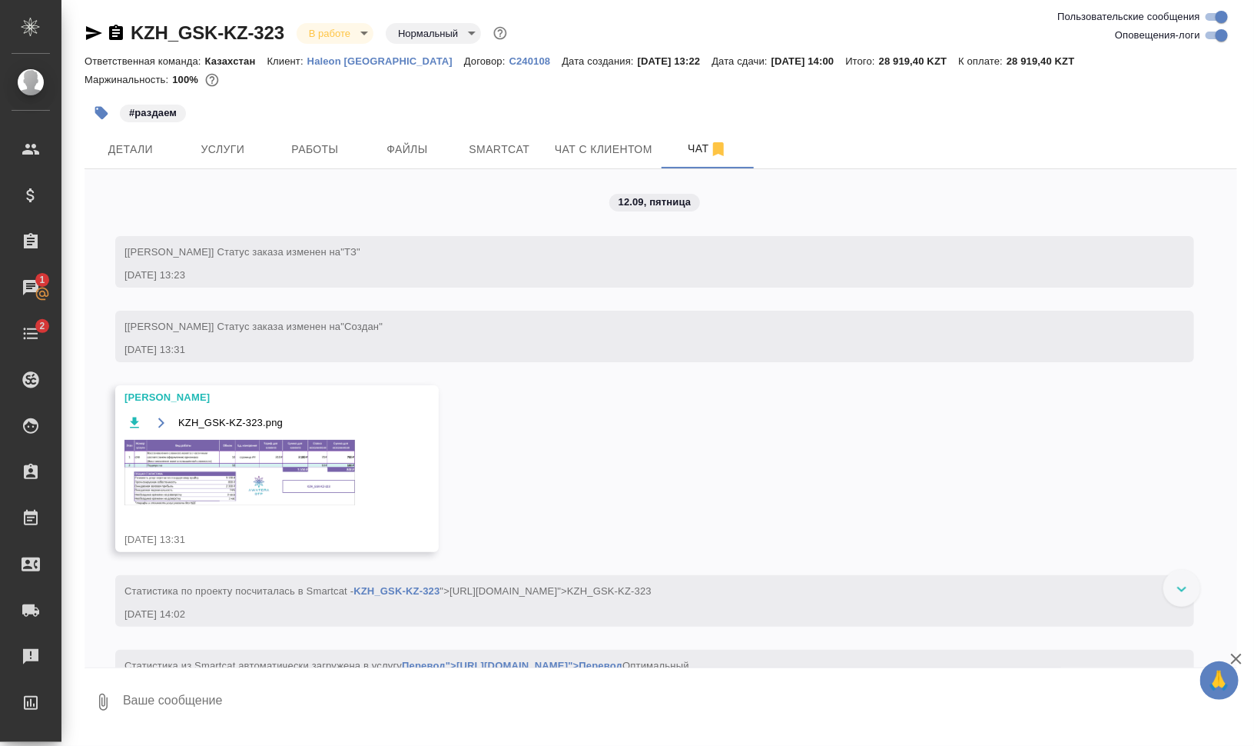
click at [240, 473] on img at bounding box center [240, 472] width 231 height 65
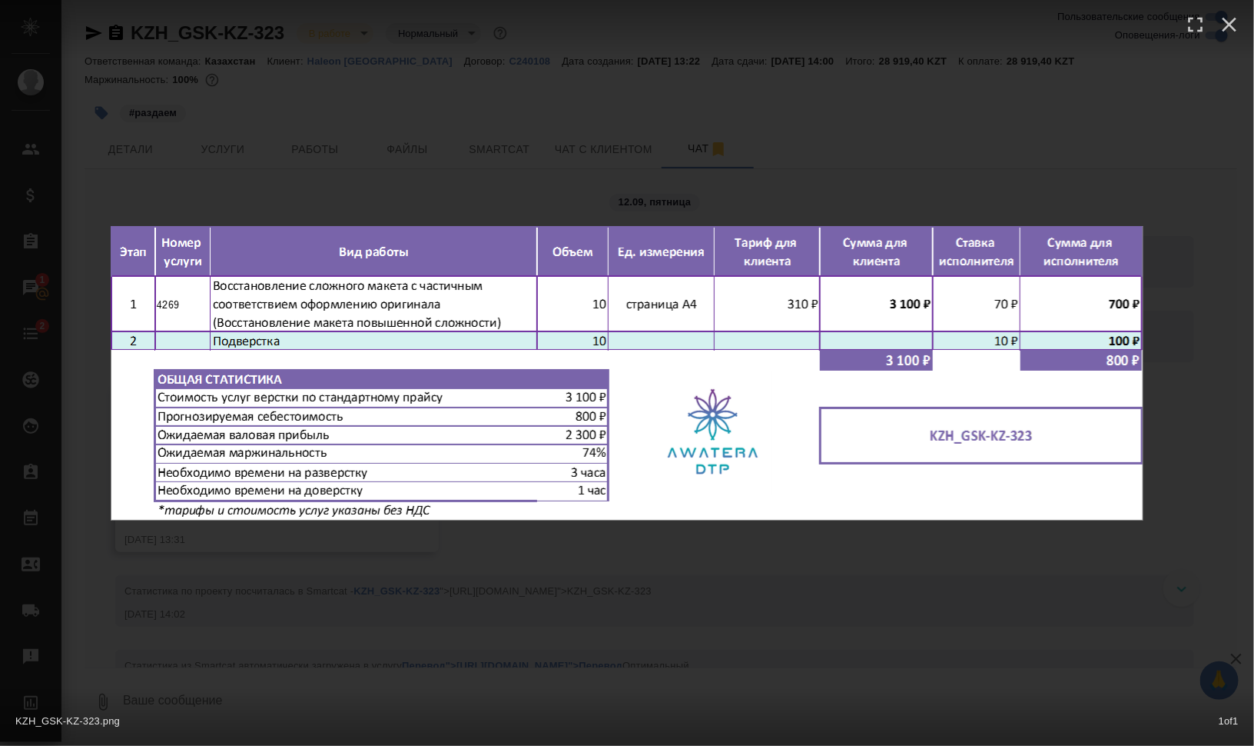
click at [1008, 612] on div "KZH_GSK-KZ-323.png 1 of 1" at bounding box center [627, 373] width 1254 height 746
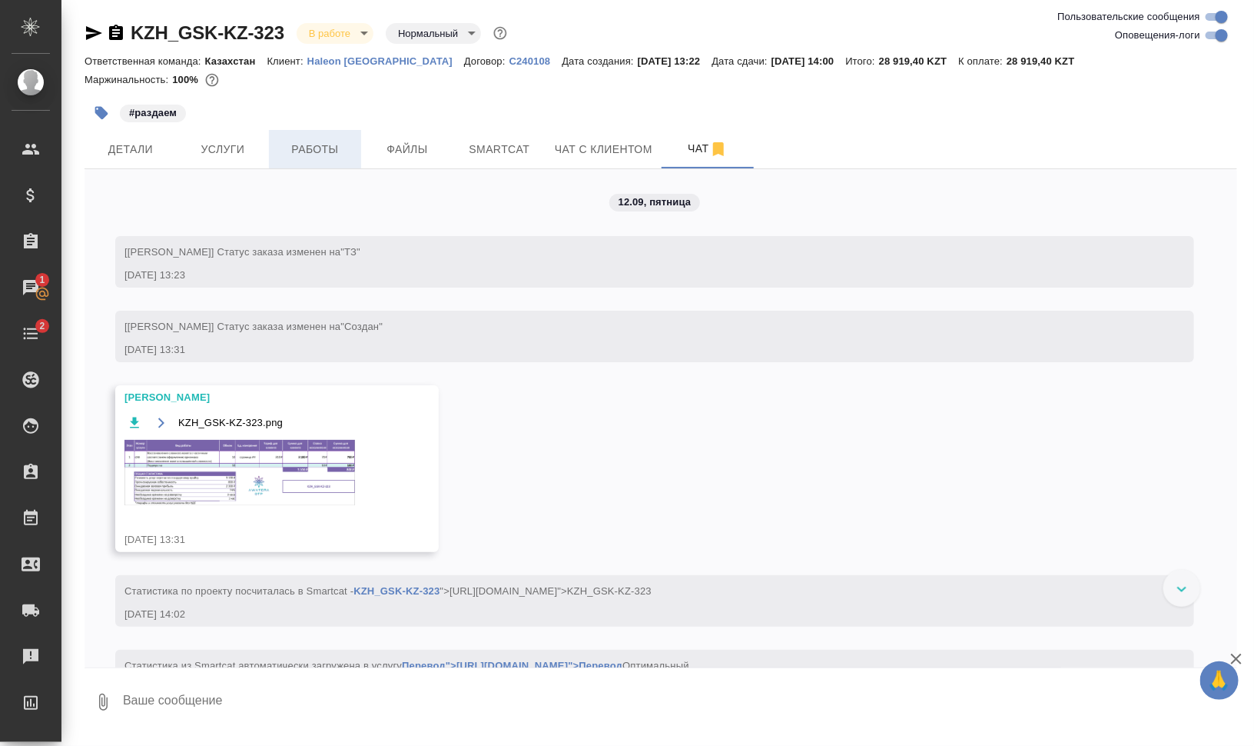
click at [315, 148] on span "Работы" at bounding box center [315, 149] width 74 height 19
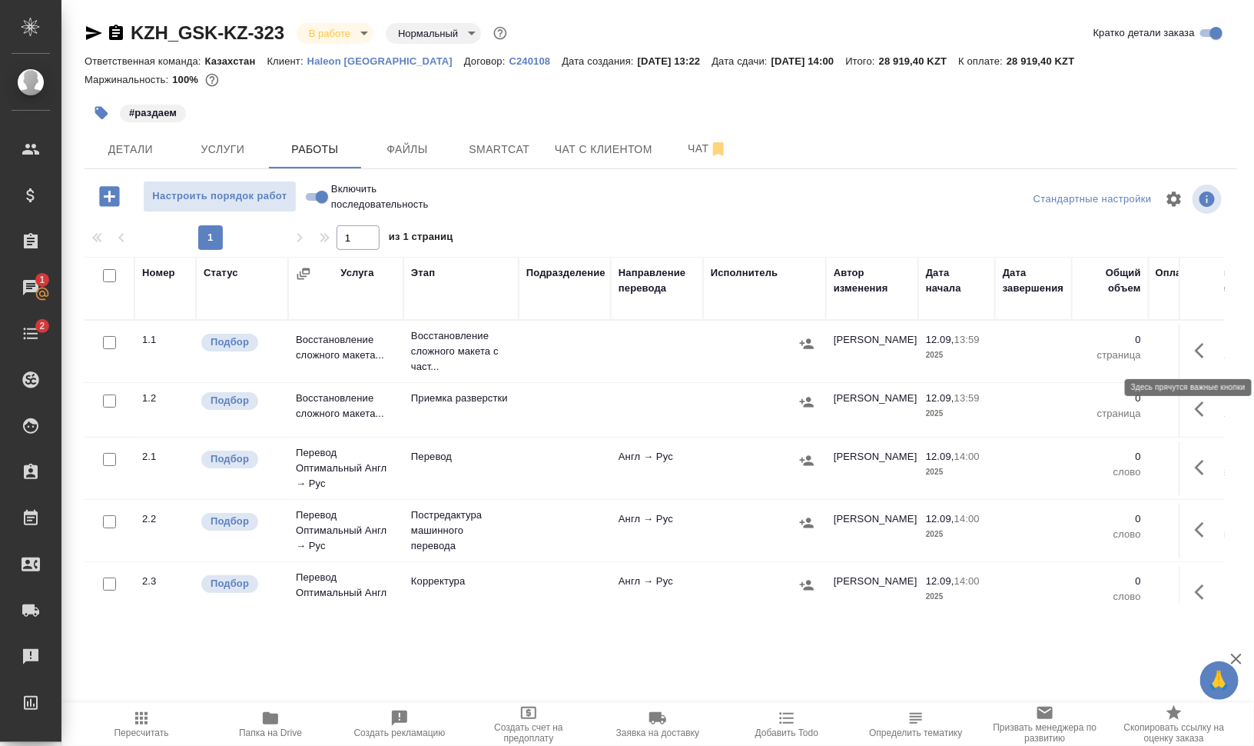
click at [1197, 350] on icon "button" at bounding box center [1204, 350] width 18 height 18
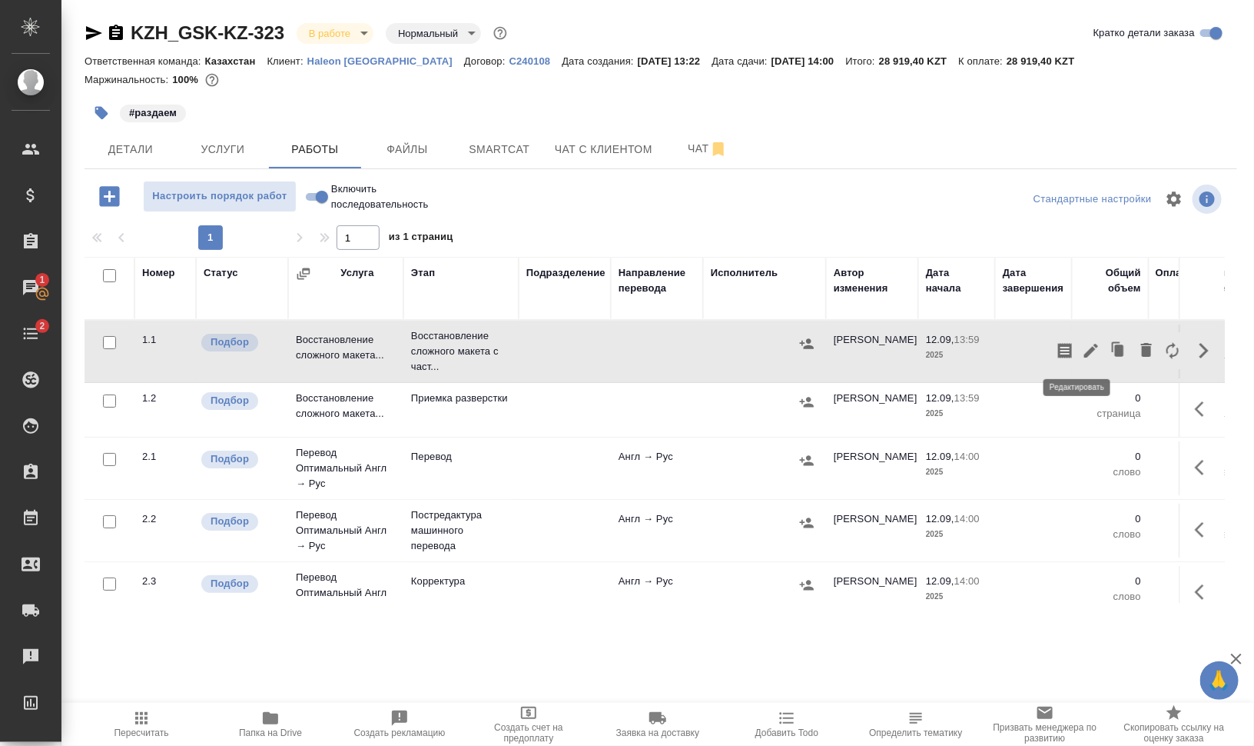
click at [1084, 354] on icon "button" at bounding box center [1091, 351] width 14 height 14
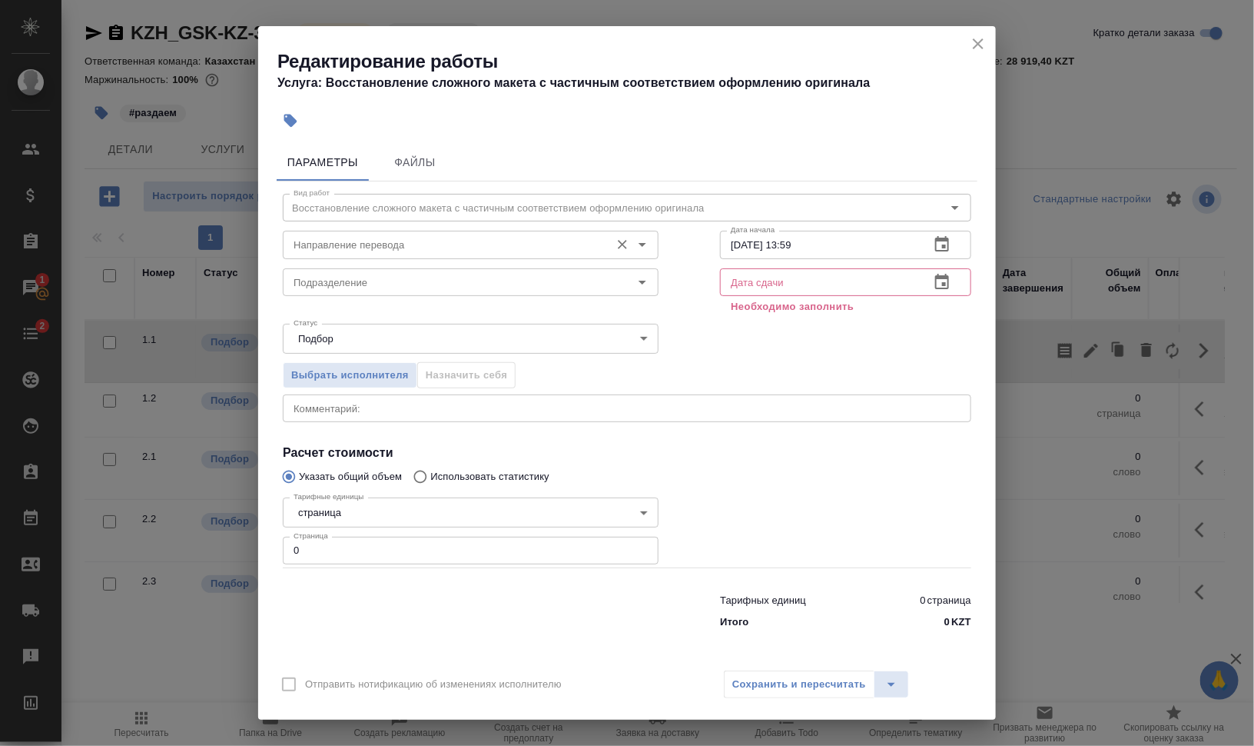
click at [386, 247] on input "Направление перевода" at bounding box center [444, 244] width 315 height 18
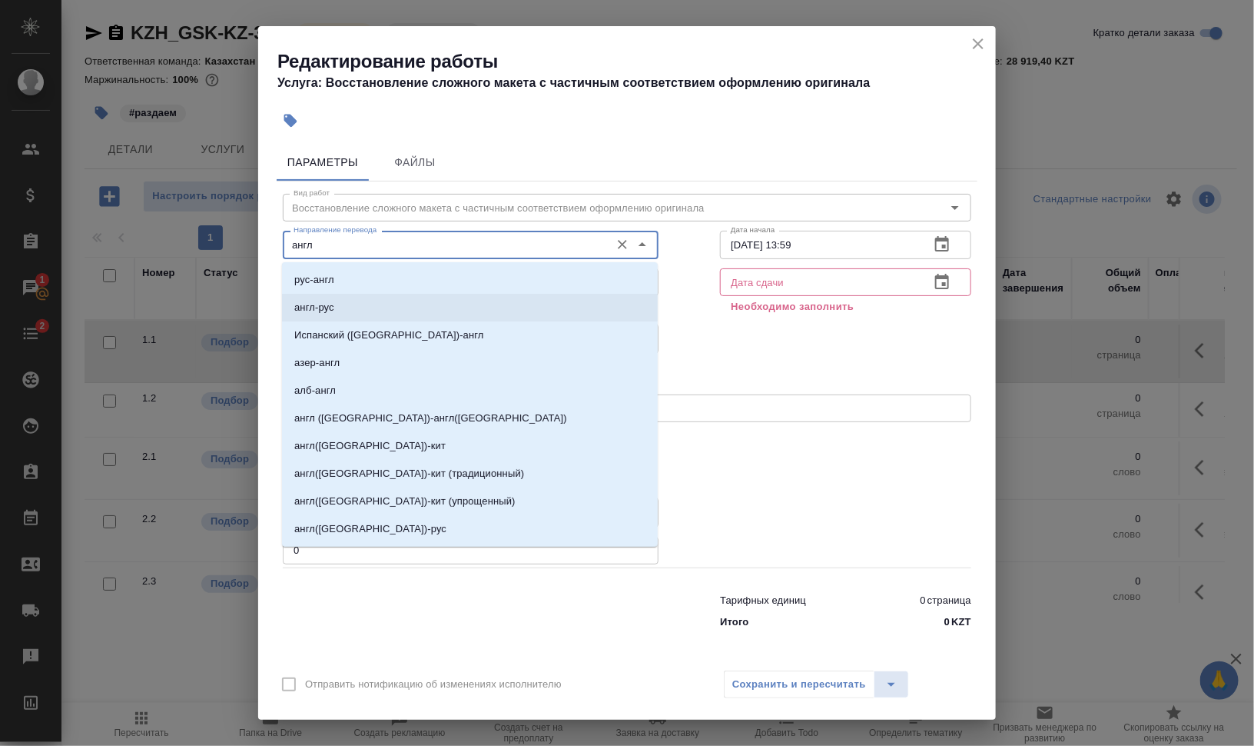
click at [376, 314] on li "англ-рус" at bounding box center [470, 308] width 376 height 28
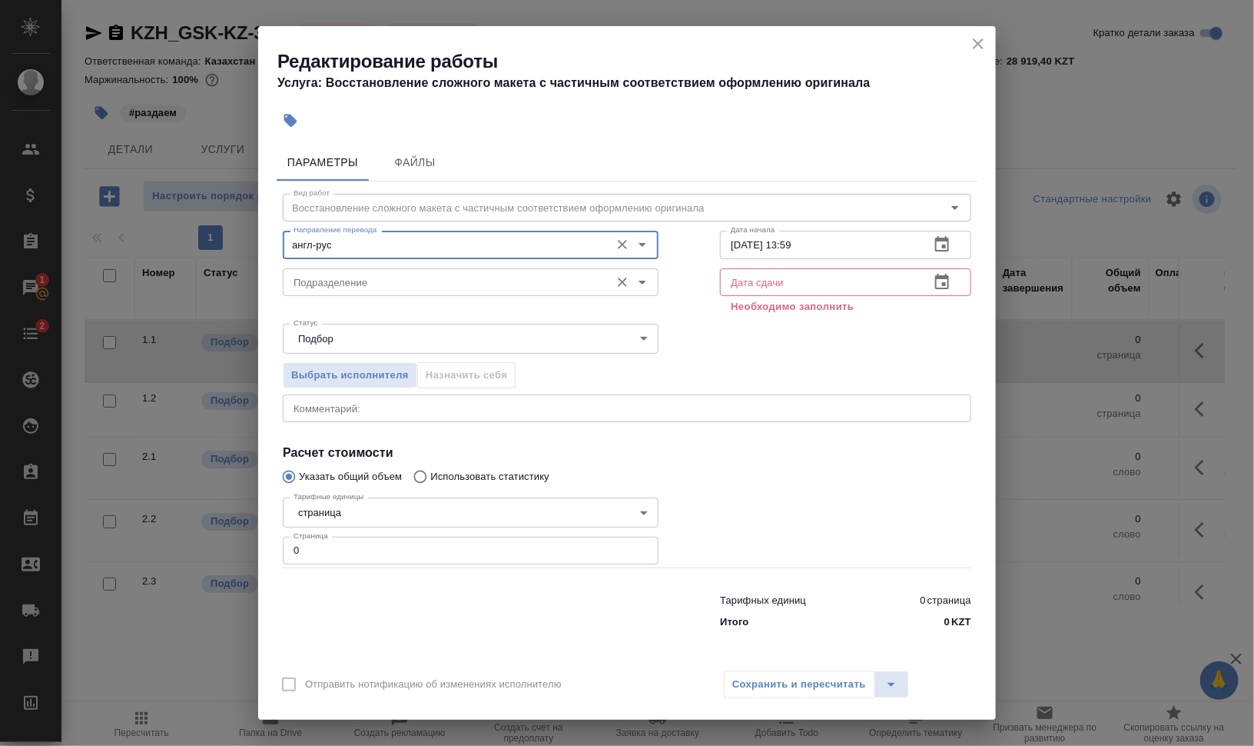
type input "англ-рус"
click at [391, 281] on input "Подразделение" at bounding box center [444, 282] width 315 height 18
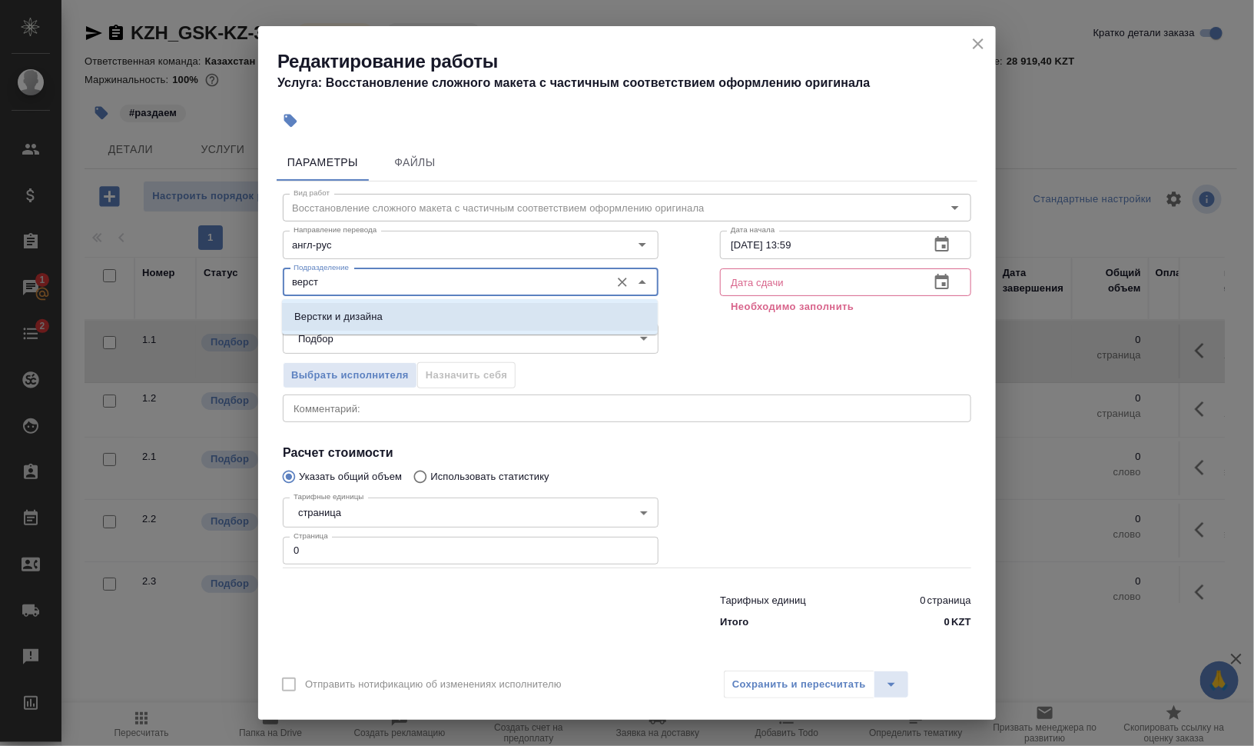
click at [384, 316] on li "Верстки и дизайна" at bounding box center [470, 317] width 376 height 28
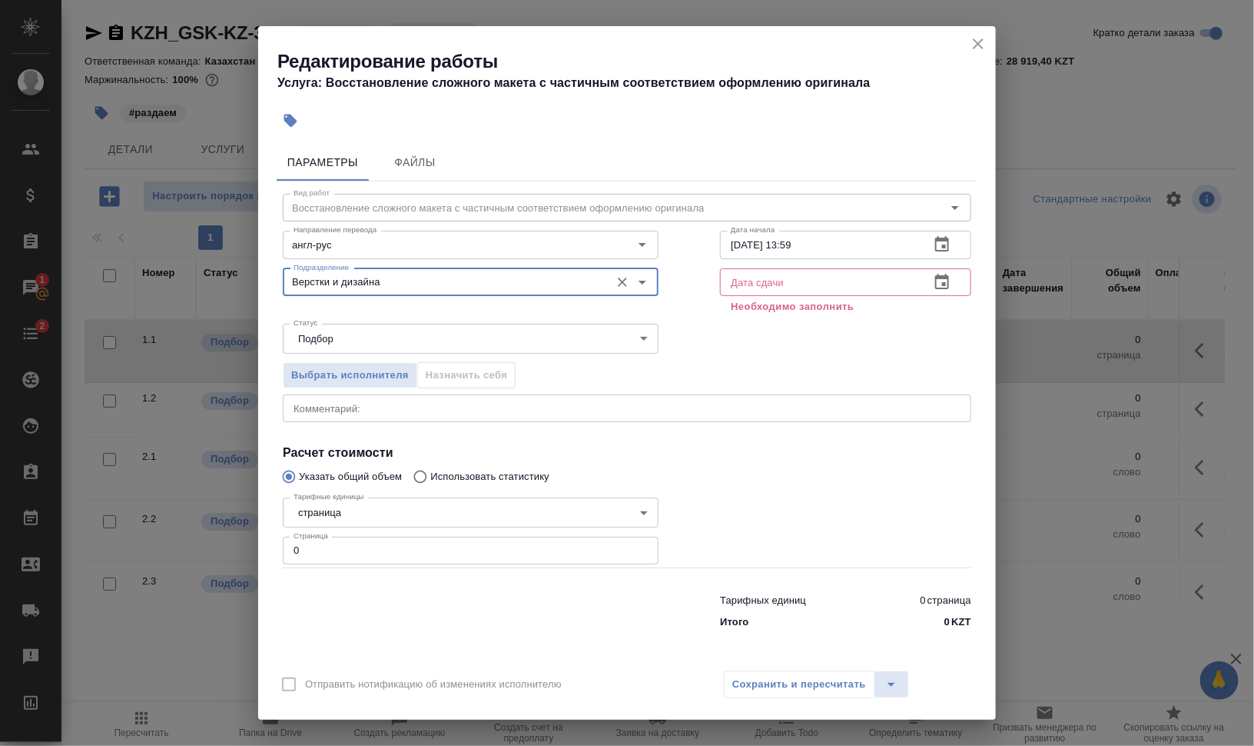
type input "Верстки и дизайна"
drag, startPoint x: 786, startPoint y: 241, endPoint x: 845, endPoint y: 241, distance: 59.2
click at [844, 241] on input "12.09.2025 13:59" at bounding box center [819, 245] width 198 height 28
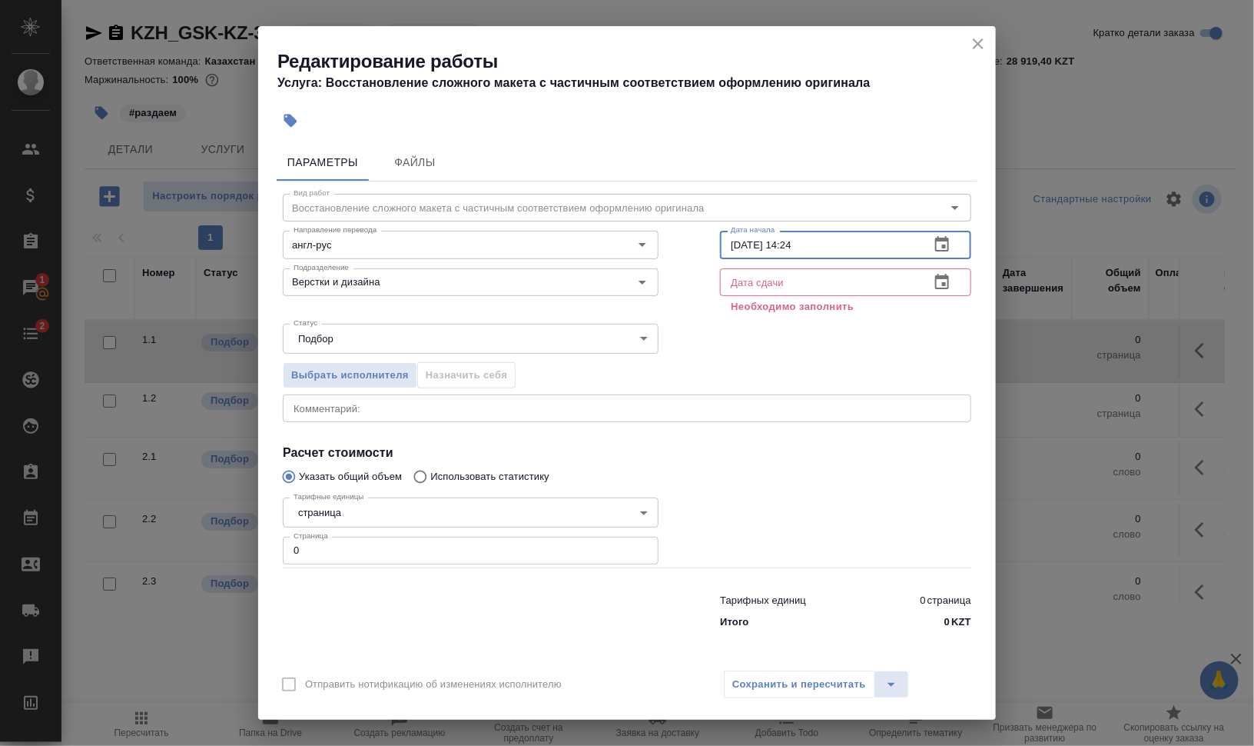
type input "12.09.2025 14:24"
click at [944, 284] on icon "button" at bounding box center [942, 281] width 14 height 15
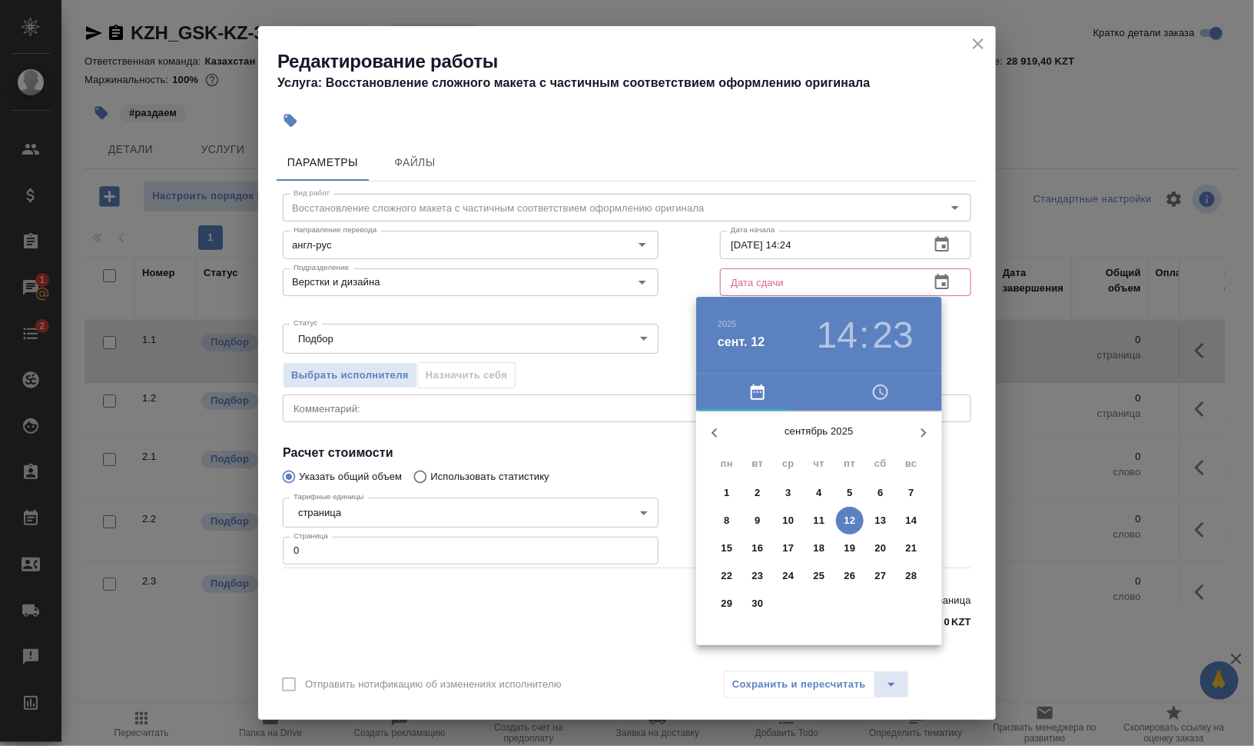
click at [856, 523] on span "12" at bounding box center [850, 520] width 28 height 15
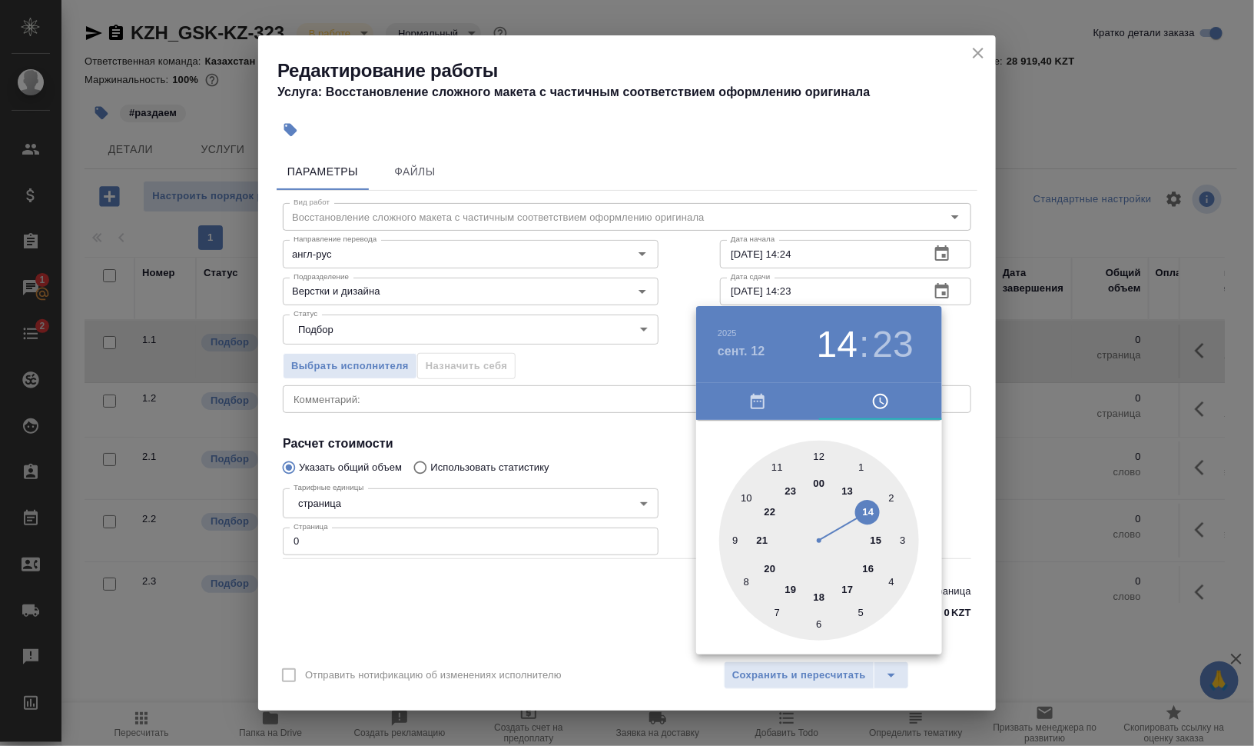
click at [848, 582] on div at bounding box center [819, 540] width 200 height 200
type input "12.09.2025 17:30"
click at [815, 614] on div at bounding box center [819, 540] width 200 height 200
click at [1032, 531] on div at bounding box center [627, 373] width 1254 height 746
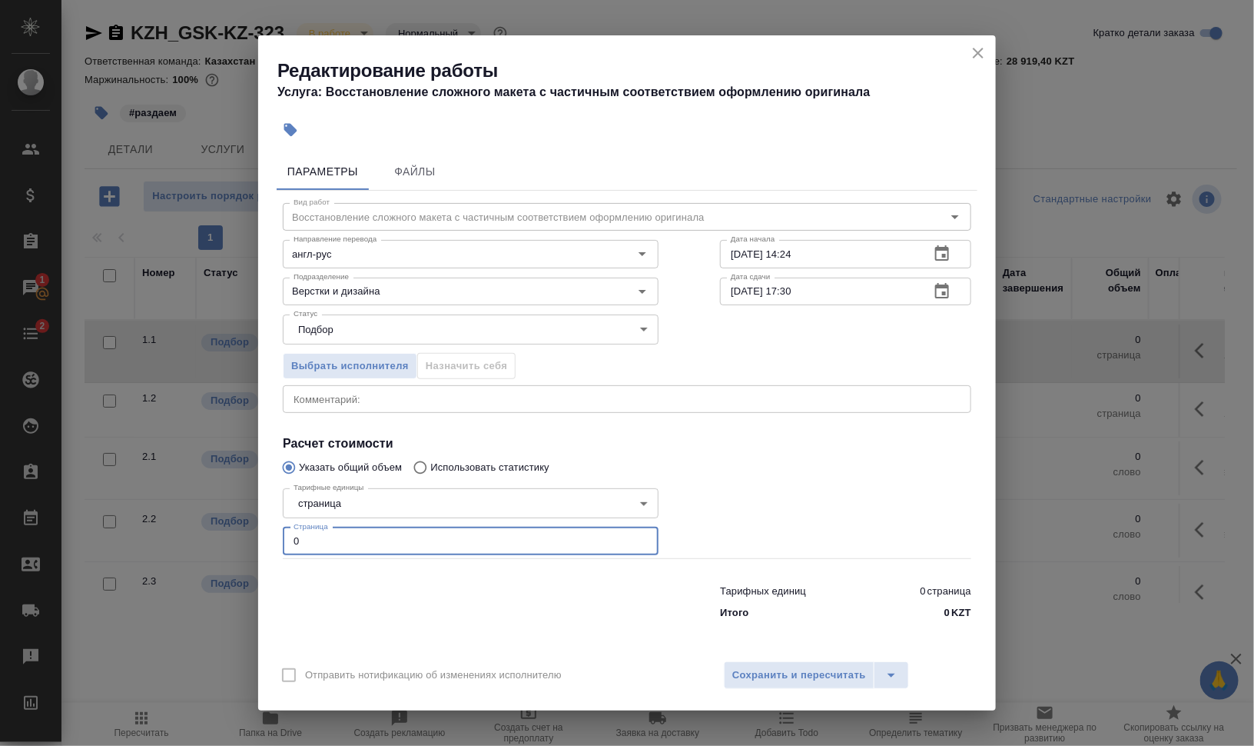
drag, startPoint x: 316, startPoint y: 536, endPoint x: 273, endPoint y: 534, distance: 43.1
click at [273, 534] on div "Параметры Файлы Вид работ Восстановление сложного макета с частичным соответств…" at bounding box center [627, 399] width 738 height 504
type input "10"
click at [439, 394] on textarea at bounding box center [627, 400] width 667 height 12
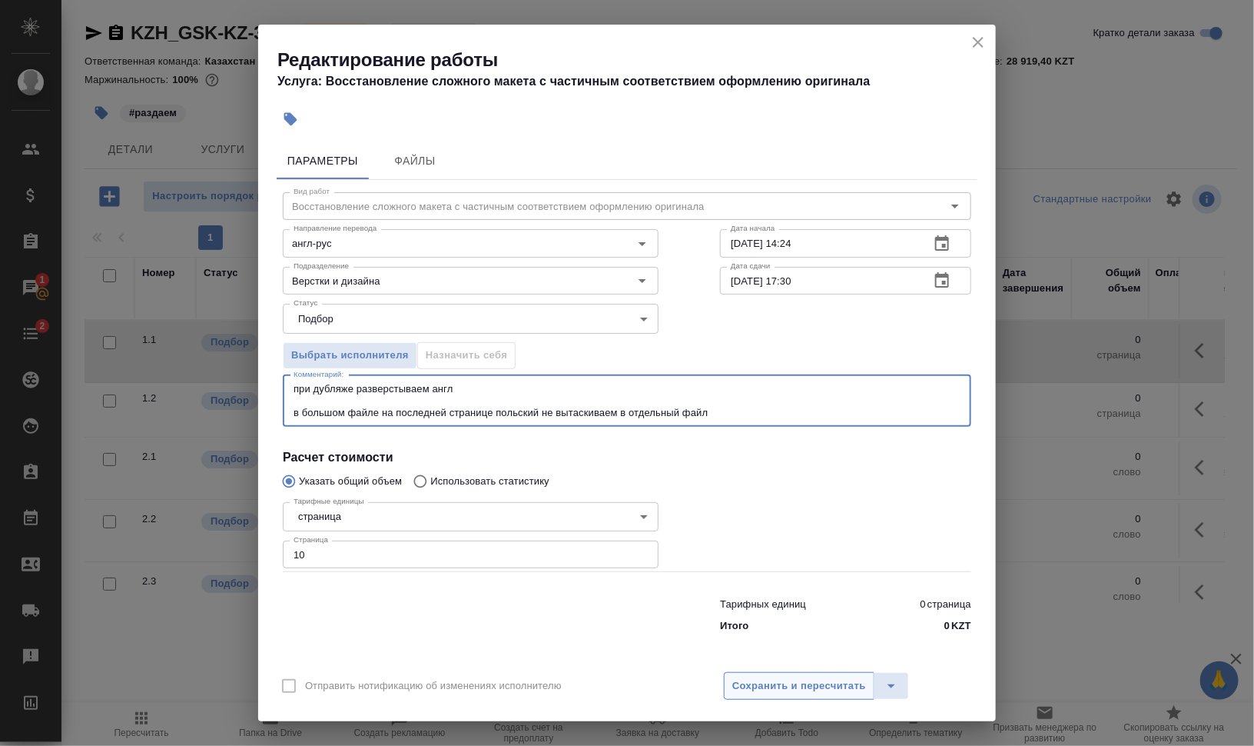
type textarea "при дубляже разверстываем англ в большом файле на последней странице польский н…"
click at [829, 683] on span "Сохранить и пересчитать" at bounding box center [799, 686] width 134 height 18
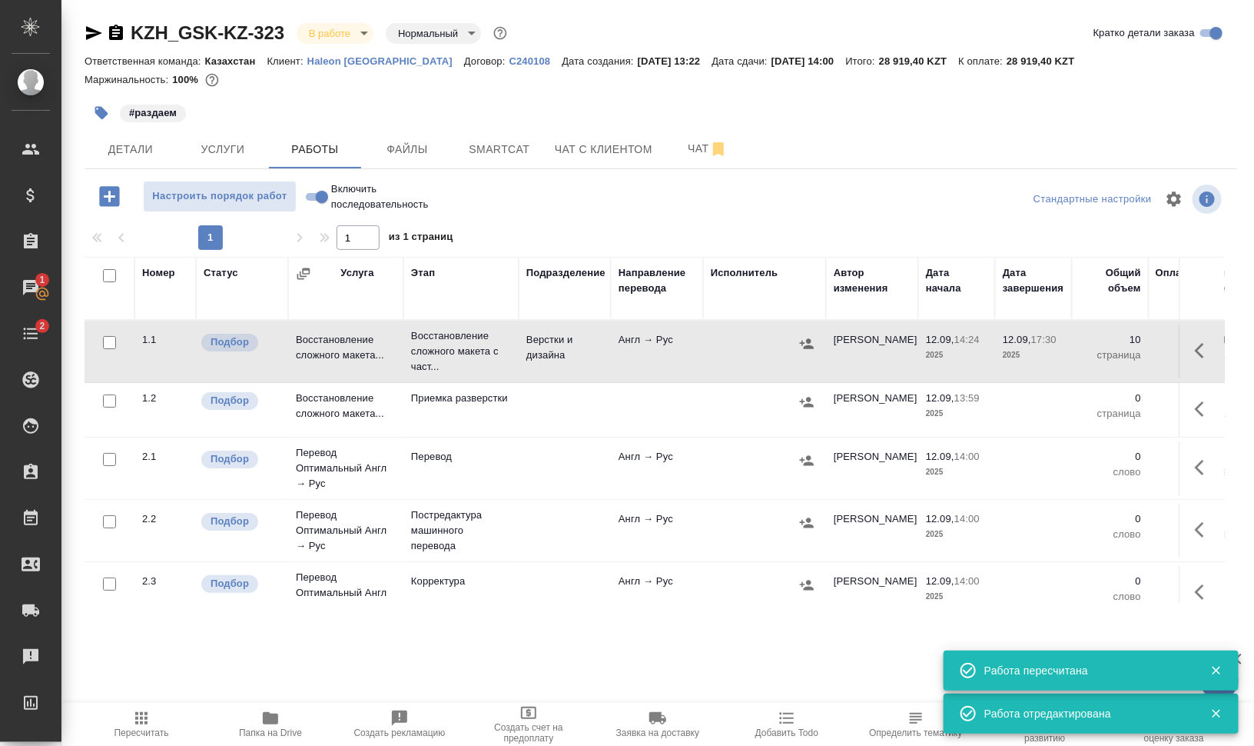
click at [108, 271] on input "checkbox" at bounding box center [109, 275] width 13 height 13
checkbox input "true"
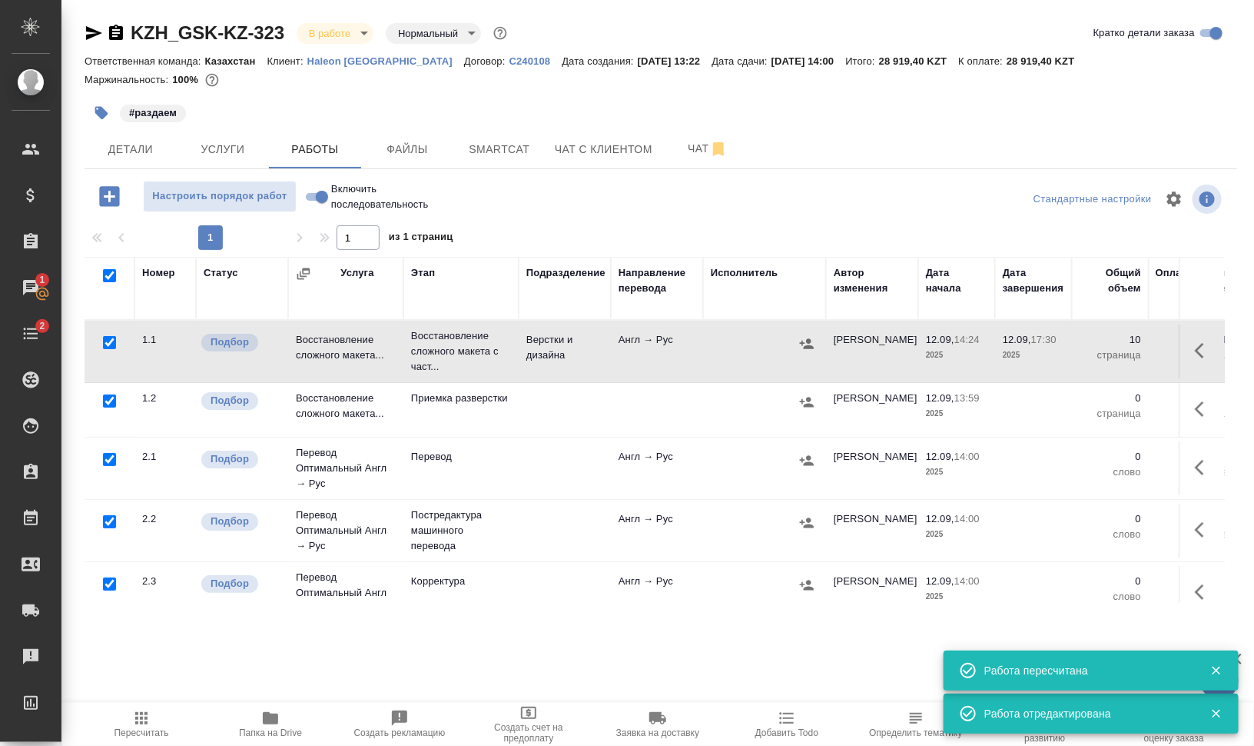
checkbox input "true"
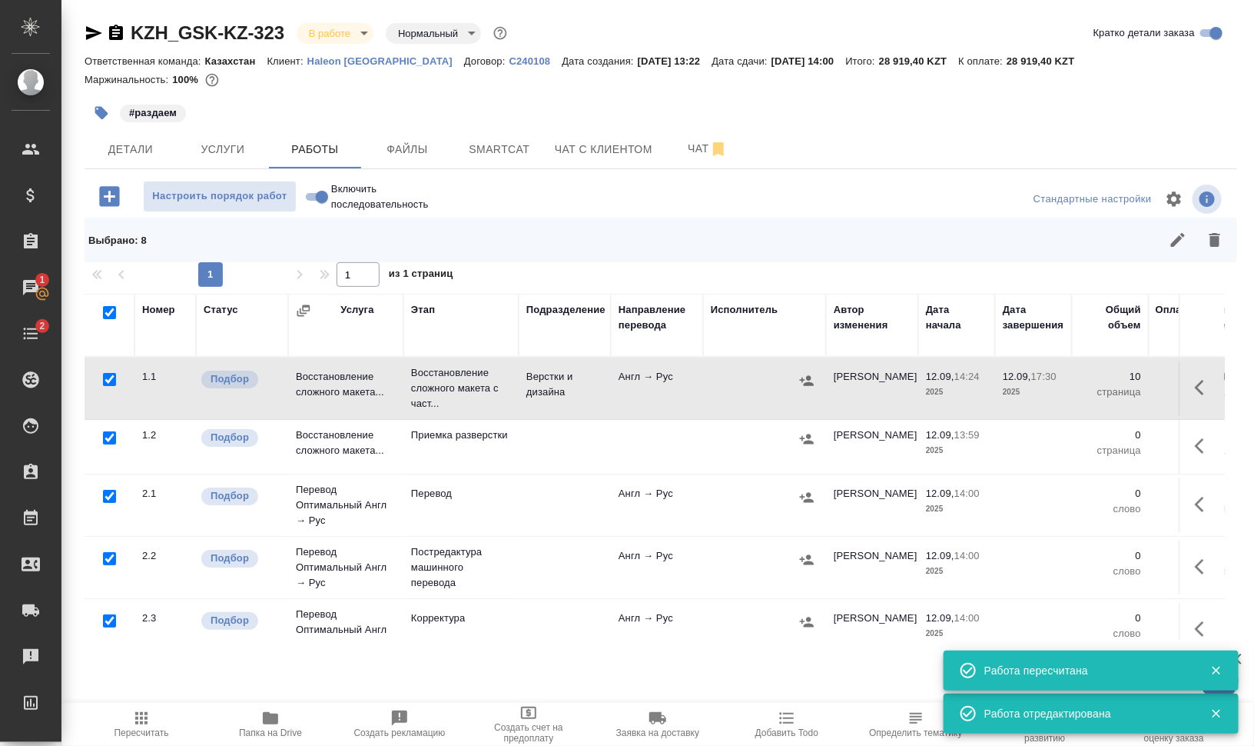
click at [105, 373] on input "checkbox" at bounding box center [109, 379] width 13 height 13
checkbox input "false"
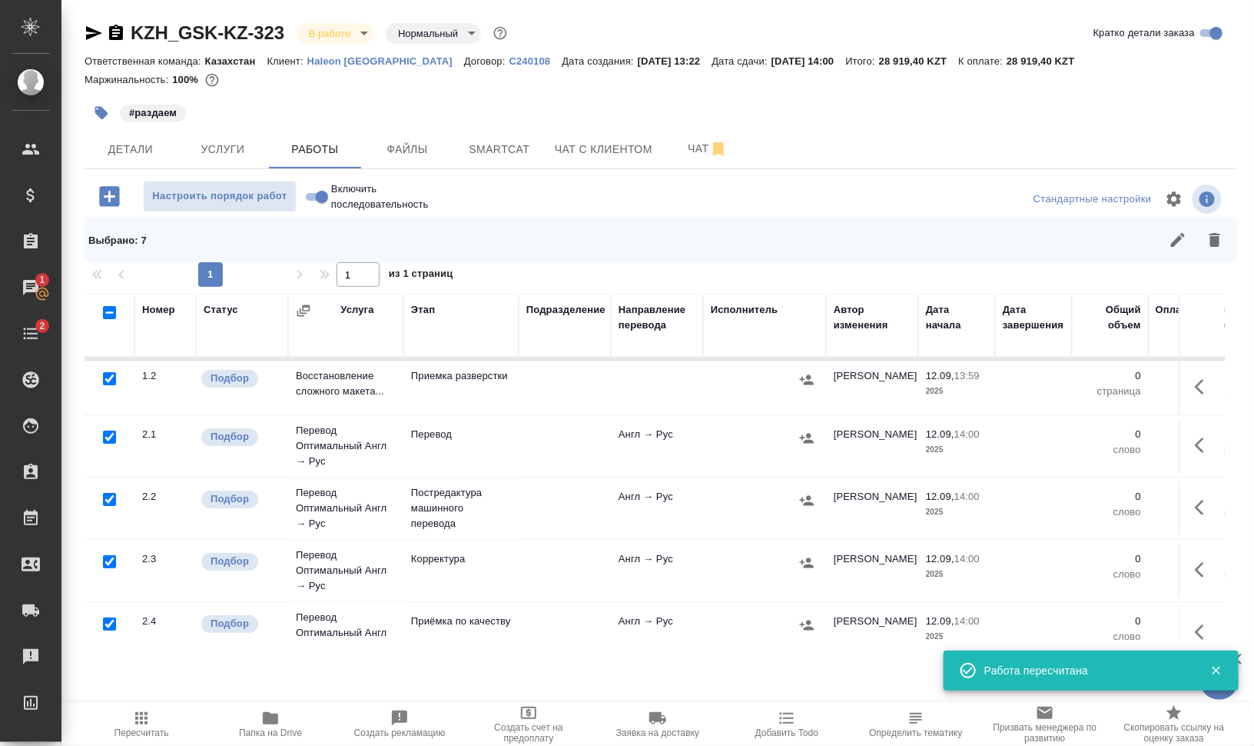
scroll to position [96, 0]
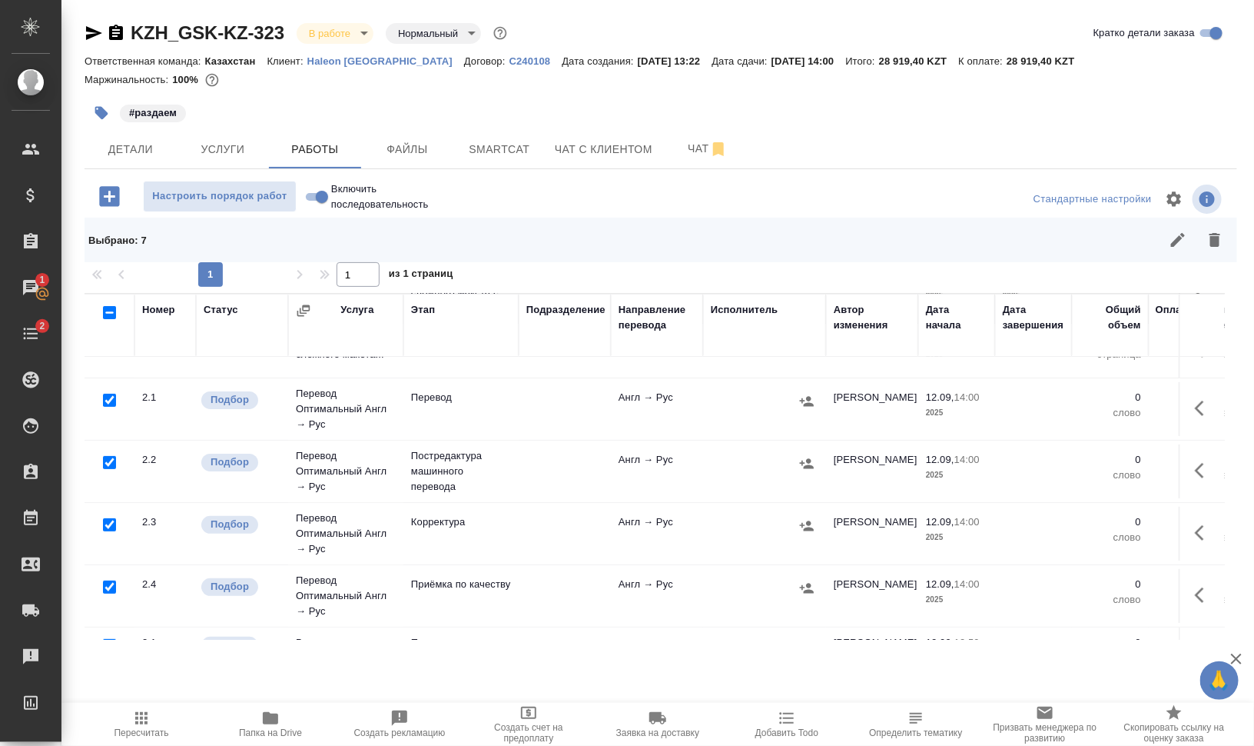
click at [108, 460] on input "checkbox" at bounding box center [109, 462] width 13 height 13
checkbox input "false"
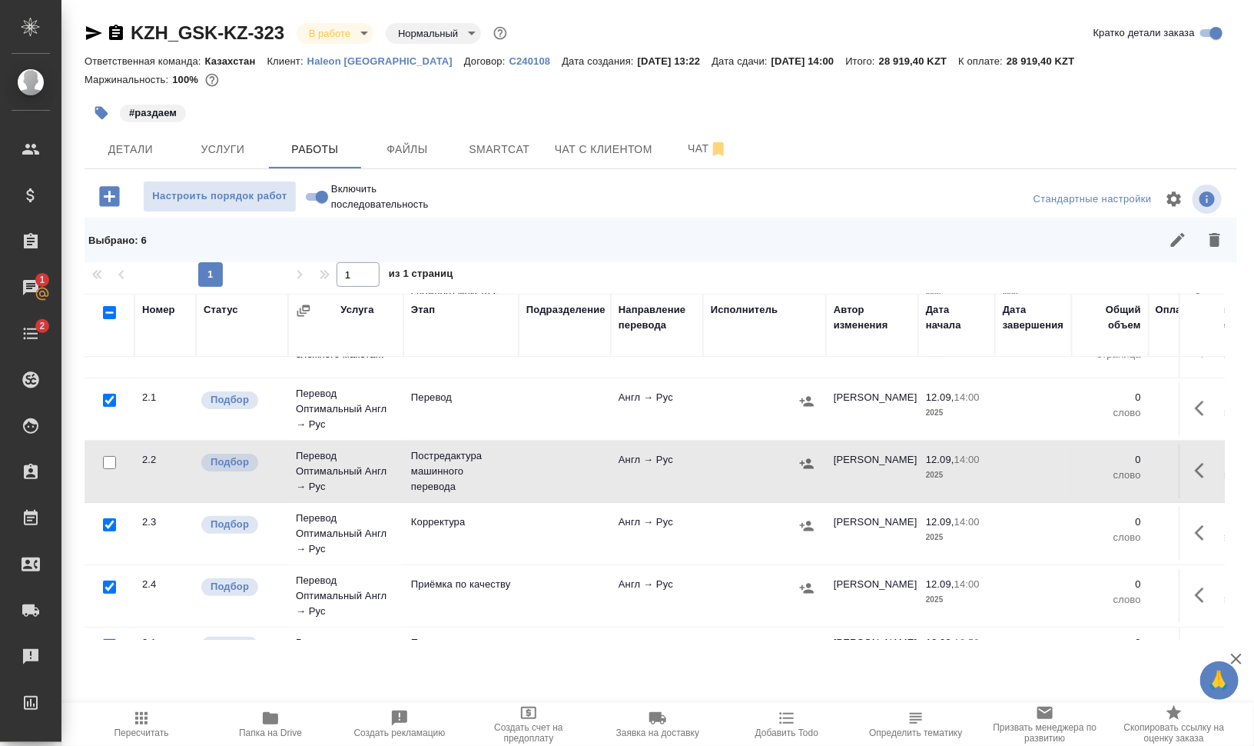
scroll to position [192, 0]
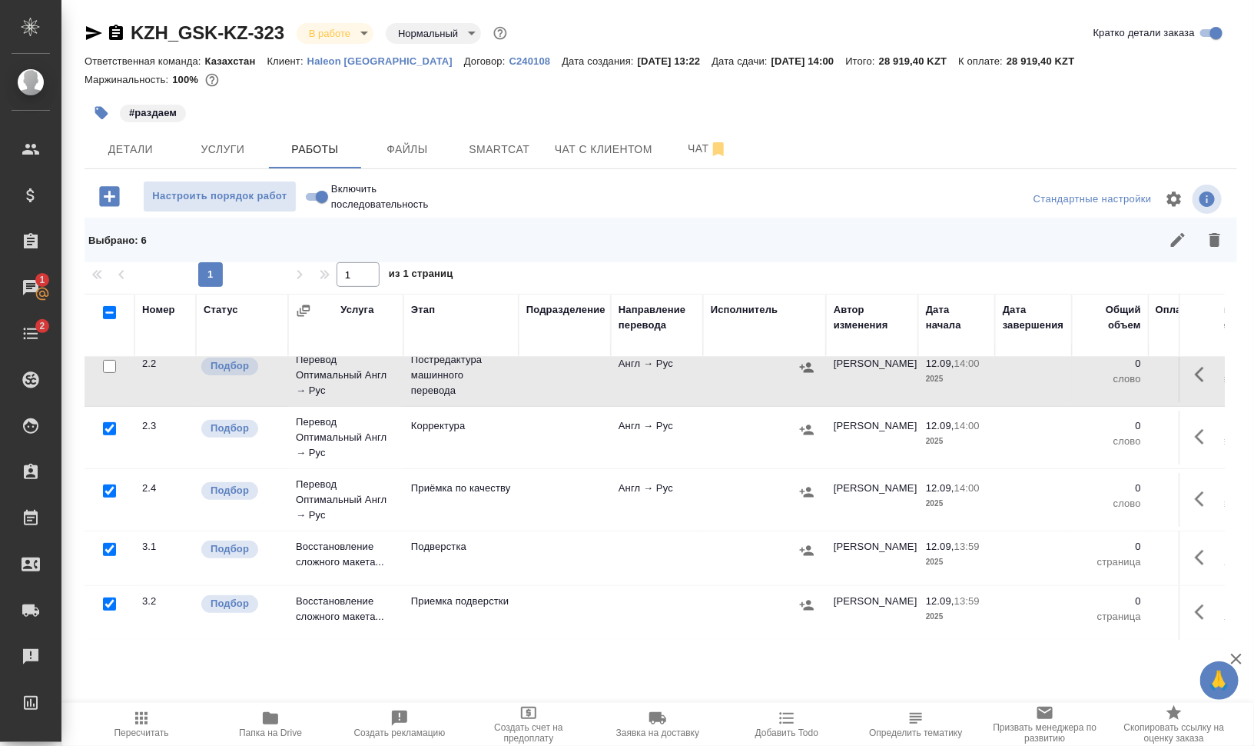
click at [108, 427] on input "checkbox" at bounding box center [109, 428] width 13 height 13
checkbox input "false"
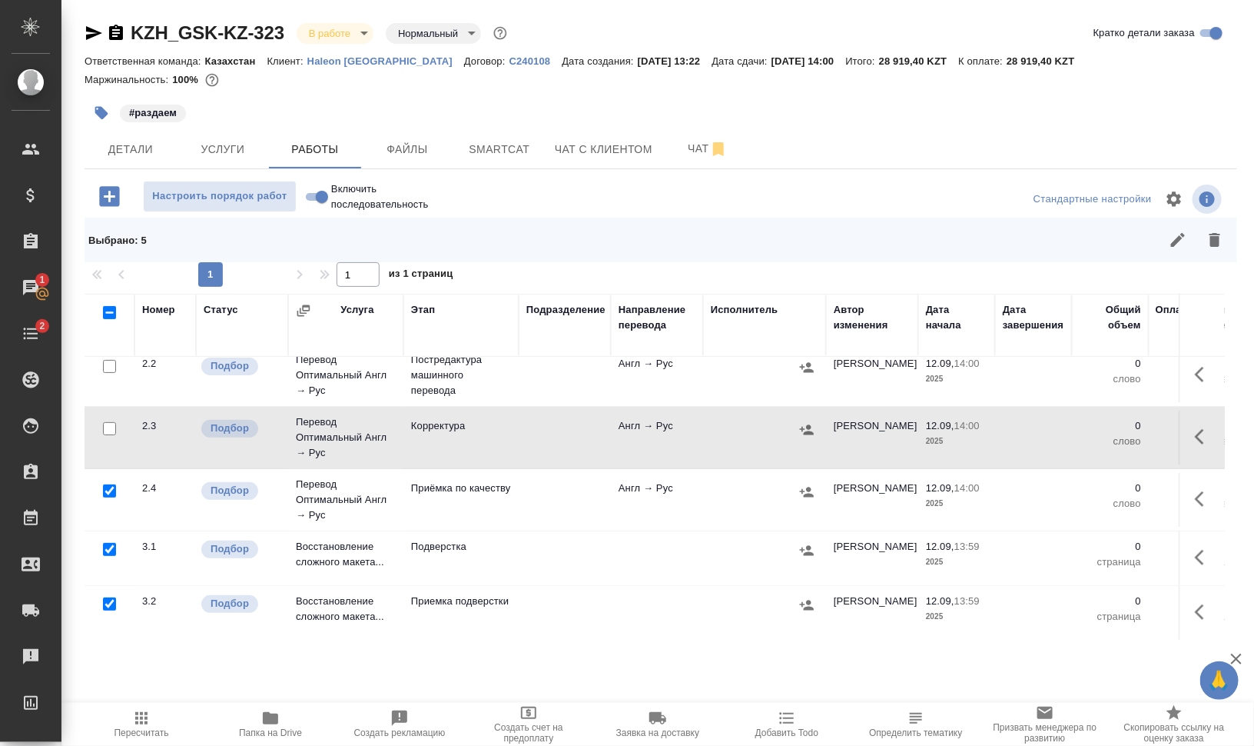
scroll to position [204, 0]
click at [1223, 231] on icon "button" at bounding box center [1215, 240] width 18 height 18
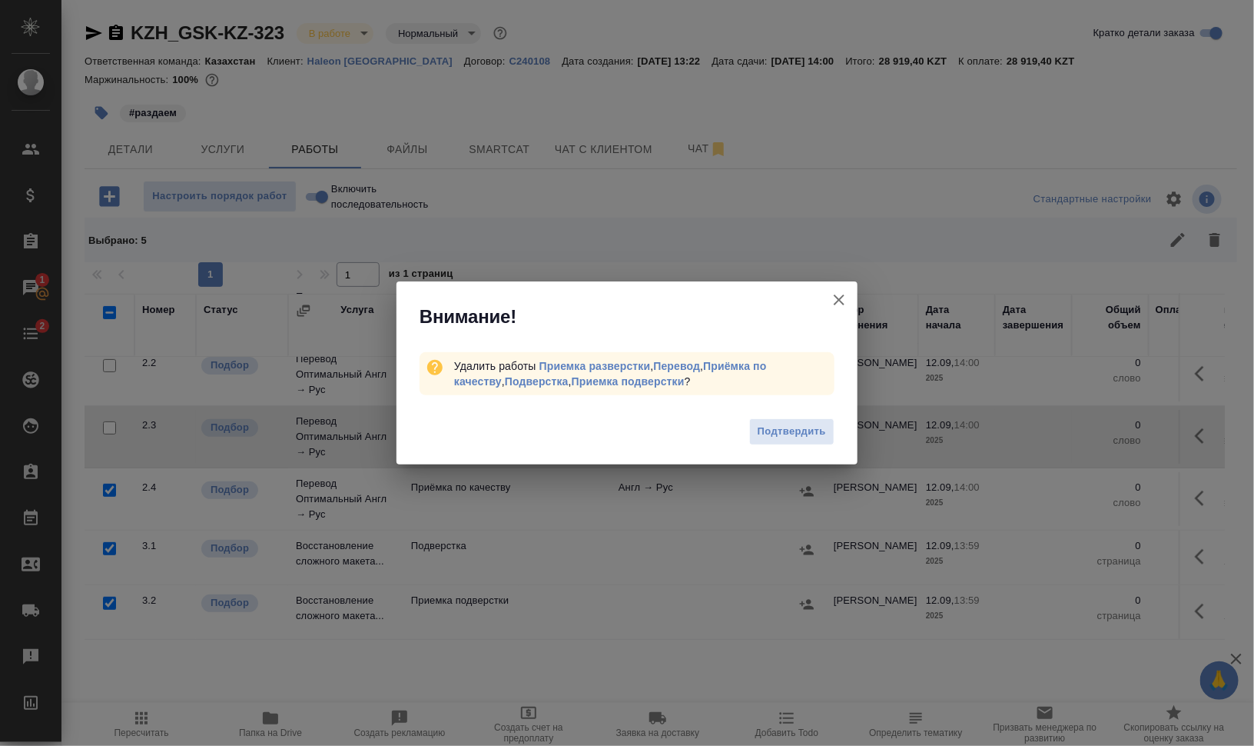
click at [771, 433] on span "Подтвердить" at bounding box center [792, 432] width 68 height 18
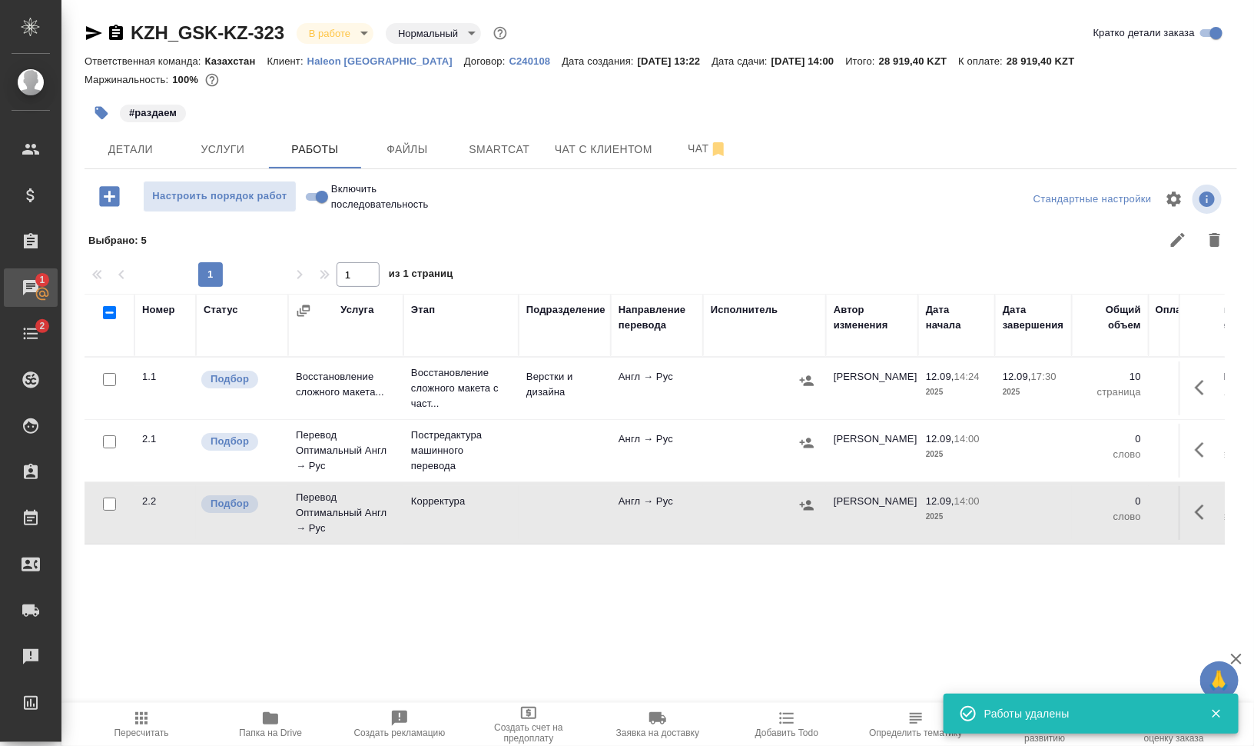
scroll to position [0, 0]
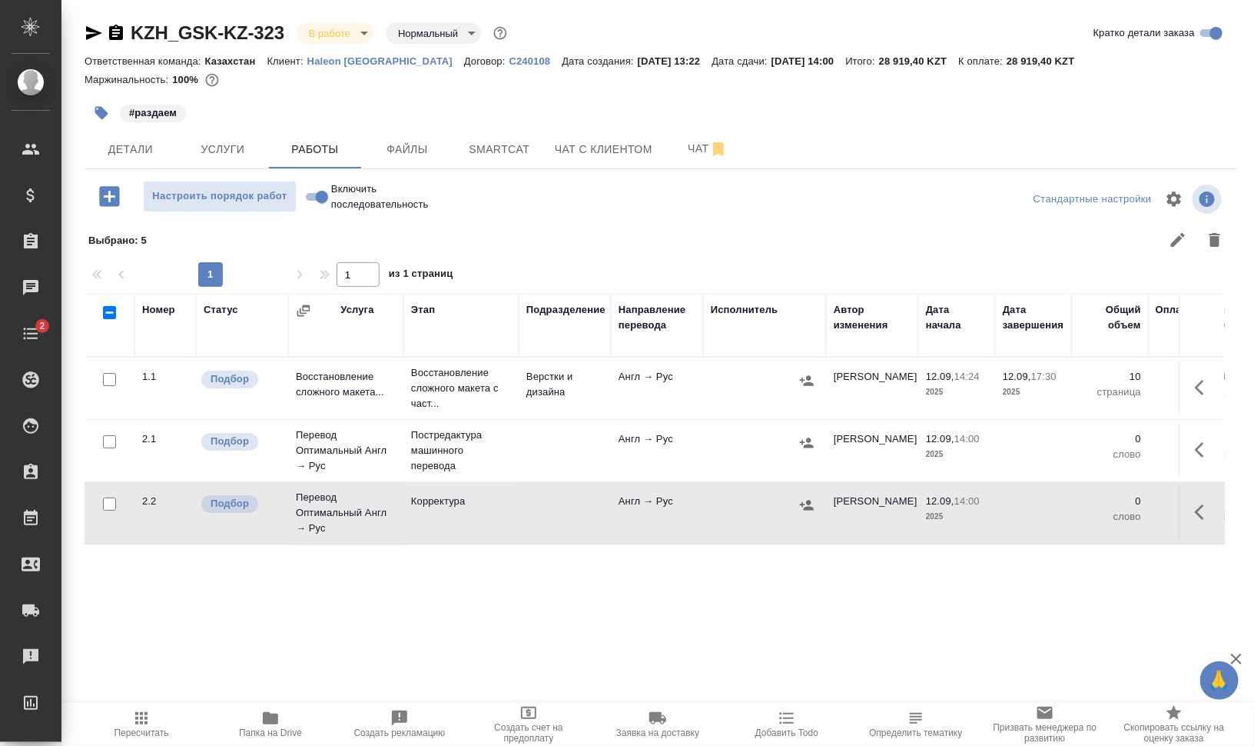
click at [517, 194] on div at bounding box center [661, 199] width 384 height 37
click at [403, 132] on button "Файлы" at bounding box center [407, 149] width 92 height 38
click at [303, 142] on span "Работы" at bounding box center [315, 149] width 74 height 19
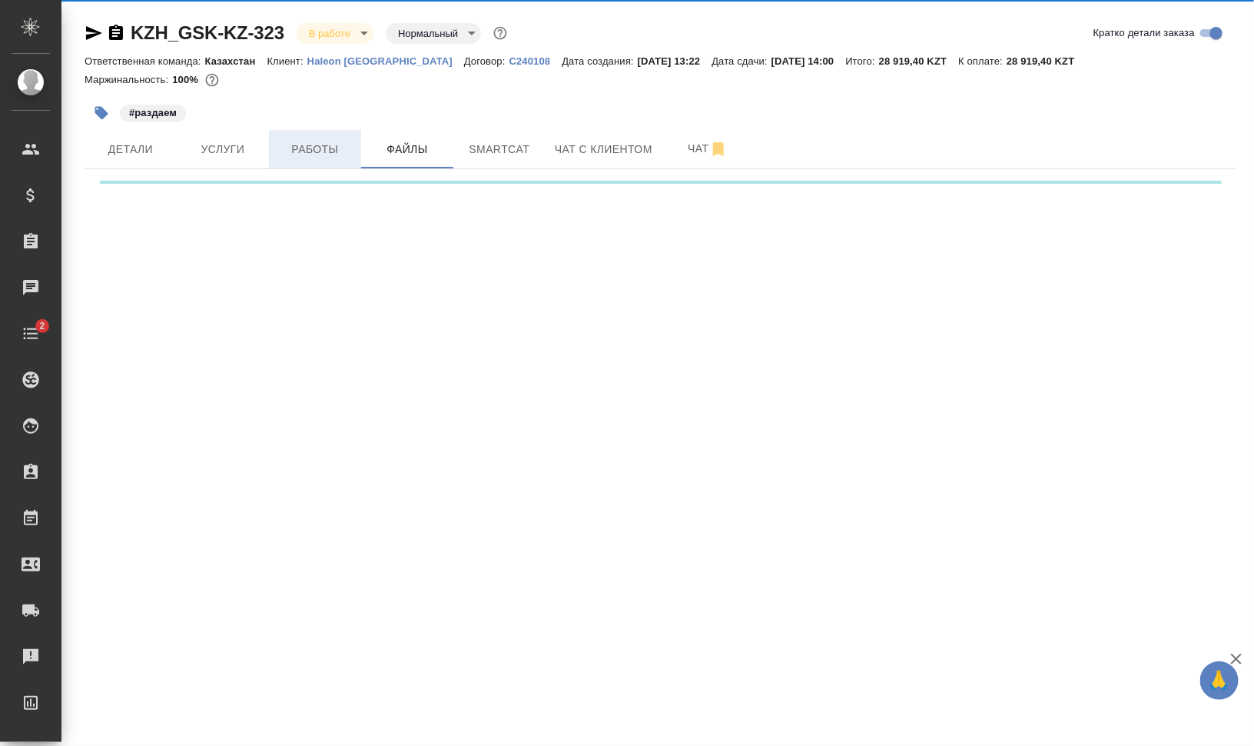
click at [303, 142] on span "Работы" at bounding box center [315, 149] width 74 height 19
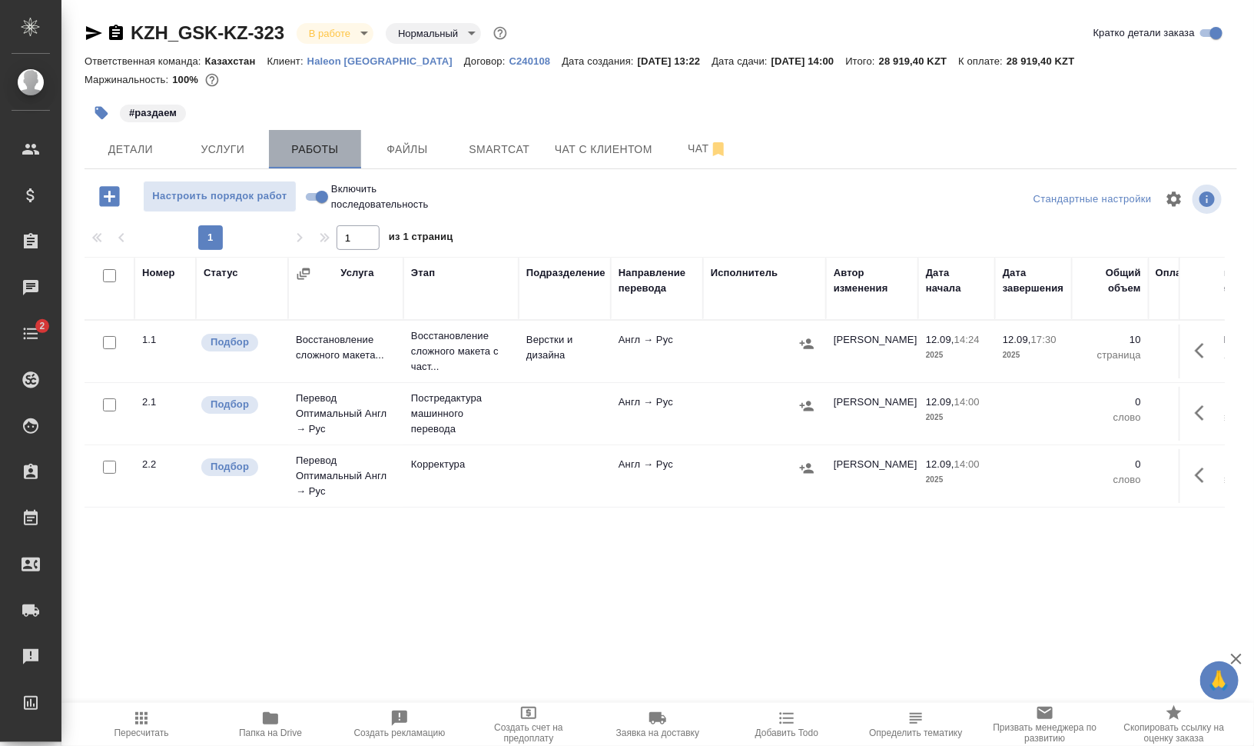
click at [346, 138] on button "Работы" at bounding box center [315, 149] width 92 height 38
click at [381, 132] on button "Файлы" at bounding box center [407, 149] width 92 height 38
click at [305, 154] on span "Работы" at bounding box center [315, 149] width 74 height 19
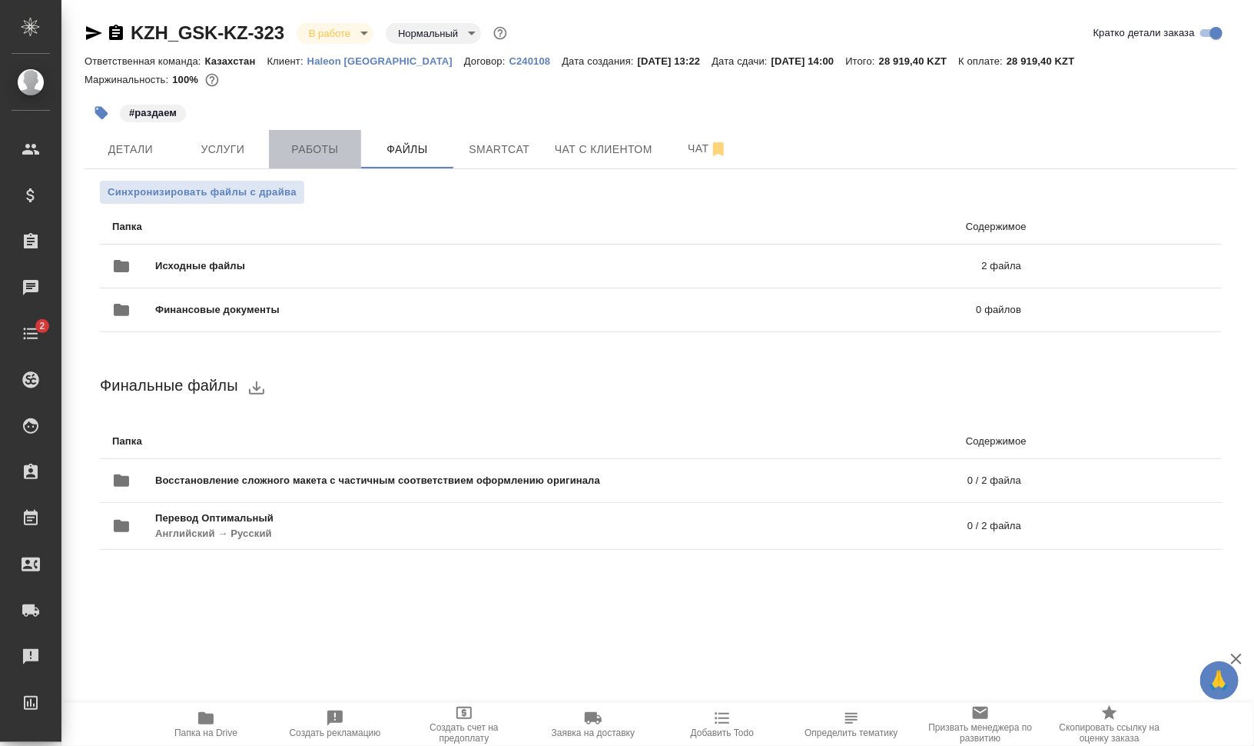
click at [305, 154] on span "Работы" at bounding box center [315, 149] width 74 height 19
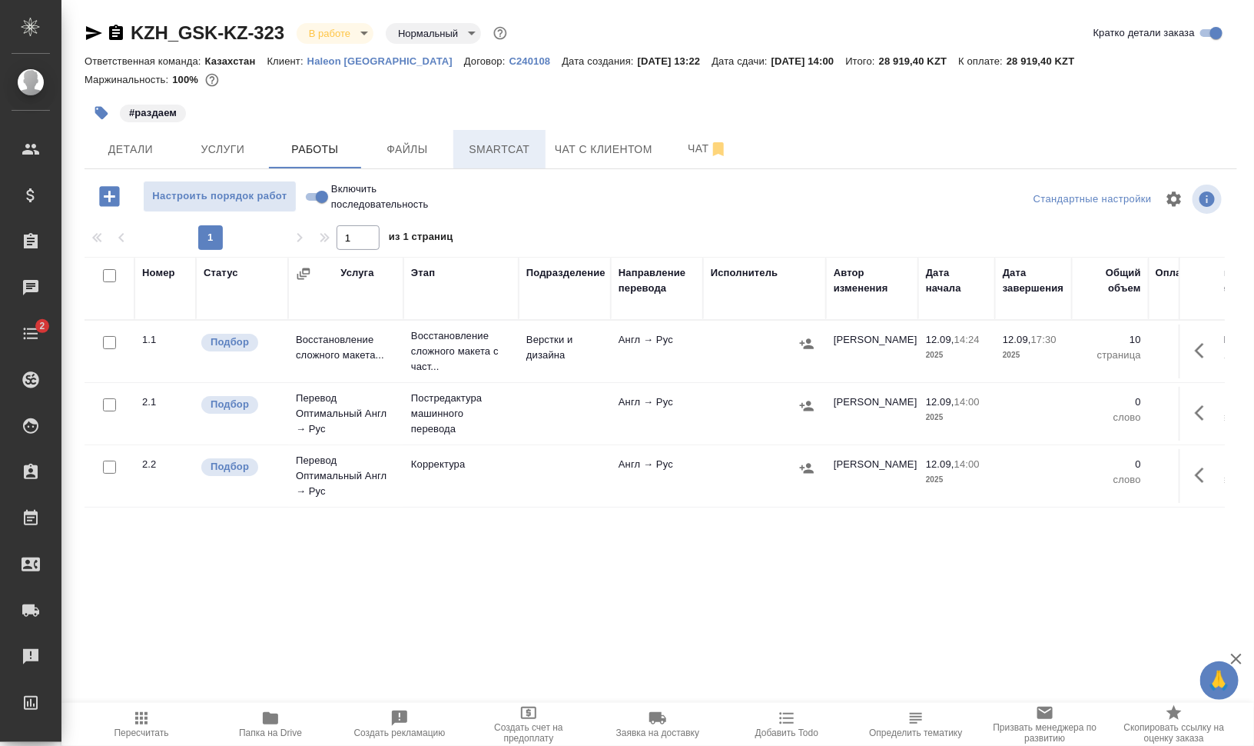
click at [505, 161] on button "Smartcat" at bounding box center [499, 149] width 92 height 38
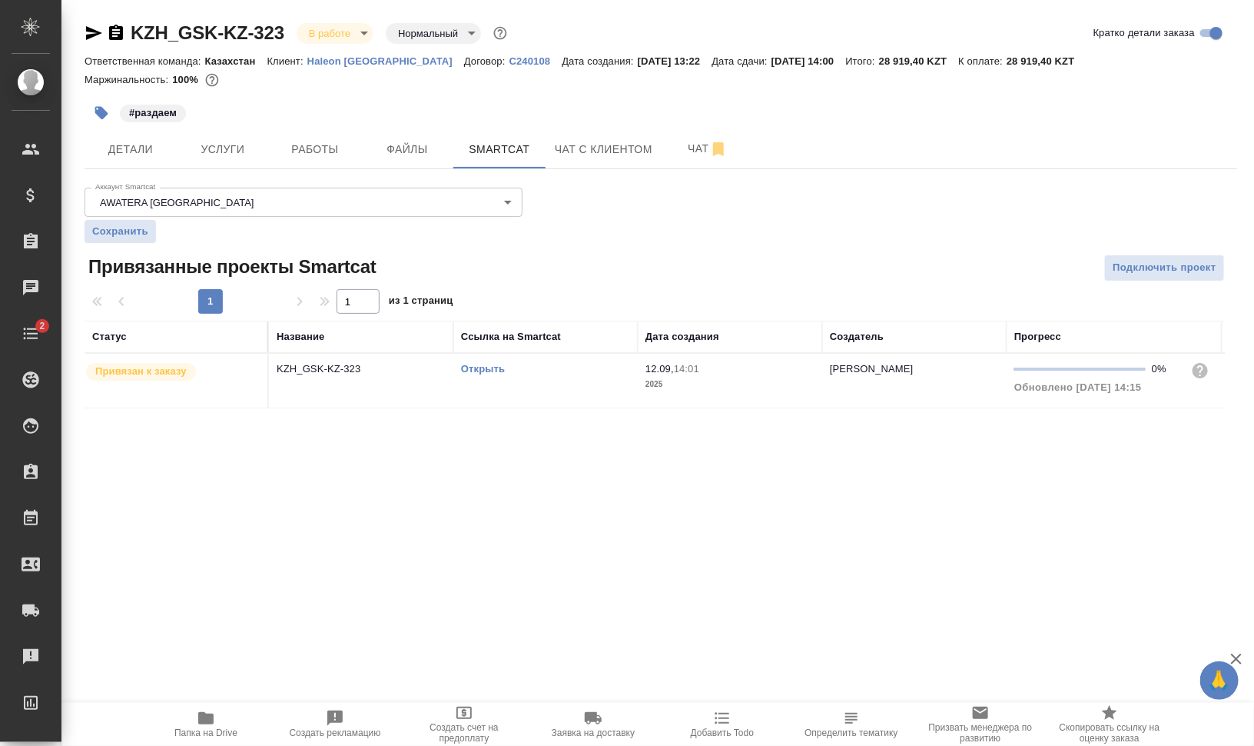
click at [482, 365] on link "Открыть" at bounding box center [483, 369] width 44 height 12
click at [329, 148] on span "Работы" at bounding box center [315, 149] width 74 height 19
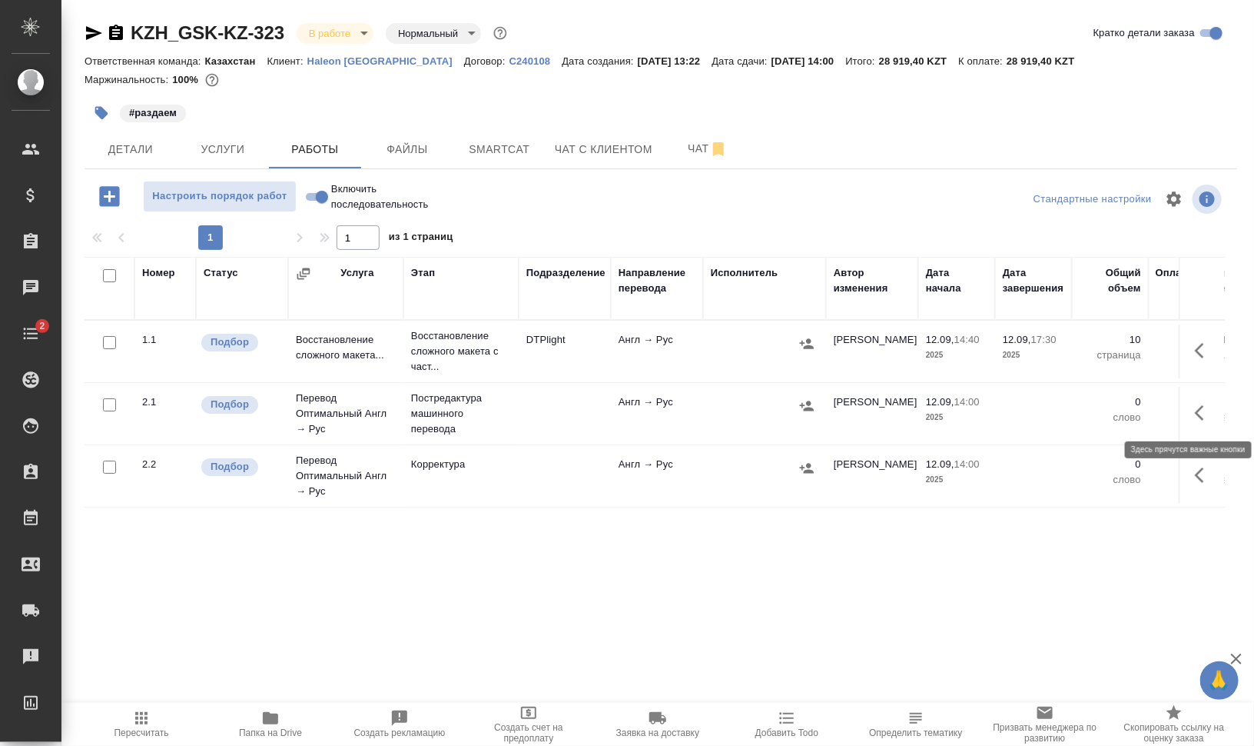
click at [1199, 408] on icon "button" at bounding box center [1199, 412] width 9 height 15
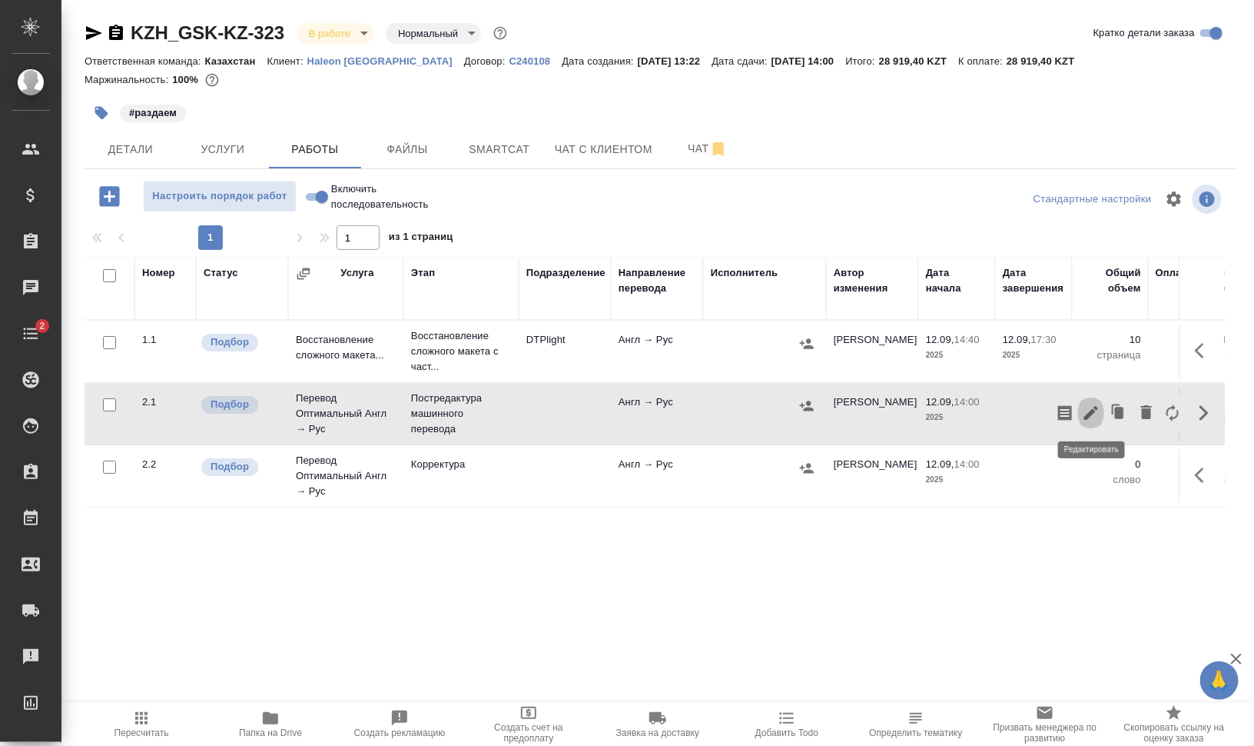
click at [1099, 414] on icon "button" at bounding box center [1091, 413] width 18 height 18
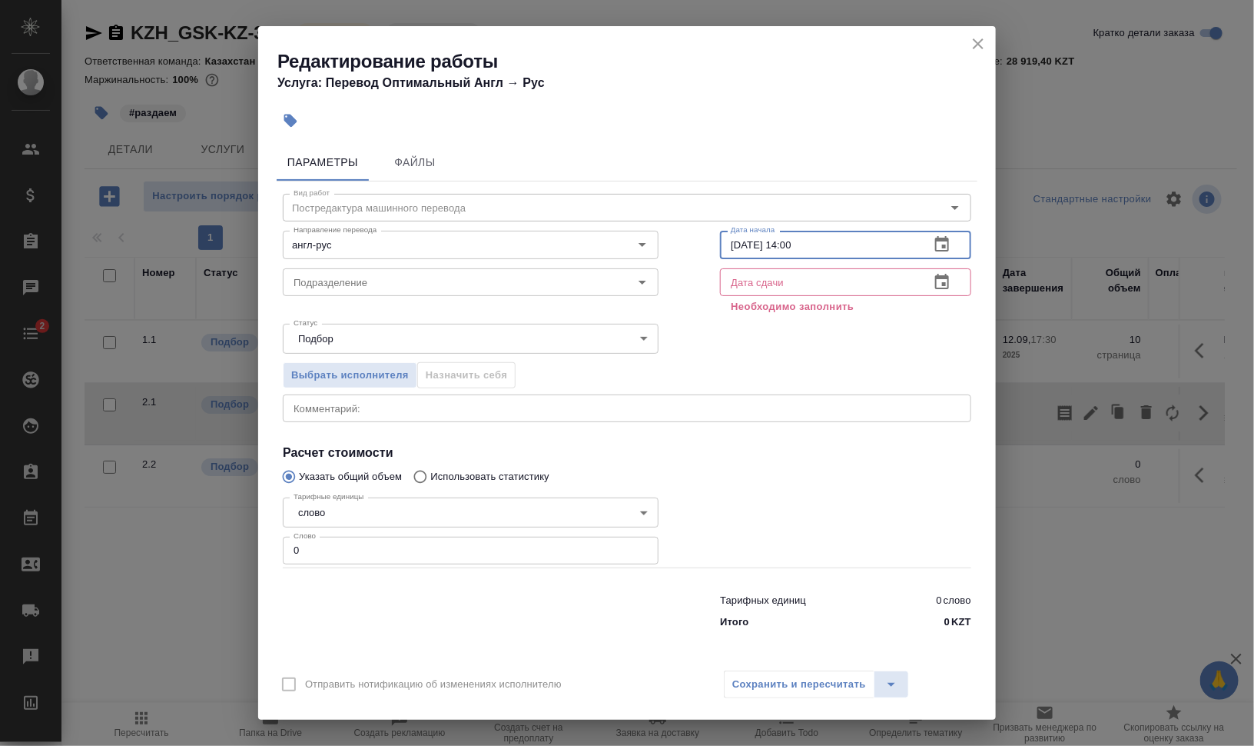
drag, startPoint x: 788, startPoint y: 241, endPoint x: 859, endPoint y: 246, distance: 71.7
click at [859, 246] on input "12.09.2025 14:00" at bounding box center [819, 245] width 198 height 28
type input "12.09.2025 17:30"
click at [377, 279] on input "Подразделение" at bounding box center [444, 282] width 315 height 18
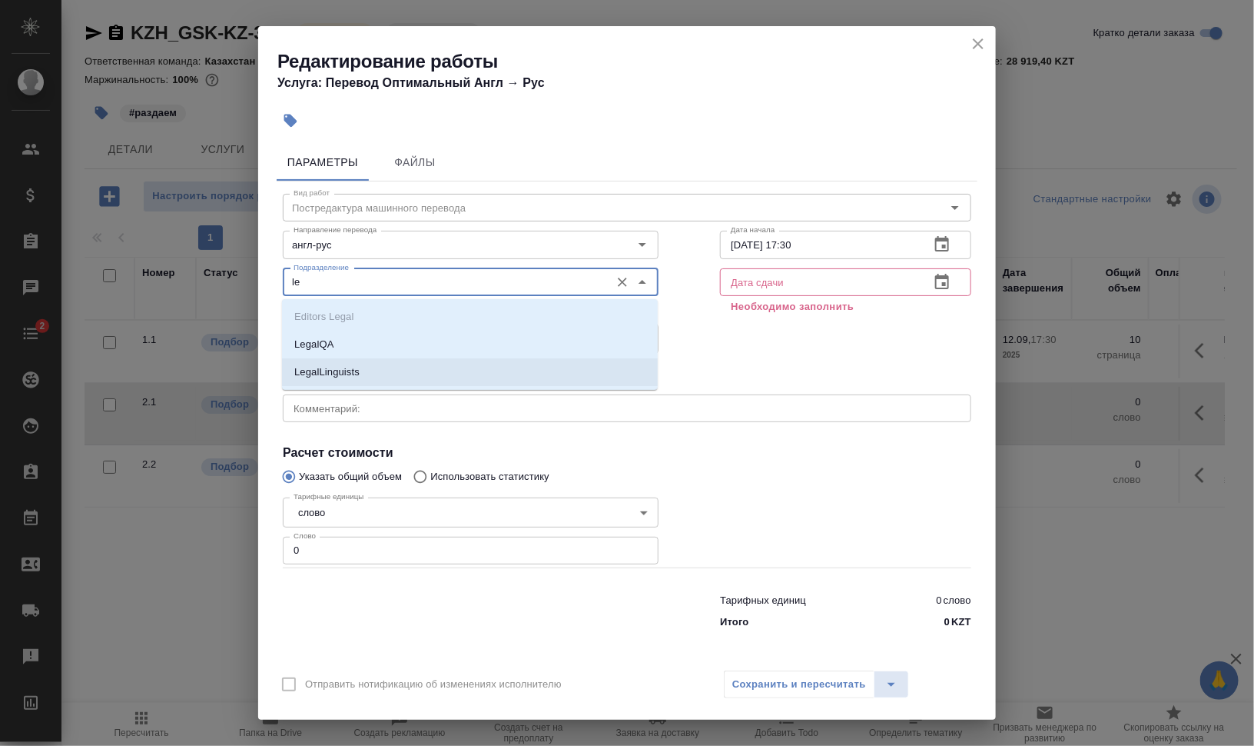
click at [321, 375] on p "LegalLinguists" at bounding box center [326, 371] width 65 height 15
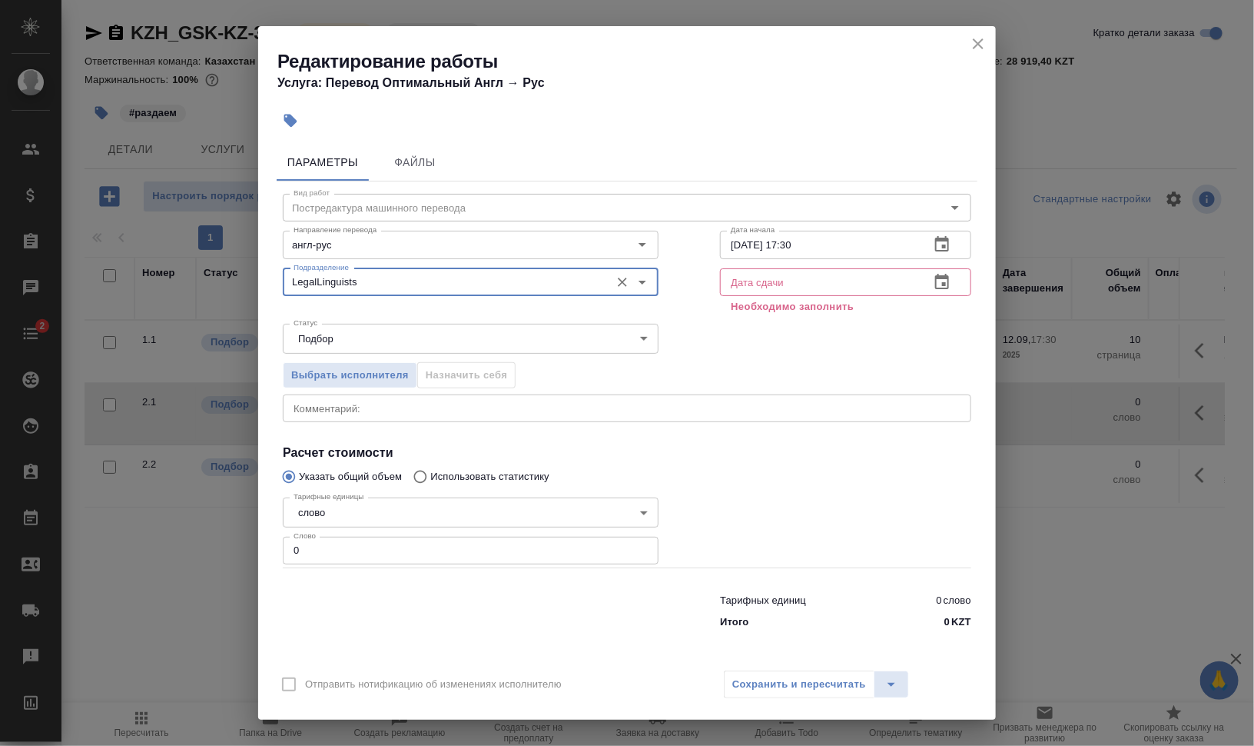
type input "LegalLinguists"
click at [946, 268] on button "button" at bounding box center [942, 282] width 37 height 37
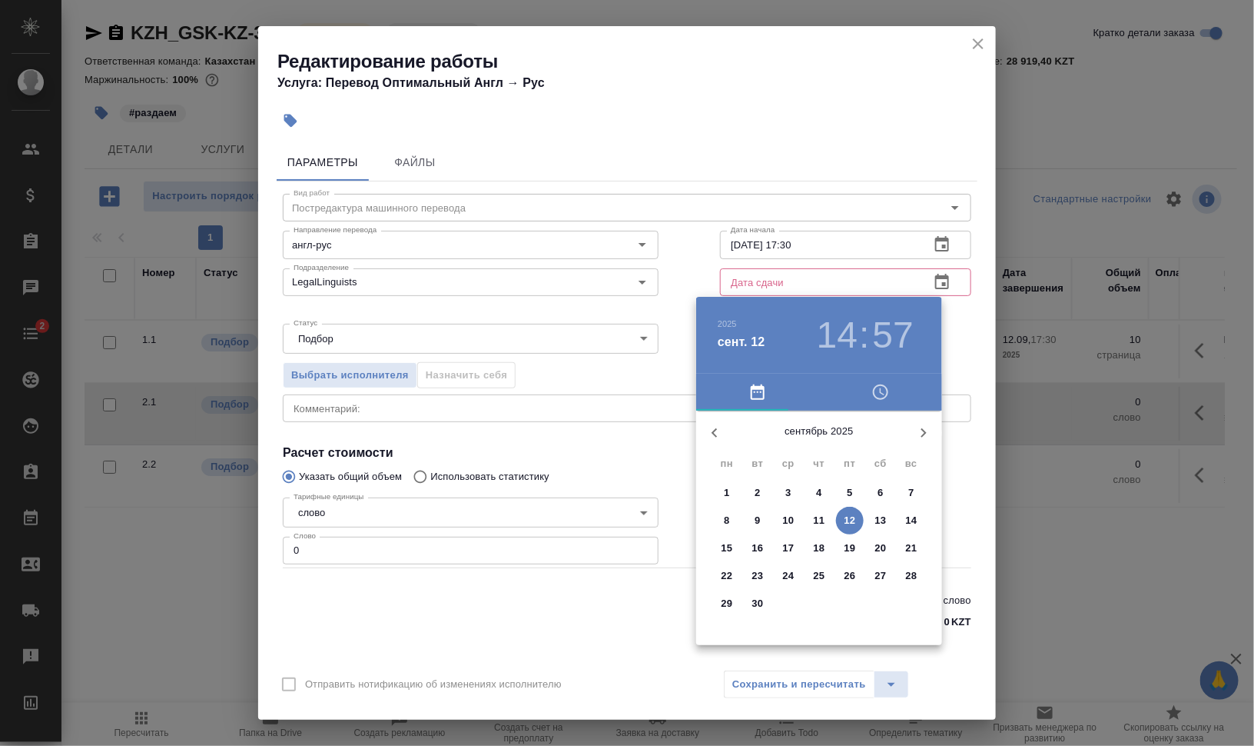
click at [729, 538] on button "15" at bounding box center [727, 548] width 28 height 28
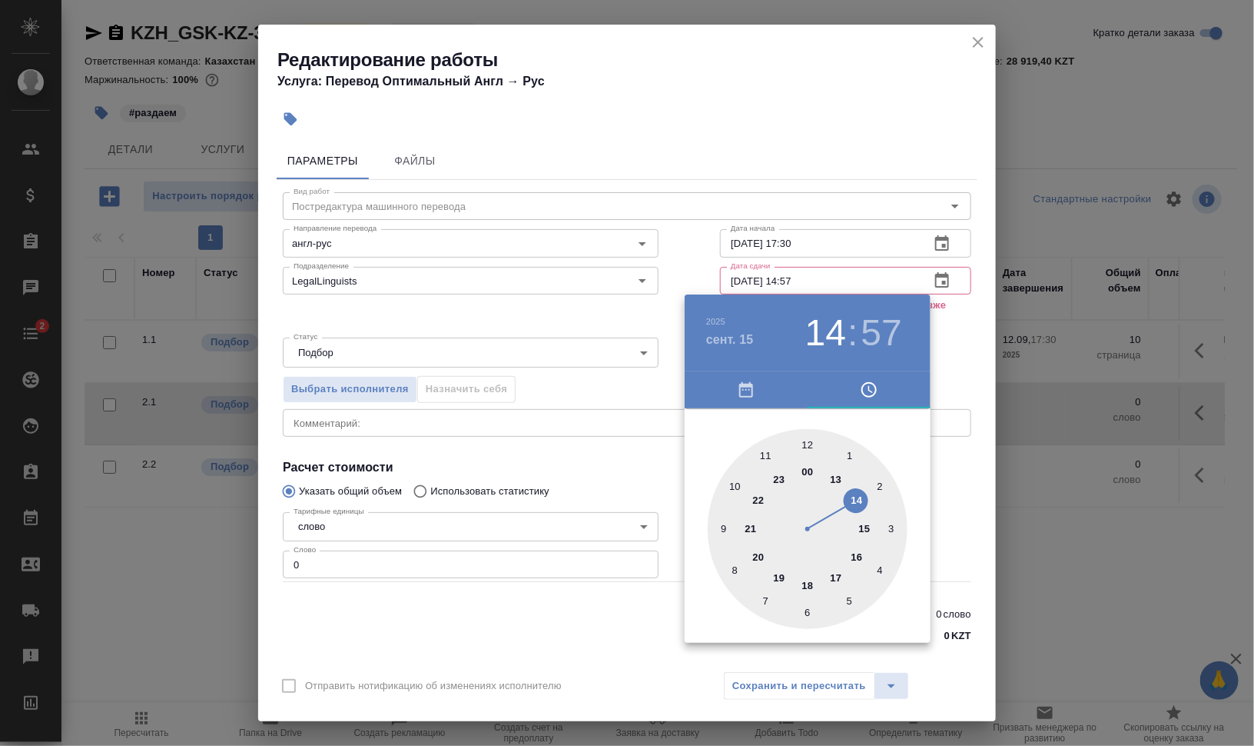
click at [769, 455] on div at bounding box center [808, 529] width 200 height 200
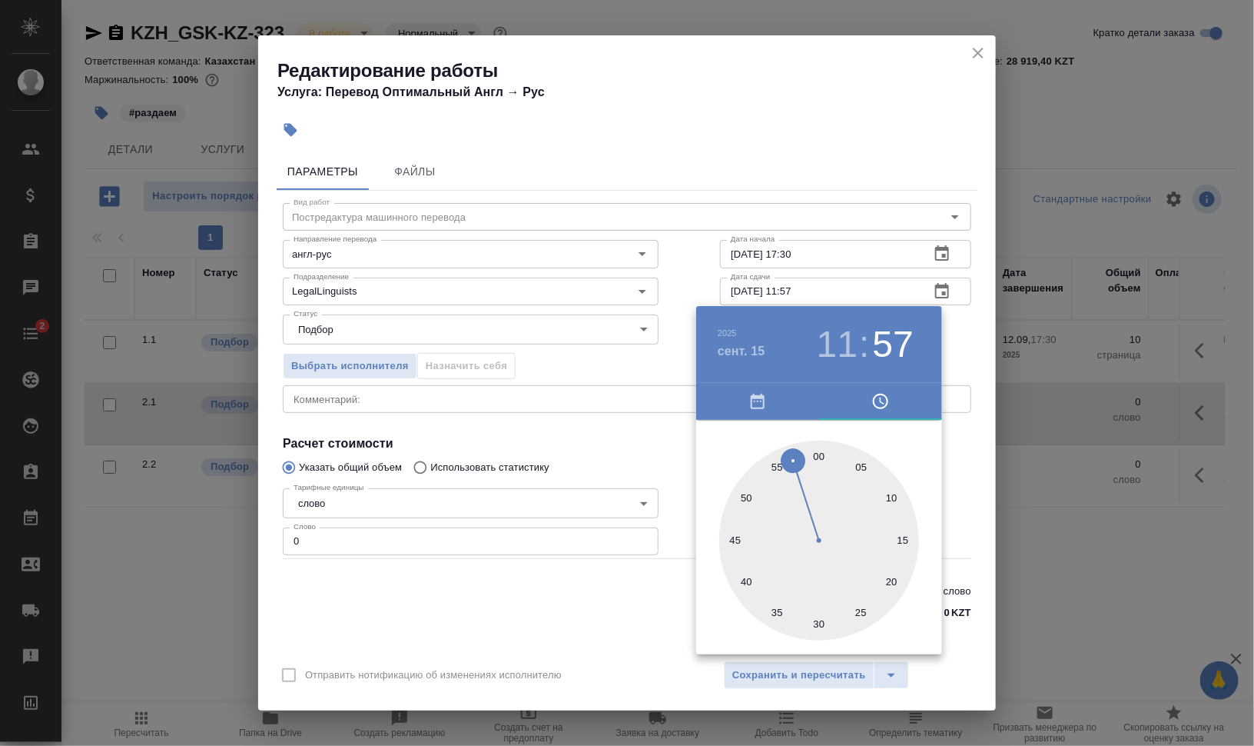
click at [823, 449] on div at bounding box center [819, 540] width 200 height 200
type input "15.09.2025 11:00"
click at [1031, 469] on div at bounding box center [627, 373] width 1254 height 746
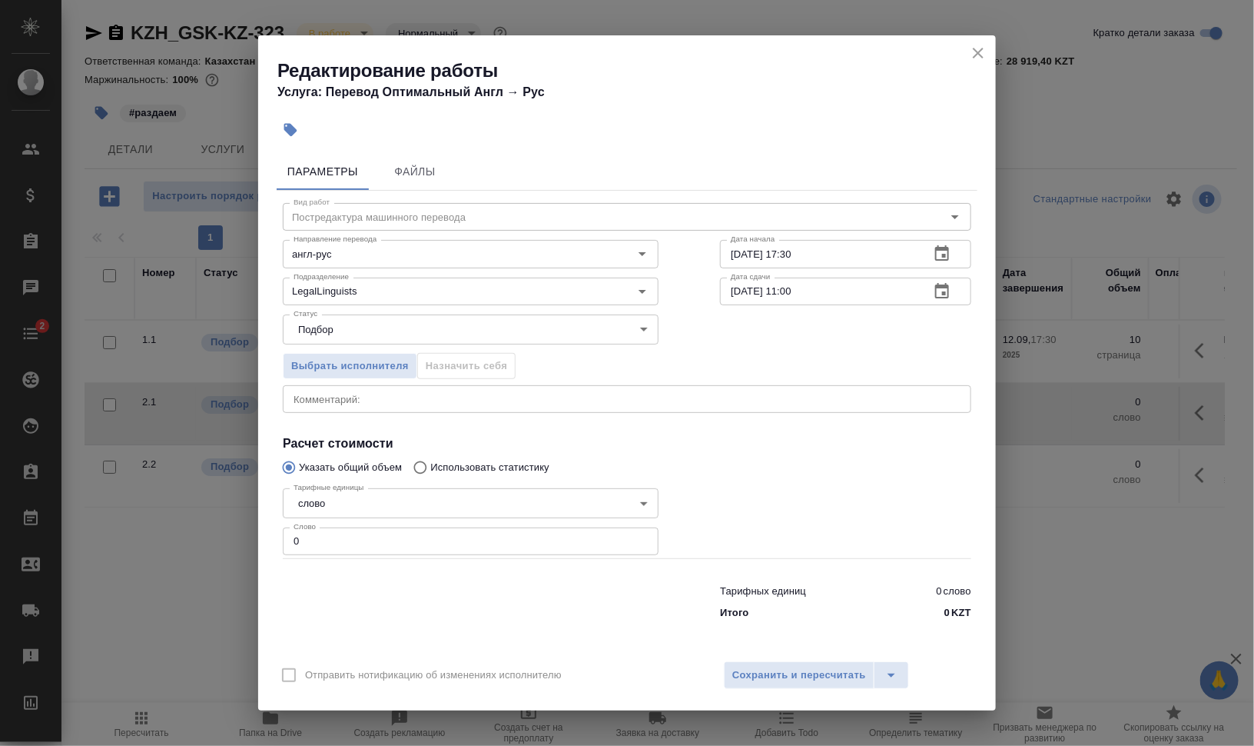
drag, startPoint x: 337, startPoint y: 534, endPoint x: 273, endPoint y: 529, distance: 64.0
click at [274, 529] on div "Параметры Файлы Вид работ Постредактура машинного перевода Вид работ Направлени…" at bounding box center [627, 399] width 738 height 504
type input "250"
click at [370, 400] on textarea at bounding box center [627, 400] width 667 height 12
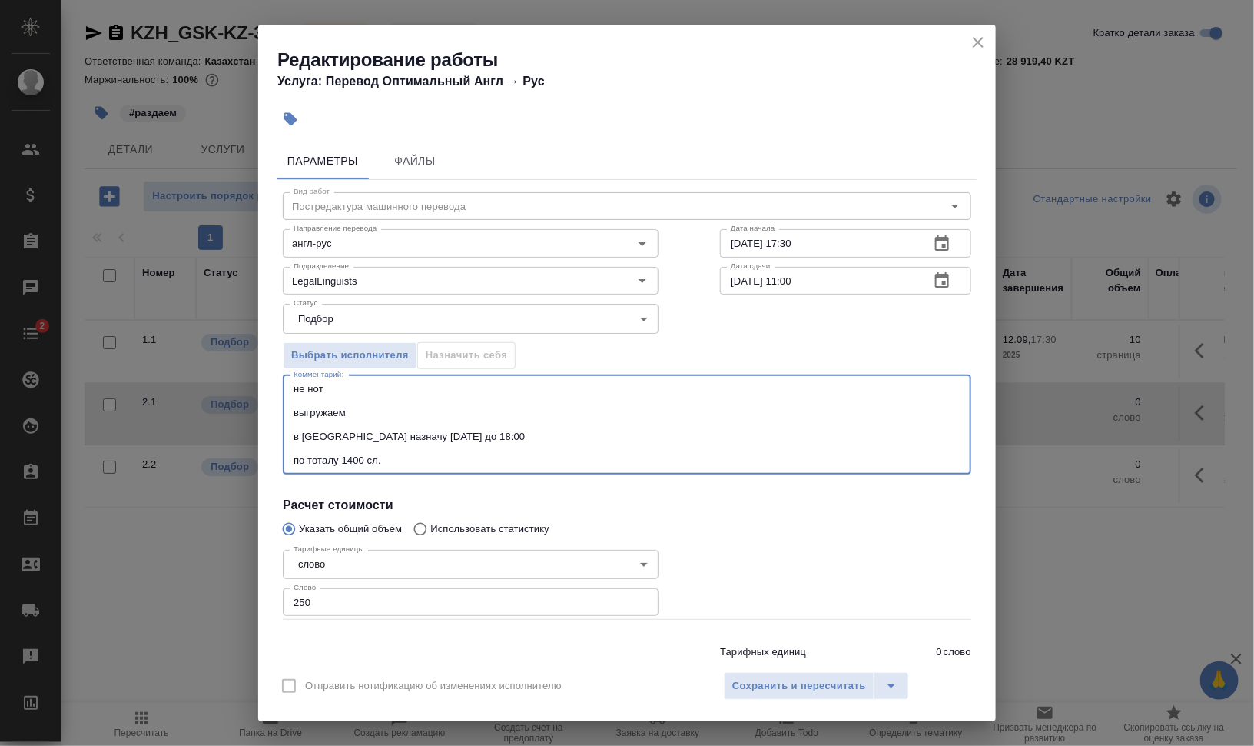
type textarea "не нот выгружаем в СК назначу сегодня до 18:00 по тоталу 1400 сл."
click at [736, 543] on div at bounding box center [845, 582] width 313 height 138
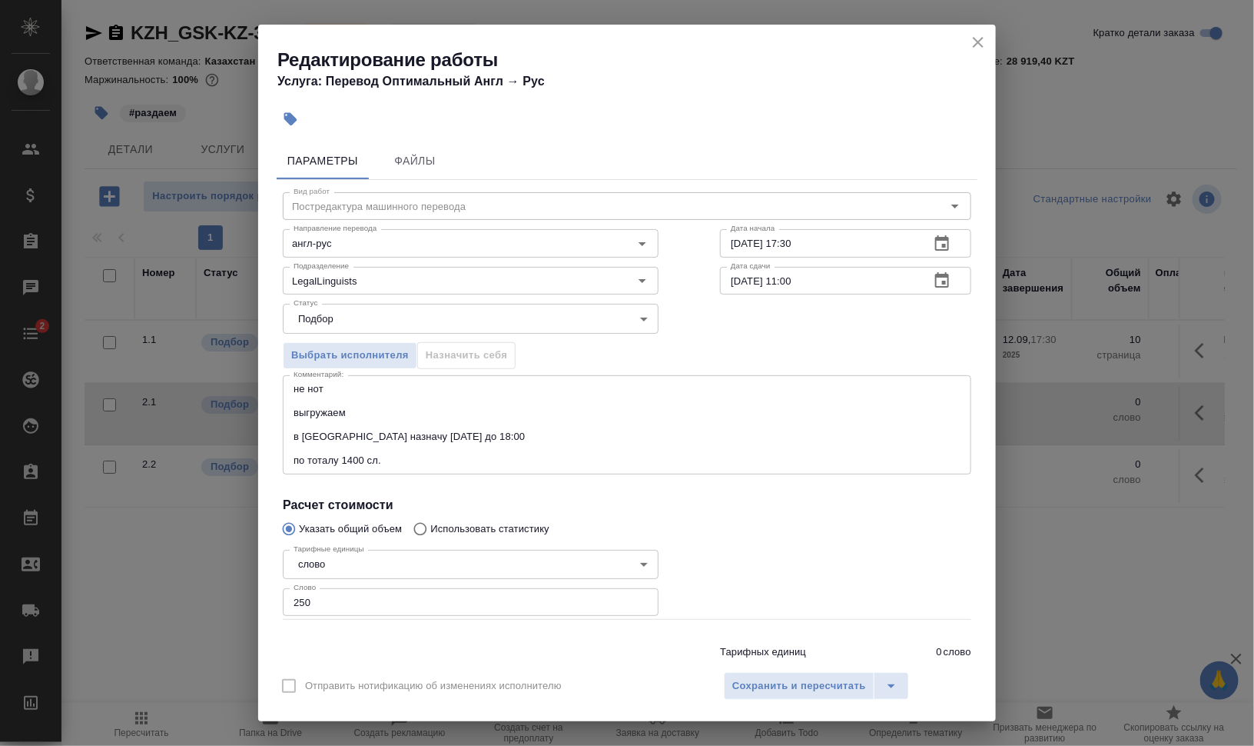
click at [825, 247] on input "12.09.2025 17:30" at bounding box center [819, 243] width 198 height 28
click at [776, 346] on div "Выбрать исполнителя Назначить себя" at bounding box center [627, 353] width 750 height 94
click at [815, 685] on span "Сохранить и пересчитать" at bounding box center [799, 686] width 134 height 18
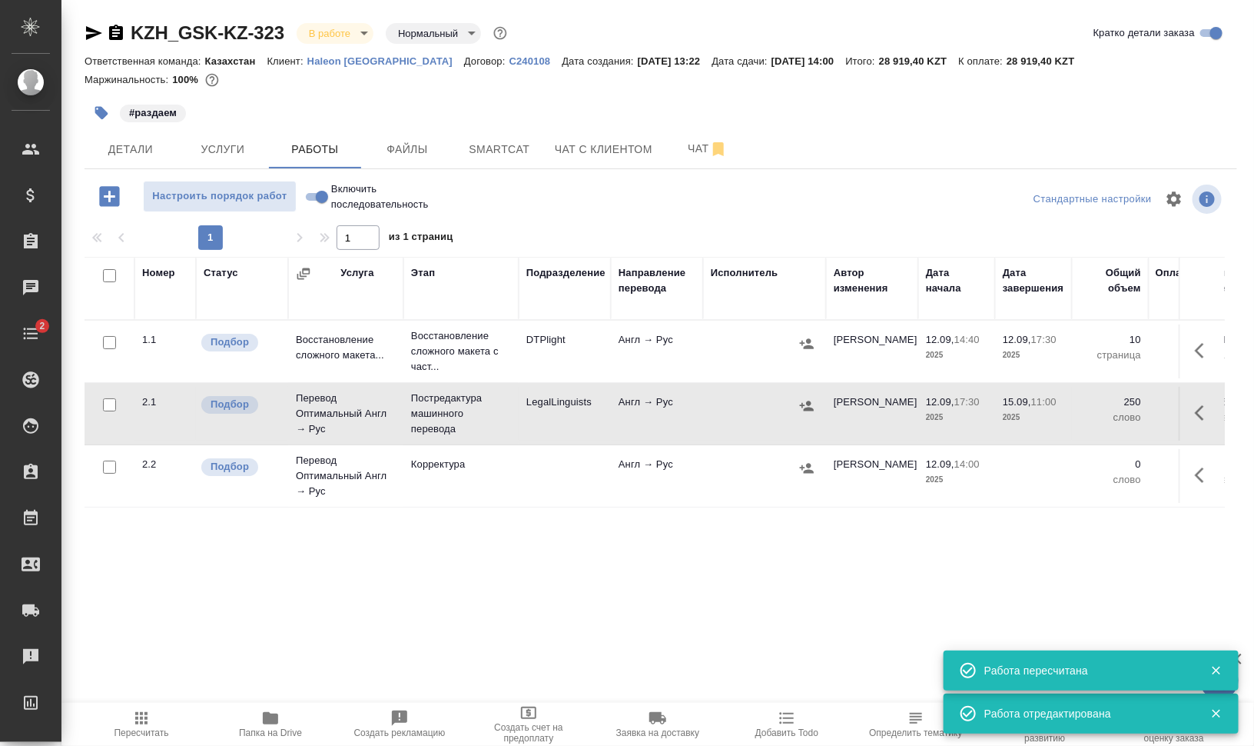
click at [1204, 418] on icon "button" at bounding box center [1199, 412] width 9 height 15
click at [1068, 414] on icon "button" at bounding box center [1065, 413] width 18 height 18
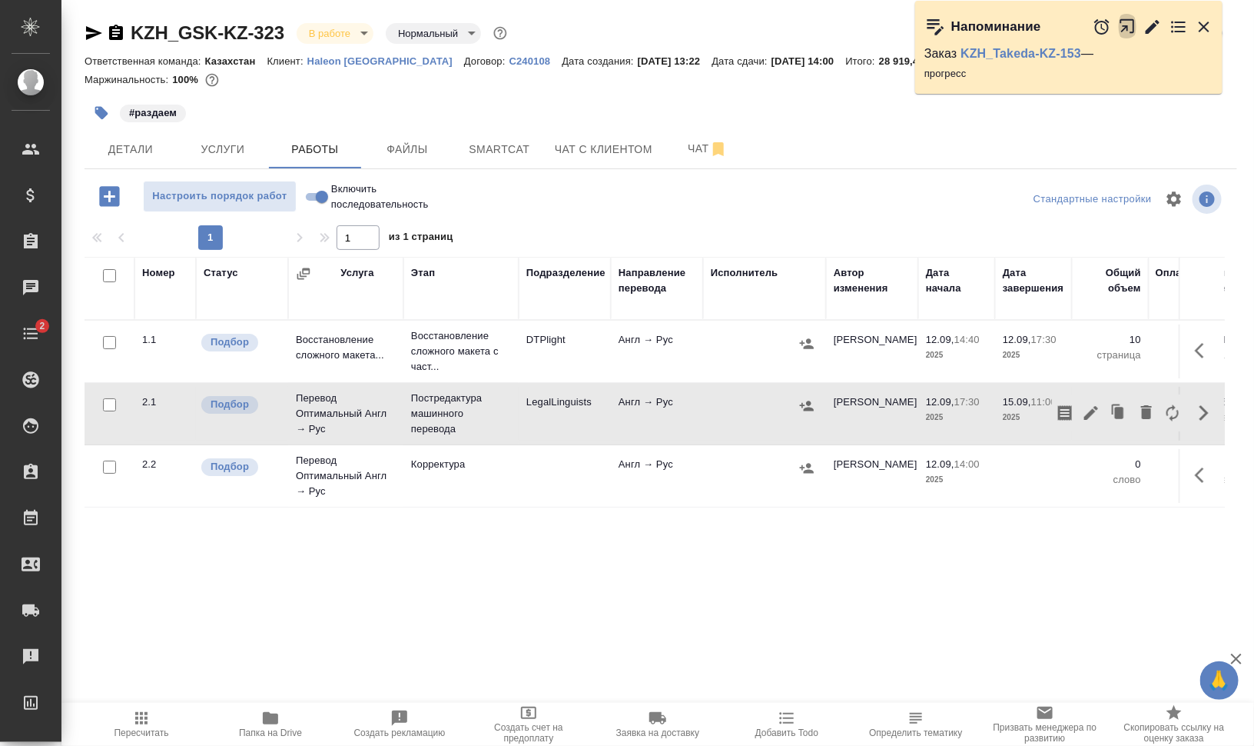
click at [1132, 26] on icon "button" at bounding box center [1131, 30] width 25 height 25
click at [392, 141] on span "Файлы" at bounding box center [407, 149] width 74 height 19
click at [320, 144] on span "Работы" at bounding box center [315, 149] width 74 height 19
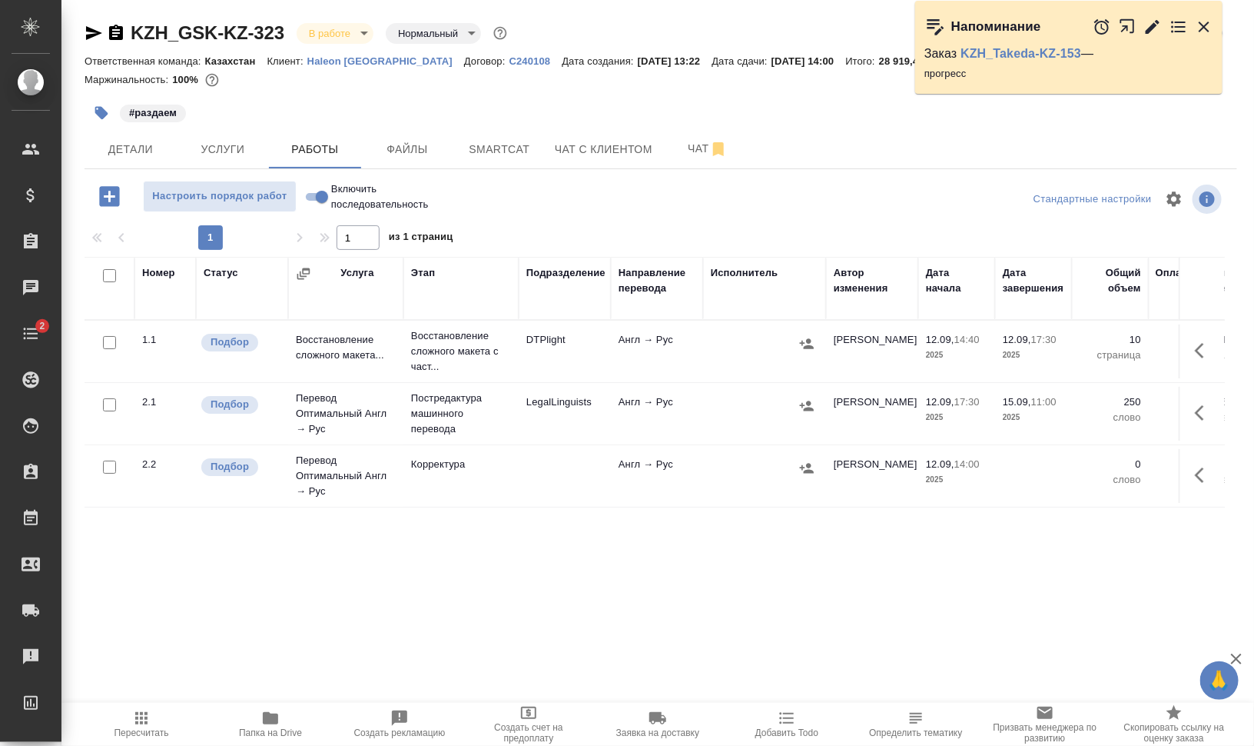
click at [1197, 28] on icon "button" at bounding box center [1204, 27] width 18 height 18
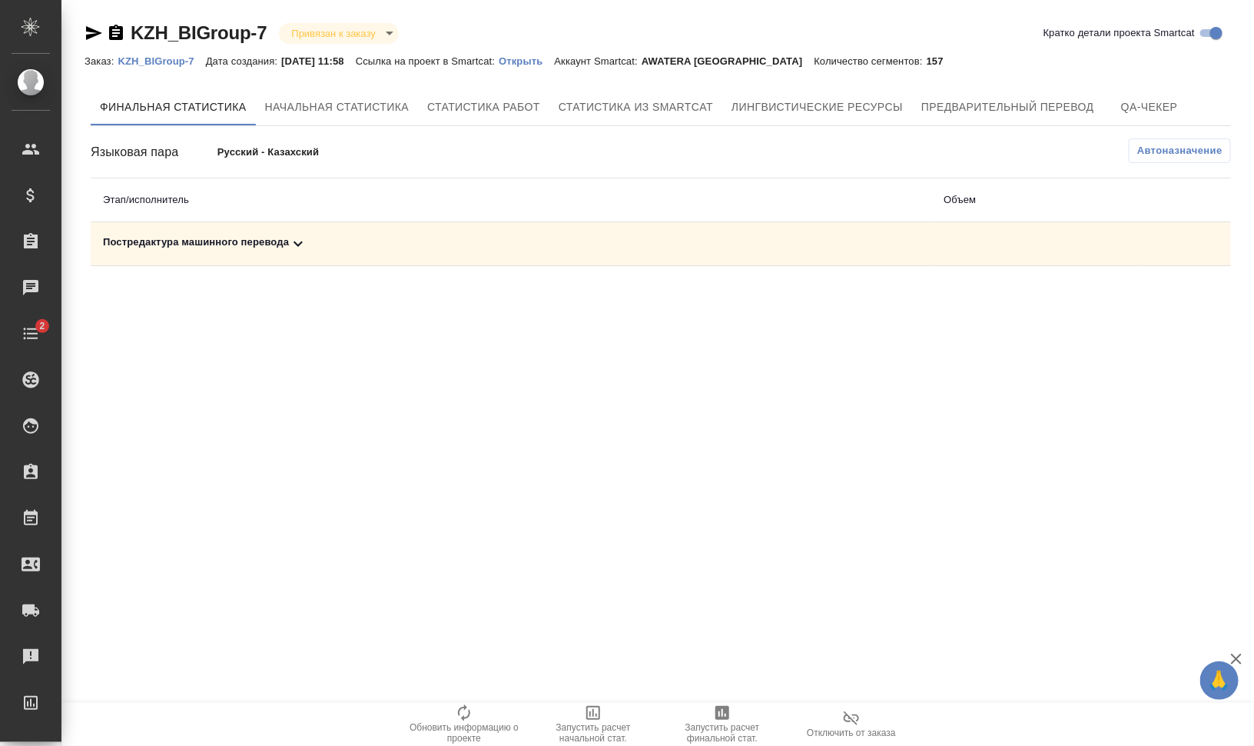
click at [225, 247] on div "Постредактура машинного перевода" at bounding box center [511, 243] width 816 height 18
click at [750, 726] on span "Запустить расчет финальной стат." at bounding box center [722, 733] width 111 height 22
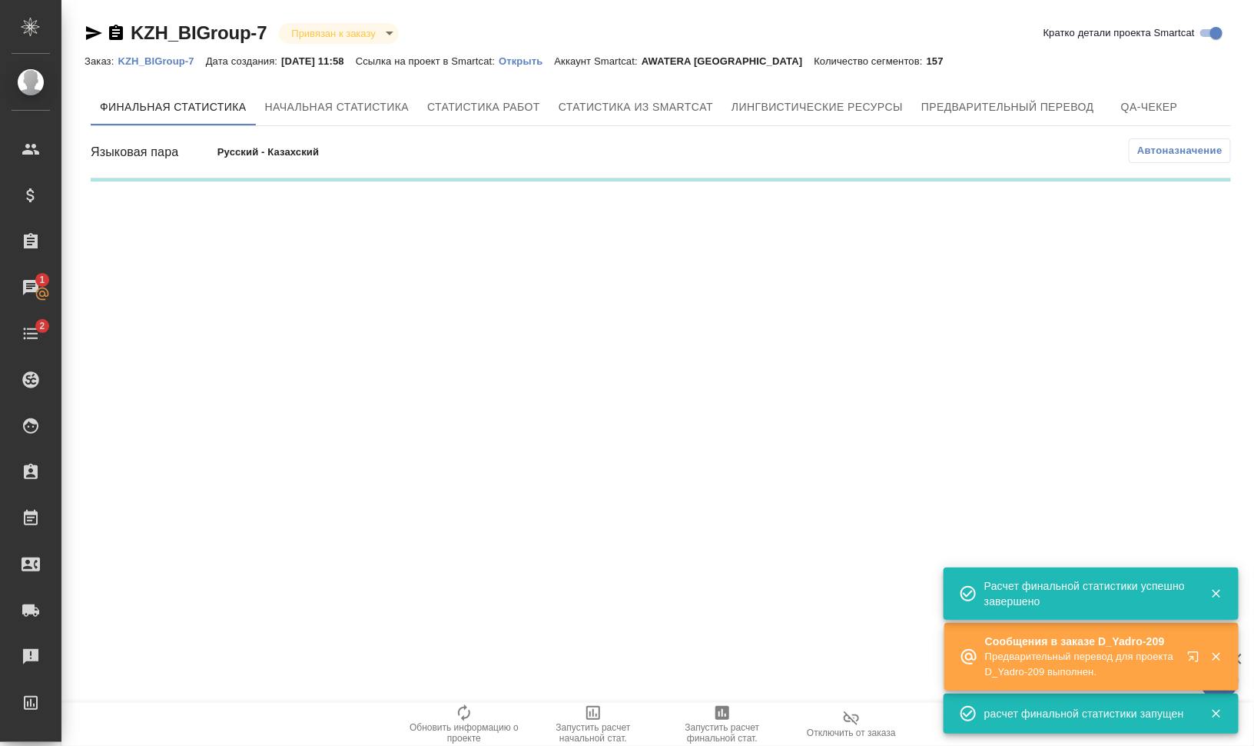
click at [114, 32] on icon "button" at bounding box center [116, 33] width 18 height 18
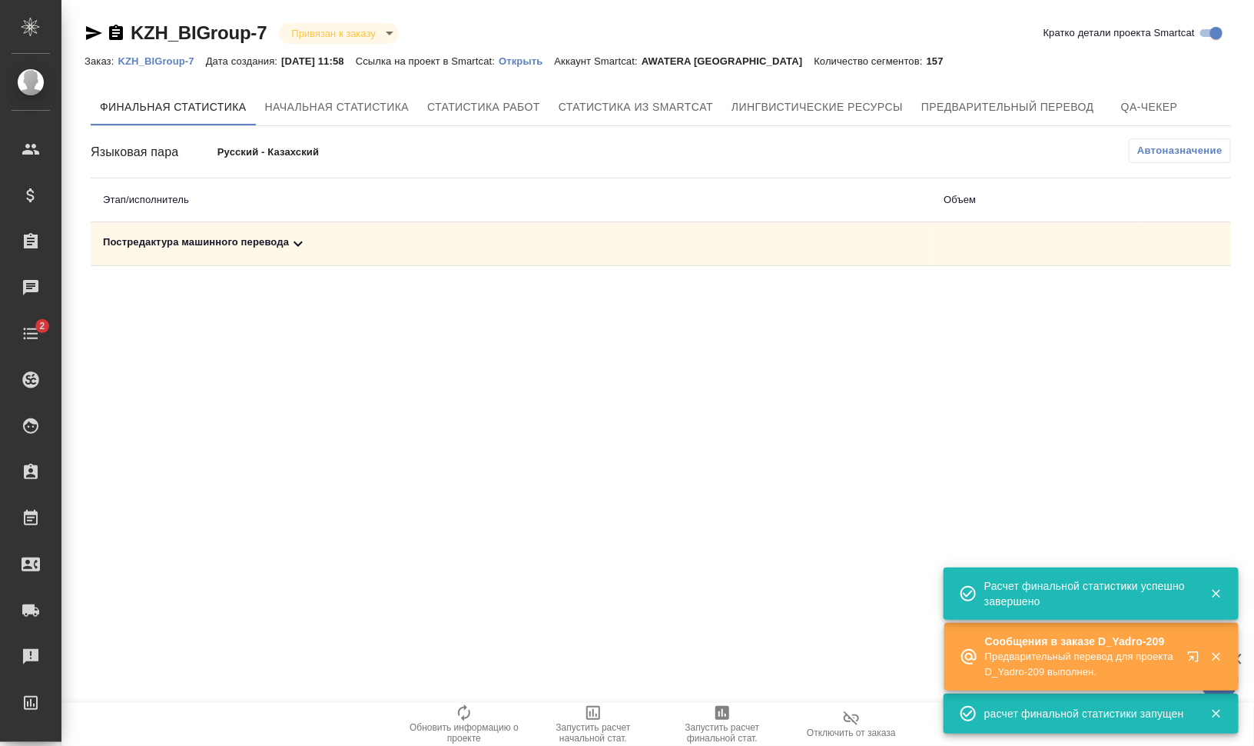
click at [267, 231] on td "Постредактура машинного перевода" at bounding box center [511, 244] width 841 height 44
click at [275, 236] on div "Постредактура машинного перевода" at bounding box center [511, 243] width 816 height 18
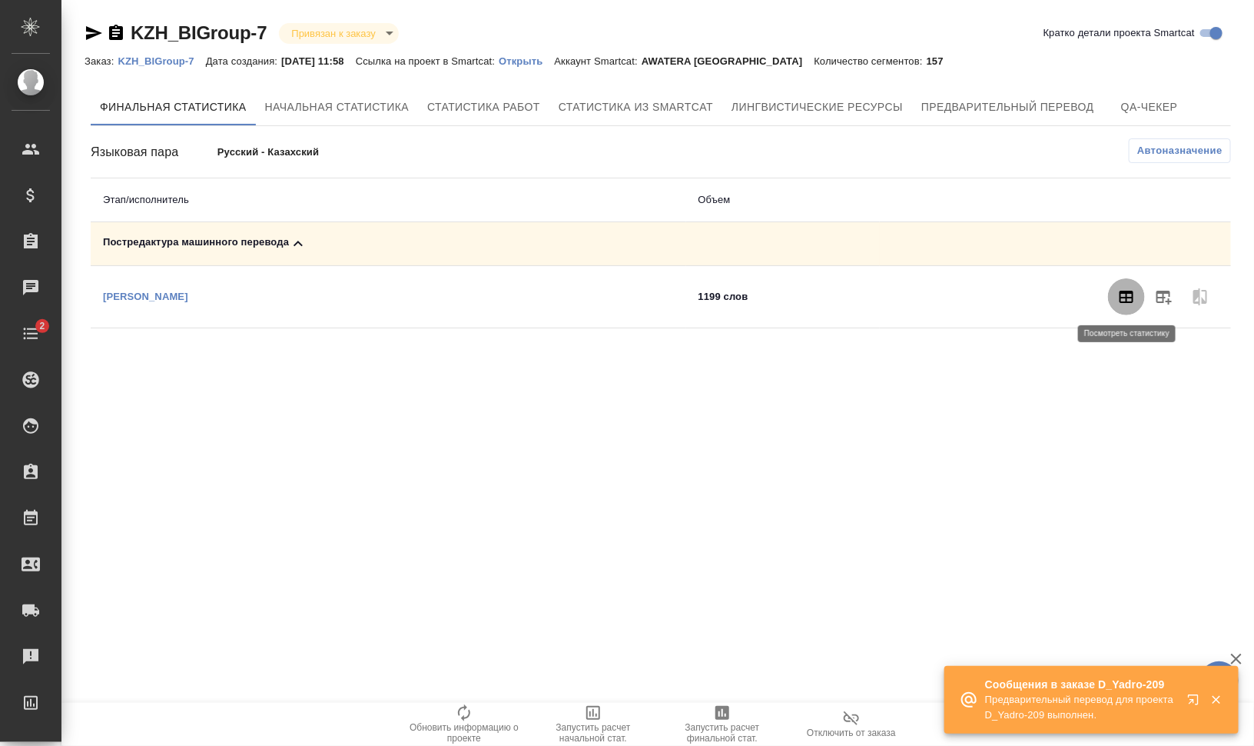
click at [1128, 296] on icon "button" at bounding box center [1127, 296] width 18 height 18
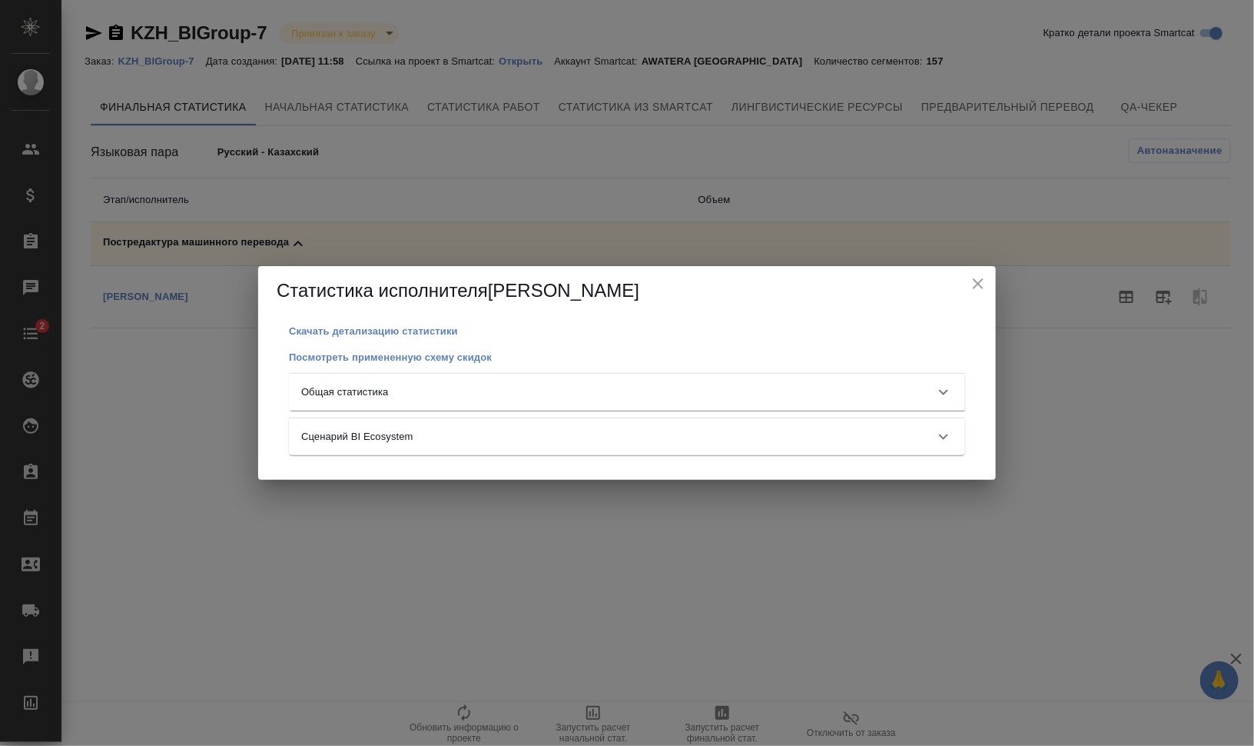
click at [629, 390] on div "Общая статистика" at bounding box center [613, 391] width 624 height 15
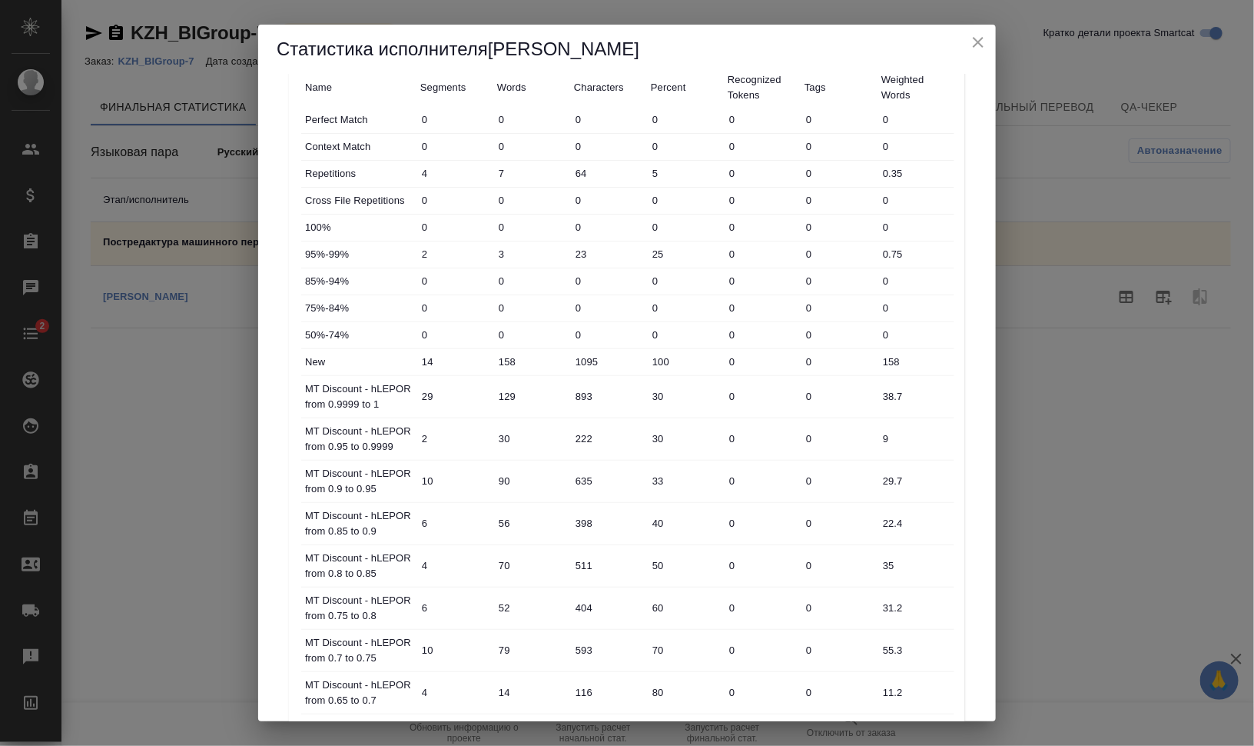
scroll to position [131, 0]
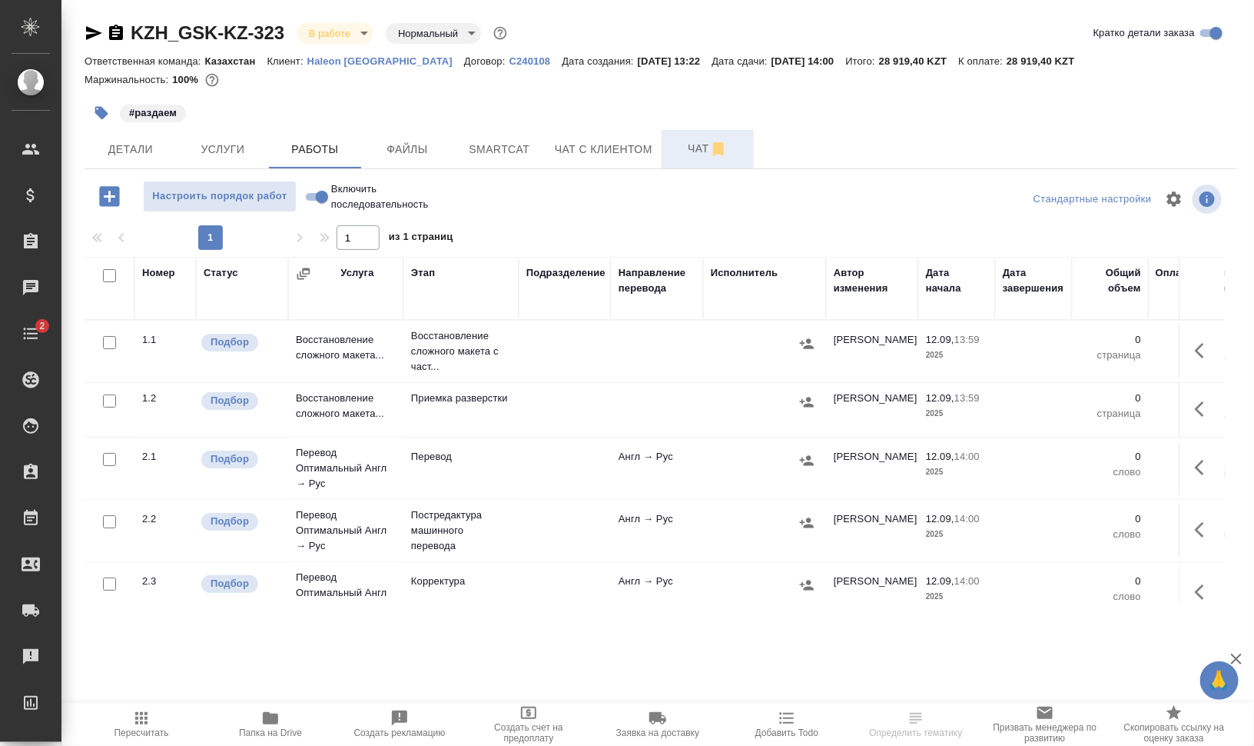
click at [702, 140] on span "Чат" at bounding box center [708, 148] width 74 height 19
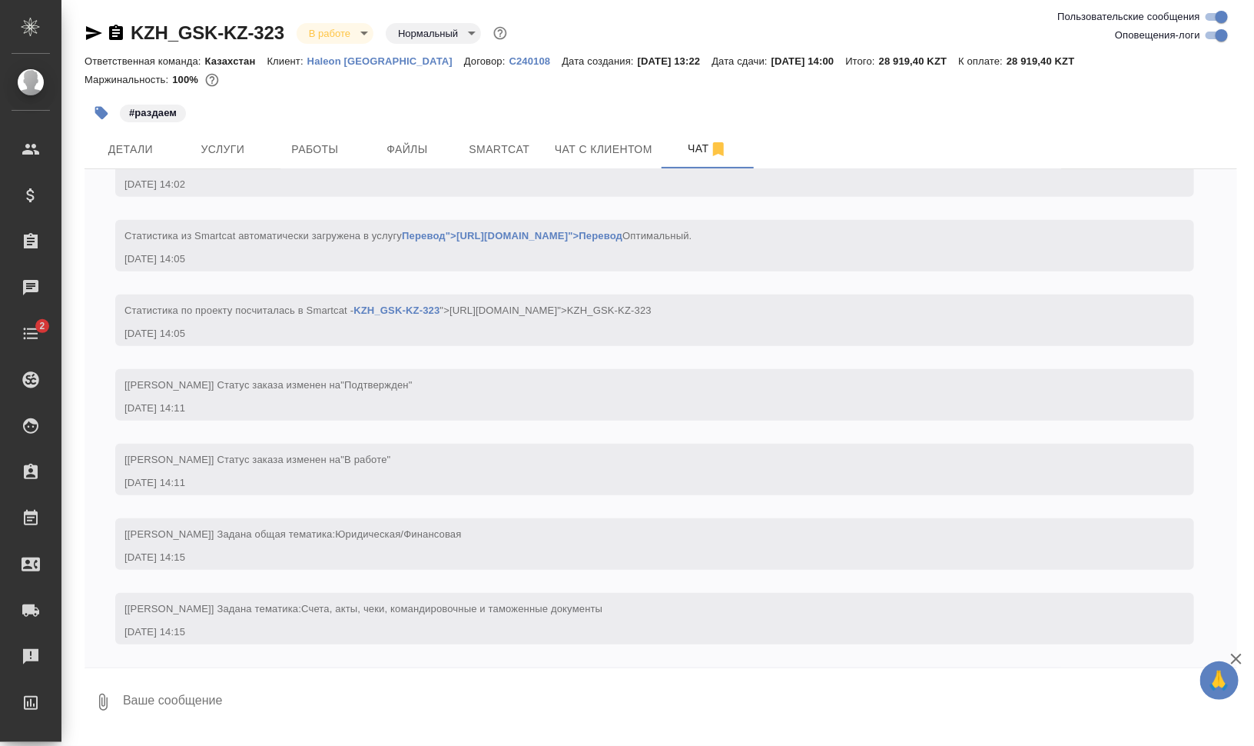
scroll to position [142, 0]
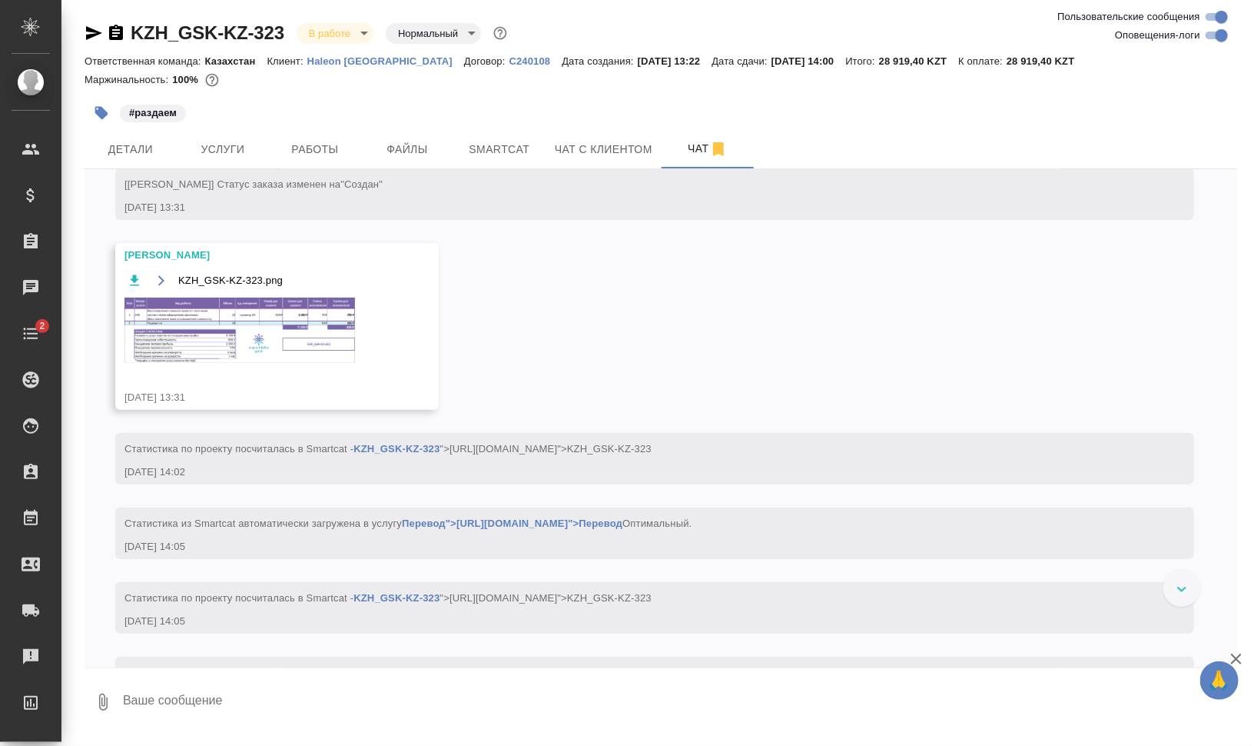
click at [261, 340] on img at bounding box center [240, 329] width 231 height 65
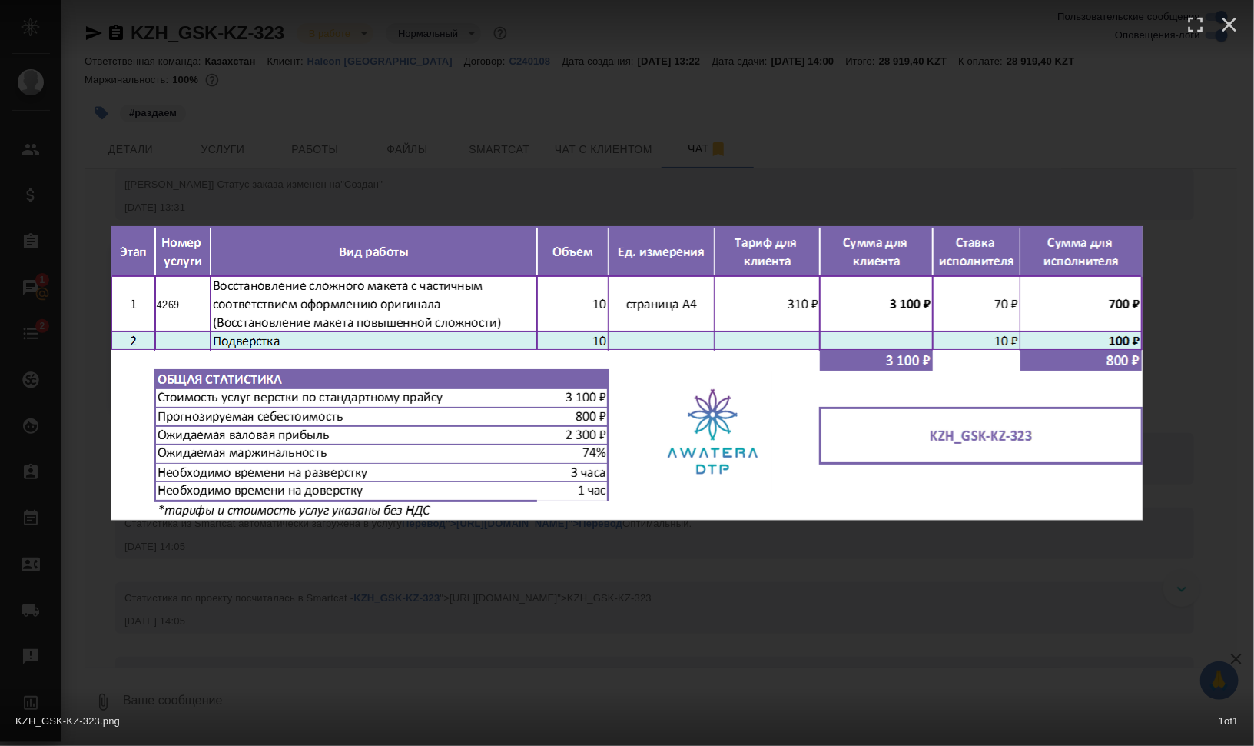
click at [1015, 590] on div "KZH_GSK-KZ-323.png 1 of 1" at bounding box center [627, 373] width 1254 height 746
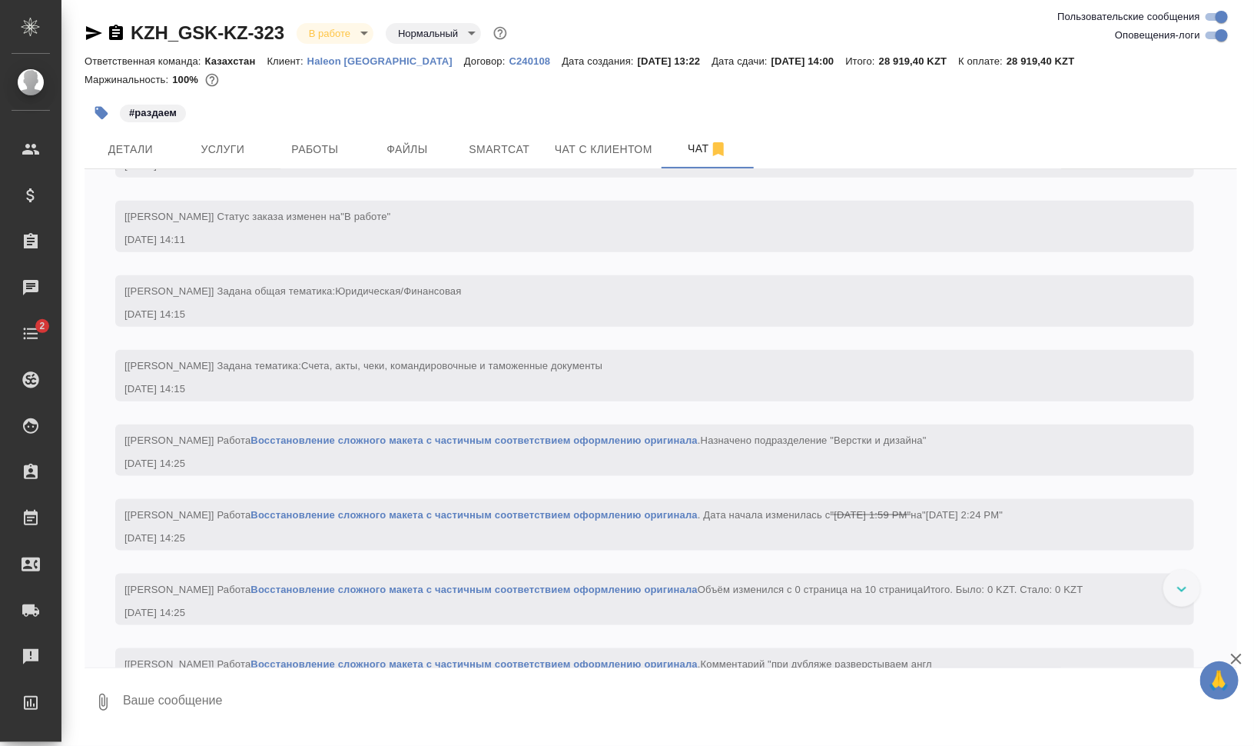
scroll to position [464, 0]
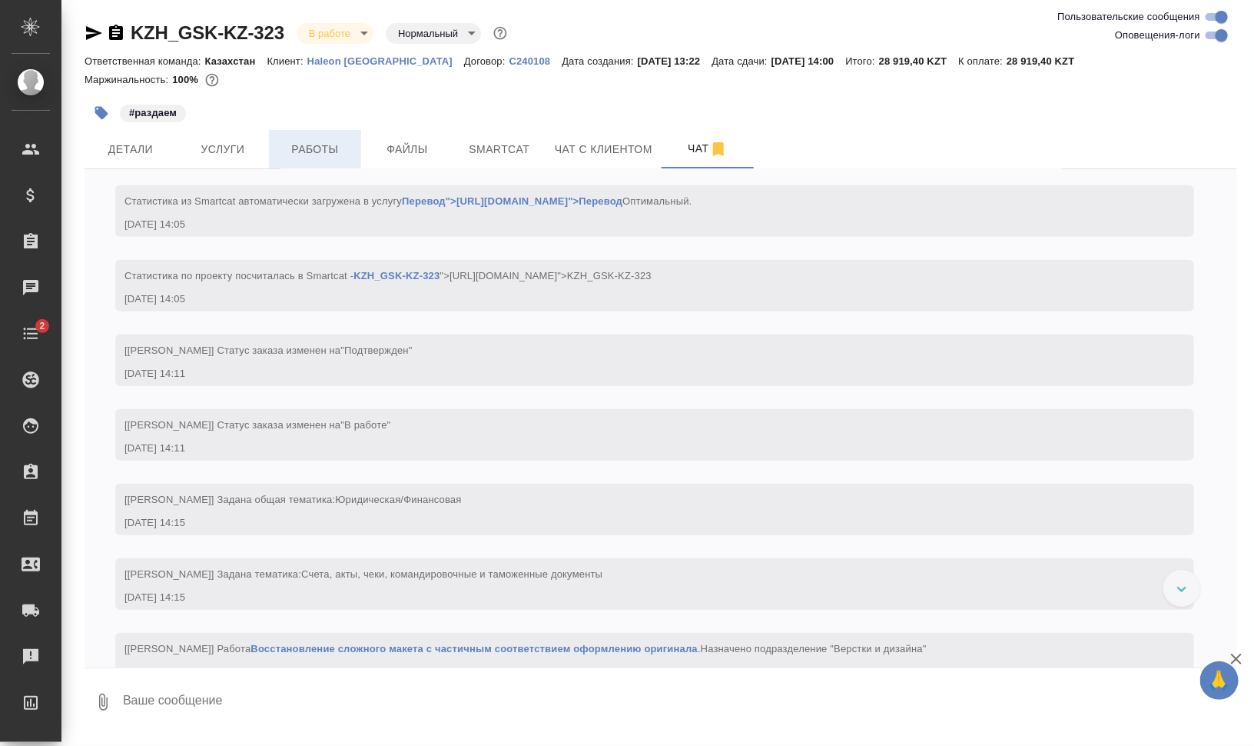
click at [308, 144] on span "Работы" at bounding box center [315, 149] width 74 height 19
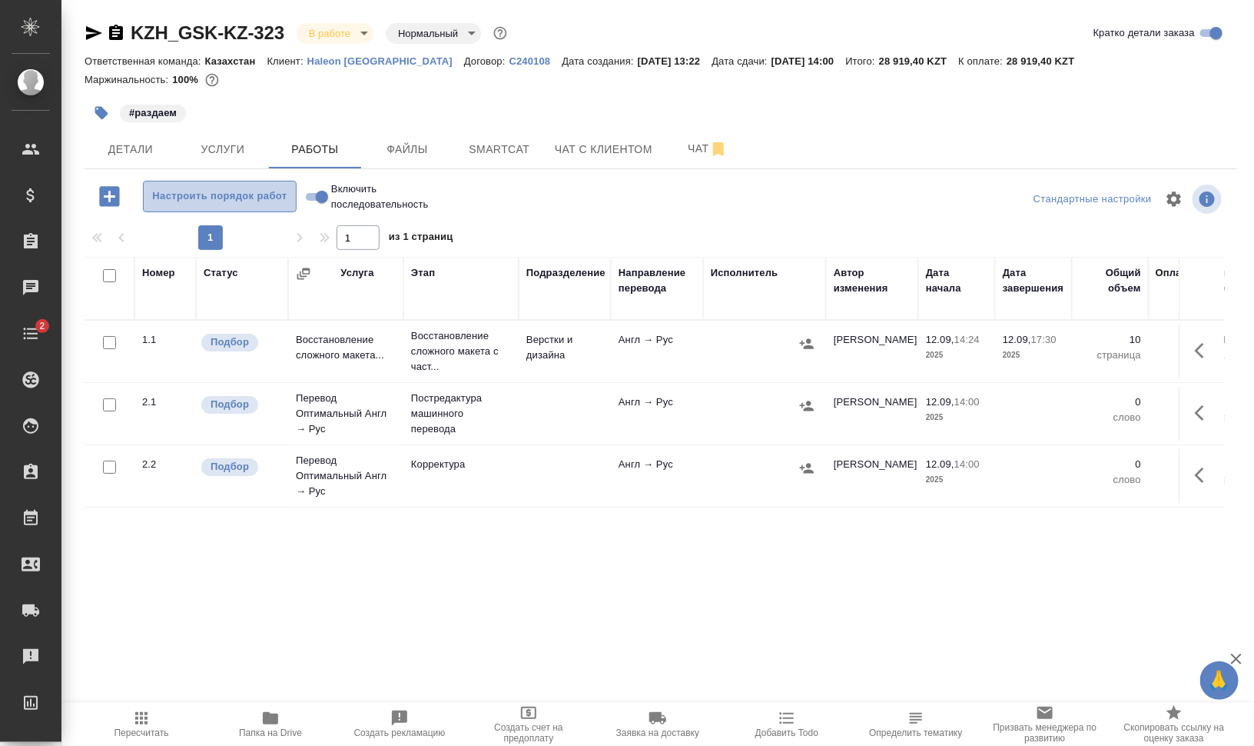
click at [223, 191] on span "Настроить порядок работ" at bounding box center [219, 197] width 137 height 18
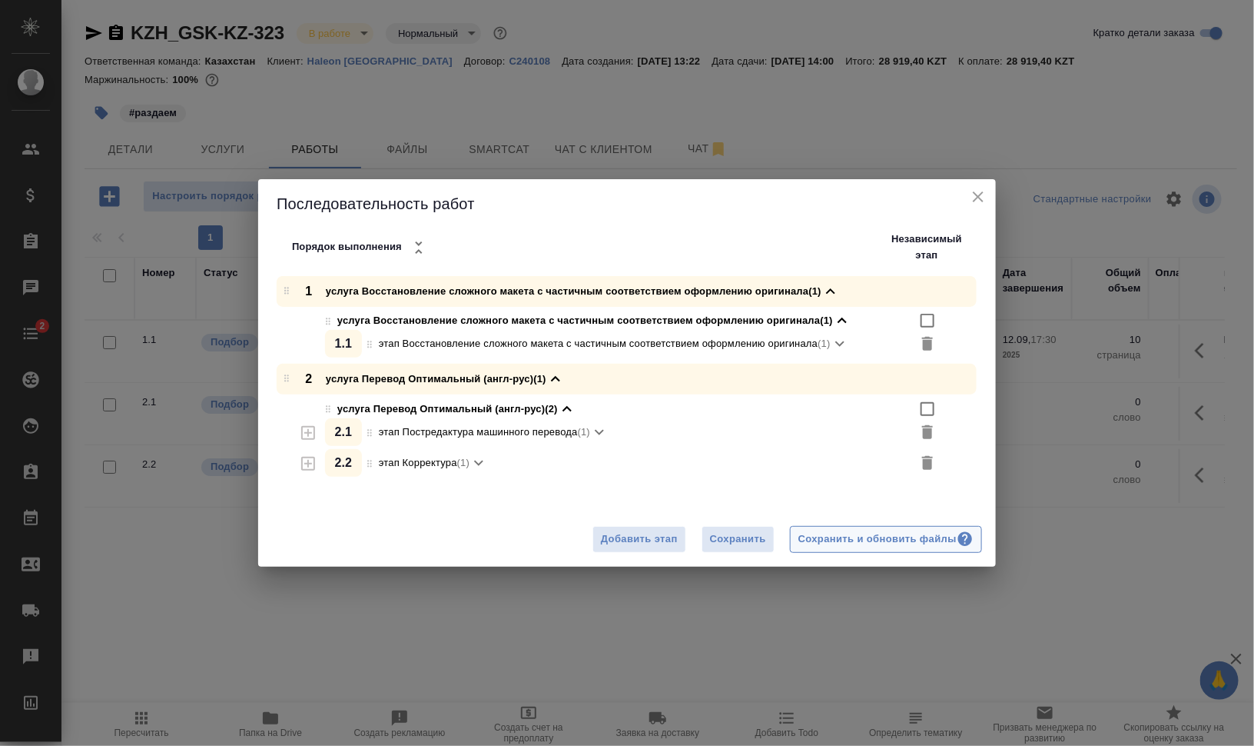
click at [882, 538] on div "Сохранить и обновить файлы" at bounding box center [886, 539] width 175 height 18
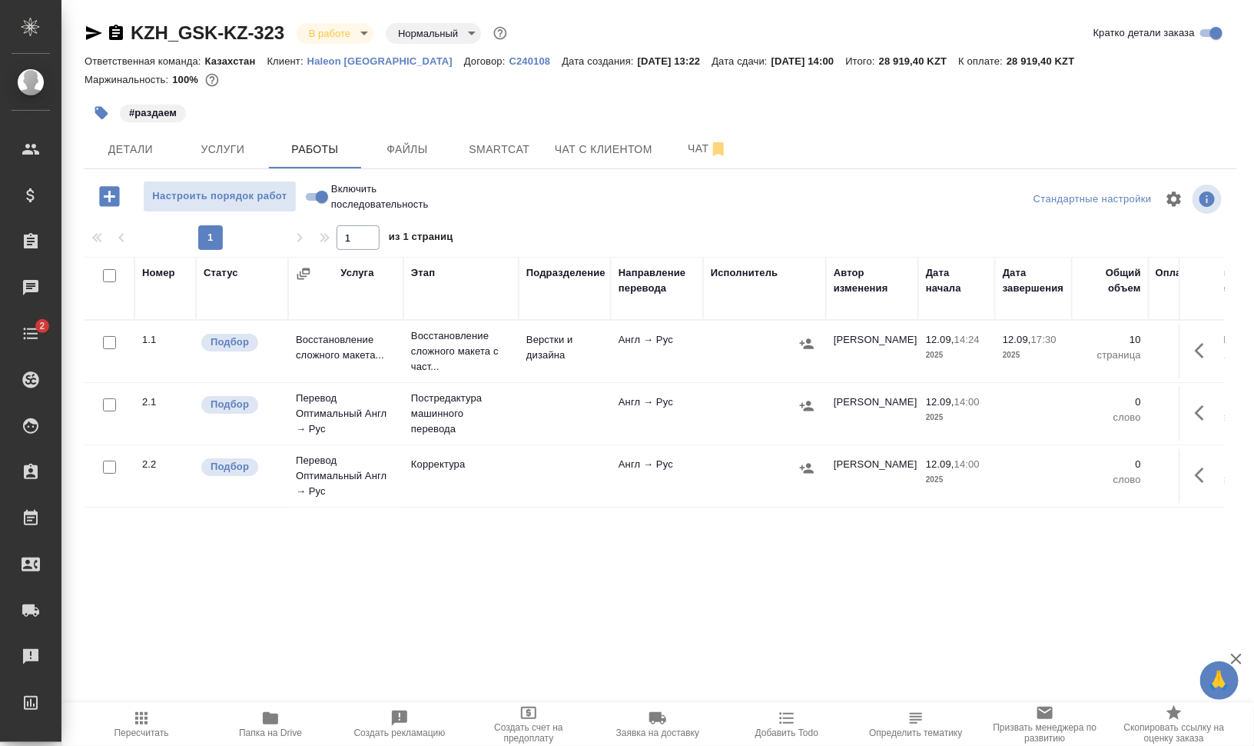
click at [101, 111] on icon "button" at bounding box center [101, 113] width 13 height 13
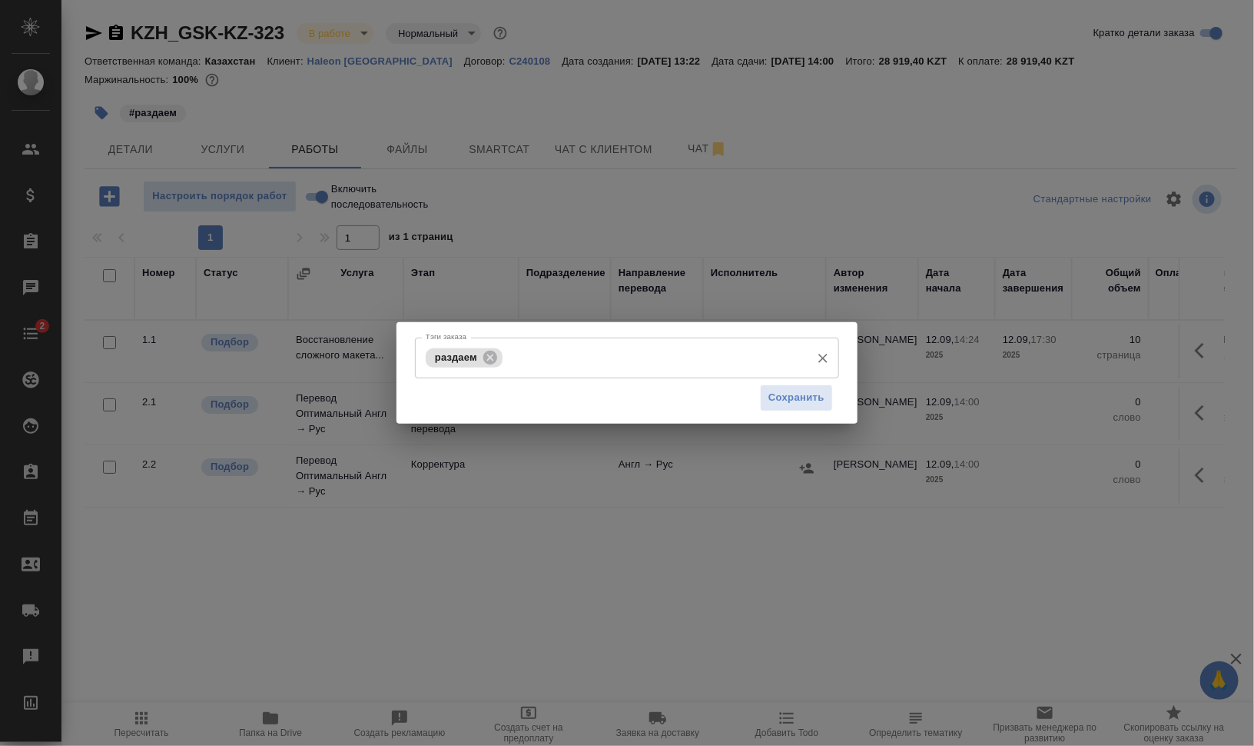
click at [676, 366] on input "Тэги заказа" at bounding box center [655, 357] width 297 height 26
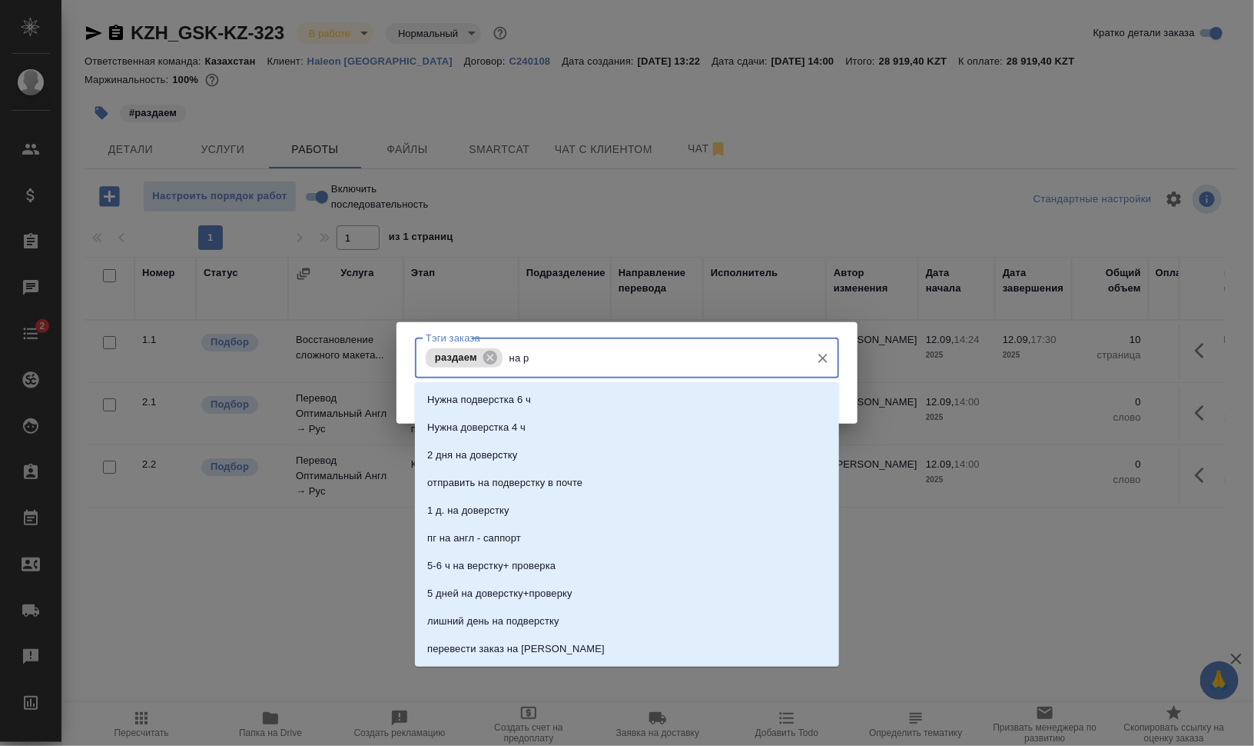
type input "на ра"
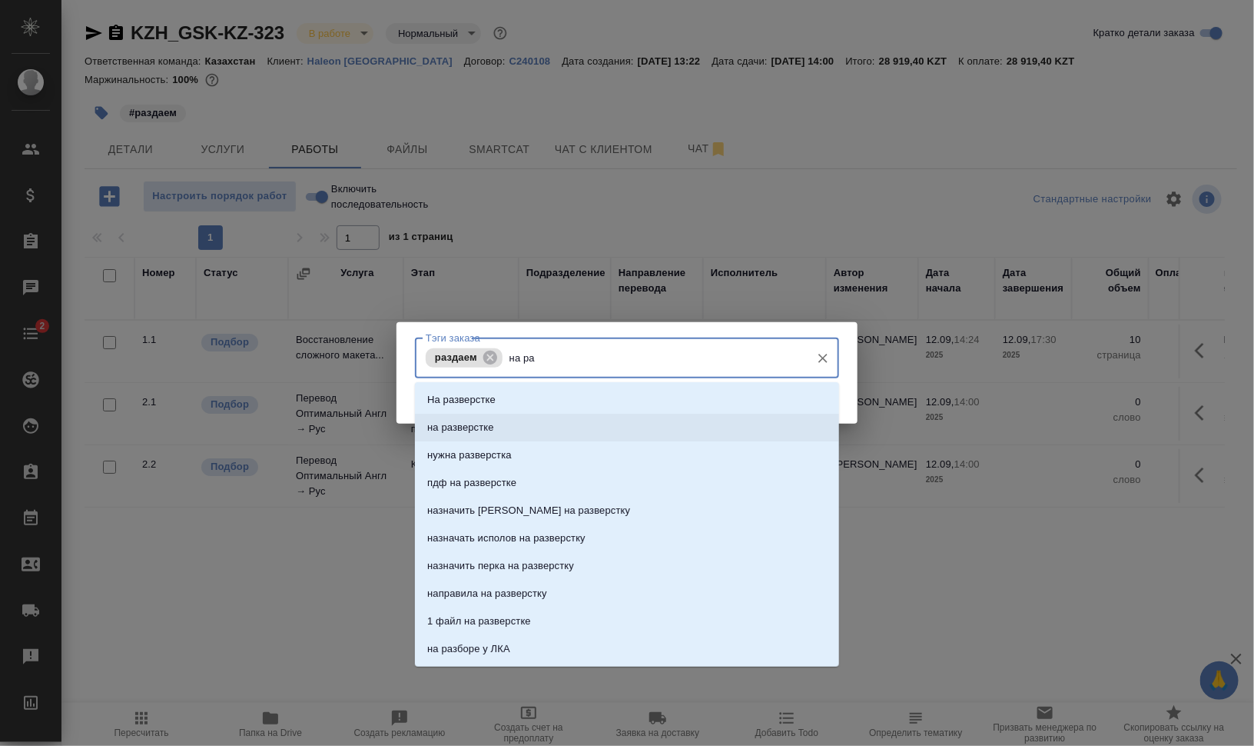
click at [607, 425] on li "на разверстке" at bounding box center [627, 428] width 424 height 28
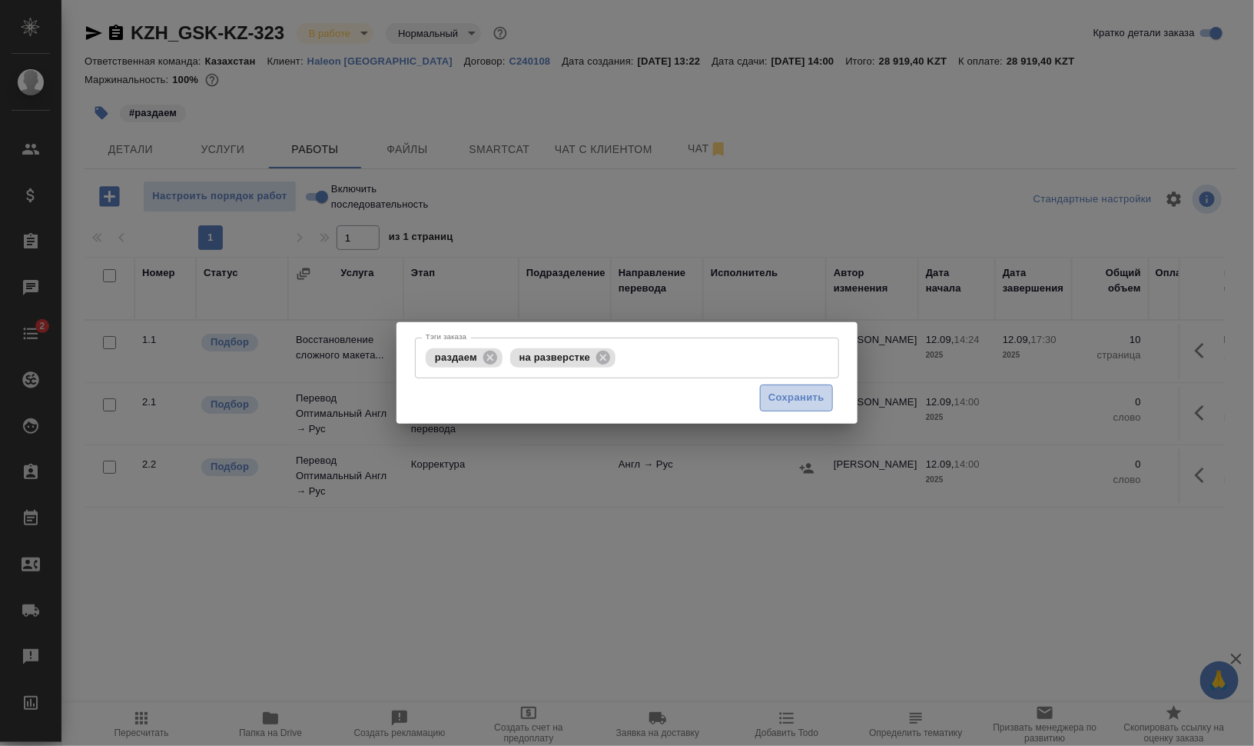
click at [812, 393] on span "Сохранить" at bounding box center [797, 398] width 56 height 18
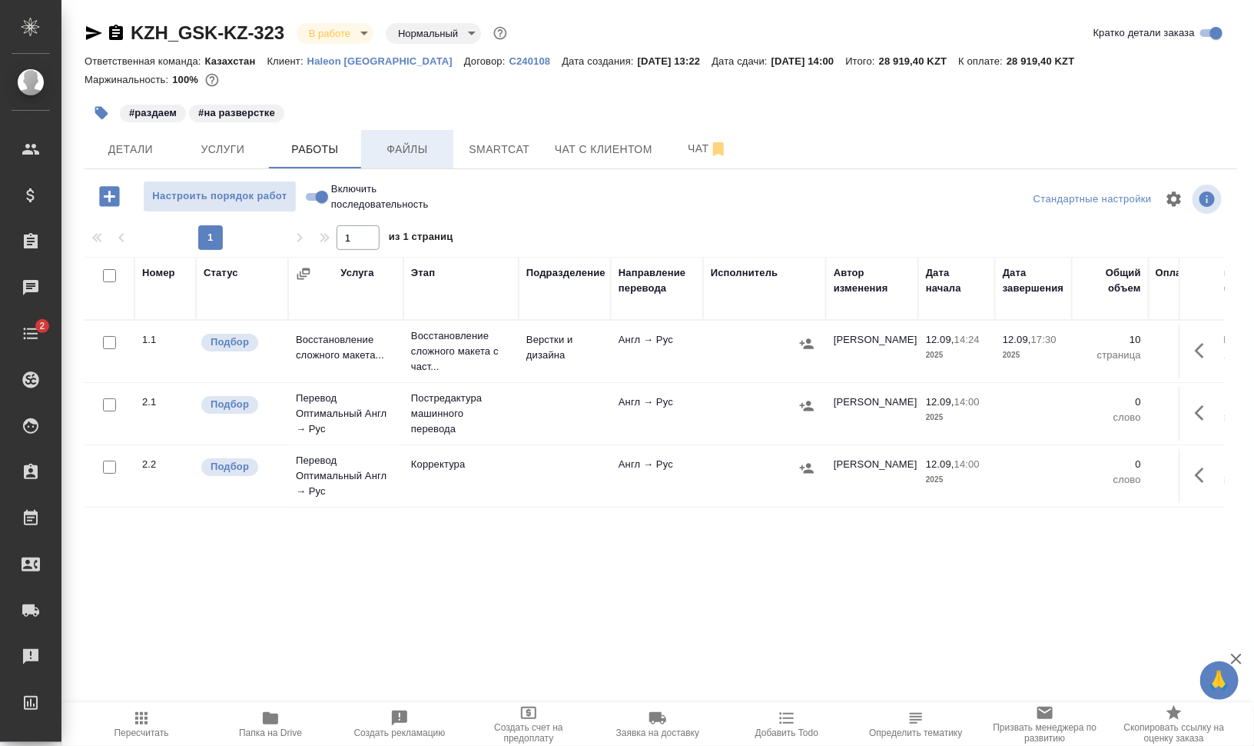
click at [400, 148] on span "Файлы" at bounding box center [407, 149] width 74 height 19
click at [324, 148] on span "Работы" at bounding box center [315, 149] width 74 height 19
click at [383, 148] on span "Файлы" at bounding box center [407, 149] width 74 height 19
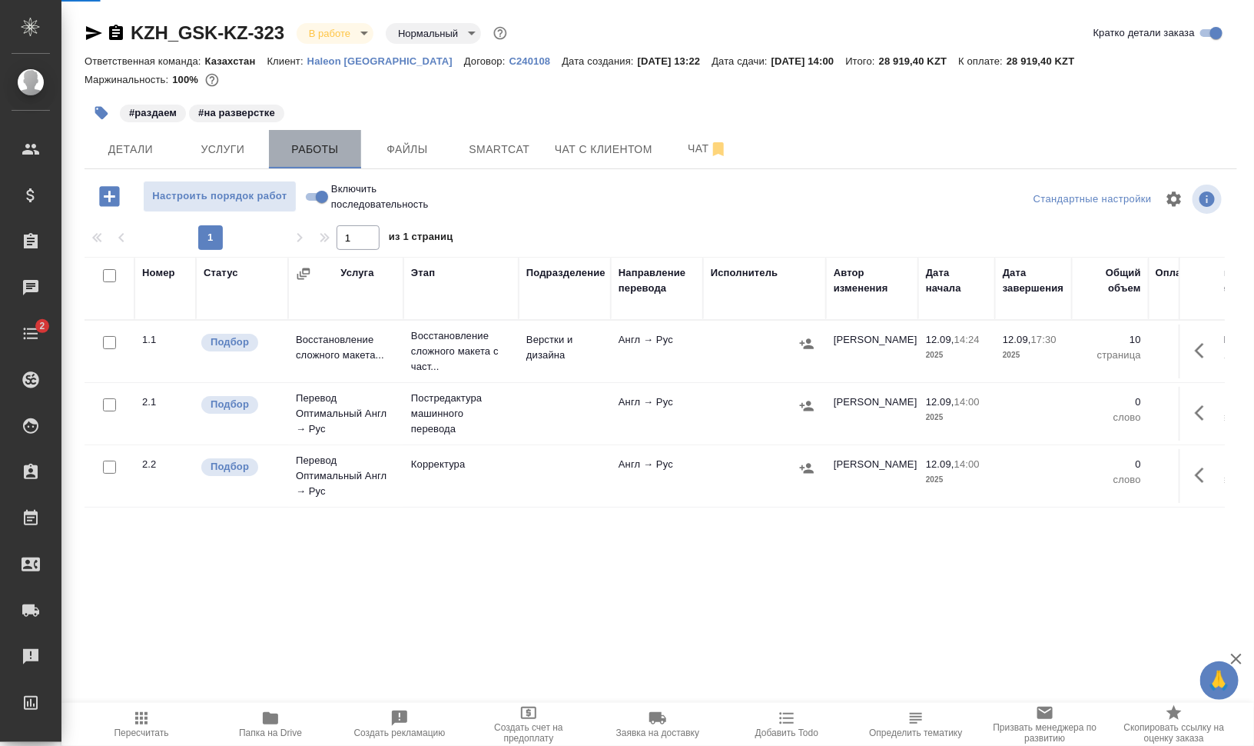
click at [350, 150] on button "Работы" at bounding box center [315, 149] width 92 height 38
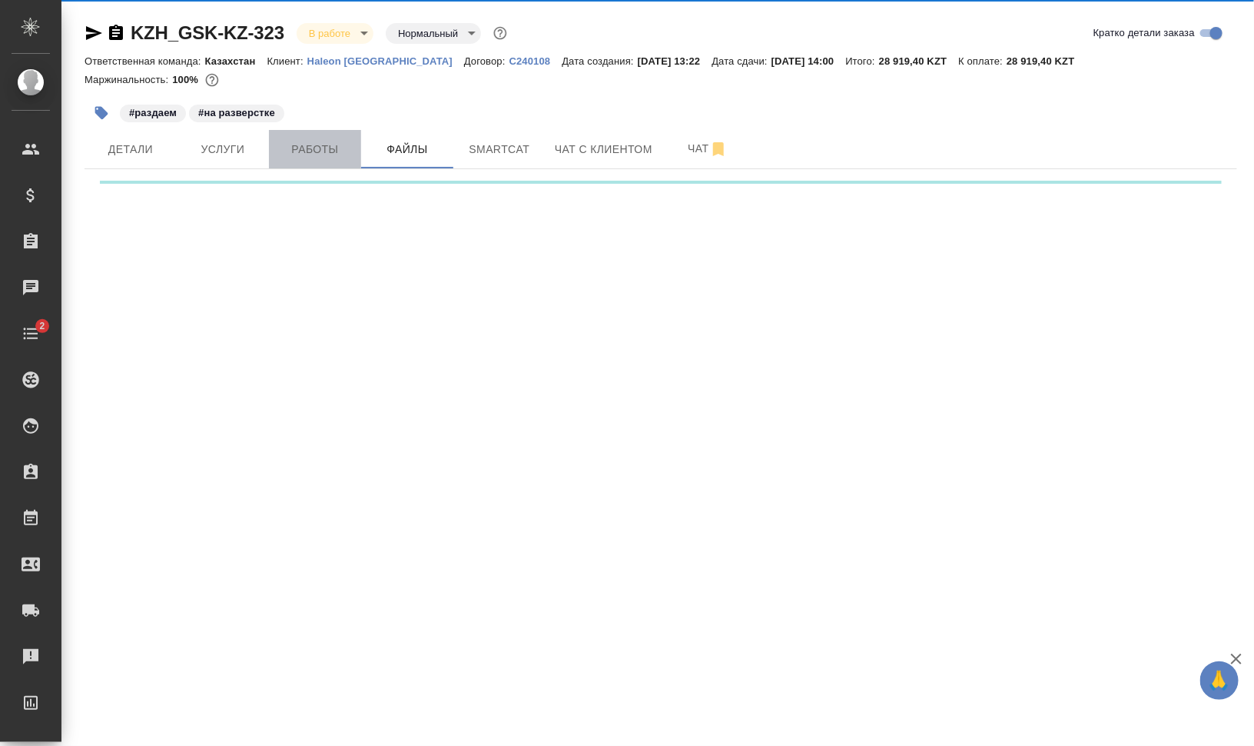
click at [321, 144] on span "Работы" at bounding box center [315, 149] width 74 height 19
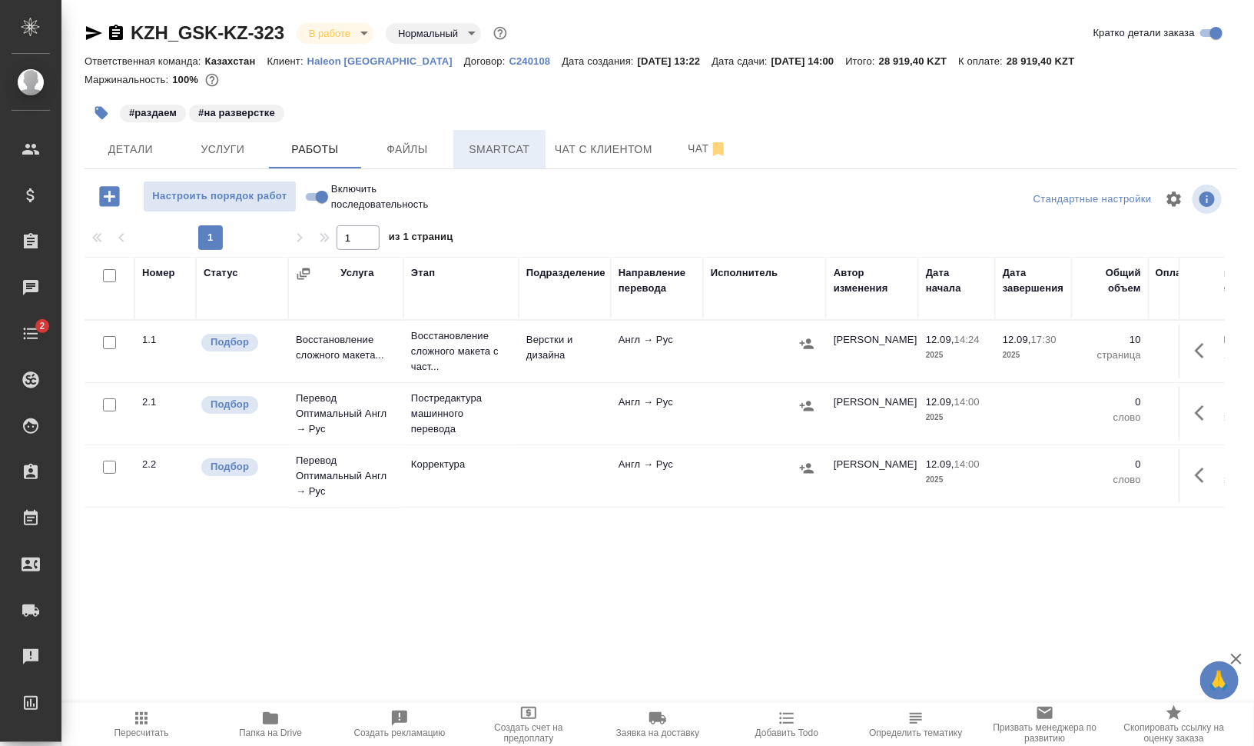
click at [497, 150] on span "Smartcat" at bounding box center [500, 149] width 74 height 19
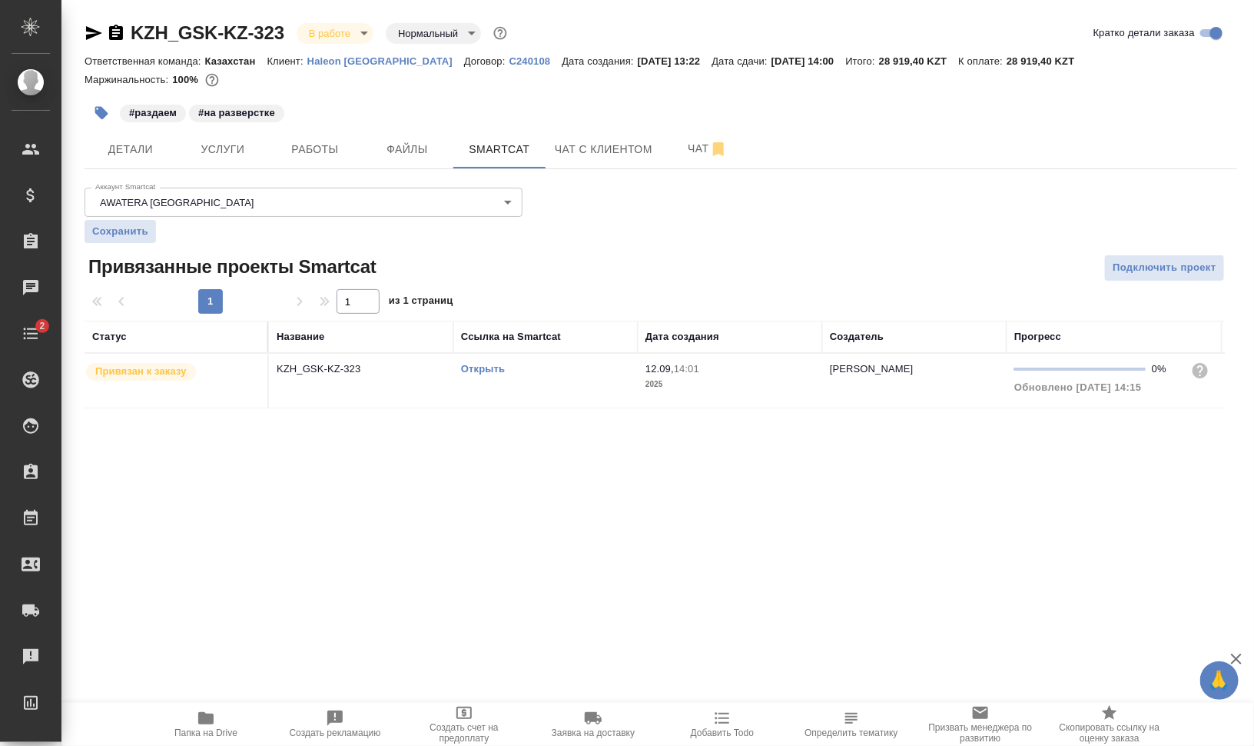
click at [473, 367] on link "Открыть" at bounding box center [483, 369] width 44 height 12
click at [314, 145] on span "Работы" at bounding box center [315, 149] width 74 height 19
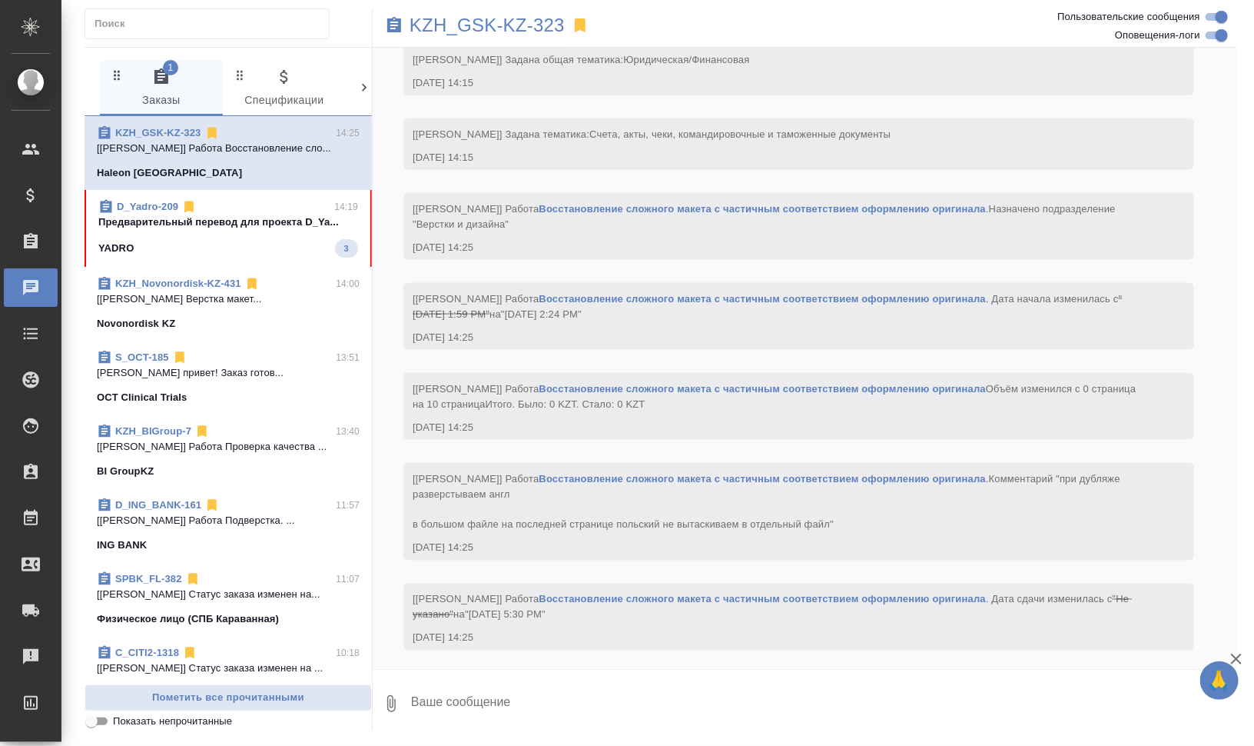
click at [254, 225] on p "Предварительный перевод для проекта D_Ya..." at bounding box center [228, 221] width 260 height 15
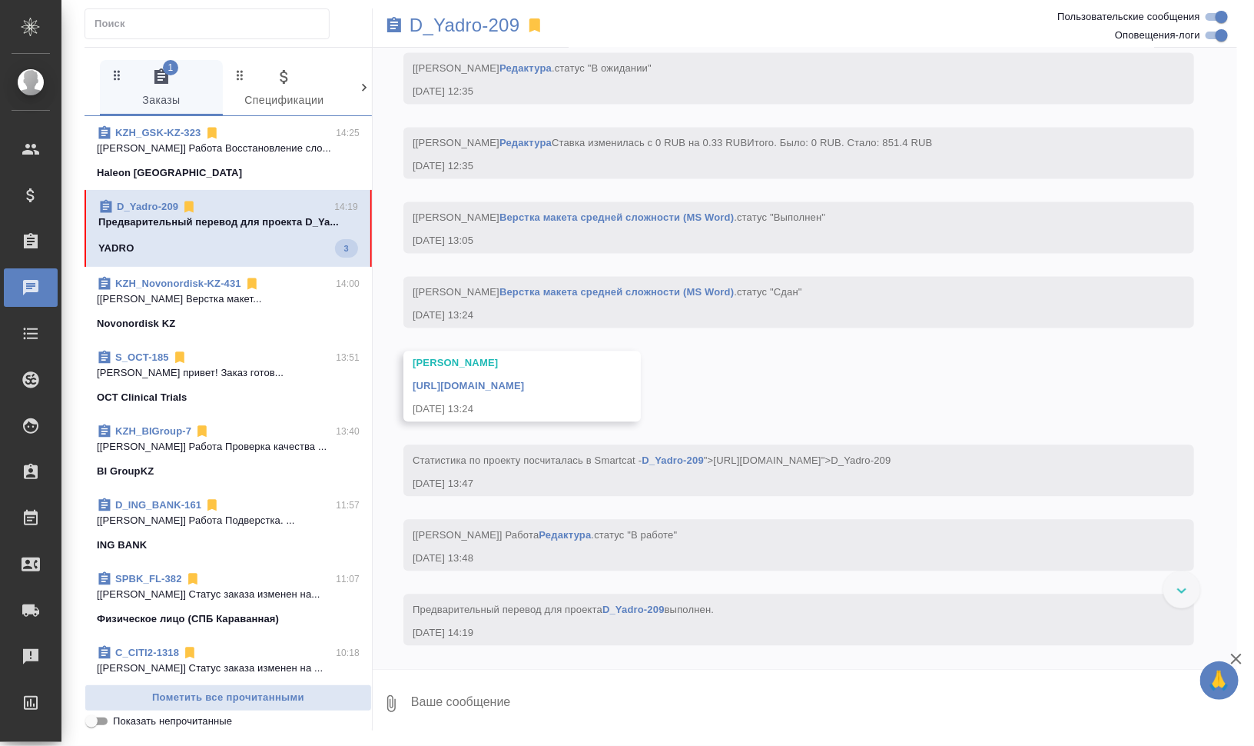
scroll to position [3950, 0]
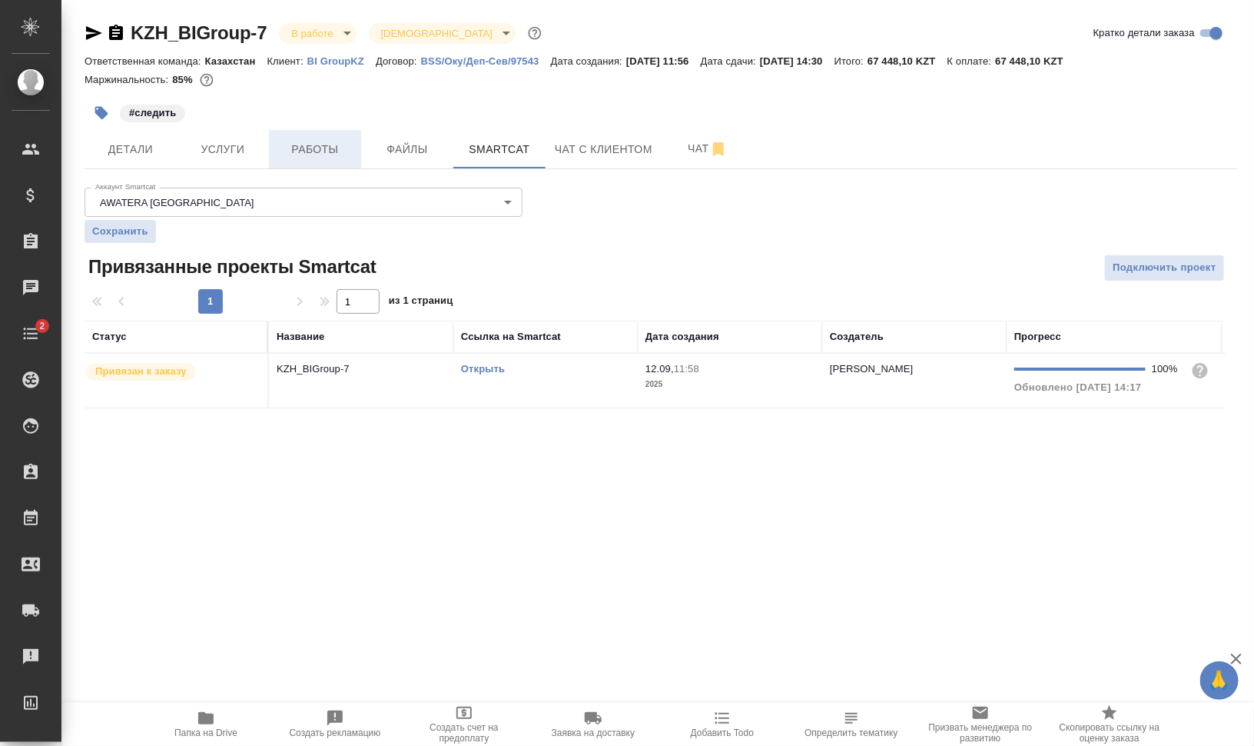
click at [308, 153] on span "Работы" at bounding box center [315, 149] width 74 height 19
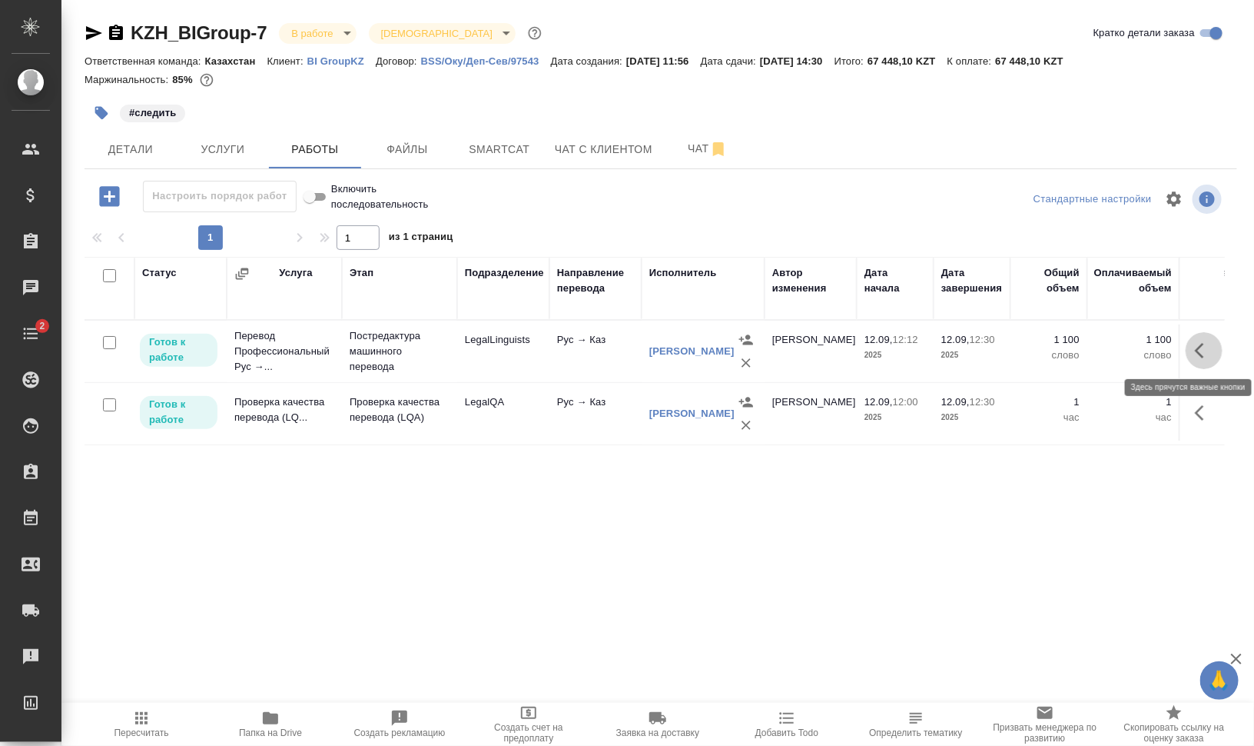
click at [1200, 344] on icon "button" at bounding box center [1204, 350] width 18 height 18
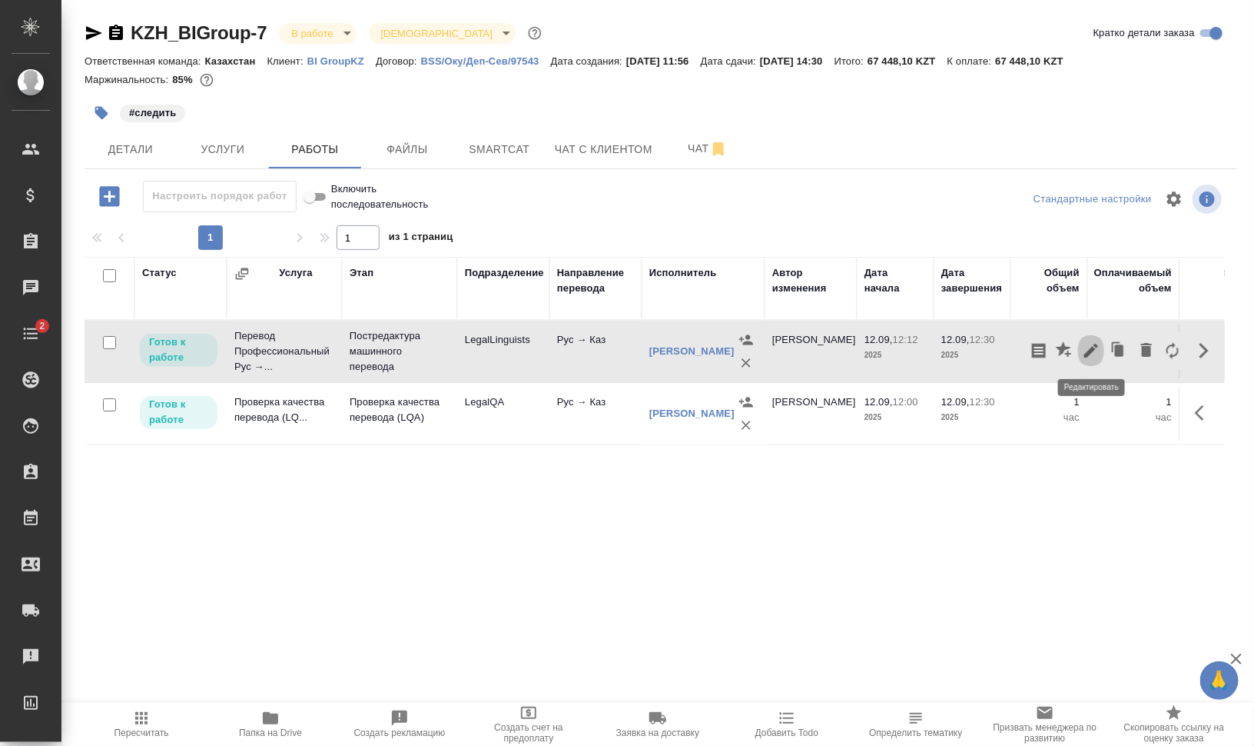
click at [1098, 347] on icon "button" at bounding box center [1091, 350] width 18 height 18
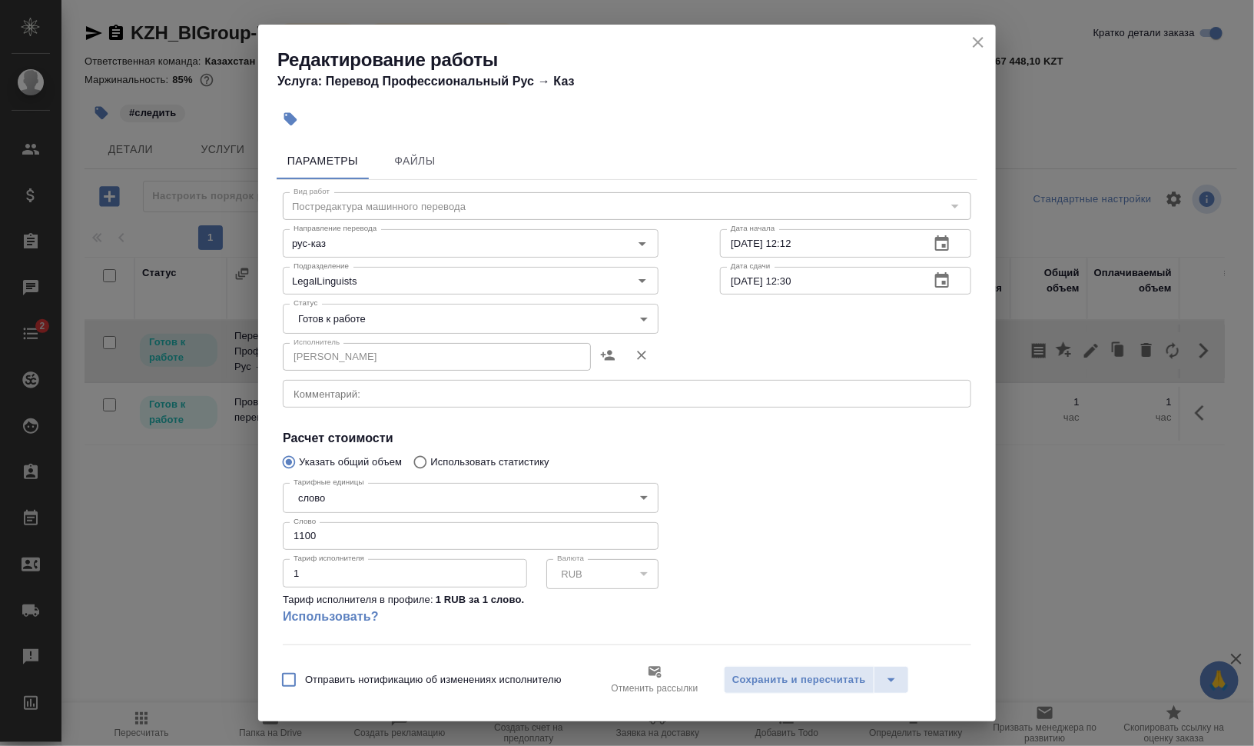
click at [304, 534] on input "1100" at bounding box center [471, 536] width 376 height 28
type input "1000"
click at [410, 314] on body "🙏 .cls-1 fill:#fff; AWATERA [PERSON_NAME] Динар Клиенты Спецификации Заказы 0 Ч…" at bounding box center [627, 434] width 1254 height 869
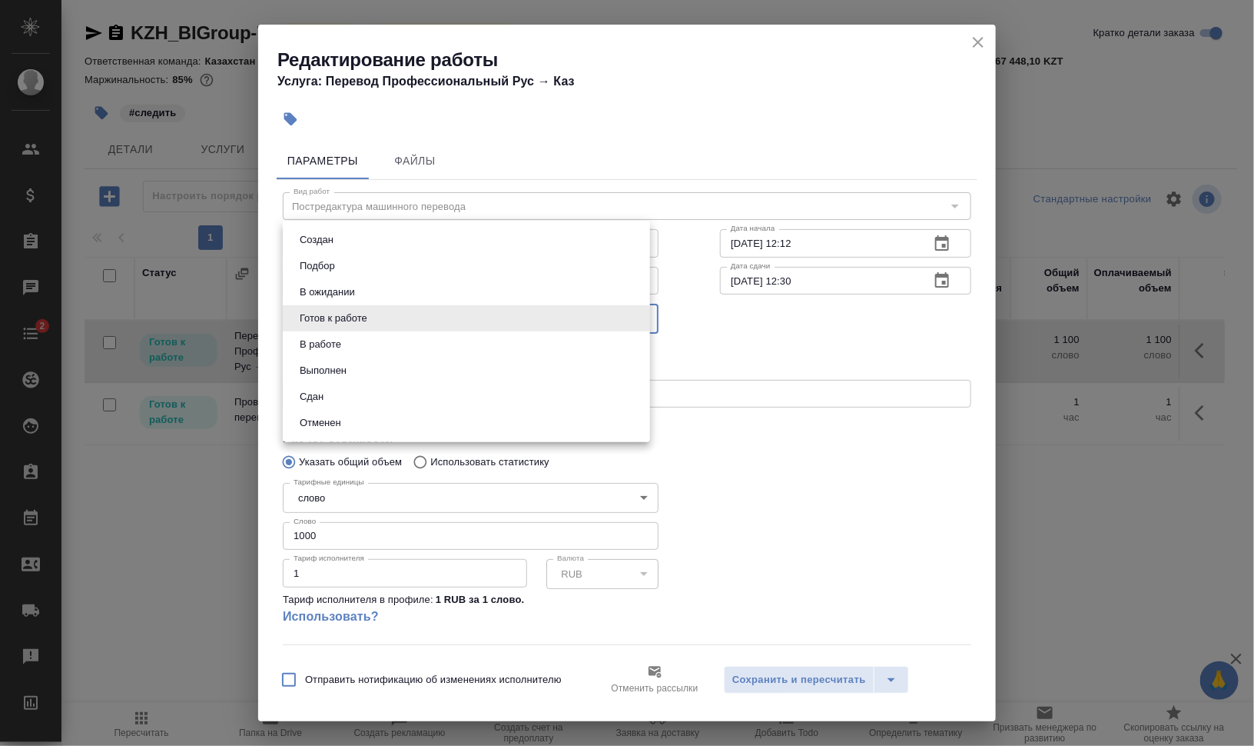
click at [365, 395] on li "Сдан" at bounding box center [466, 397] width 367 height 26
type input "closed"
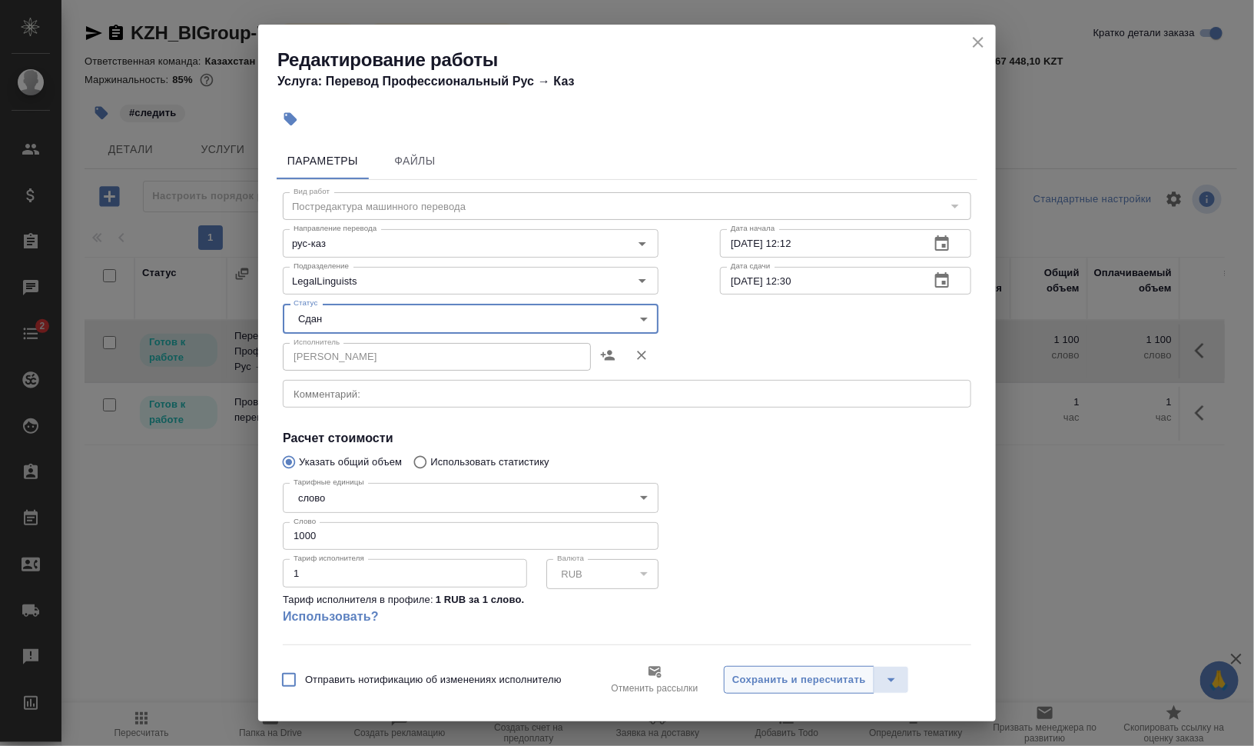
click at [766, 686] on span "Сохранить и пересчитать" at bounding box center [799, 680] width 134 height 18
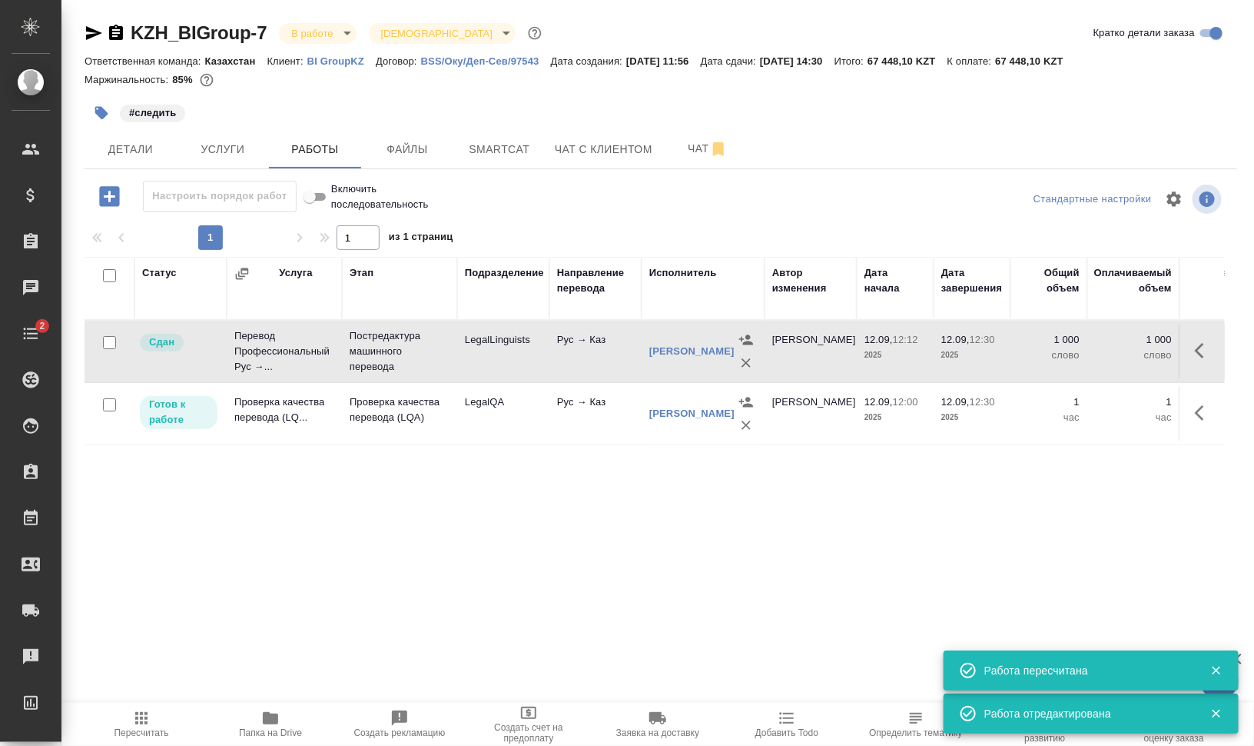
click at [1202, 410] on icon "button" at bounding box center [1204, 413] width 18 height 18
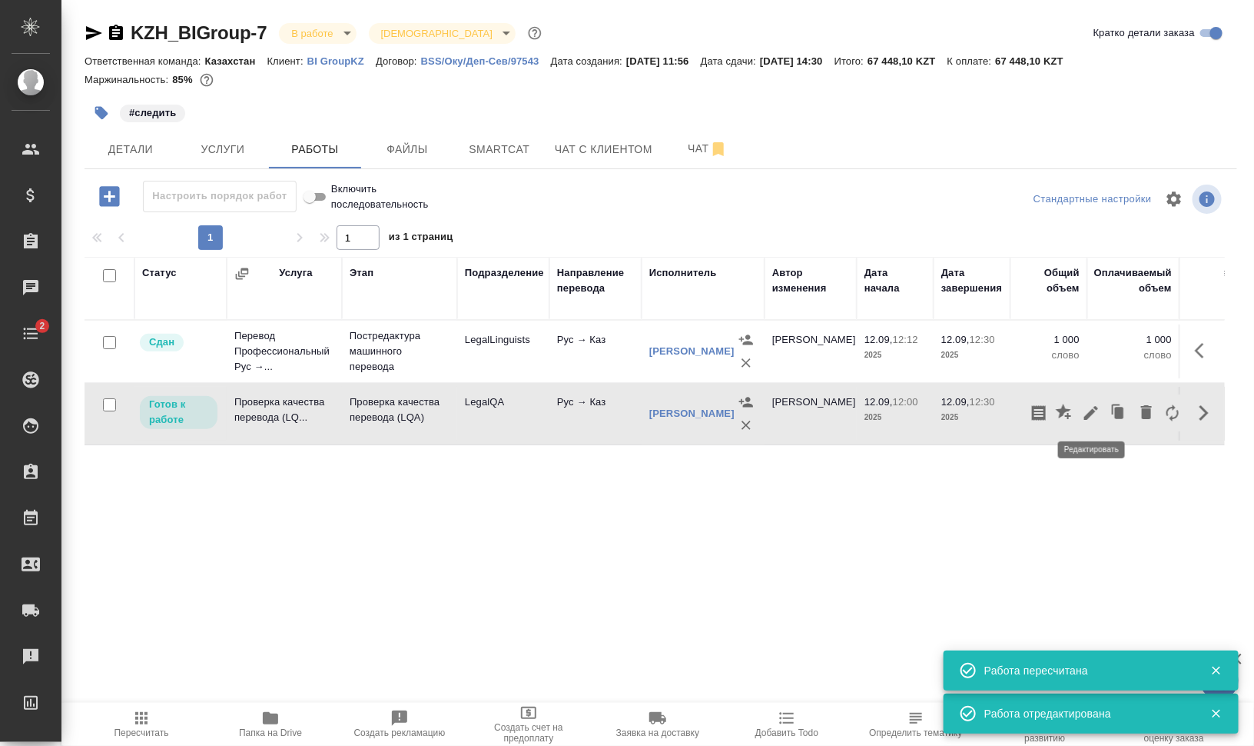
click at [1096, 414] on icon "button" at bounding box center [1091, 413] width 18 height 18
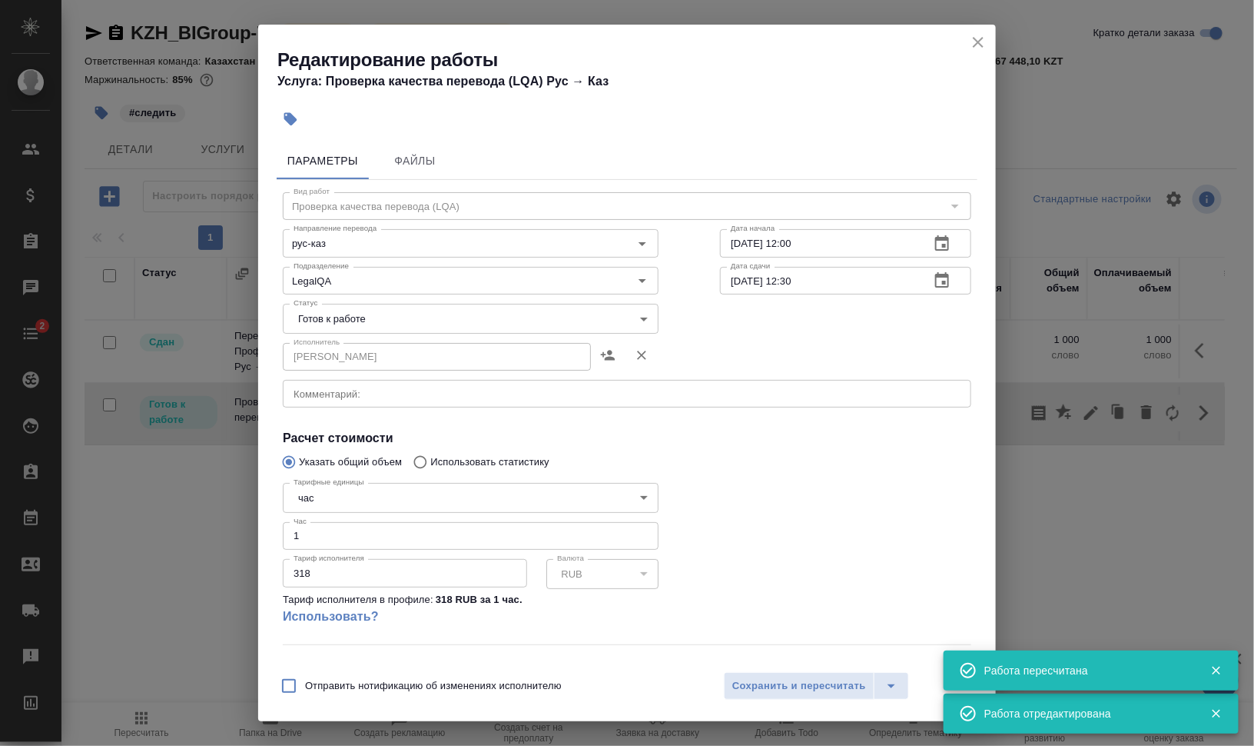
click at [337, 317] on body "🙏 .cls-1 fill:#fff; AWATERA Валеев Динар Клиенты Спецификации Заказы 0 Чаты 2 T…" at bounding box center [627, 434] width 1254 height 869
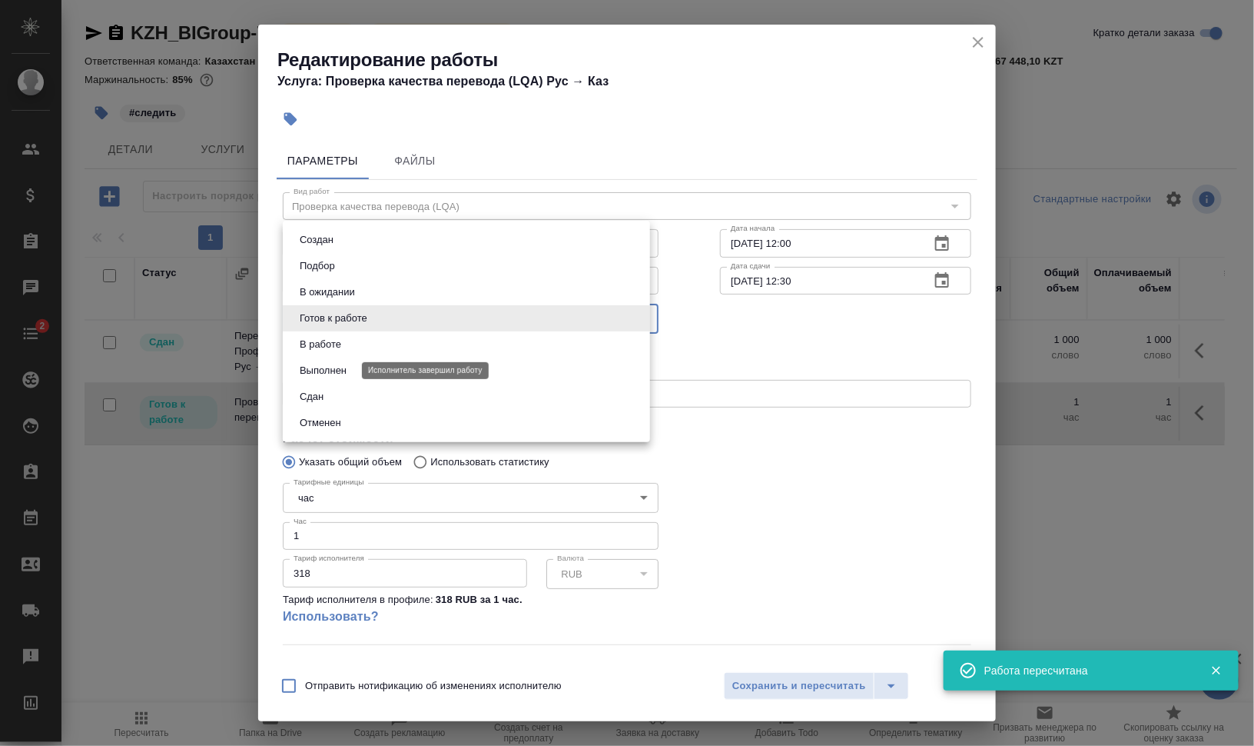
click at [327, 370] on button "Выполнен" at bounding box center [323, 370] width 56 height 17
type input "completed"
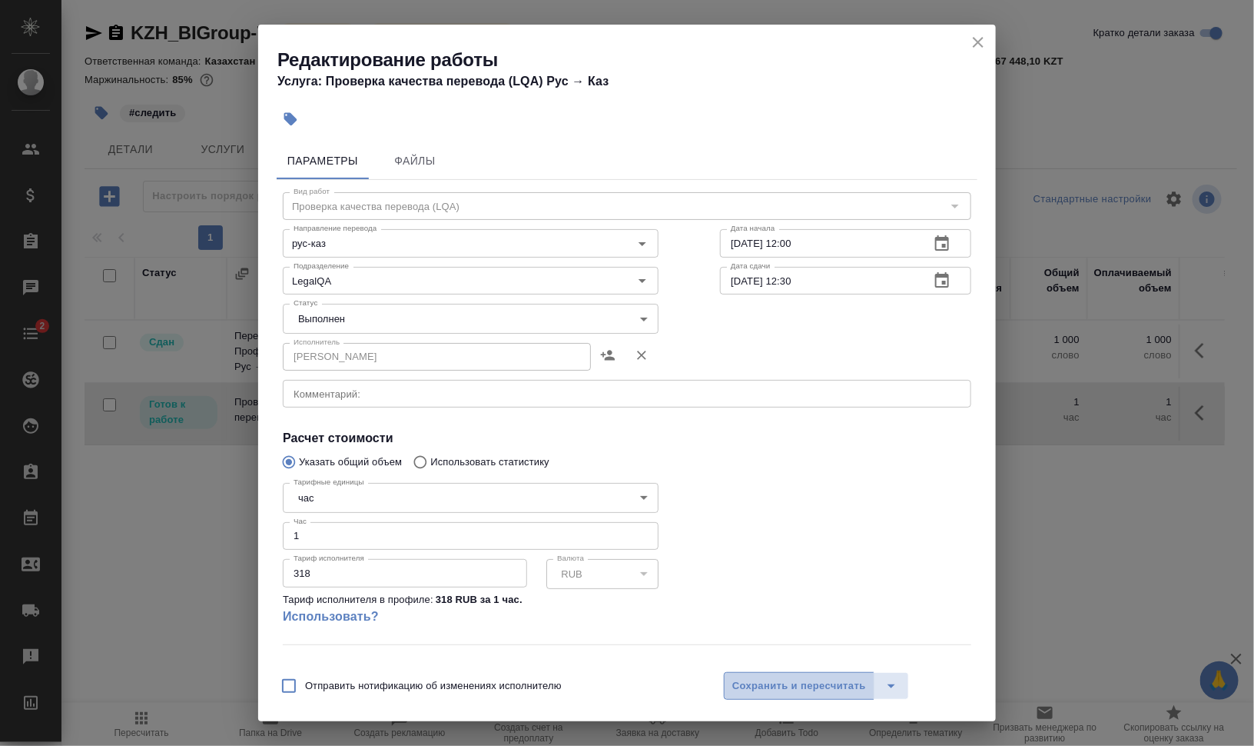
click at [735, 685] on span "Сохранить и пересчитать" at bounding box center [799, 686] width 134 height 18
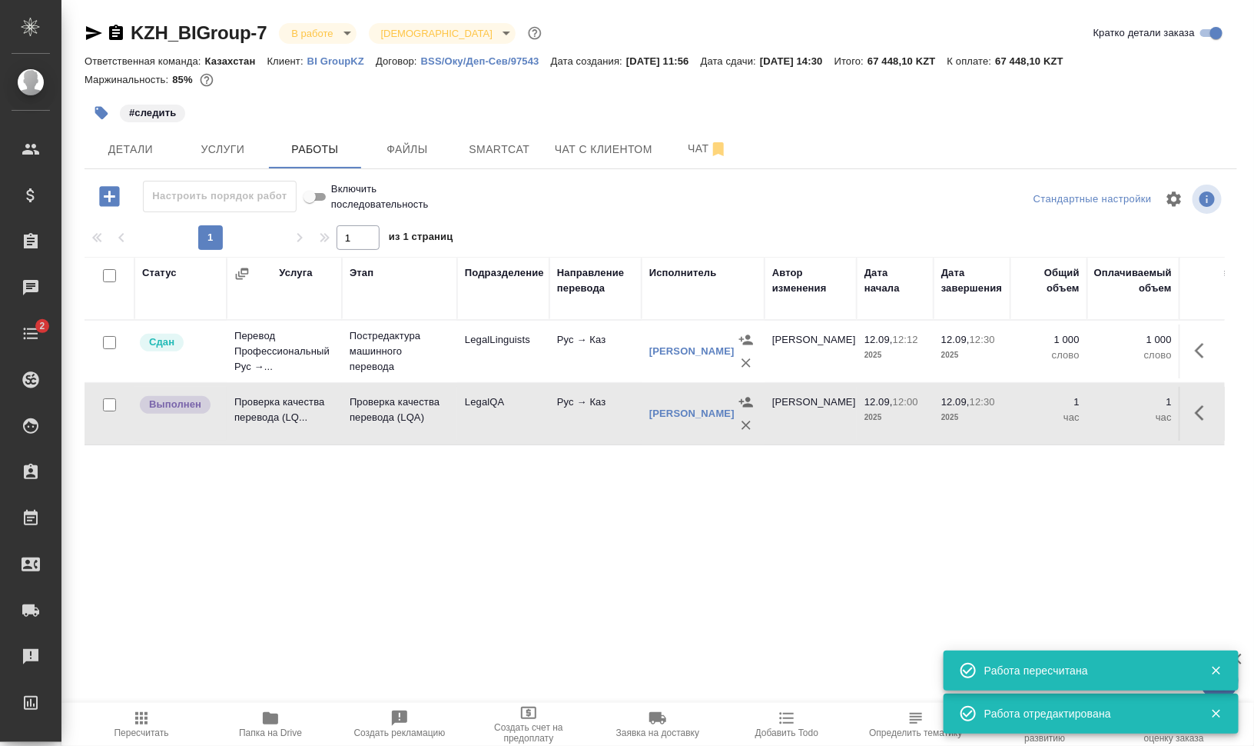
click at [110, 116] on button "button" at bounding box center [102, 113] width 34 height 34
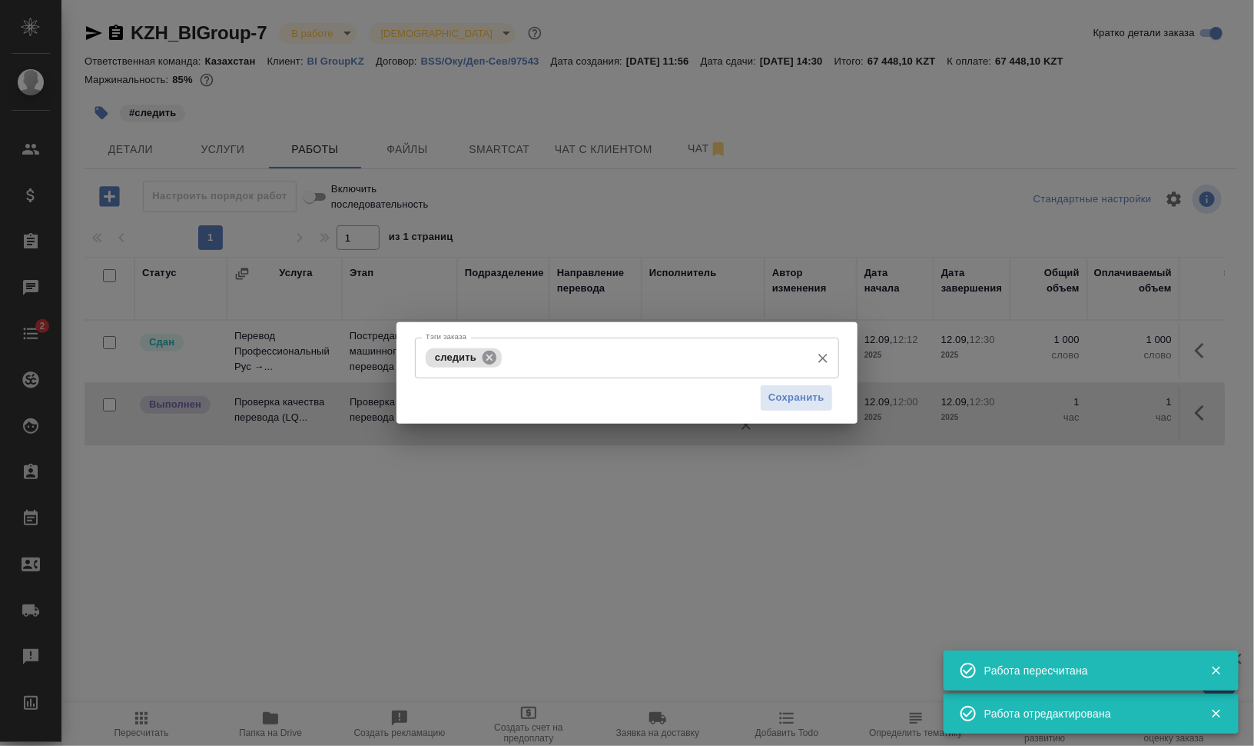
click at [493, 358] on icon at bounding box center [490, 357] width 14 height 14
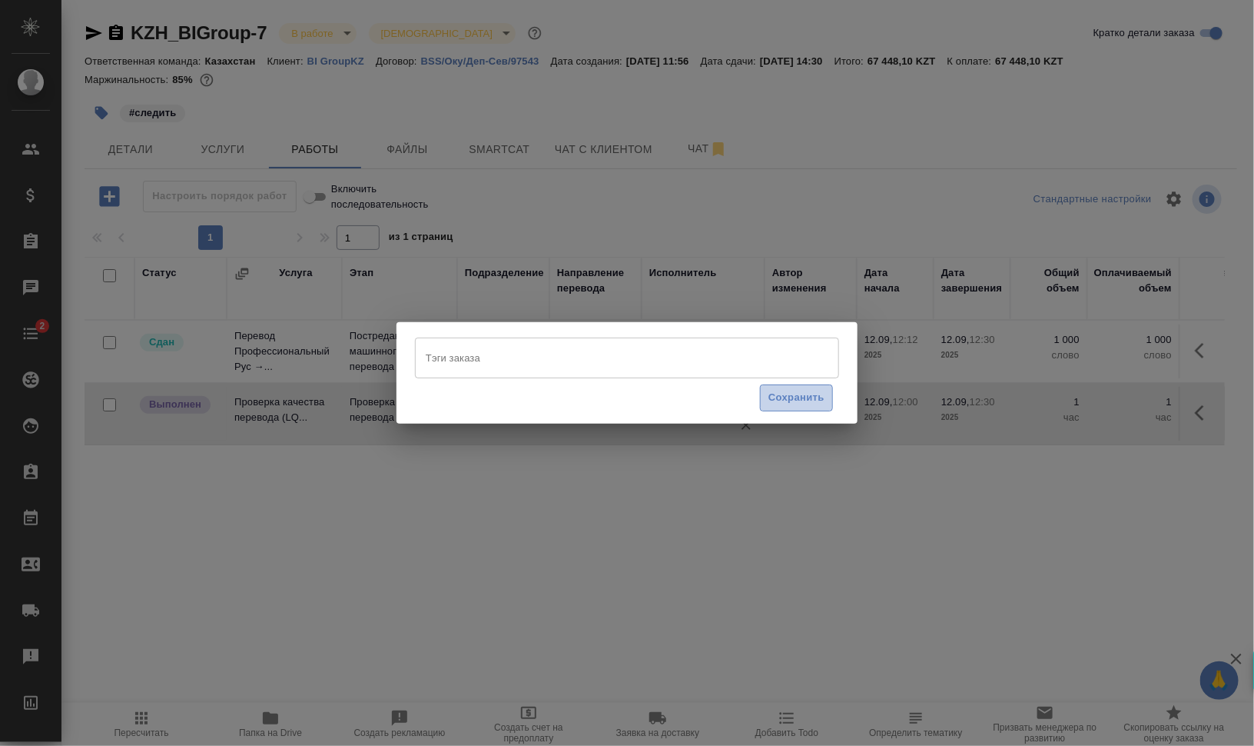
click at [776, 389] on span "Сохранить" at bounding box center [797, 398] width 56 height 18
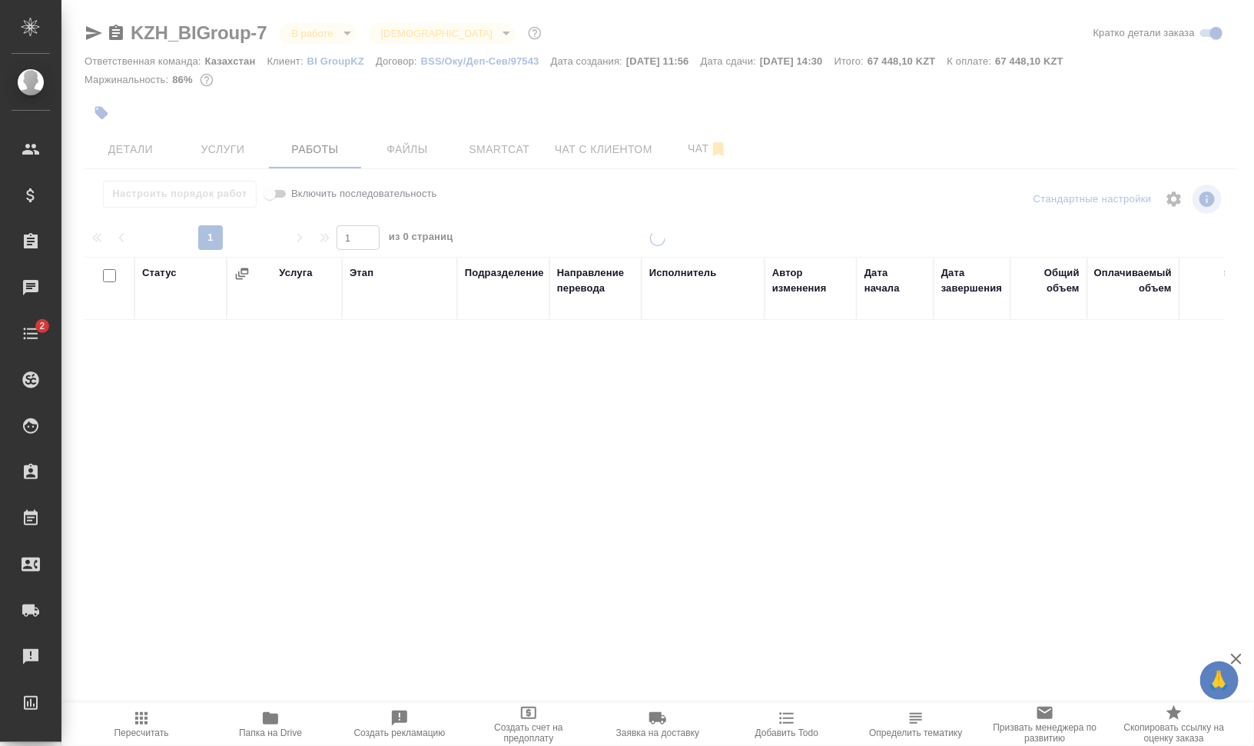
click at [327, 29] on div at bounding box center [657, 321] width 1193 height 642
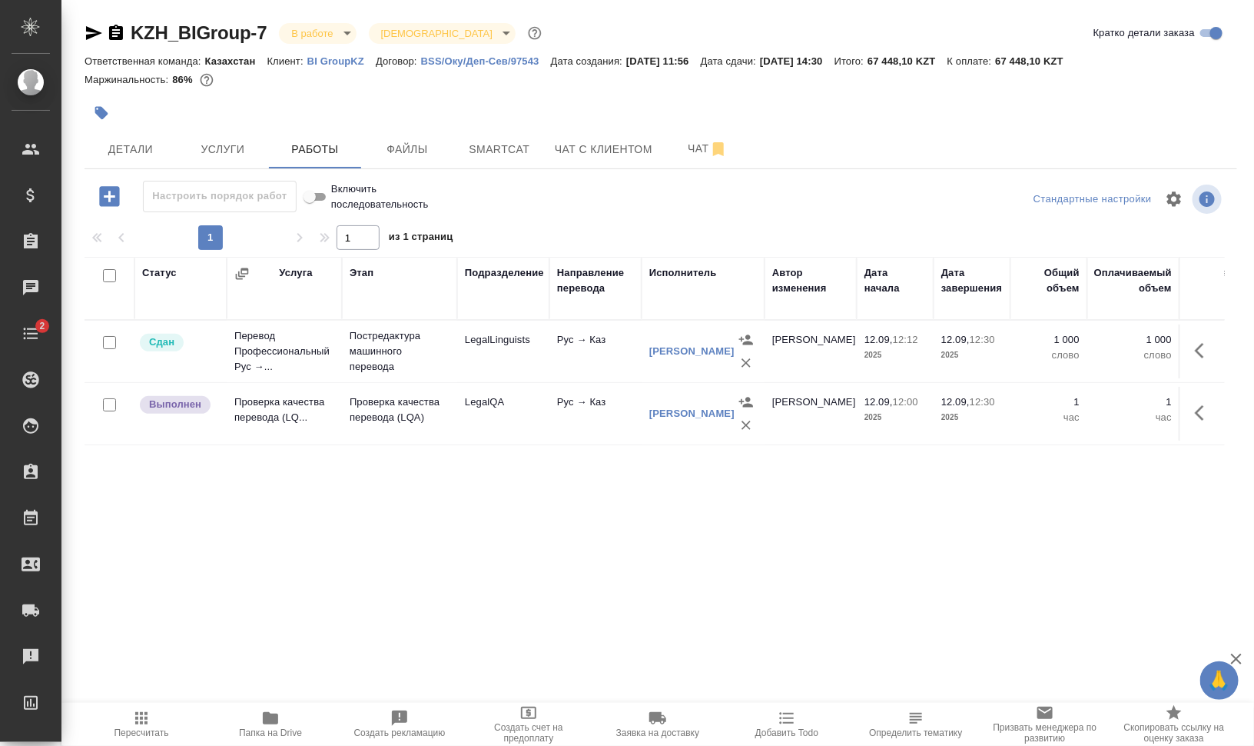
click at [330, 35] on body "🙏 .cls-1 fill:#fff; AWATERA Валеев Динар Клиенты Спецификации Заказы 0 Чаты 2 T…" at bounding box center [627, 434] width 1254 height 869
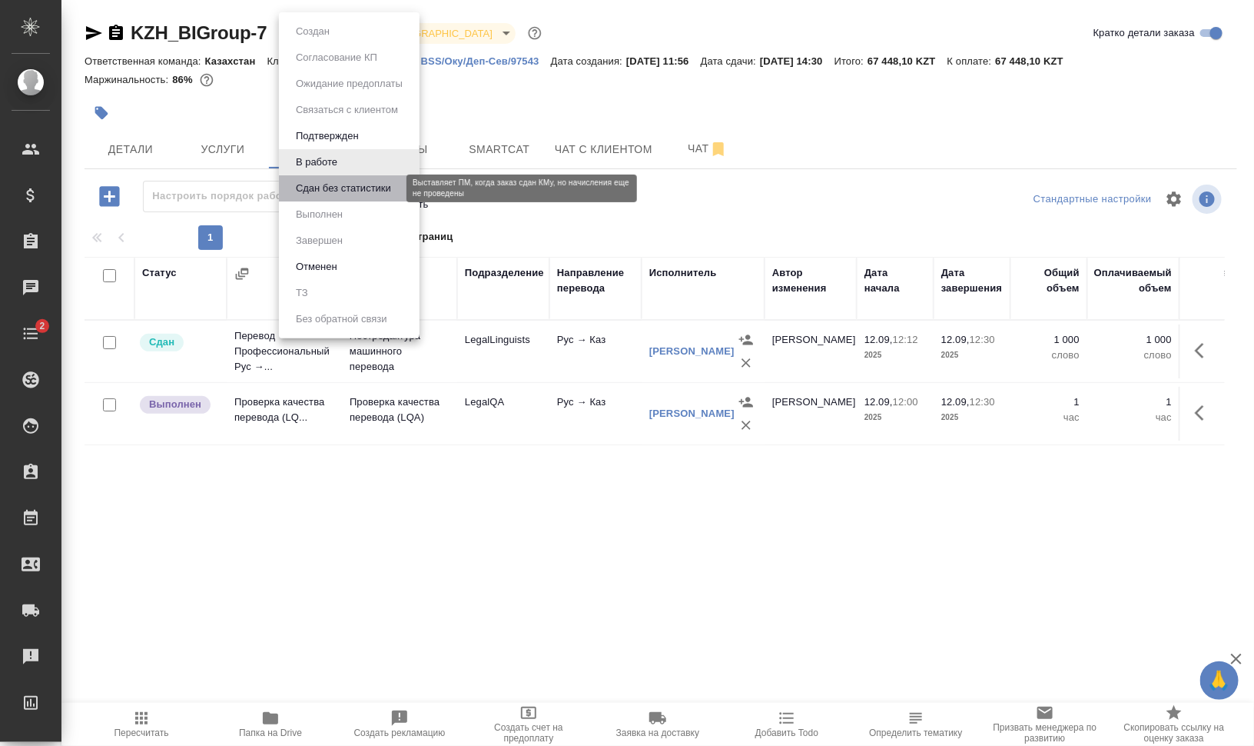
click at [364, 184] on button "Сдан без статистики" at bounding box center [343, 188] width 105 height 17
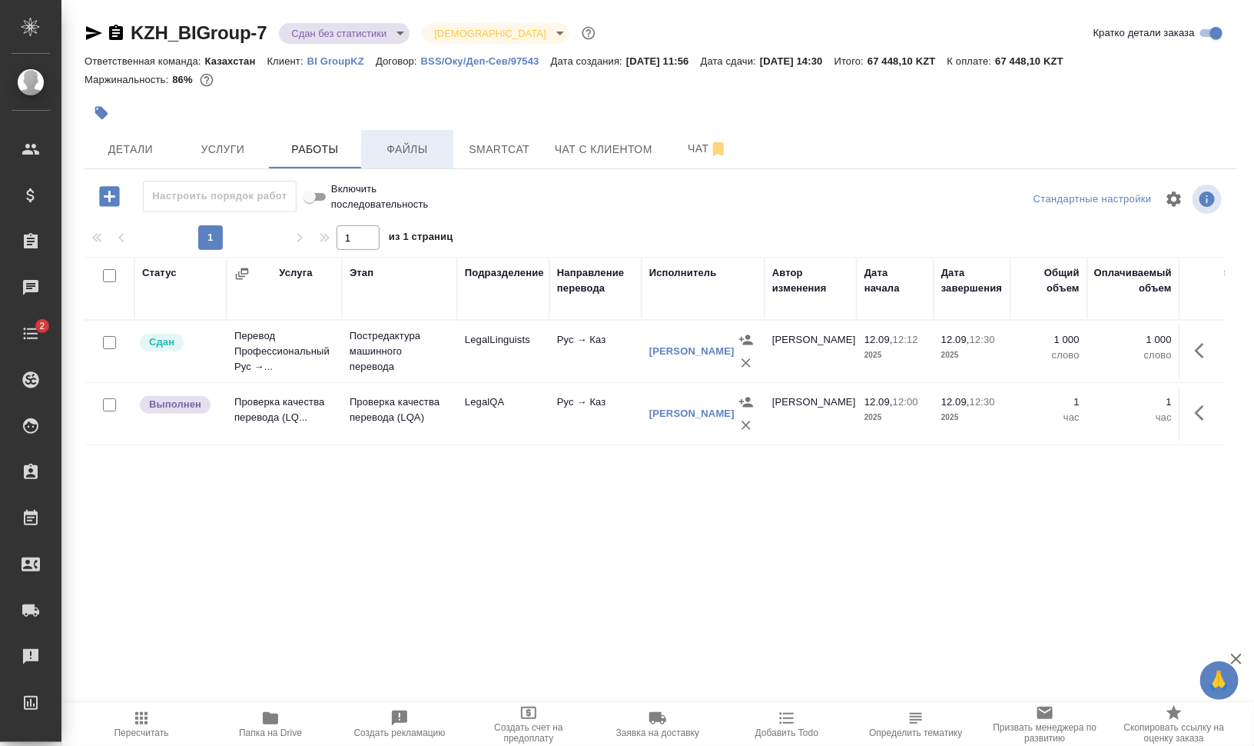
click at [410, 148] on span "Файлы" at bounding box center [407, 149] width 74 height 19
click at [296, 147] on span "Работы" at bounding box center [315, 149] width 74 height 19
click at [294, 146] on span "Работы" at bounding box center [315, 149] width 74 height 19
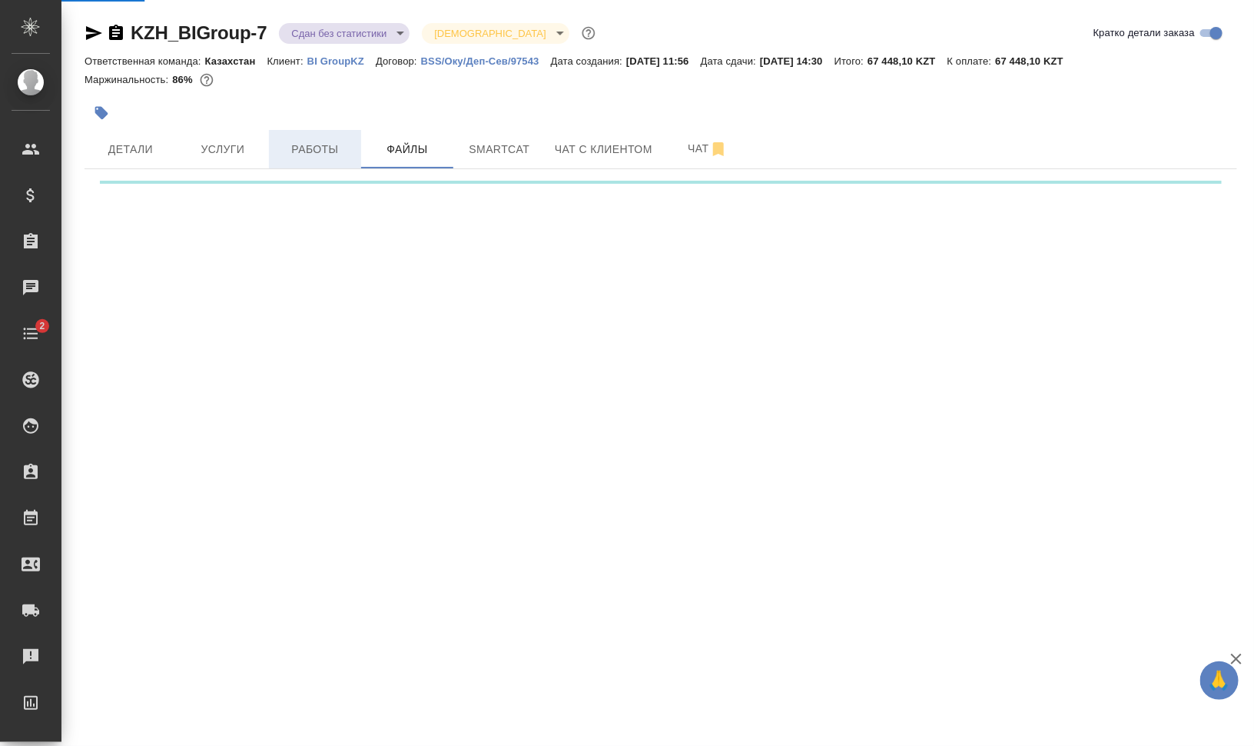
click at [299, 151] on span "Работы" at bounding box center [315, 149] width 74 height 19
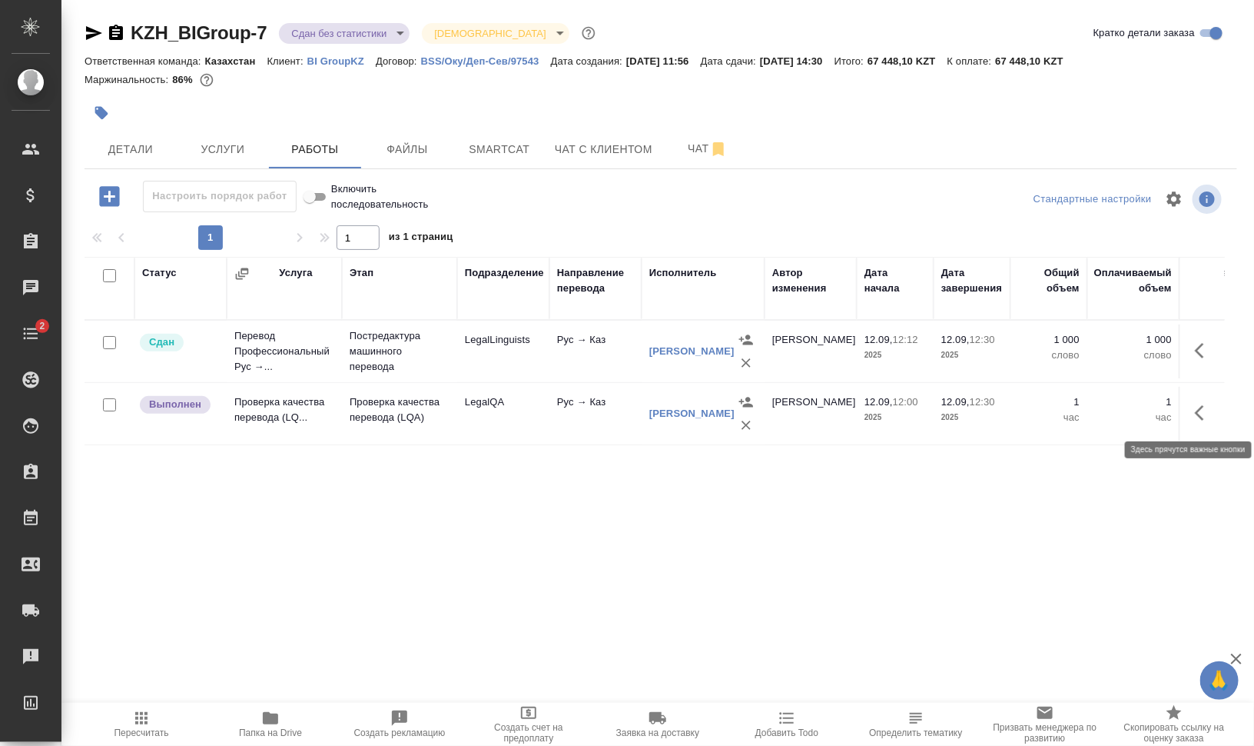
click at [1211, 414] on icon "button" at bounding box center [1204, 413] width 18 height 18
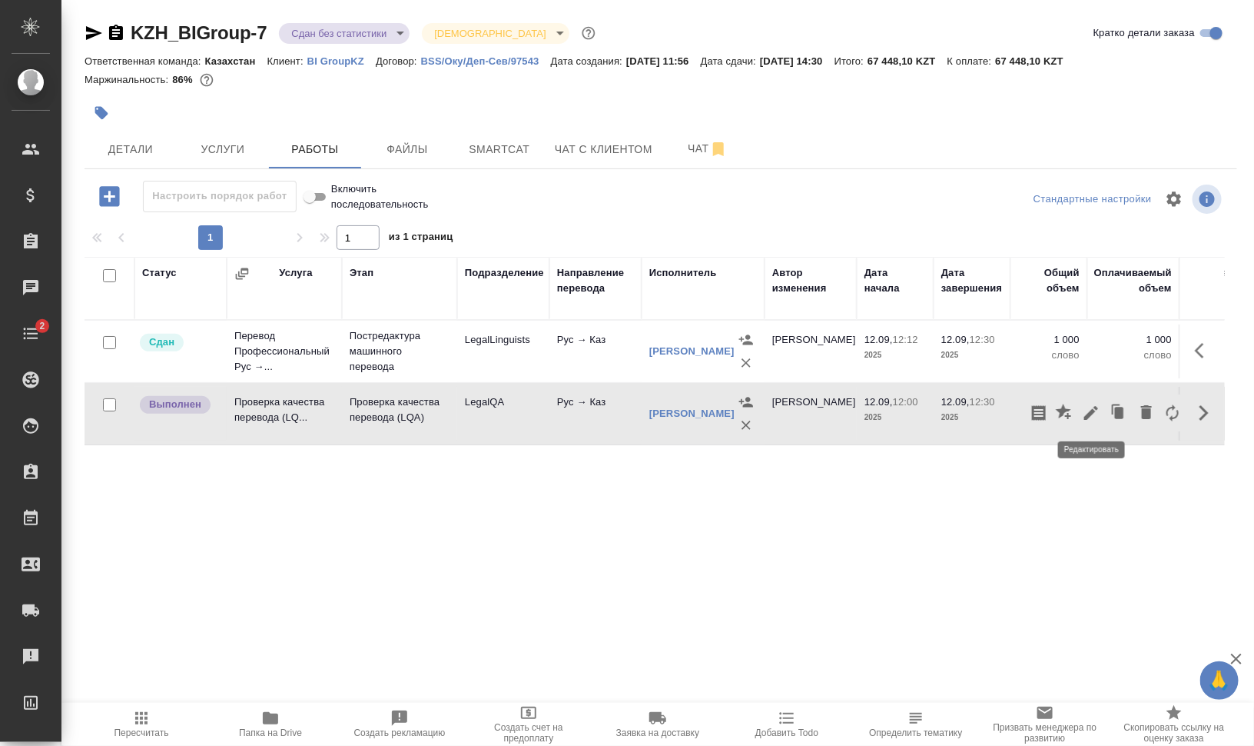
click at [1092, 407] on icon "button" at bounding box center [1091, 413] width 18 height 18
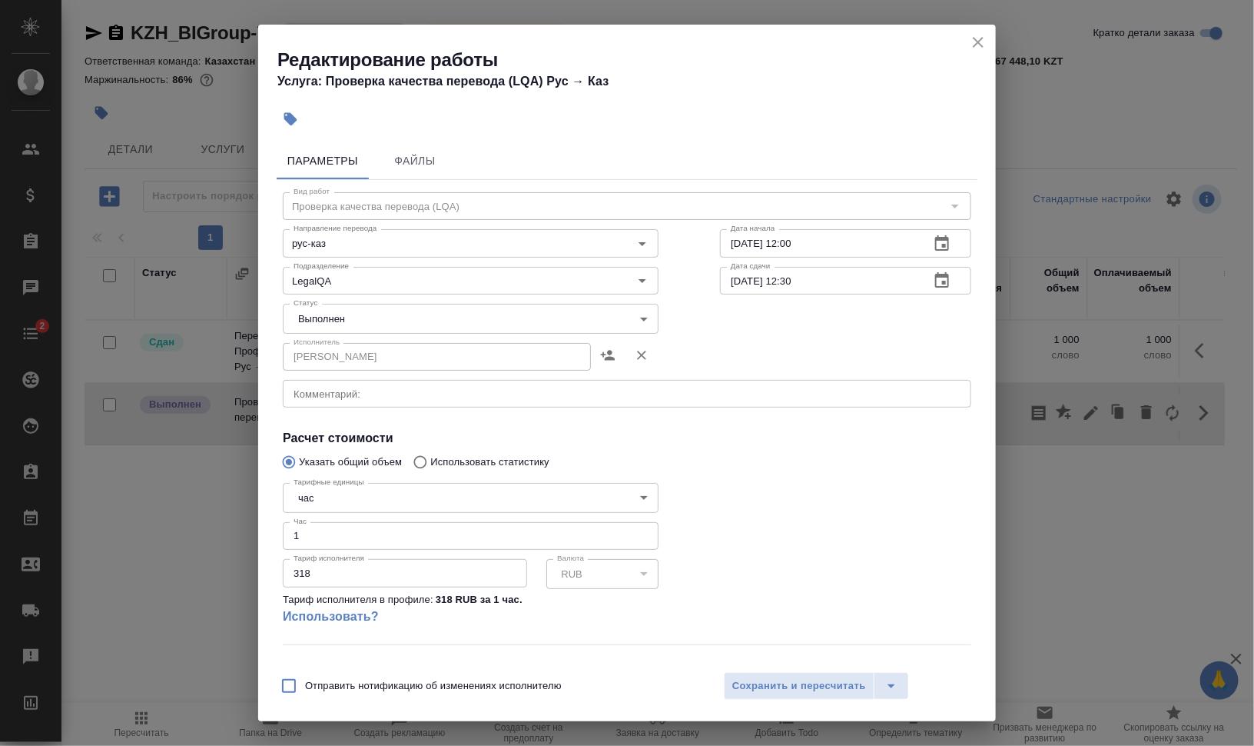
click at [354, 317] on body "🙏 .cls-1 fill:#fff; AWATERA Валеев Динар Клиенты Спецификации Заказы 0 Чаты 2 T…" at bounding box center [627, 434] width 1254 height 869
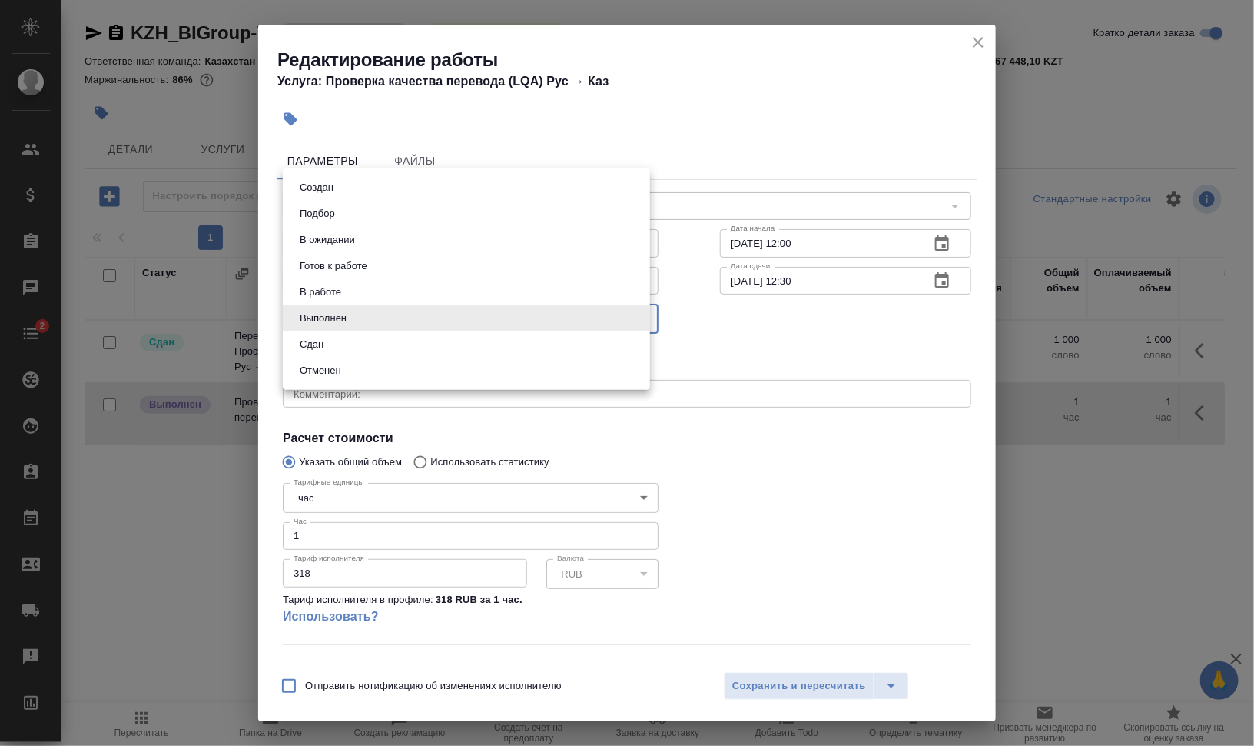
click at [340, 346] on li "Сдан" at bounding box center [466, 344] width 367 height 26
type input "closed"
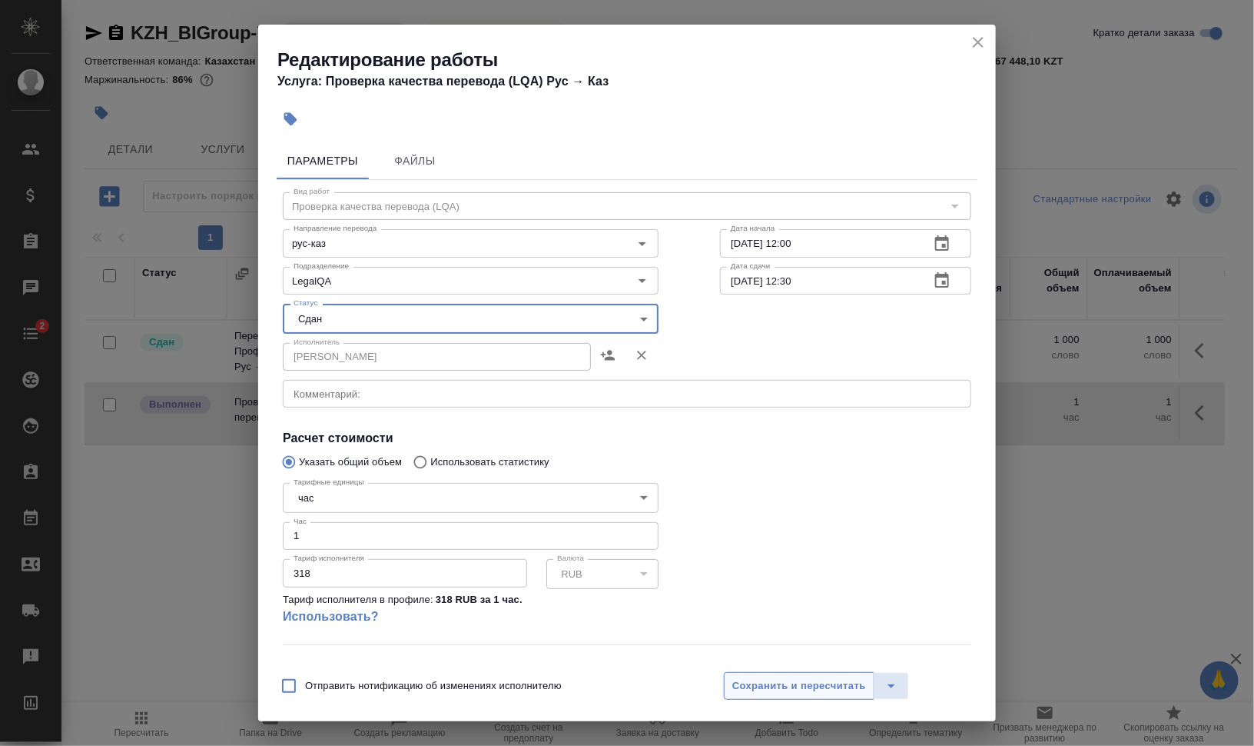
click at [766, 680] on span "Сохранить и пересчитать" at bounding box center [799, 686] width 134 height 18
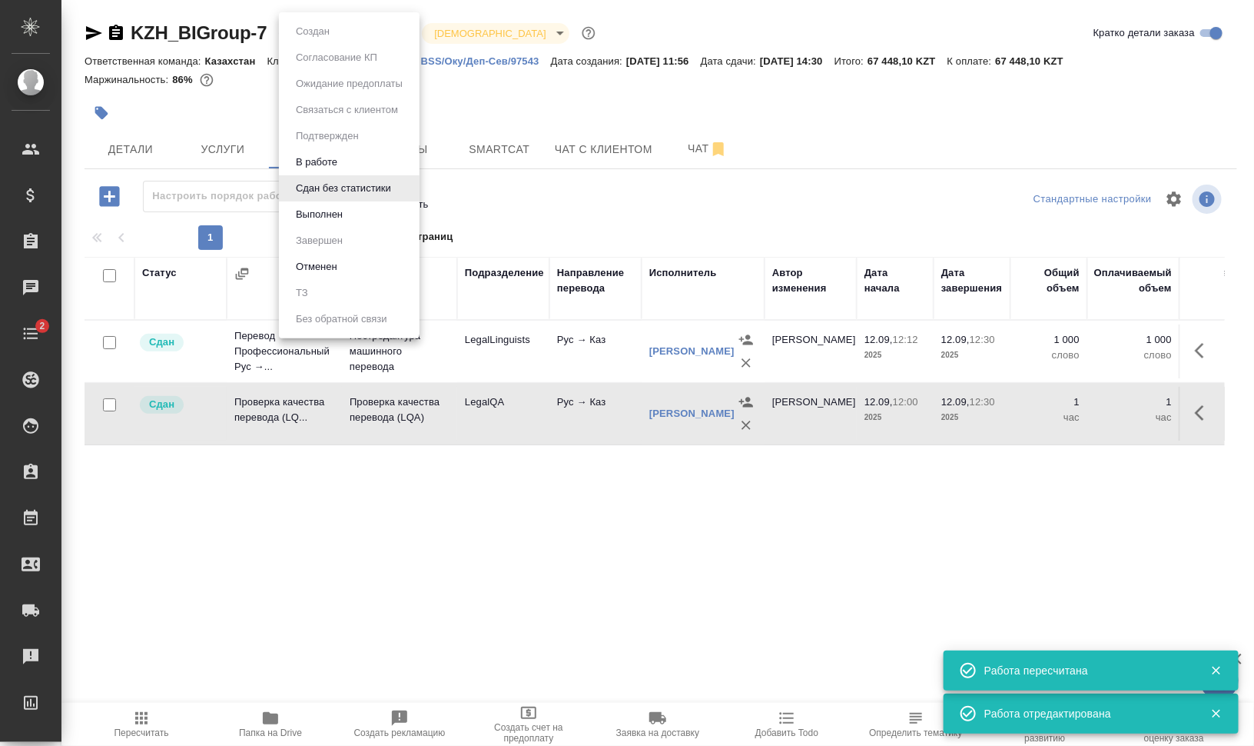
click at [355, 34] on body "🙏 .cls-1 fill:#fff; AWATERA Валеев Динар Клиенты Спецификации Заказы 0 Чаты 2 T…" at bounding box center [627, 434] width 1254 height 869
click at [327, 209] on button "Выполнен" at bounding box center [319, 214] width 56 height 17
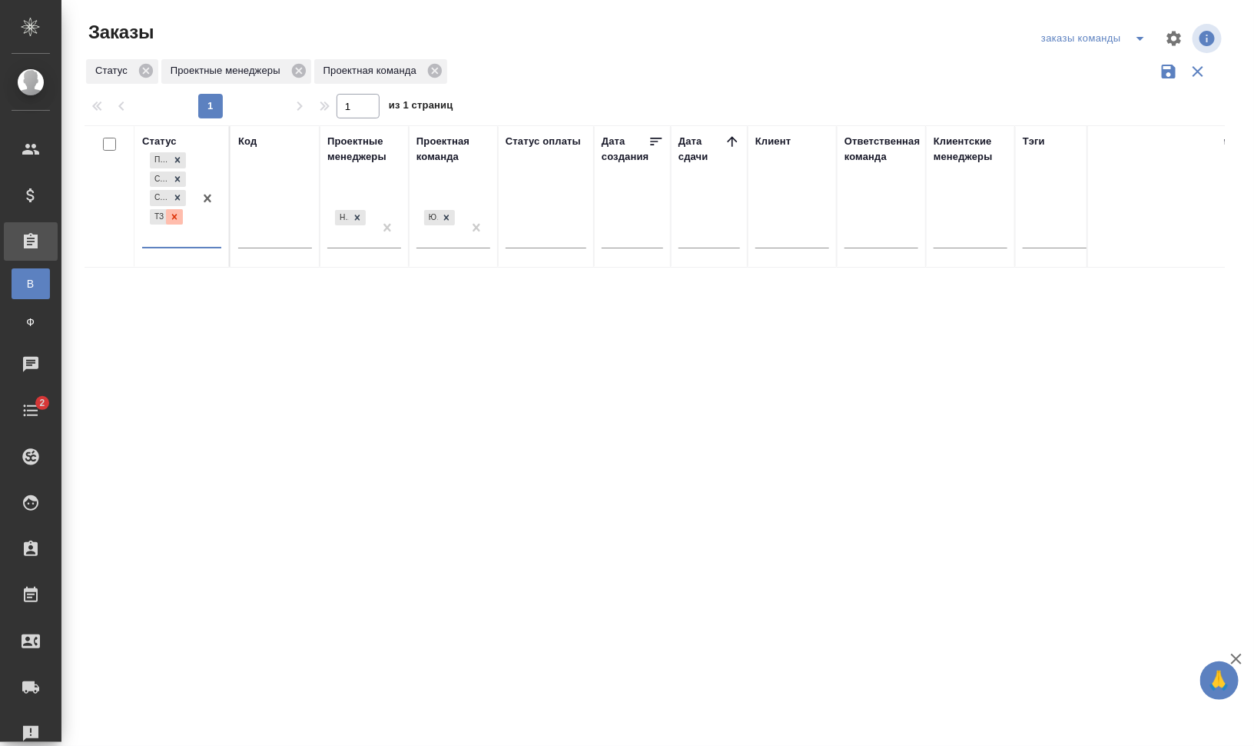
click at [175, 217] on icon at bounding box center [174, 216] width 5 height 5
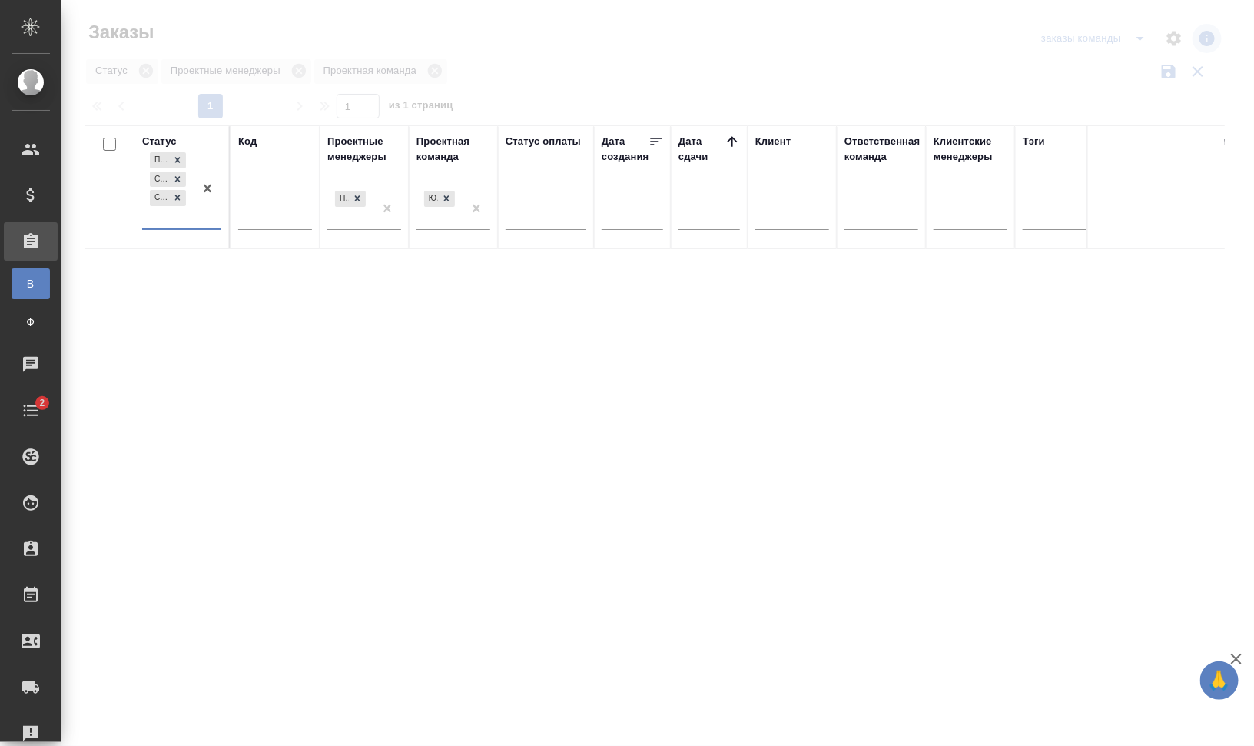
click at [181, 215] on div "Подтвержден Создан Согласование КП" at bounding box center [167, 188] width 51 height 79
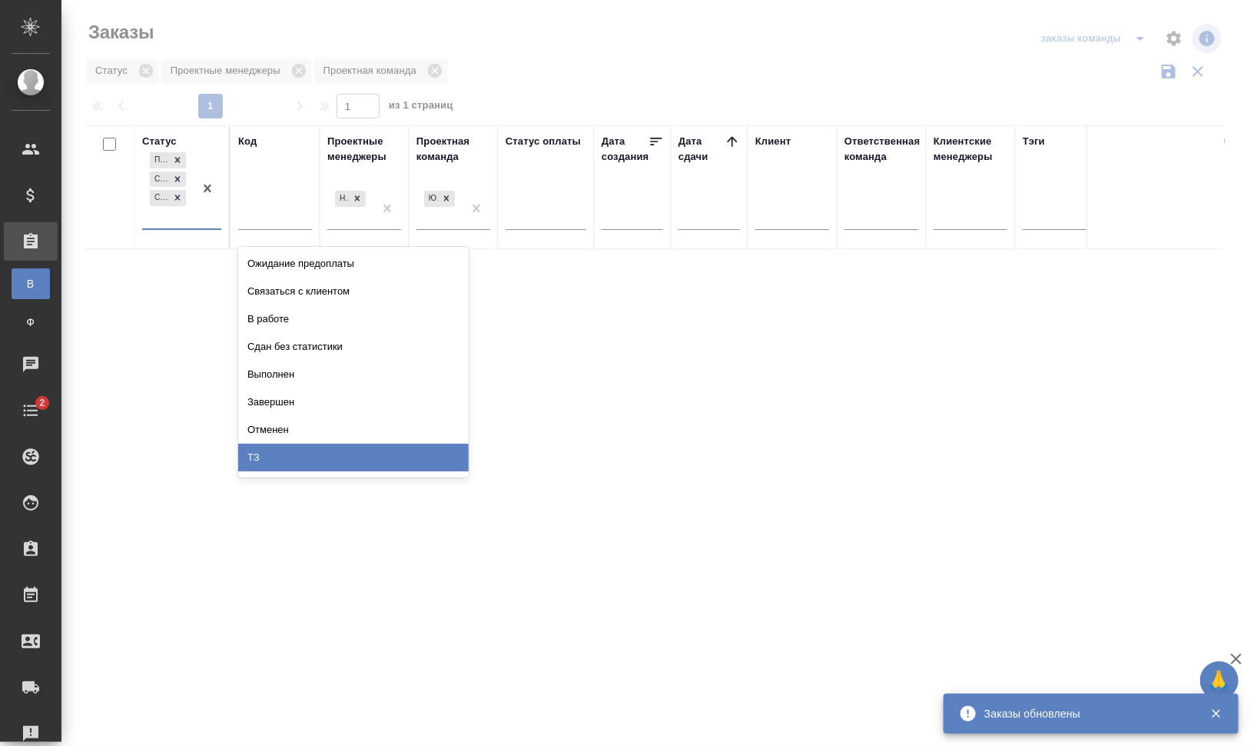
click at [297, 445] on div "ТЗ" at bounding box center [353, 457] width 231 height 28
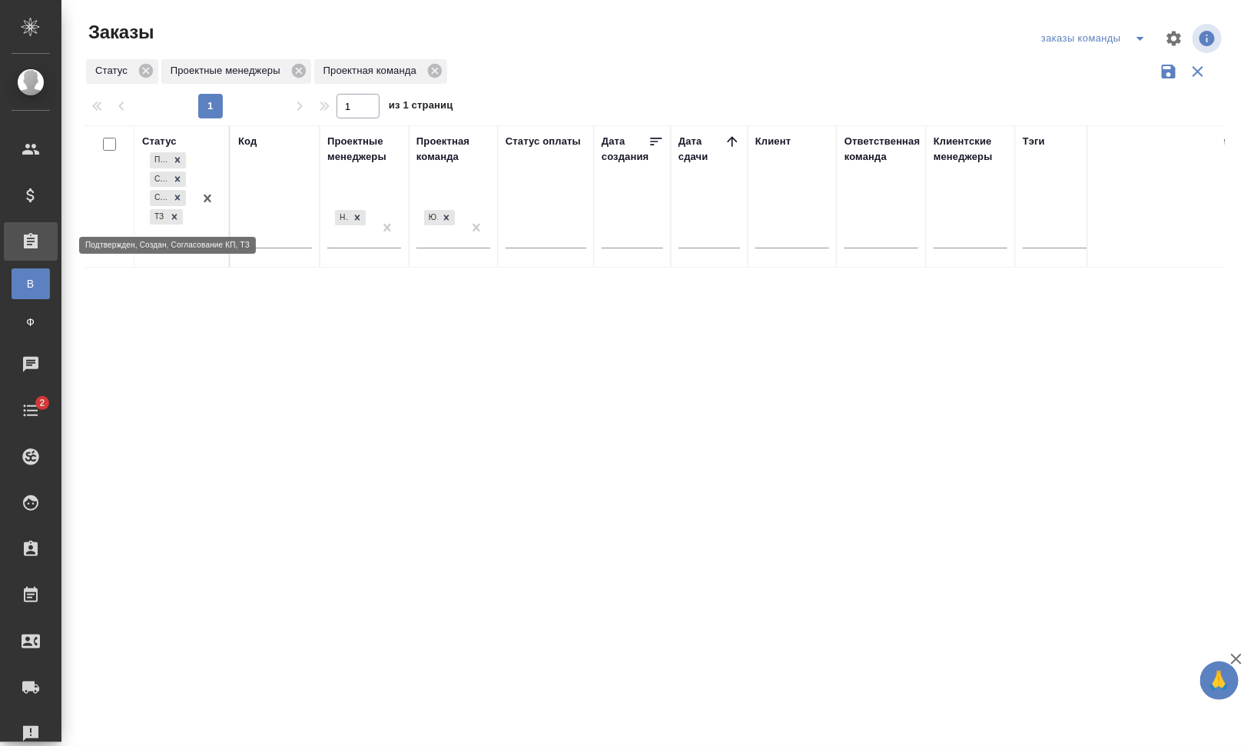
click at [174, 212] on icon at bounding box center [174, 216] width 11 height 11
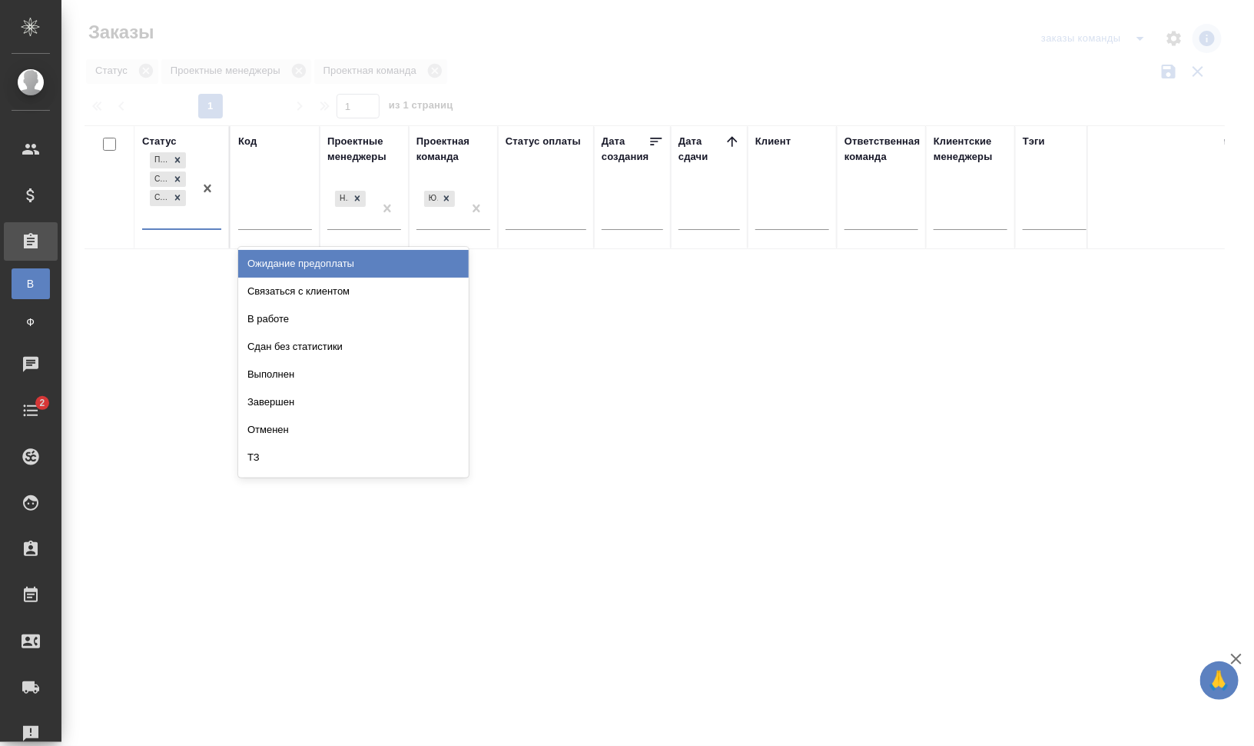
click at [175, 212] on div "Подтвержден Создан Согласование КП" at bounding box center [167, 188] width 51 height 79
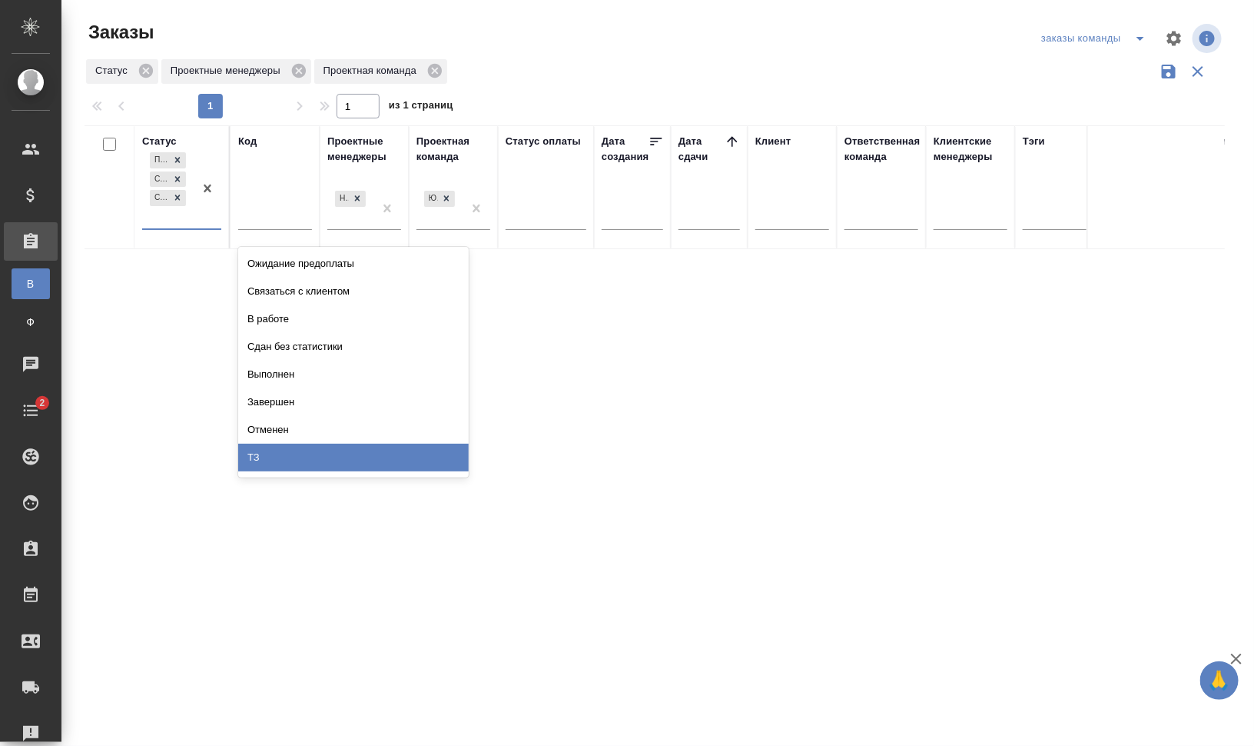
click at [313, 460] on div "ТЗ" at bounding box center [353, 457] width 231 height 28
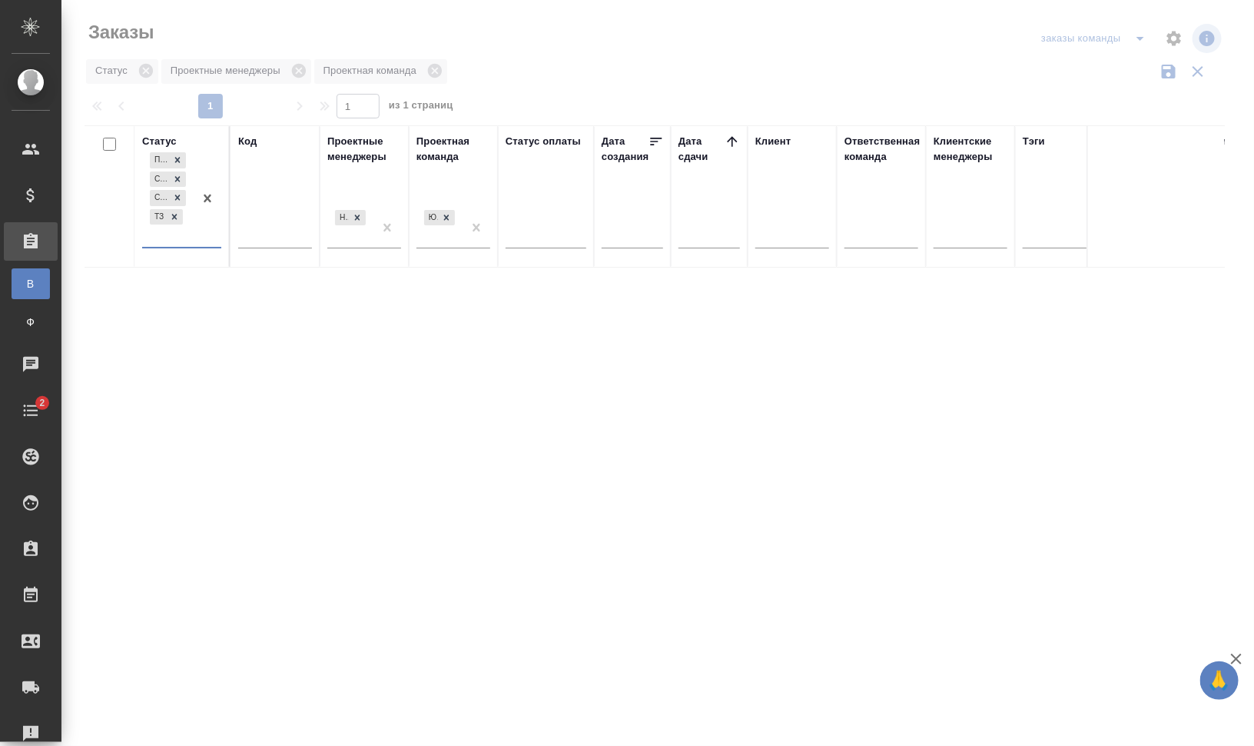
click at [251, 143] on div "Код" at bounding box center [247, 141] width 18 height 15
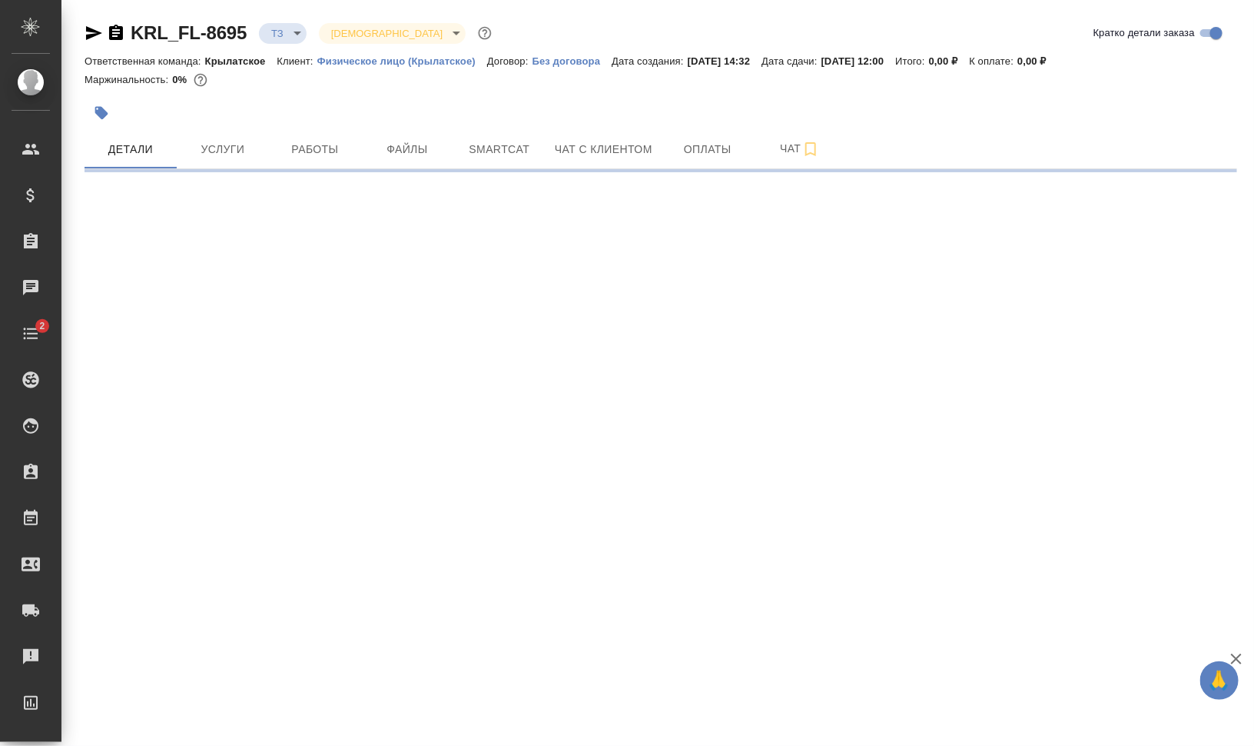
select select "RU"
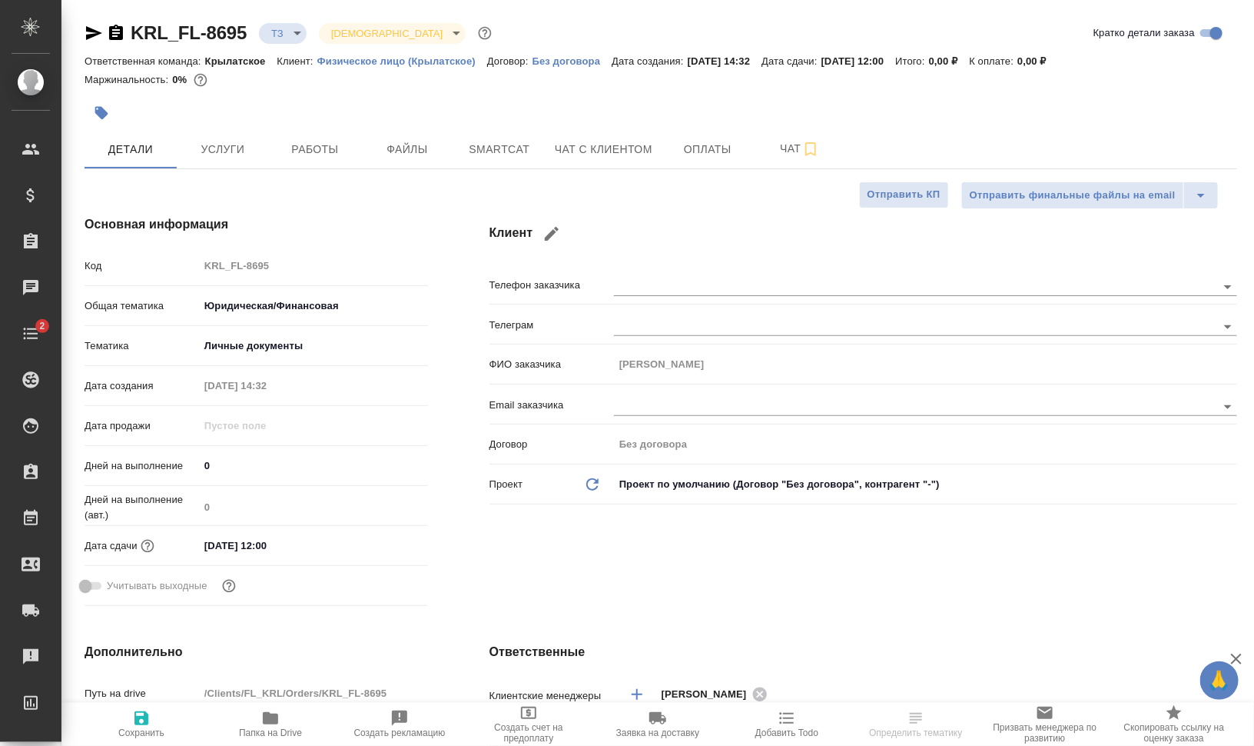
type textarea "x"
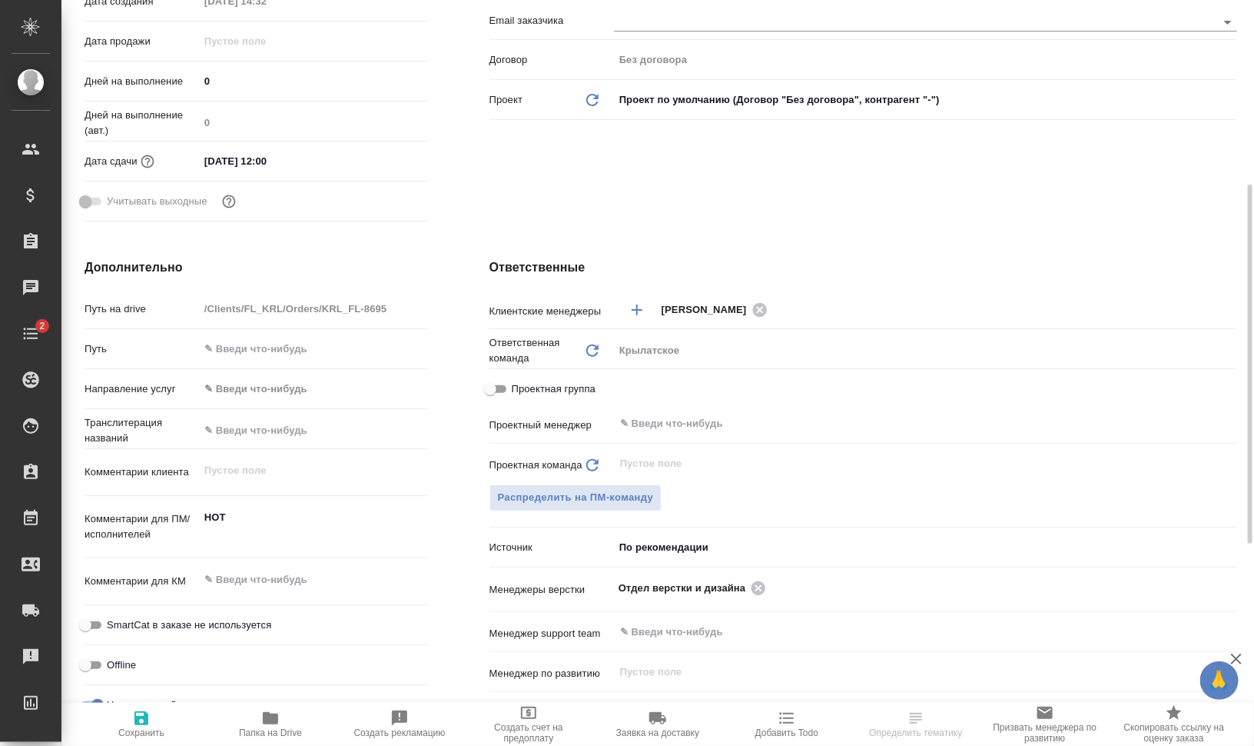
scroll to position [480, 0]
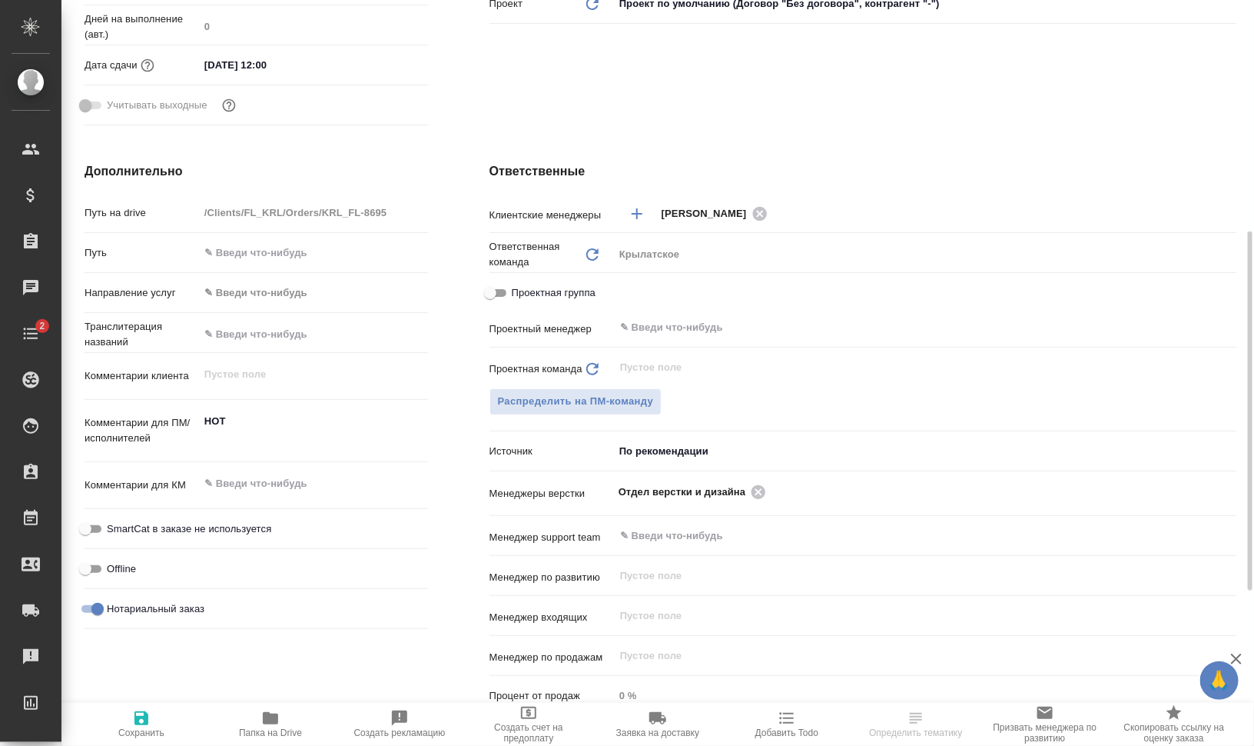
click at [304, 731] on span "Папка на Drive" at bounding box center [270, 723] width 111 height 29
type textarea "x"
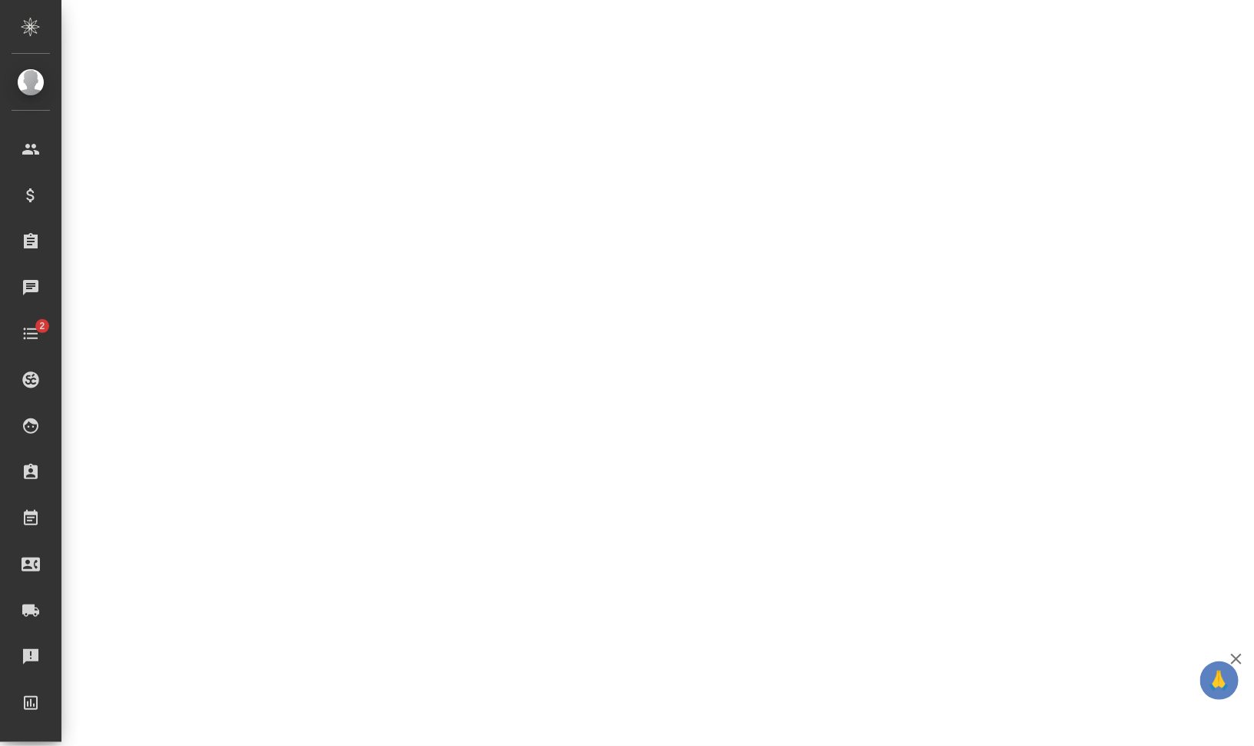
select select "RU"
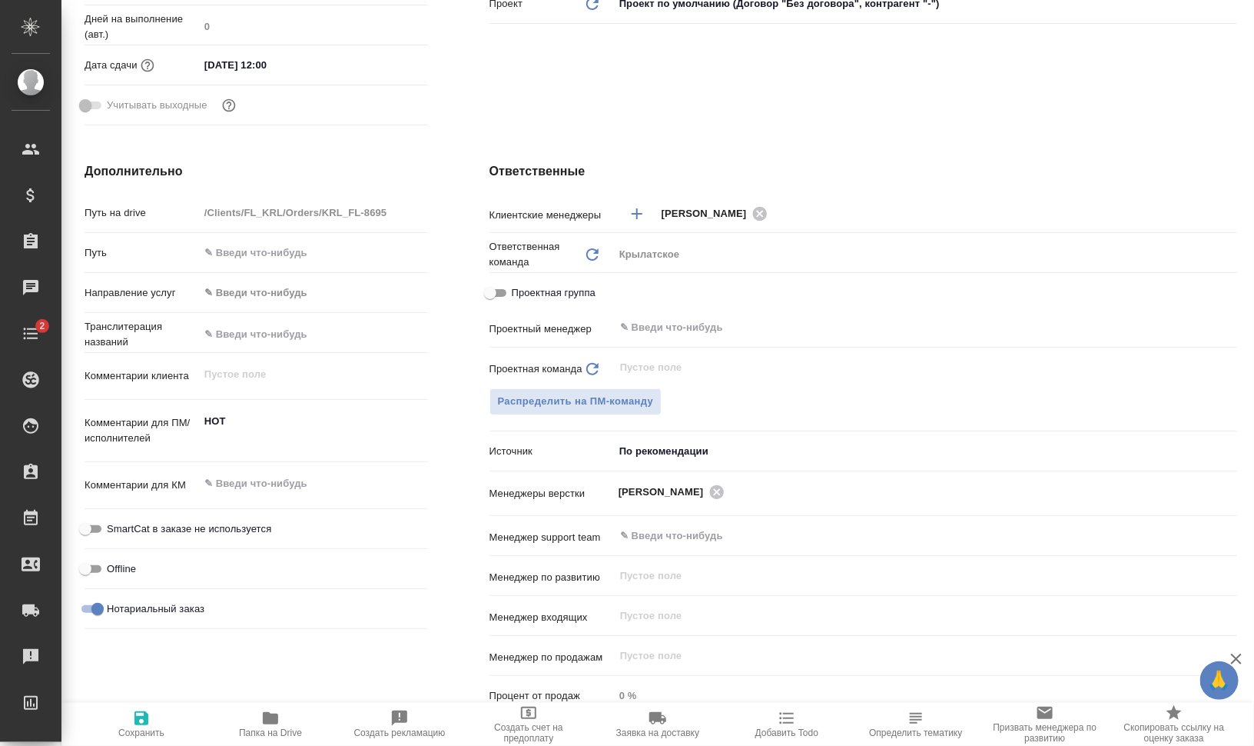
type textarea "x"
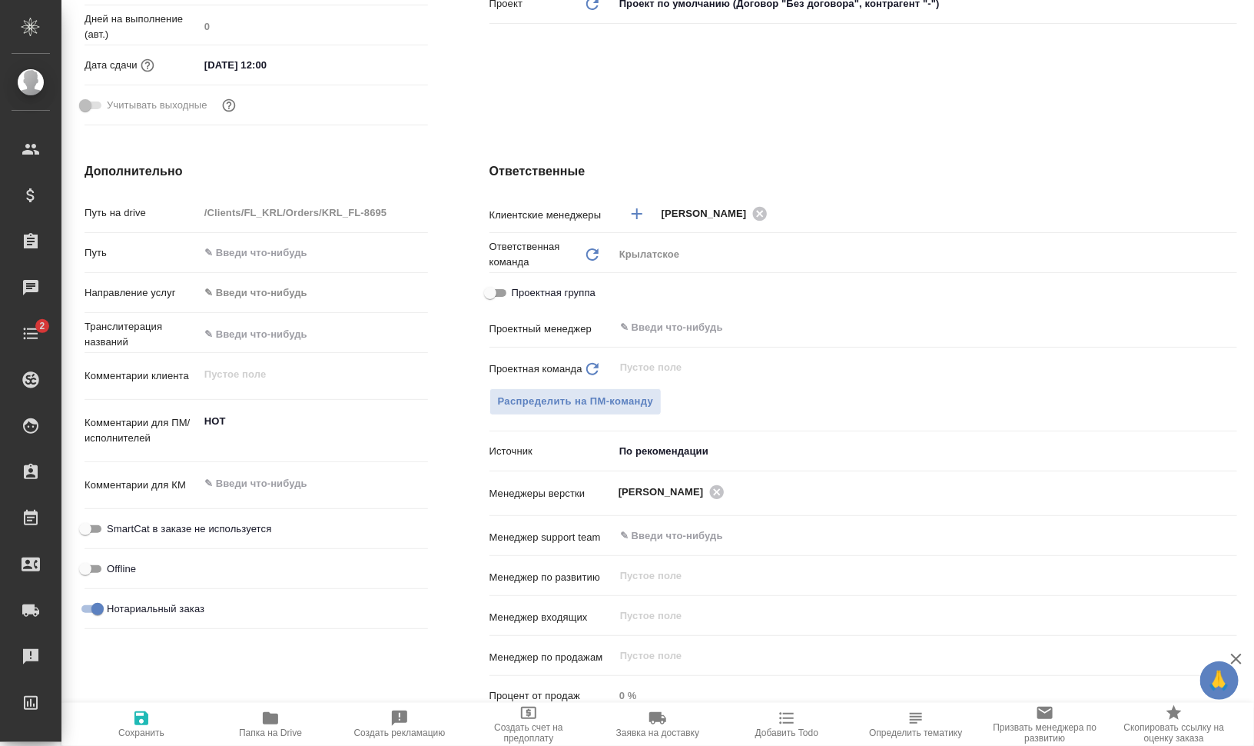
type textarea "x"
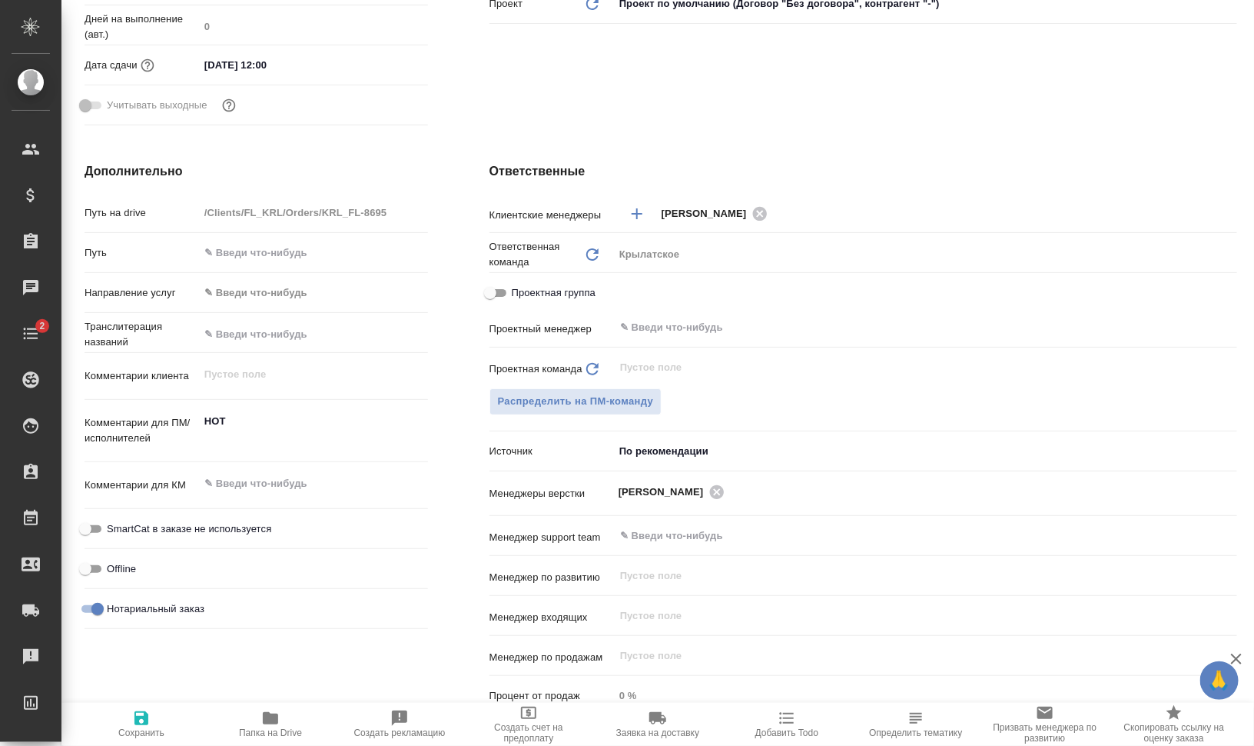
type textarea "x"
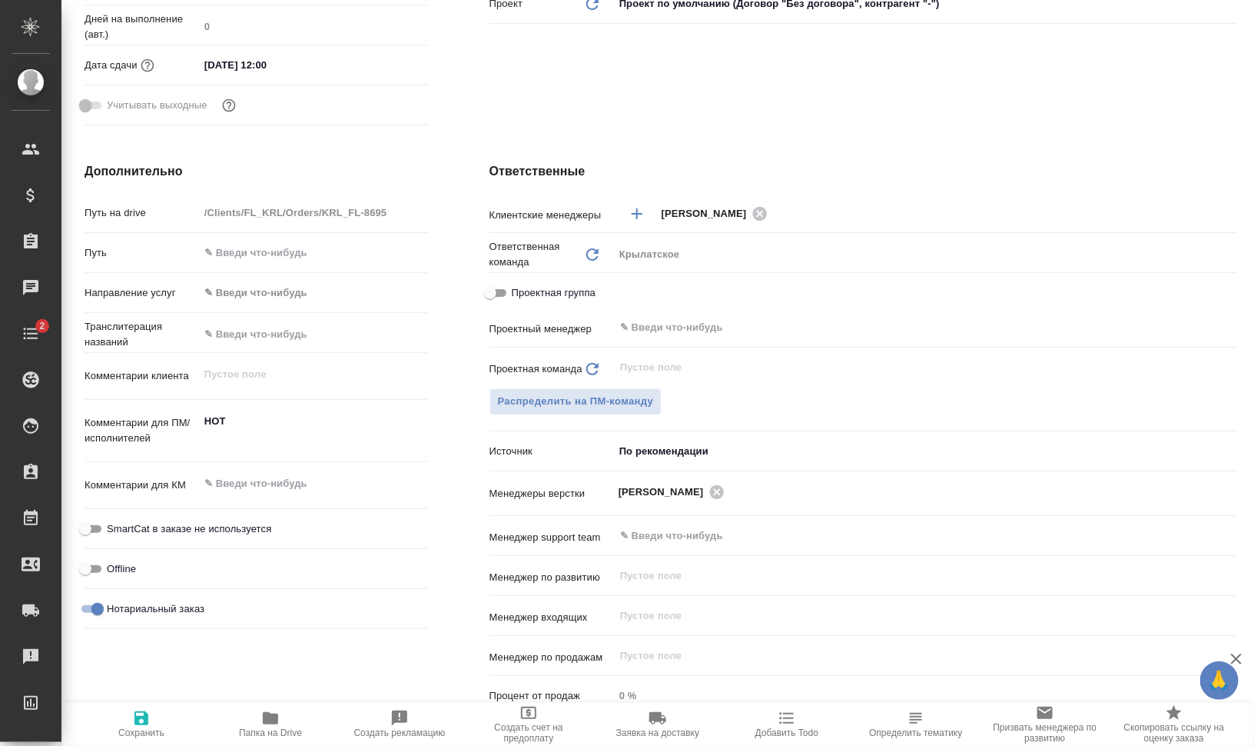
type textarea "x"
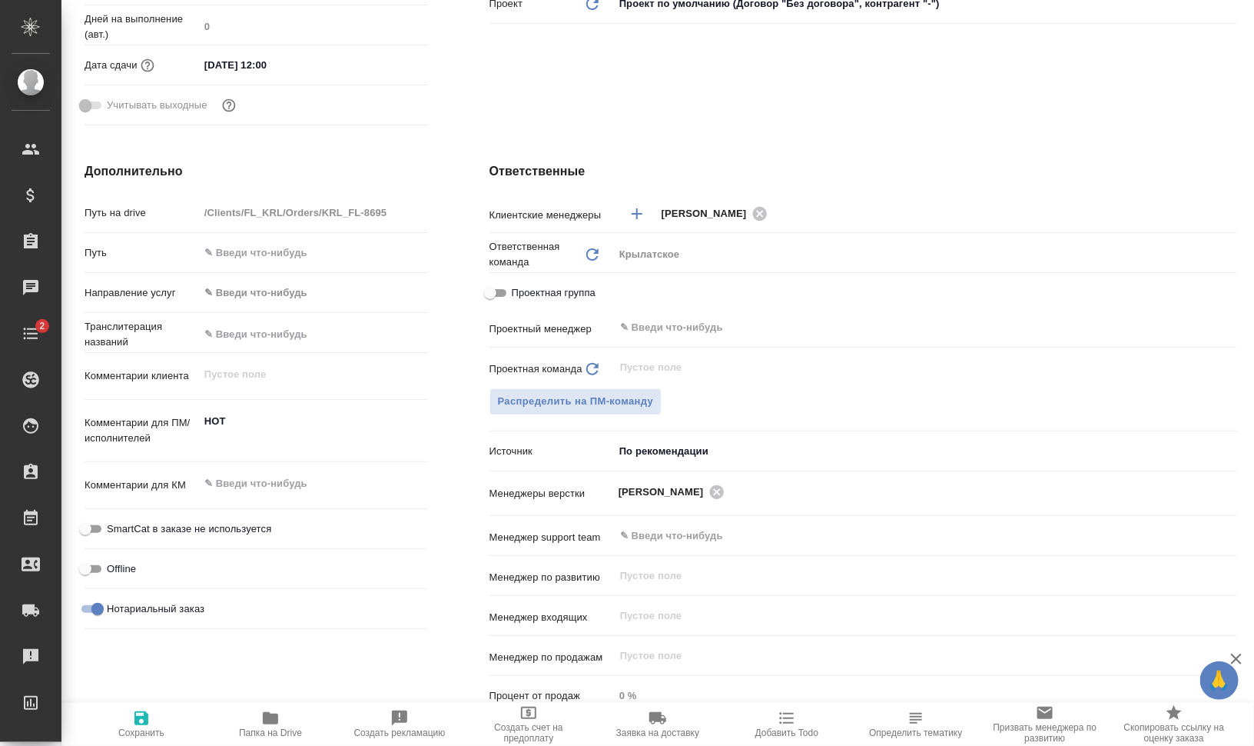
type textarea "x"
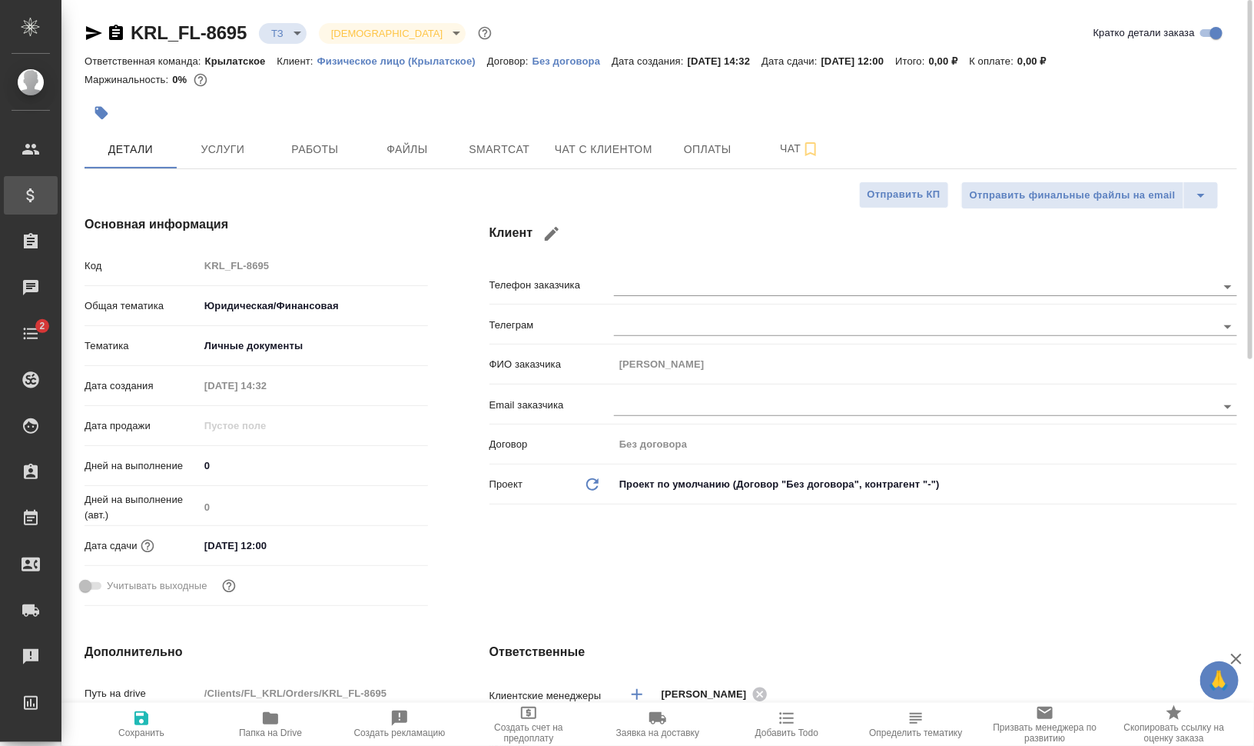
type textarea "x"
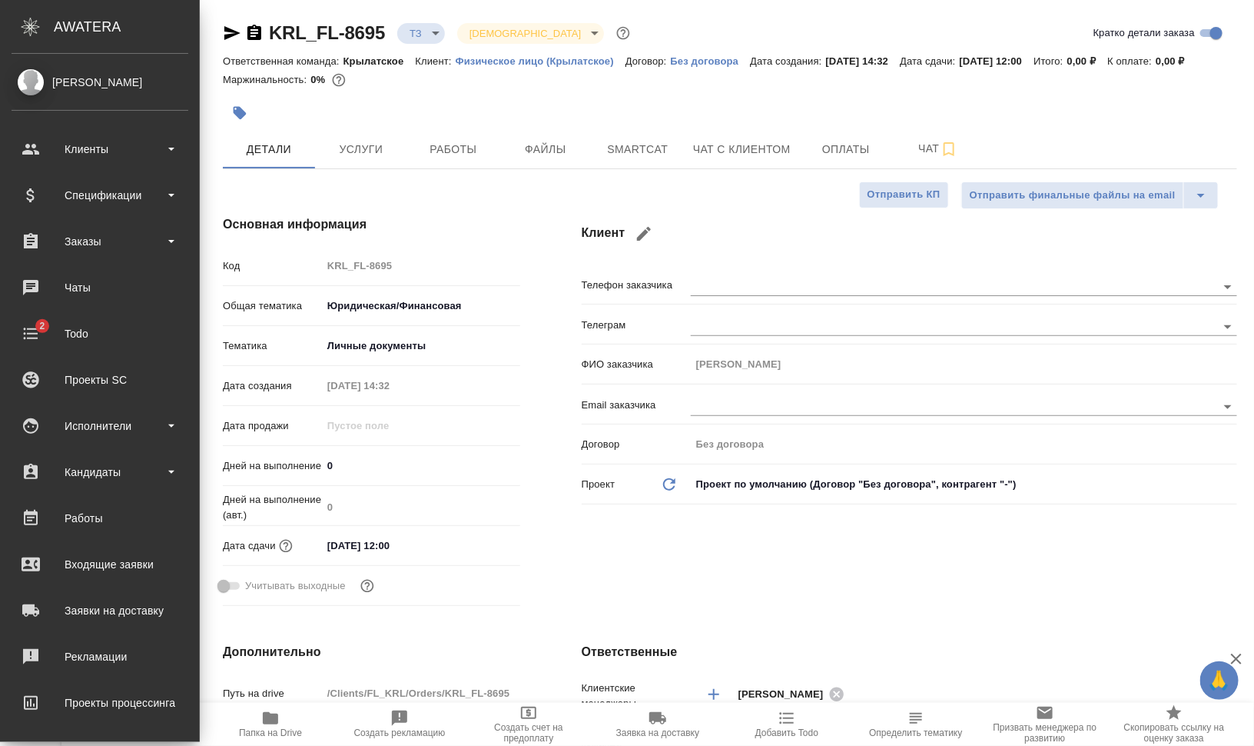
type textarea "x"
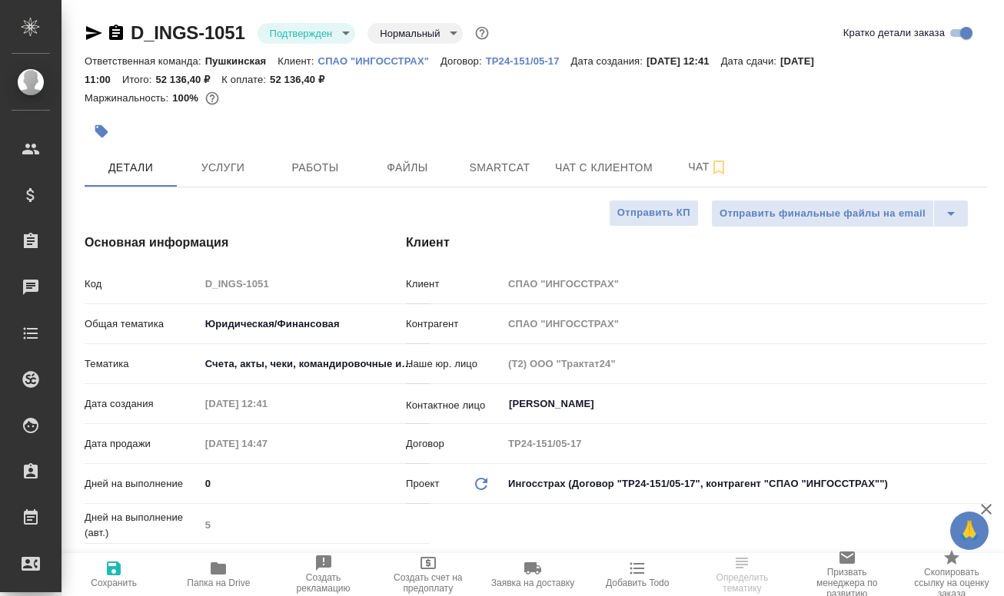
select select "RU"
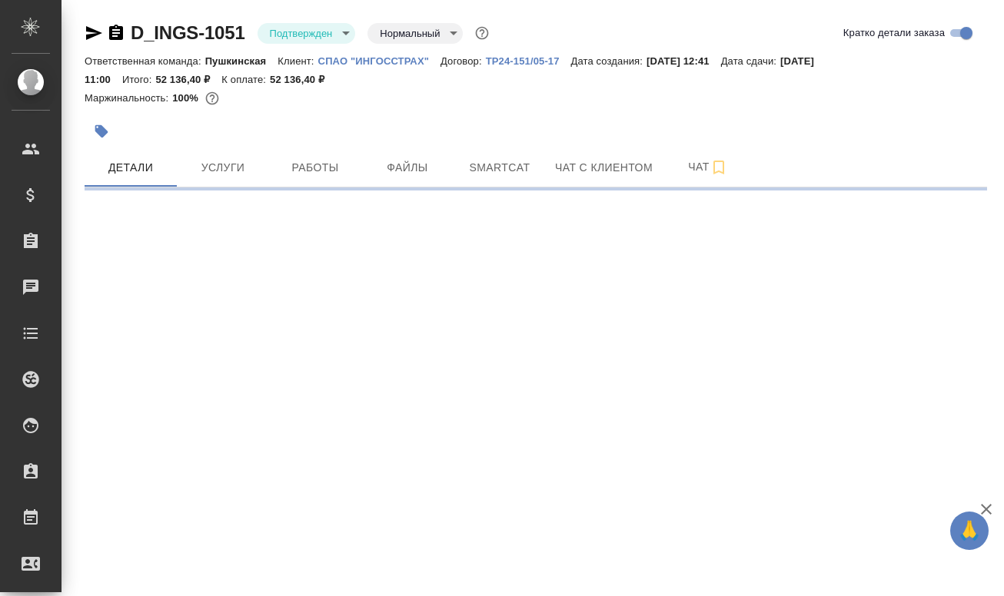
select select "RU"
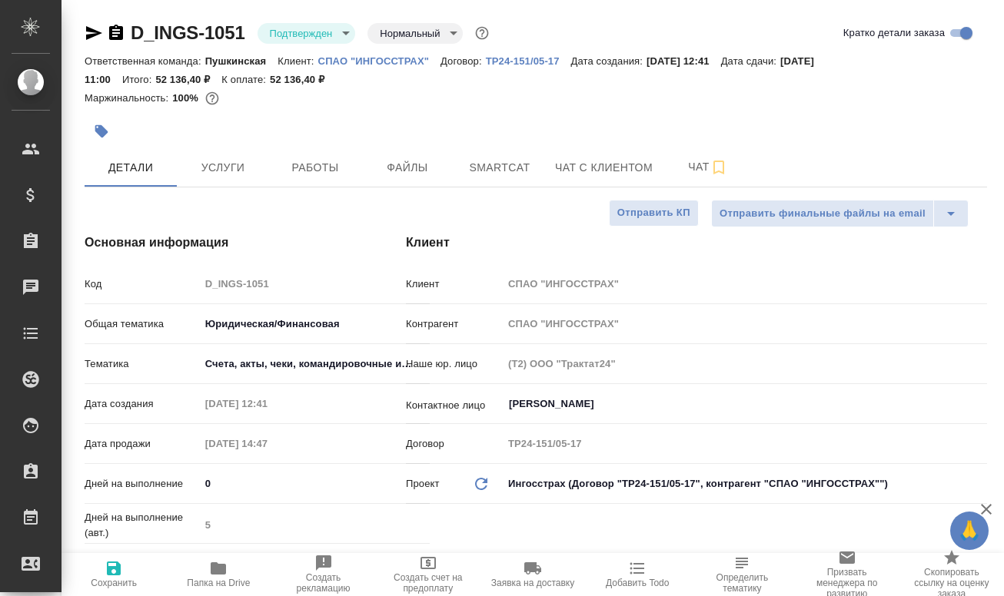
type textarea "x"
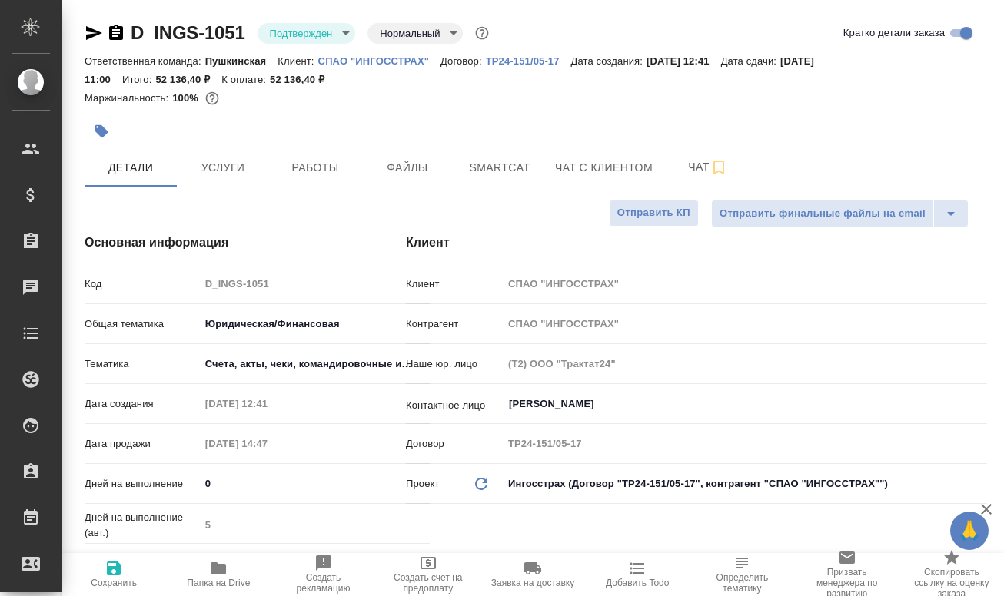
type textarea "x"
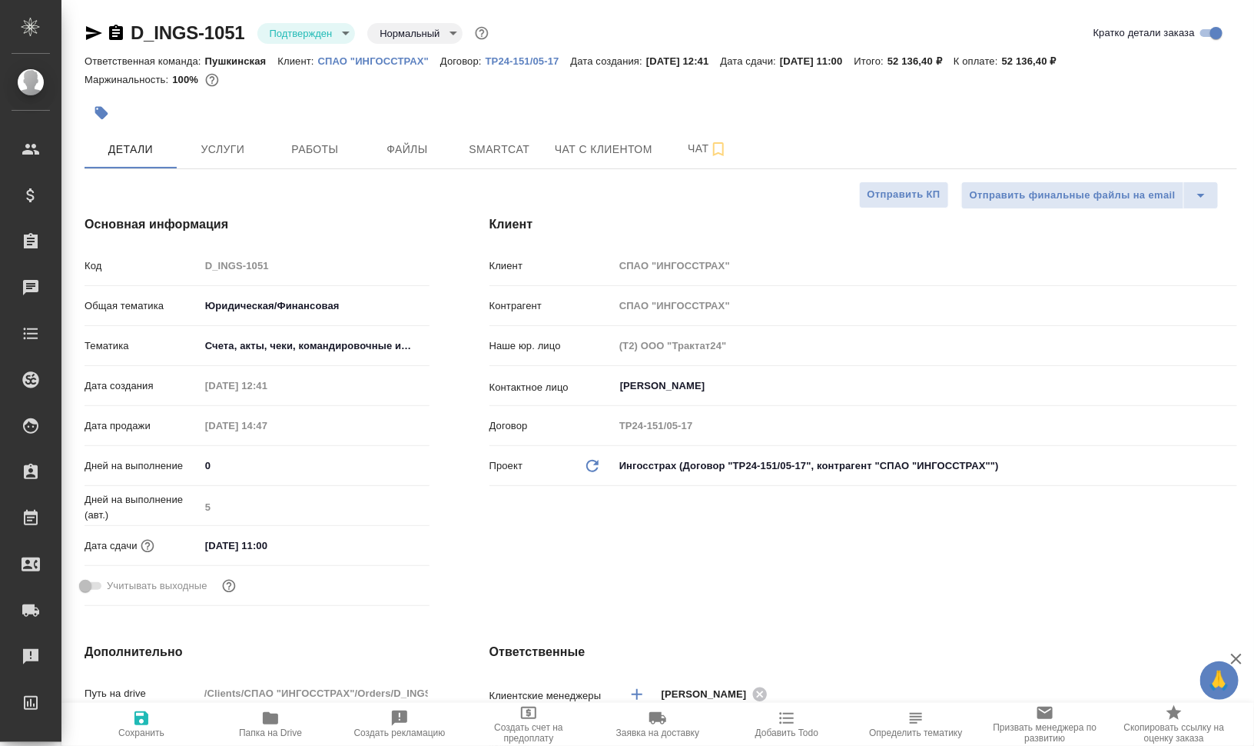
type textarea "x"
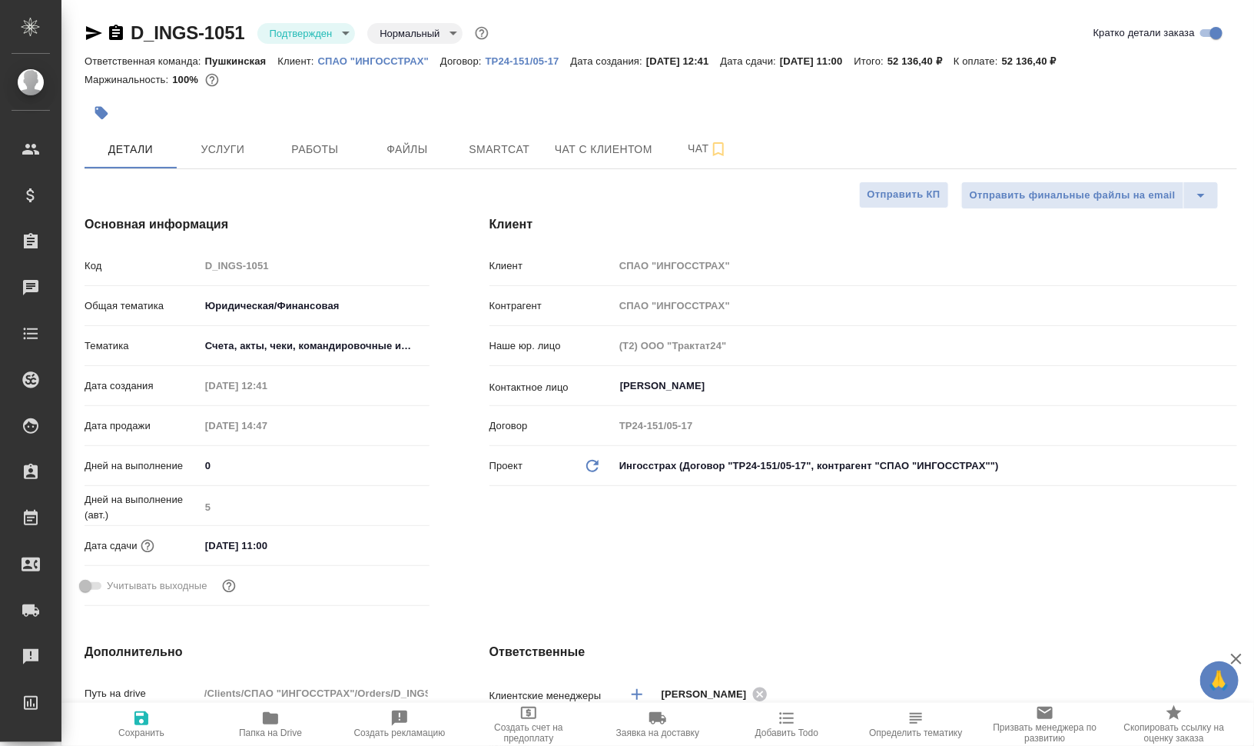
type textarea "x"
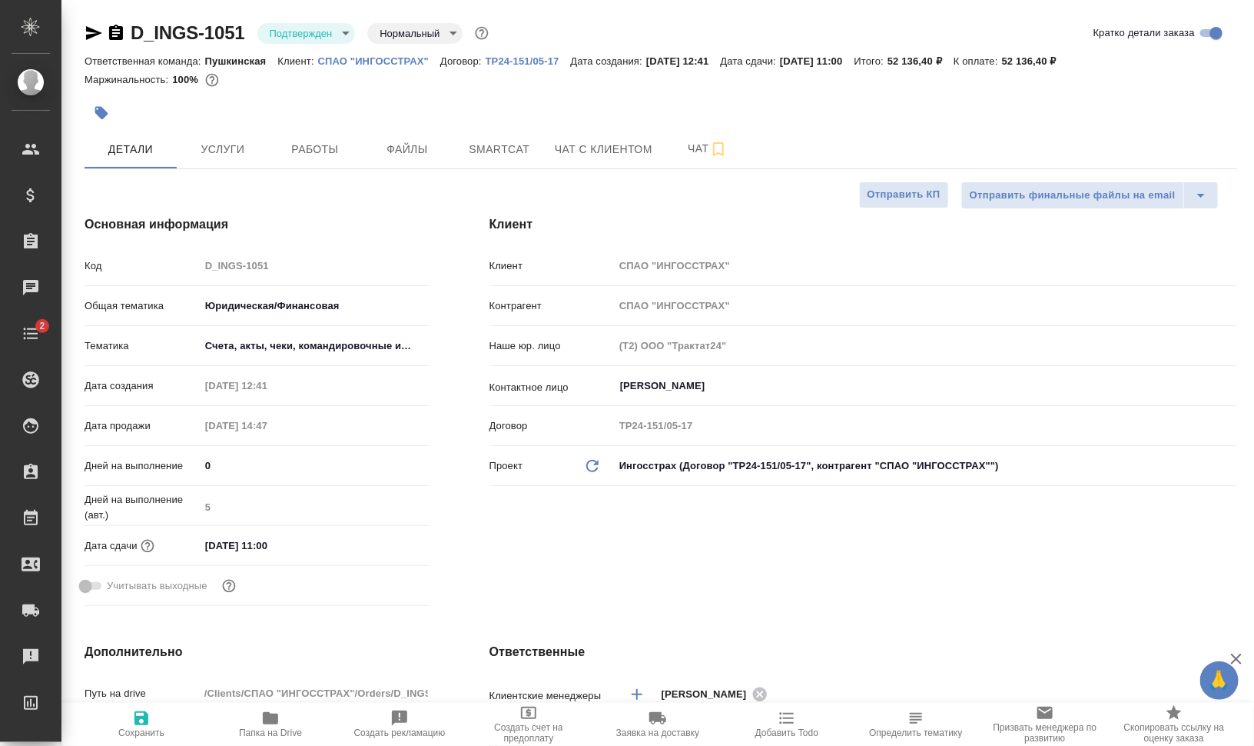
type textarea "x"
click at [90, 33] on icon "button" at bounding box center [94, 33] width 18 height 18
type textarea "x"
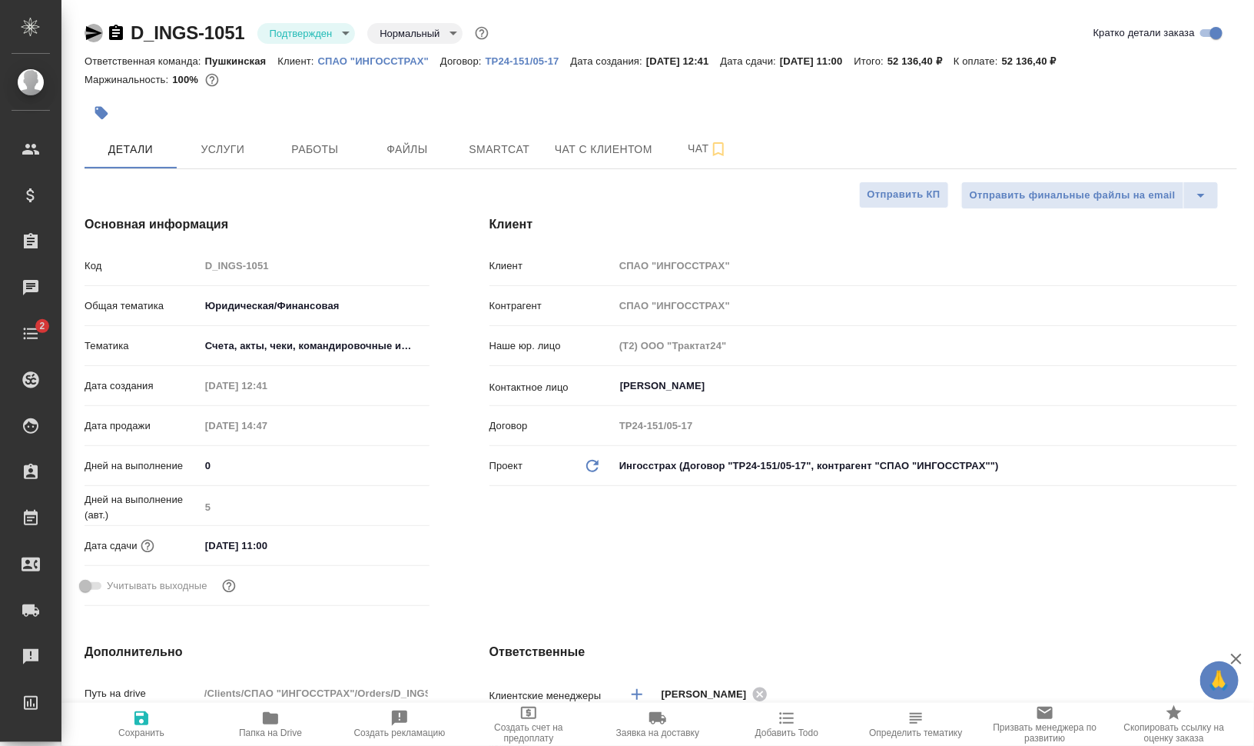
type textarea "x"
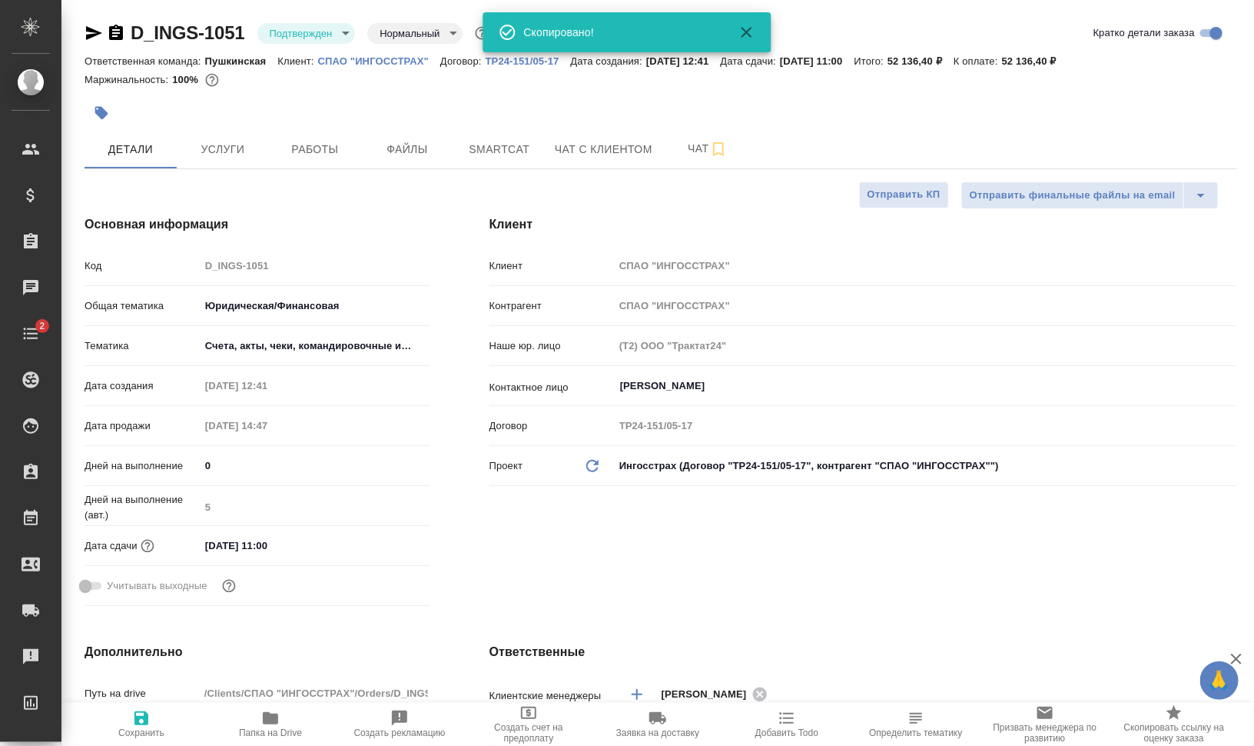
type textarea "x"
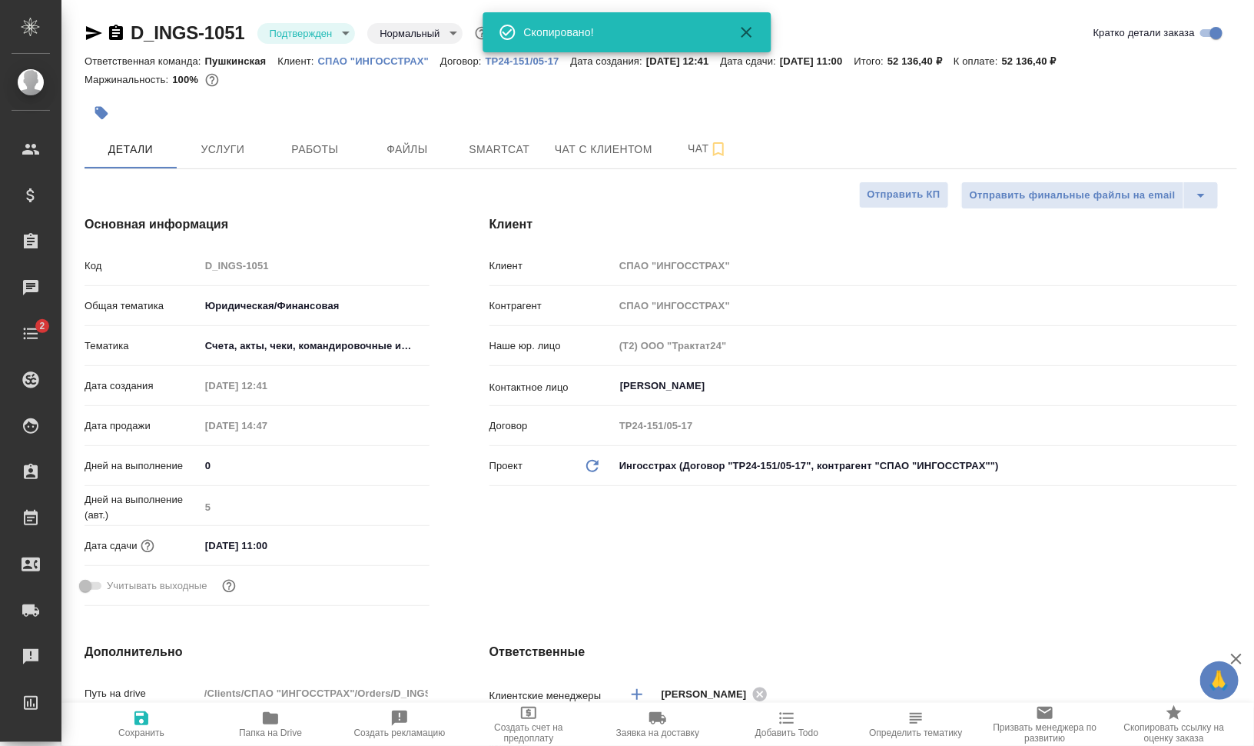
type textarea "x"
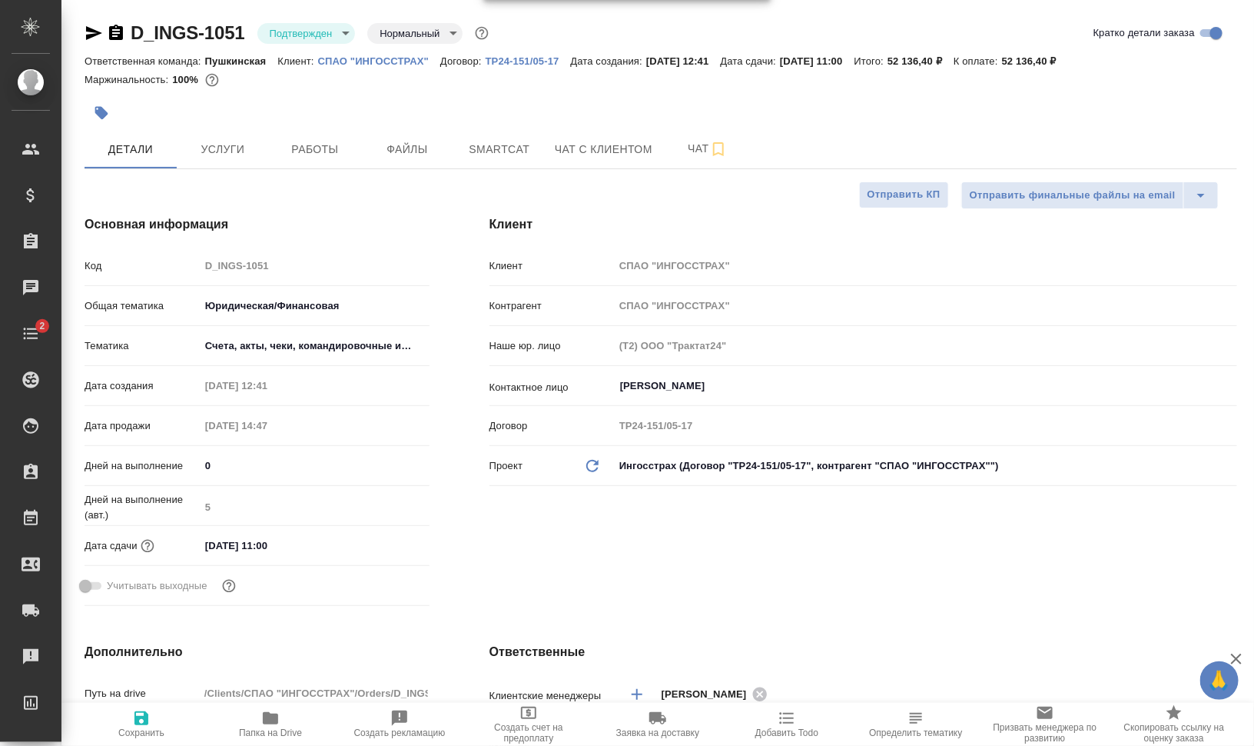
click at [91, 34] on icon "button" at bounding box center [94, 33] width 16 height 14
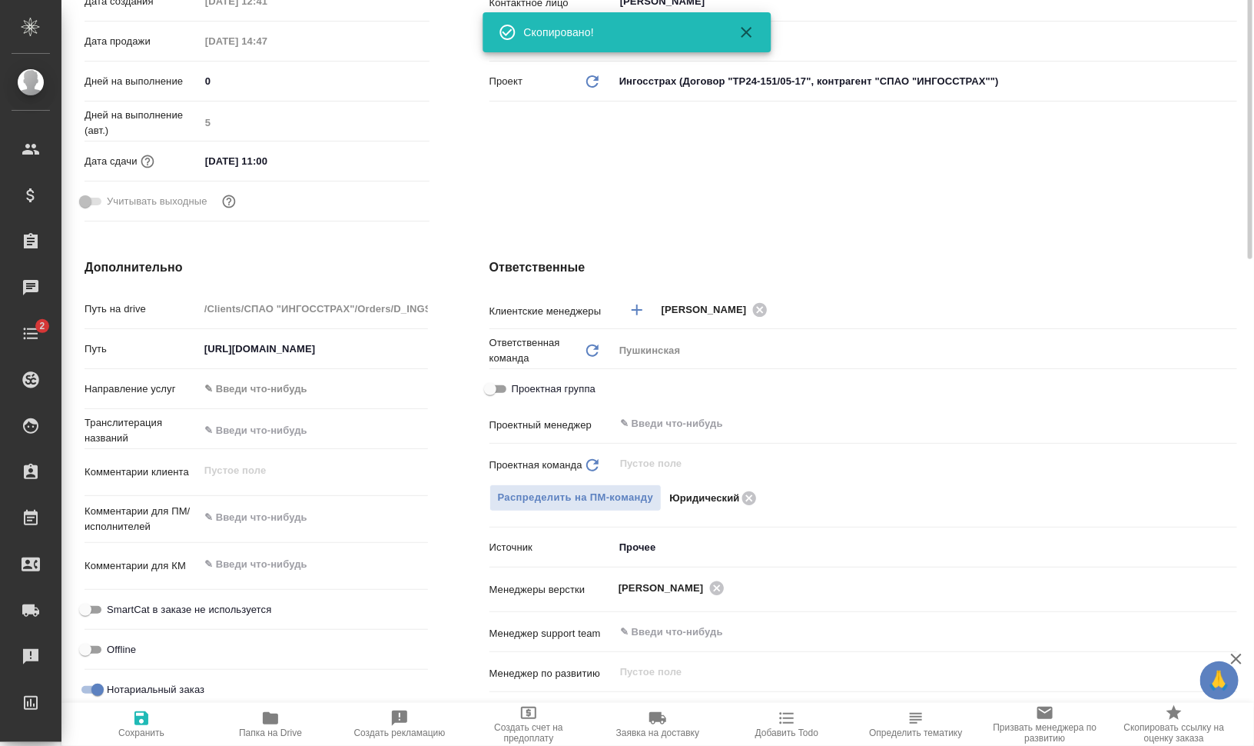
scroll to position [480, 0]
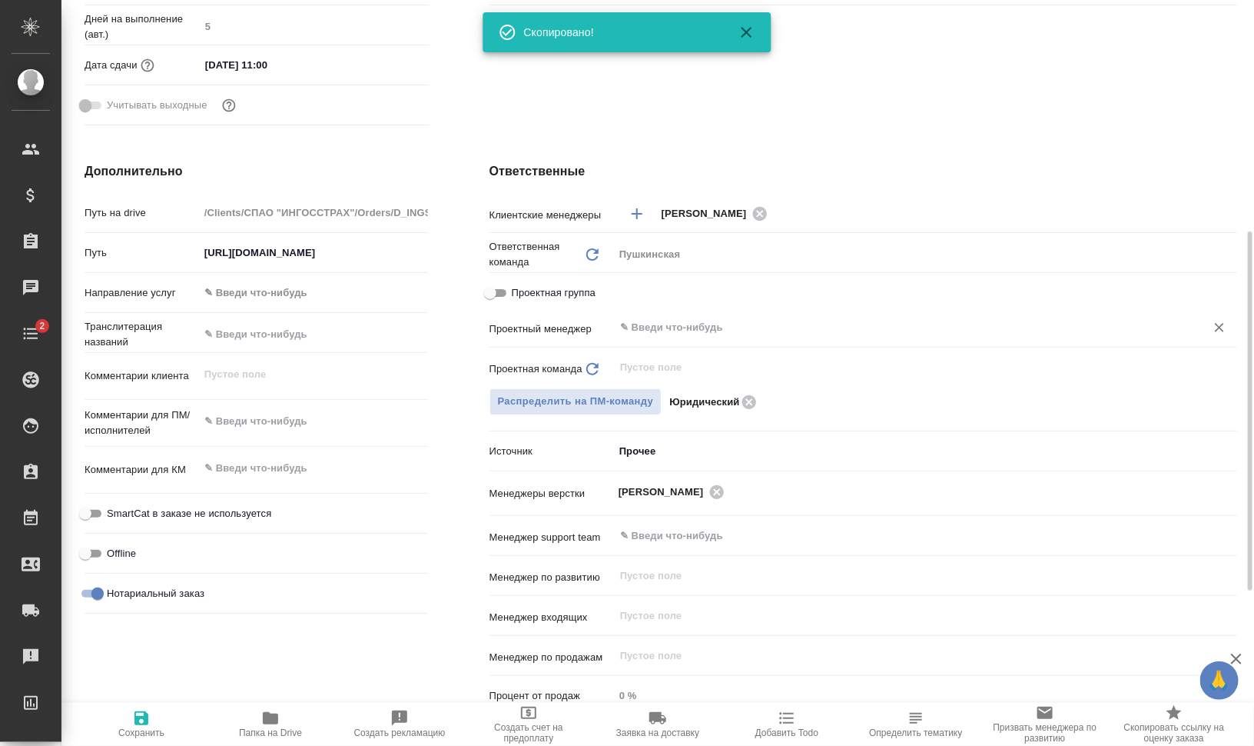
click at [715, 319] on input "text" at bounding box center [900, 327] width 563 height 18
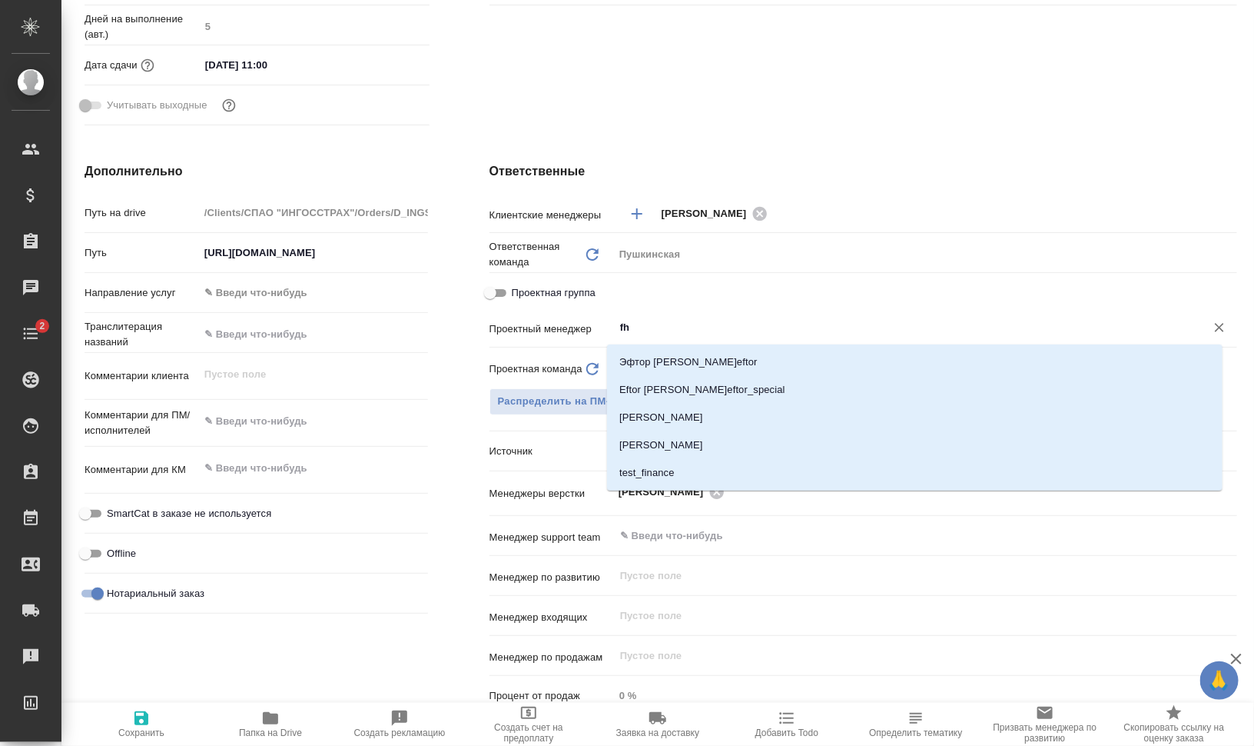
type input "f"
type textarea "x"
type input "арта"
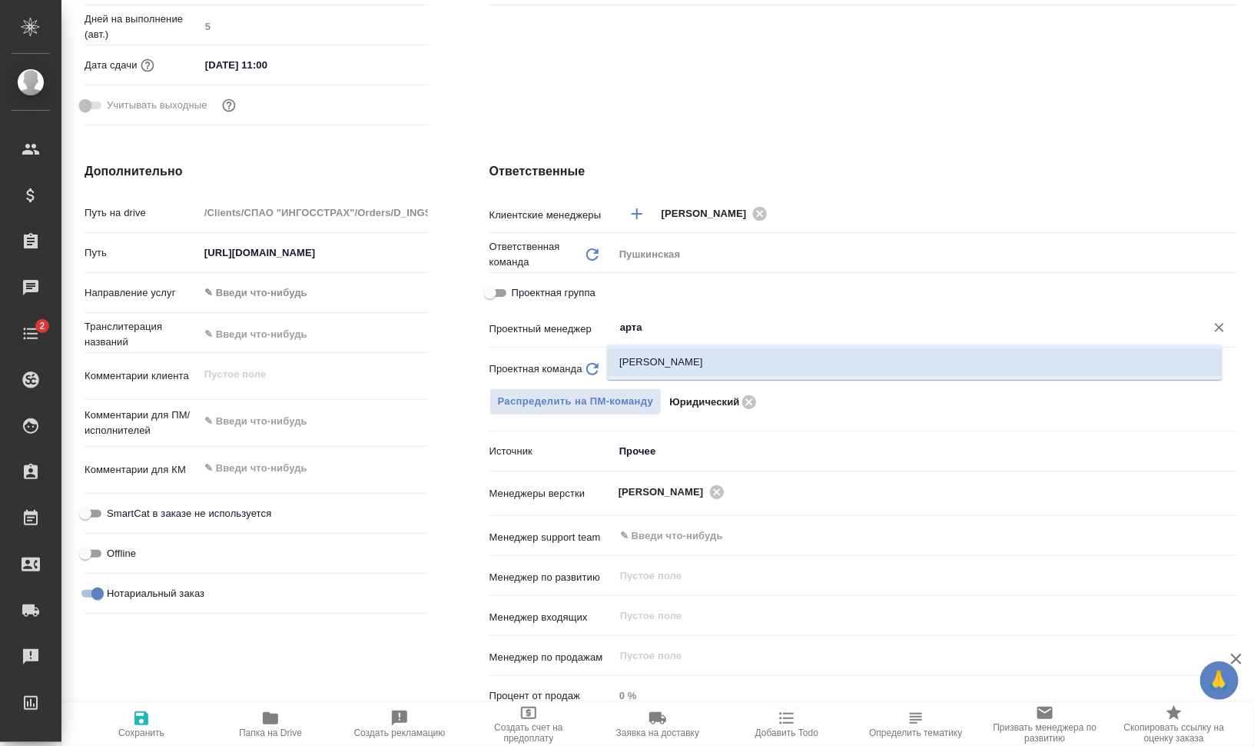
click at [702, 363] on li "Баданян Артак" at bounding box center [915, 362] width 616 height 28
type textarea "x"
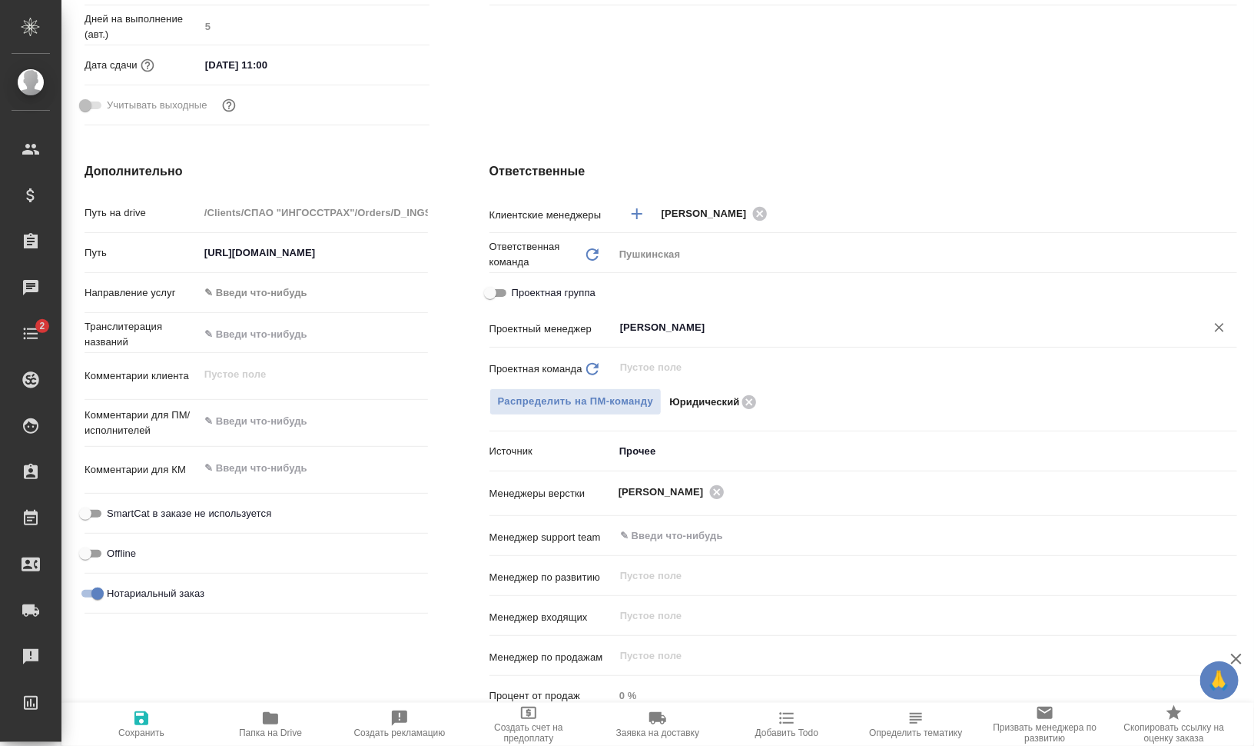
type input "Баданян Артак"
click at [145, 596] on icon "button" at bounding box center [142, 718] width 14 height 14
type textarea "x"
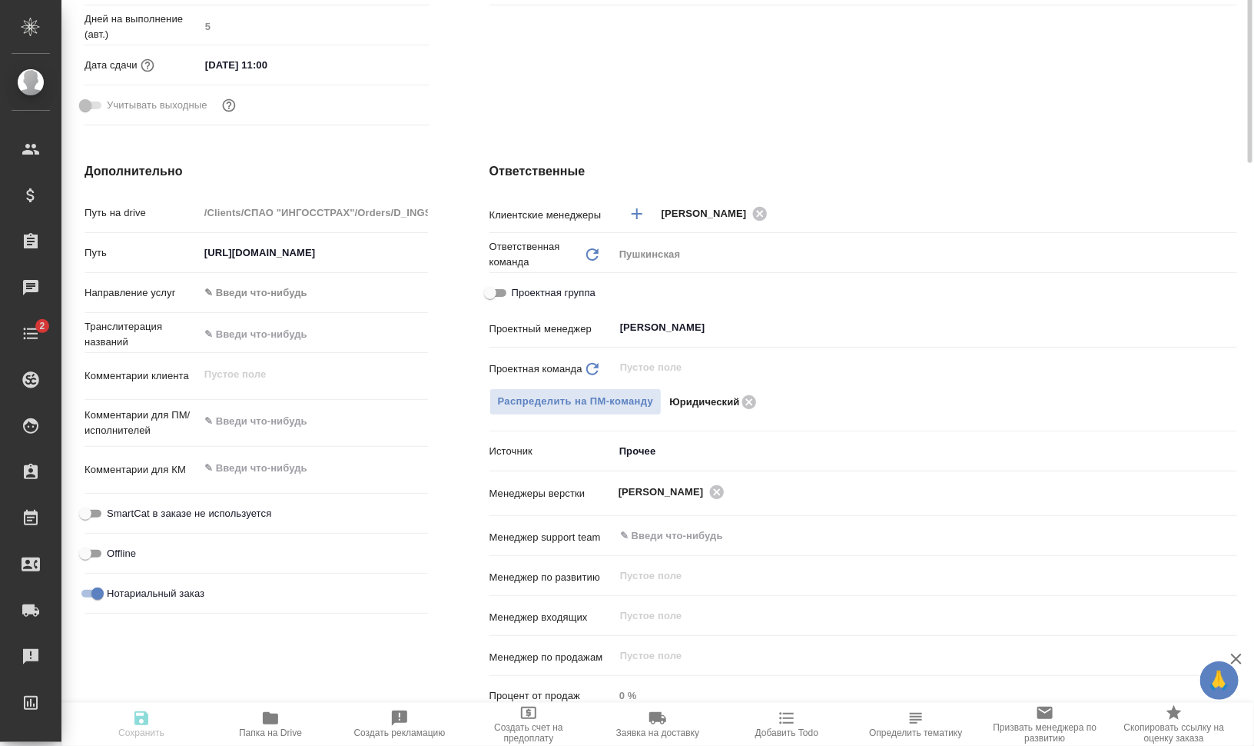
scroll to position [96, 0]
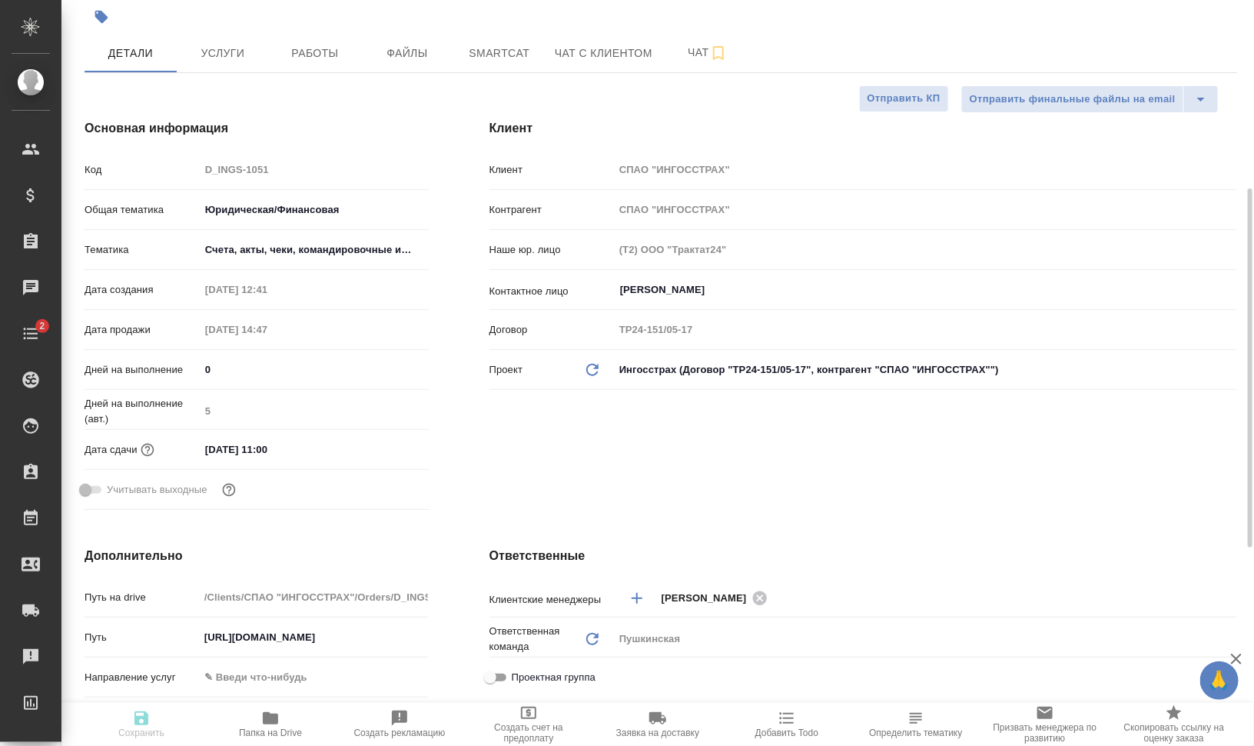
type textarea "x"
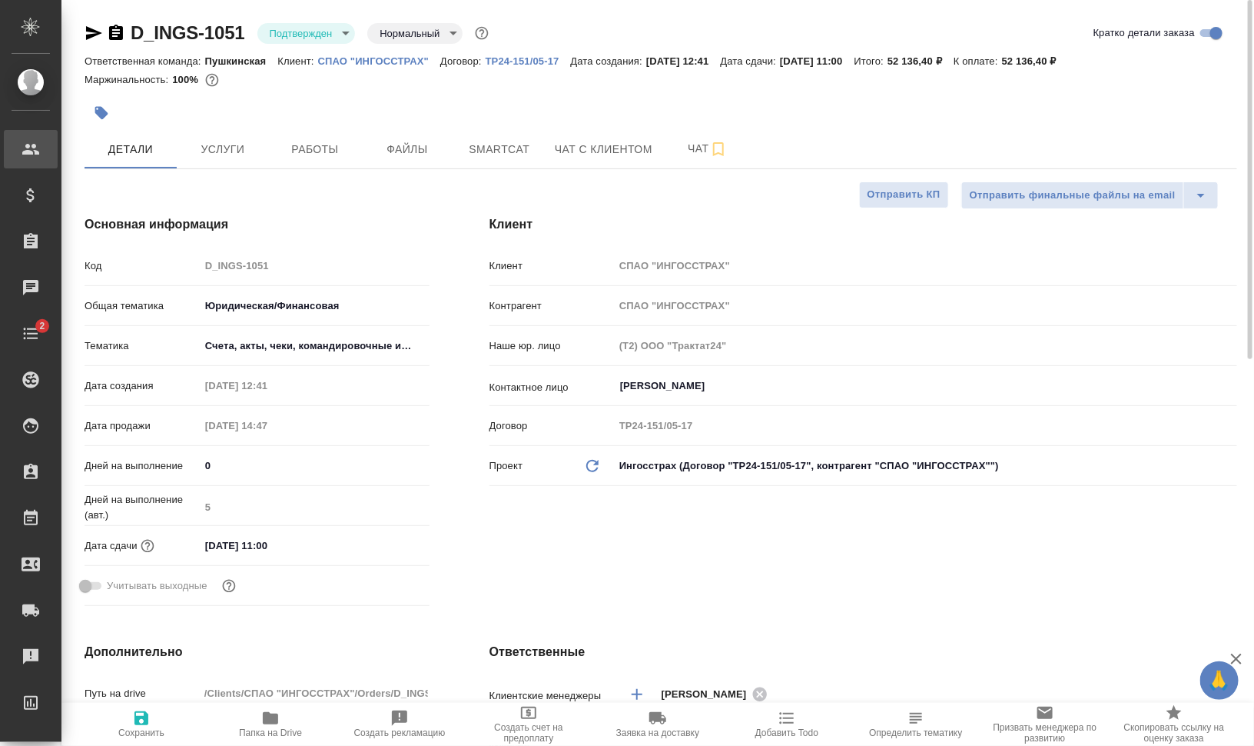
type textarea "x"
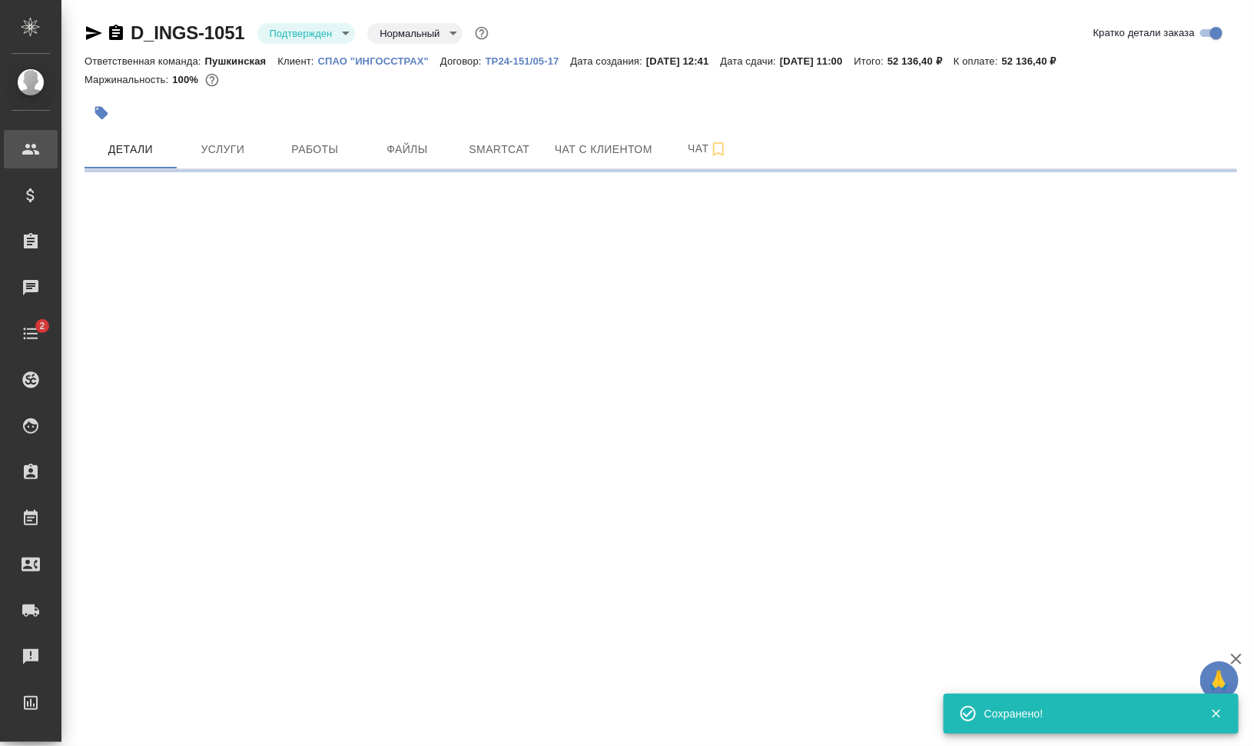
select select "RU"
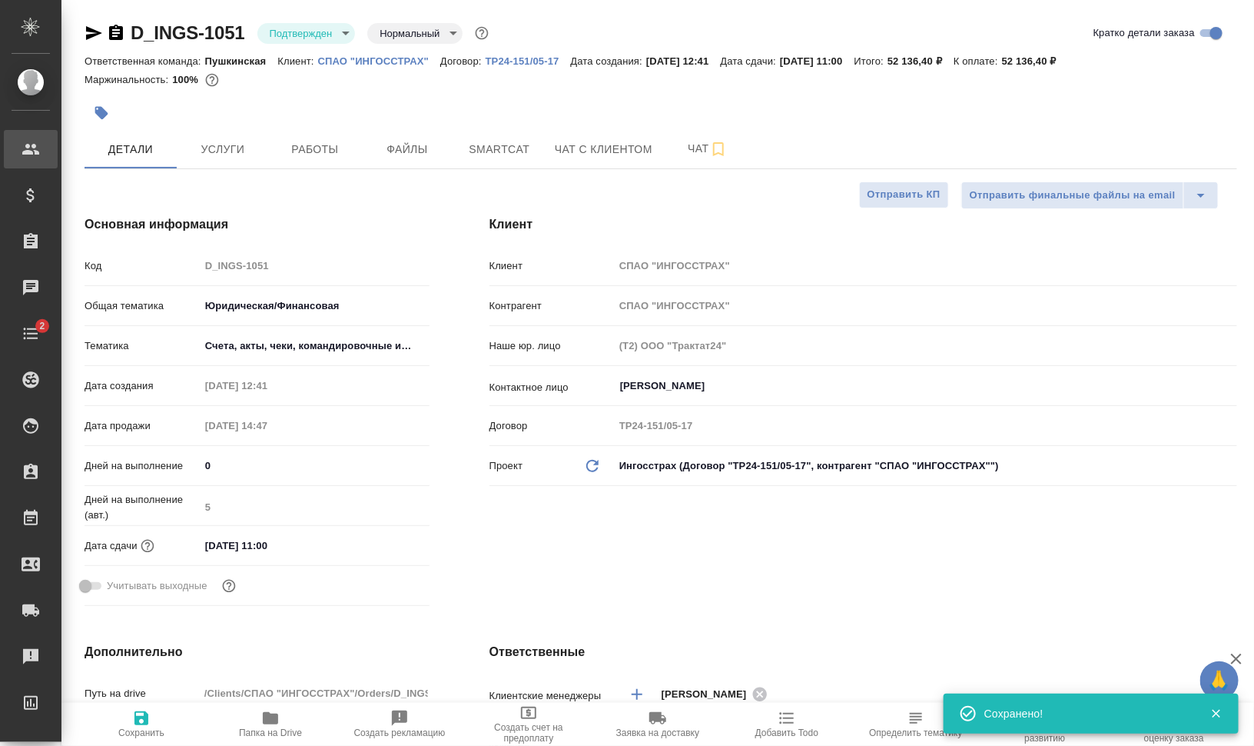
type textarea "x"
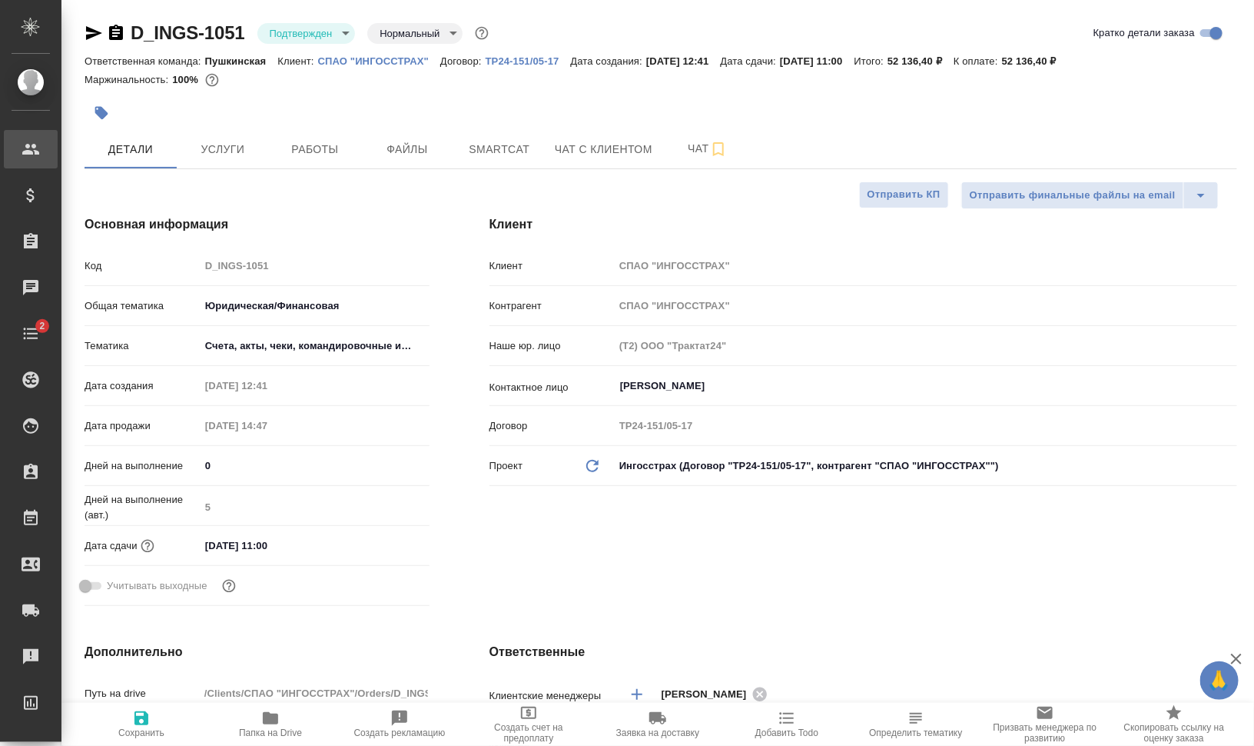
type textarea "x"
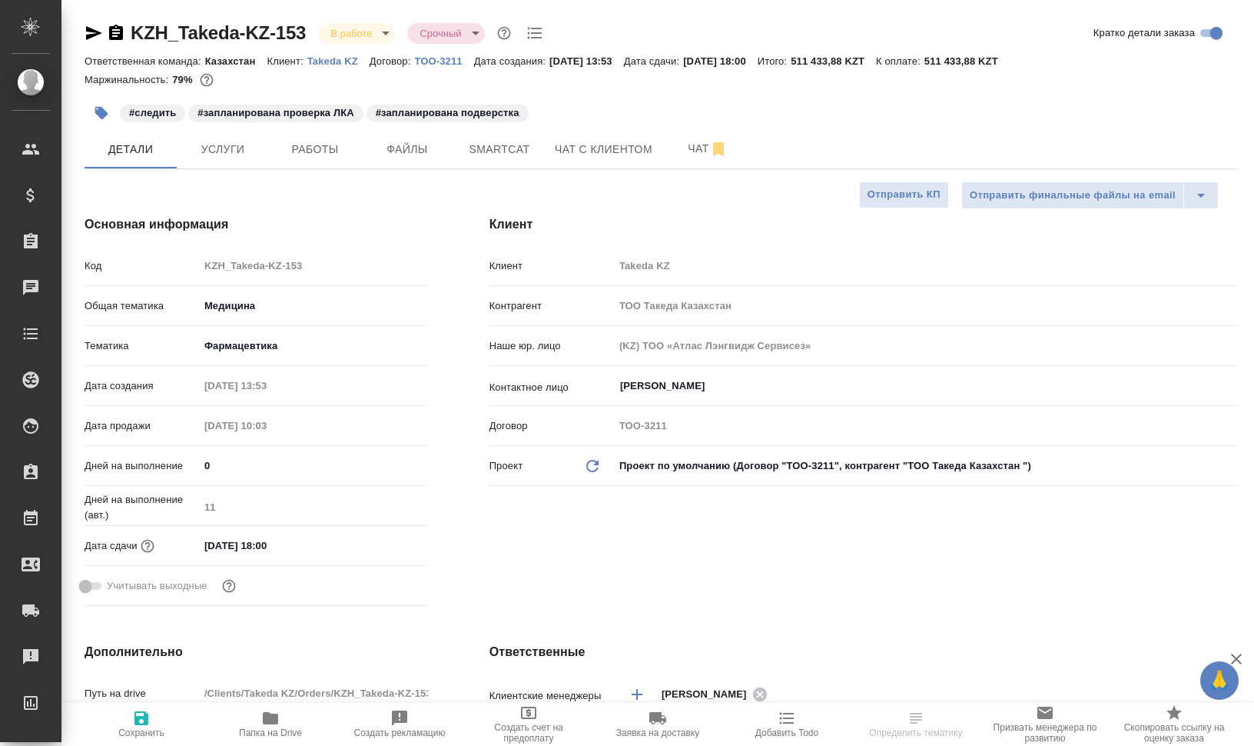
select select "RU"
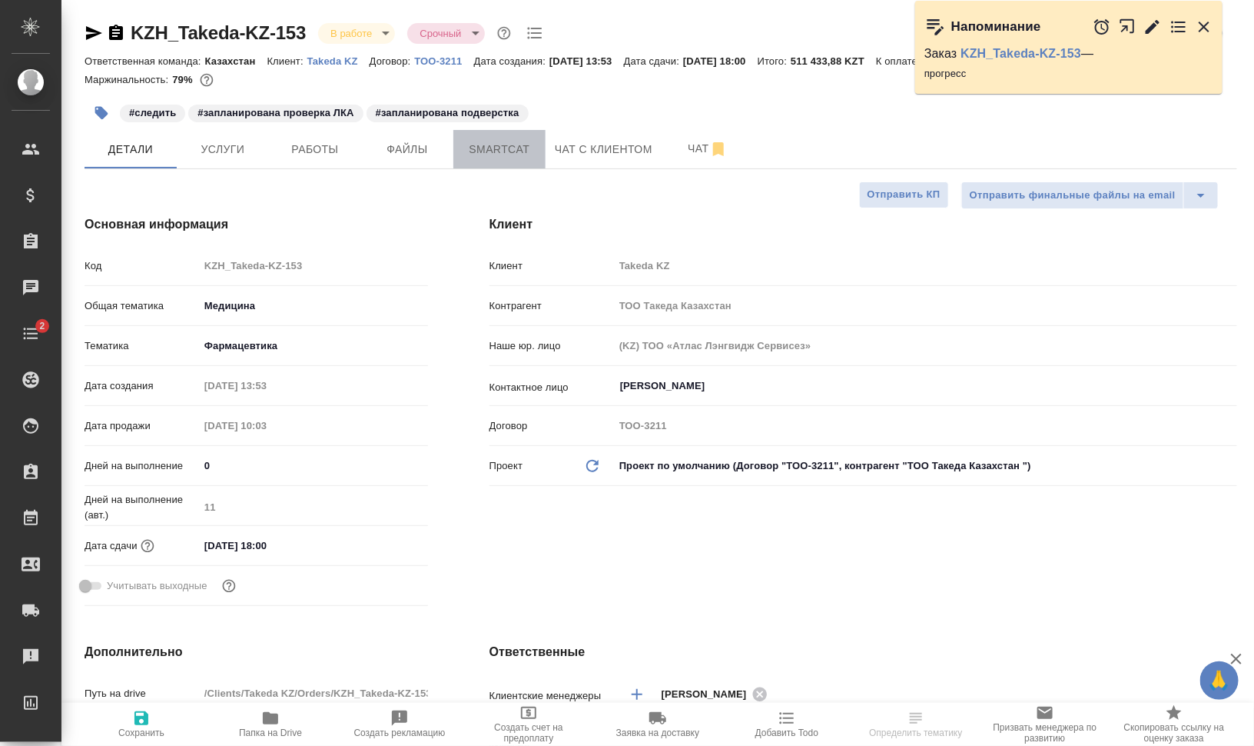
click at [464, 152] on span "Smartcat" at bounding box center [500, 149] width 74 height 19
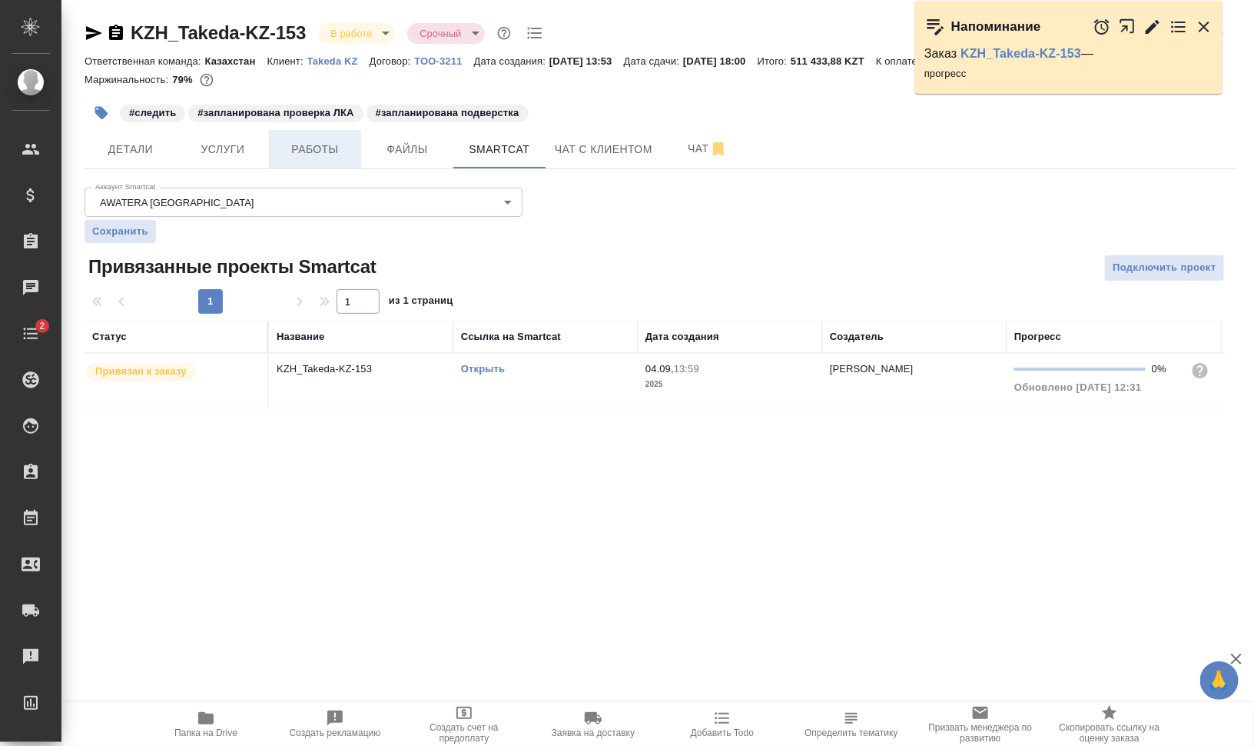
click at [347, 151] on span "Работы" at bounding box center [315, 149] width 74 height 19
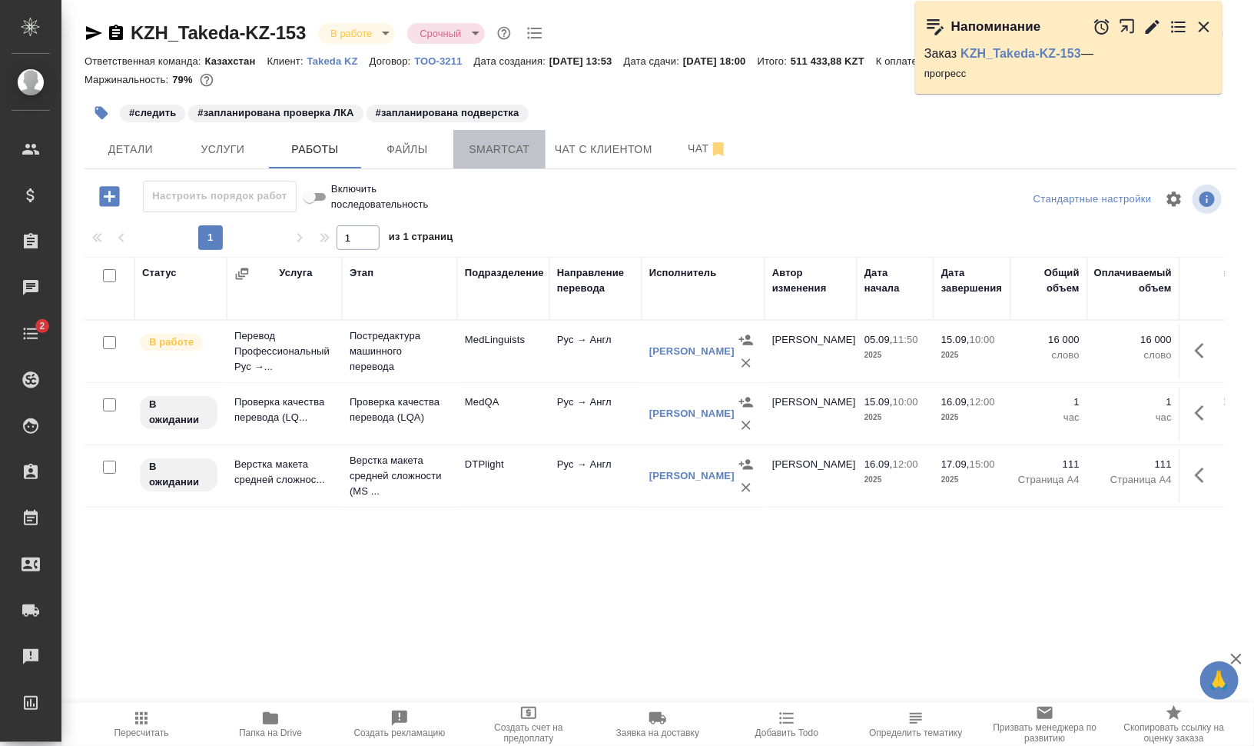
click at [516, 154] on span "Smartcat" at bounding box center [500, 149] width 74 height 19
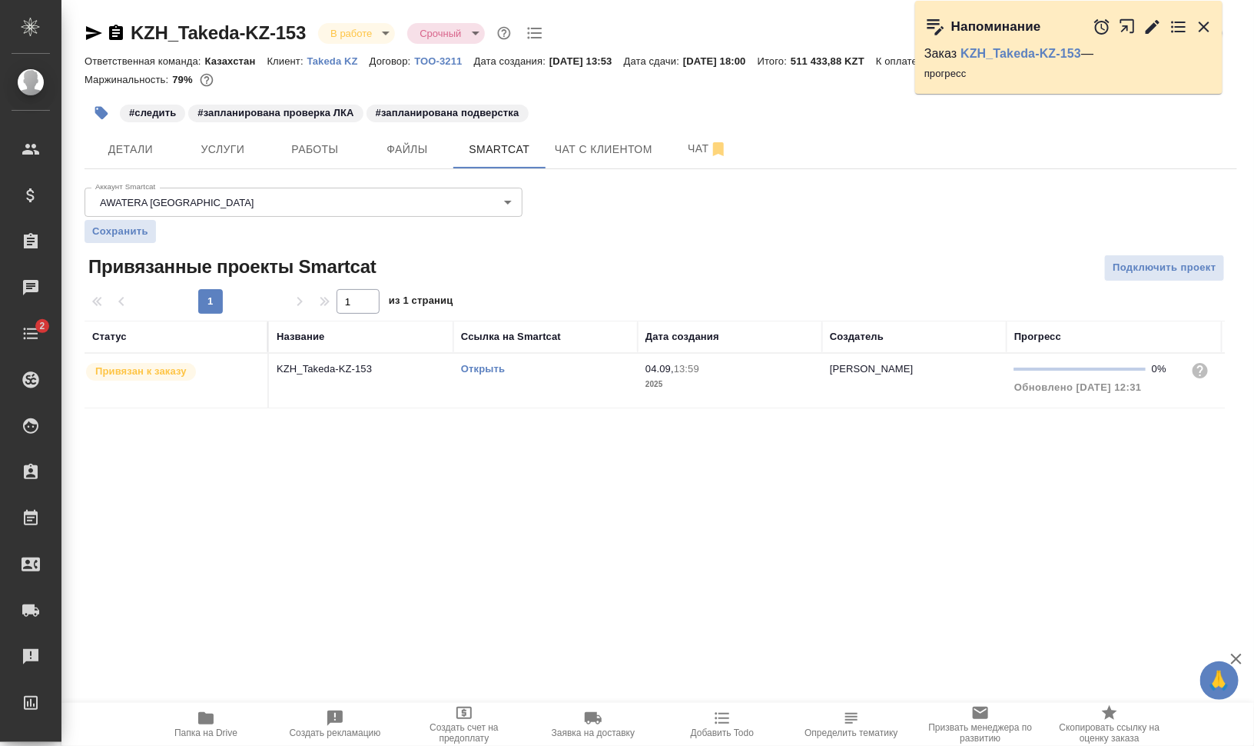
click at [494, 367] on link "Открыть" at bounding box center [483, 369] width 44 height 12
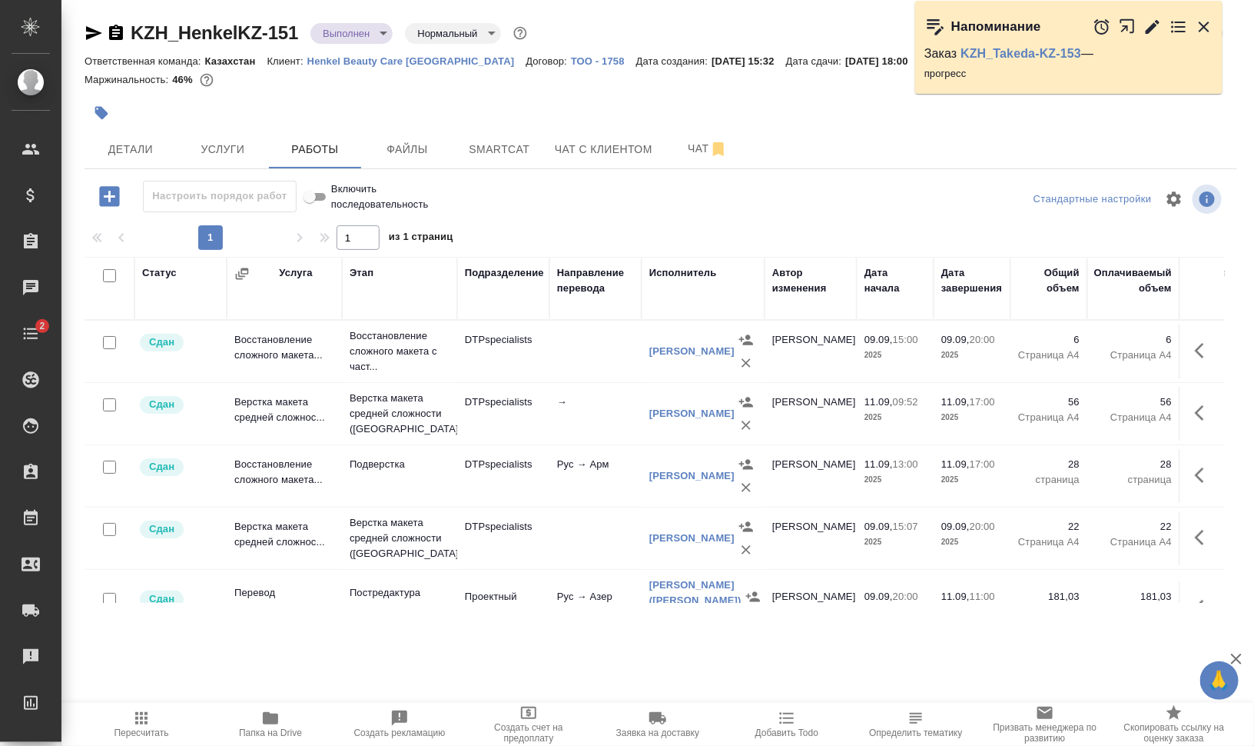
click at [1200, 24] on icon "button" at bounding box center [1204, 27] width 18 height 18
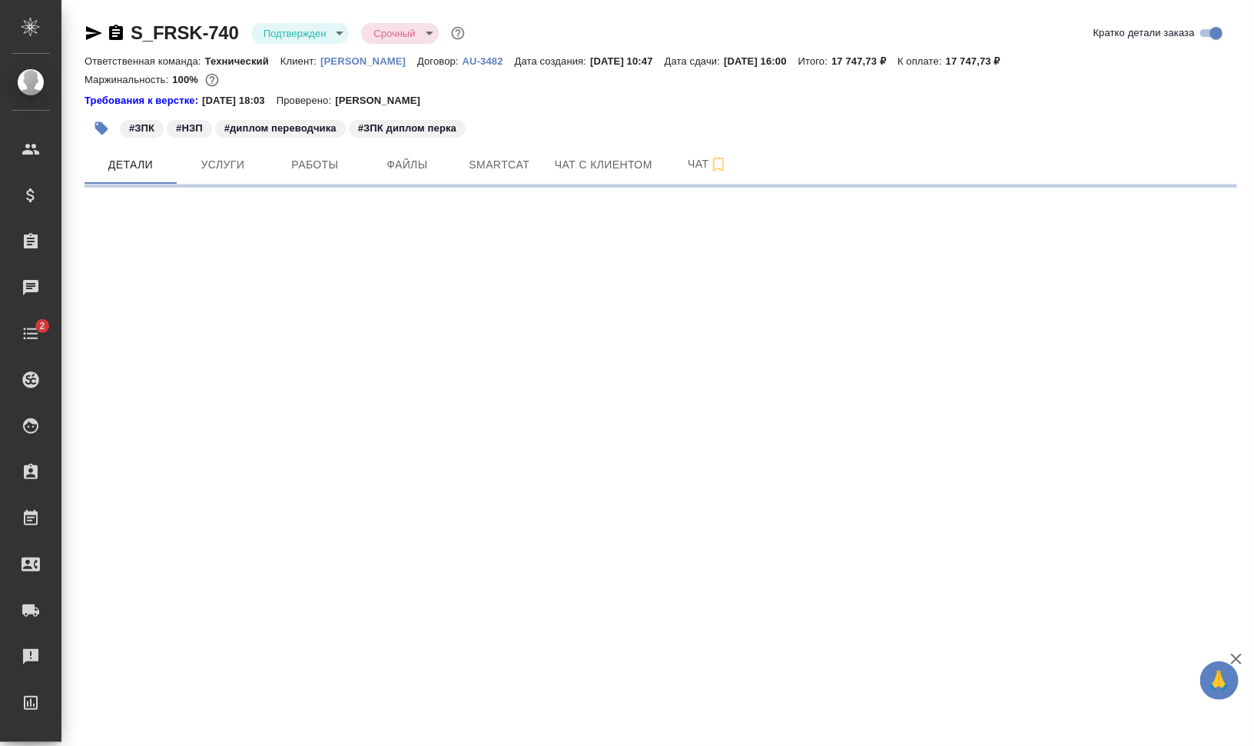
select select "RU"
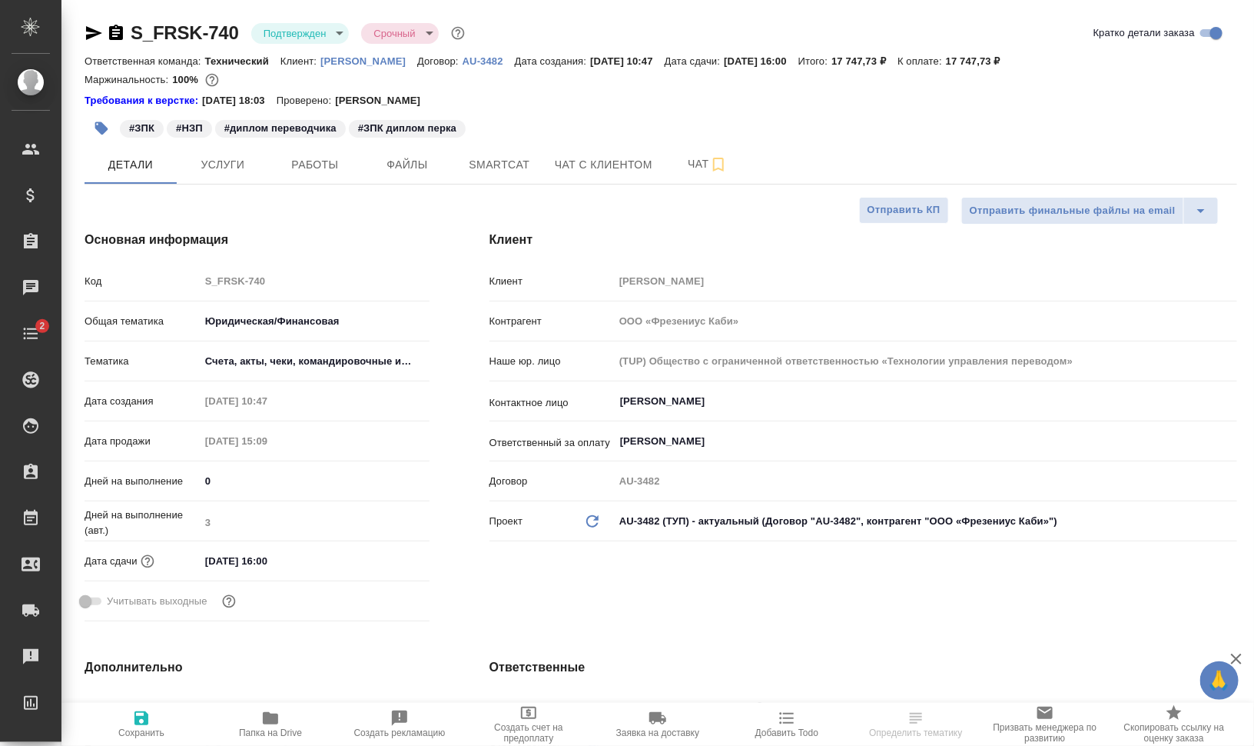
type textarea "x"
drag, startPoint x: 318, startPoint y: 61, endPoint x: 393, endPoint y: 68, distance: 74.9
click at [393, 68] on div "Ответственная команда: Технический Клиент: [PERSON_NAME] Договор: AU-3482 Дата …" at bounding box center [661, 60] width 1153 height 18
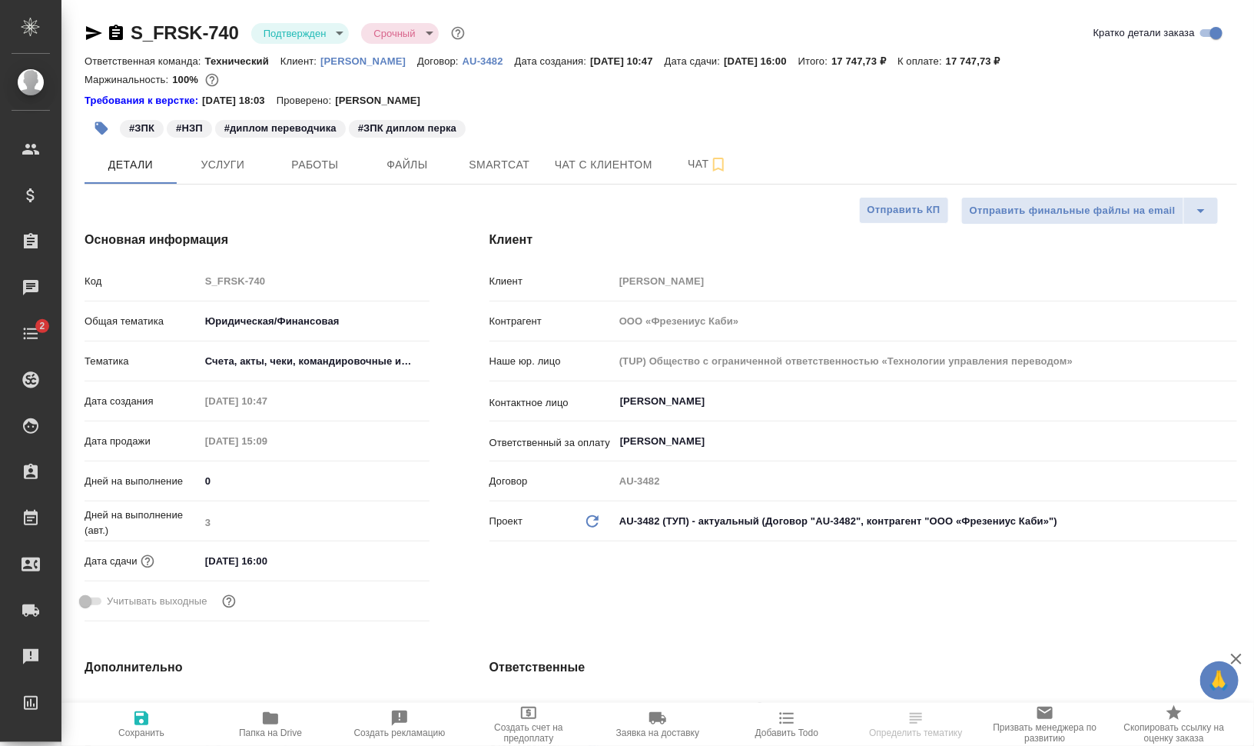
copy p "[PERSON_NAME]"
type textarea "x"
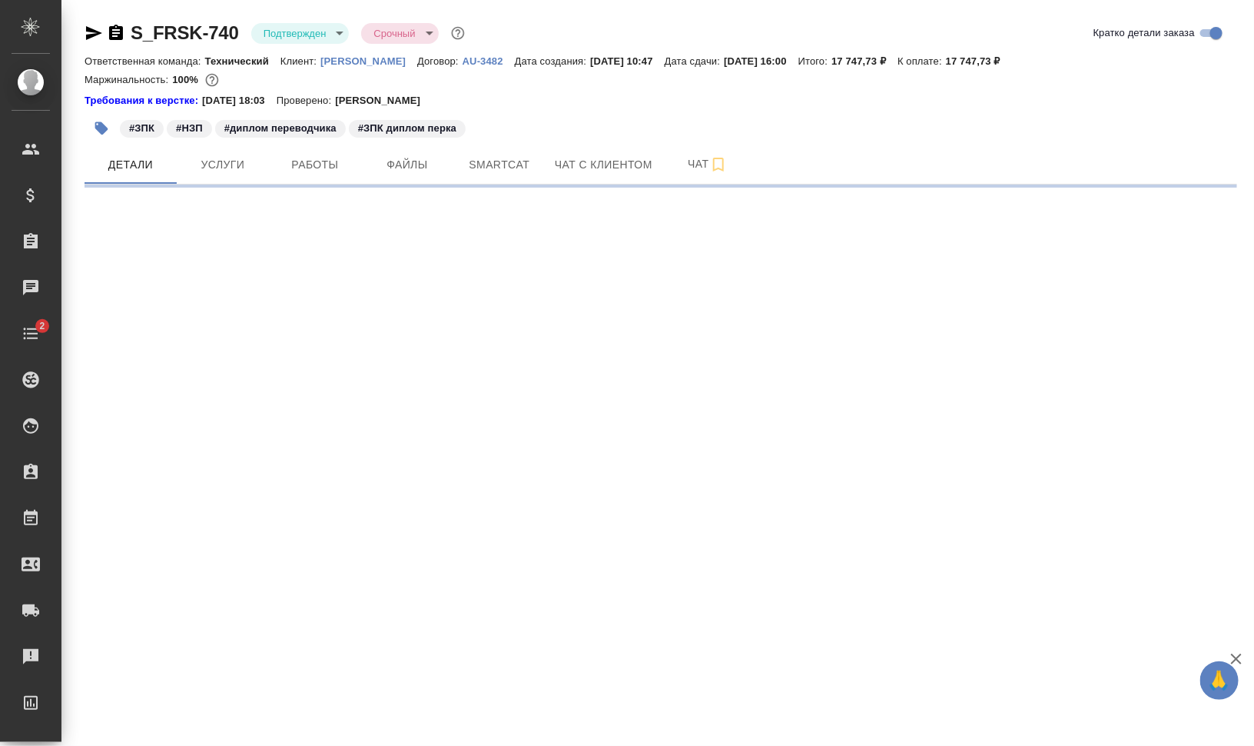
select select "RU"
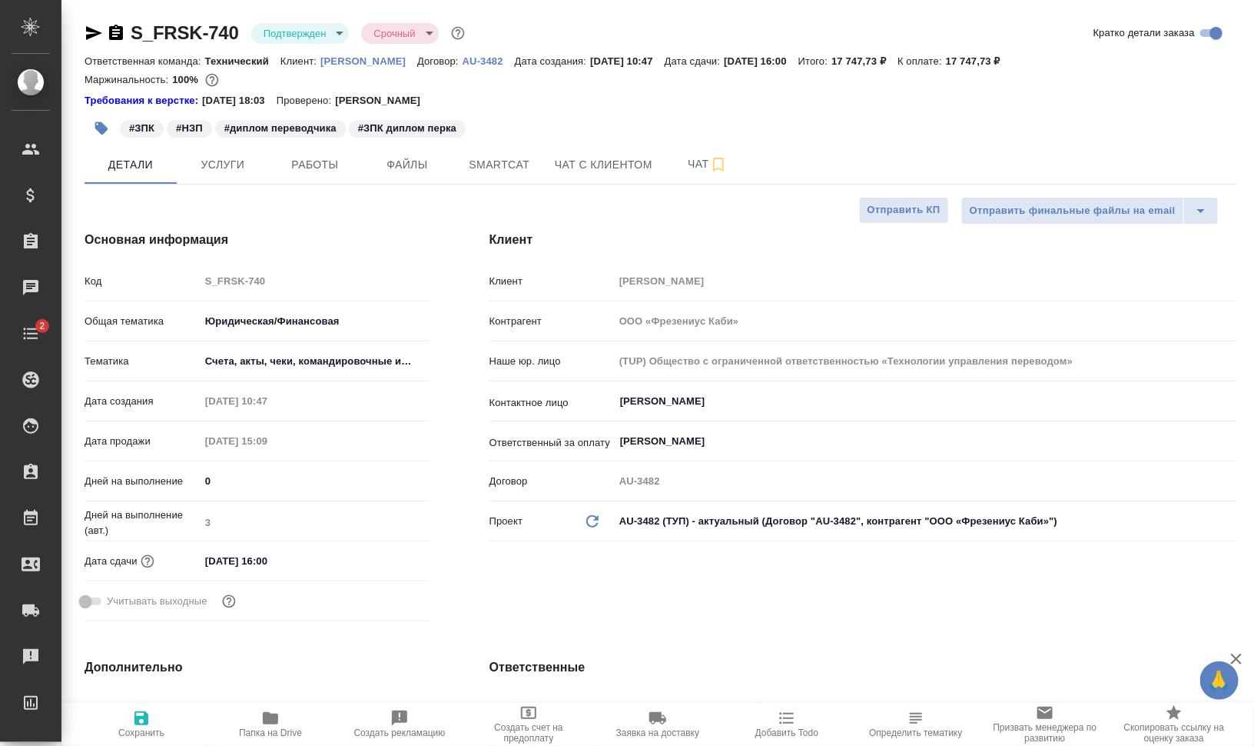
type textarea "x"
